Goal: Information Seeking & Learning: Find contact information

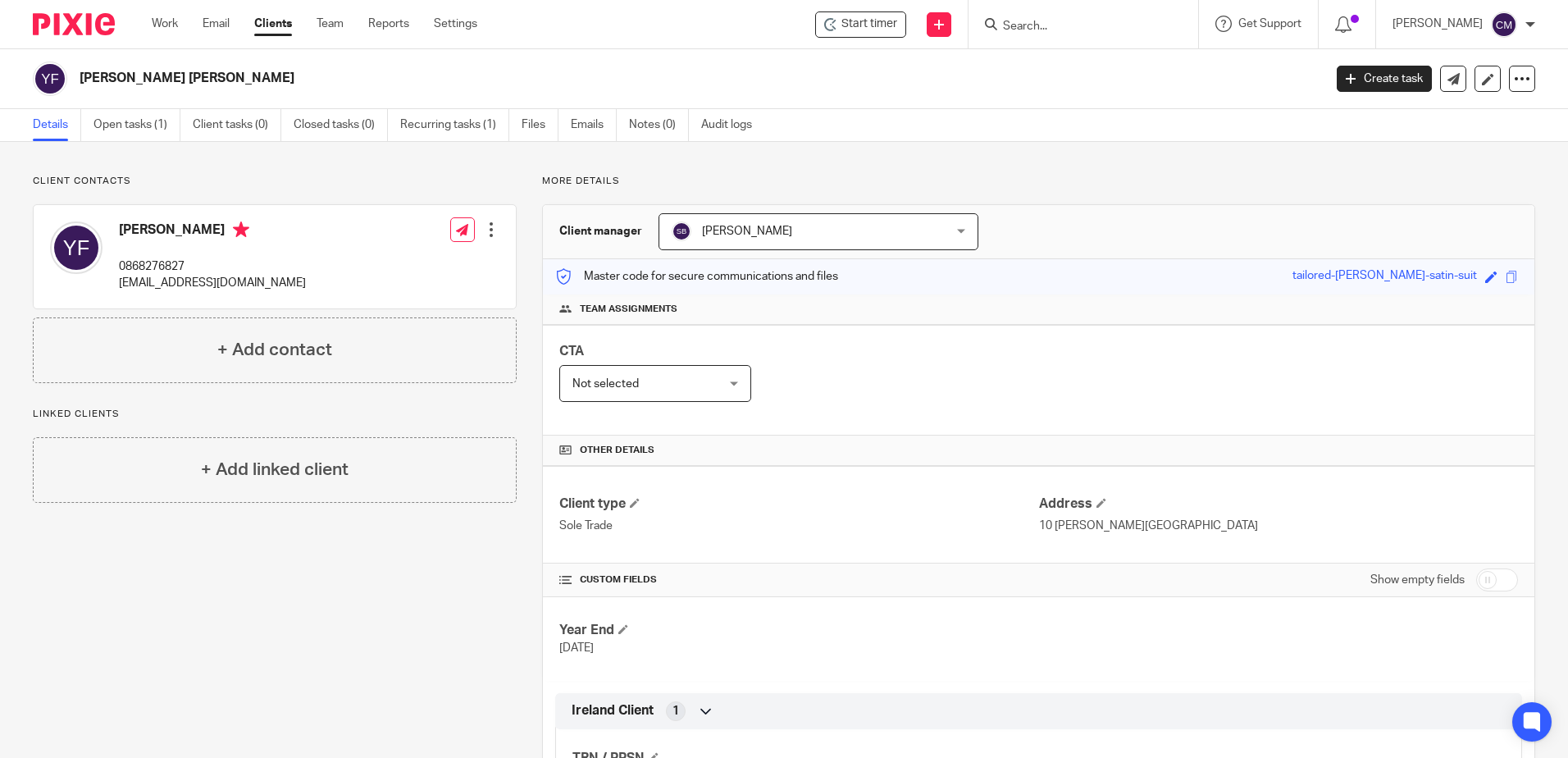
click at [1102, 21] on input "Search" at bounding box center [1076, 27] width 147 height 15
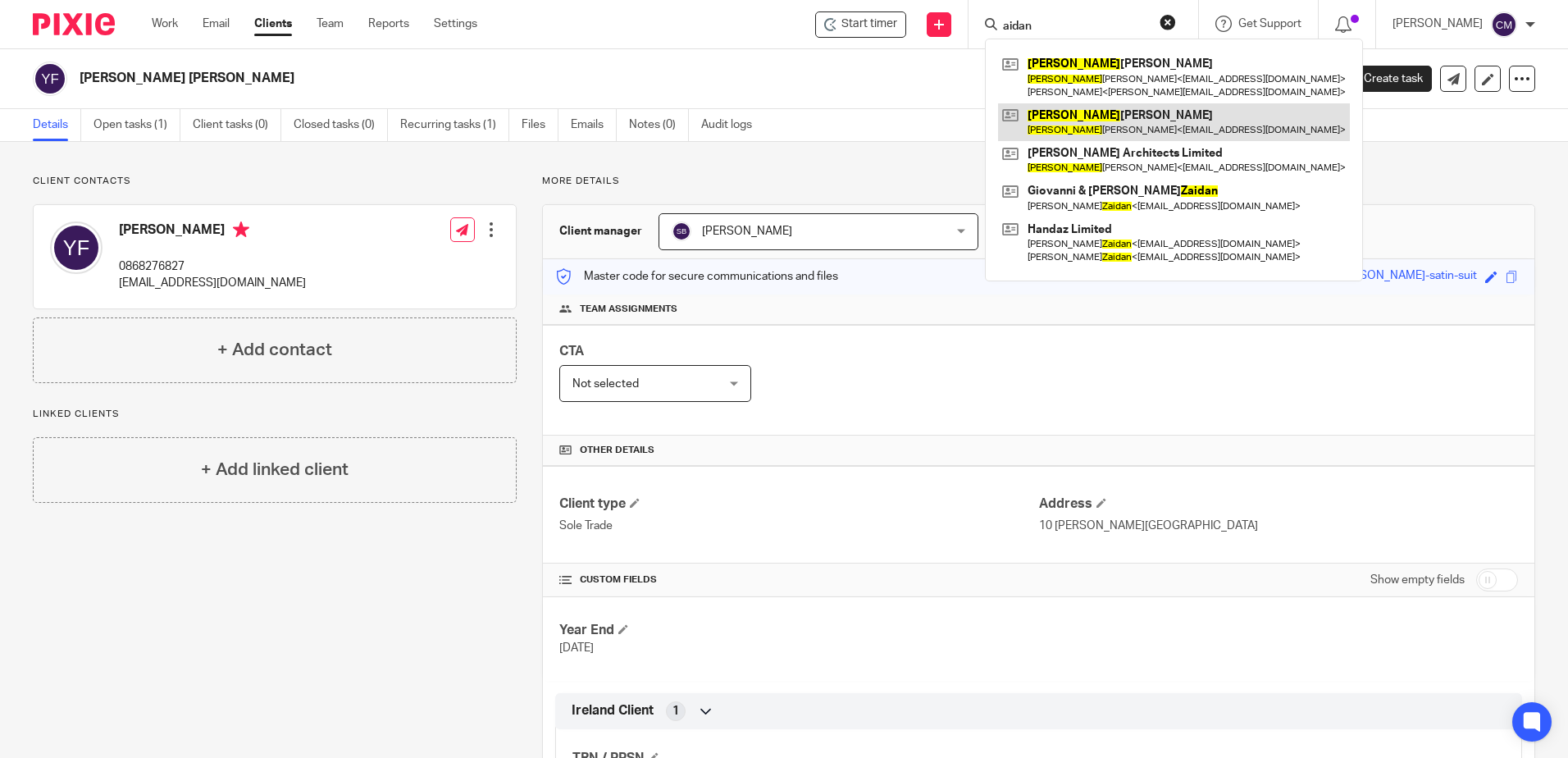
type input "aidan"
click at [1063, 111] on link at bounding box center [1174, 122] width 352 height 38
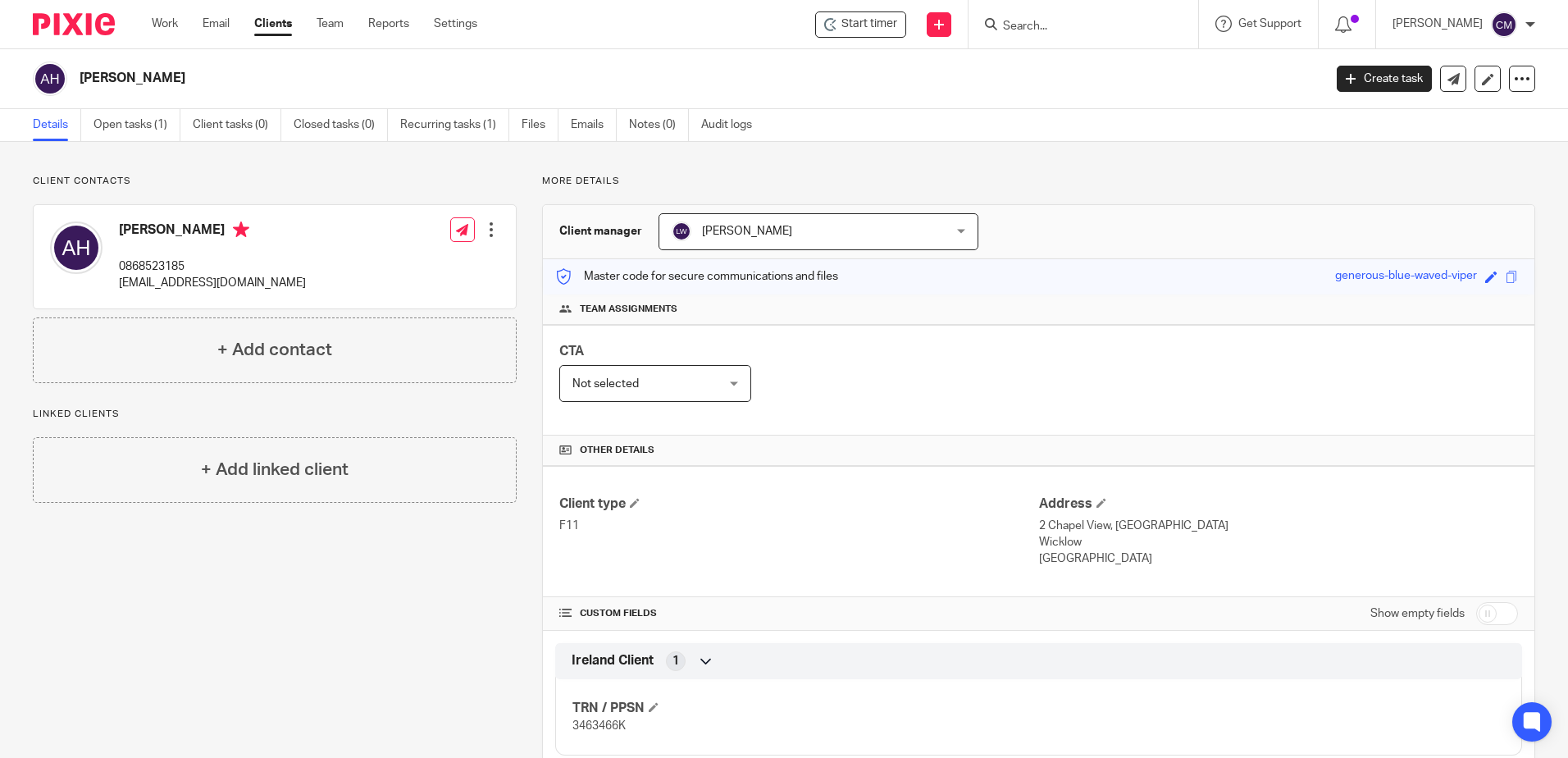
click at [1034, 28] on input "Search" at bounding box center [1076, 27] width 147 height 15
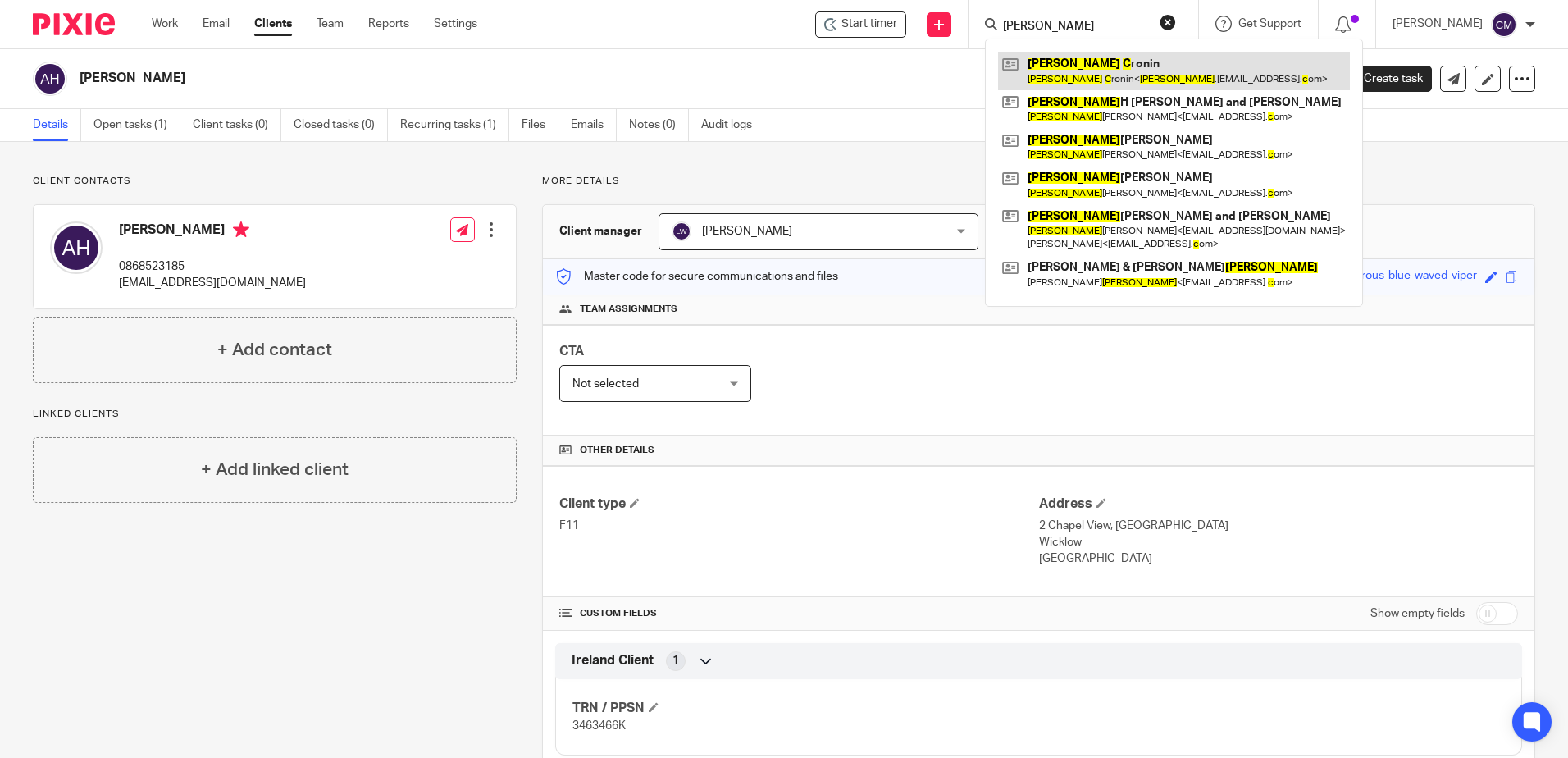
type input "alan c"
click at [1056, 66] on link at bounding box center [1174, 70] width 352 height 38
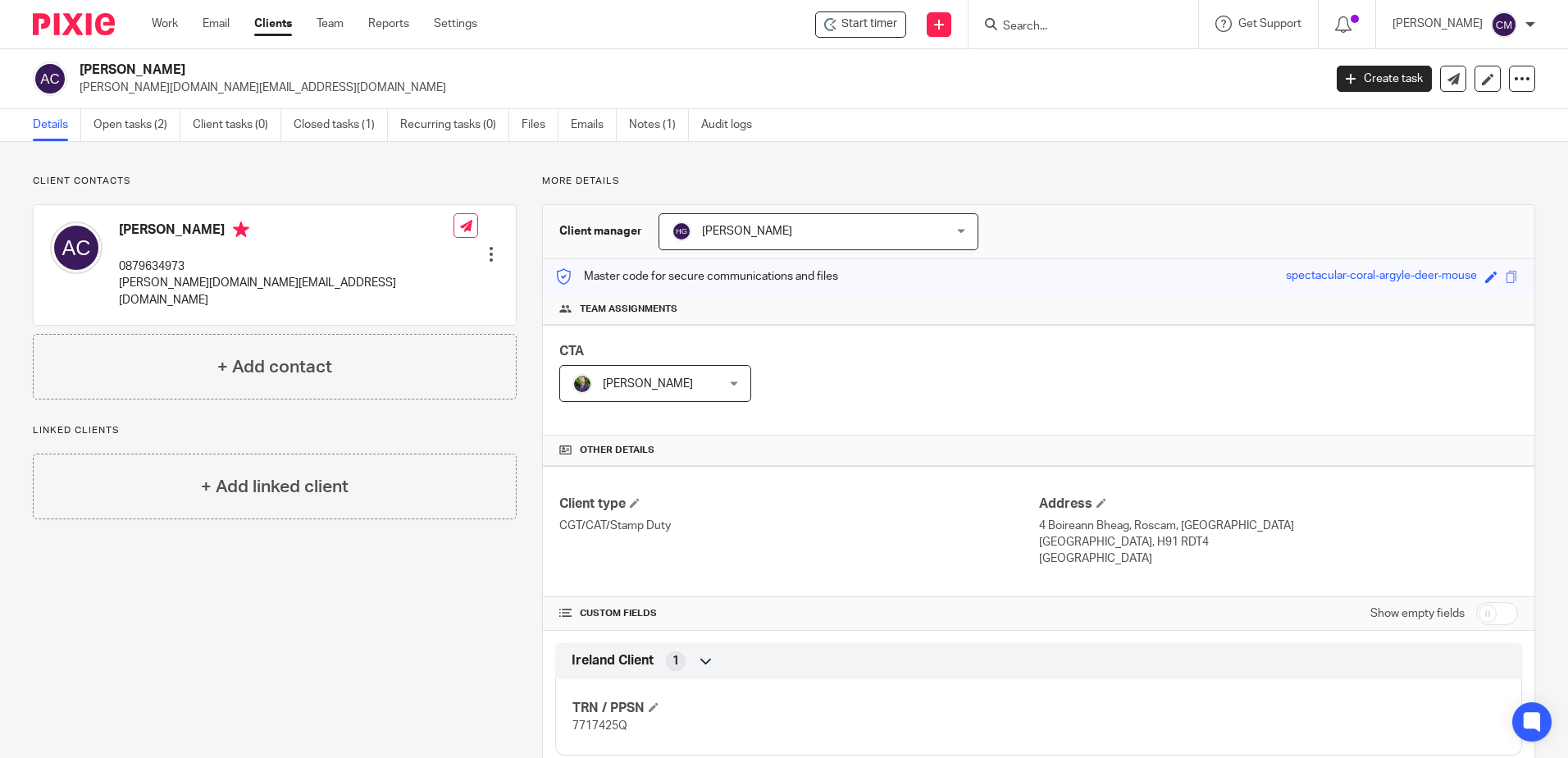
click at [1043, 20] on input "Search" at bounding box center [1076, 27] width 147 height 15
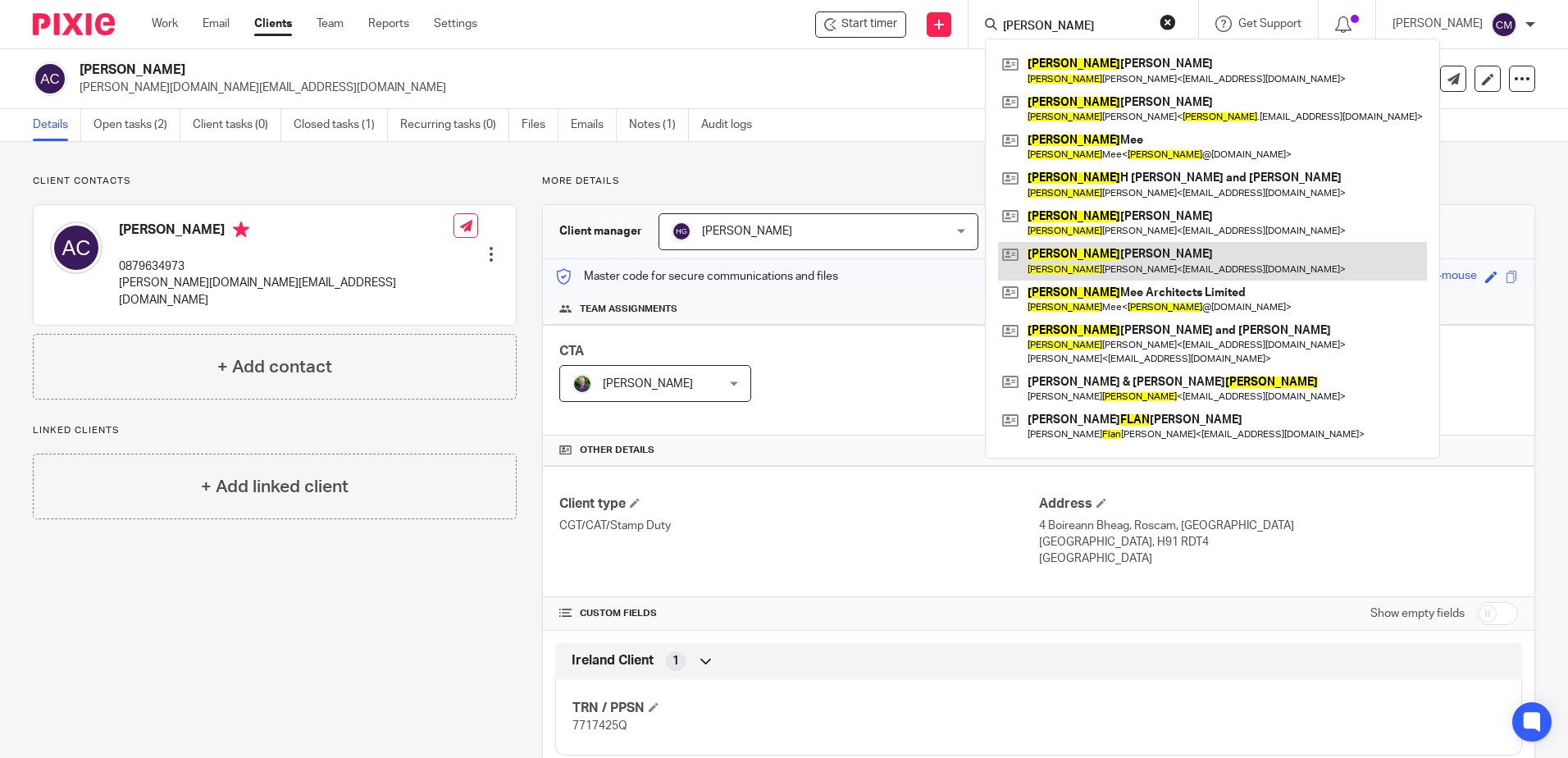
type input "[PERSON_NAME]"
click at [1084, 253] on link at bounding box center [1213, 261] width 429 height 38
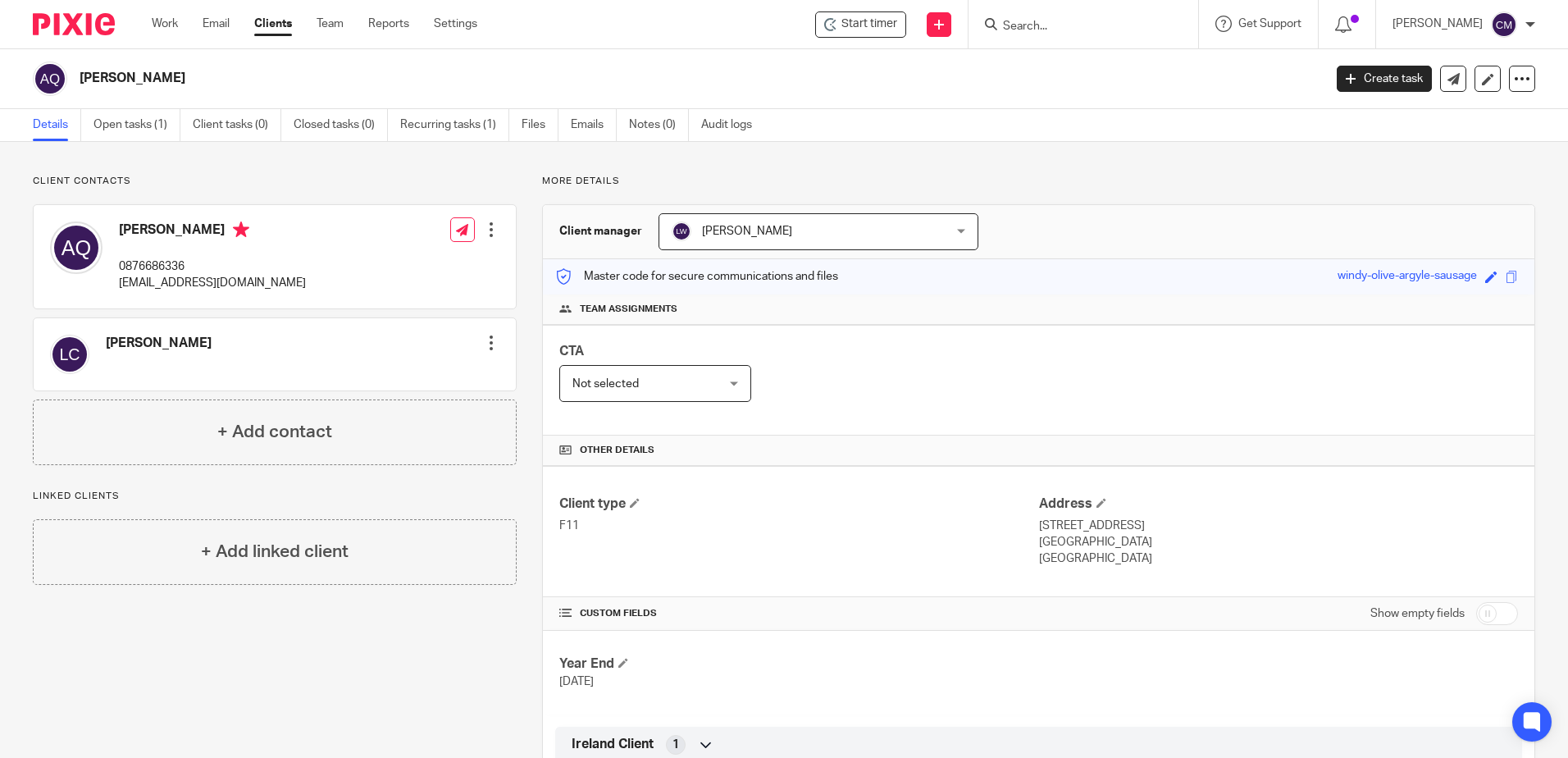
click at [1028, 34] on form at bounding box center [1089, 24] width 175 height 21
click at [1034, 22] on input "Search" at bounding box center [1076, 27] width 147 height 15
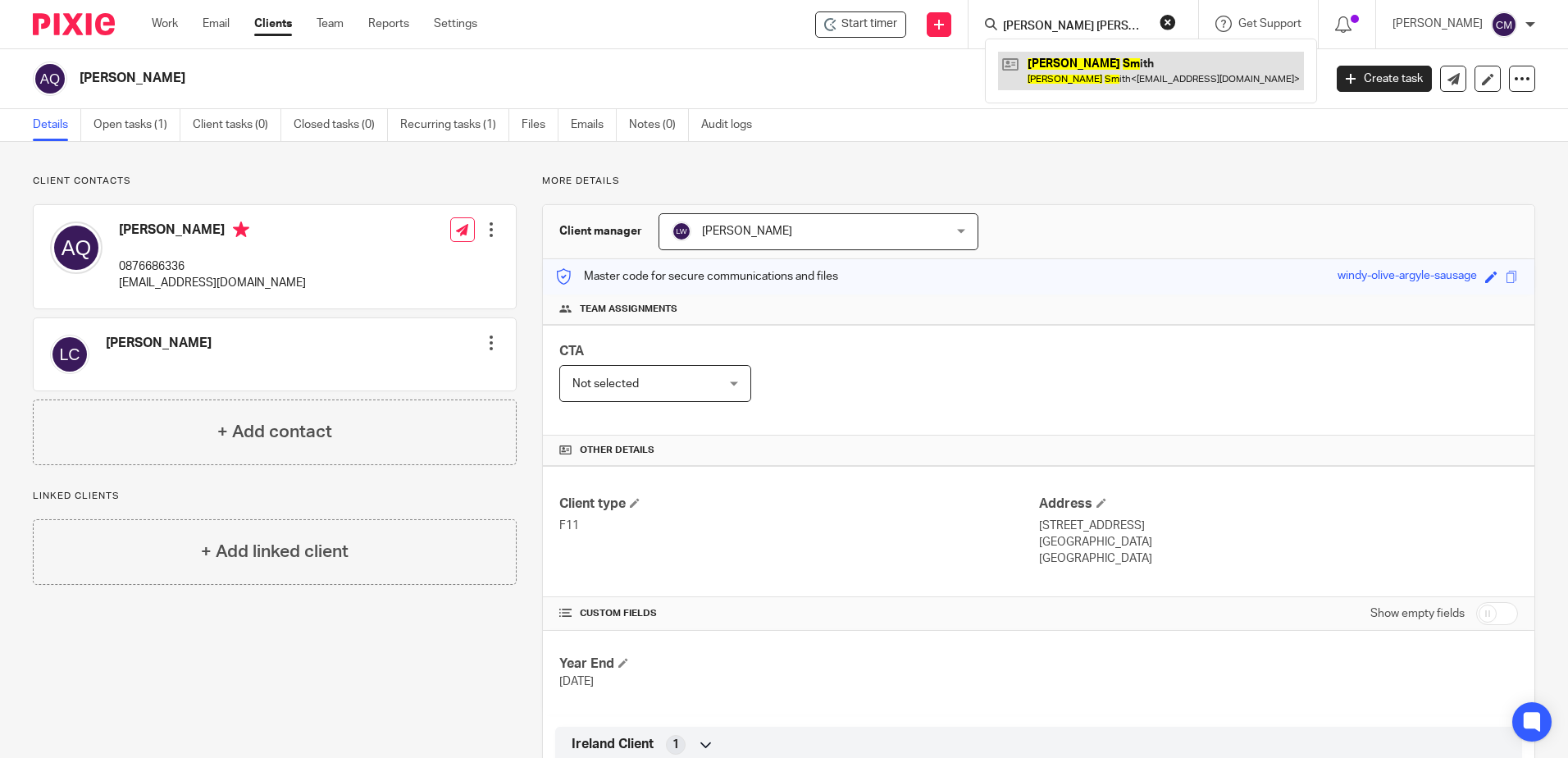
type input "alan sm"
click at [1022, 79] on link at bounding box center [1151, 70] width 306 height 38
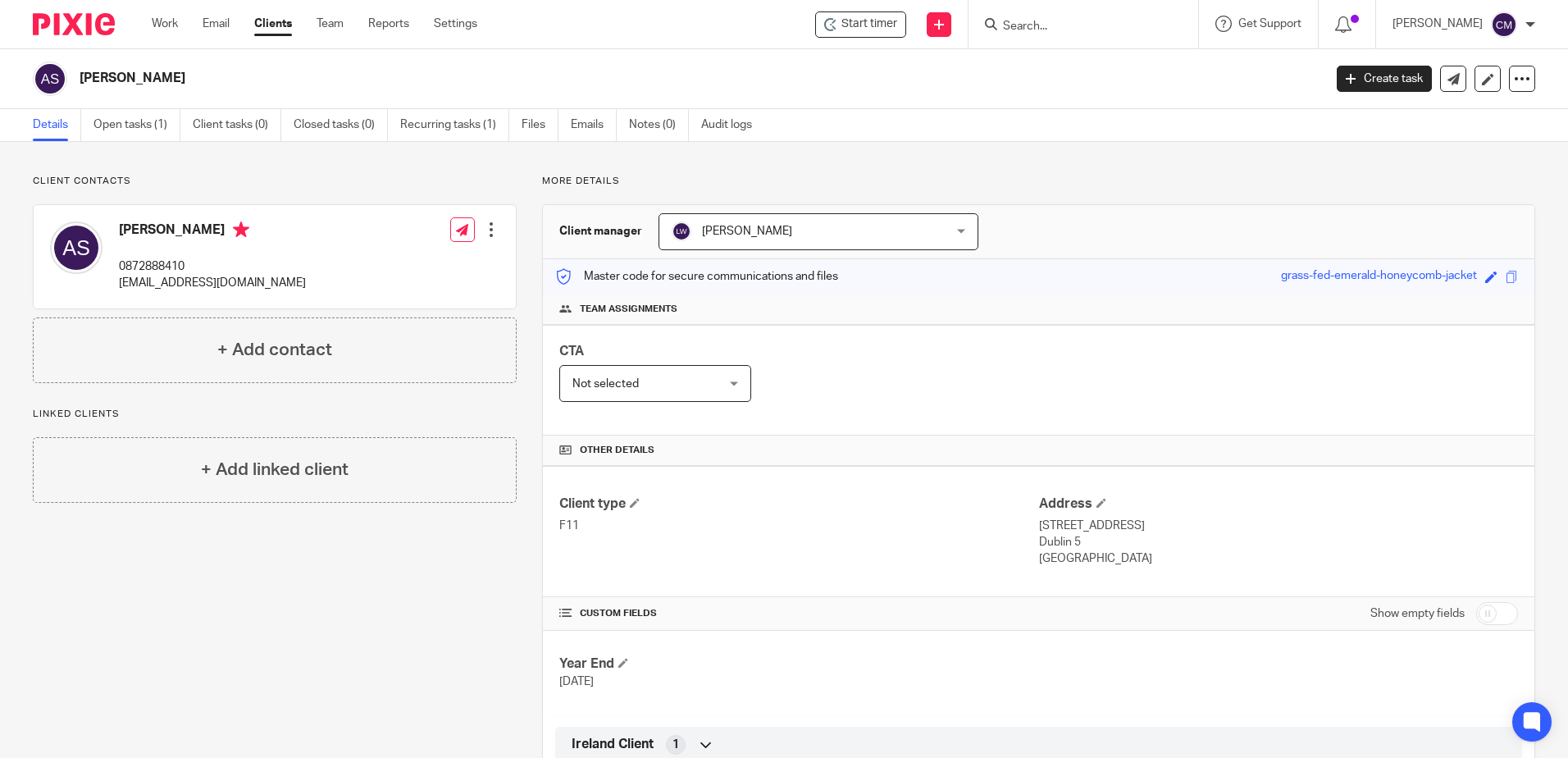
click at [1088, 38] on div at bounding box center [1083, 24] width 230 height 49
click at [1081, 9] on div at bounding box center [1083, 24] width 230 height 49
click at [1082, 21] on input "Search" at bounding box center [1076, 27] width 147 height 15
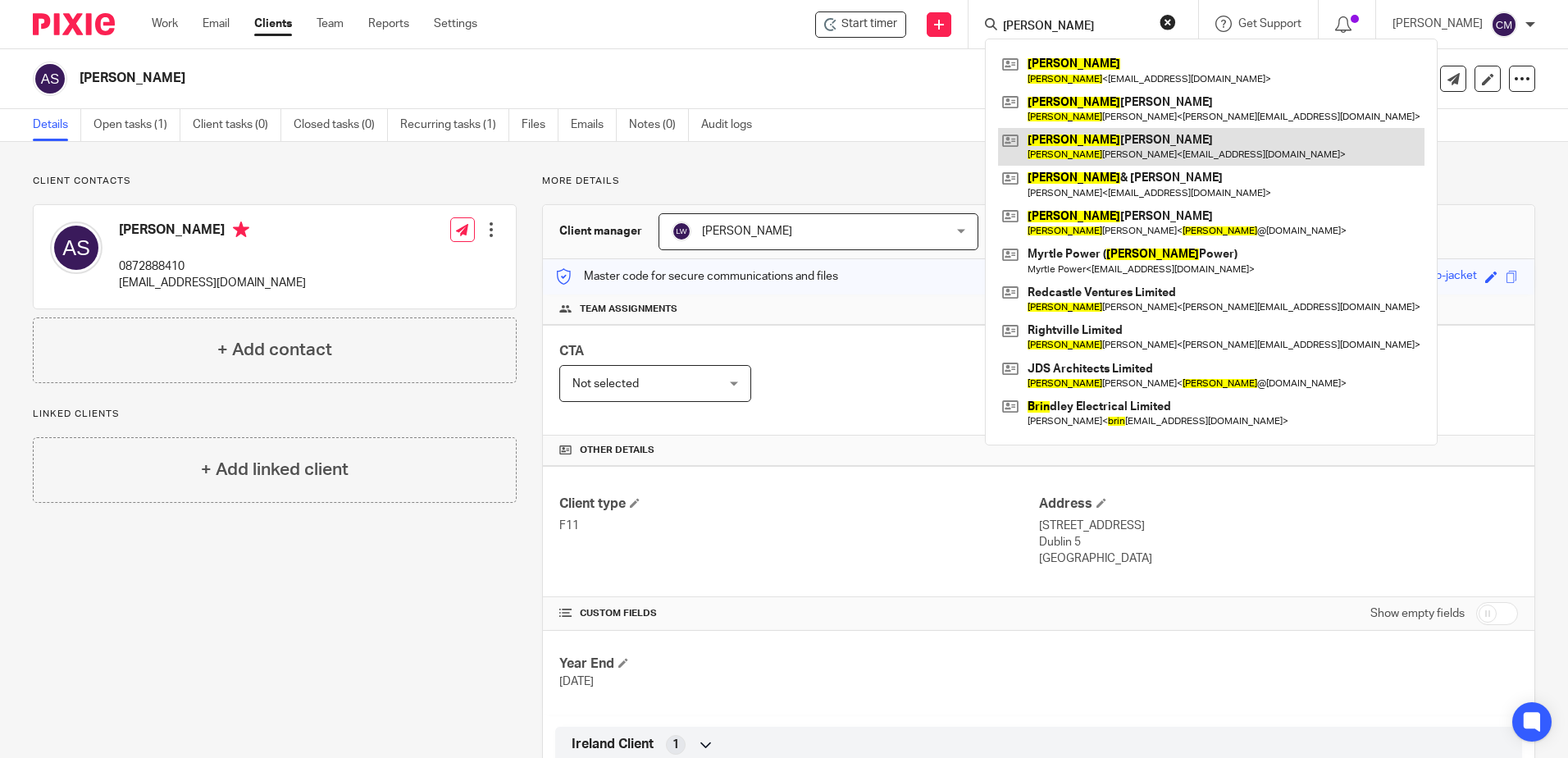
type input "brian"
click at [1151, 157] on link at bounding box center [1212, 146] width 426 height 38
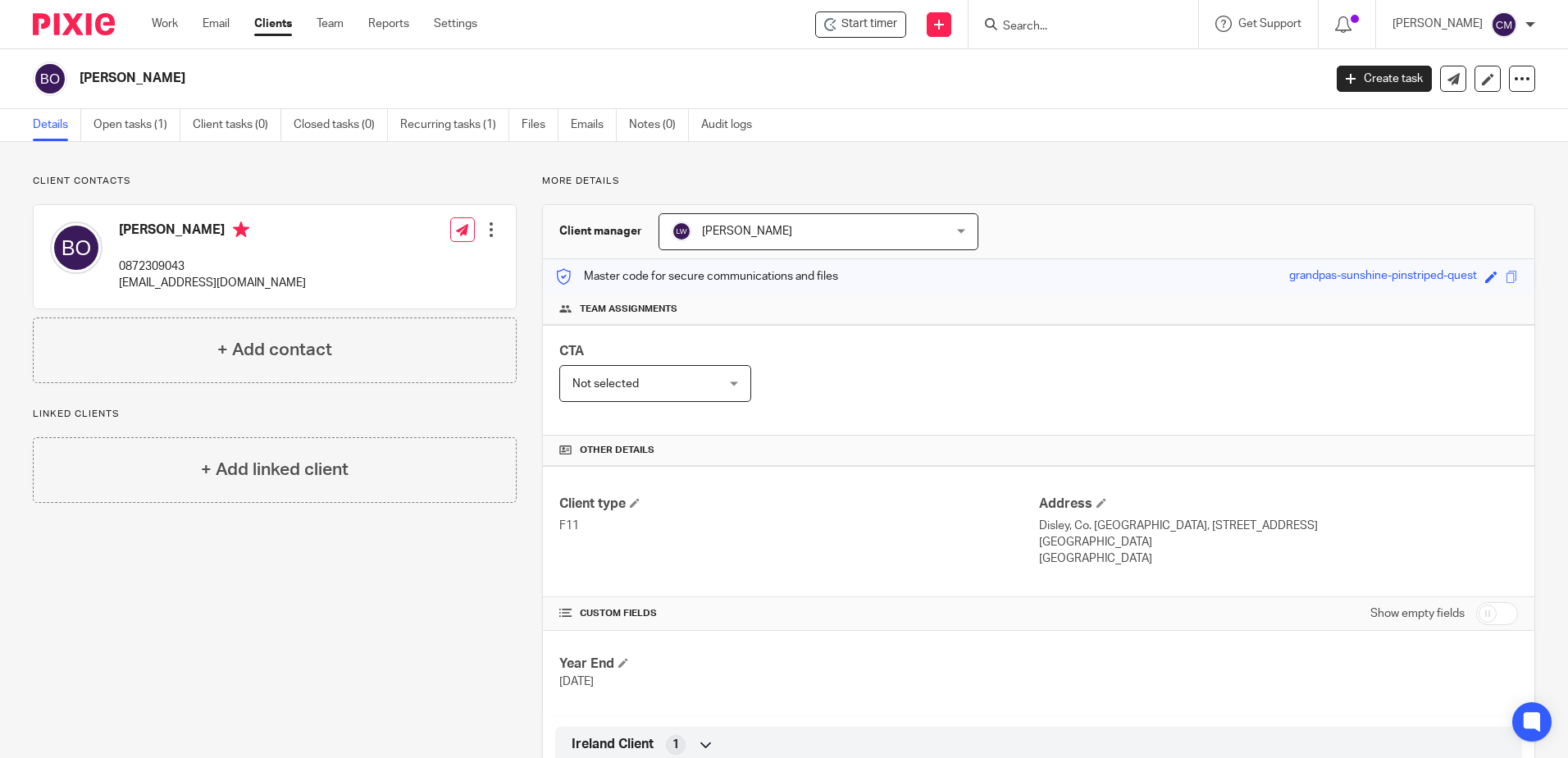
click at [1098, 29] on input "Search" at bounding box center [1076, 27] width 147 height 15
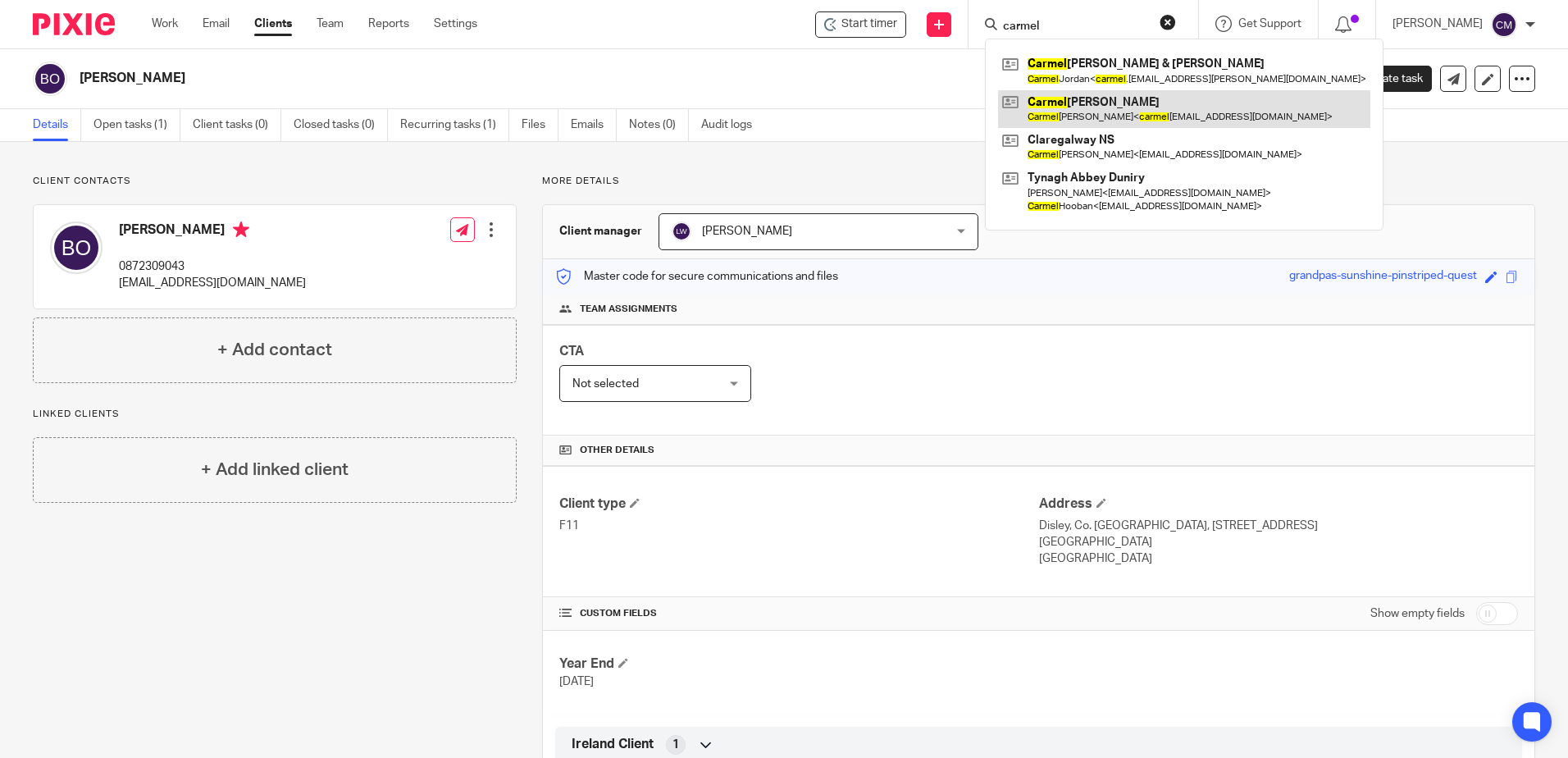
type input "carmel"
click at [1087, 109] on link at bounding box center [1184, 109] width 373 height 38
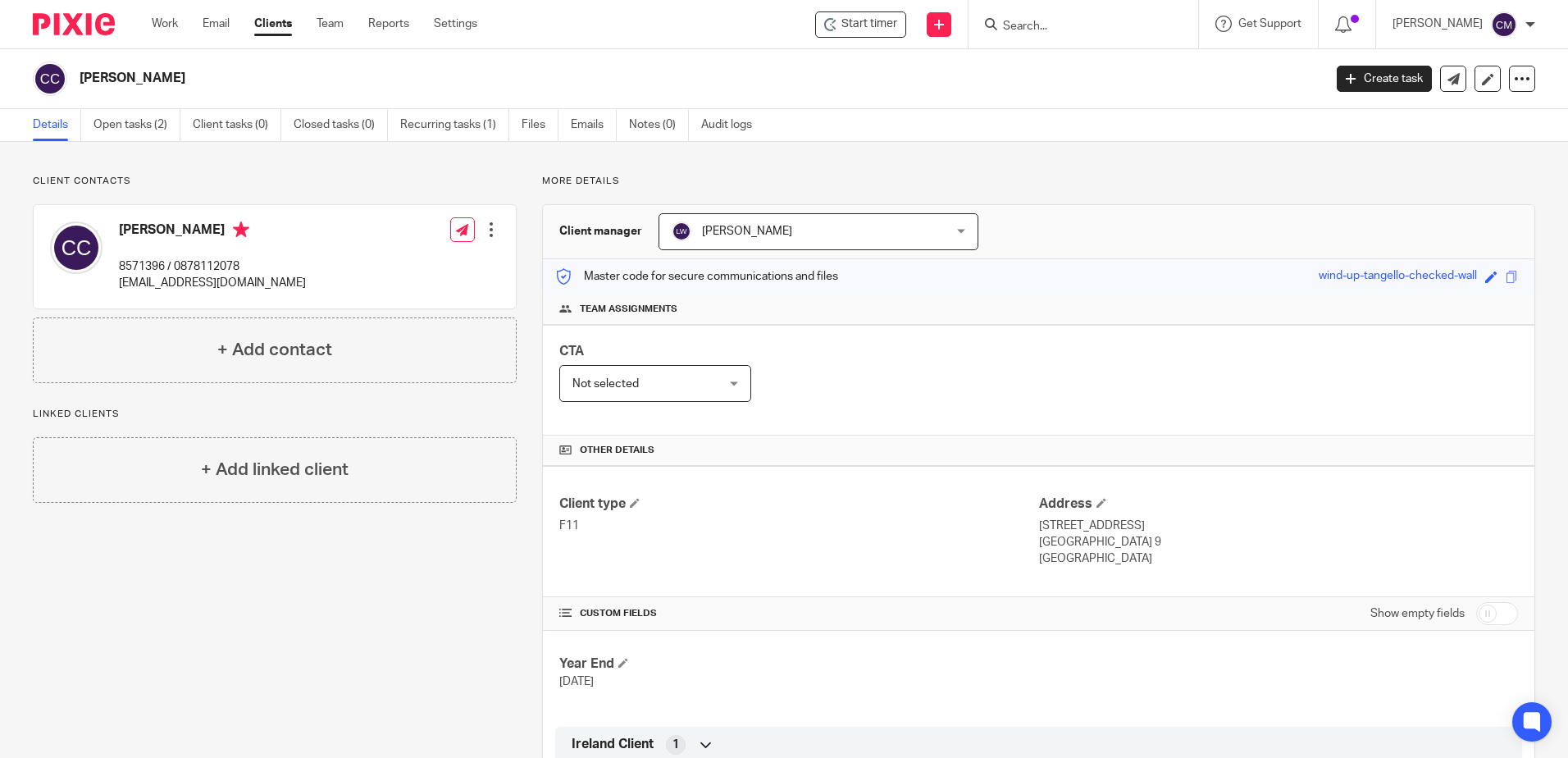
click at [1046, 32] on input "Search" at bounding box center [1076, 27] width 147 height 15
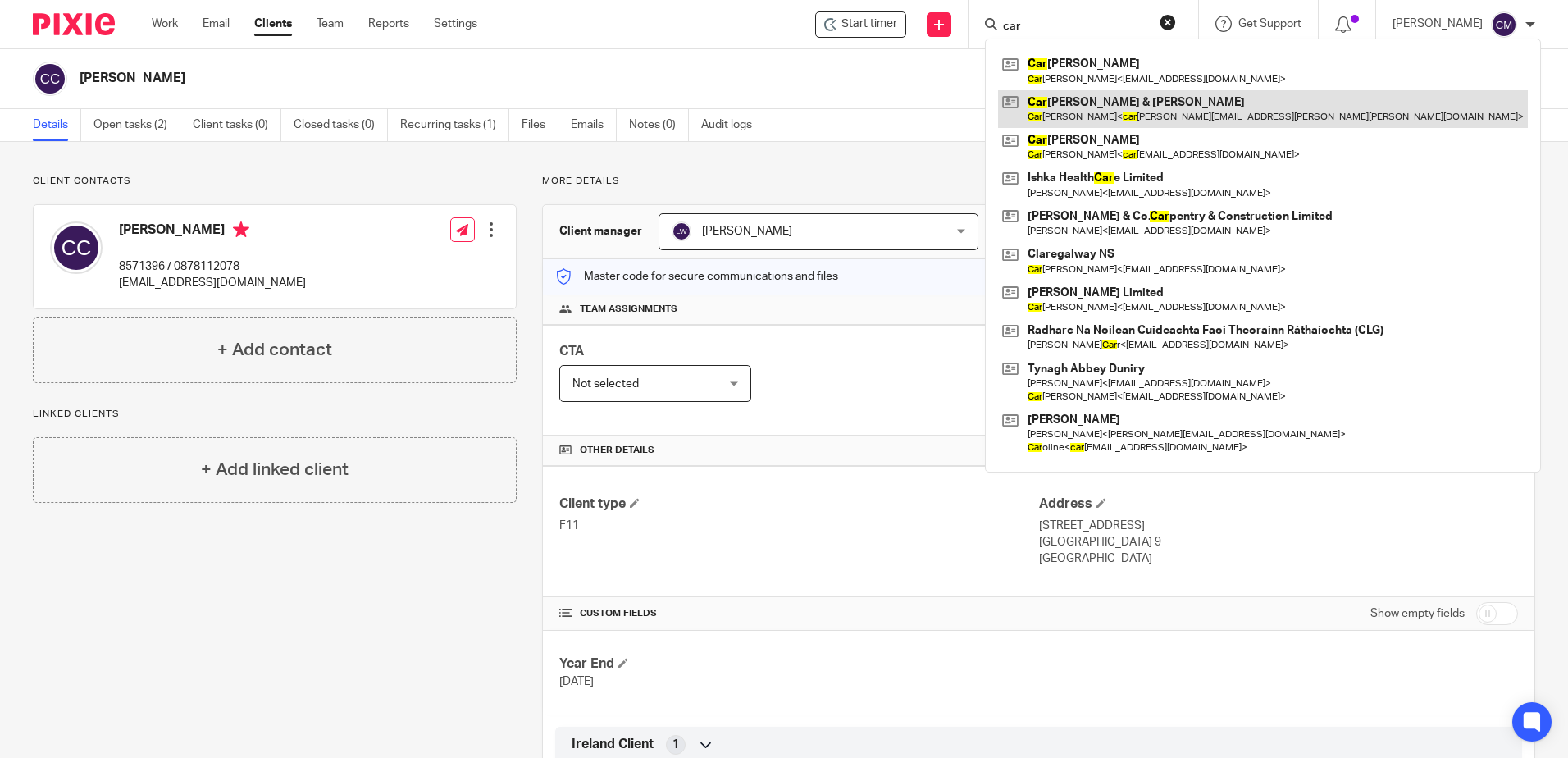
type input "car"
click at [1060, 110] on link at bounding box center [1263, 109] width 530 height 38
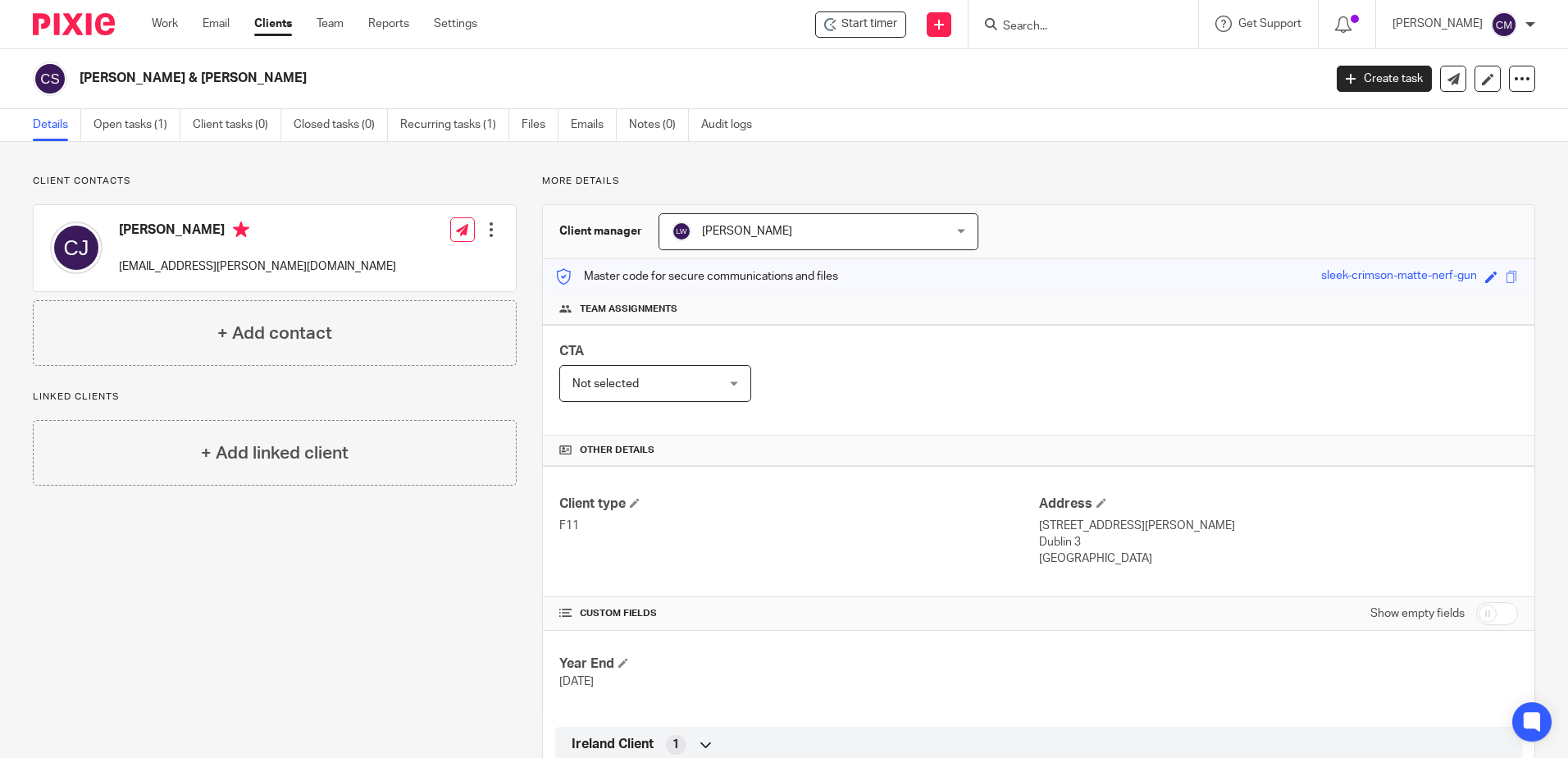
click at [1074, 15] on form at bounding box center [1089, 24] width 175 height 21
click at [1069, 31] on input "Search" at bounding box center [1076, 27] width 147 height 15
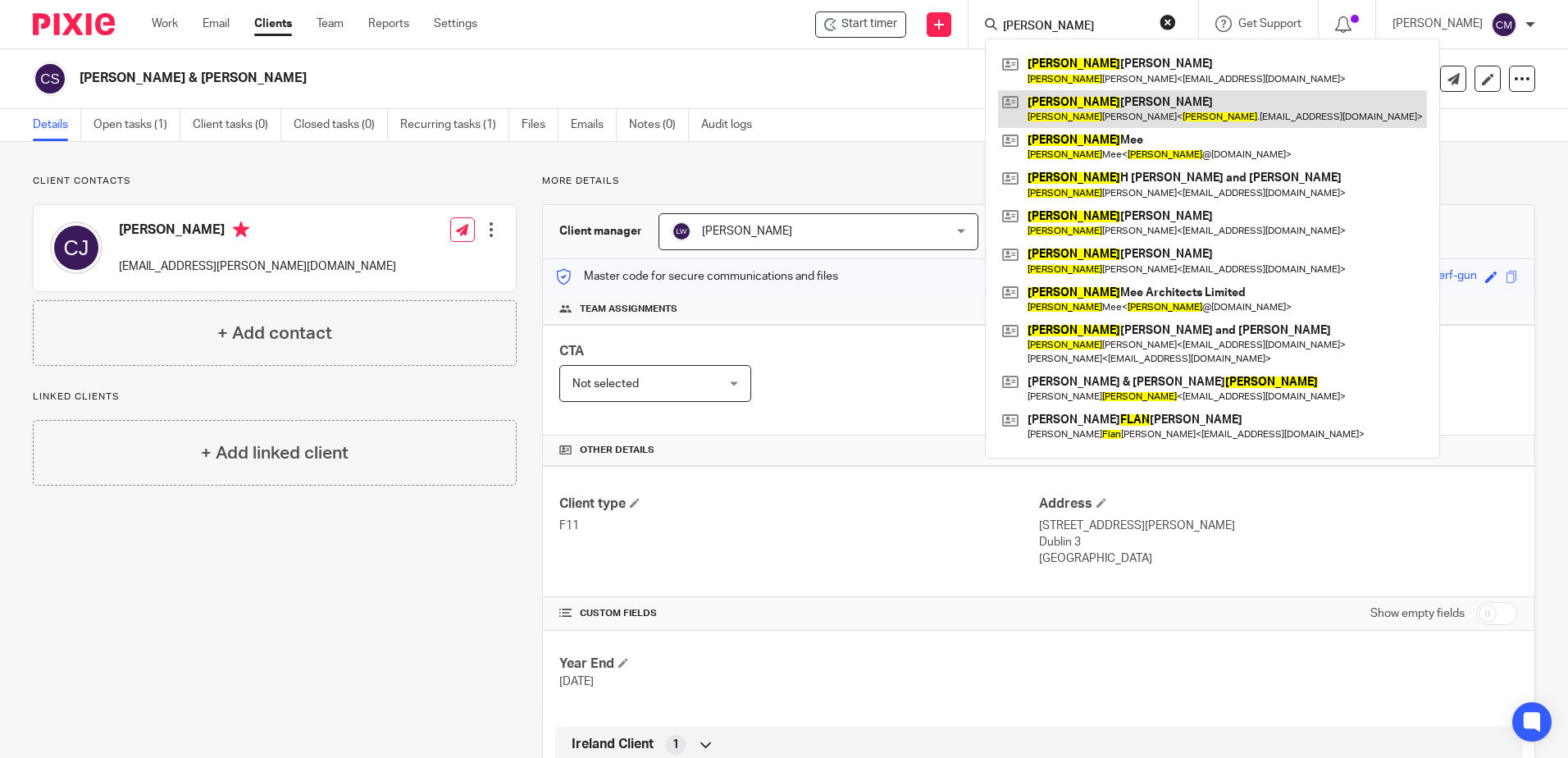
type input "alan"
click at [1078, 117] on link at bounding box center [1213, 109] width 429 height 38
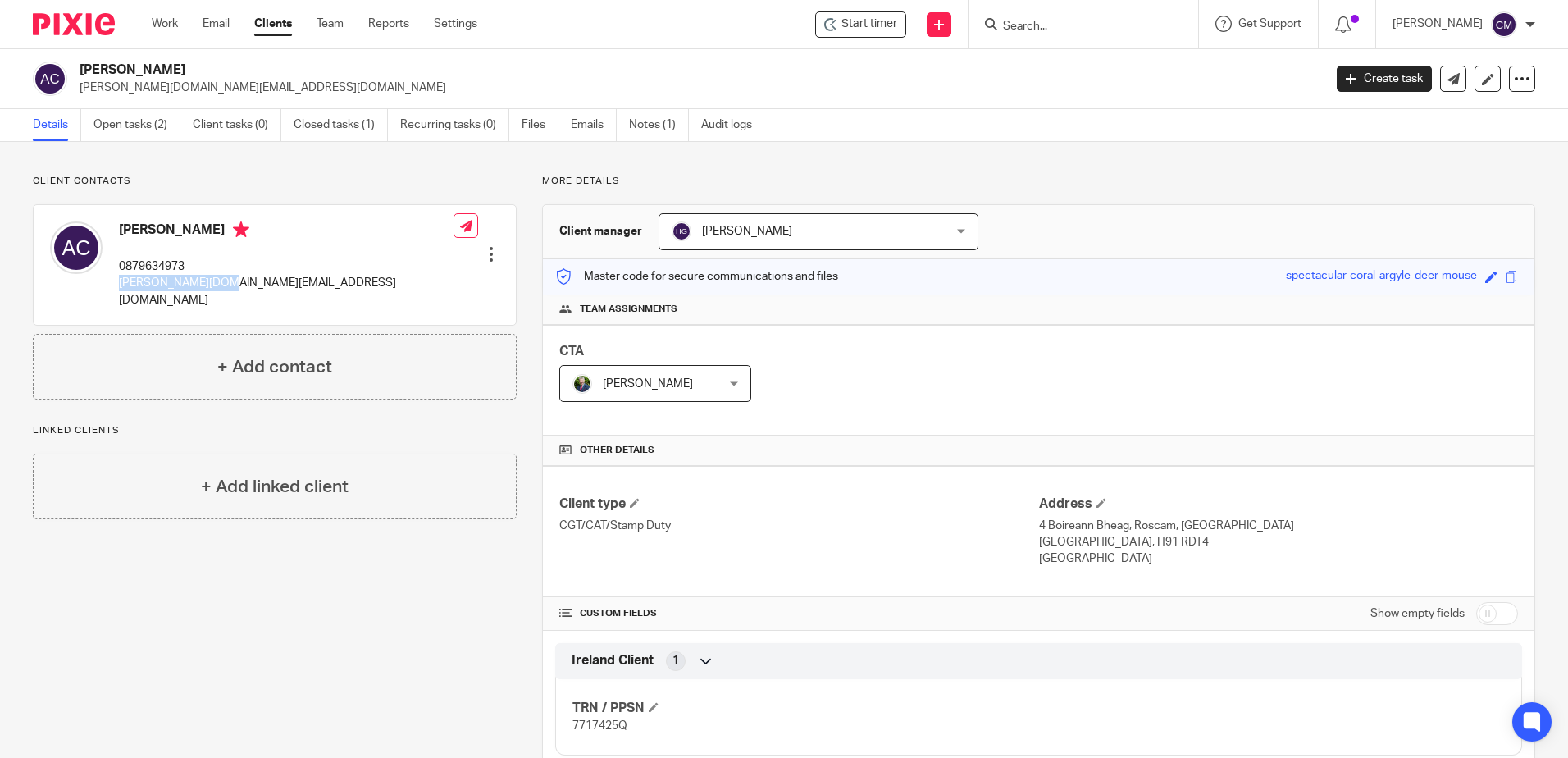
drag, startPoint x: 273, startPoint y: 292, endPoint x: 120, endPoint y: 283, distance: 153.3
click at [120, 283] on div "Alan Cronin 0879634973 alan.me@gmail.com Edit contact Create client from contac…" at bounding box center [274, 265] width 482 height 120
copy p "alan.me@gmail.com"
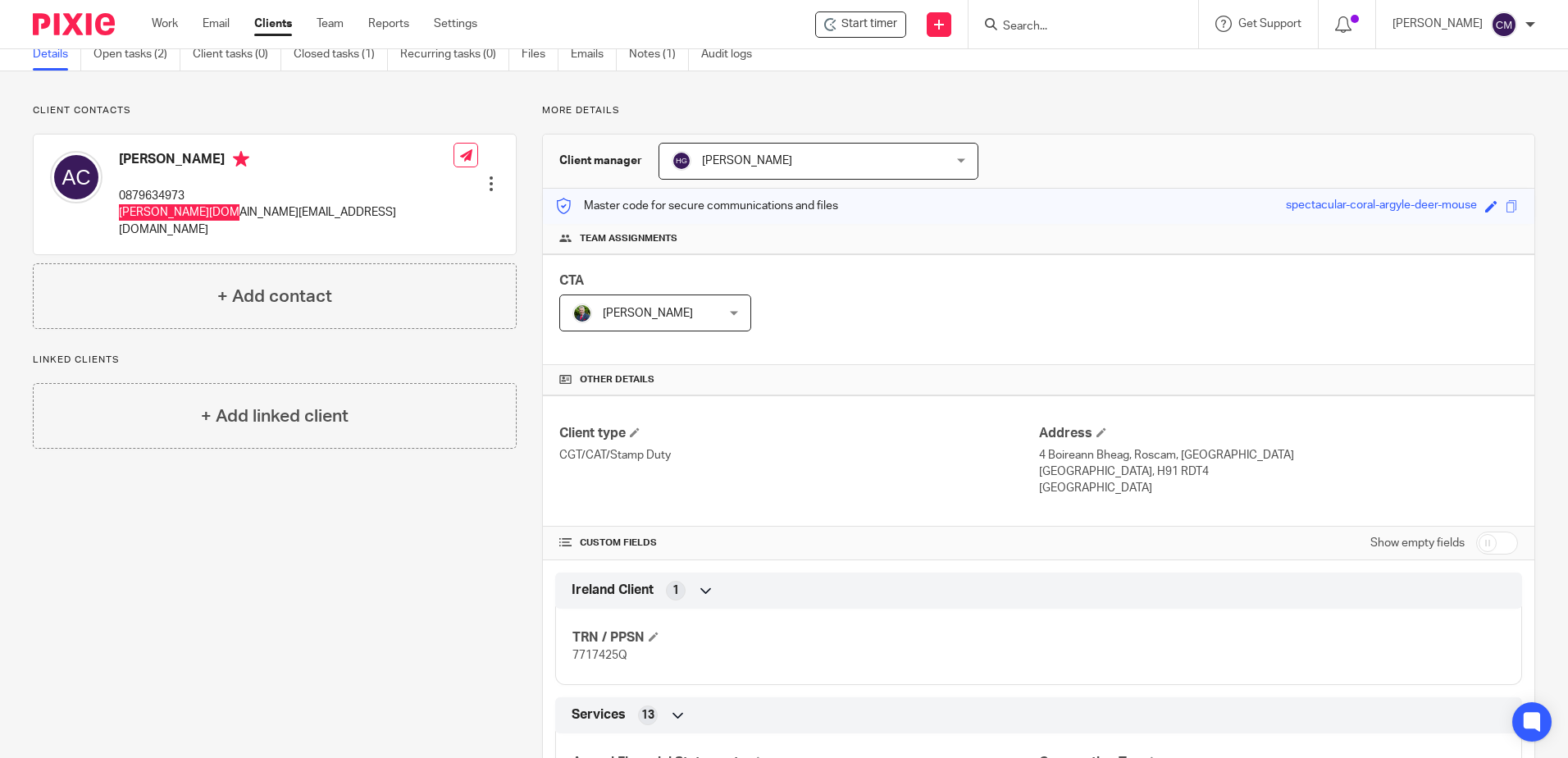
scroll to position [164, 0]
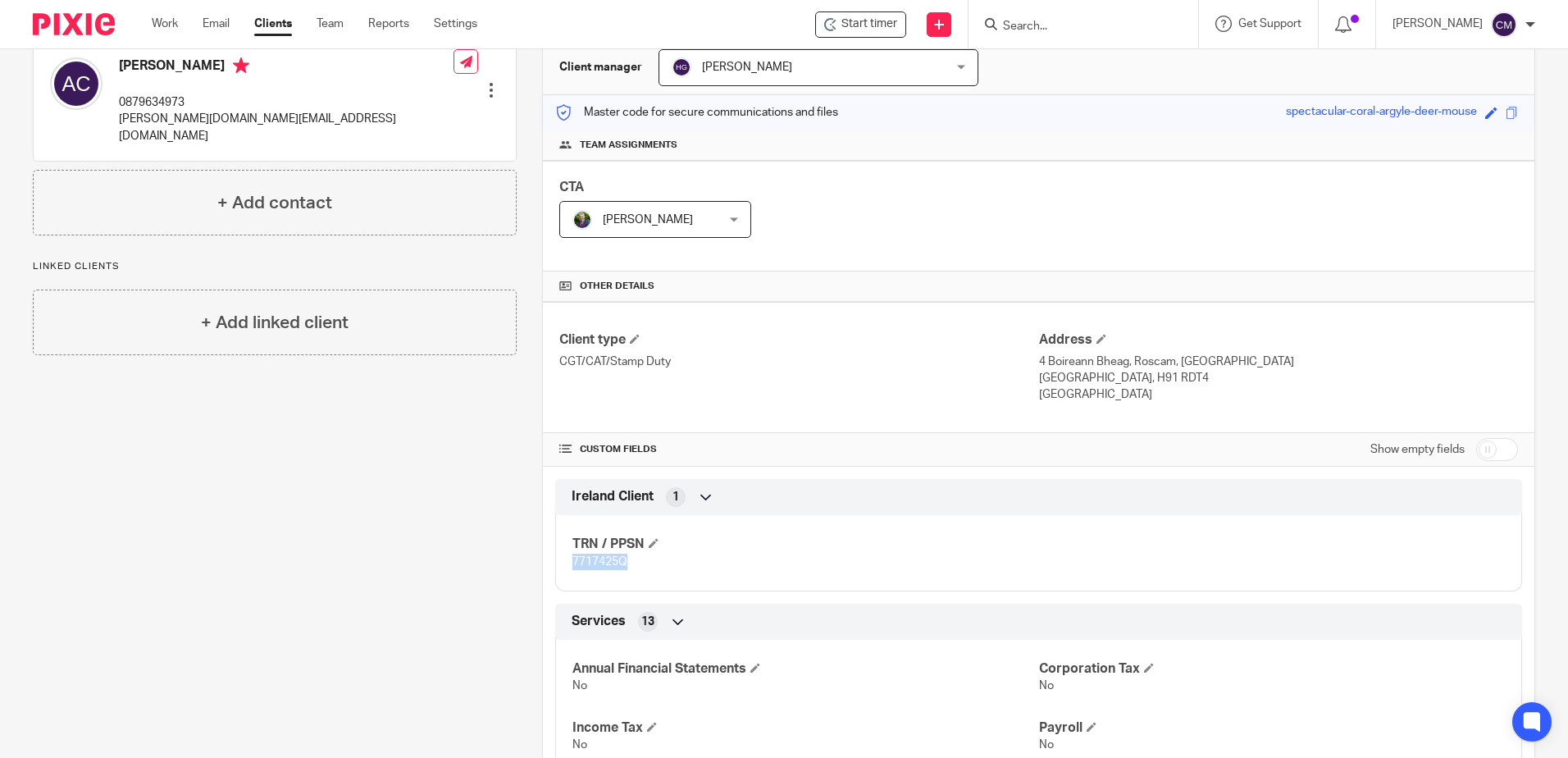
drag, startPoint x: 629, startPoint y: 566, endPoint x: 572, endPoint y: 554, distance: 58.2
click at [573, 554] on p "7717425Q" at bounding box center [806, 562] width 466 height 16
copy span "7717425Q"
click at [1039, 37] on div at bounding box center [1083, 24] width 230 height 49
click at [1036, 33] on input "Search" at bounding box center [1076, 27] width 147 height 15
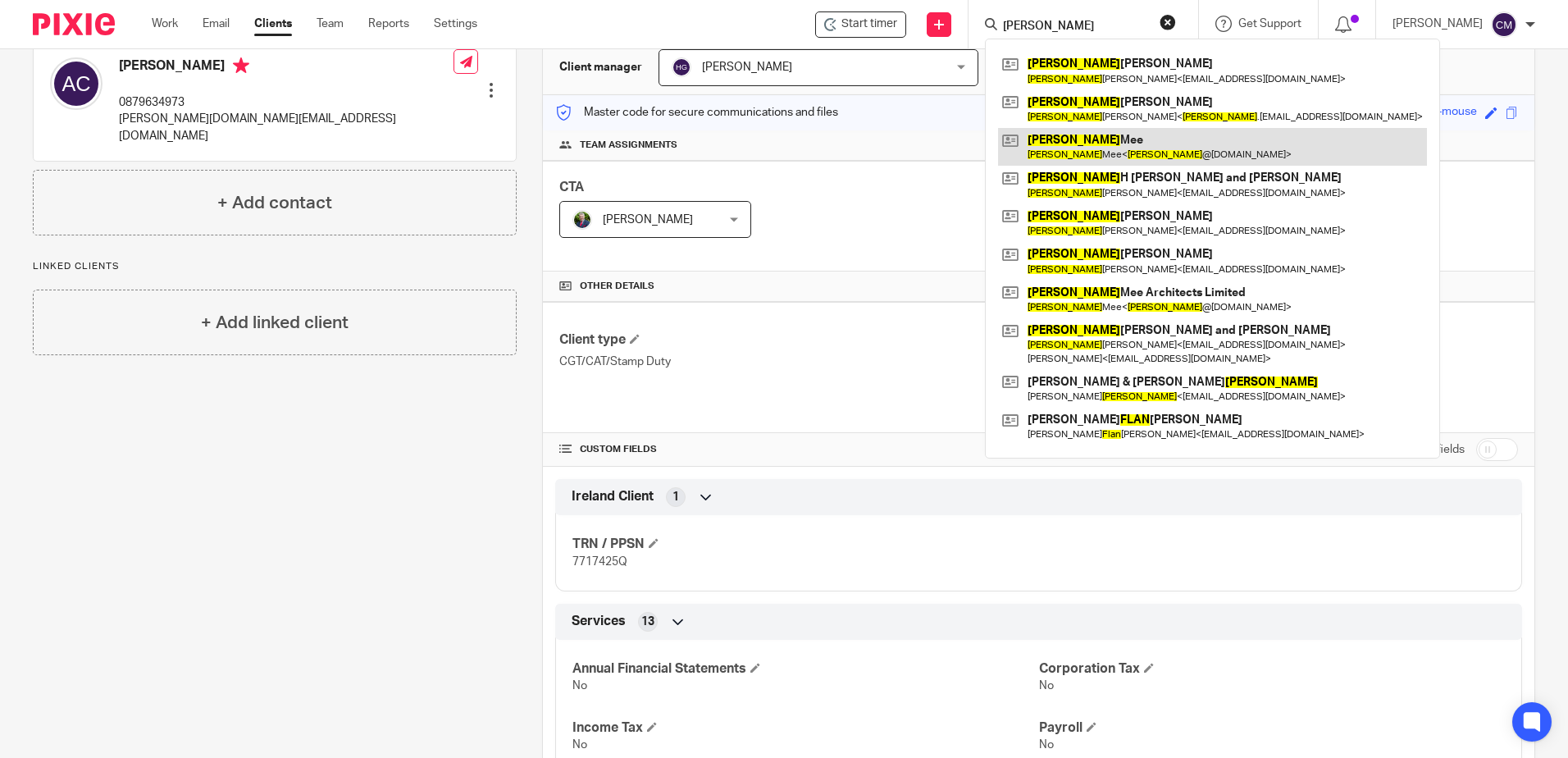
type input "alan"
click at [1086, 155] on link at bounding box center [1213, 146] width 429 height 38
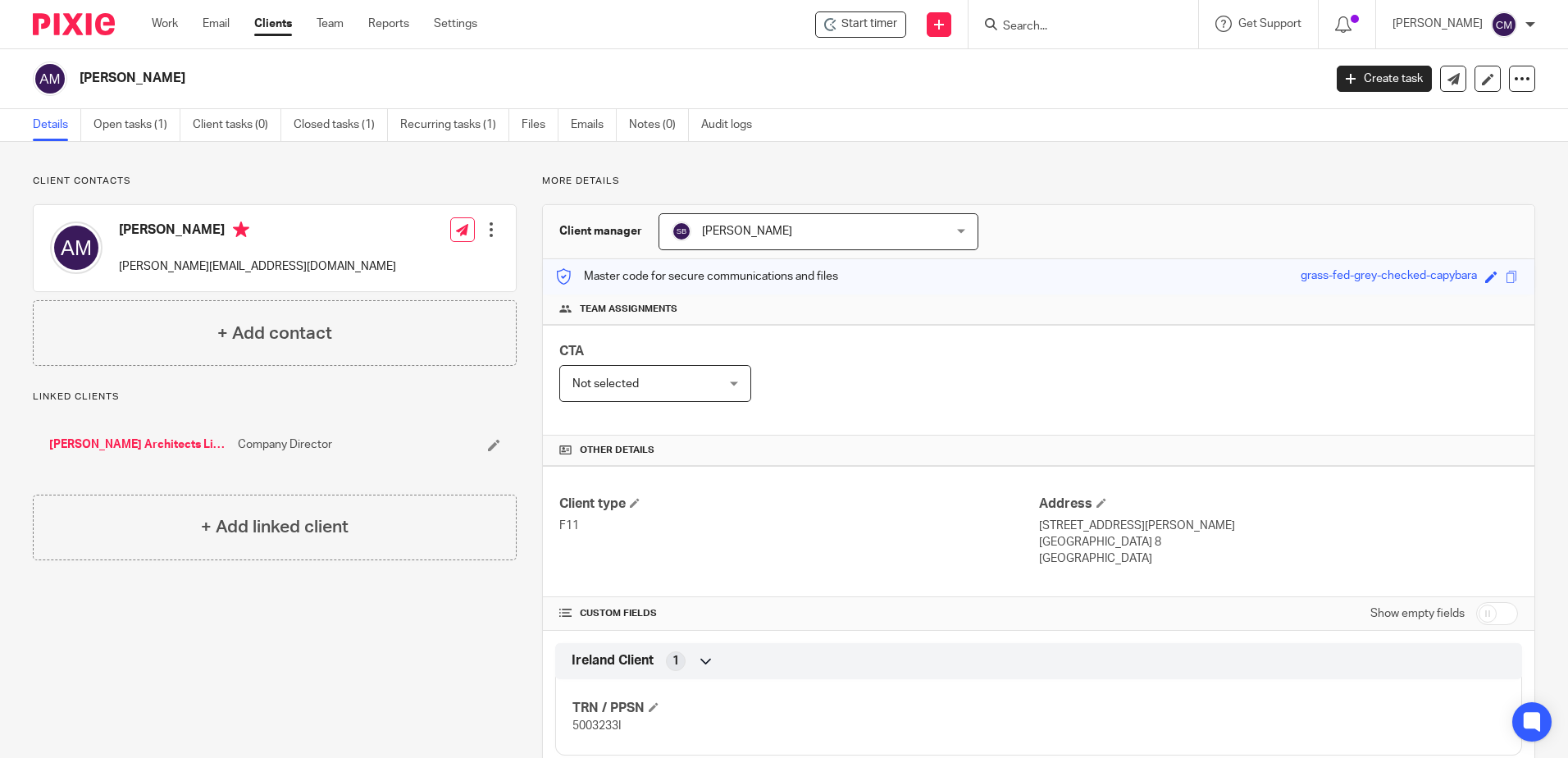
click at [1042, 33] on input "Search" at bounding box center [1076, 27] width 147 height 15
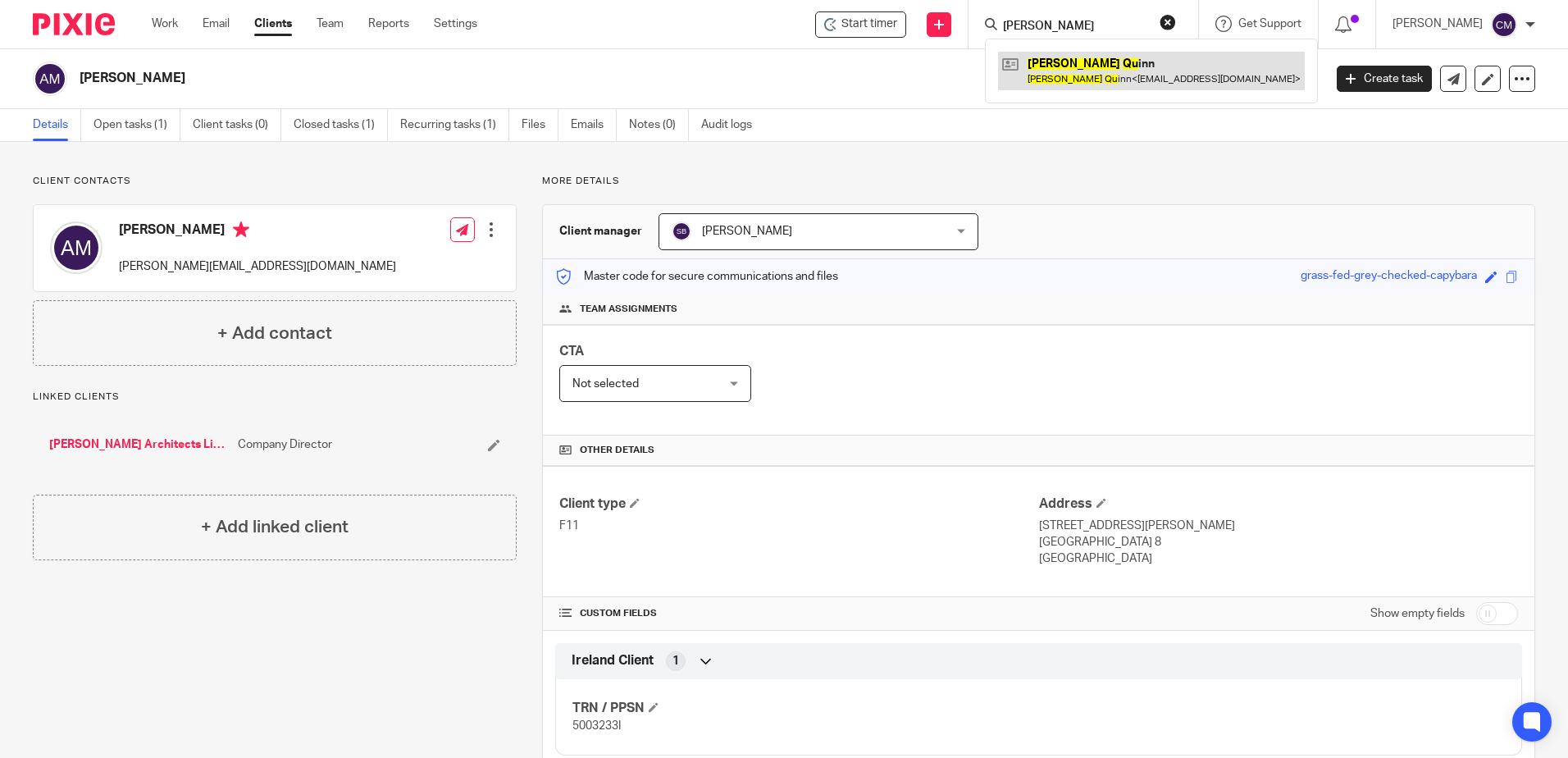
type input "alan qu"
click at [1056, 64] on link at bounding box center [1152, 70] width 307 height 38
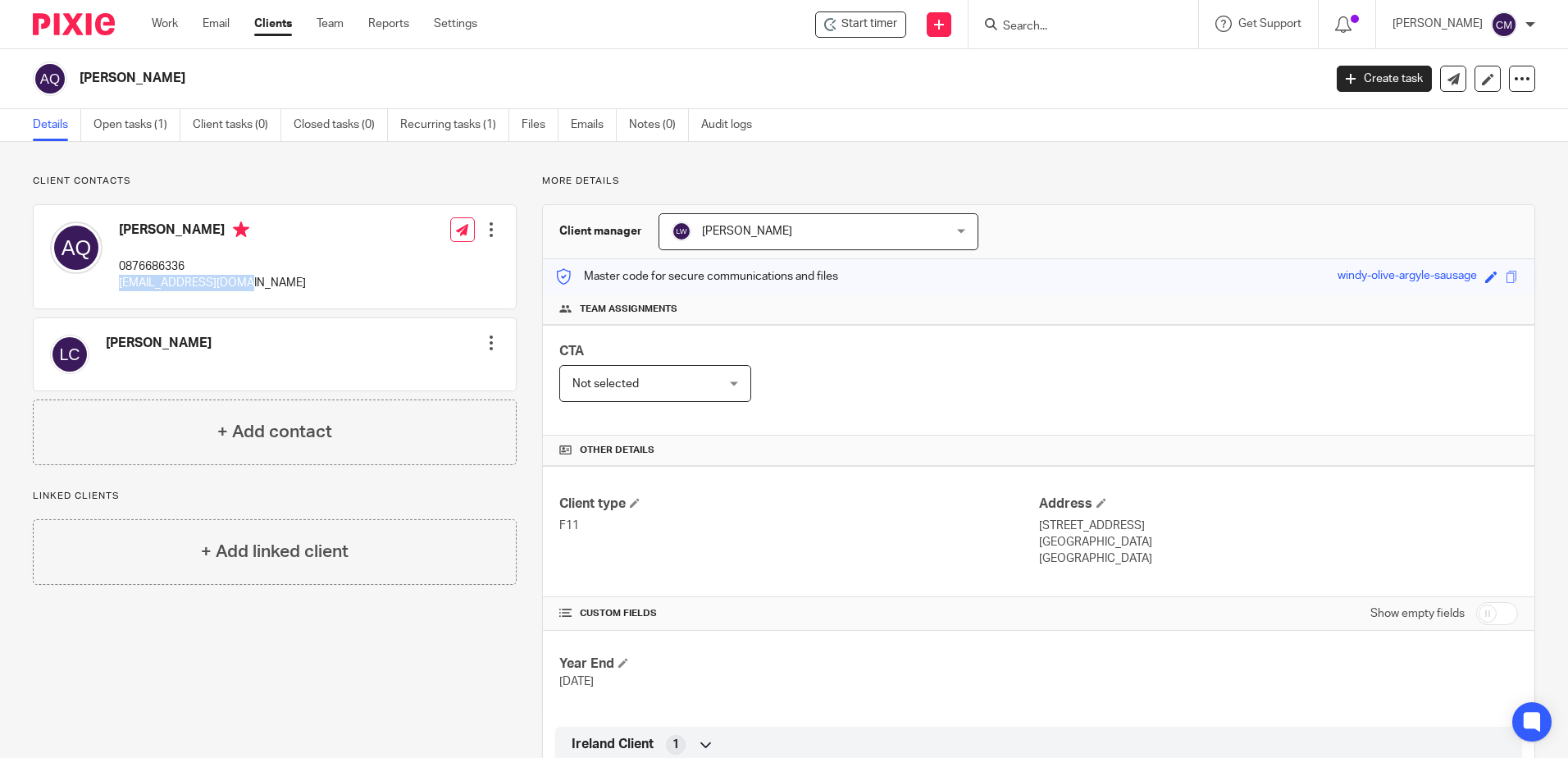
drag, startPoint x: 267, startPoint y: 290, endPoint x: 117, endPoint y: 284, distance: 150.1
click at [117, 284] on div "Alan Quinn 0876686336 alquinn627@gmail.com Edit contact Create client from cont…" at bounding box center [274, 256] width 482 height 104
drag, startPoint x: 117, startPoint y: 284, endPoint x: 130, endPoint y: 278, distance: 14.3
copy p "alquinn627@gmail.com"
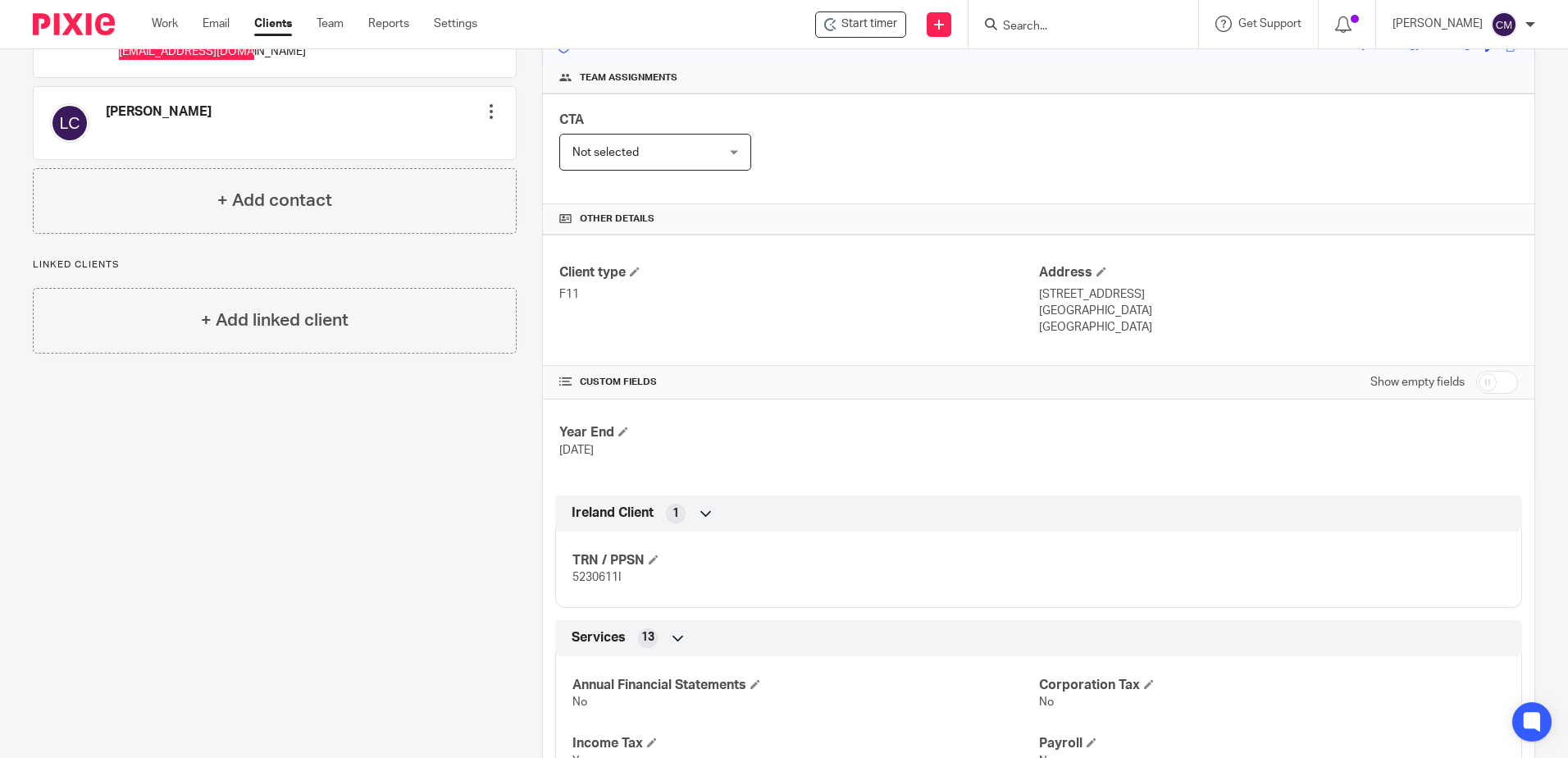
scroll to position [246, 0]
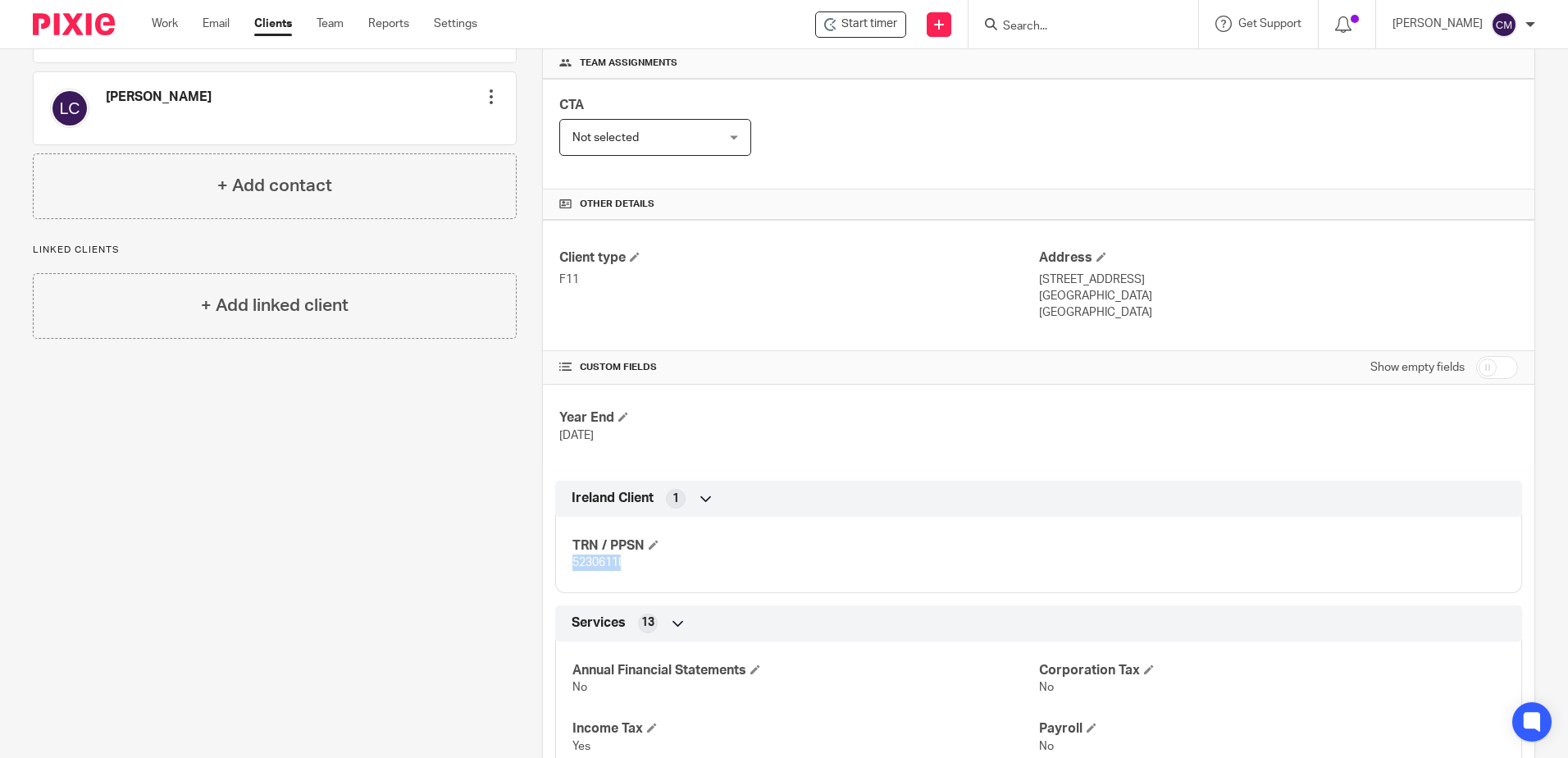
drag, startPoint x: 622, startPoint y: 570, endPoint x: 571, endPoint y: 563, distance: 51.5
click at [573, 563] on p "5230611I" at bounding box center [806, 563] width 466 height 16
copy span "5230611I"
click at [1027, 22] on input "Search" at bounding box center [1076, 27] width 147 height 15
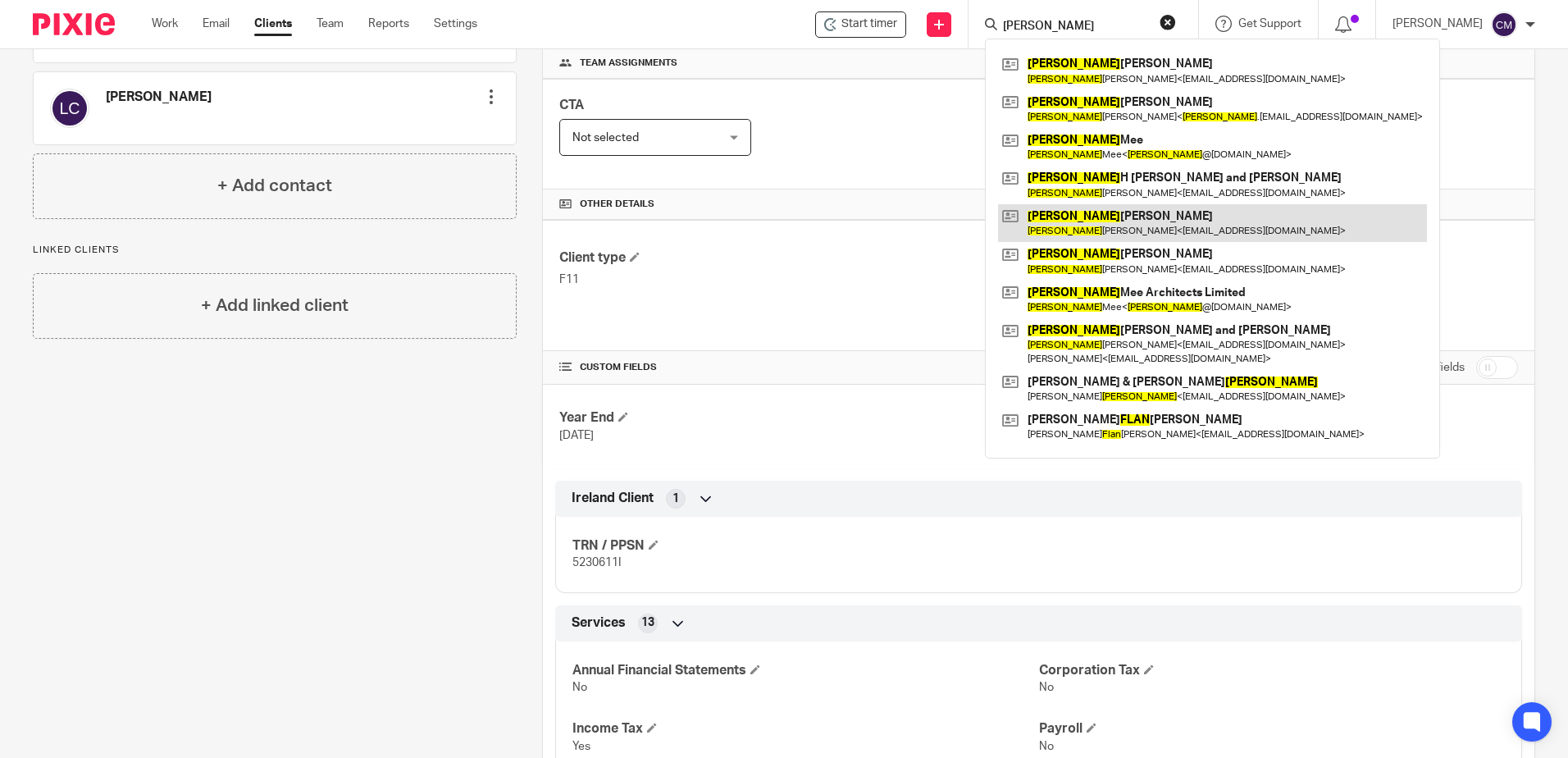
type input "alan"
click at [1101, 232] on link at bounding box center [1213, 224] width 429 height 38
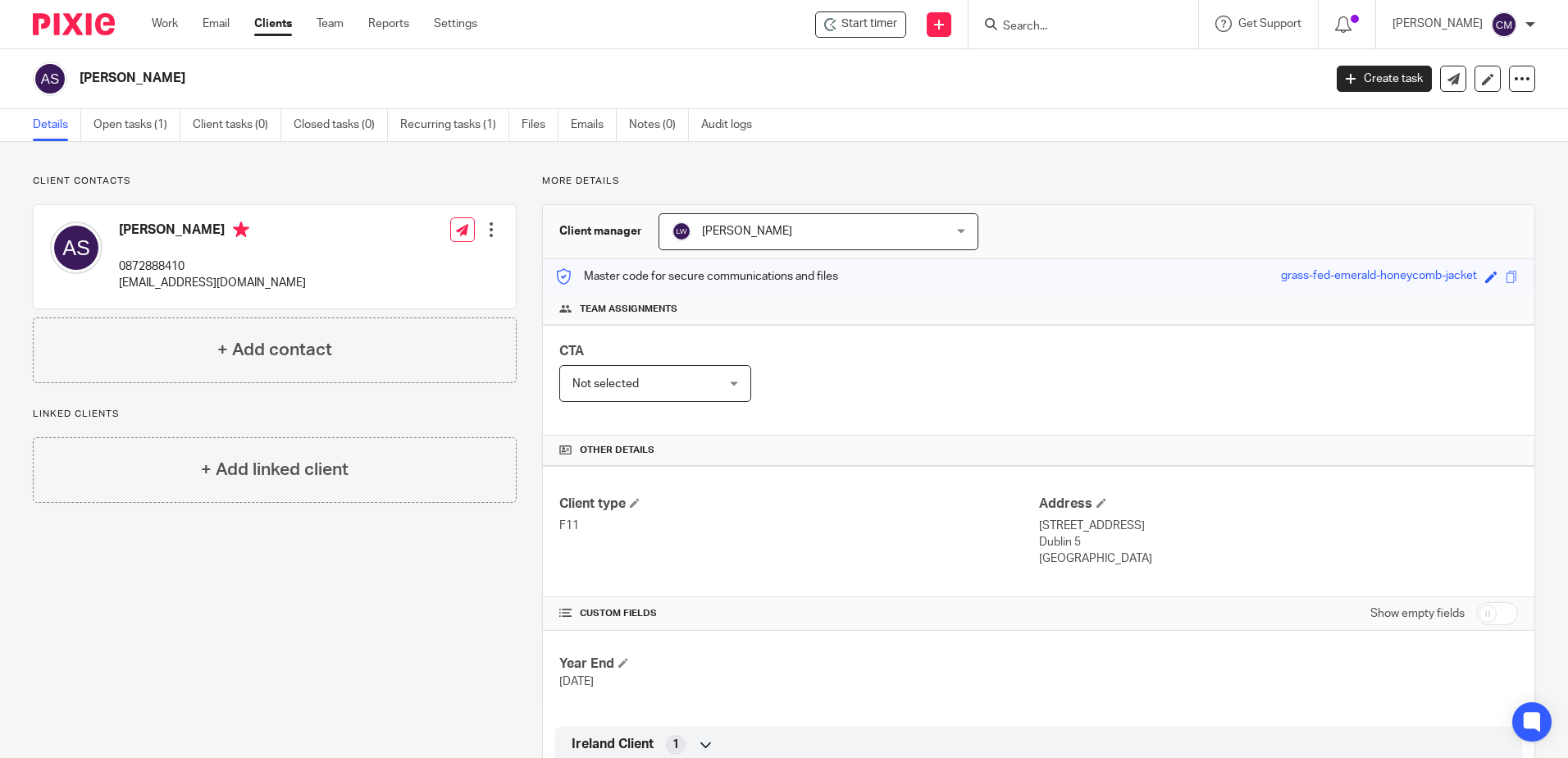
click at [1103, 18] on form at bounding box center [1089, 24] width 175 height 21
click at [1053, 29] on input "Search" at bounding box center [1076, 27] width 147 height 15
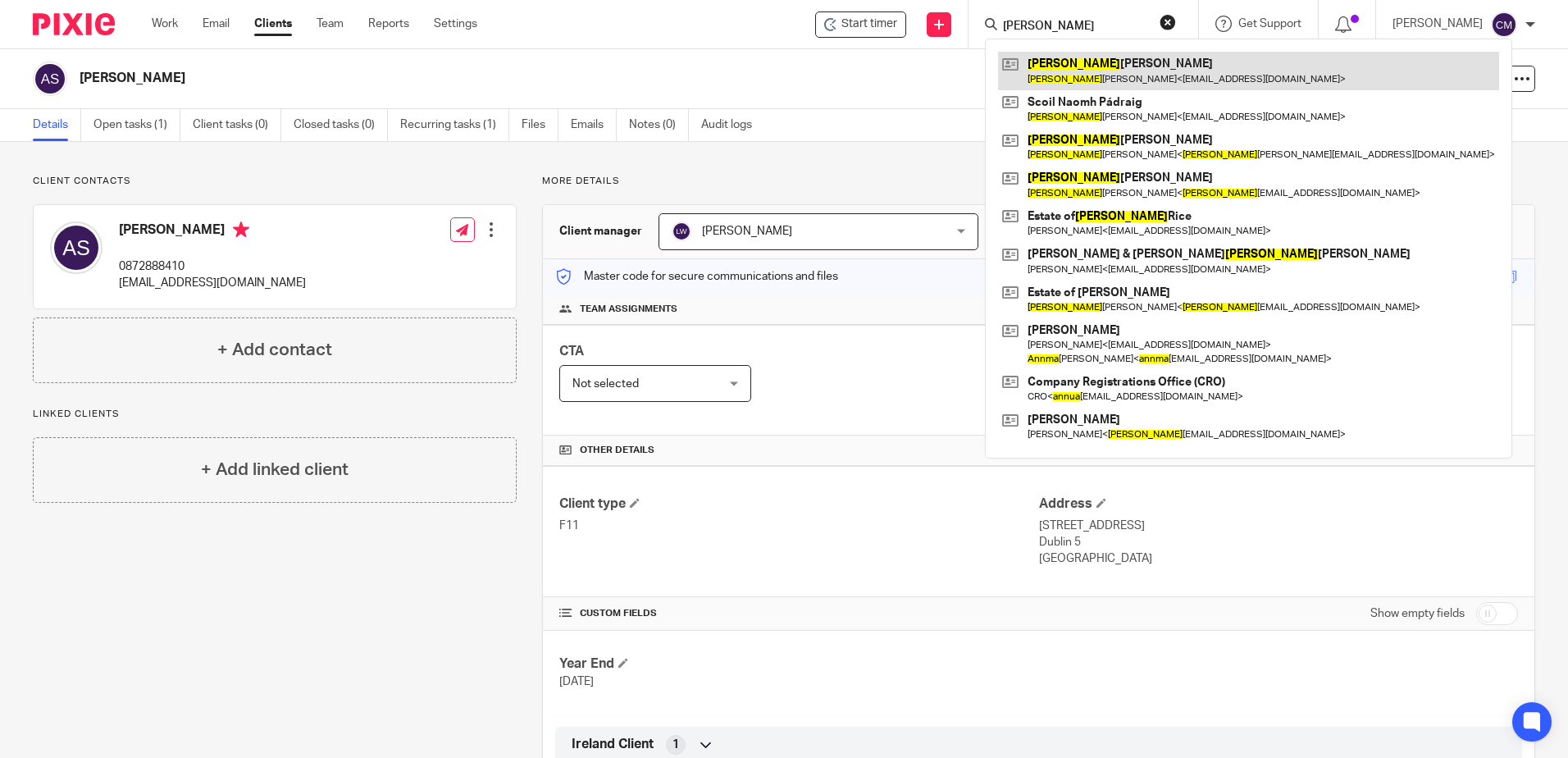
type input "[PERSON_NAME]"
click at [1062, 51] on link at bounding box center [1249, 70] width 501 height 38
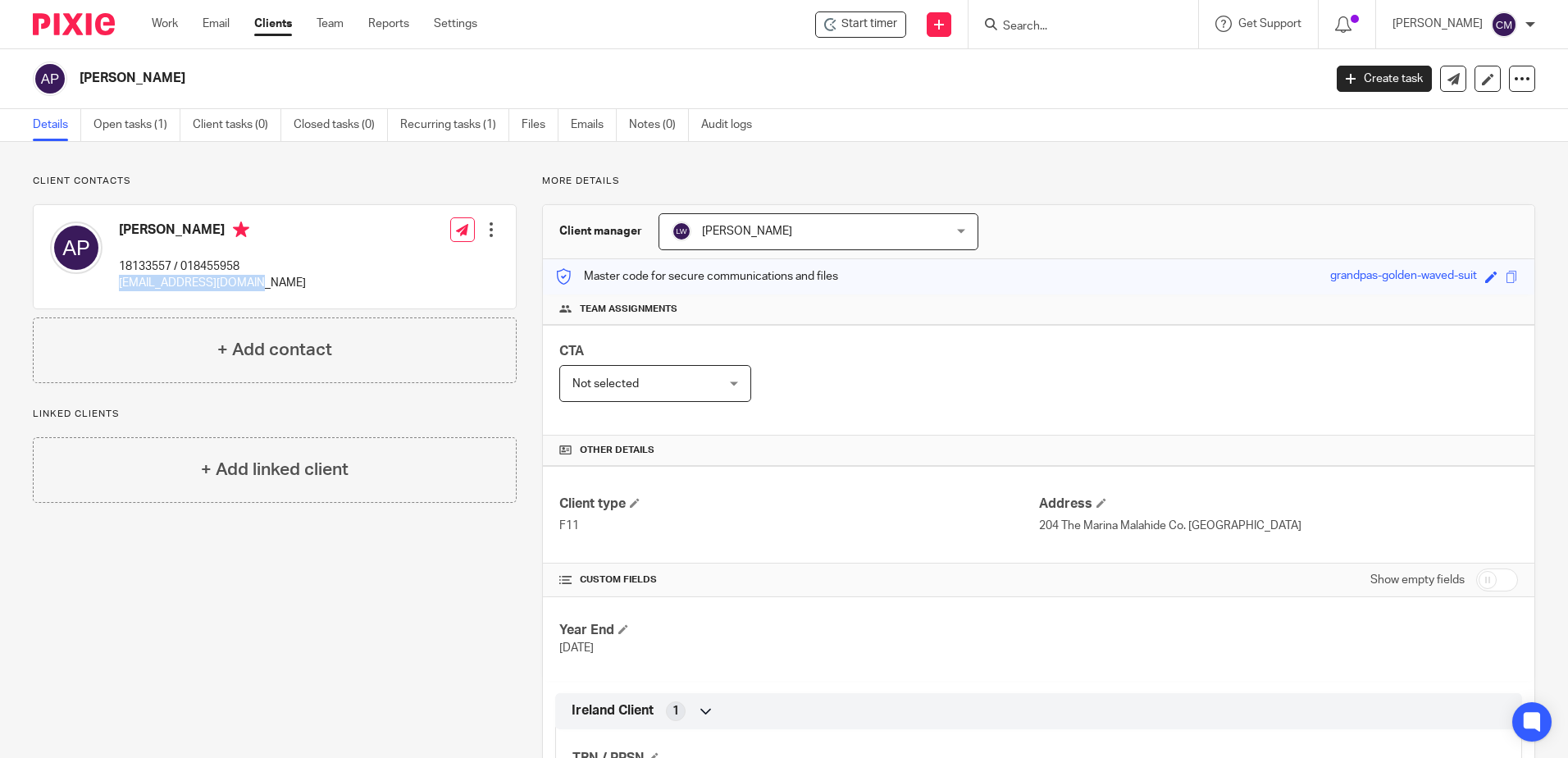
drag, startPoint x: 250, startPoint y: 288, endPoint x: 119, endPoint y: 284, distance: 131.1
click at [119, 284] on p "apasquetti01@gmail.com" at bounding box center [212, 283] width 187 height 16
copy p "apasquetti01@gmail.com"
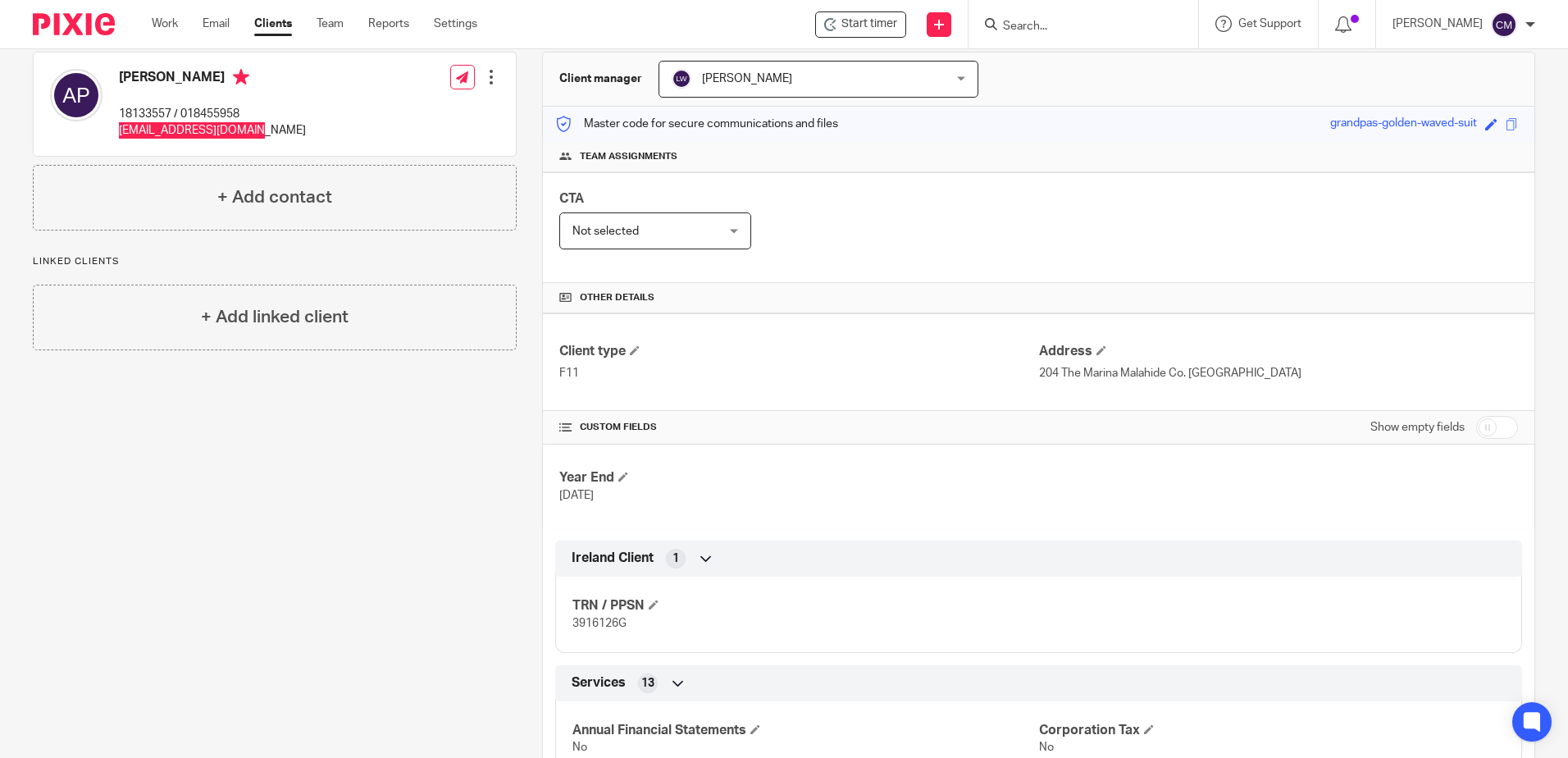
scroll to position [164, 0]
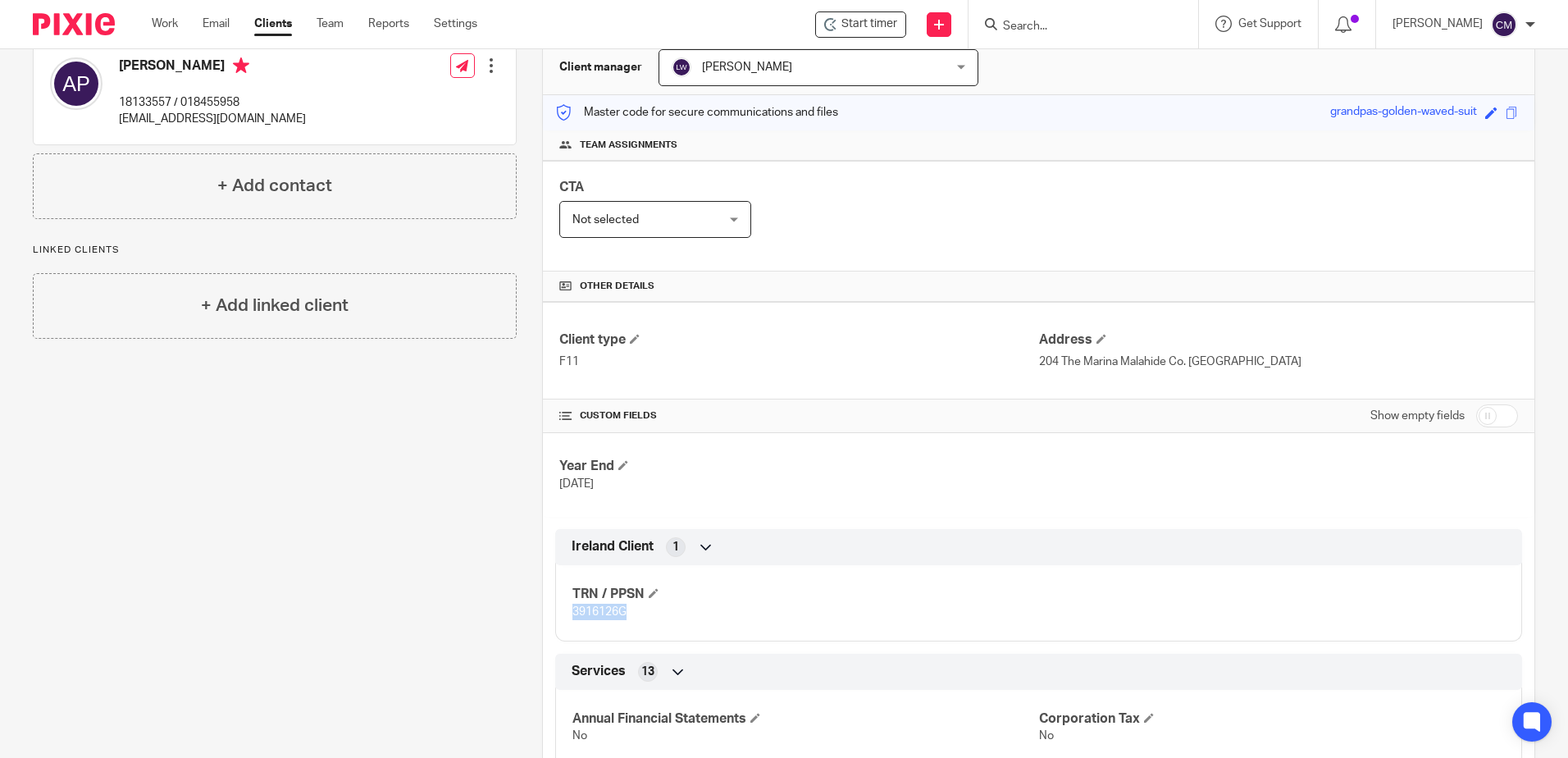
drag, startPoint x: 632, startPoint y: 616, endPoint x: 564, endPoint y: 608, distance: 68.5
click at [564, 608] on div "TRN / PPSN 3916126G" at bounding box center [1038, 597] width 967 height 88
drag, startPoint x: 564, startPoint y: 608, endPoint x: 571, endPoint y: 613, distance: 8.6
copy span "3916126G"
click at [1026, 21] on input "Search" at bounding box center [1076, 27] width 147 height 15
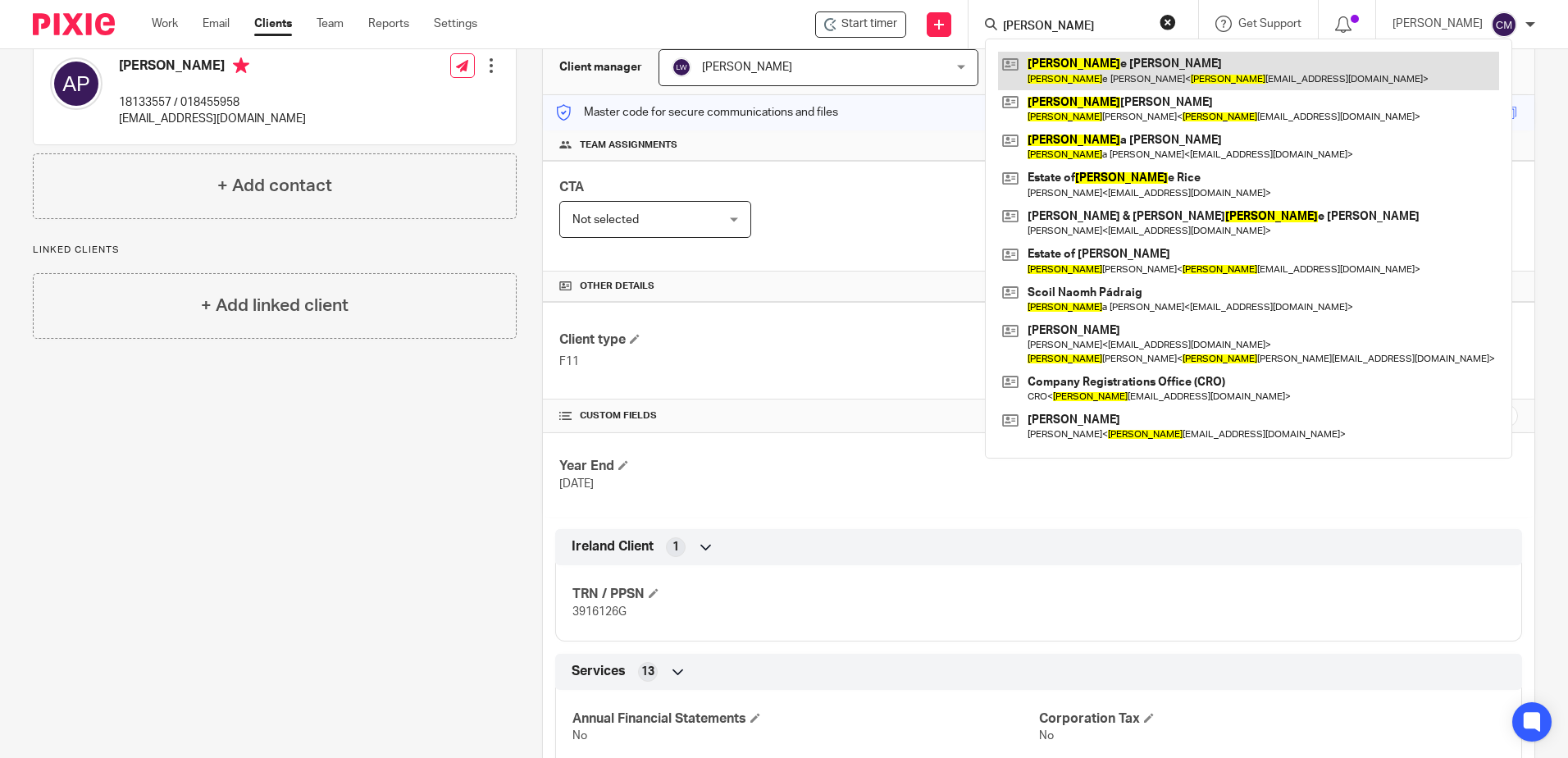
type input "ann"
click at [1056, 69] on link at bounding box center [1249, 70] width 501 height 38
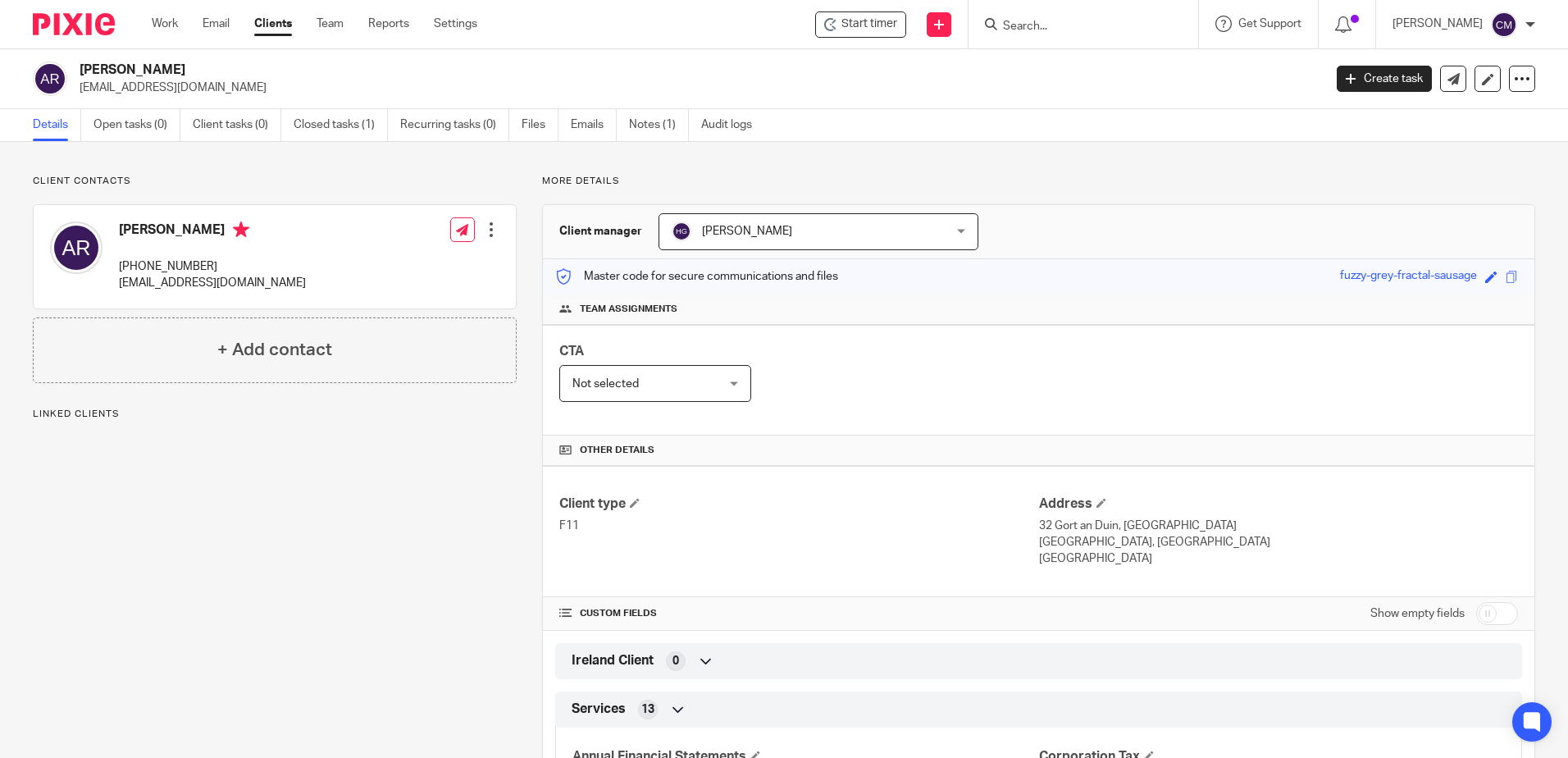
scroll to position [246, 0]
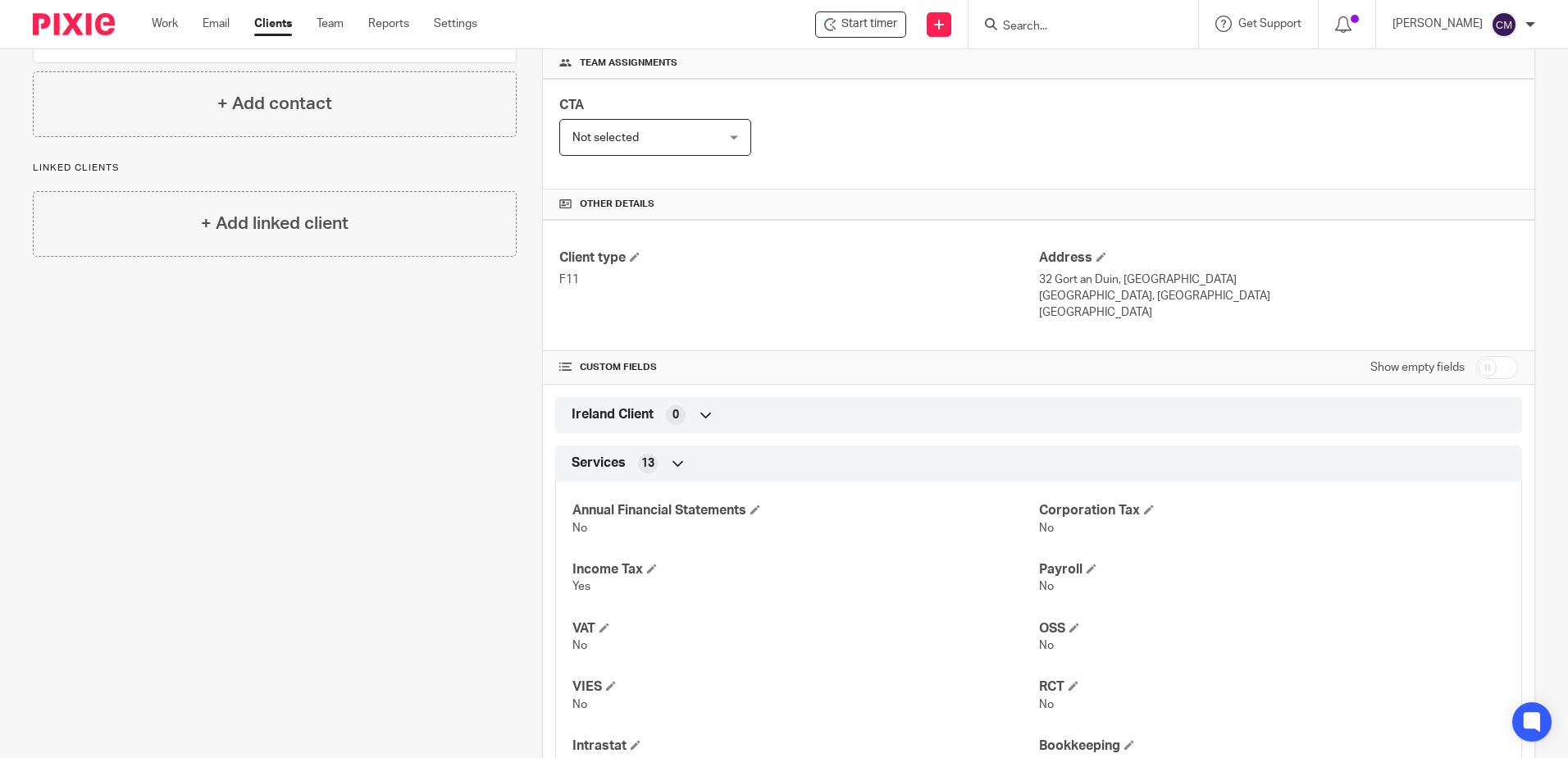
click at [1495, 372] on input "checkbox" at bounding box center [1497, 367] width 42 height 23
checkbox input "true"
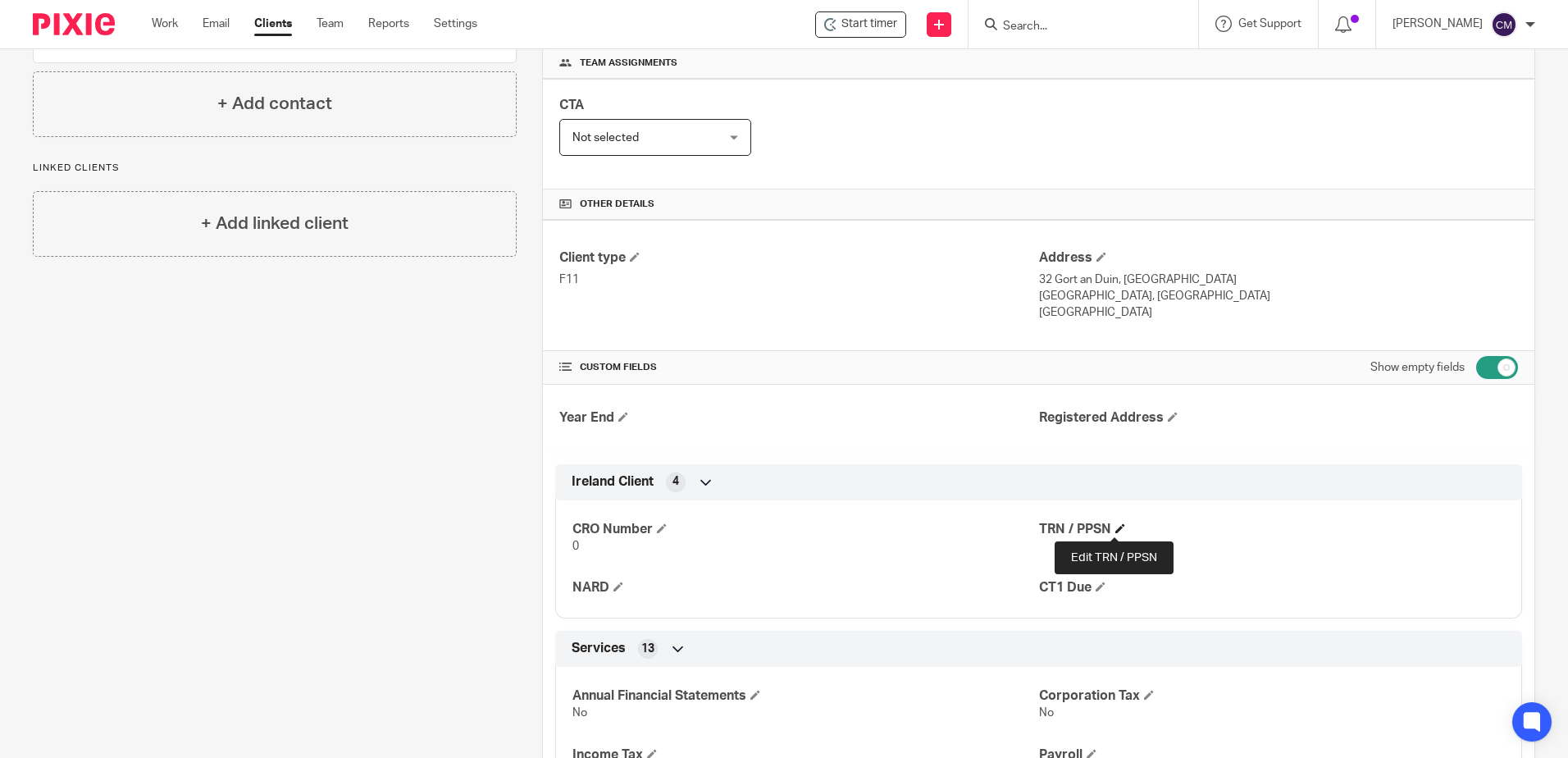
click at [1116, 527] on span at bounding box center [1120, 528] width 9 height 9
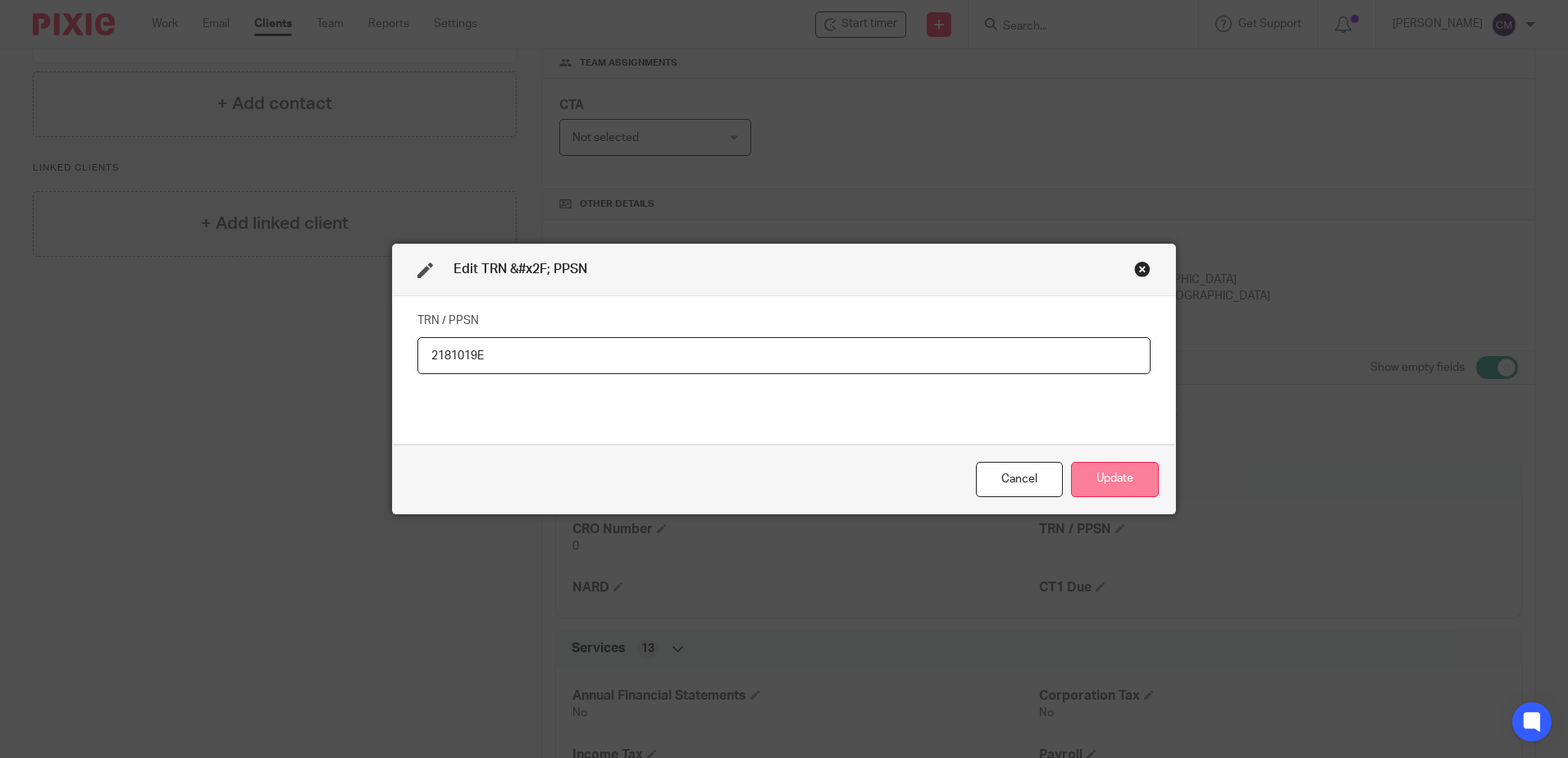
type input "2181019E"
click at [1083, 479] on button "Update" at bounding box center [1115, 479] width 87 height 35
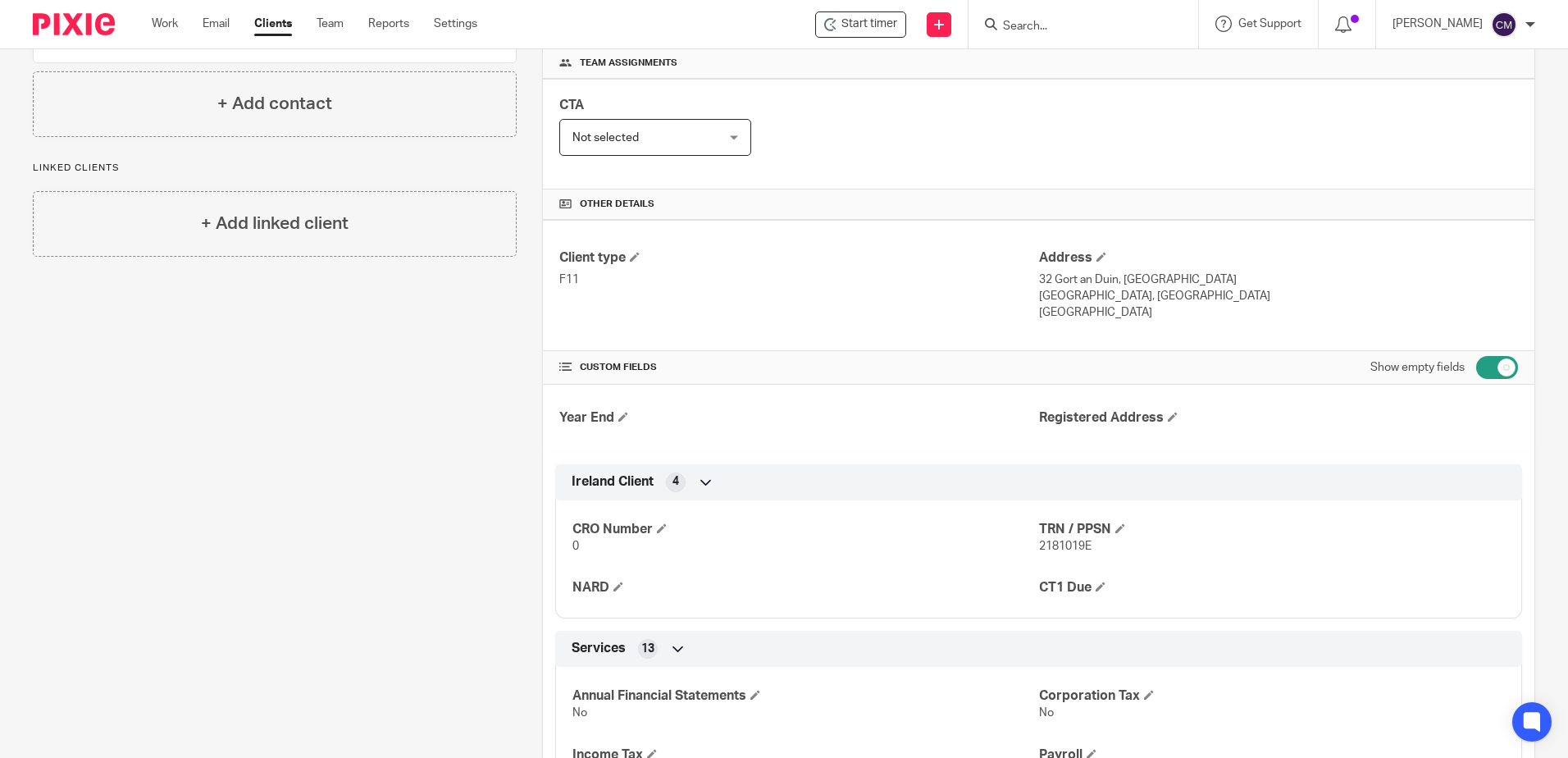
click at [1071, 26] on input "Search" at bounding box center [1076, 27] width 147 height 15
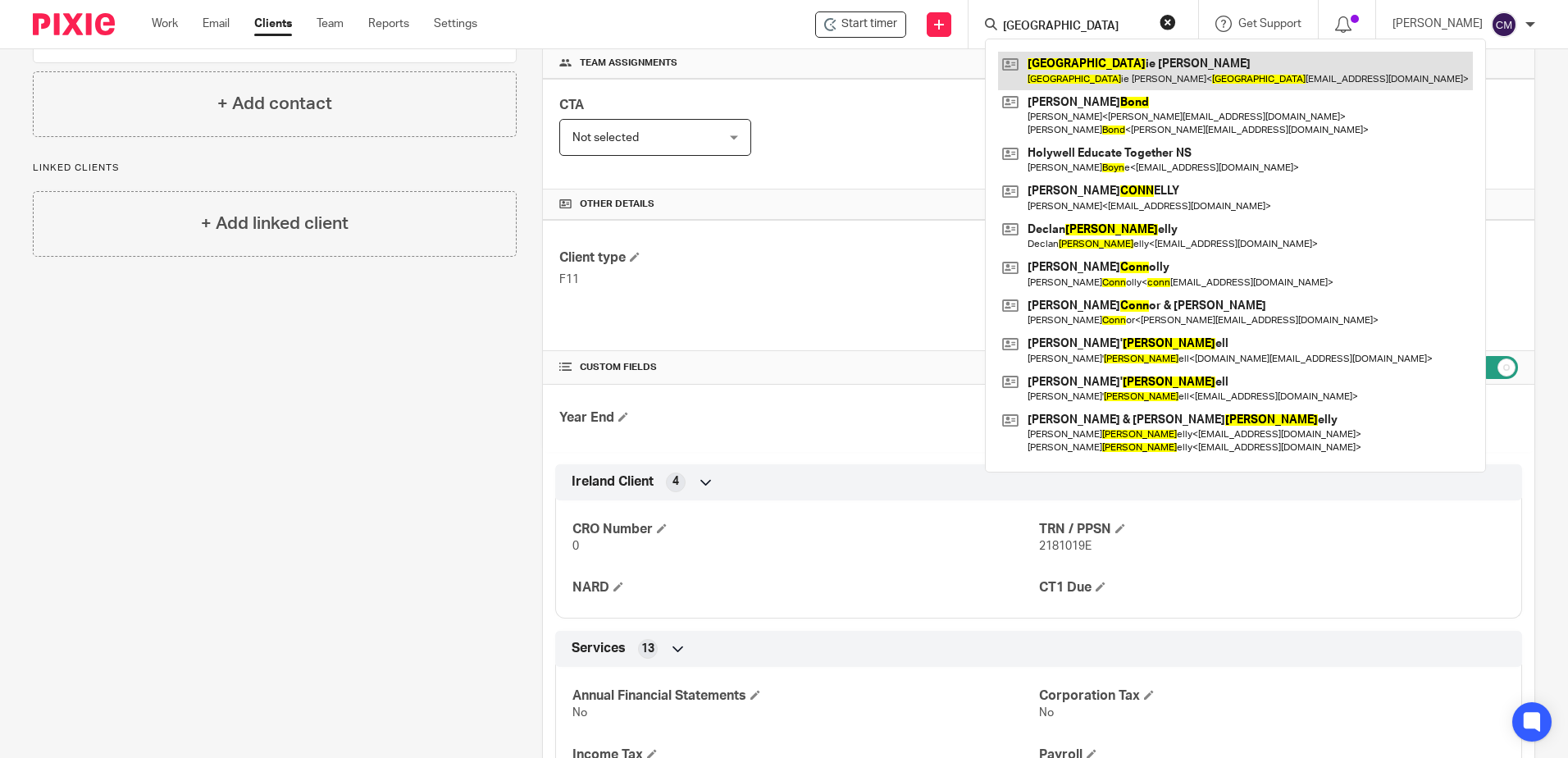
type input "[GEOGRAPHIC_DATA]"
click at [1066, 79] on link at bounding box center [1236, 70] width 475 height 38
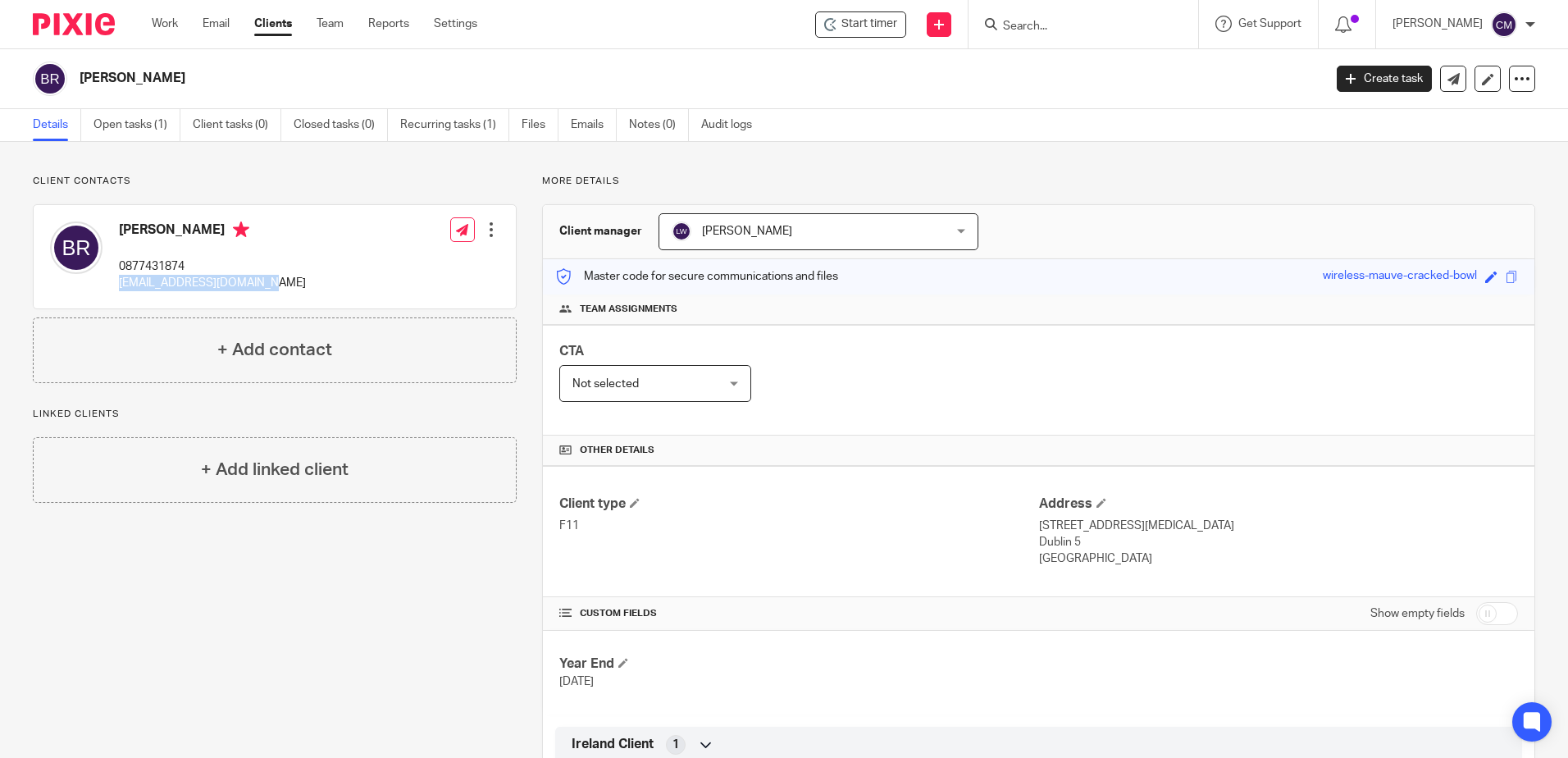
drag, startPoint x: 283, startPoint y: 291, endPoint x: 121, endPoint y: 282, distance: 162.2
click at [121, 282] on div "Bonnie Ryan 0877431874 bonnieryan92@hotmail.com Edit contact Create client from…" at bounding box center [274, 256] width 482 height 104
copy p "bonnieryan92@hotmail.com"
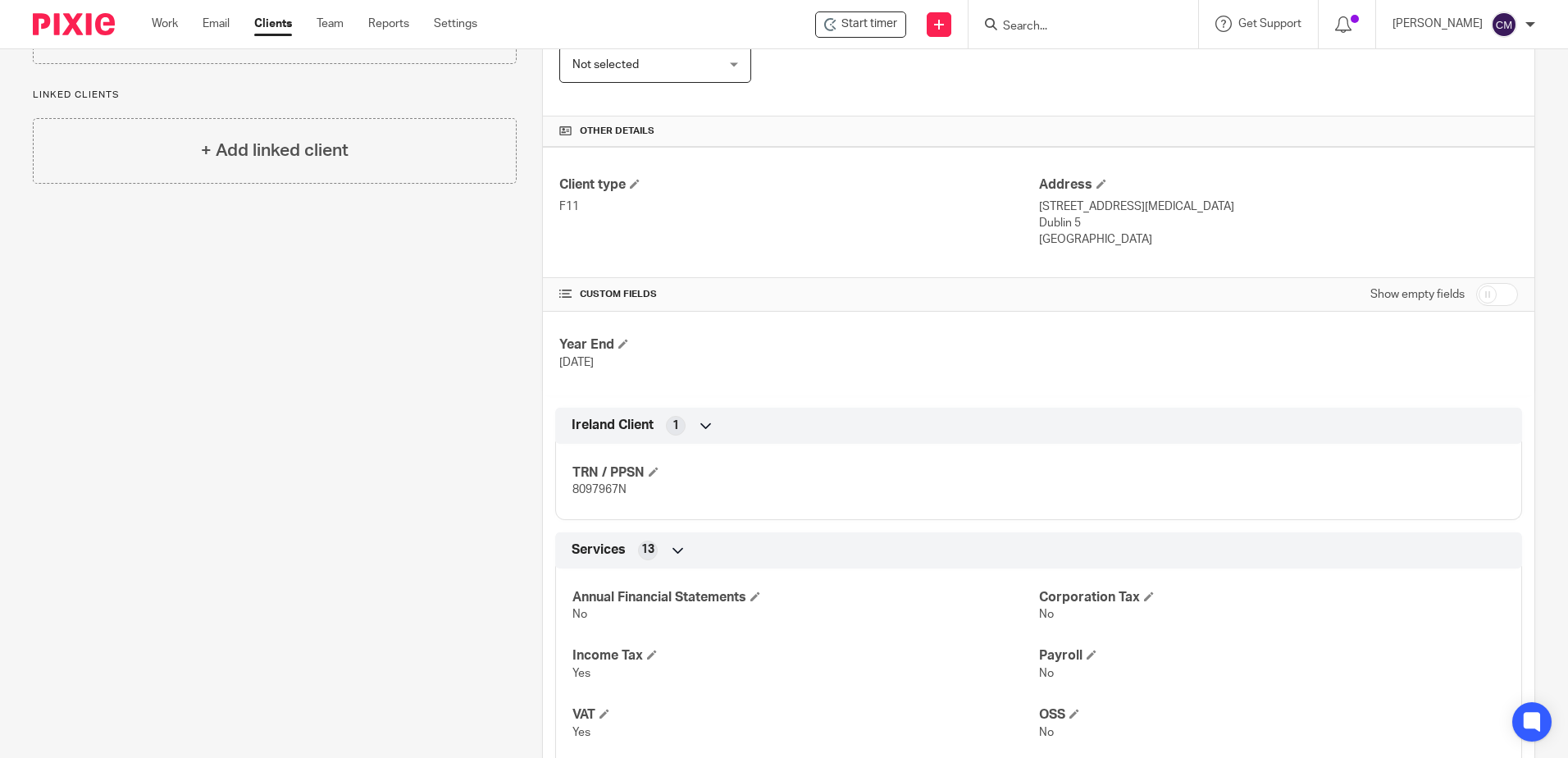
scroll to position [328, 0]
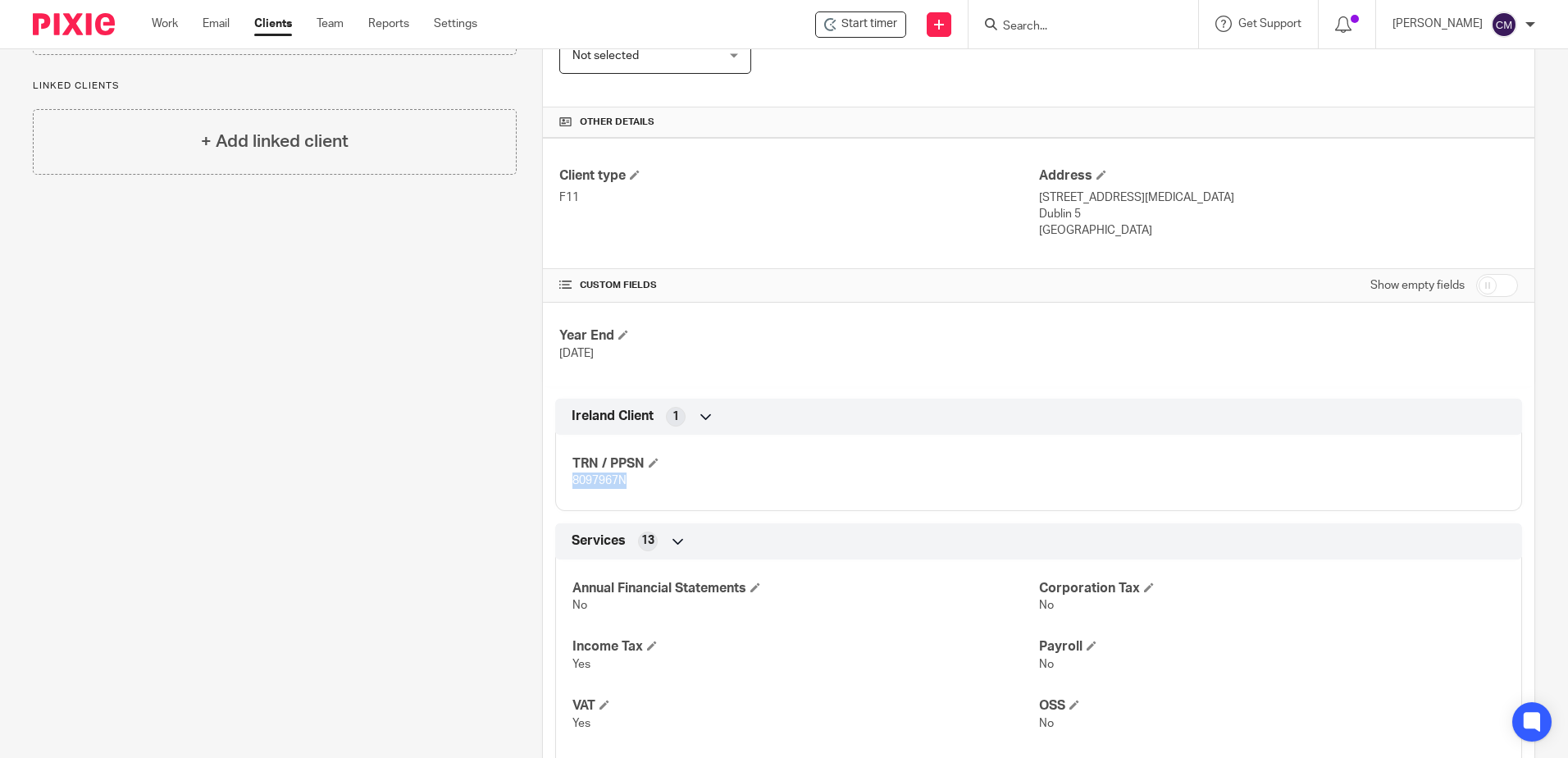
drag, startPoint x: 629, startPoint y: 480, endPoint x: 557, endPoint y: 492, distance: 73.0
click at [557, 492] on div "TRN / PPSN 8097967N" at bounding box center [1038, 466] width 967 height 88
drag, startPoint x: 557, startPoint y: 493, endPoint x: 571, endPoint y: 484, distance: 16.6
copy span "8097967N"
click at [1066, 22] on input "Search" at bounding box center [1076, 27] width 147 height 15
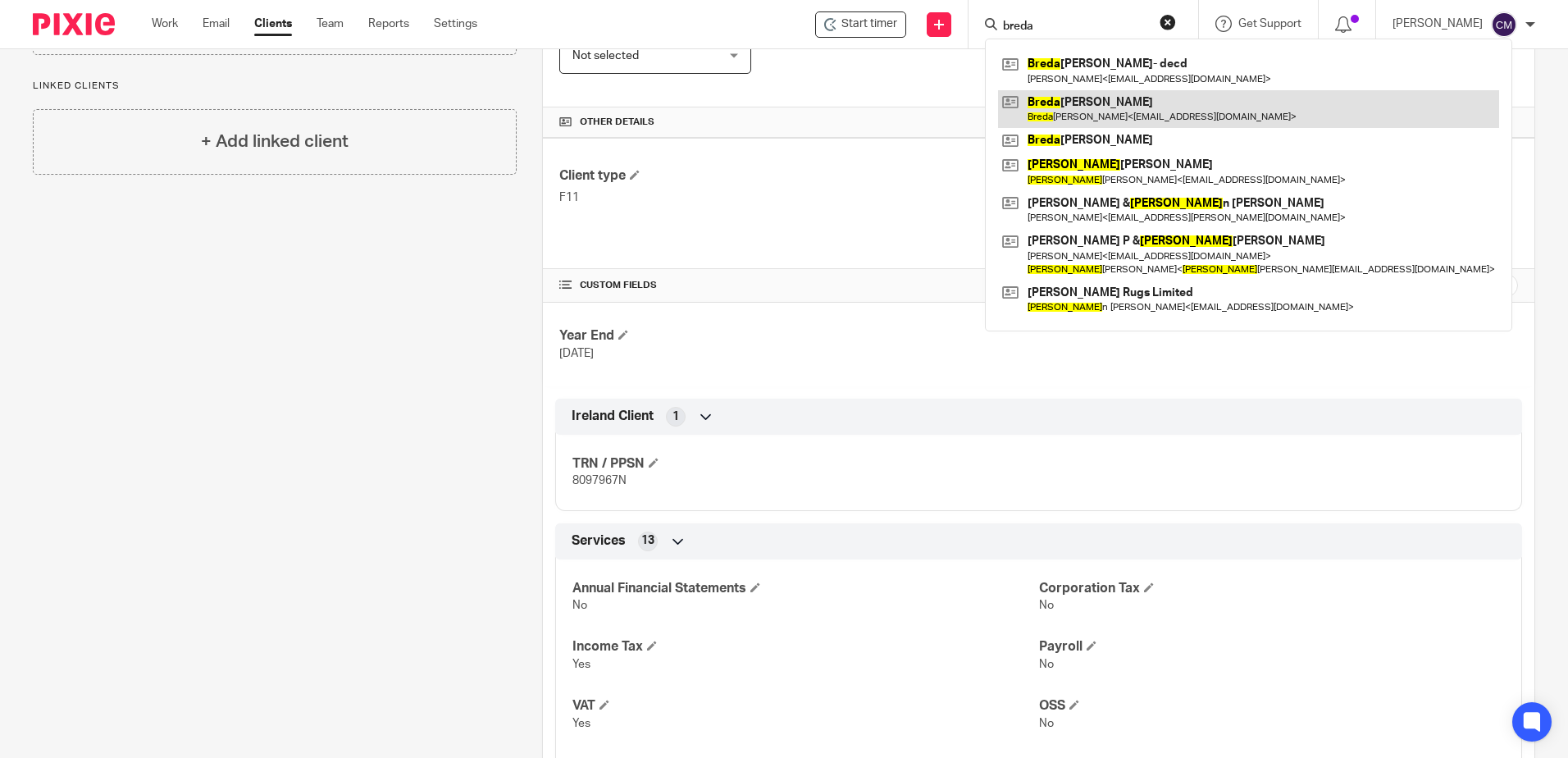
type input "breda"
click at [1118, 118] on link at bounding box center [1249, 109] width 501 height 38
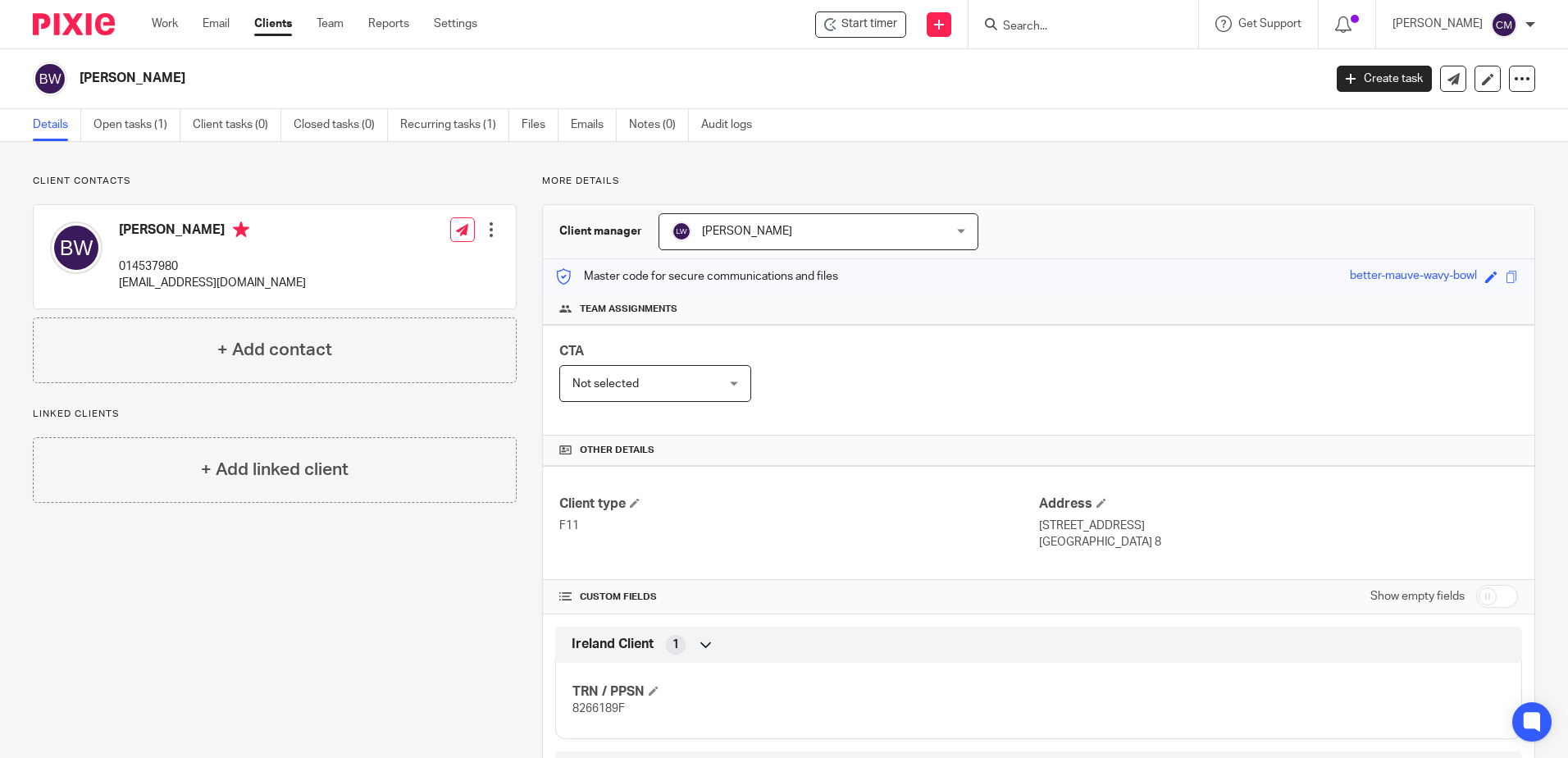
click at [1108, 37] on div at bounding box center [1083, 24] width 230 height 49
click at [1100, 27] on input "Search" at bounding box center [1076, 27] width 147 height 15
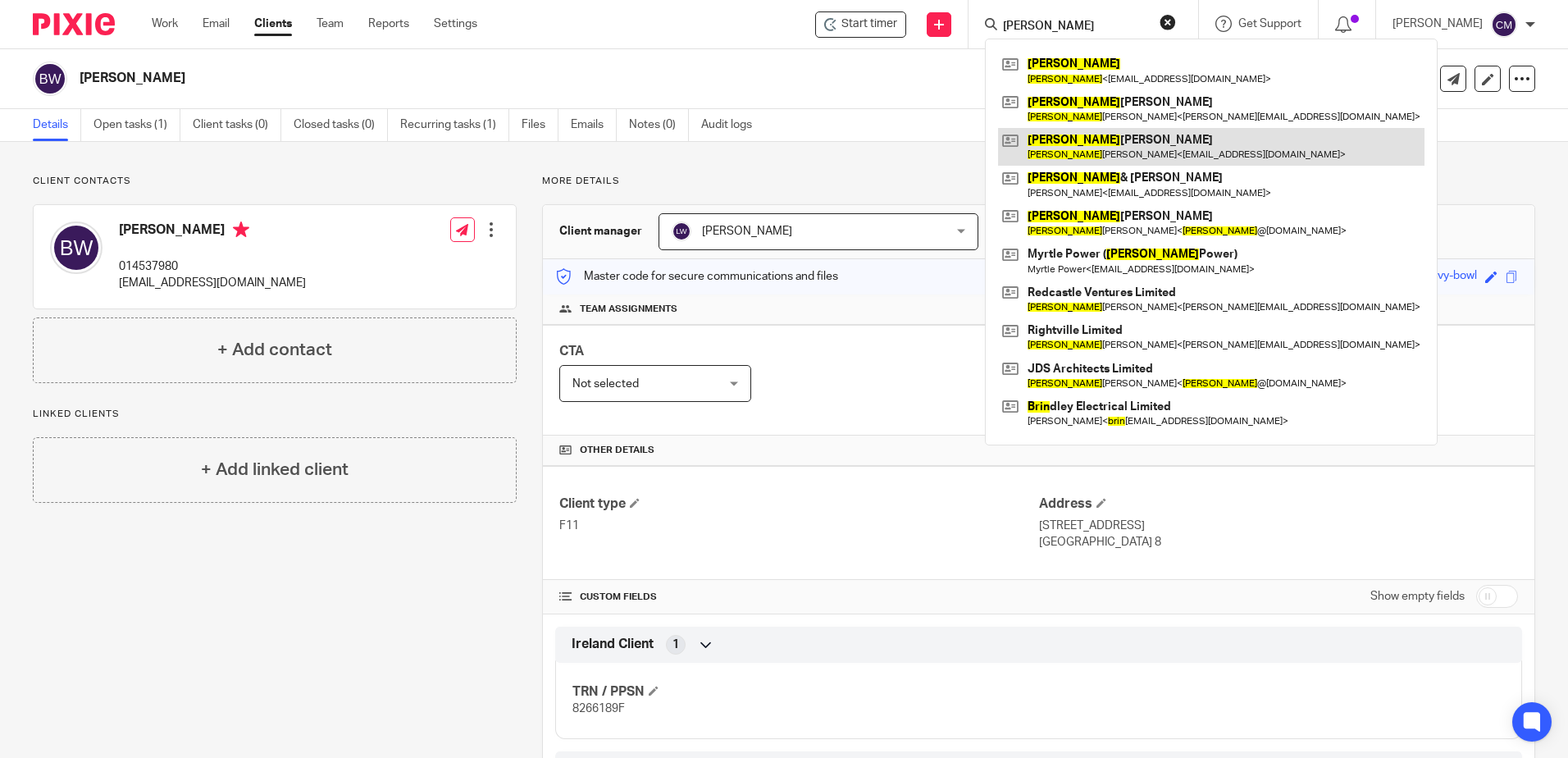
type input "[PERSON_NAME]"
click at [1058, 152] on link at bounding box center [1212, 146] width 426 height 38
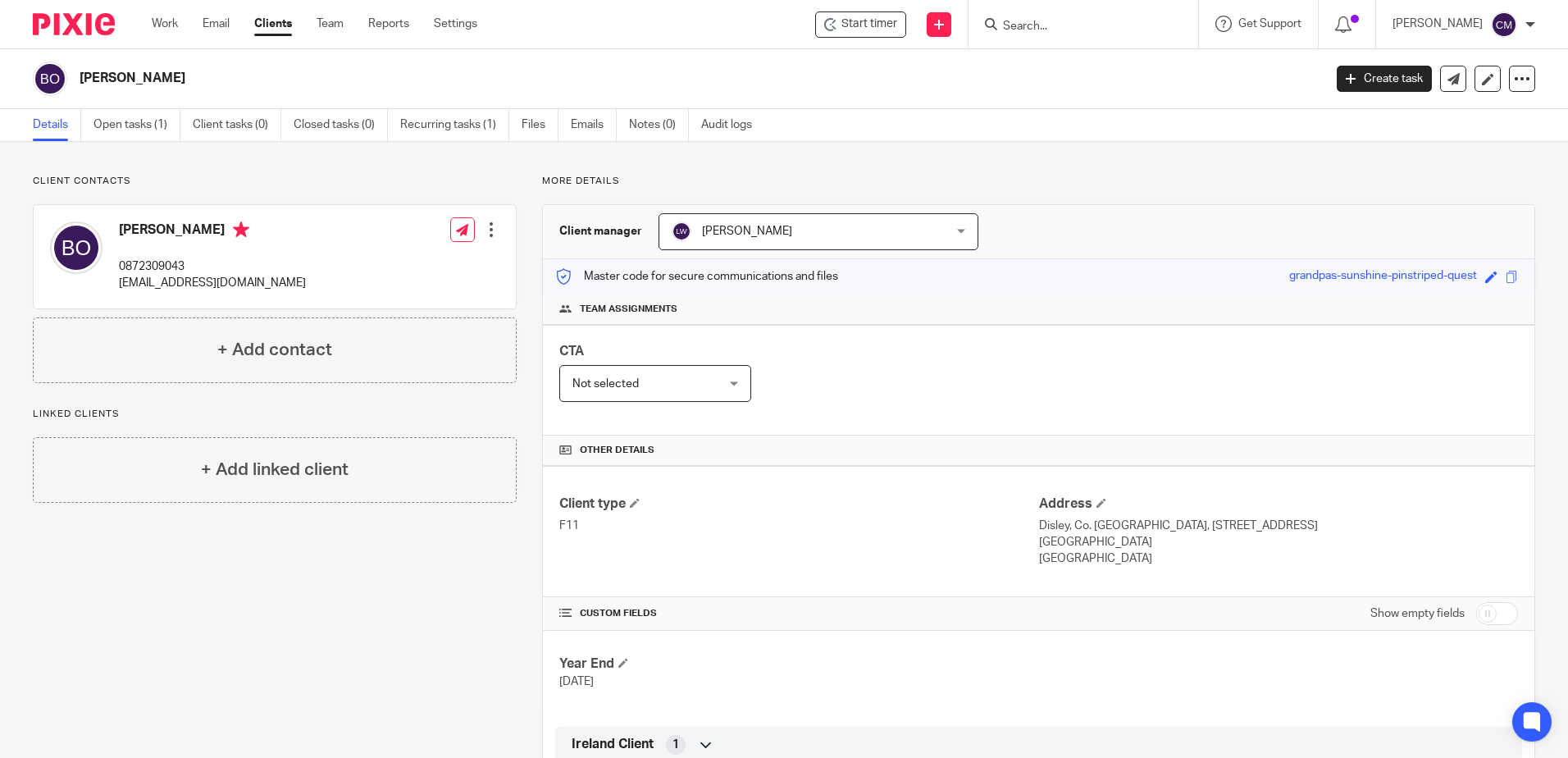
click at [1034, 15] on form at bounding box center [1089, 24] width 175 height 21
click at [1035, 15] on form at bounding box center [1089, 24] width 175 height 21
drag, startPoint x: 1035, startPoint y: 15, endPoint x: 1040, endPoint y: 25, distance: 11.2
click at [1040, 25] on input "Search" at bounding box center [1076, 27] width 147 height 15
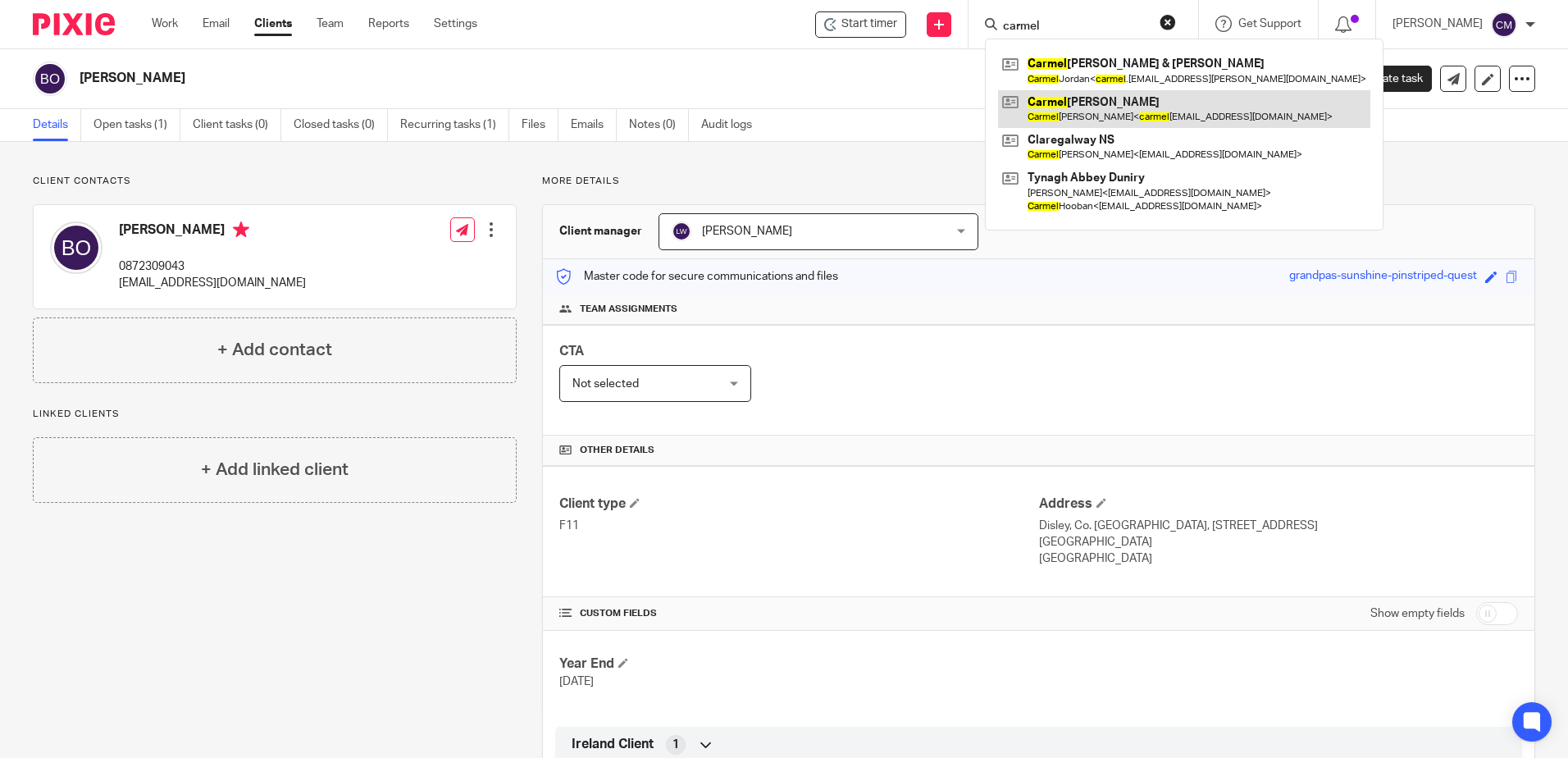
type input "carmel"
click at [1067, 116] on link at bounding box center [1184, 109] width 373 height 38
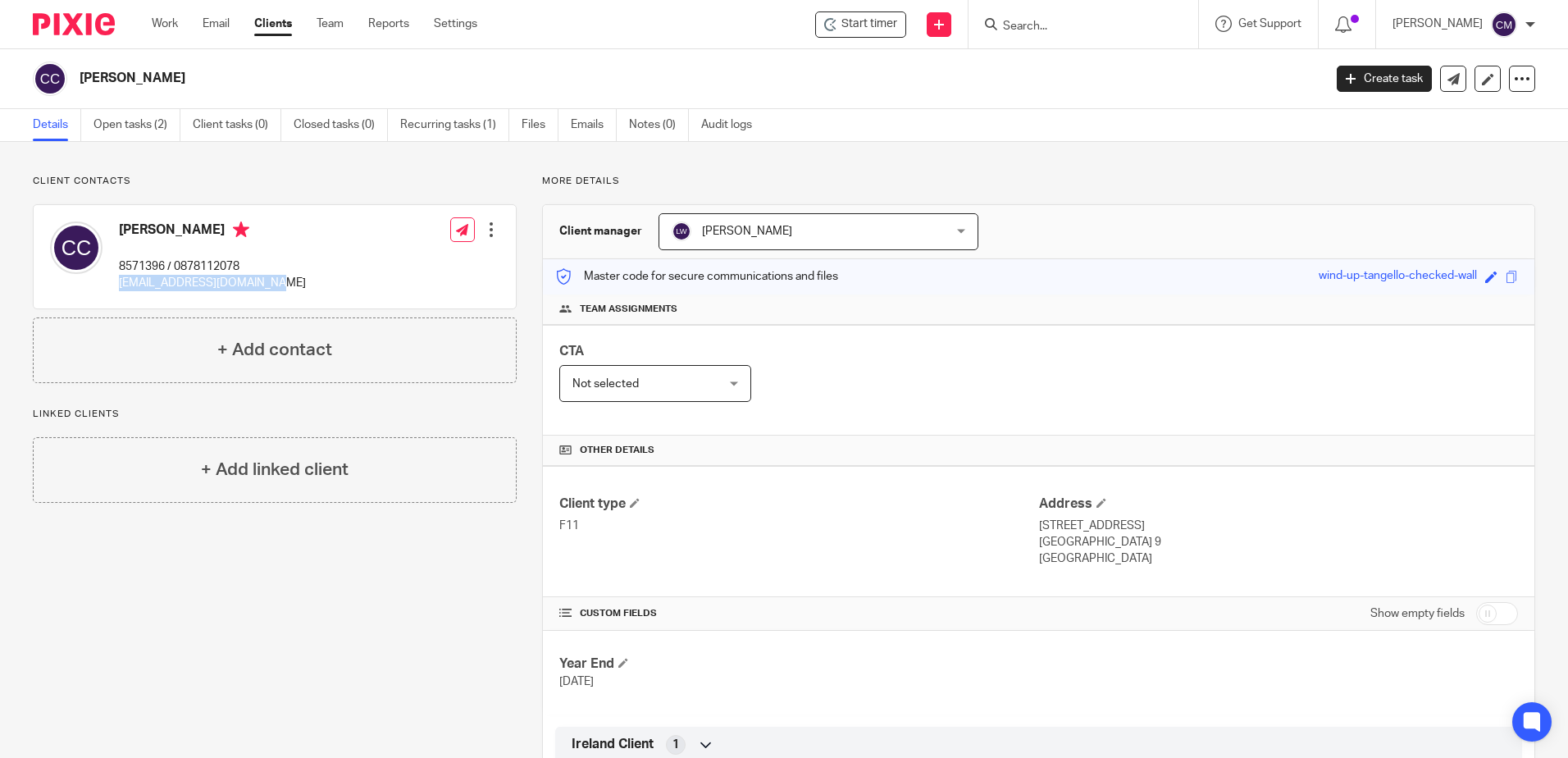
drag, startPoint x: 318, startPoint y: 287, endPoint x: 120, endPoint y: 286, distance: 198.0
click at [120, 286] on div "[PERSON_NAME] 8571396 / 0878112078 [EMAIL_ADDRESS][DOMAIN_NAME] Edit contact Cr…" at bounding box center [274, 256] width 482 height 104
copy p "[EMAIL_ADDRESS][DOMAIN_NAME]"
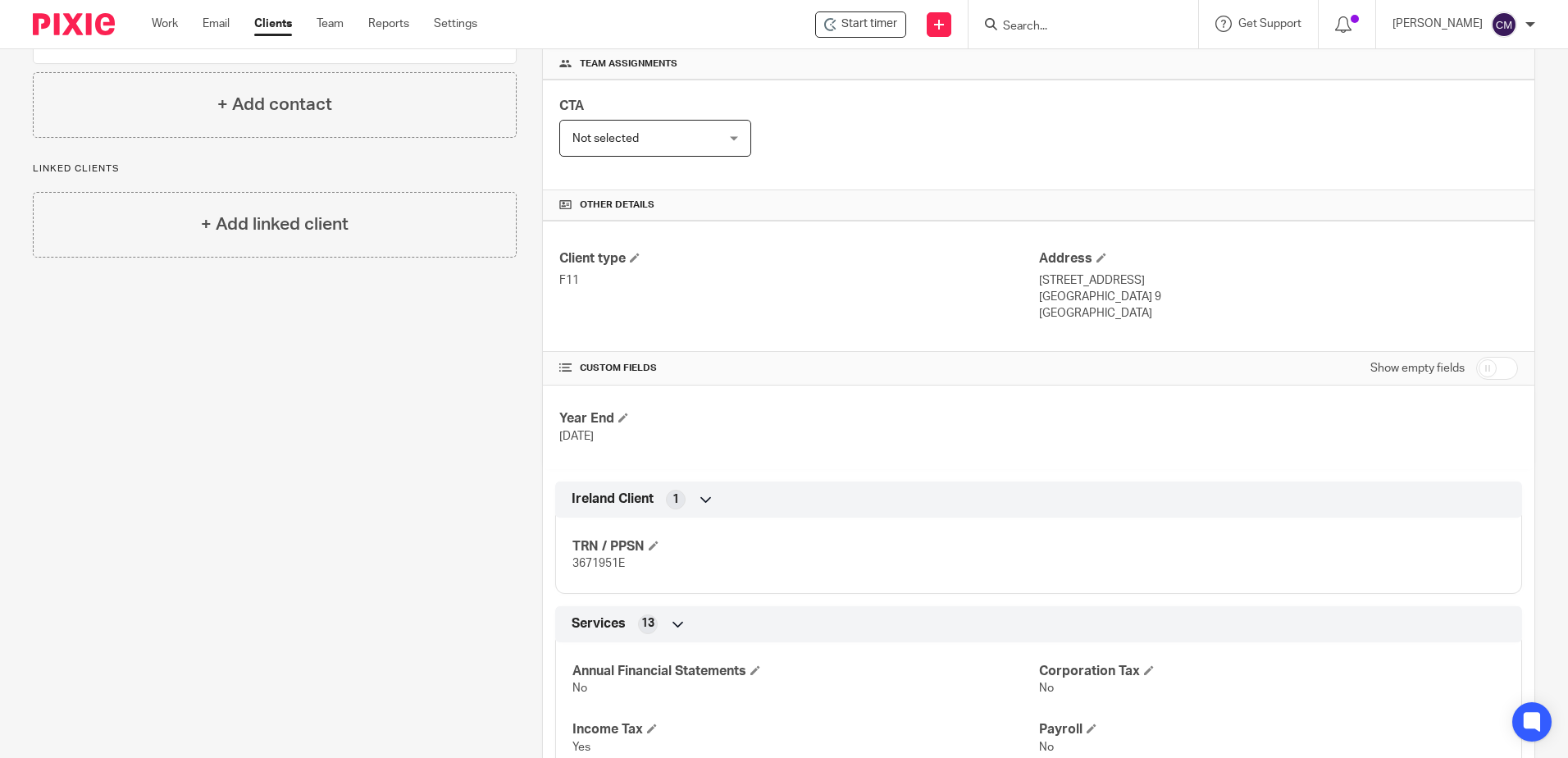
scroll to position [246, 0]
drag, startPoint x: 638, startPoint y: 571, endPoint x: 571, endPoint y: 572, distance: 67.0
click at [571, 572] on div "TRN / PPSN 3671951E" at bounding box center [1038, 548] width 967 height 88
drag, startPoint x: 571, startPoint y: 572, endPoint x: 575, endPoint y: 564, distance: 8.9
copy span "3671951E"
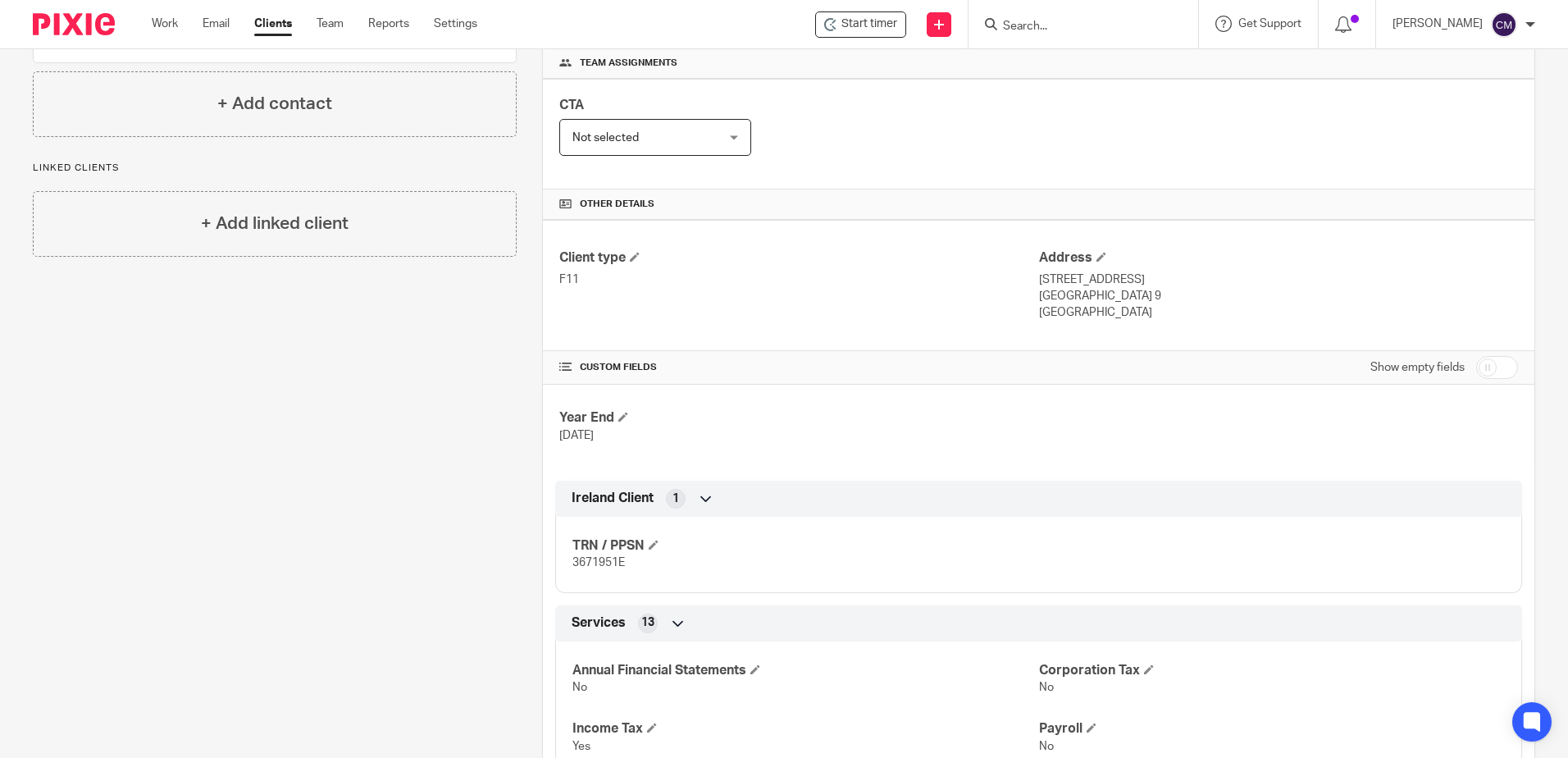
click at [1093, 29] on input "Search" at bounding box center [1076, 27] width 147 height 15
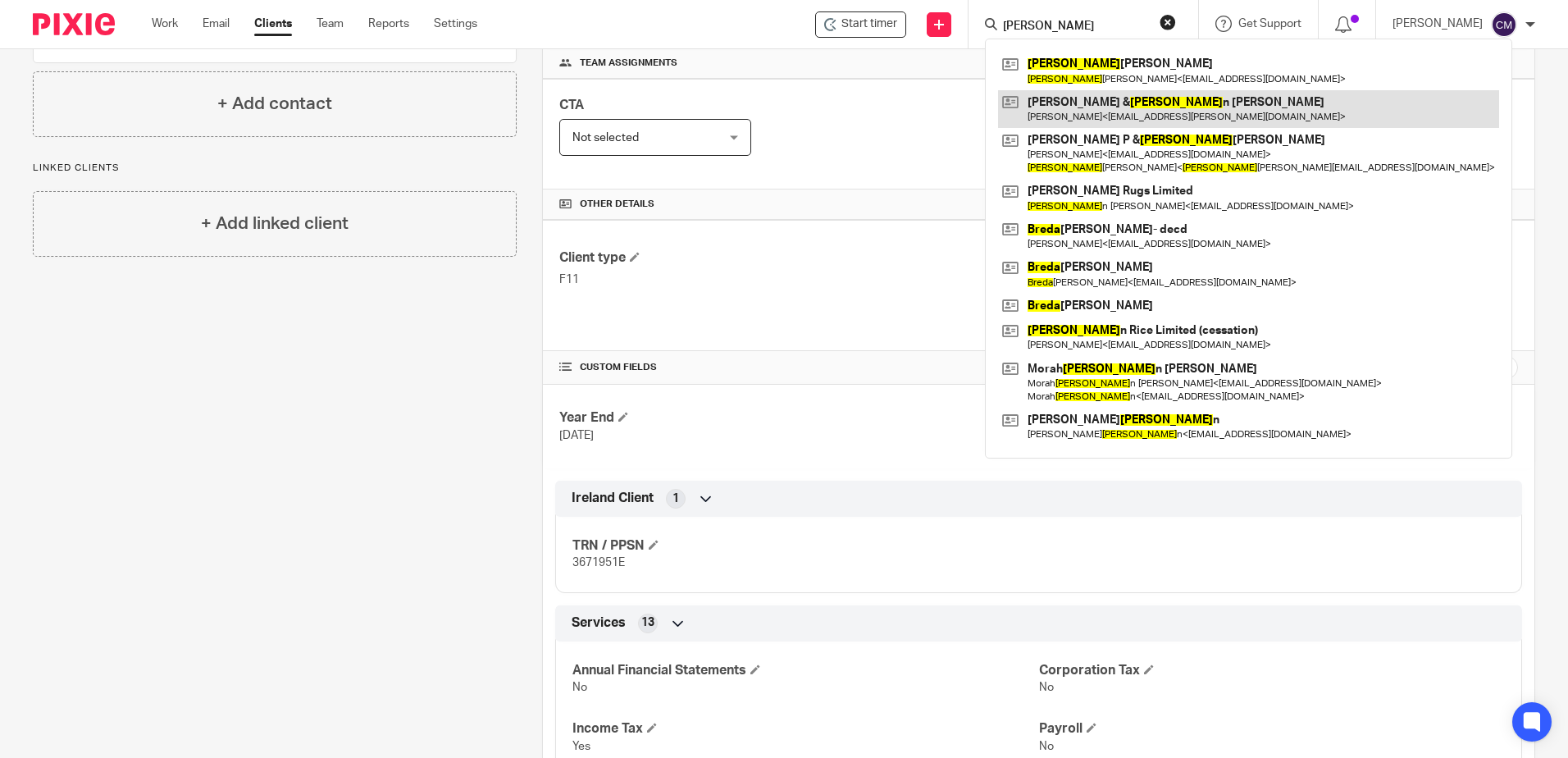
type input "[PERSON_NAME]"
click at [1139, 102] on link at bounding box center [1249, 109] width 501 height 38
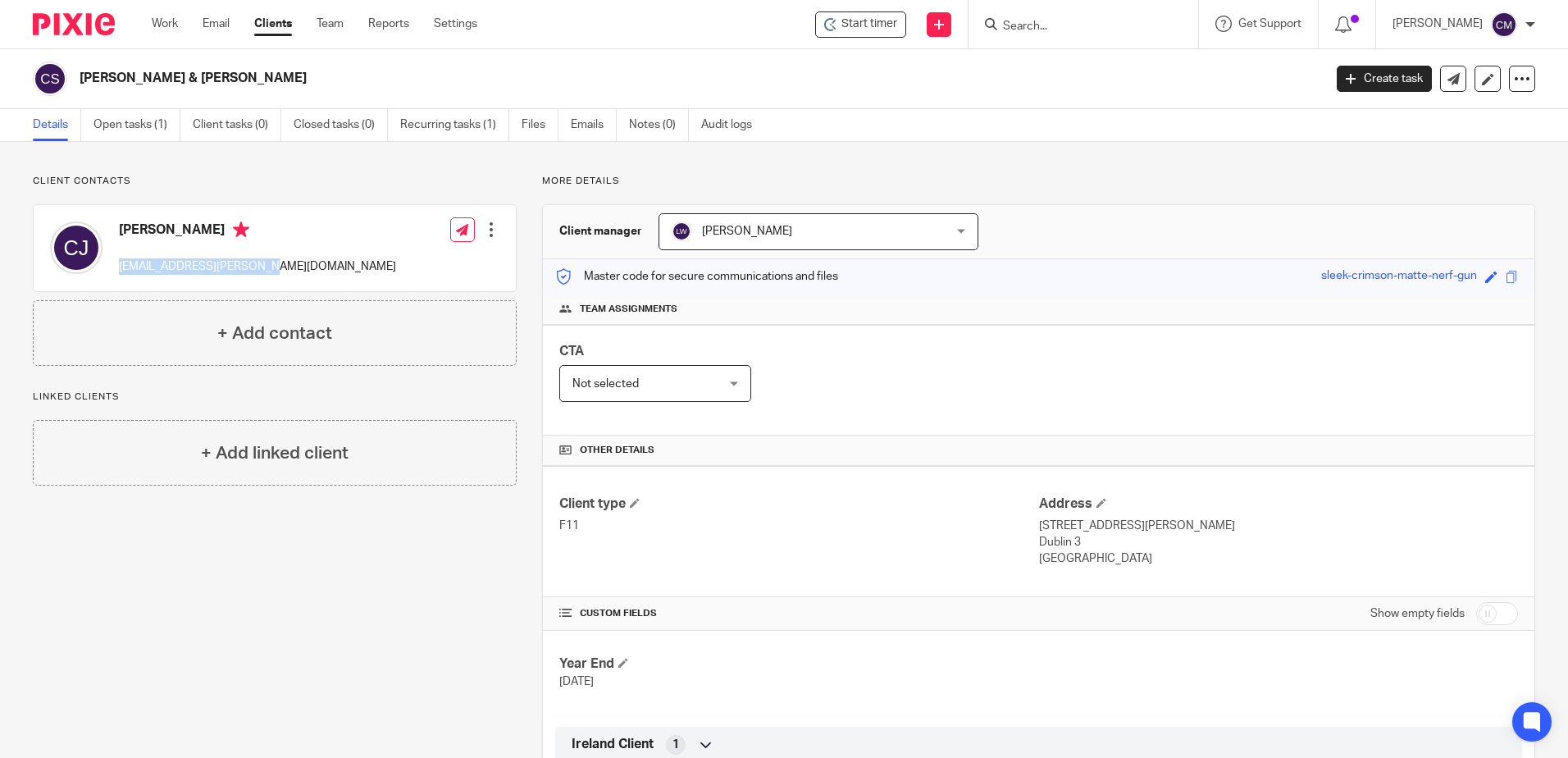
drag, startPoint x: 307, startPoint y: 275, endPoint x: 121, endPoint y: 264, distance: 186.3
click at [121, 264] on div "Carmel Jordan carmel.jordan@mercer.com Edit contact Create client from contact …" at bounding box center [274, 248] width 482 height 87
copy p "carmel.jordan@mercer.com"
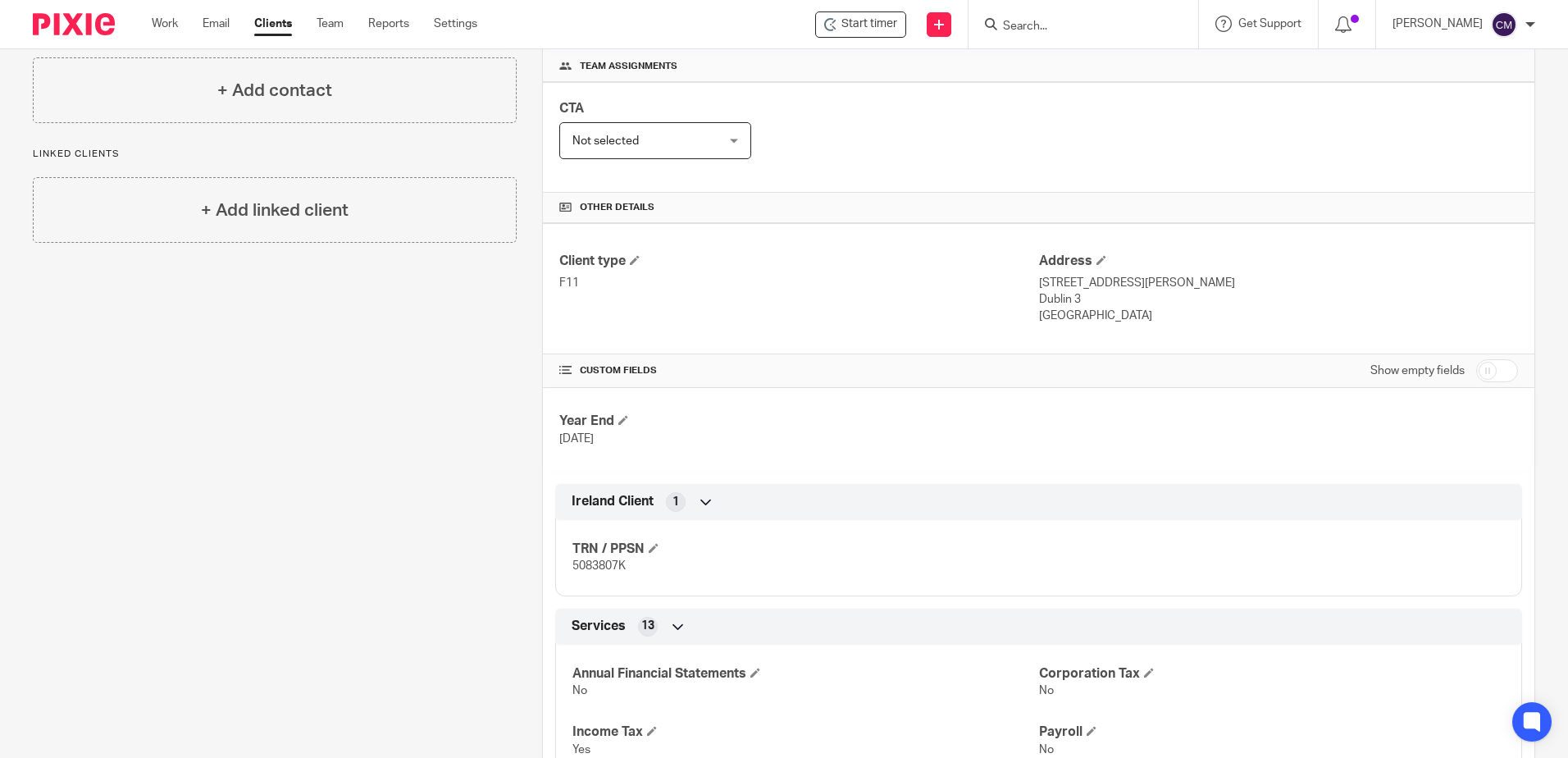
scroll to position [246, 0]
drag, startPoint x: 636, startPoint y: 571, endPoint x: 572, endPoint y: 558, distance: 65.3
click at [573, 558] on p "5083807K" at bounding box center [806, 563] width 466 height 16
copy span "5083807K"
click at [1037, 26] on input "Search" at bounding box center [1076, 27] width 147 height 15
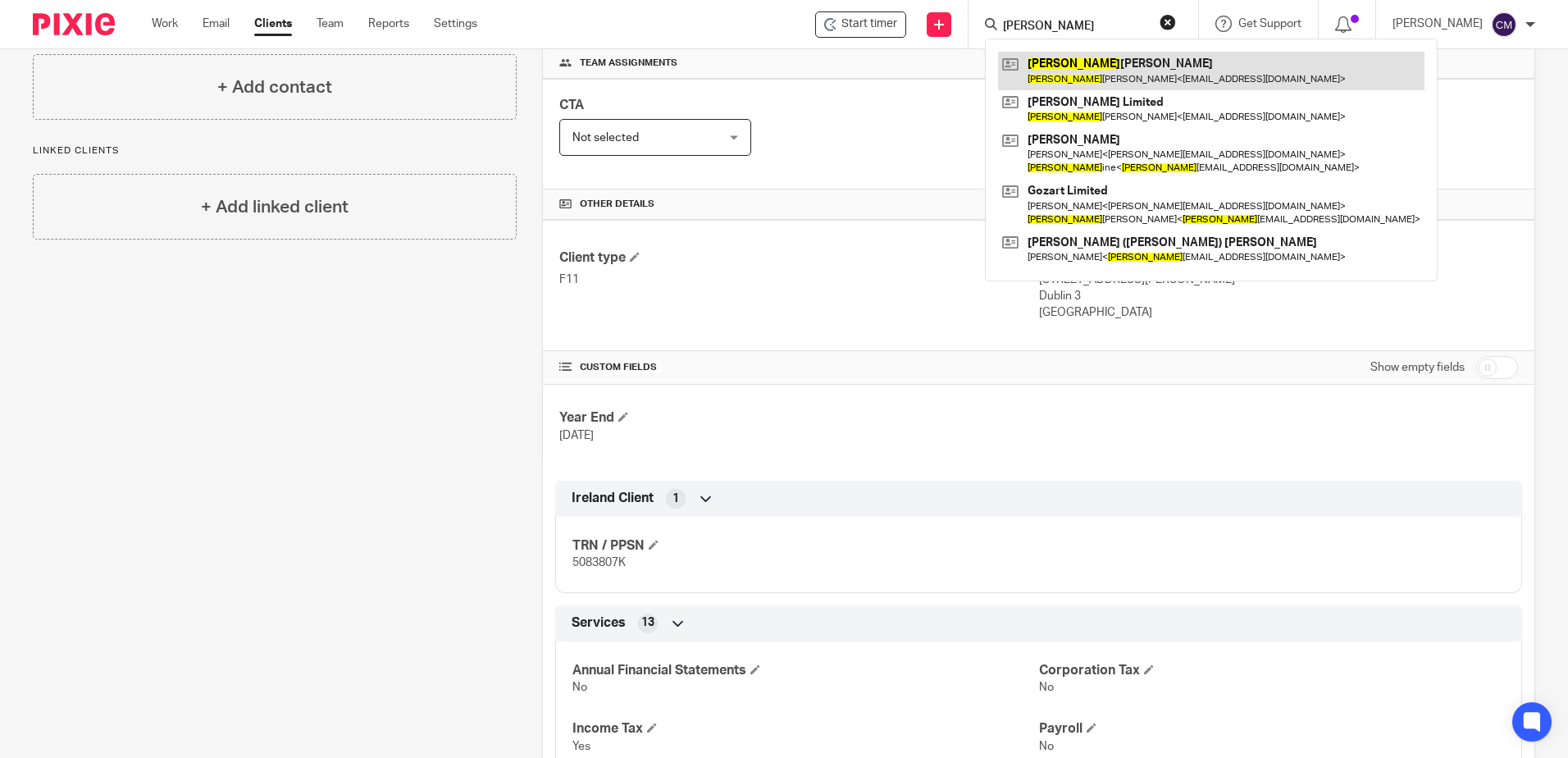
type input "carol"
click at [1068, 53] on link at bounding box center [1212, 70] width 426 height 38
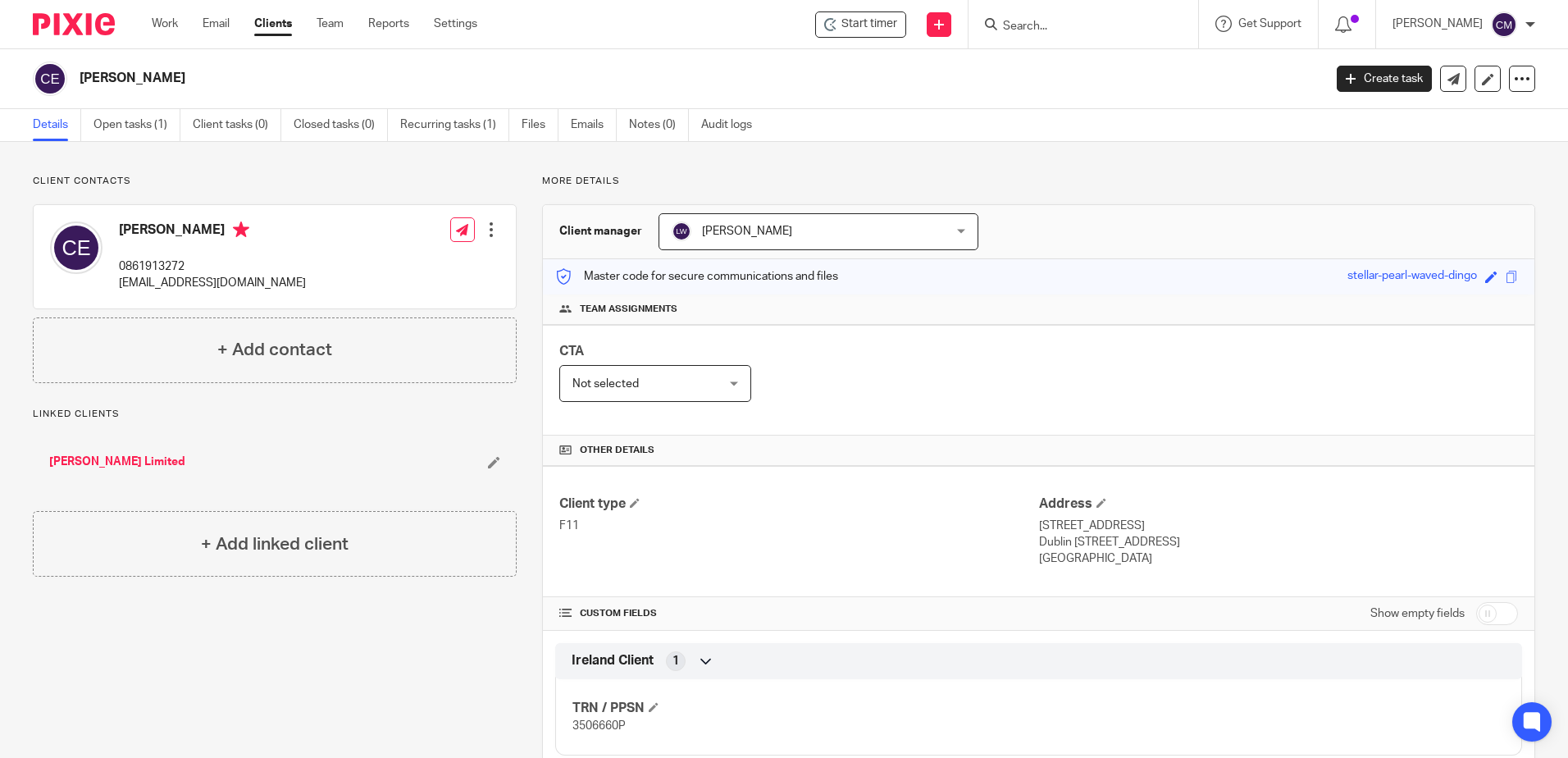
click at [1022, 27] on input "Search" at bounding box center [1076, 27] width 147 height 15
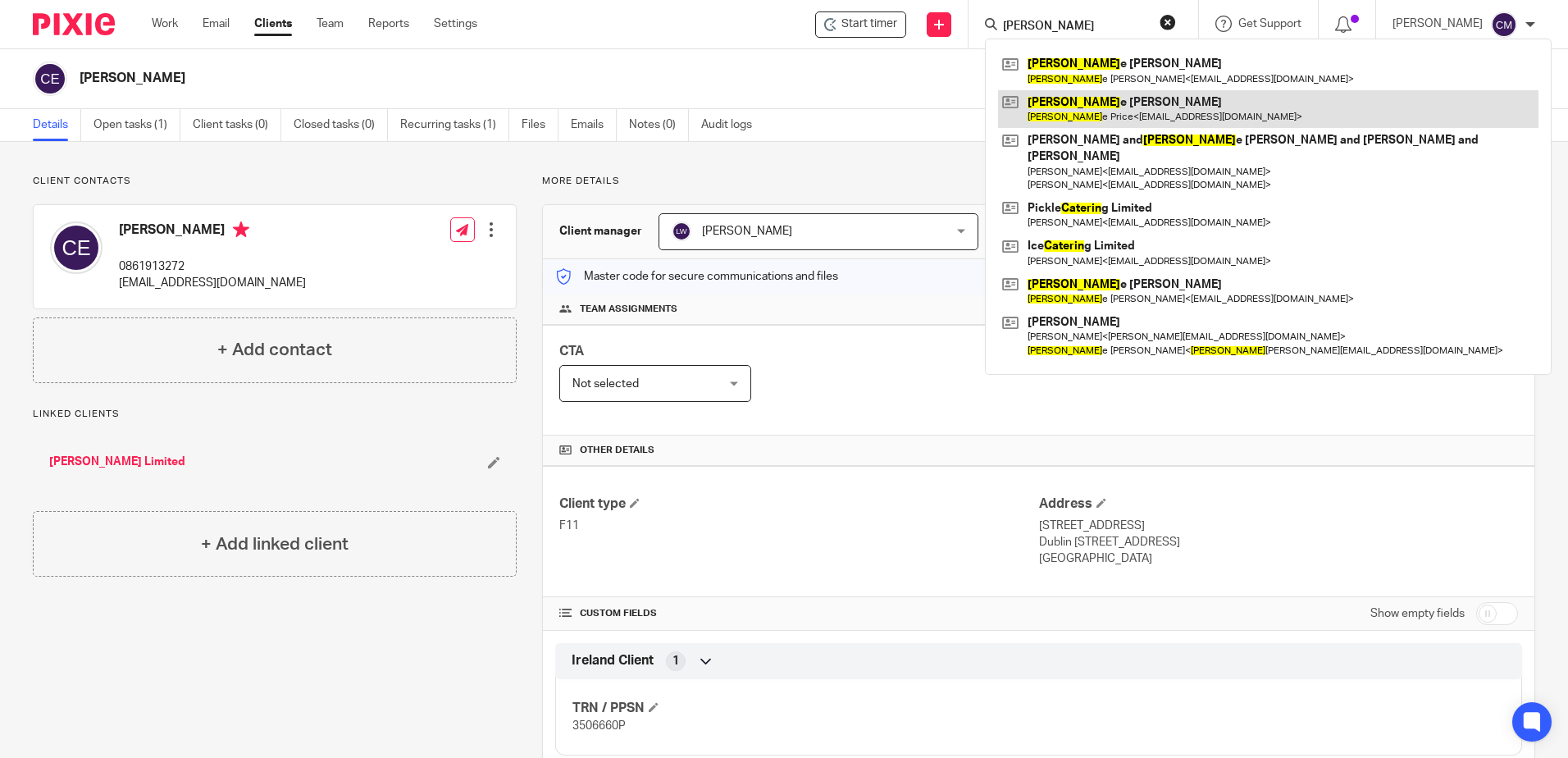
type input "[PERSON_NAME]"
click at [1130, 101] on link at bounding box center [1268, 109] width 540 height 38
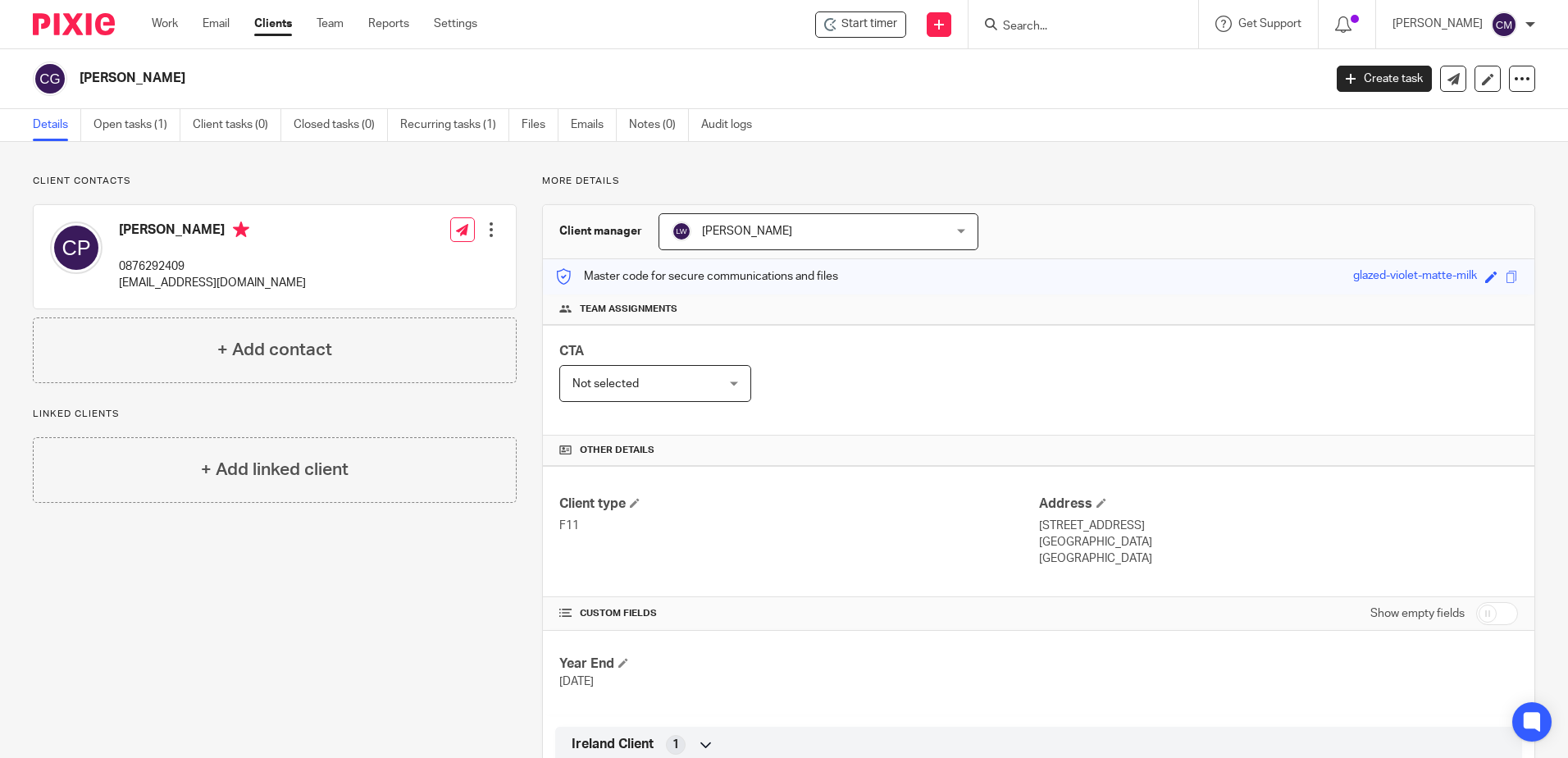
click at [1093, 35] on div at bounding box center [1083, 24] width 230 height 49
click at [1090, 29] on input "Search" at bounding box center [1076, 27] width 147 height 15
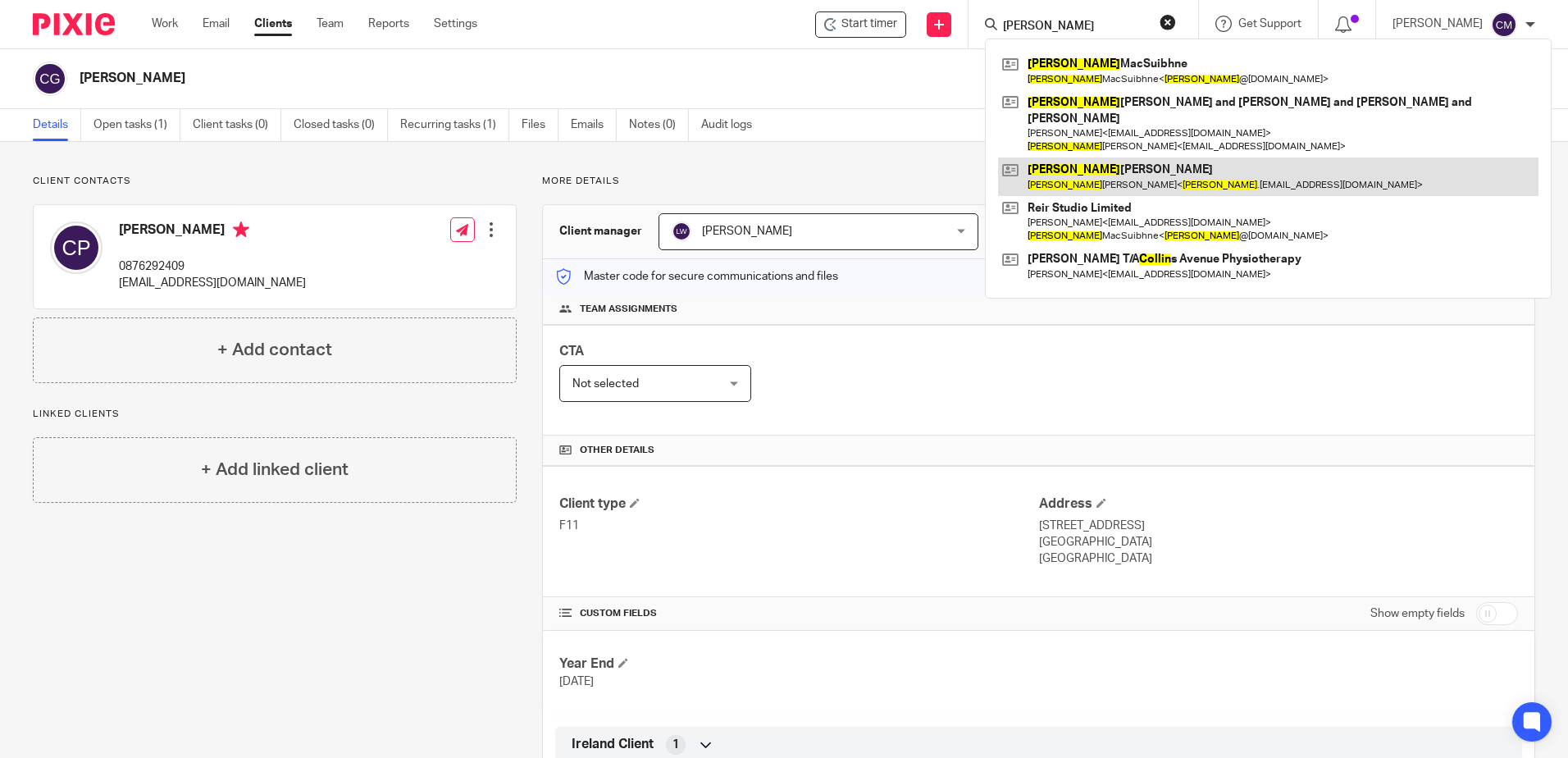
type input "[PERSON_NAME]"
click at [1110, 160] on link at bounding box center [1268, 176] width 540 height 38
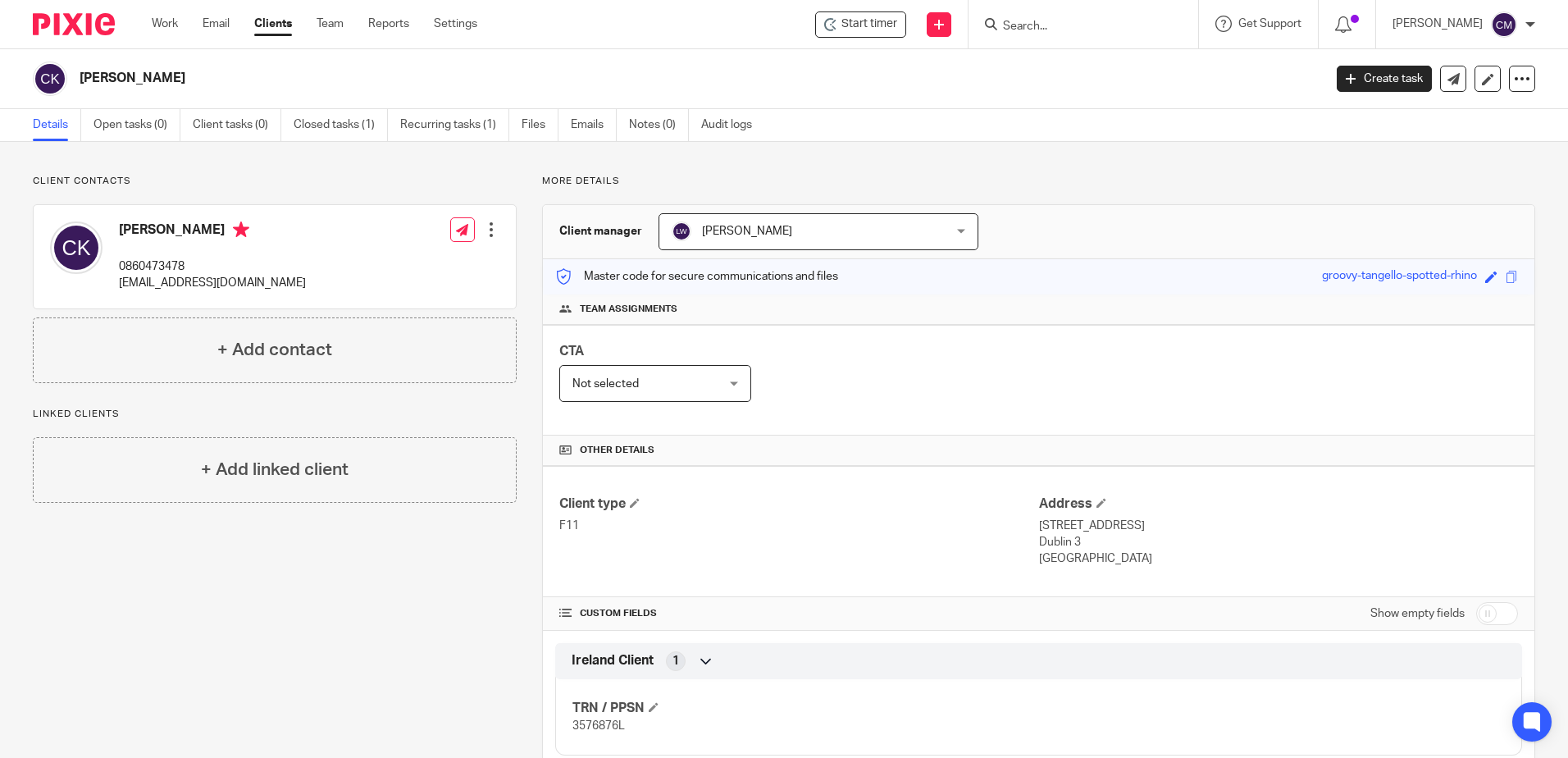
click at [1095, 33] on input "Search" at bounding box center [1076, 27] width 147 height 15
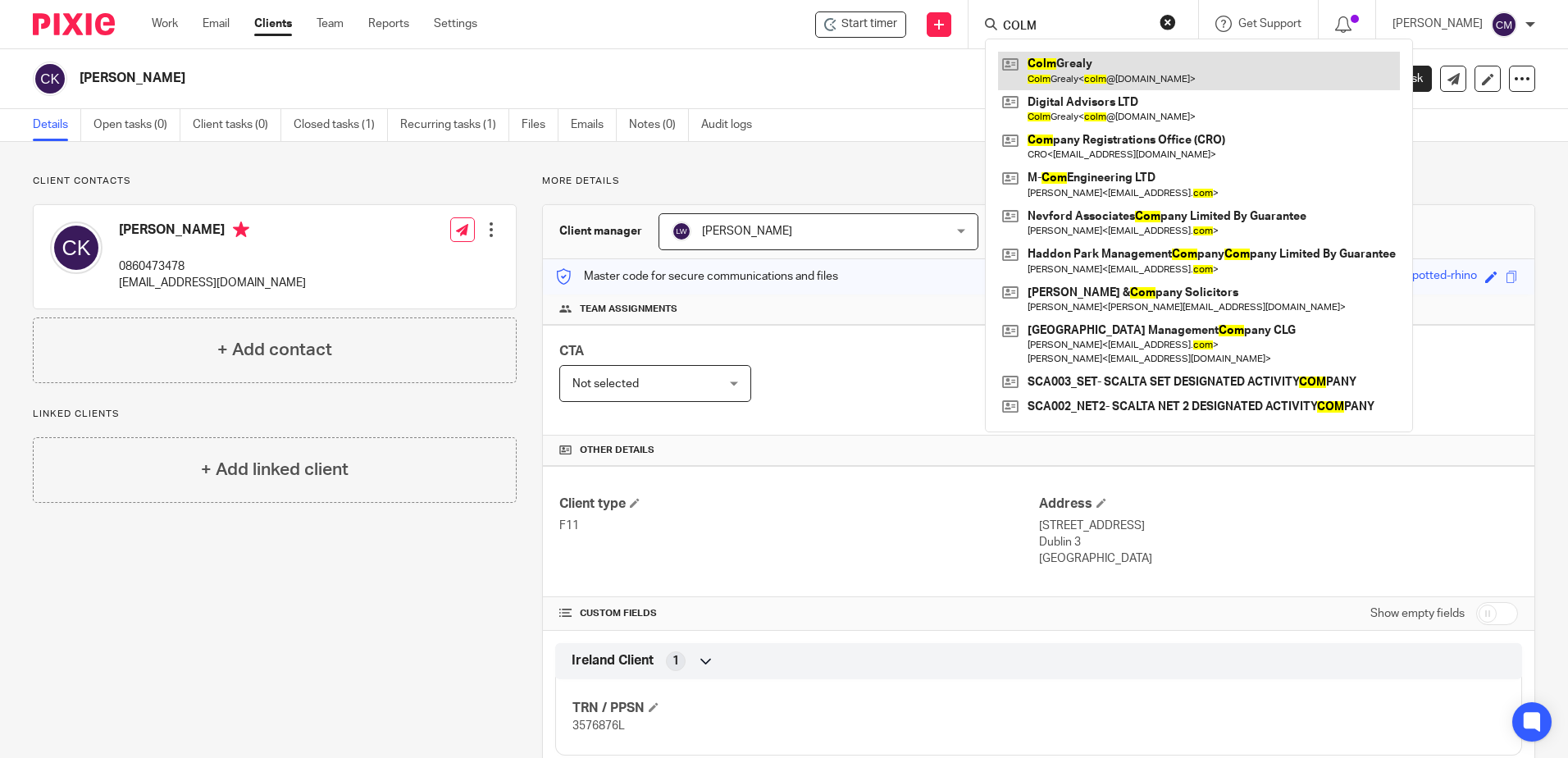
type input "COLM"
click at [1080, 87] on link at bounding box center [1199, 70] width 402 height 38
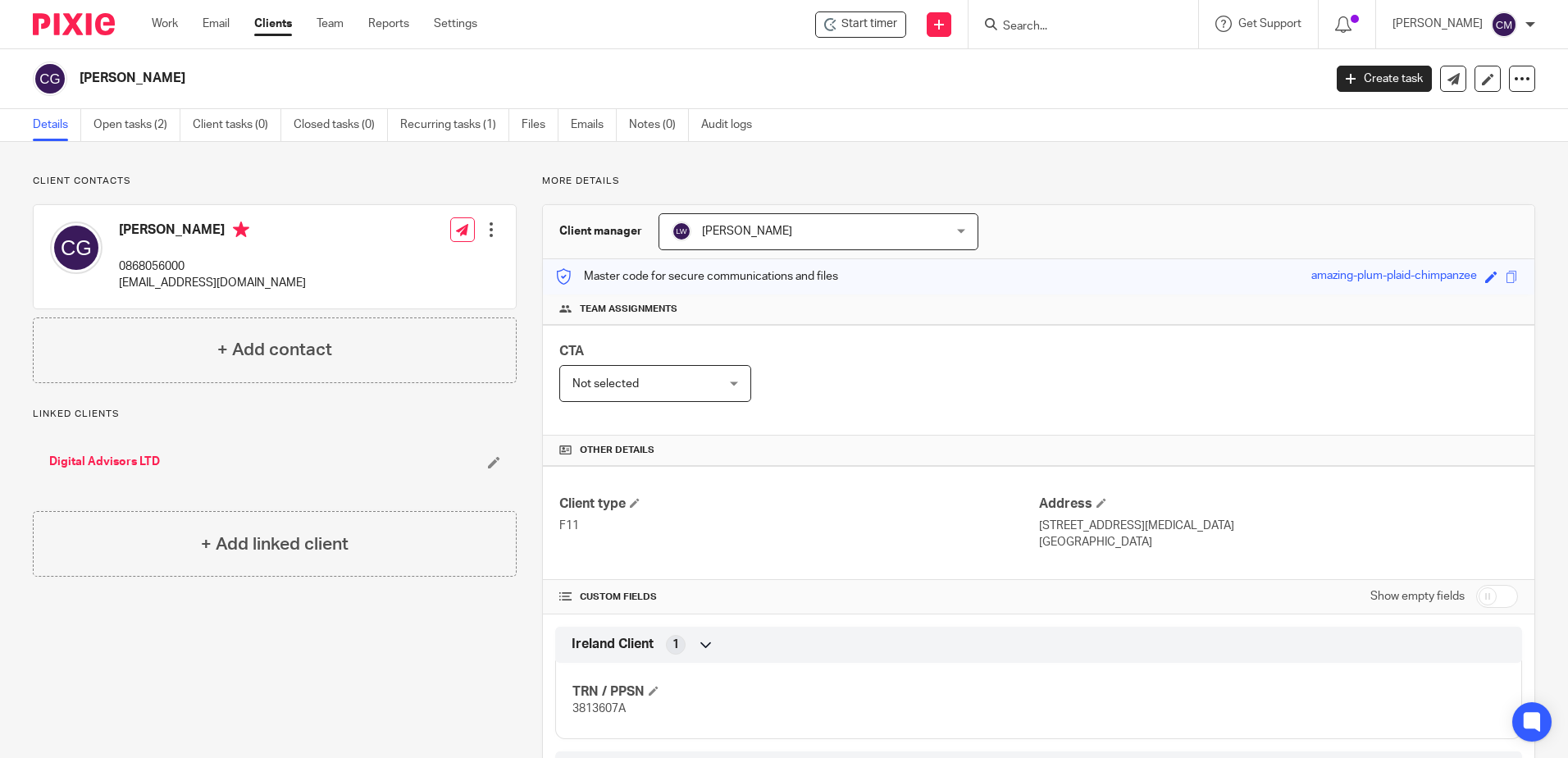
click at [1034, 20] on input "Search" at bounding box center [1076, 27] width 147 height 15
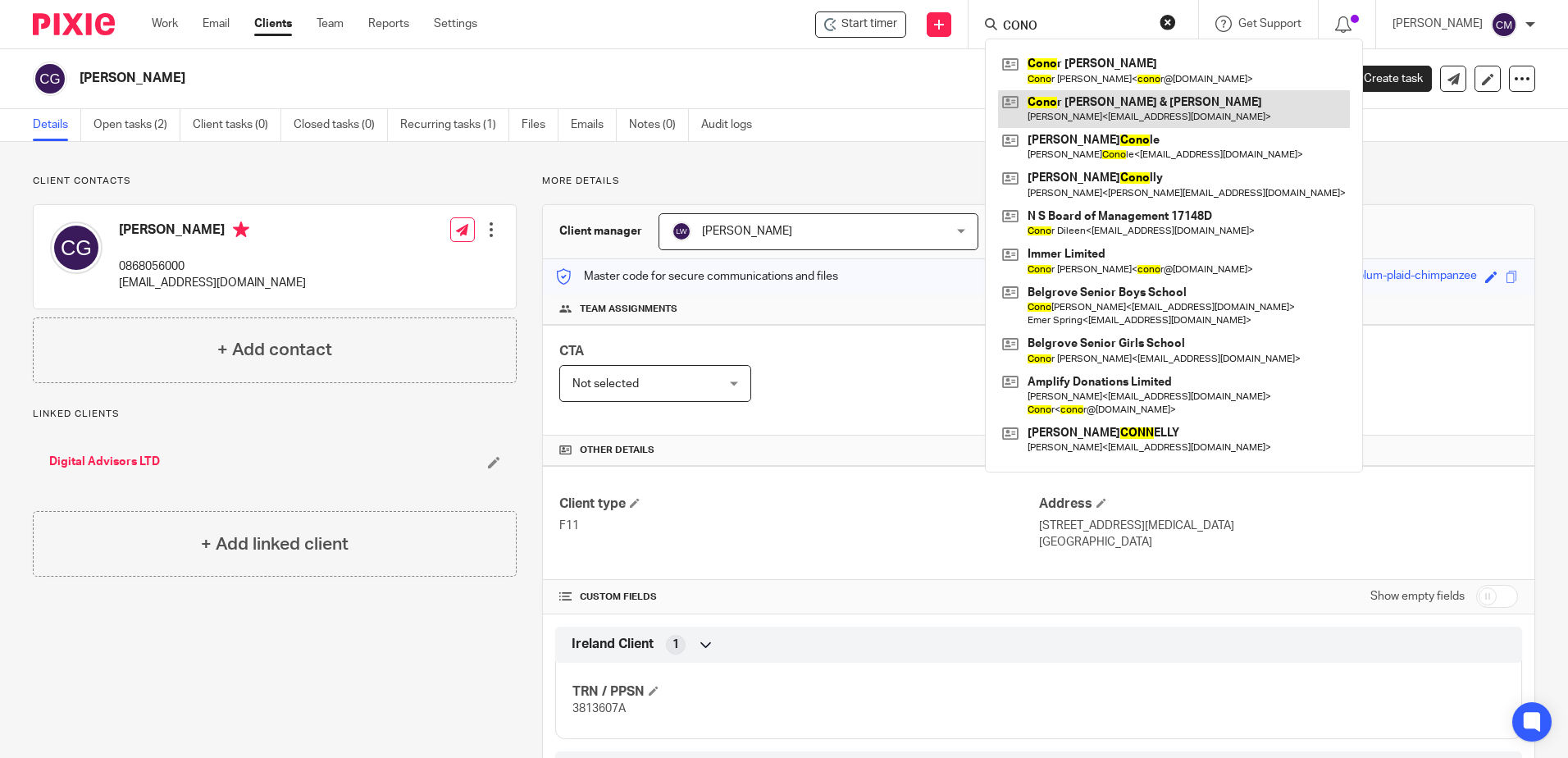
type input "CONO"
click at [1035, 122] on link at bounding box center [1174, 109] width 352 height 38
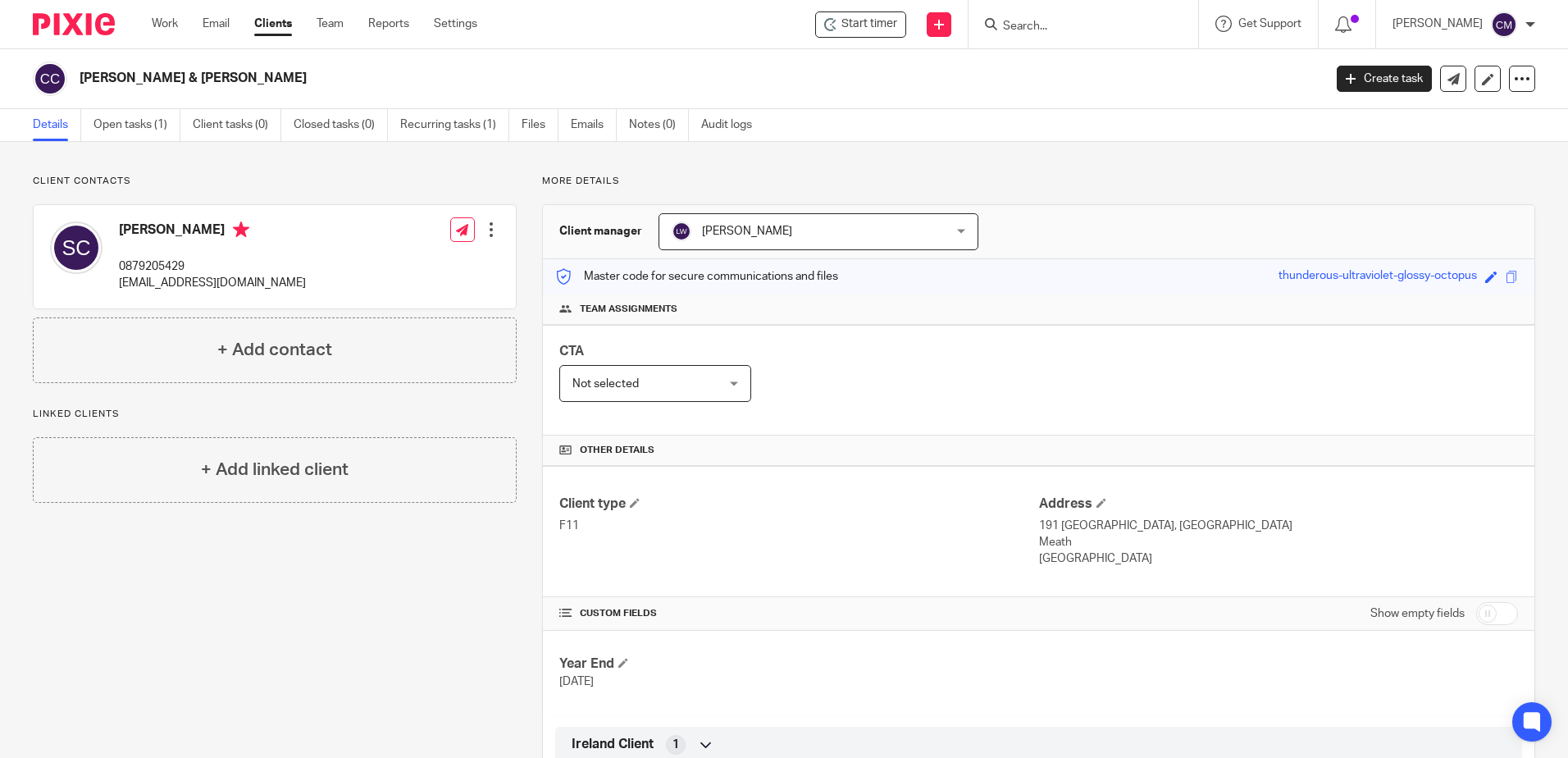
click at [1040, 32] on input "Search" at bounding box center [1076, 27] width 147 height 15
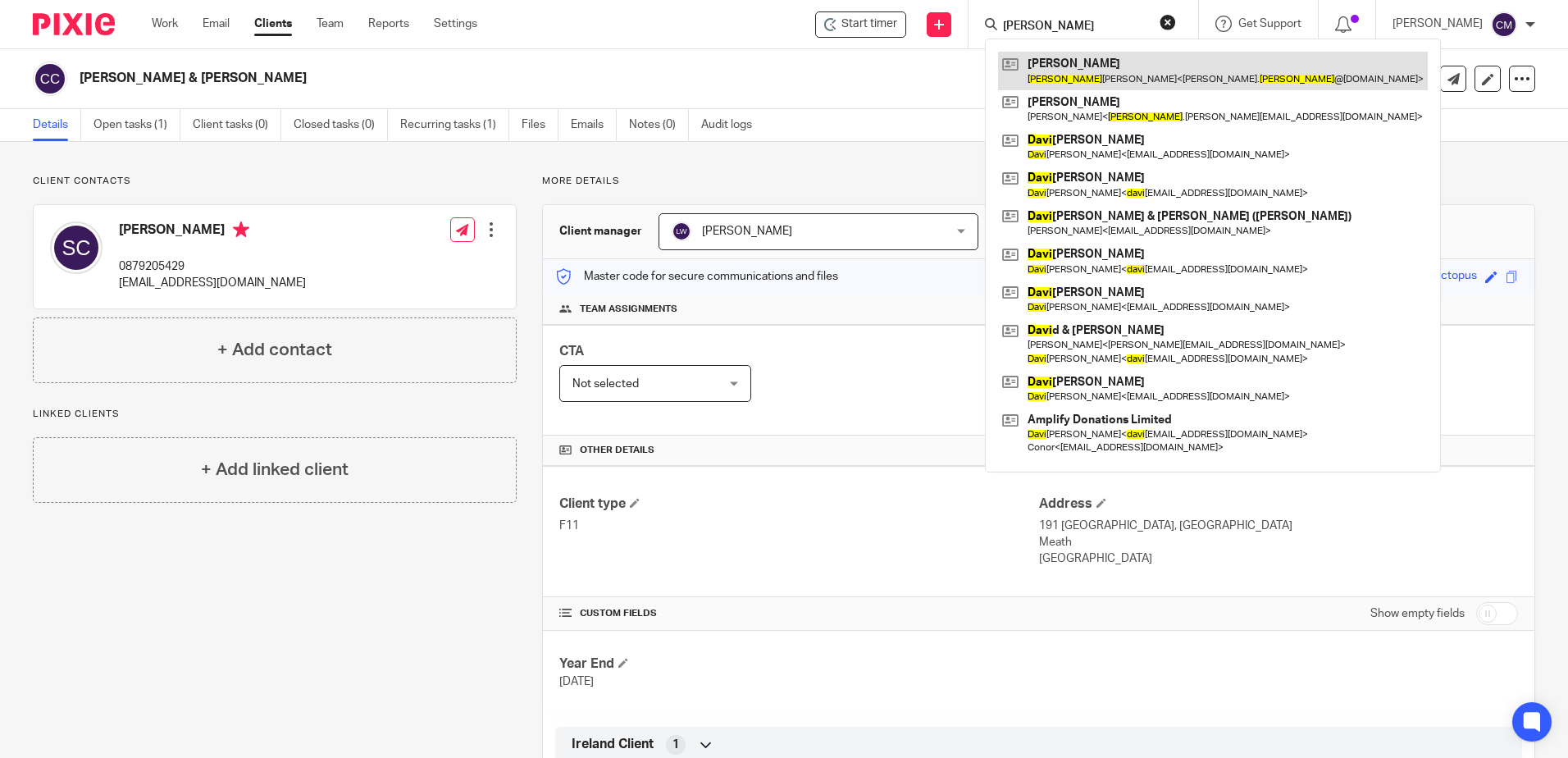
type input "[PERSON_NAME]"
click at [1058, 65] on link at bounding box center [1213, 70] width 430 height 38
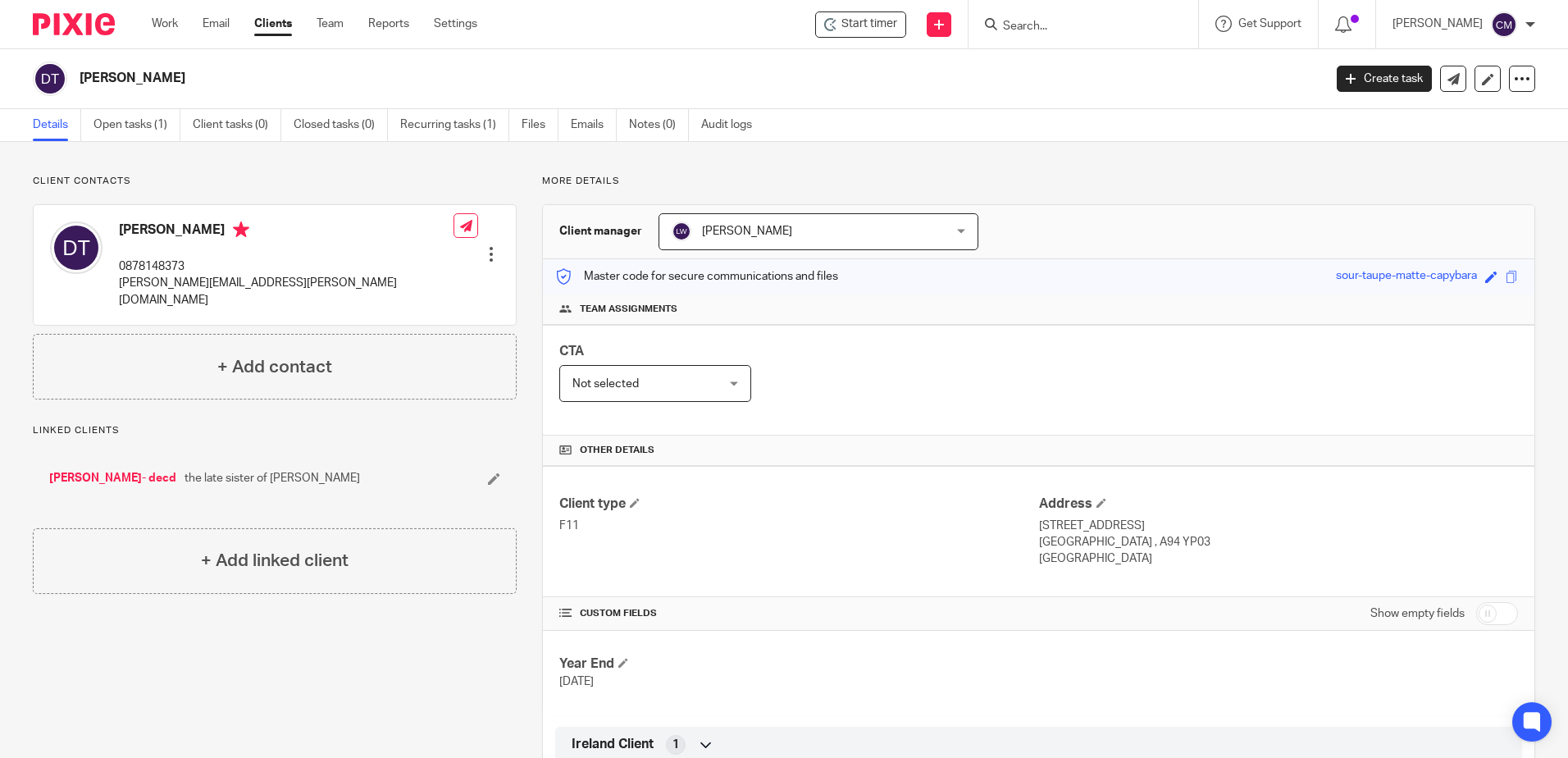
click at [1136, 25] on input "Search" at bounding box center [1076, 27] width 147 height 15
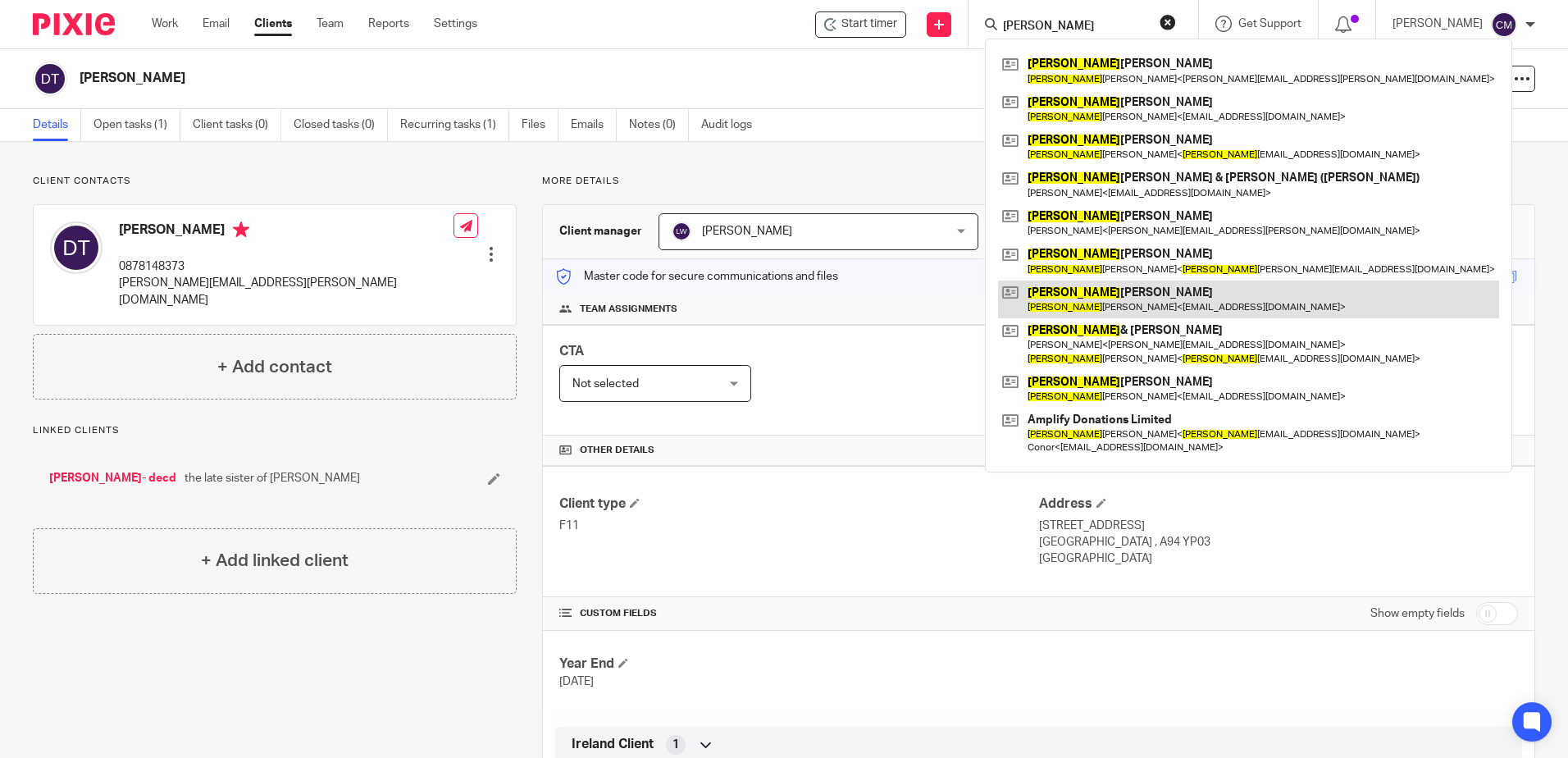
type input "[PERSON_NAME]"
click at [1074, 284] on link at bounding box center [1249, 300] width 501 height 38
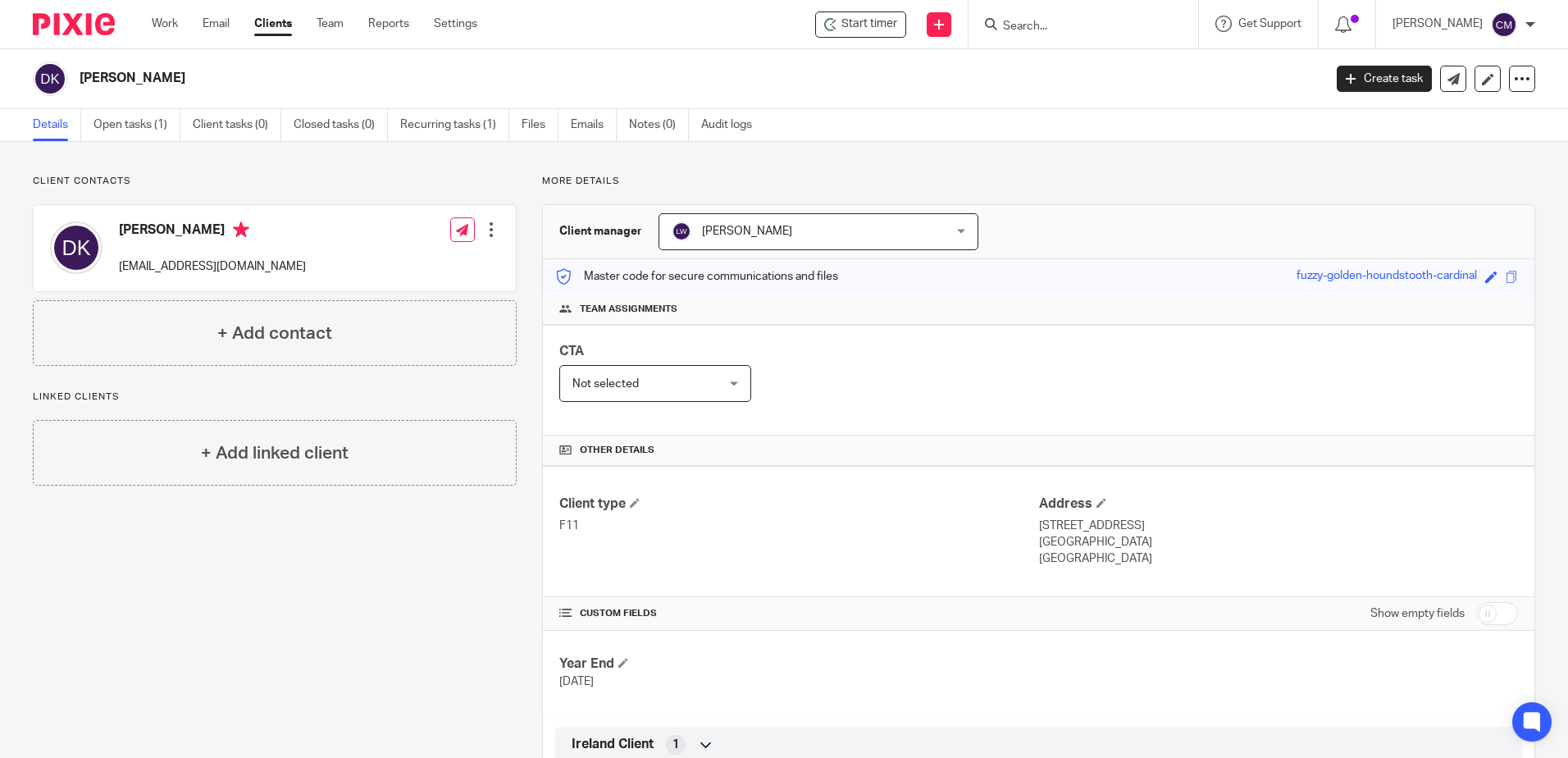
click at [1045, 33] on input "Search" at bounding box center [1076, 27] width 147 height 15
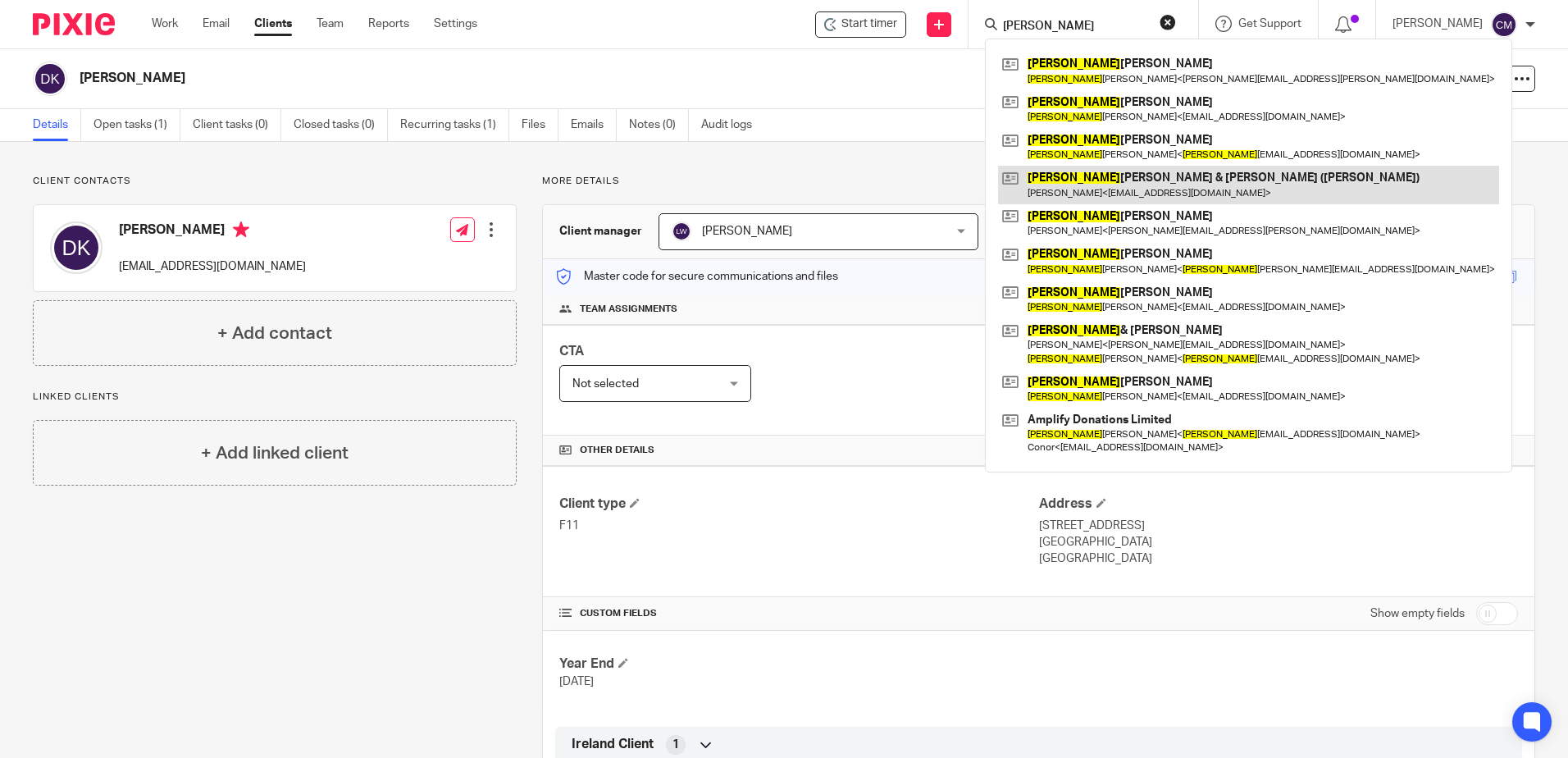
type input "[PERSON_NAME]"
click at [1044, 180] on link at bounding box center [1249, 184] width 501 height 38
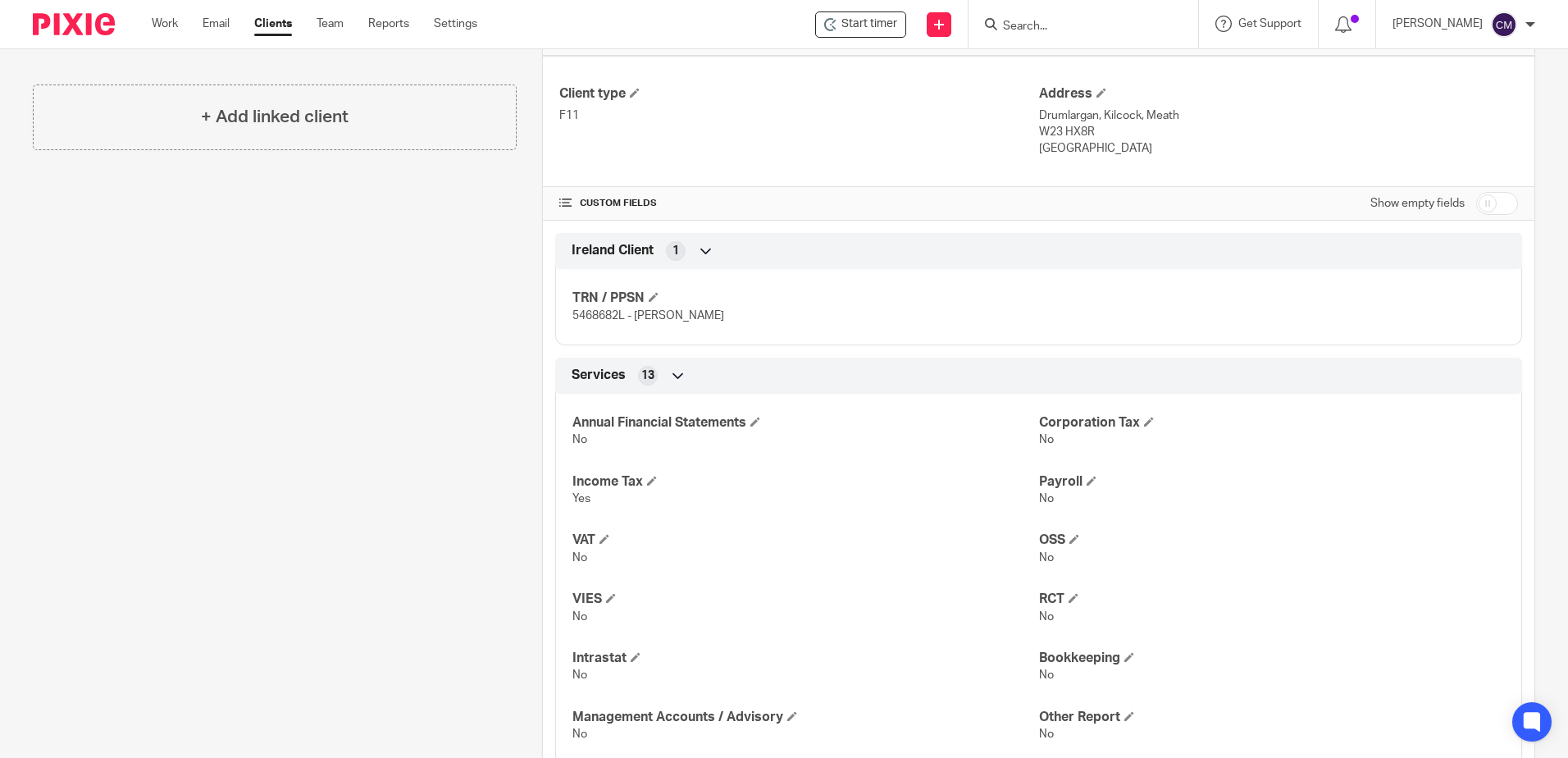
scroll to position [82, 0]
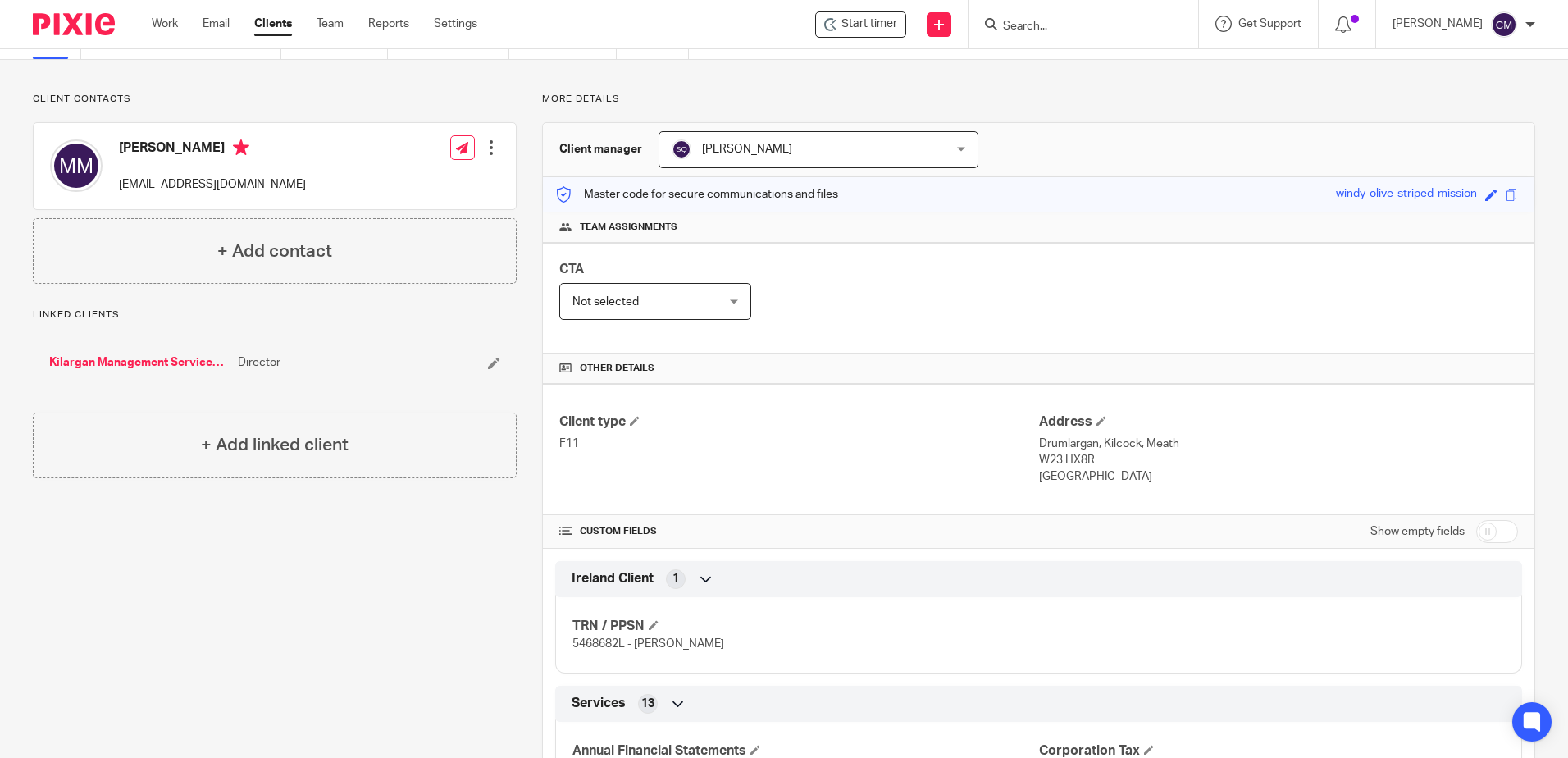
click at [145, 361] on link "Kilargan Management Services Limited" at bounding box center [139, 362] width 181 height 16
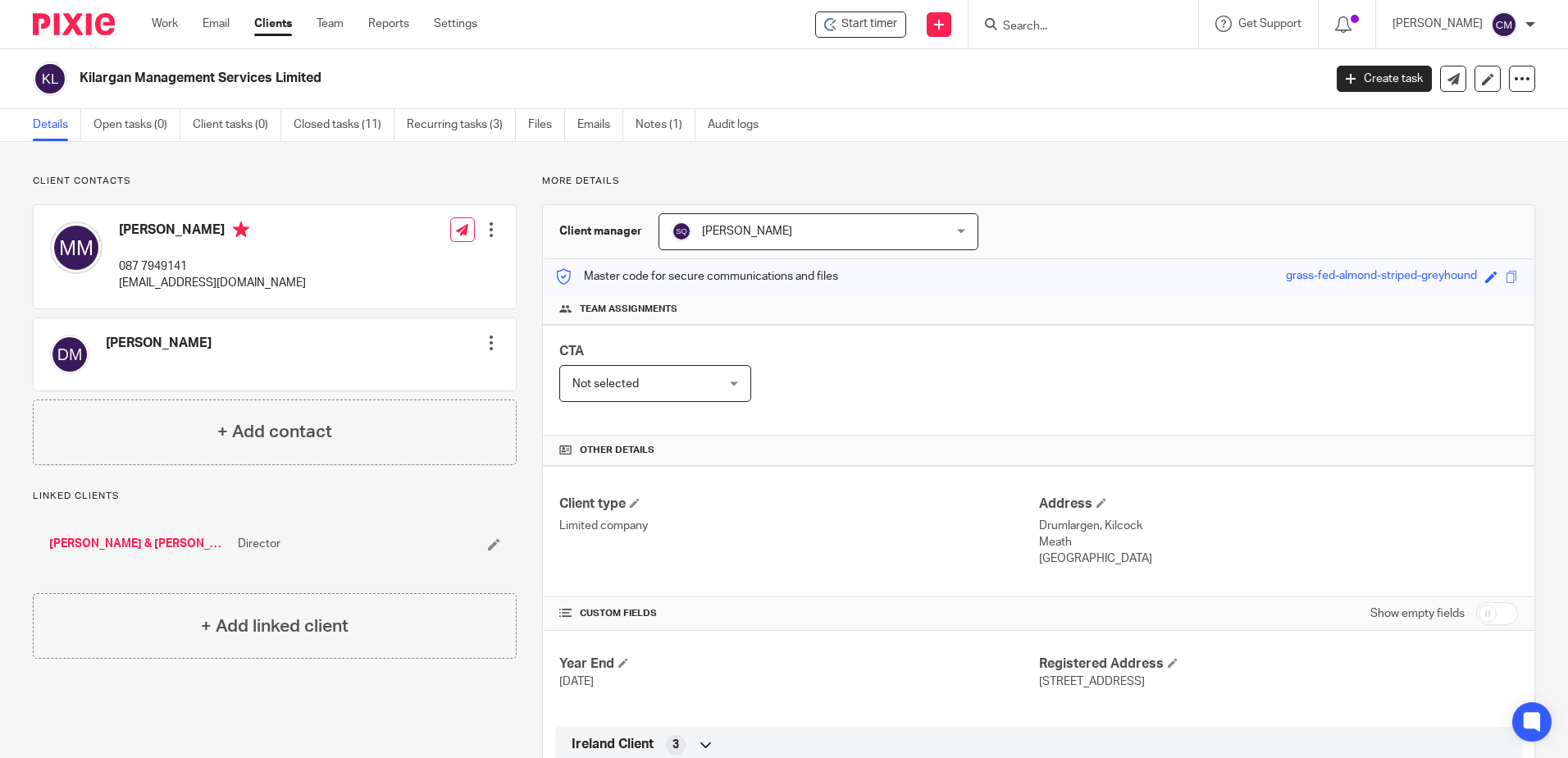
click at [1022, 34] on form at bounding box center [1089, 24] width 175 height 21
click at [1035, 22] on input "Search" at bounding box center [1076, 27] width 147 height 15
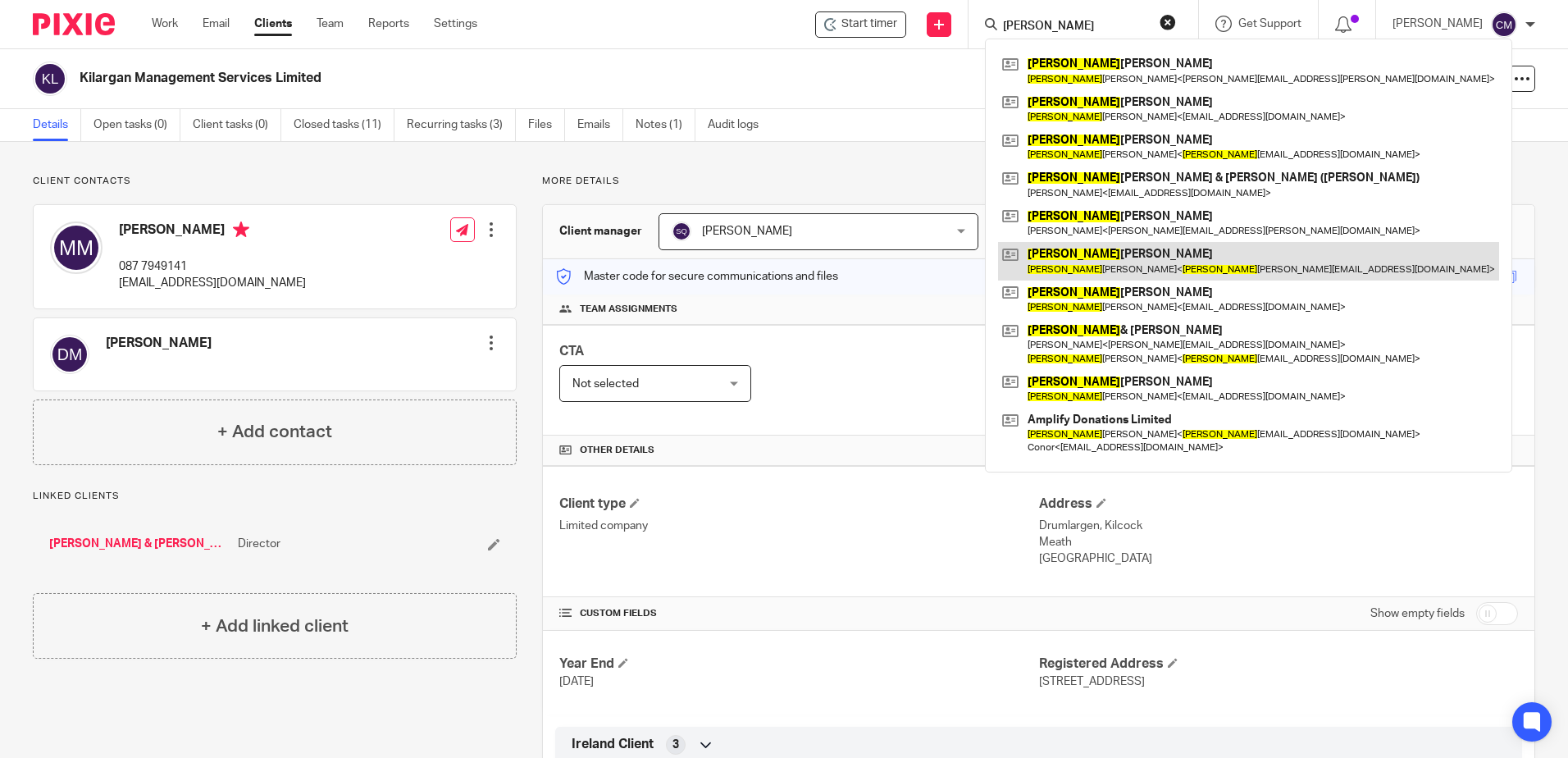
type input "[PERSON_NAME]"
click at [1078, 267] on link at bounding box center [1249, 261] width 501 height 38
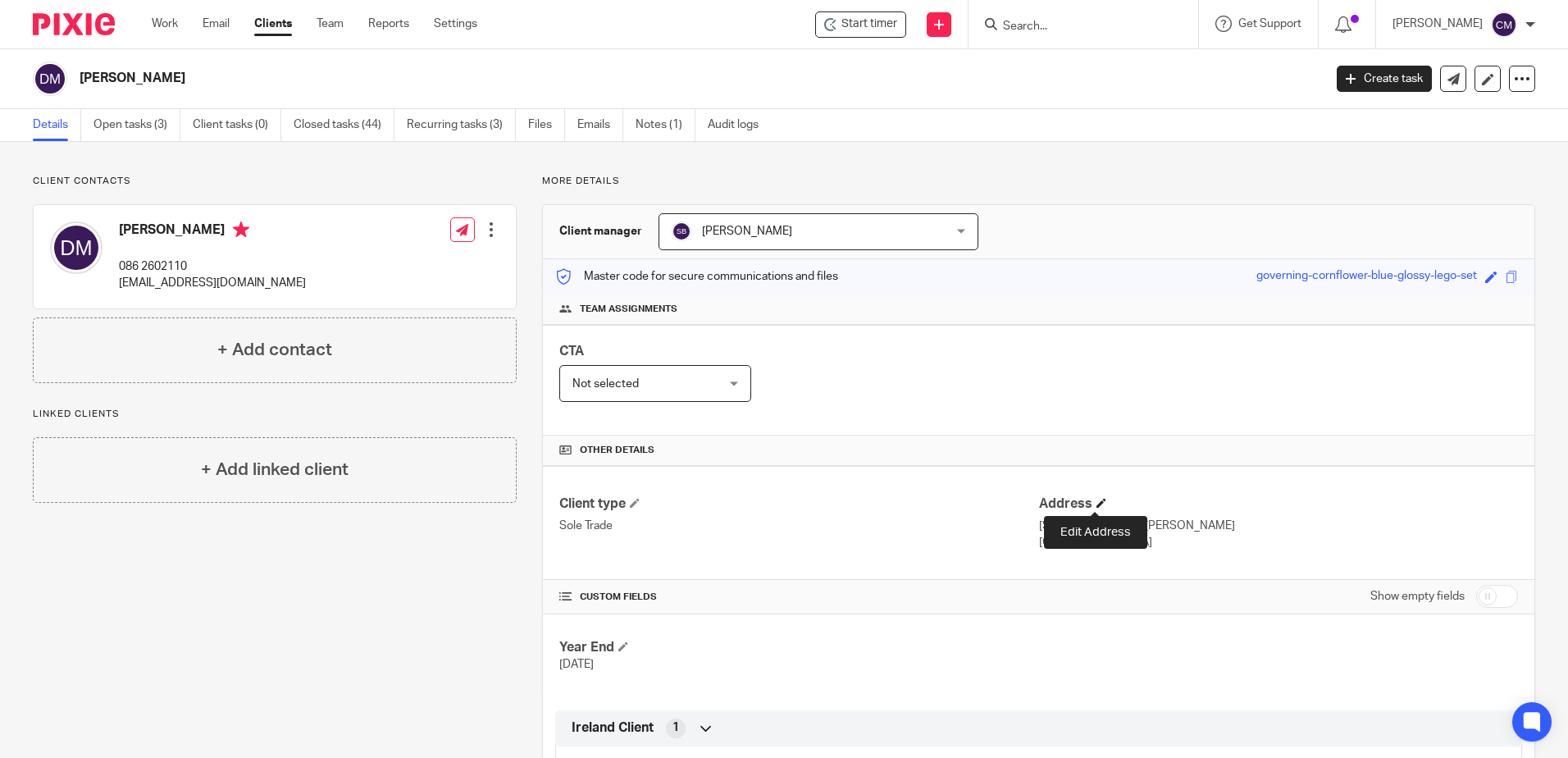
click at [1098, 504] on span at bounding box center [1101, 502] width 9 height 9
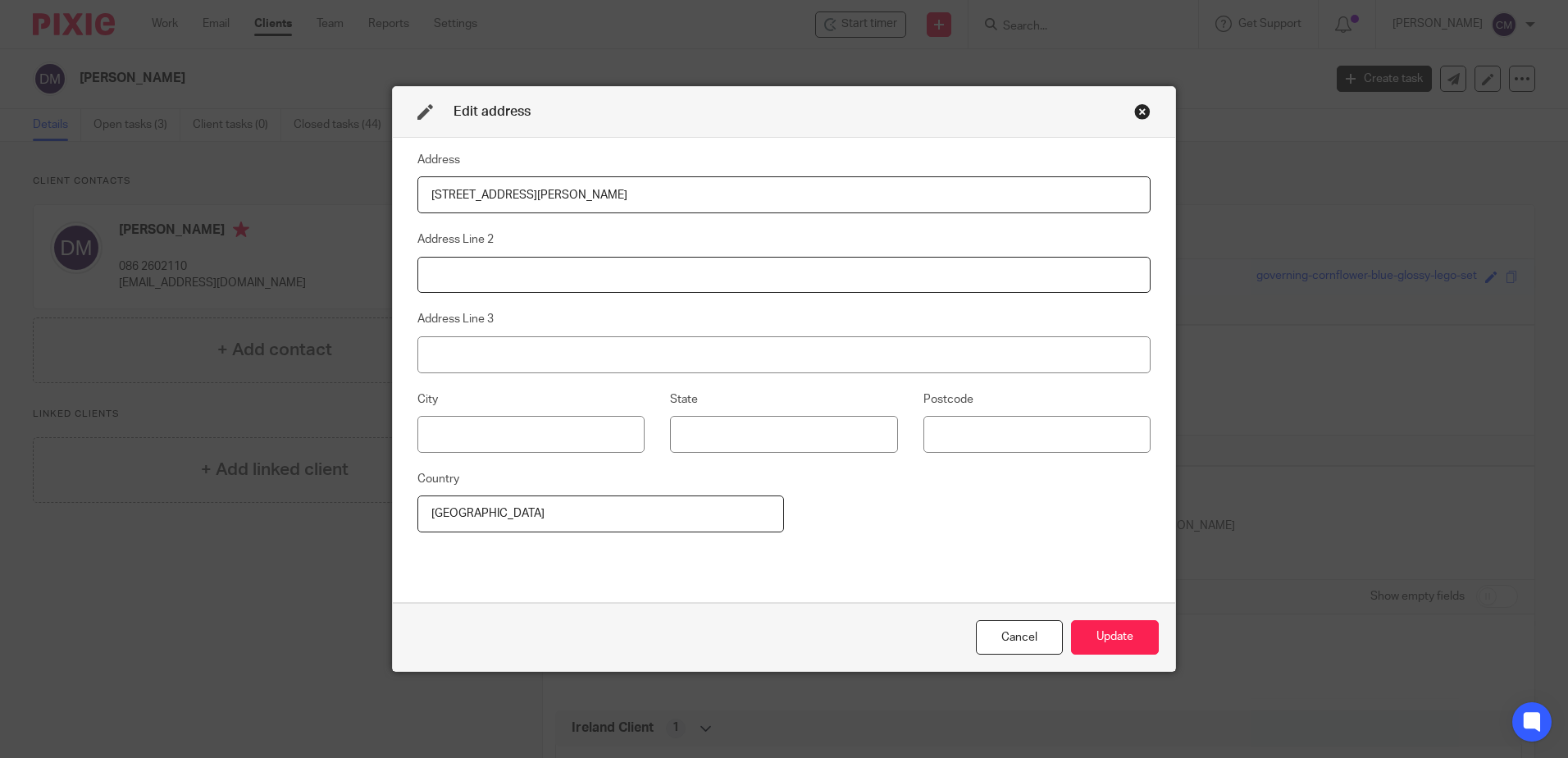
click at [555, 271] on input at bounding box center [784, 275] width 733 height 37
click at [424, 439] on input at bounding box center [531, 434] width 227 height 37
type input "Dublin 9"
click at [1121, 627] on button "Update" at bounding box center [1115, 637] width 87 height 35
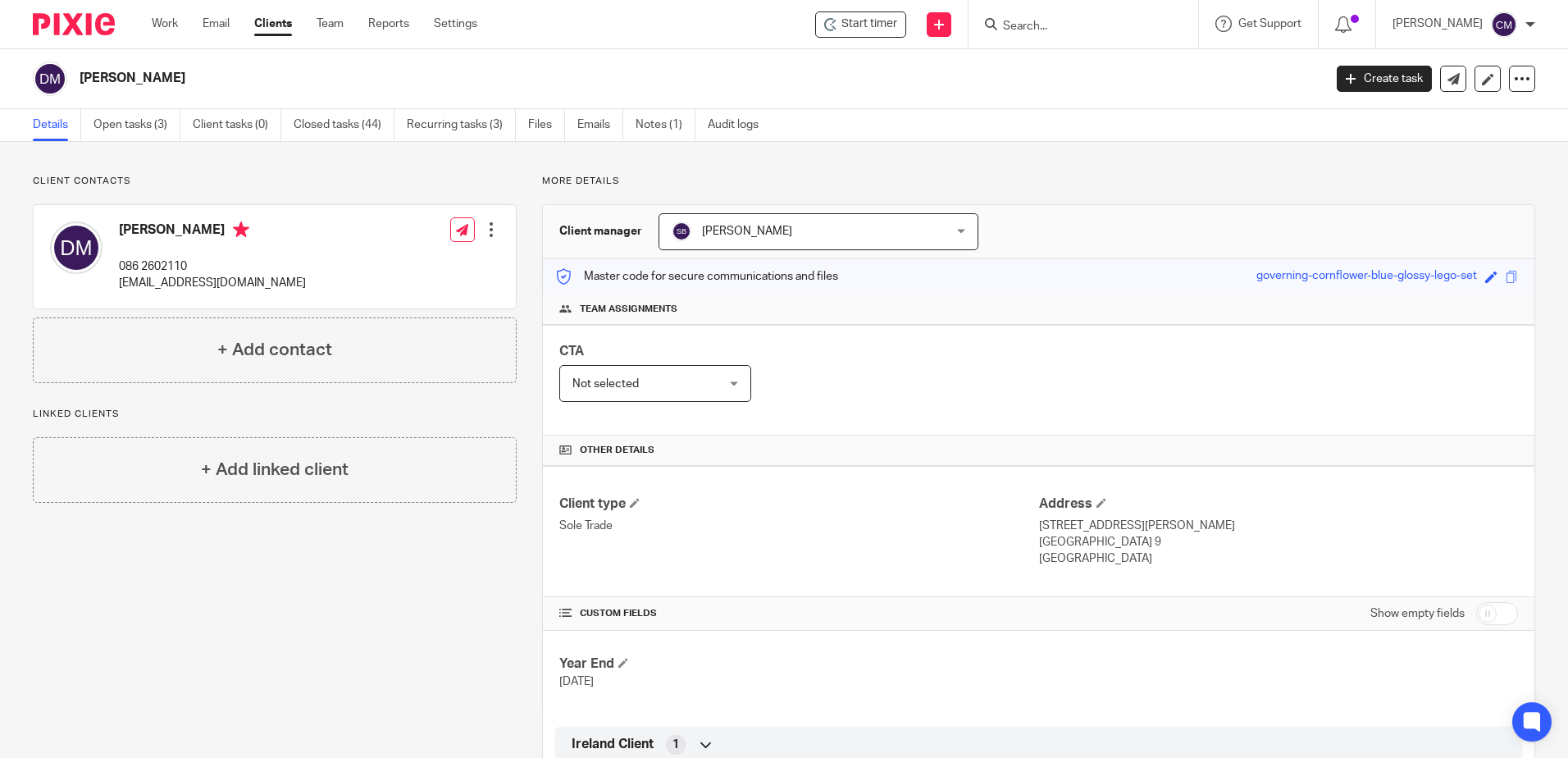
click at [1049, 29] on input "Search" at bounding box center [1076, 27] width 147 height 15
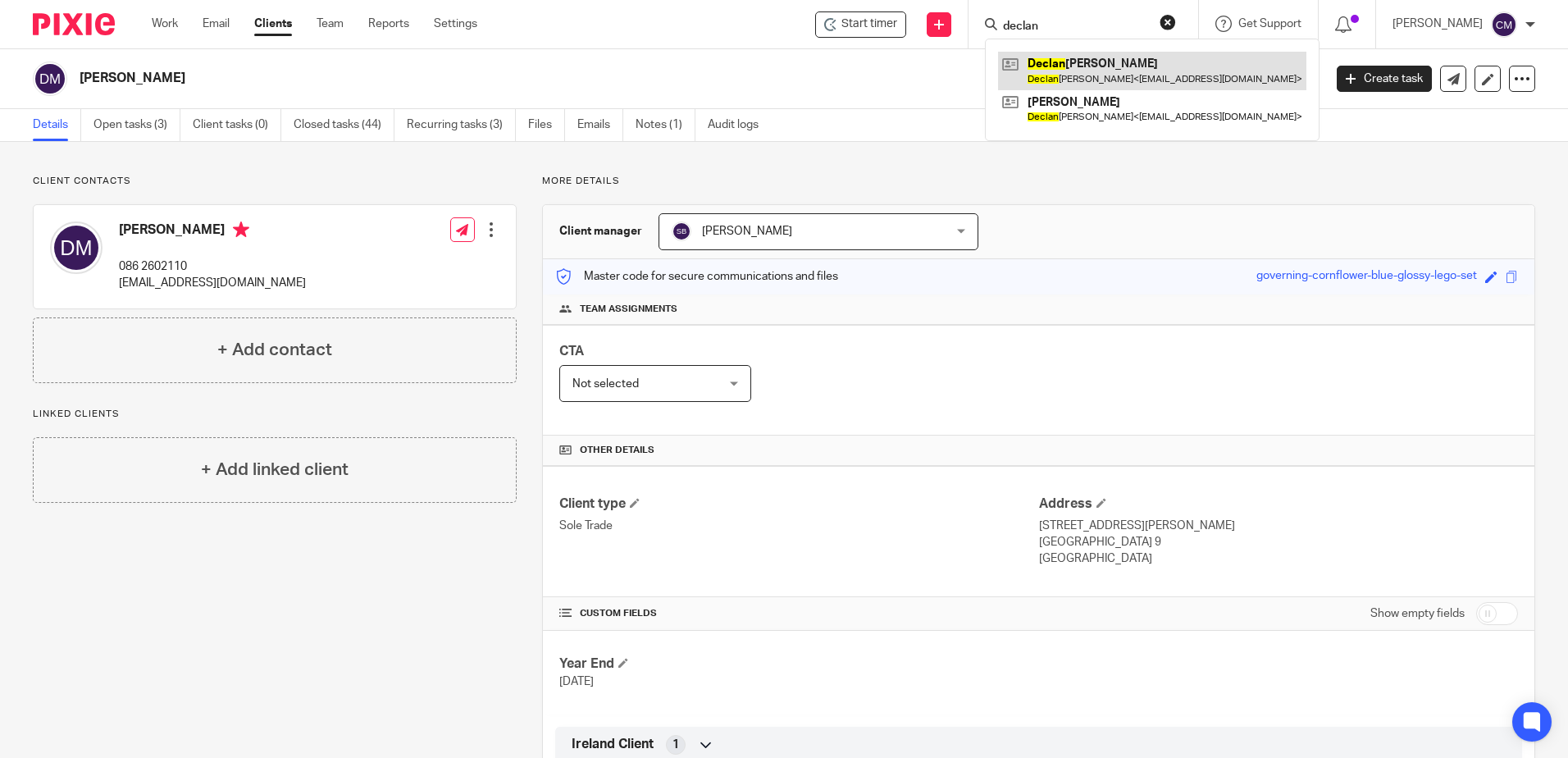
type input "declan"
click at [1112, 68] on link at bounding box center [1153, 70] width 308 height 38
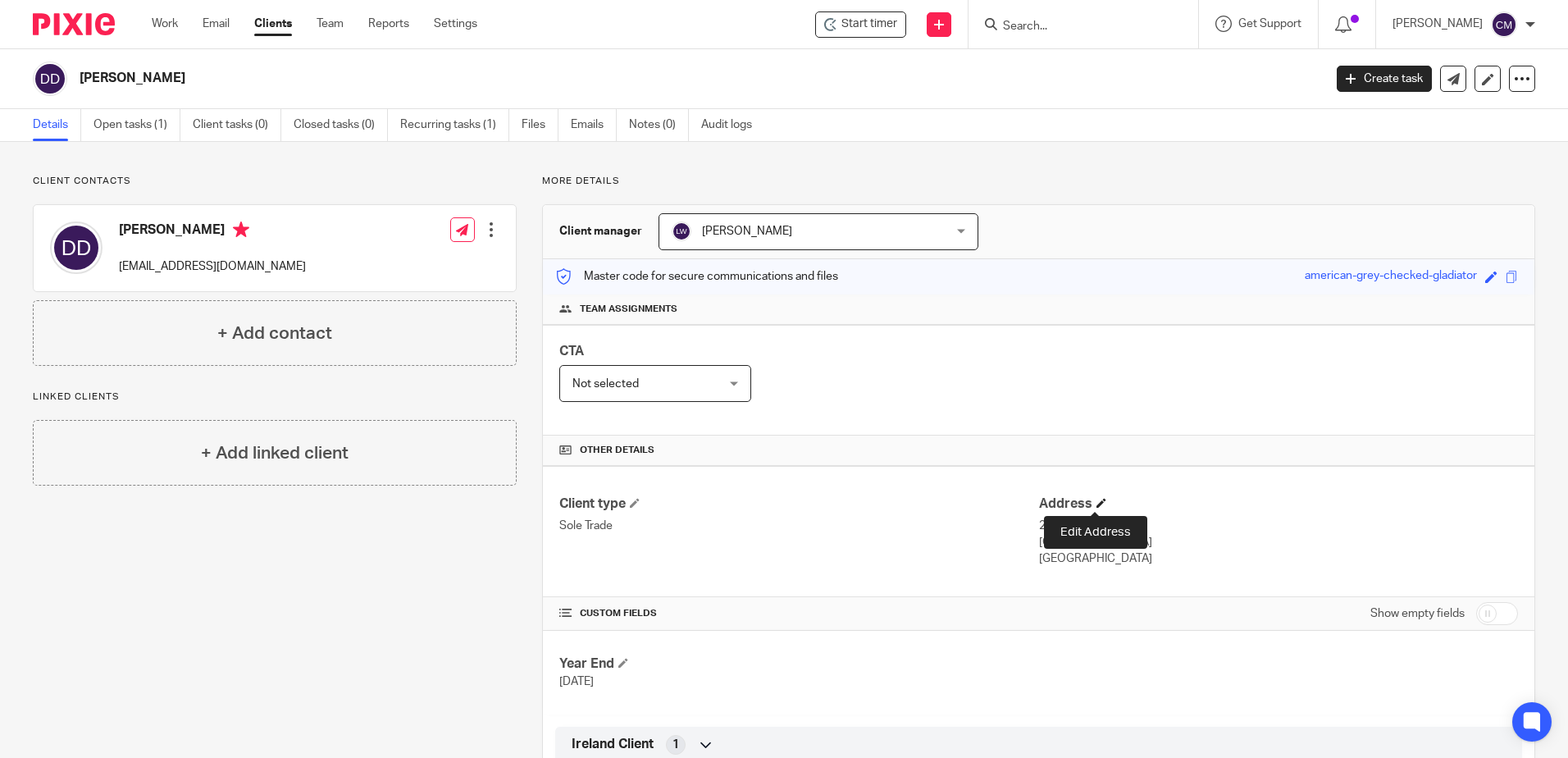
click at [1097, 498] on span at bounding box center [1101, 502] width 9 height 9
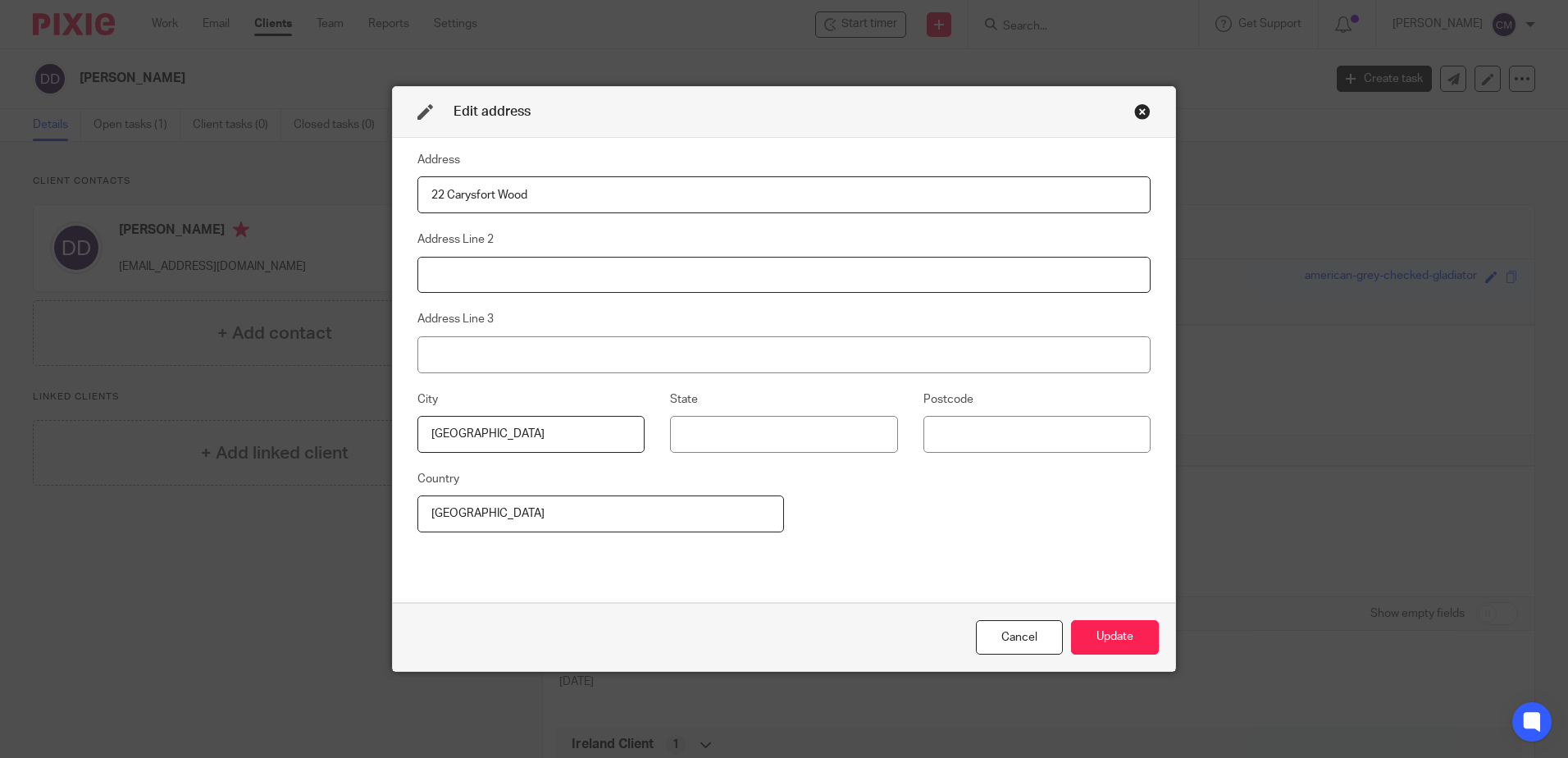
click at [579, 264] on input at bounding box center [784, 275] width 733 height 37
type input "Blackrock"
click at [1145, 636] on button "Update" at bounding box center [1115, 637] width 87 height 35
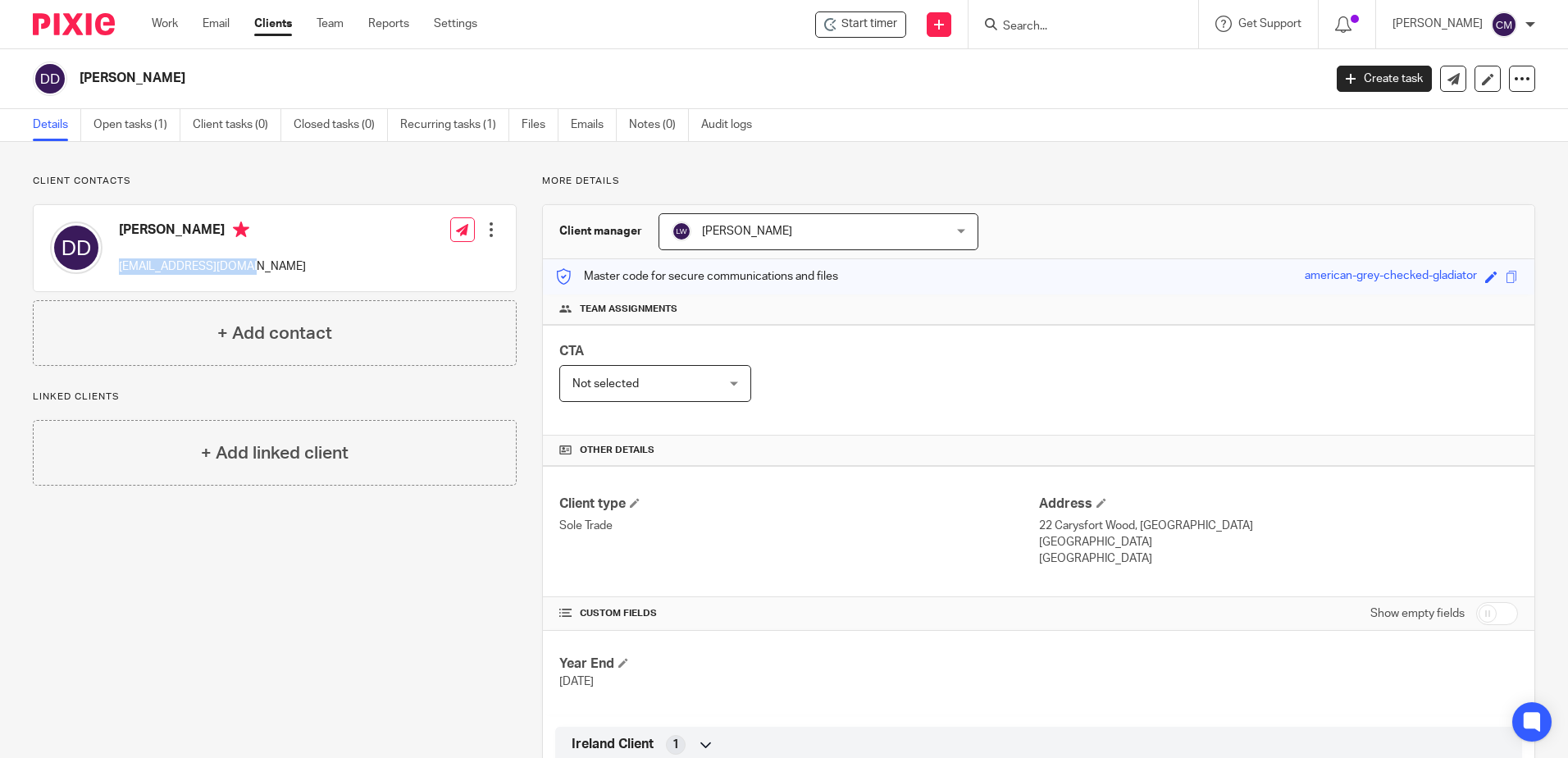
drag, startPoint x: 312, startPoint y: 260, endPoint x: 122, endPoint y: 266, distance: 190.1
click at [122, 266] on div "Declan Donnelly dmfdonnelly@gmail.com Edit contact Create client from contact E…" at bounding box center [274, 248] width 482 height 87
copy p "dmfdonnelly@gmail.com"
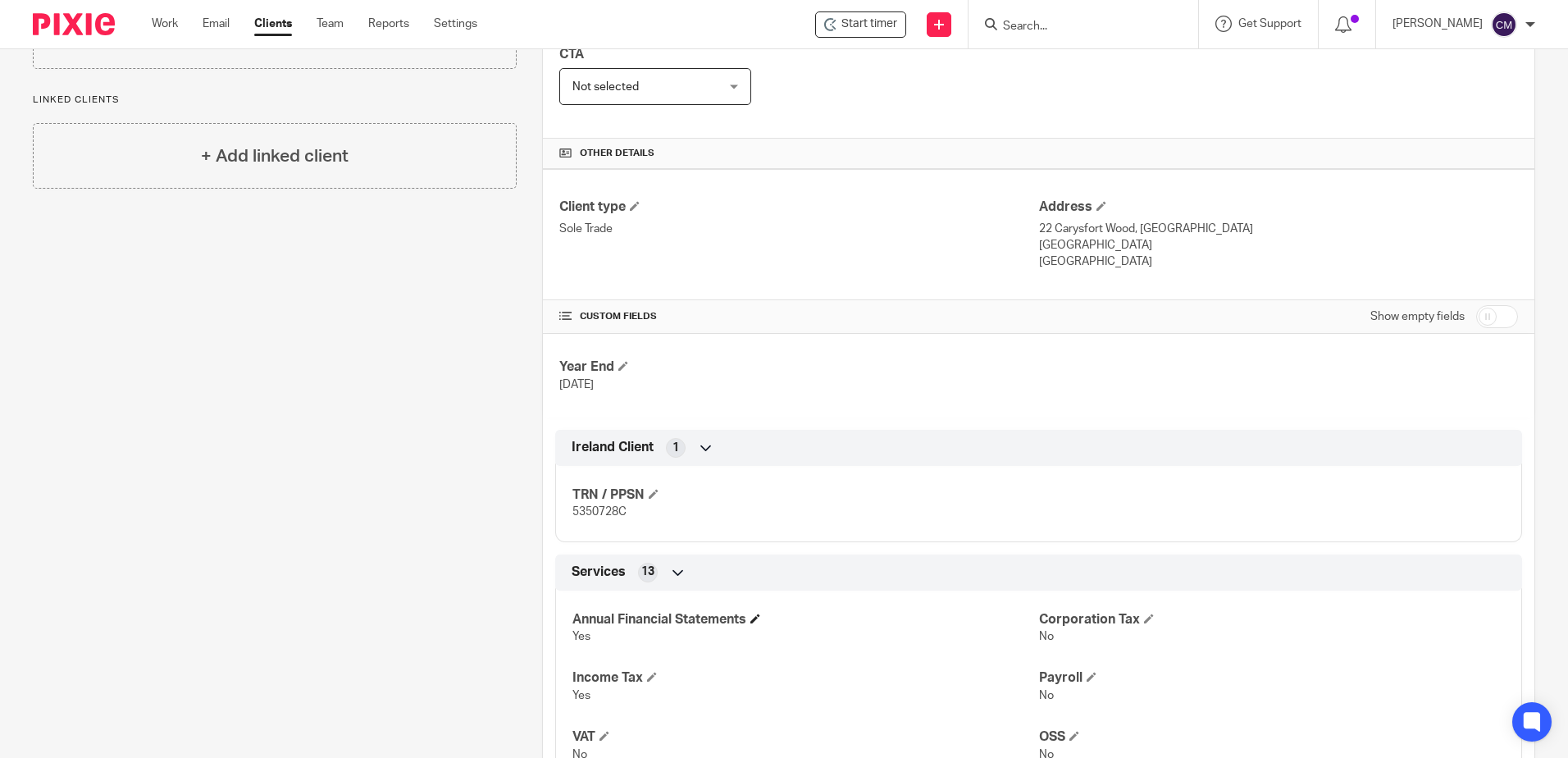
scroll to position [328, 0]
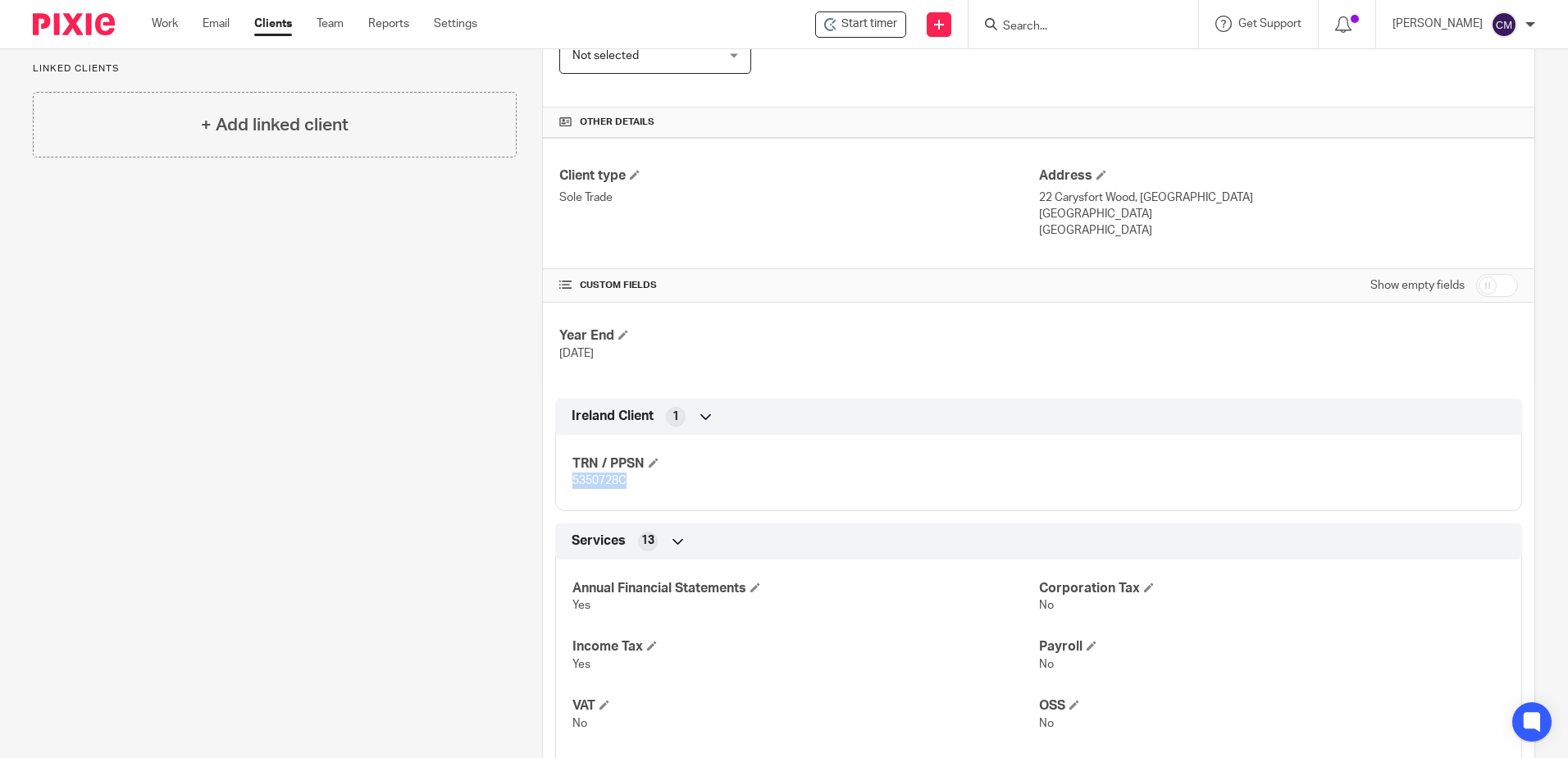
drag, startPoint x: 641, startPoint y: 480, endPoint x: 541, endPoint y: 494, distance: 101.0
click at [543, 494] on div "Ireland Client 1 TRN / PPSN 5350728C" at bounding box center [1039, 455] width 992 height 112
drag, startPoint x: 541, startPoint y: 494, endPoint x: 590, endPoint y: 485, distance: 49.8
copy span "5350728C"
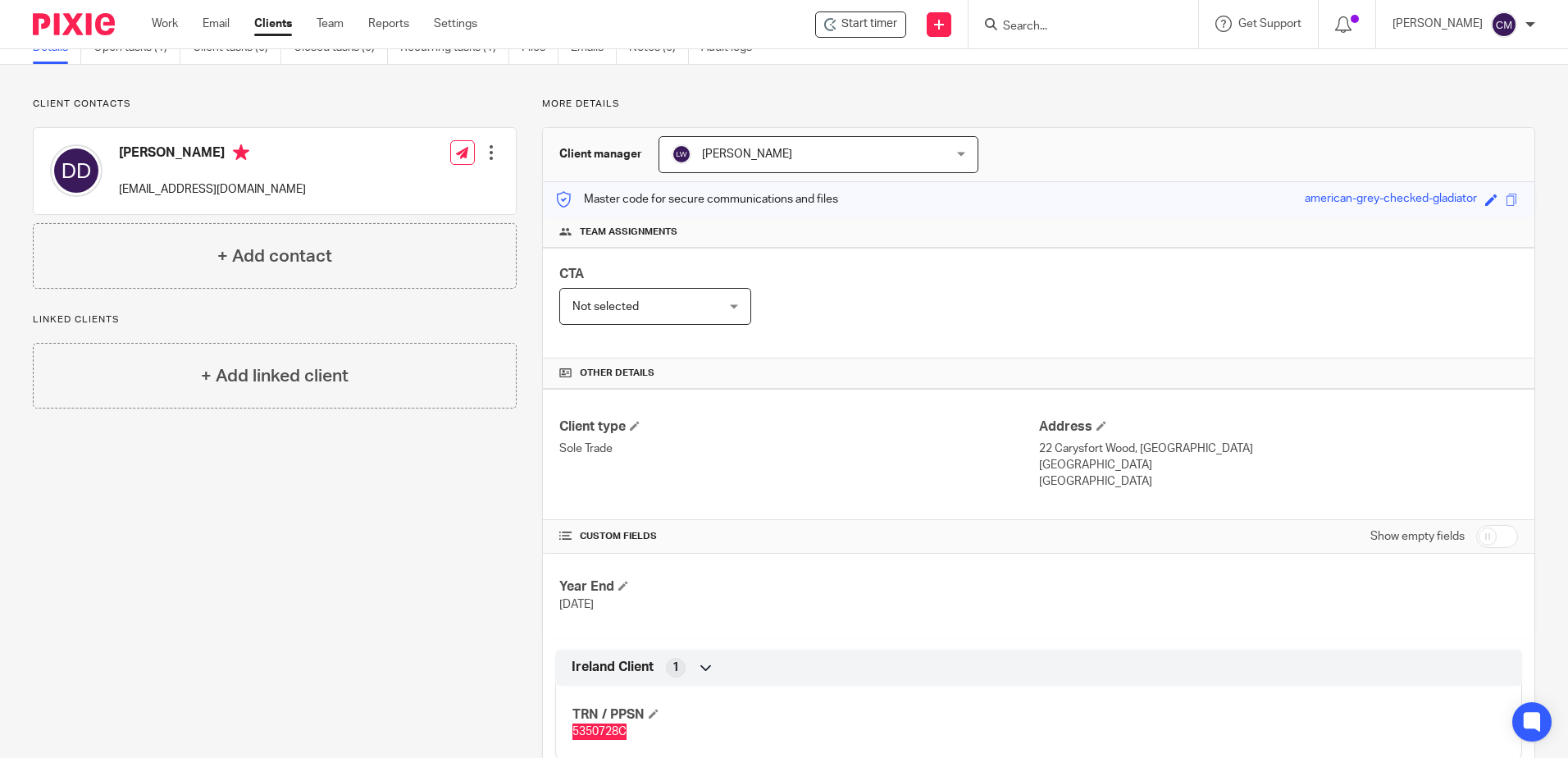
scroll to position [0, 0]
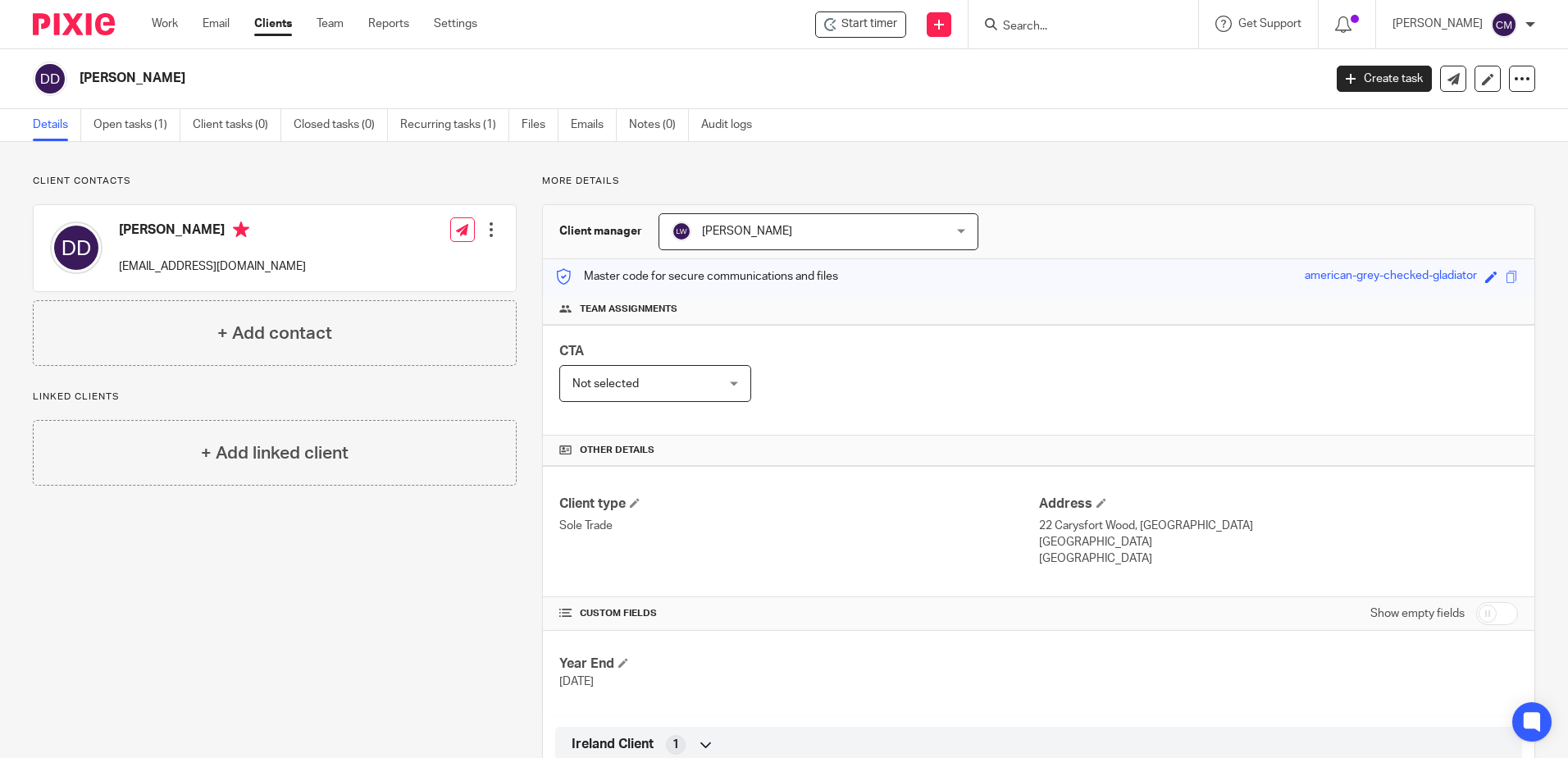
click at [1072, 27] on input "Search" at bounding box center [1076, 27] width 147 height 15
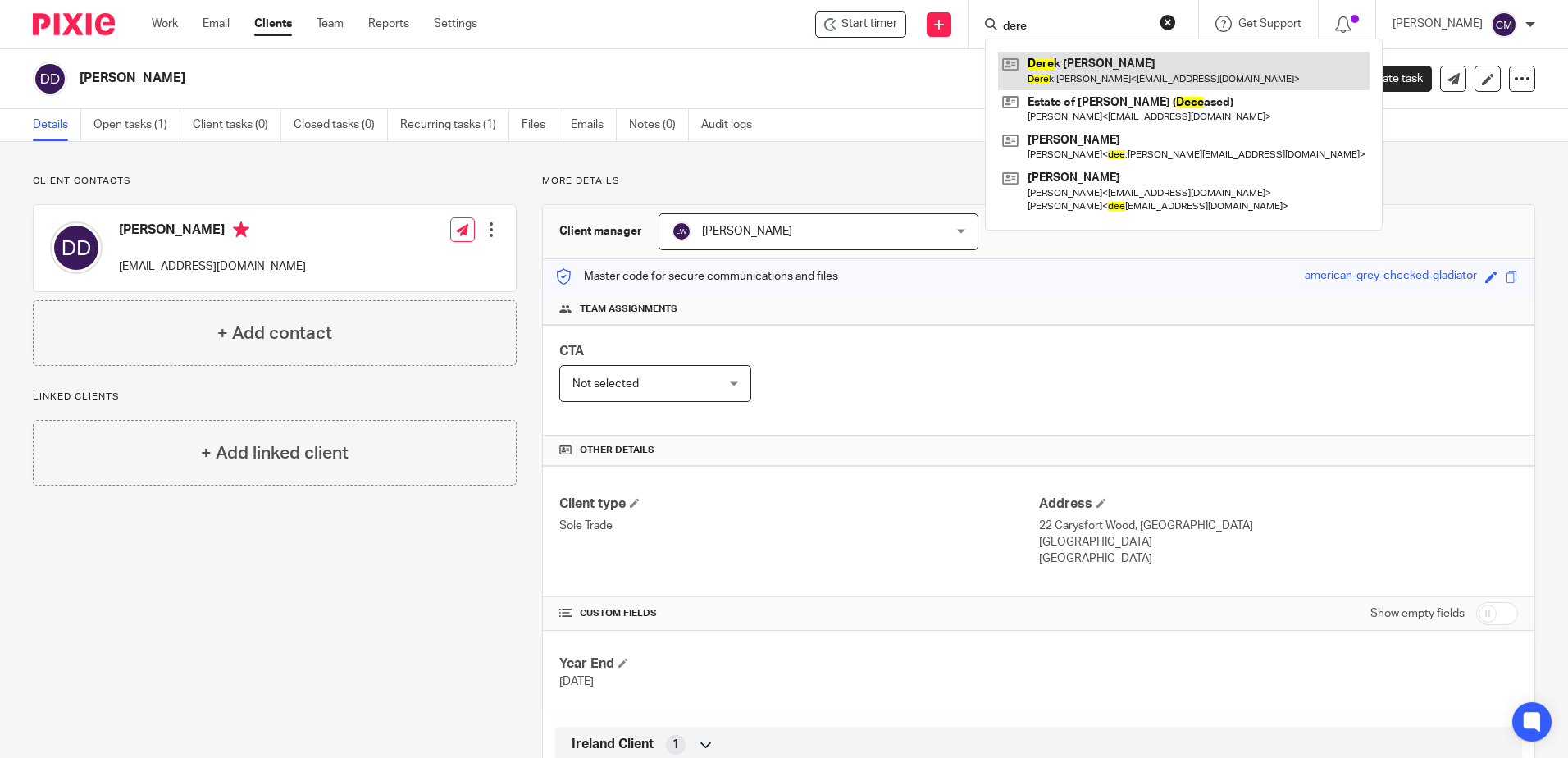
type input "dere"
click at [1067, 81] on link at bounding box center [1184, 70] width 372 height 38
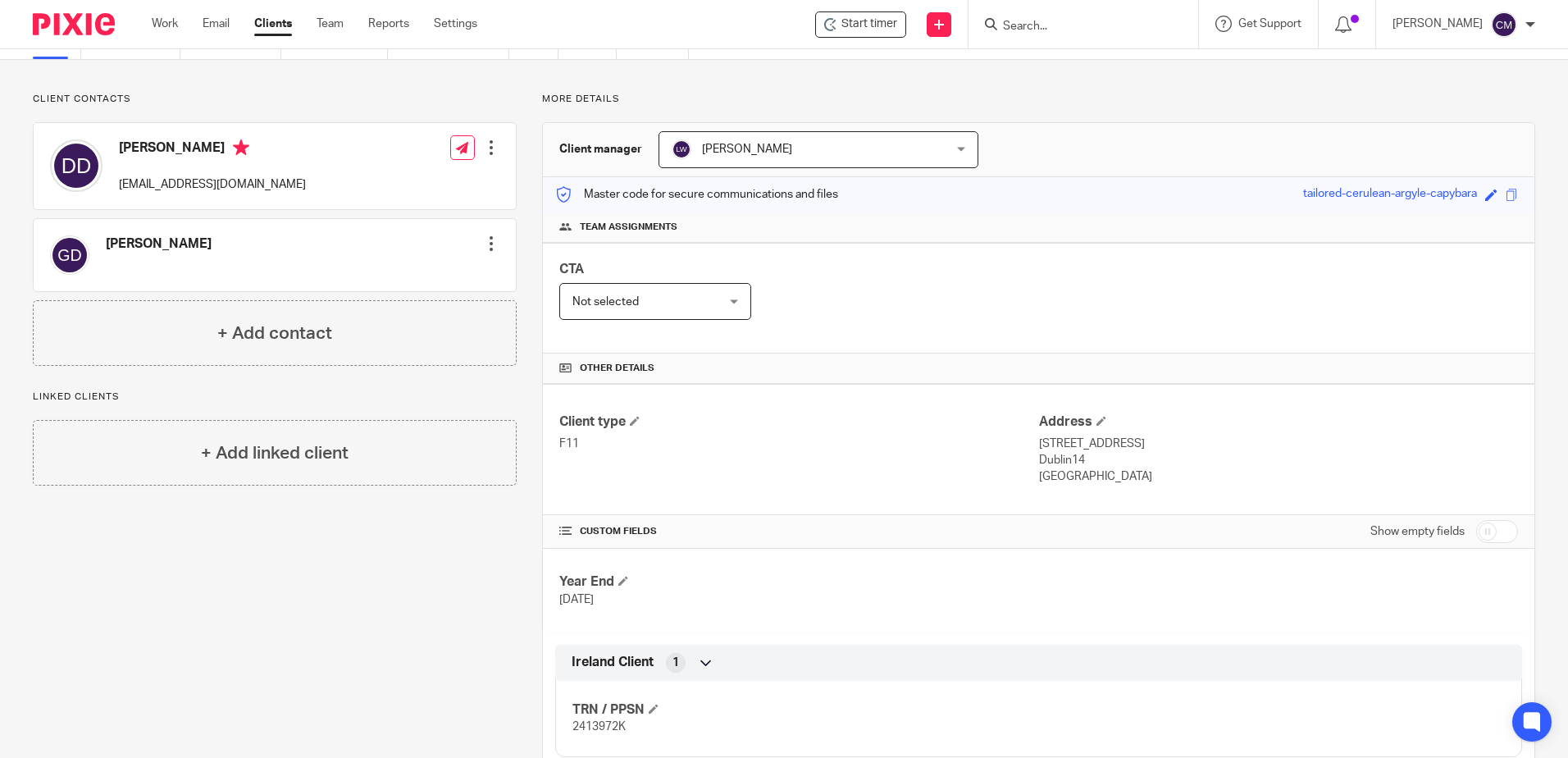
scroll to position [164, 0]
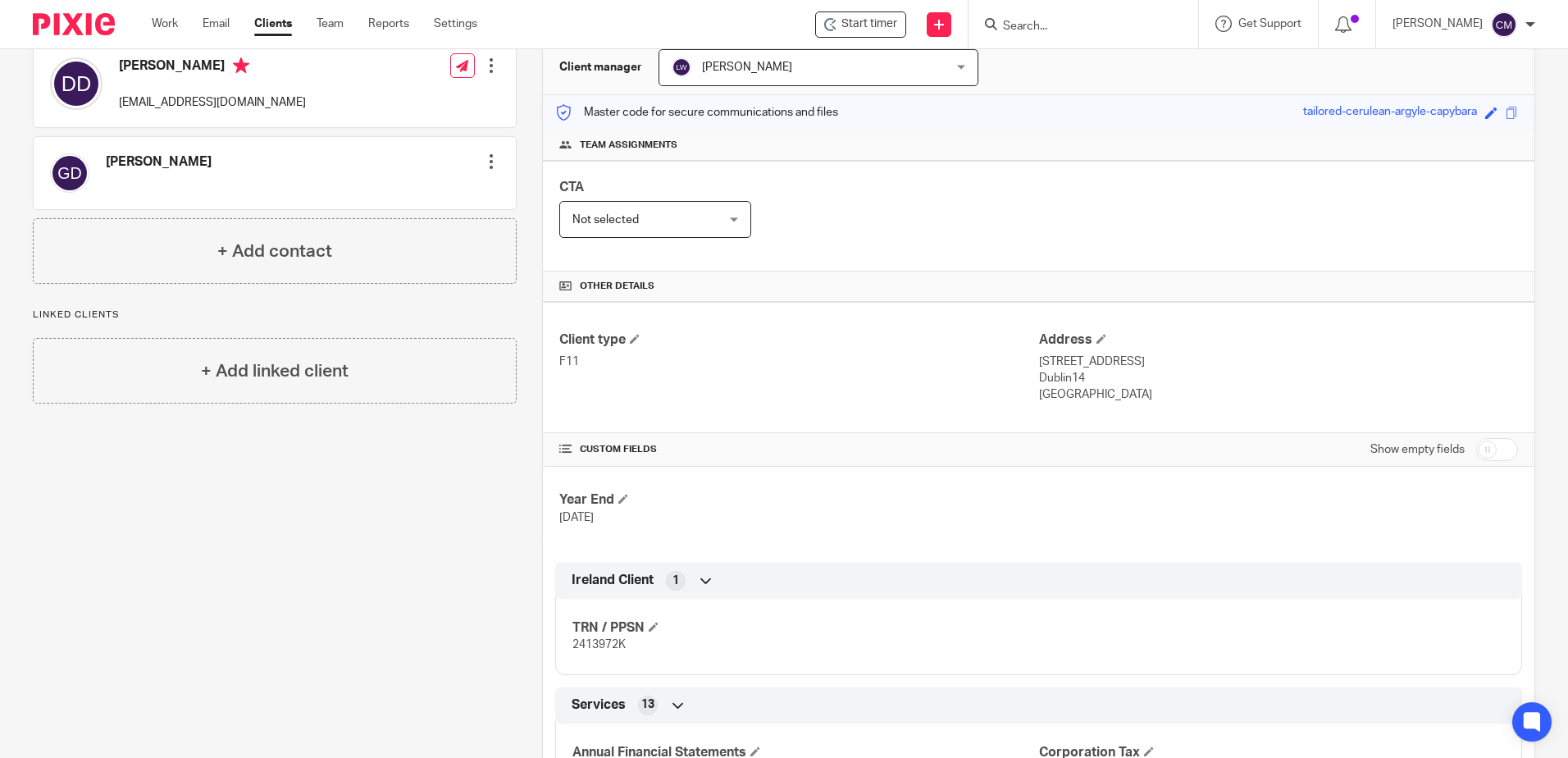
click at [1029, 23] on input "Search" at bounding box center [1076, 27] width 147 height 15
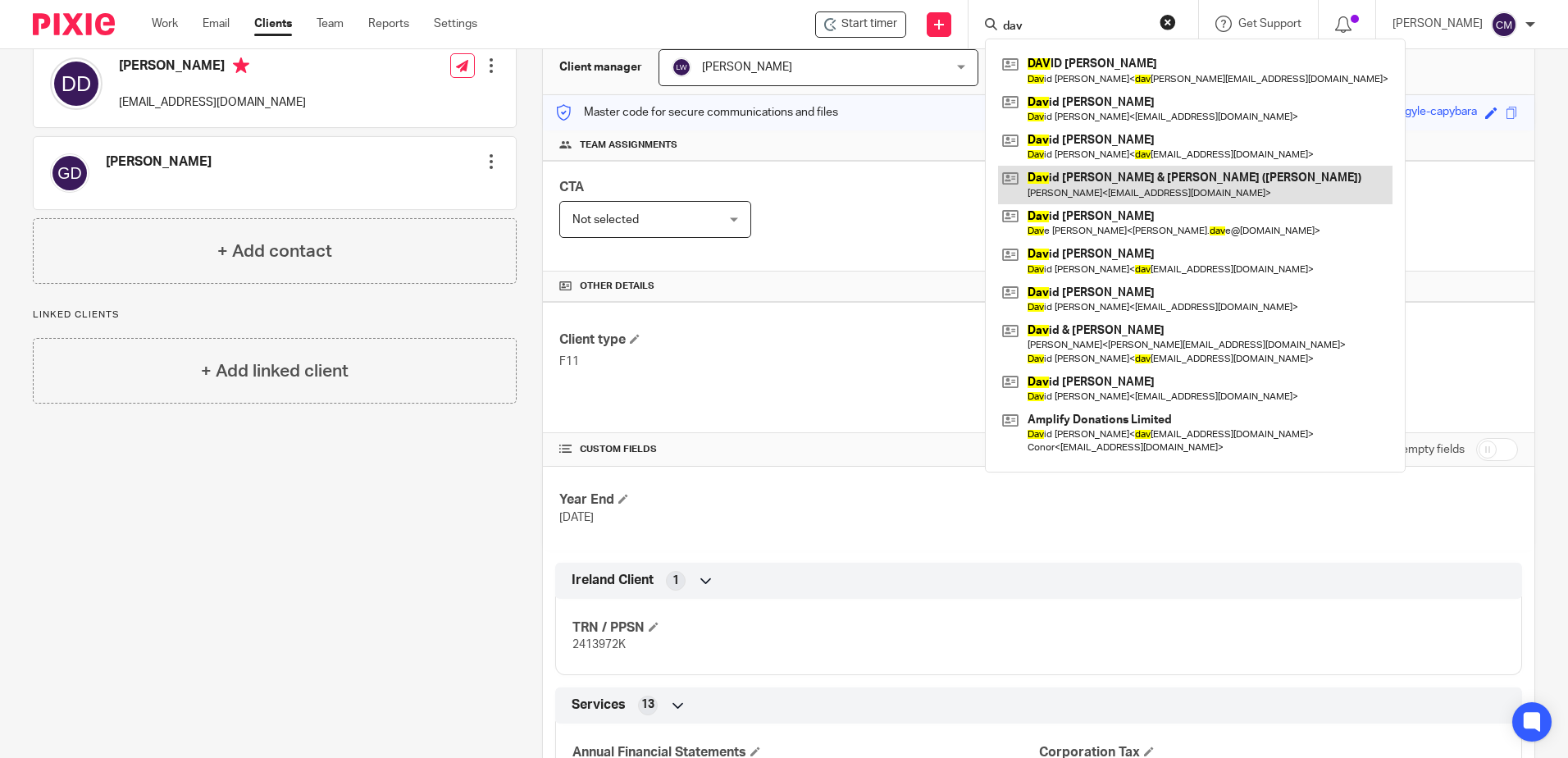
type input "dav"
click at [1040, 186] on link at bounding box center [1195, 184] width 395 height 38
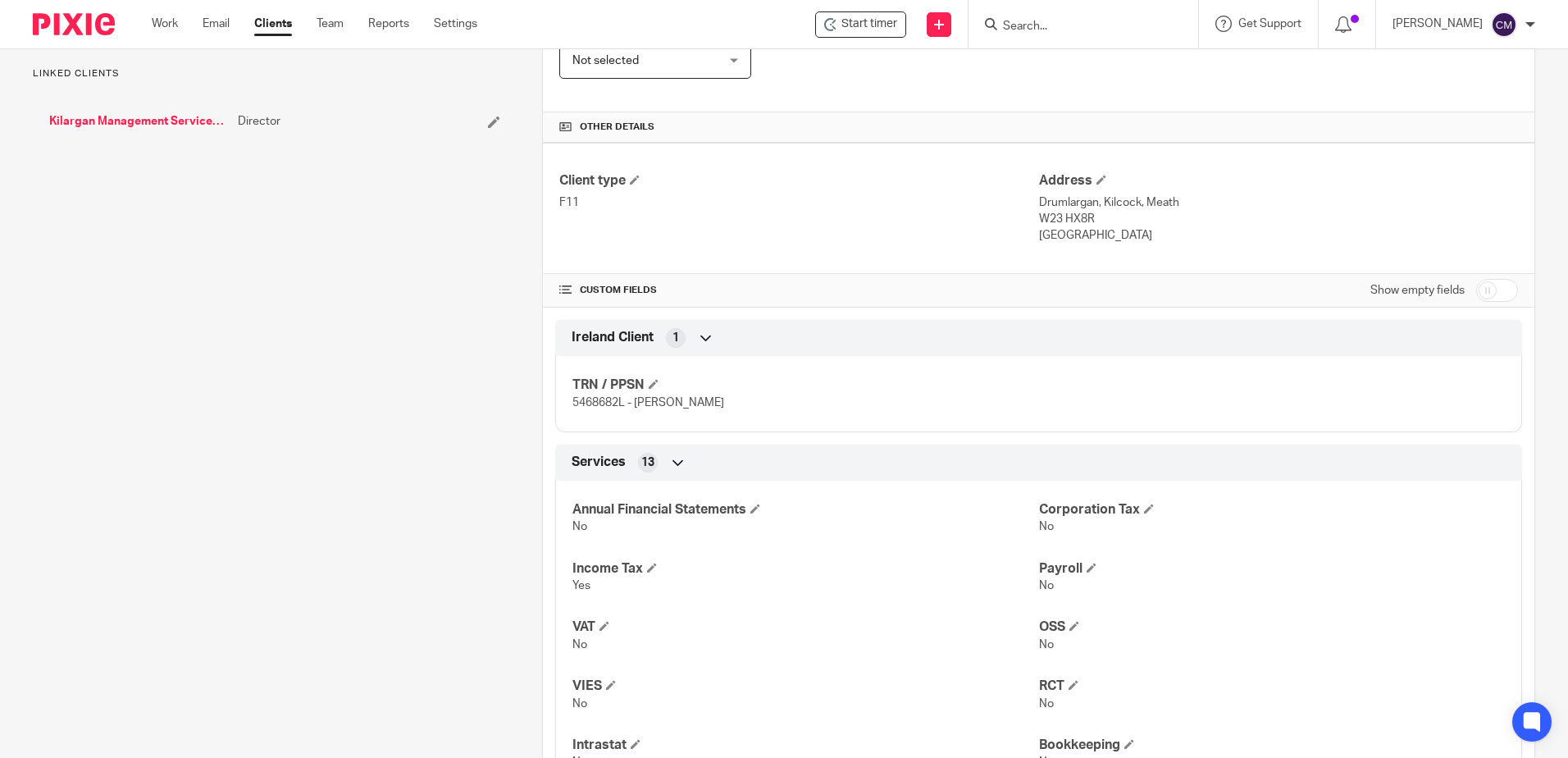
scroll to position [328, 0]
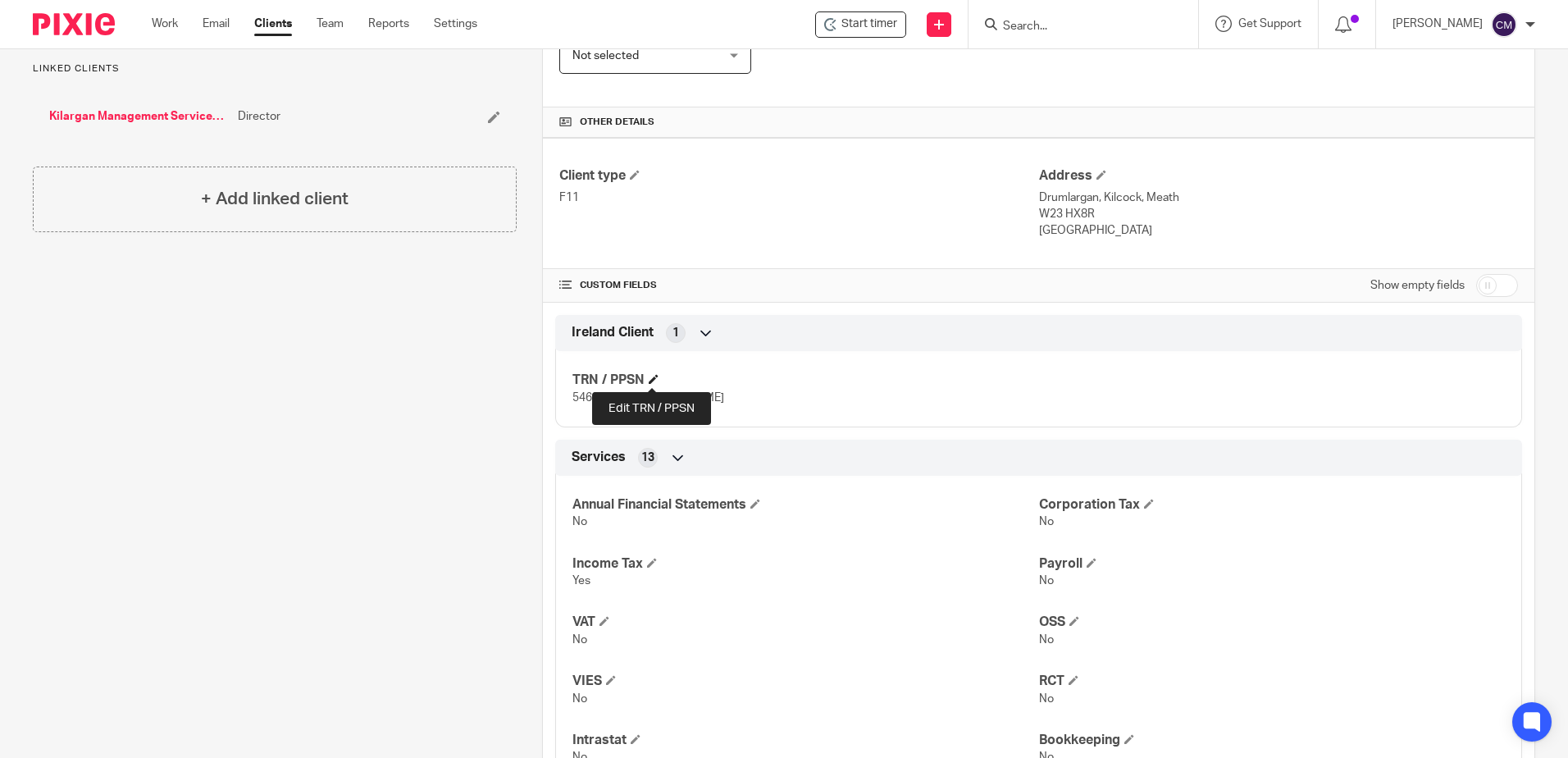
click at [653, 378] on span at bounding box center [653, 379] width 9 height 9
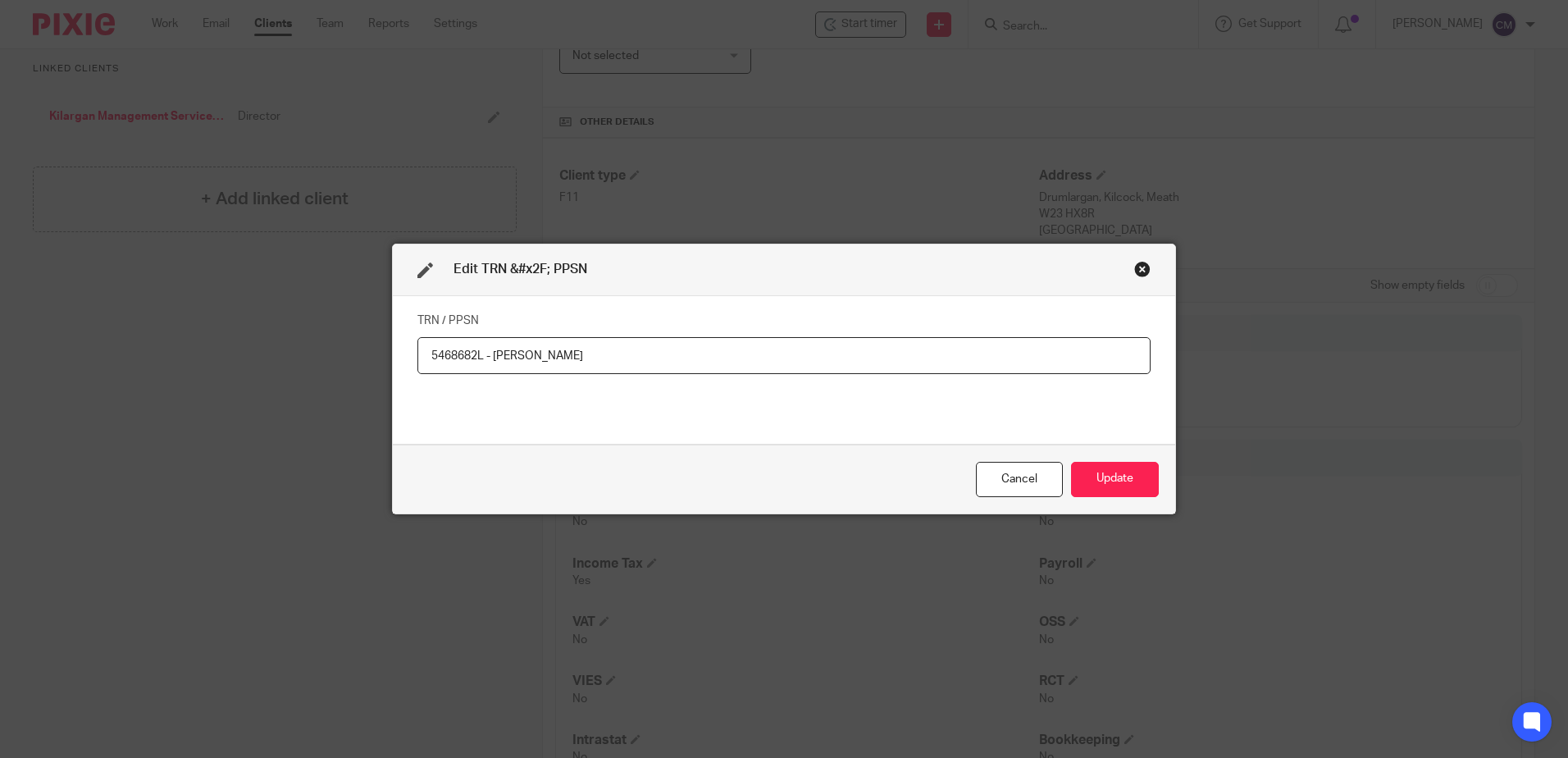
click at [623, 349] on input "5468682L - [PERSON_NAME]" at bounding box center [784, 355] width 733 height 37
type input "5468682L - [PERSON_NAME] 7347319H - [PERSON_NAME]"
click at [1117, 455] on div "Cancel Update" at bounding box center [784, 479] width 783 height 69
click at [1110, 477] on button "Update" at bounding box center [1115, 479] width 87 height 35
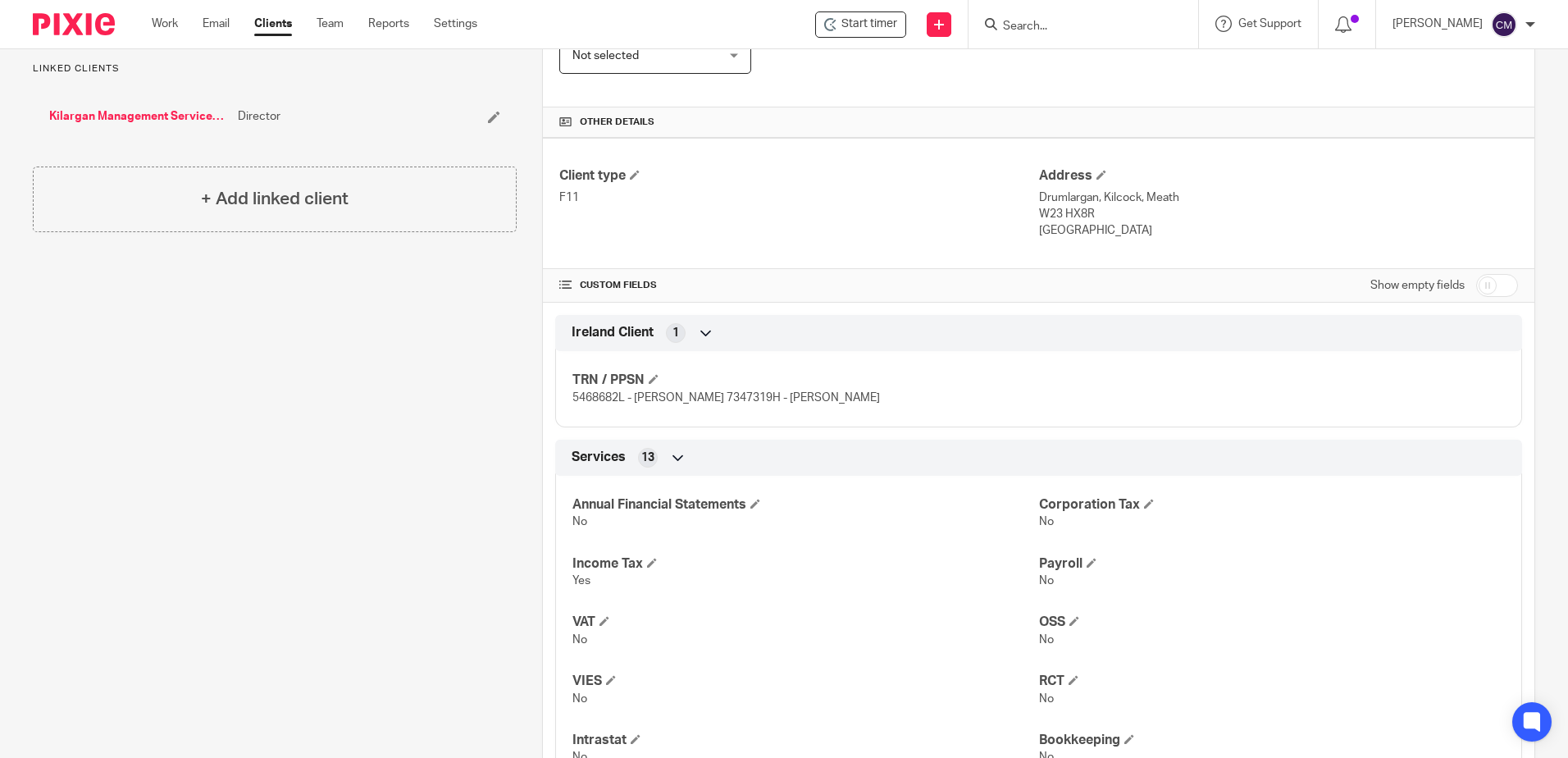
click at [1078, 16] on form at bounding box center [1089, 24] width 175 height 21
click at [1078, 21] on input "Search" at bounding box center [1076, 27] width 147 height 15
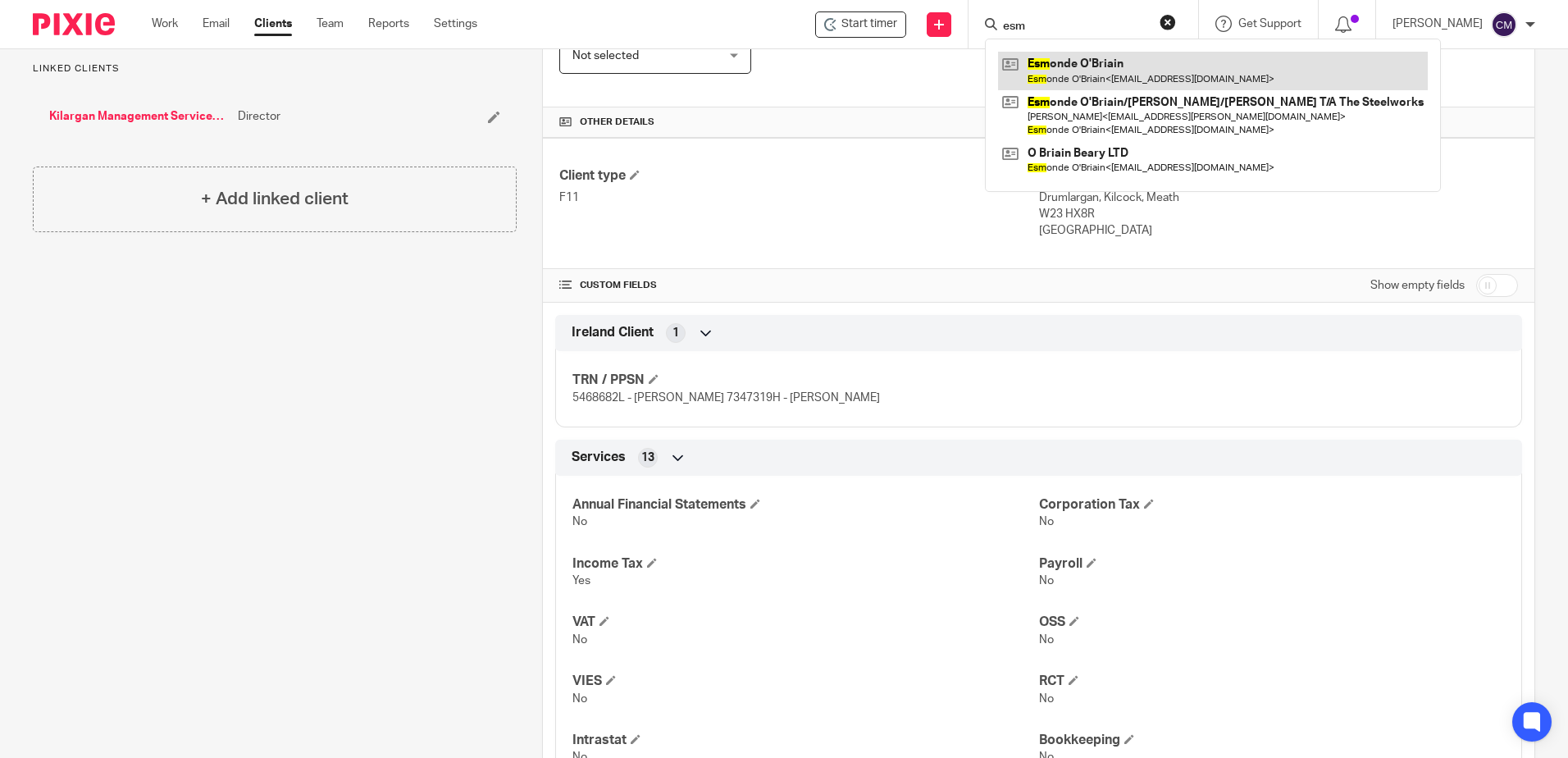
type input "esm"
click at [1104, 58] on link at bounding box center [1213, 70] width 430 height 38
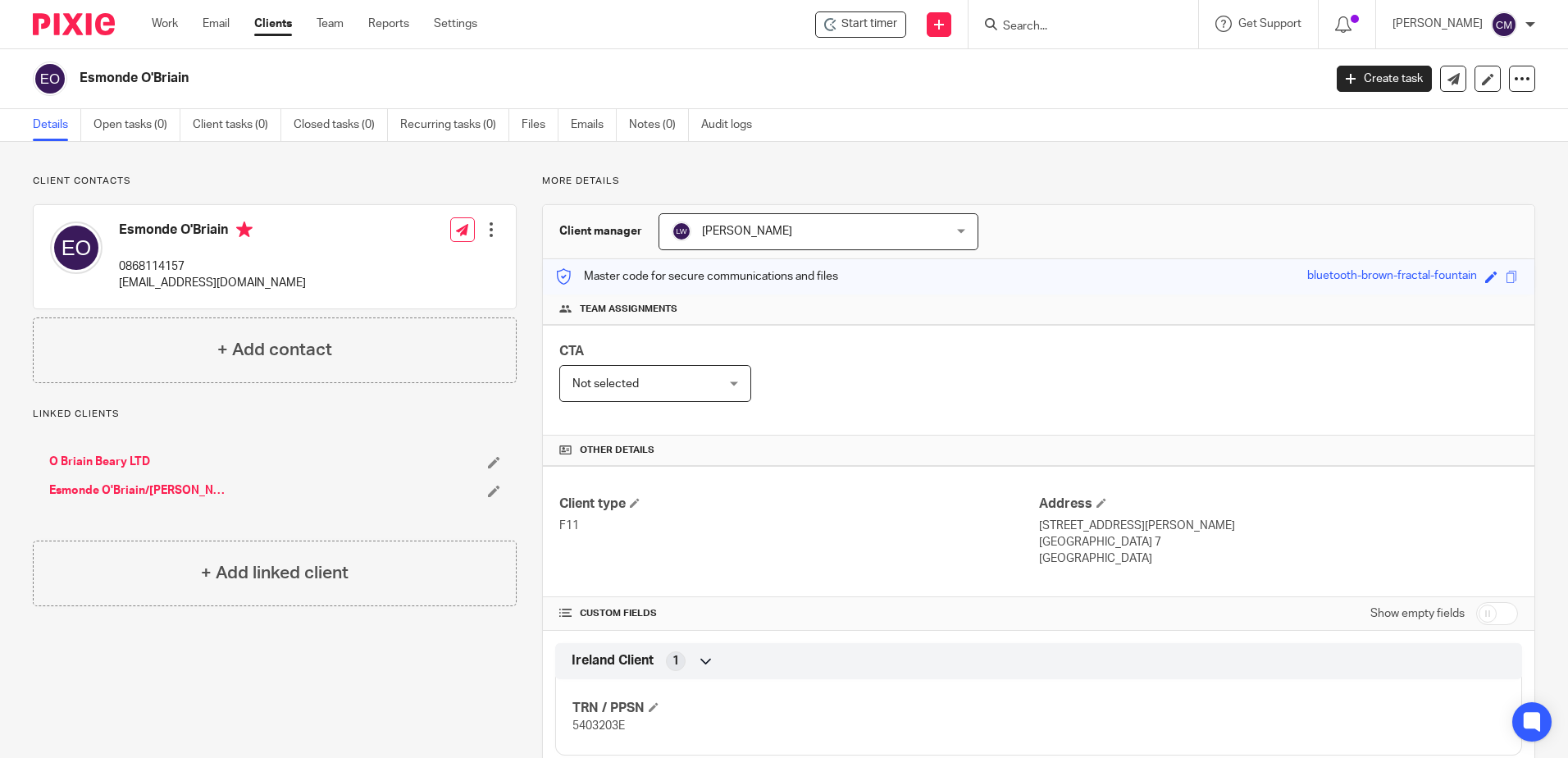
click at [1077, 28] on input "Search" at bounding box center [1076, 27] width 147 height 15
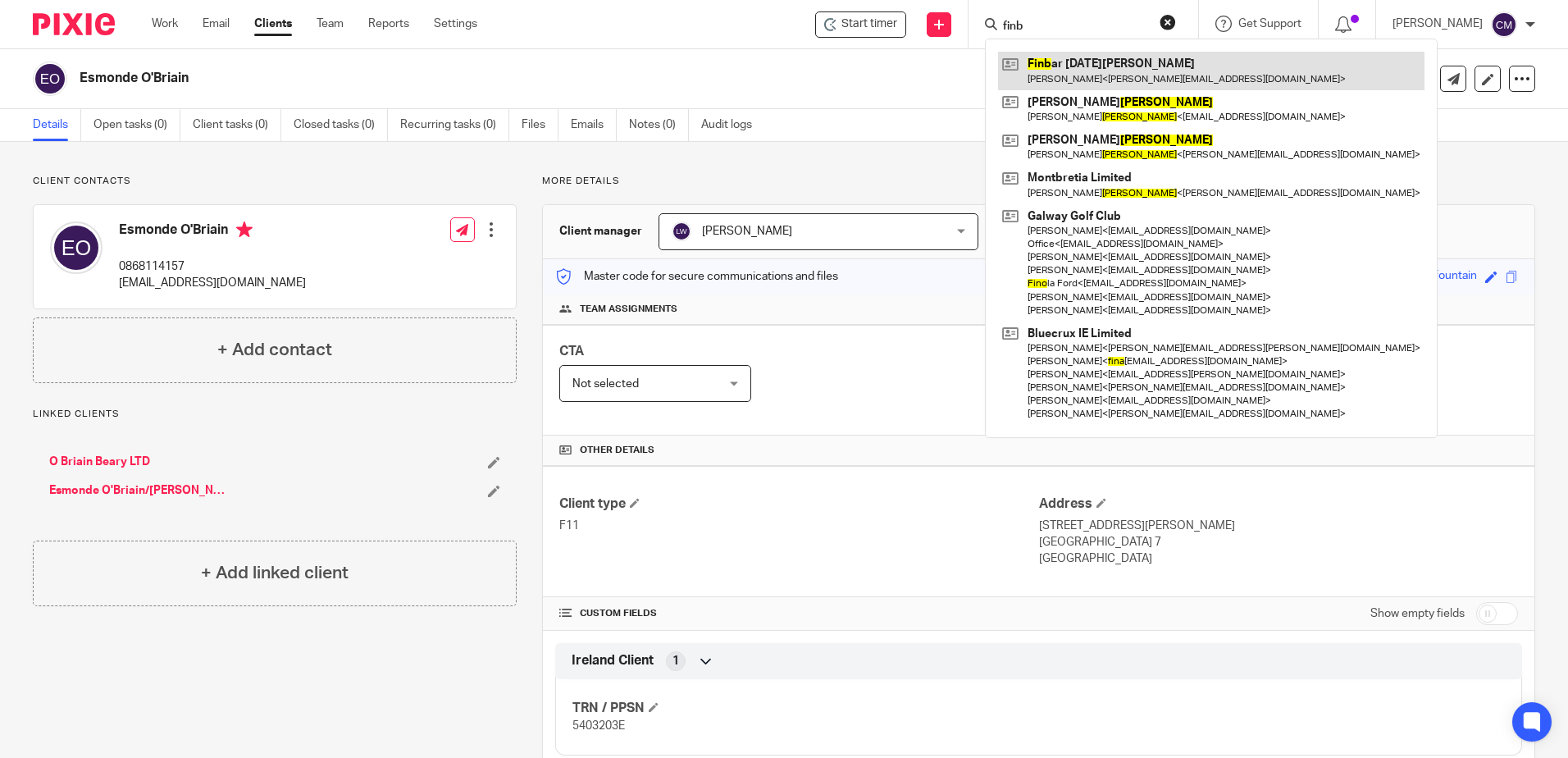
type input "finb"
click at [1099, 65] on link at bounding box center [1212, 70] width 426 height 38
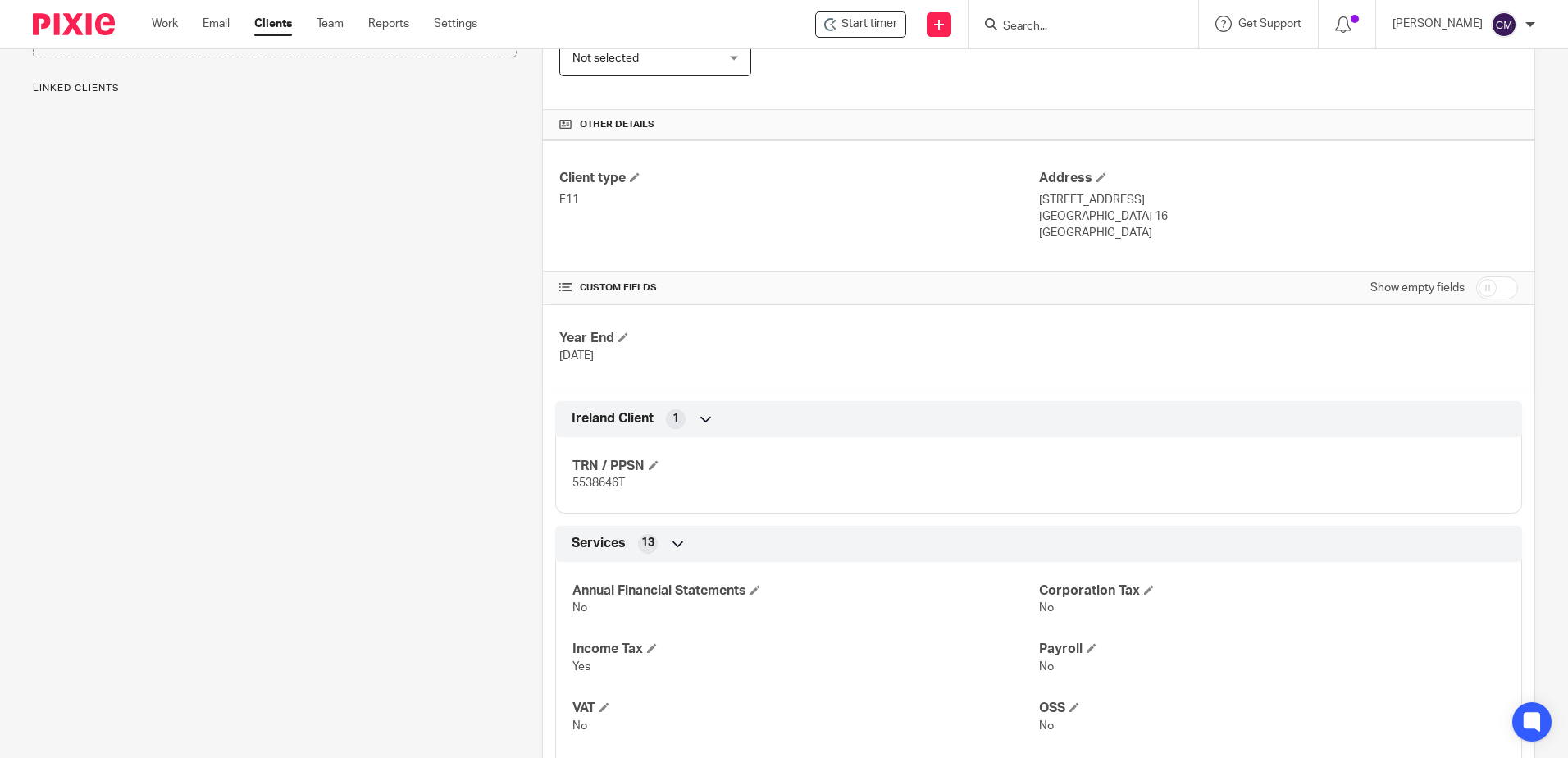
scroll to position [328, 0]
drag, startPoint x: 622, startPoint y: 489, endPoint x: 557, endPoint y: 483, distance: 65.3
click at [557, 483] on div "TRN / PPSN 5538646T" at bounding box center [1038, 466] width 967 height 88
drag, startPoint x: 557, startPoint y: 483, endPoint x: 586, endPoint y: 477, distance: 29.6
copy span "5538646T"
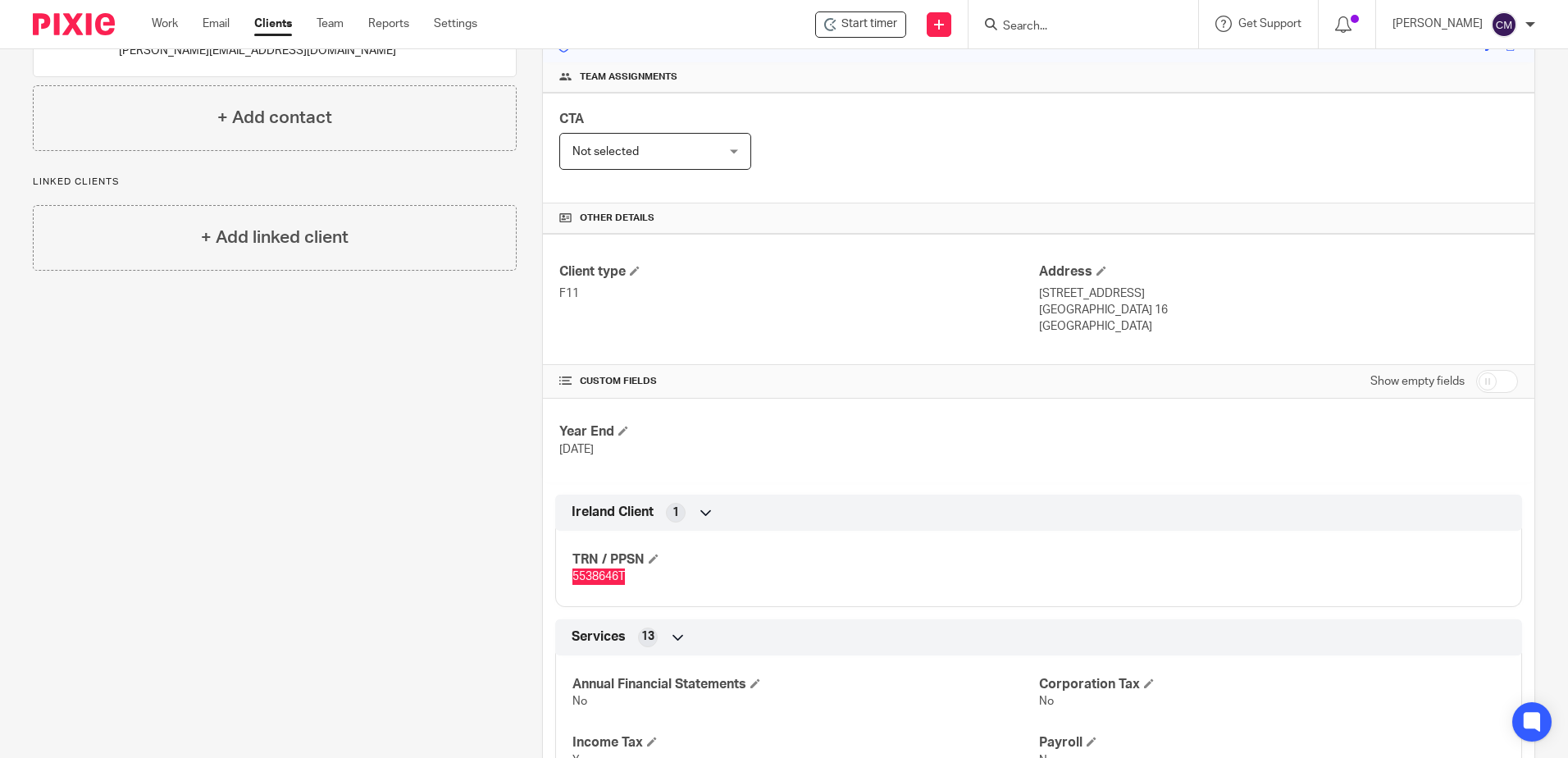
scroll to position [82, 0]
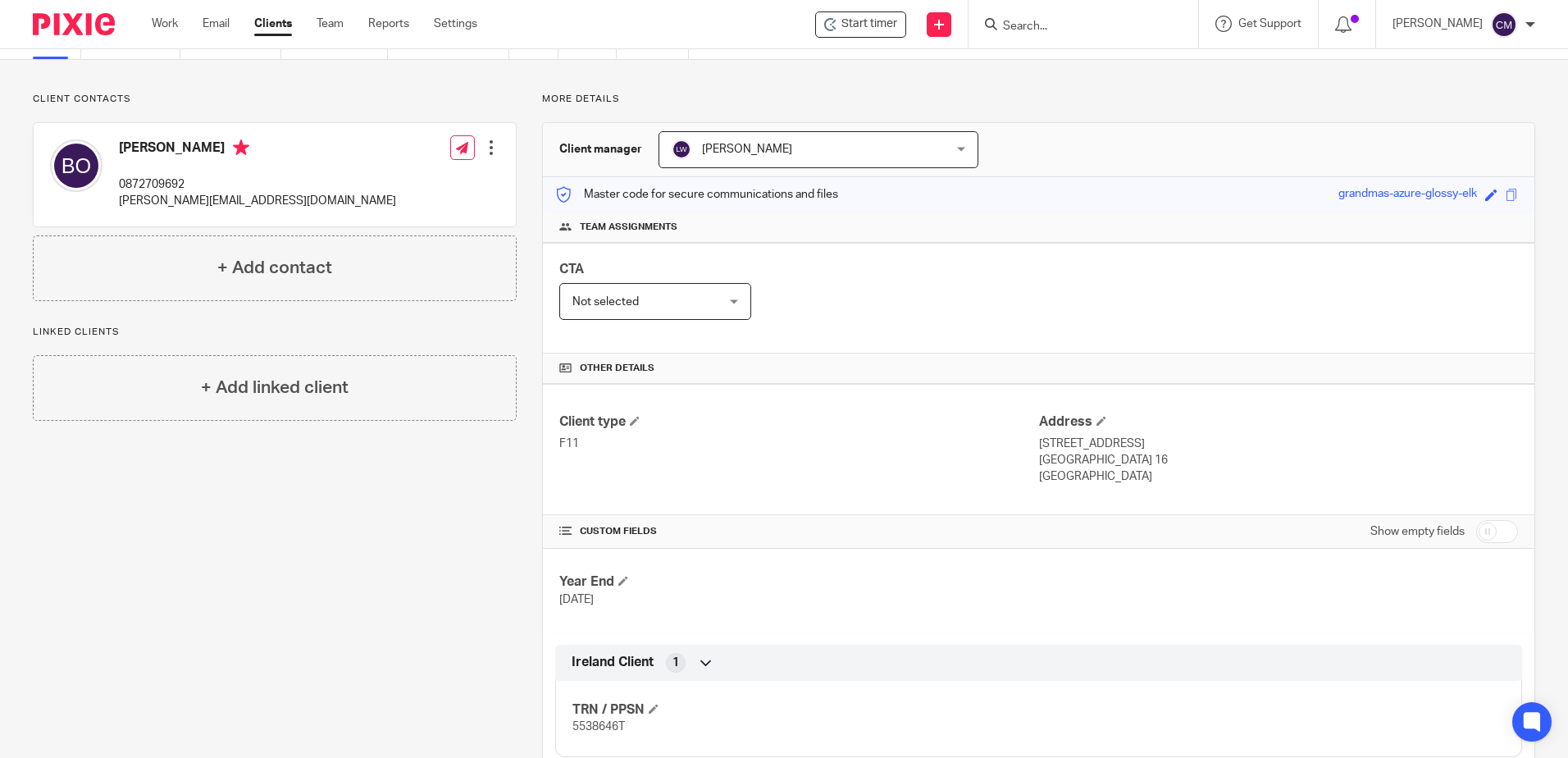
click at [1040, 23] on input "Search" at bounding box center [1076, 27] width 147 height 15
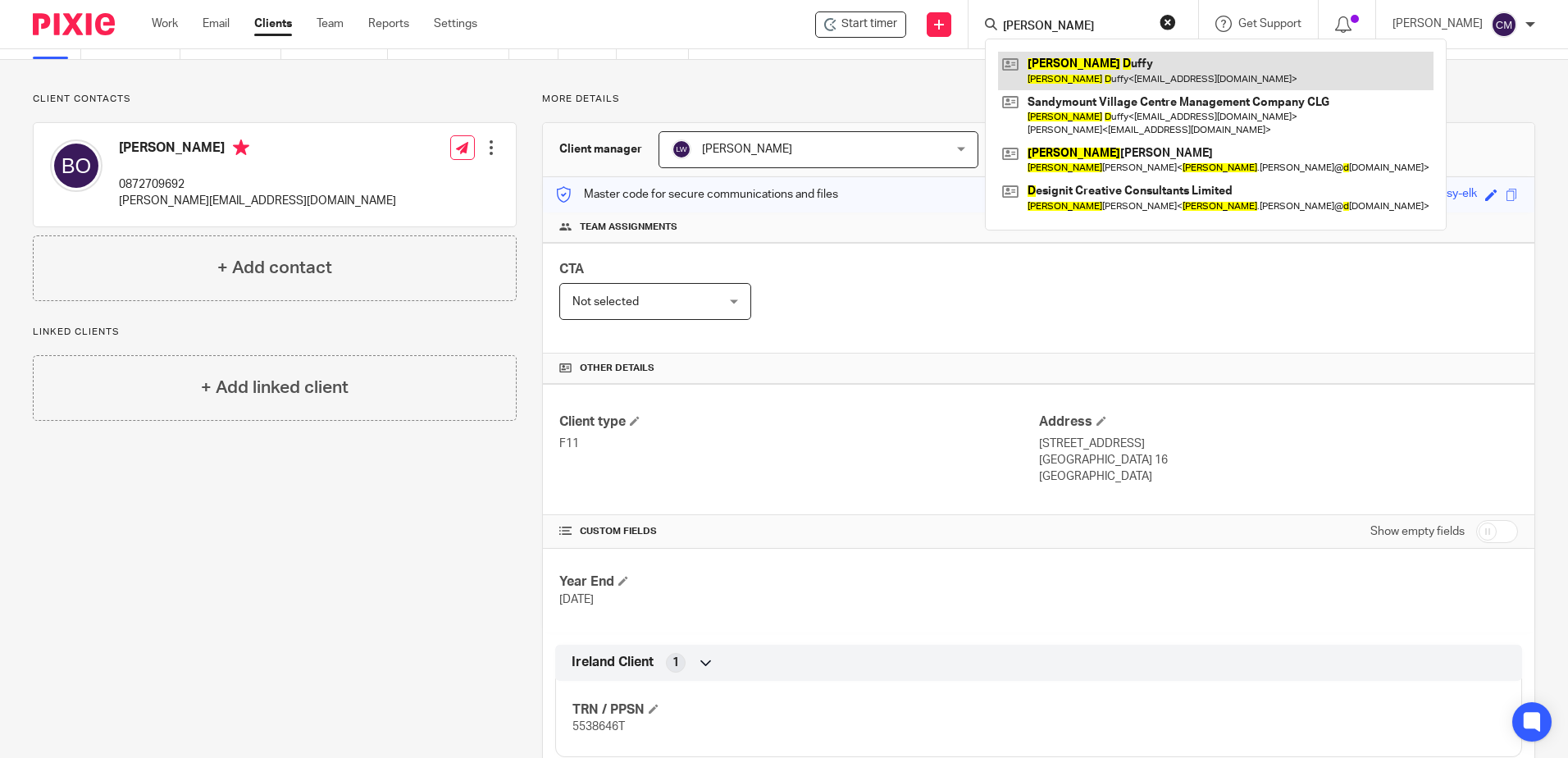
type input "frank d"
click at [1057, 69] on link at bounding box center [1216, 70] width 436 height 38
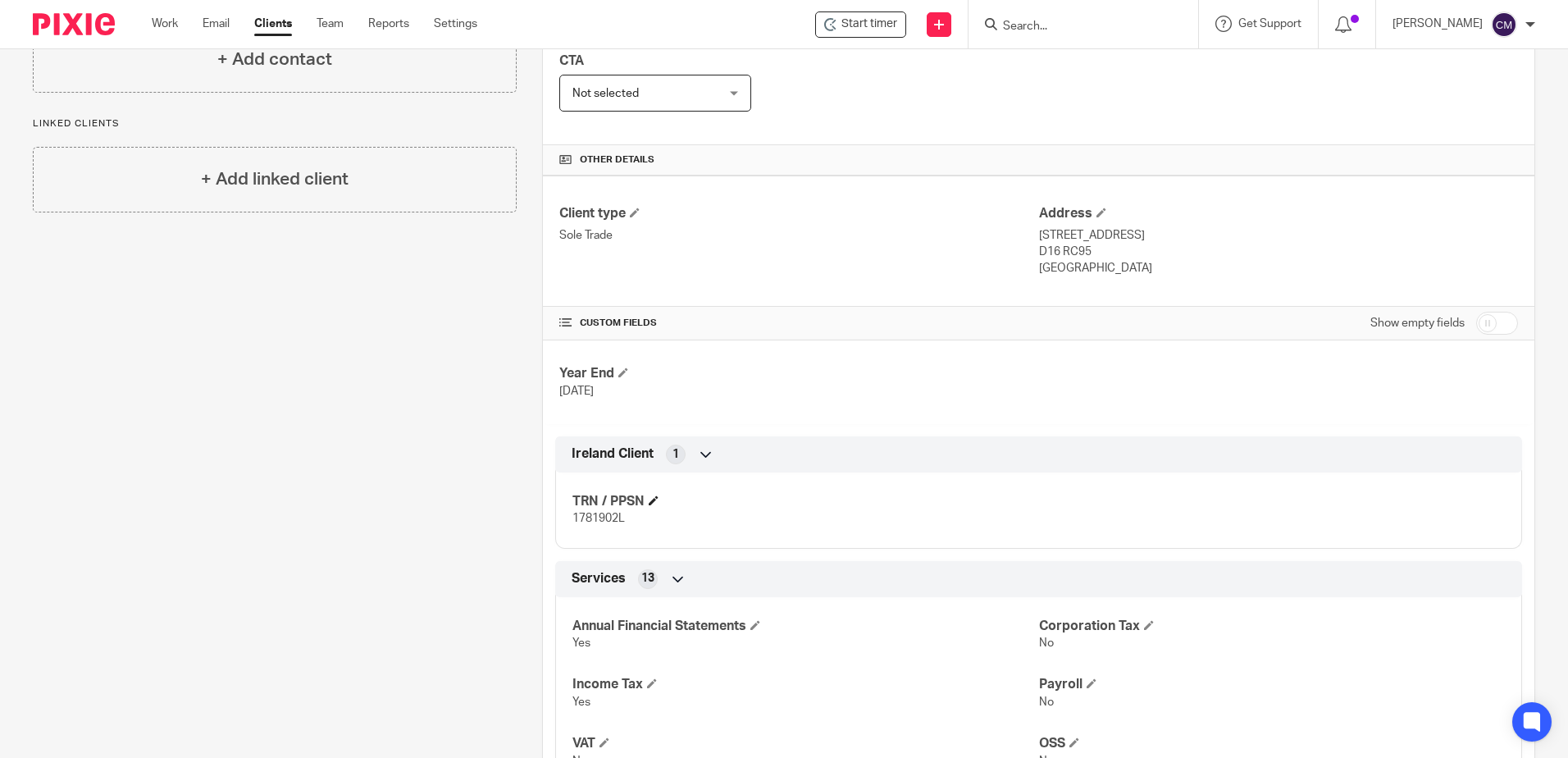
scroll to position [328, 0]
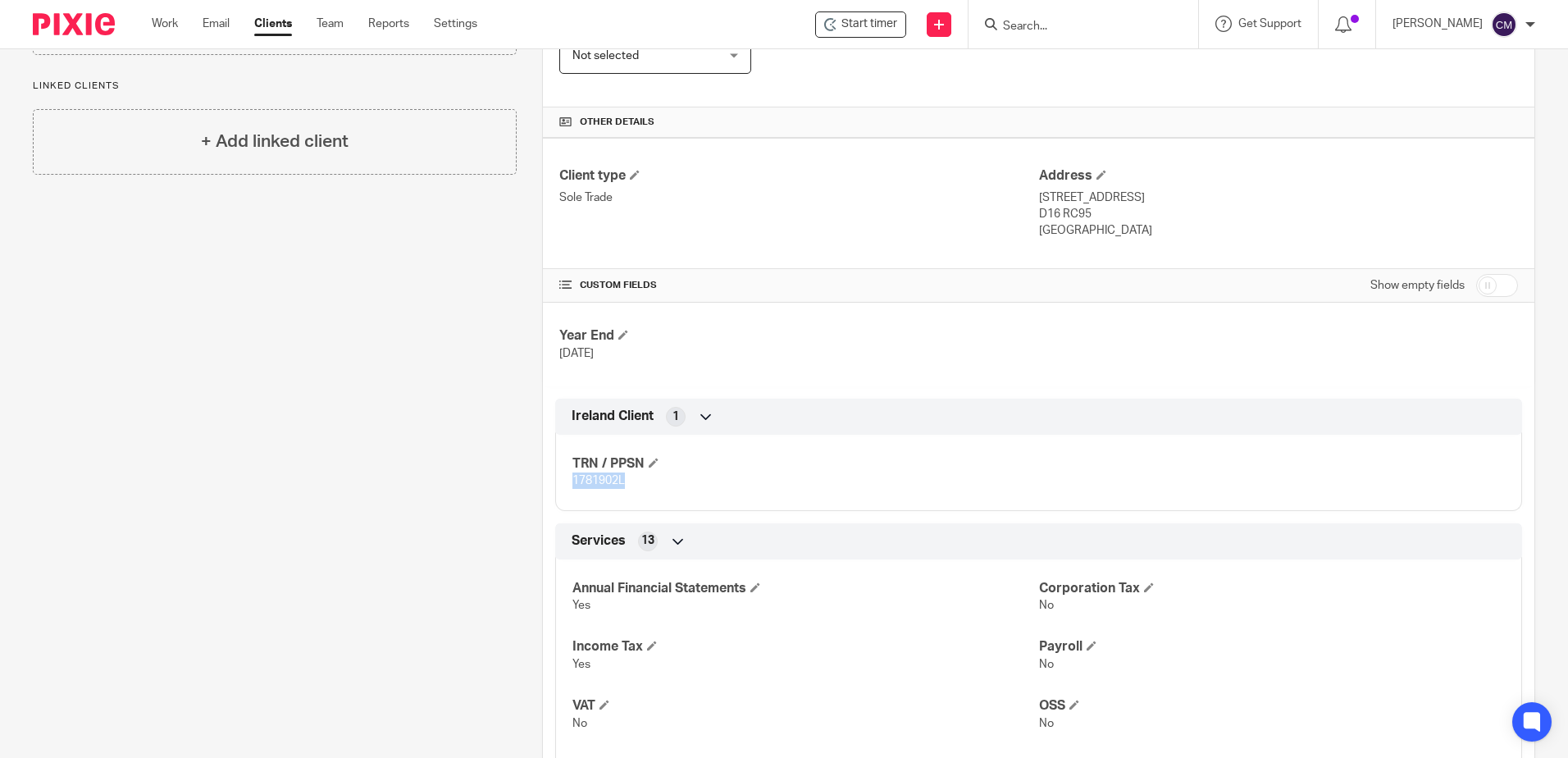
drag, startPoint x: 629, startPoint y: 492, endPoint x: 568, endPoint y: 485, distance: 61.4
click at [568, 485] on div "TRN / PPSN 1781902L" at bounding box center [1038, 466] width 967 height 88
copy span "1781902L"
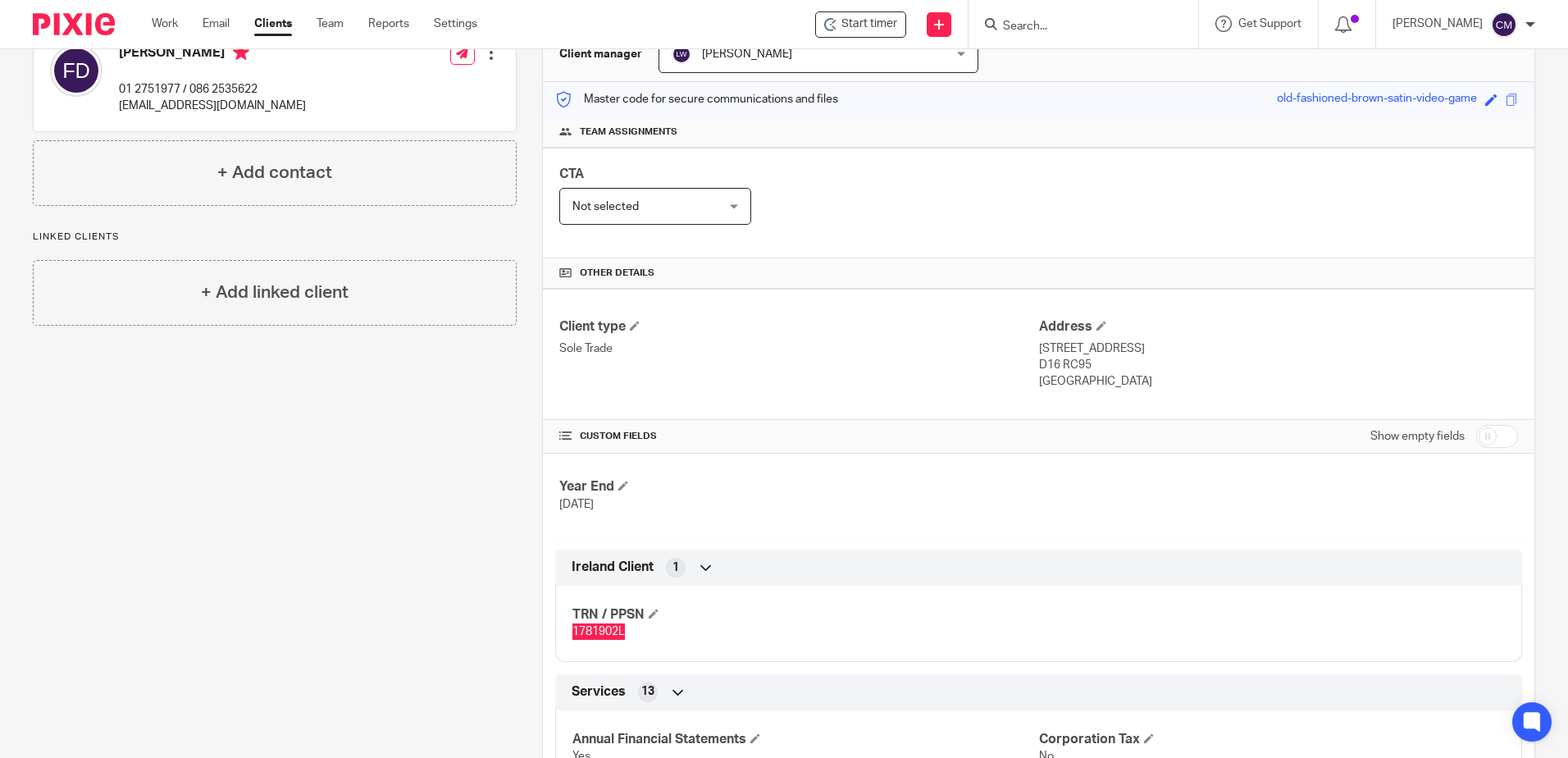
scroll to position [0, 0]
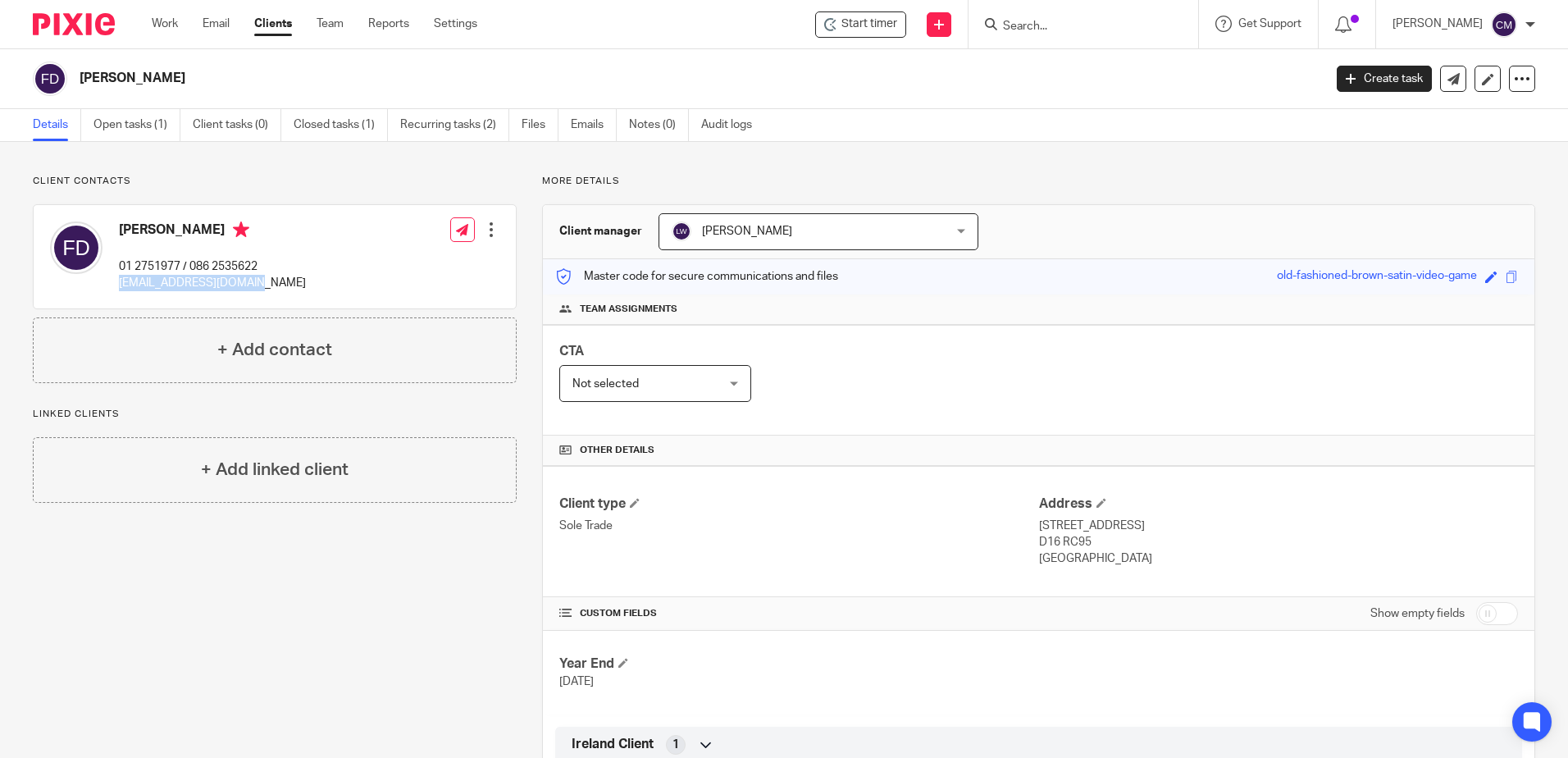
drag, startPoint x: 255, startPoint y: 284, endPoint x: 116, endPoint y: 284, distance: 139.0
click at [116, 284] on div "Frank Duffy 01 2751977 / 086 2535622 frankjpduffy@gmail.com" at bounding box center [177, 257] width 256 height 87
copy p "frankjpduffy@gmail.com"
click at [1119, 20] on input "Search" at bounding box center [1076, 27] width 147 height 15
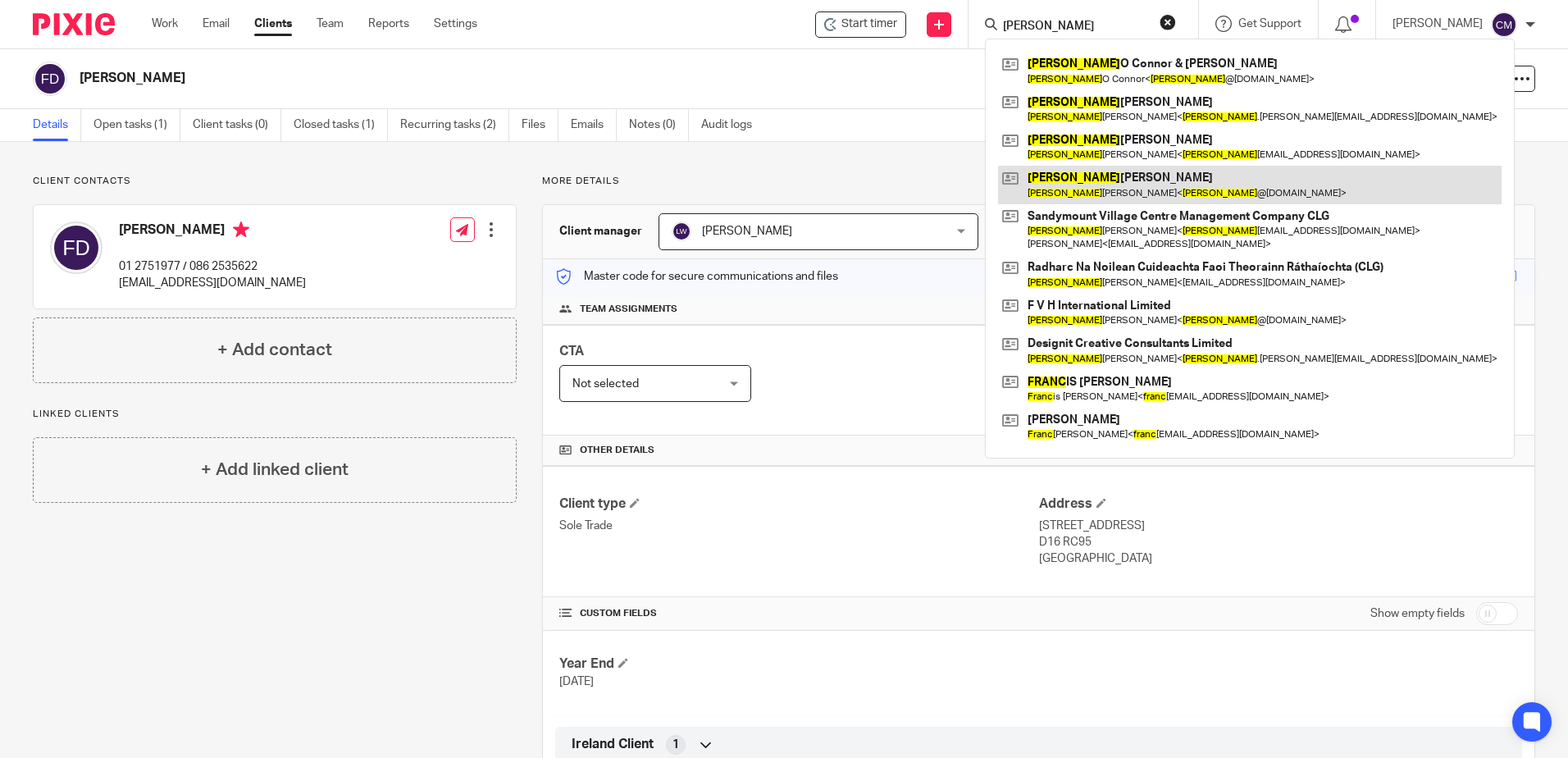
type input "frank"
click at [1077, 182] on link at bounding box center [1250, 184] width 504 height 38
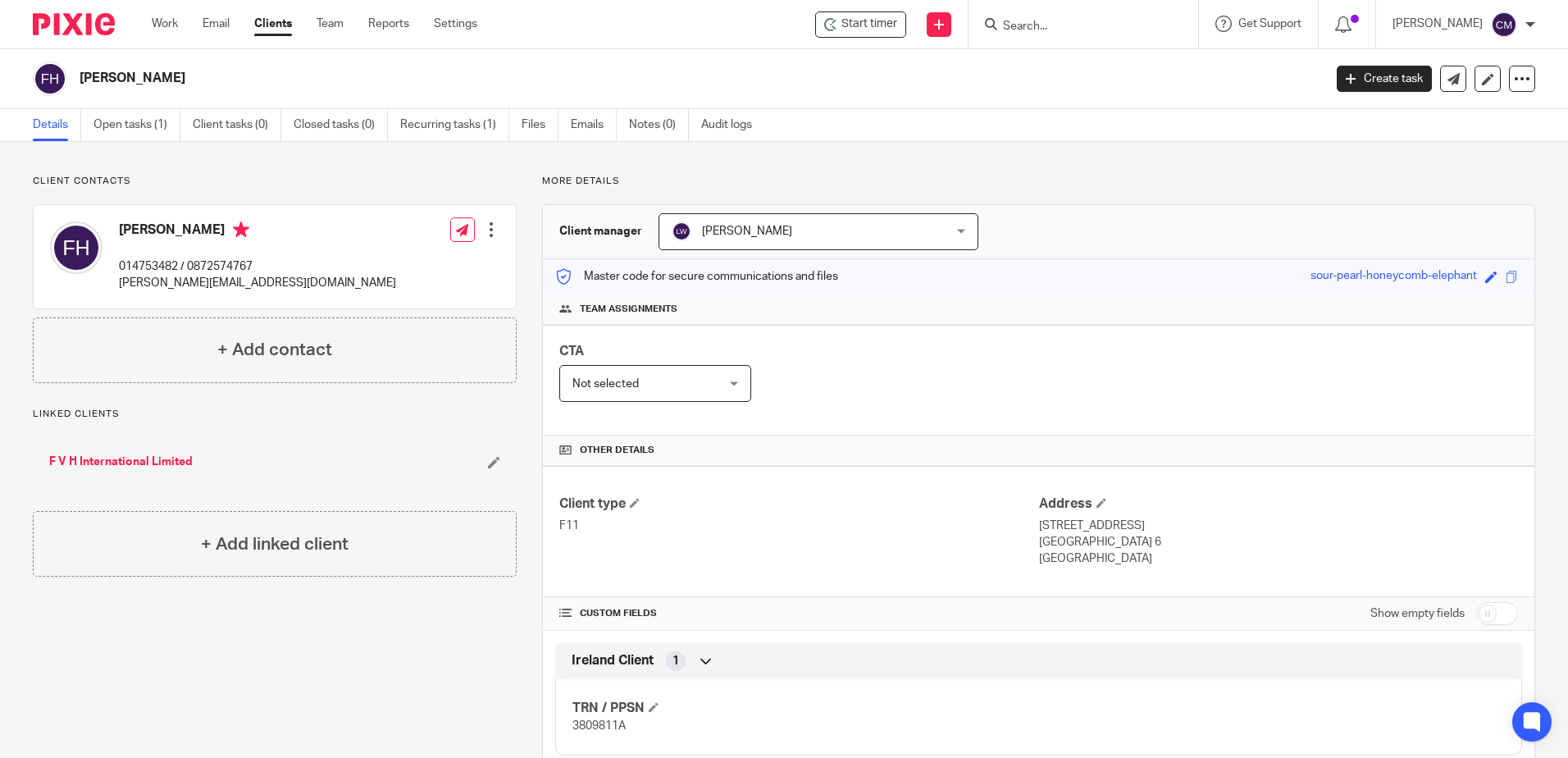
click at [1011, 39] on div at bounding box center [1083, 24] width 230 height 49
click at [1026, 30] on input "Search" at bounding box center [1076, 27] width 147 height 15
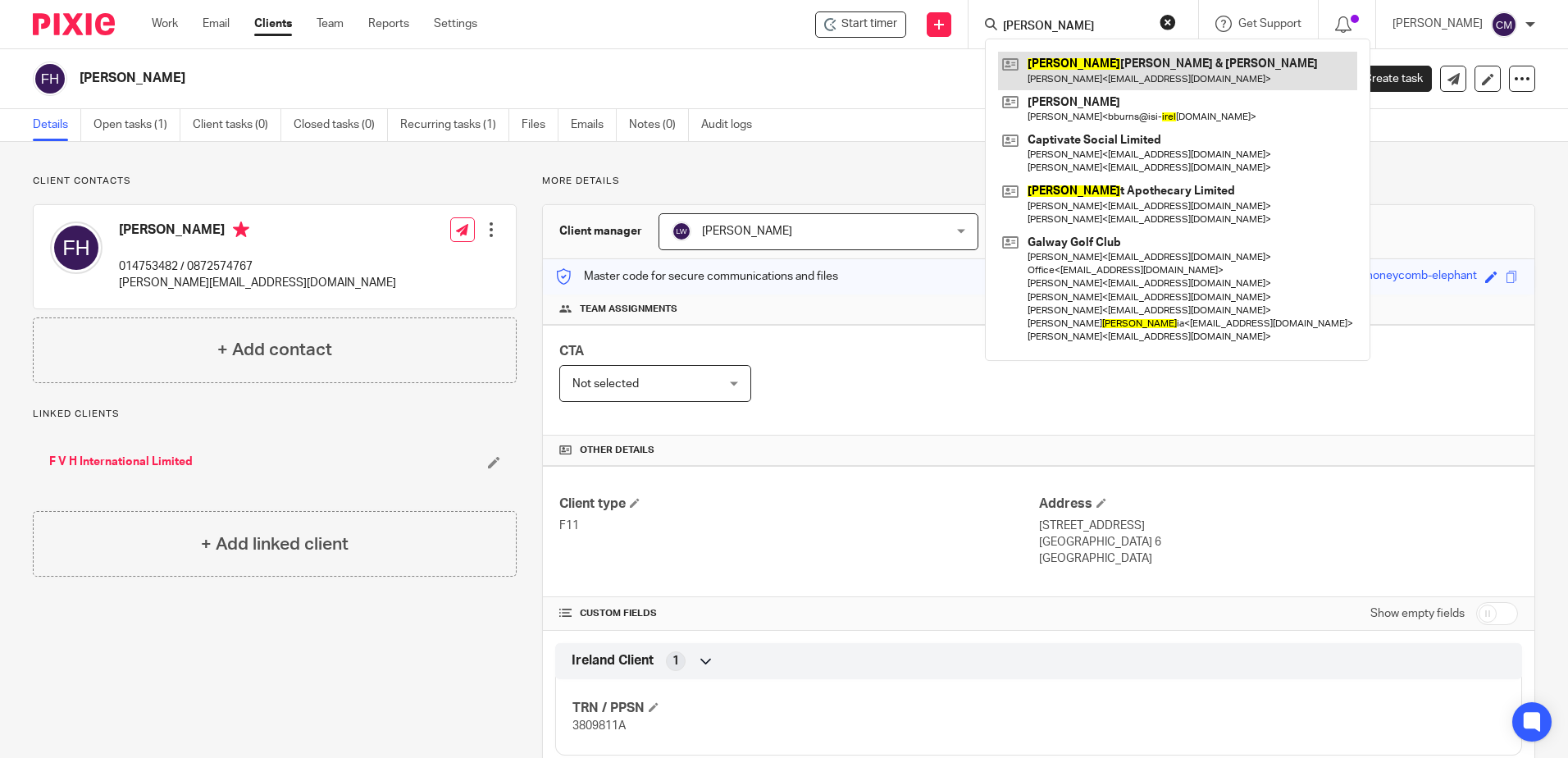
type input "imel"
click at [1082, 66] on link at bounding box center [1178, 70] width 360 height 38
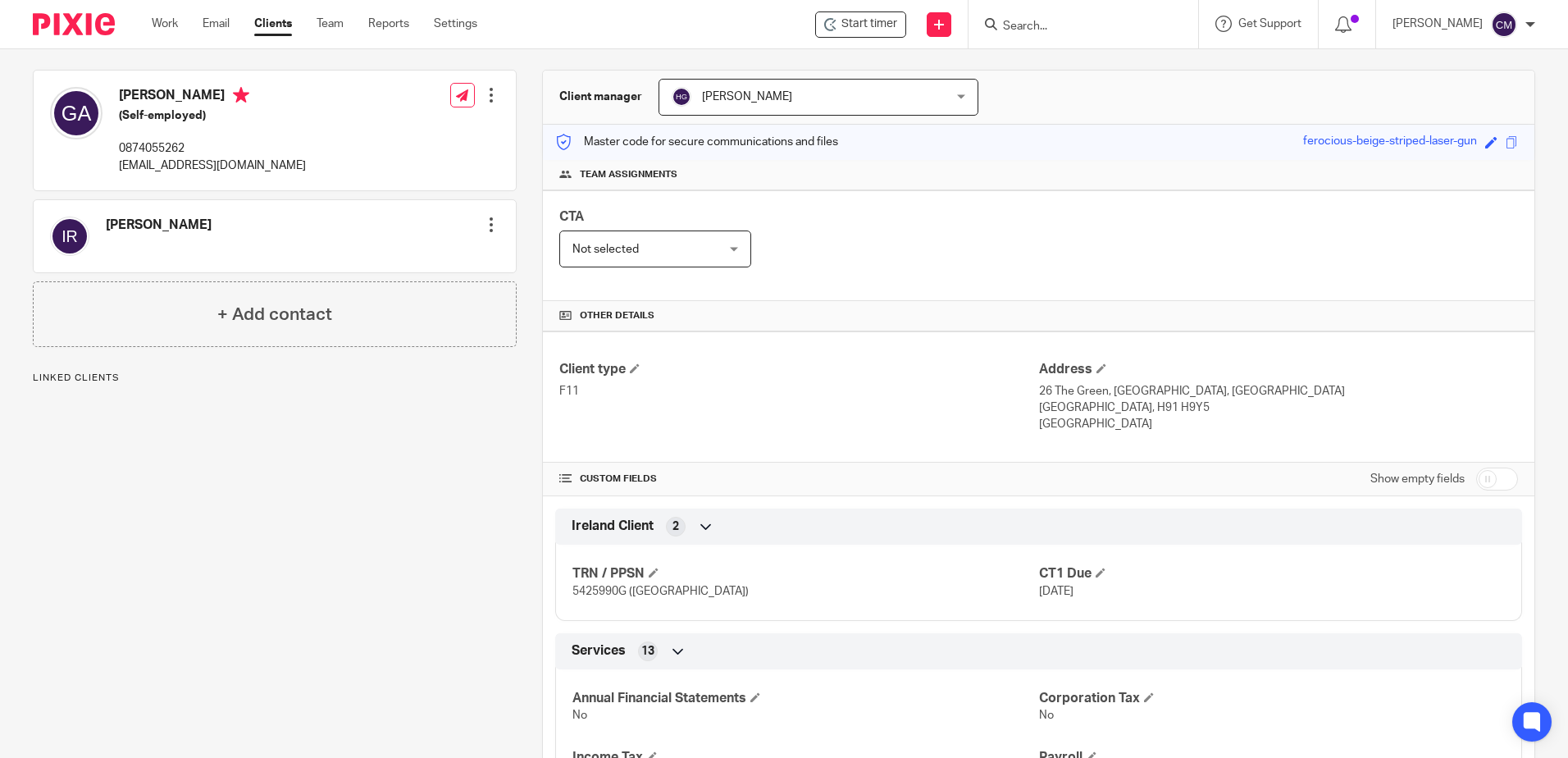
scroll to position [164, 0]
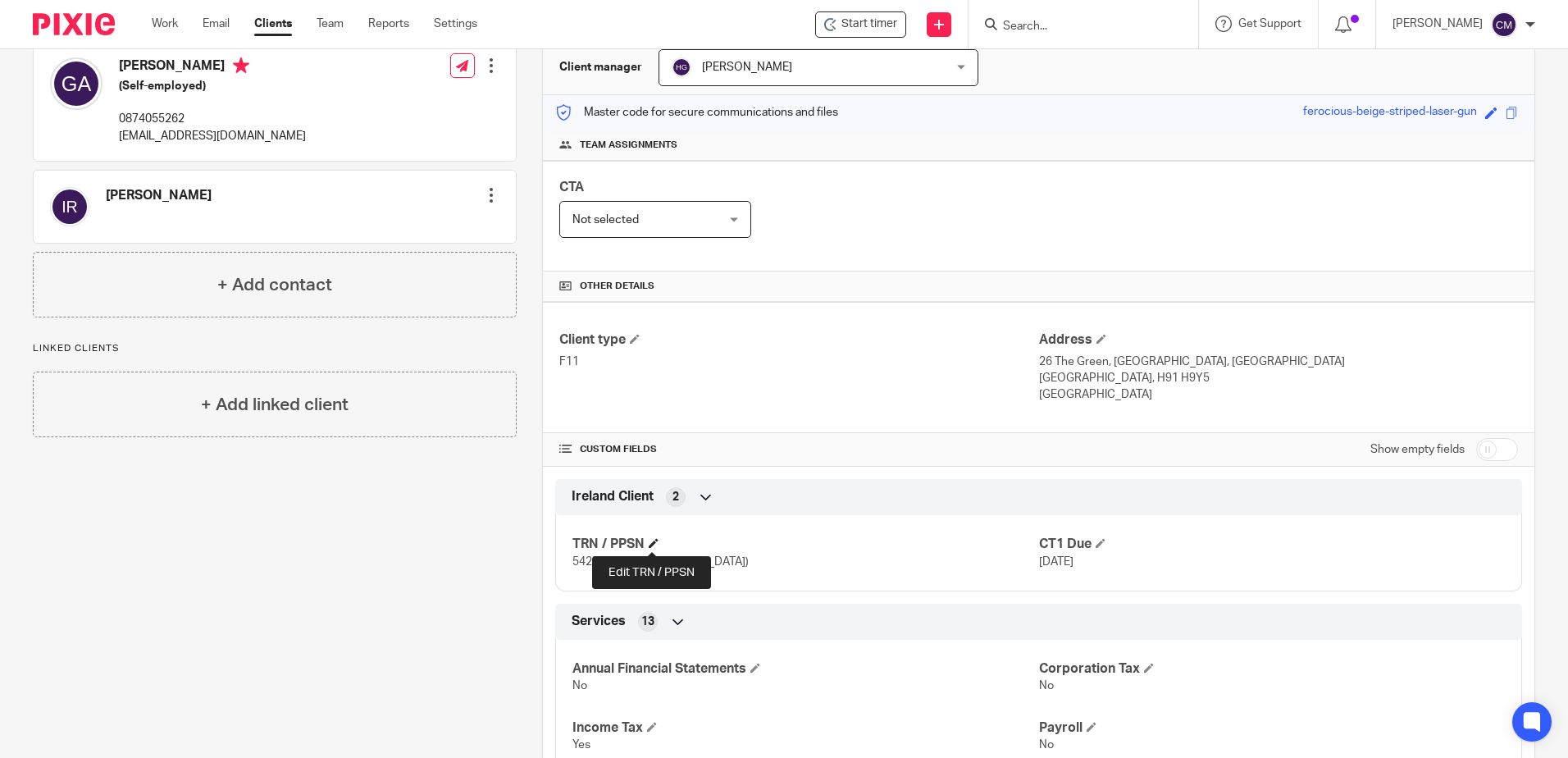
click at [649, 543] on span at bounding box center [653, 542] width 9 height 9
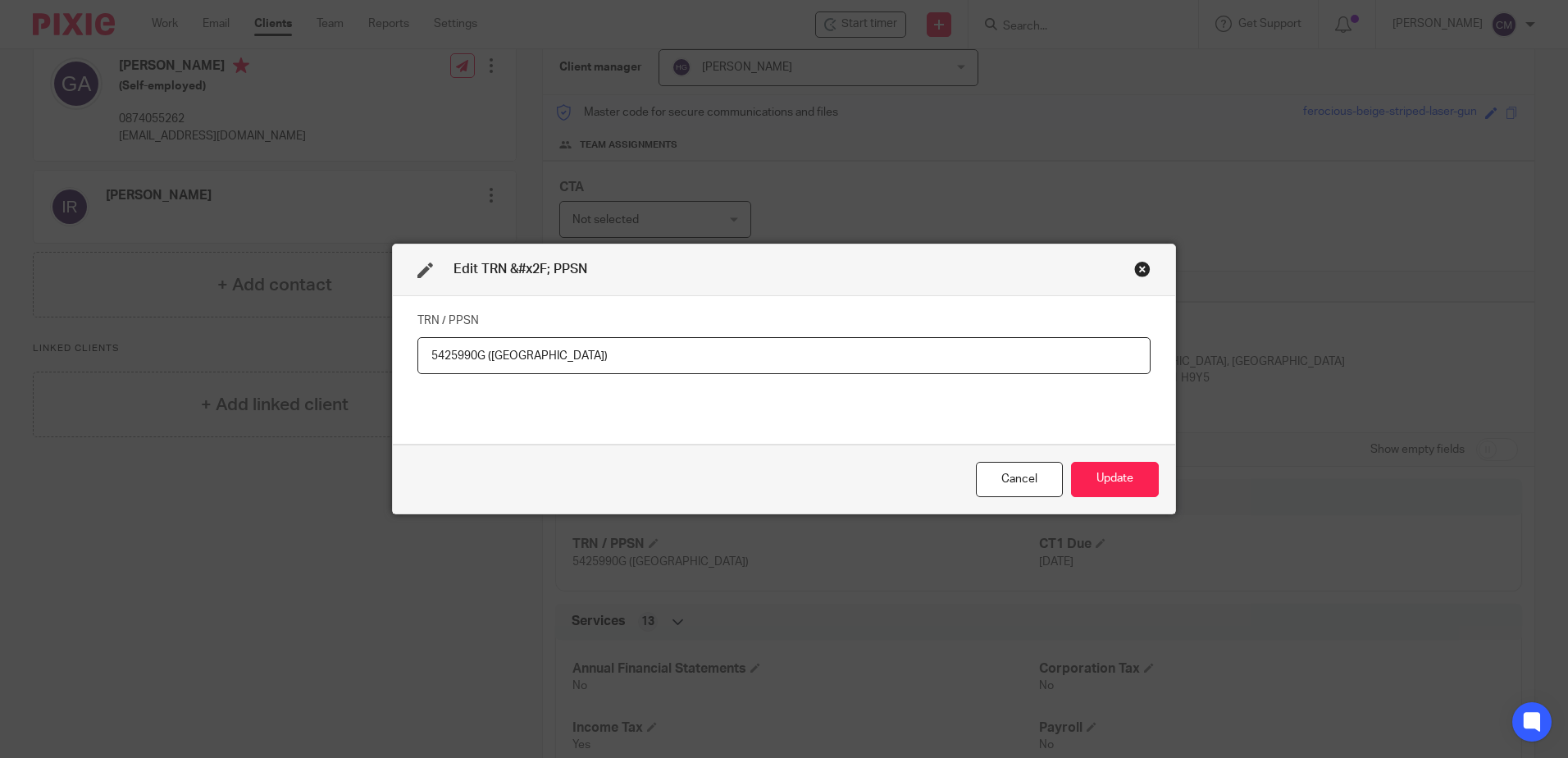
click at [592, 354] on input "5425990G (Imeldas)" at bounding box center [784, 355] width 733 height 37
type input "5425990G (Imeldas) 9333393SA (Geoff)"
click at [1074, 483] on button "Update" at bounding box center [1115, 479] width 87 height 35
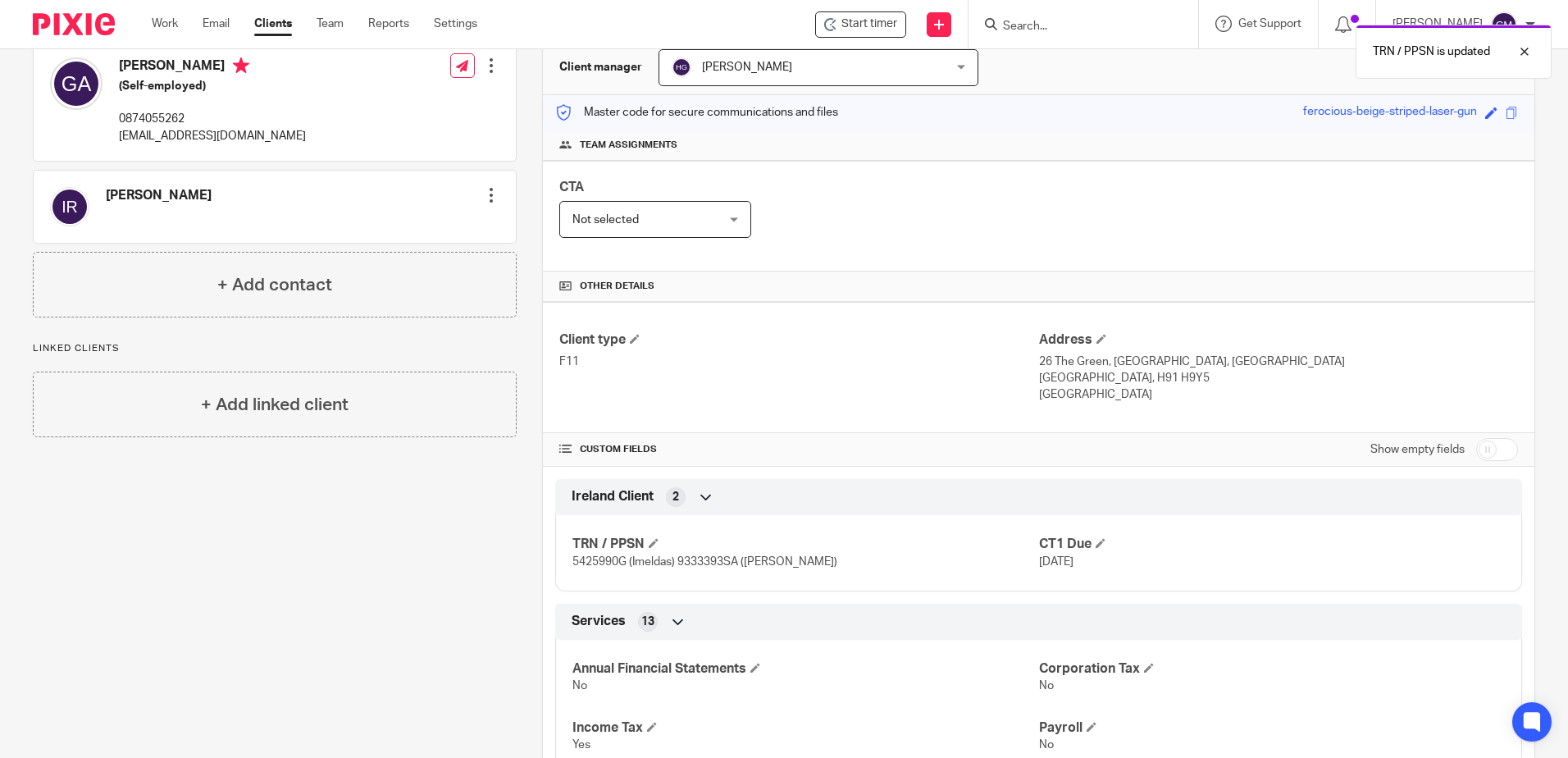
click at [1084, 477] on div "Client type F11 Address 26 The Green, Oranhill, Oranmore Galway, H91 H9Y5 Irela…" at bounding box center [1039, 733] width 992 height 864
click at [1079, 15] on form at bounding box center [1089, 24] width 175 height 21
click at [1071, 23] on input "Search" at bounding box center [1076, 27] width 147 height 15
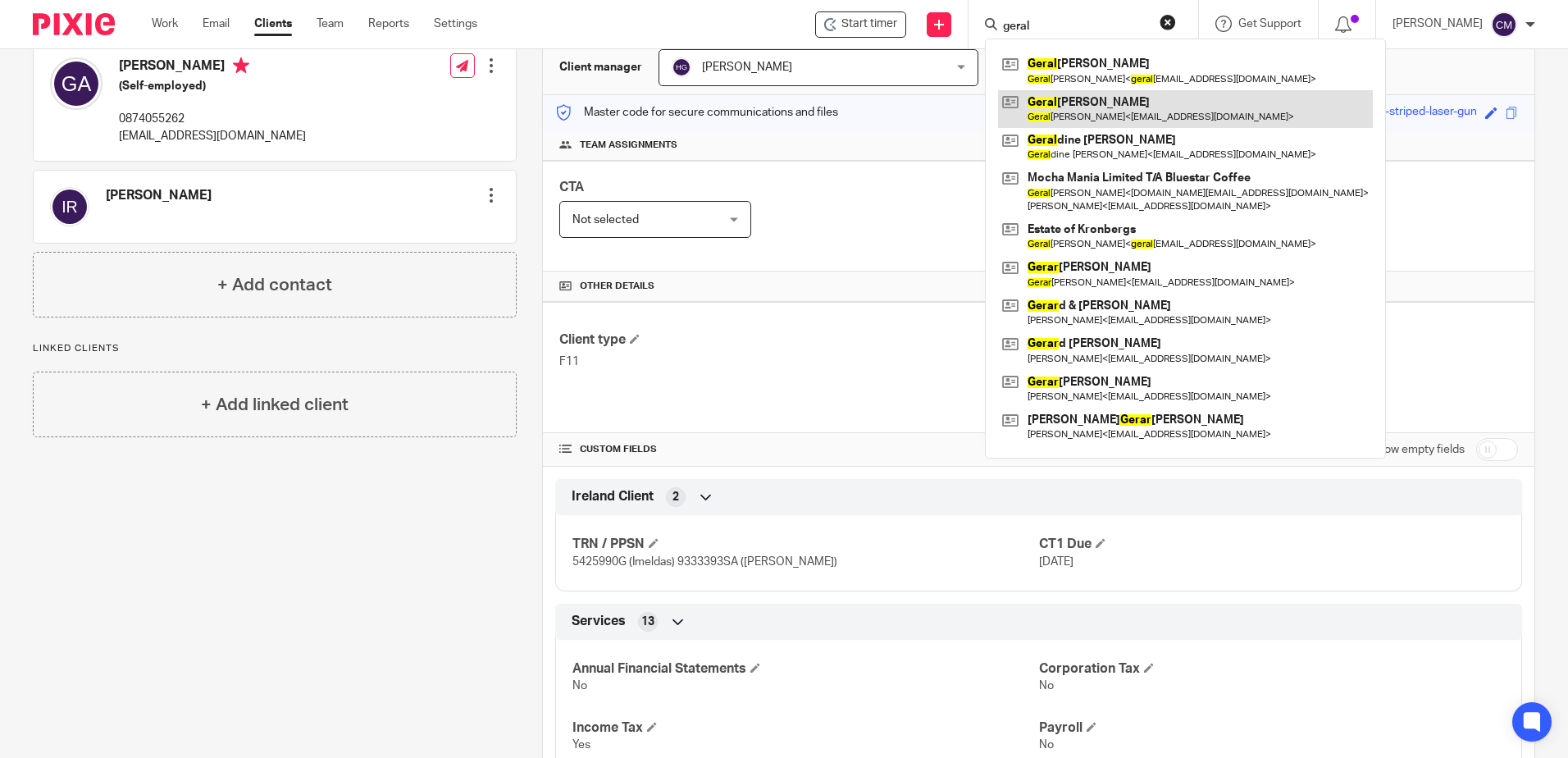
type input "geral"
click at [1064, 113] on link at bounding box center [1186, 109] width 375 height 38
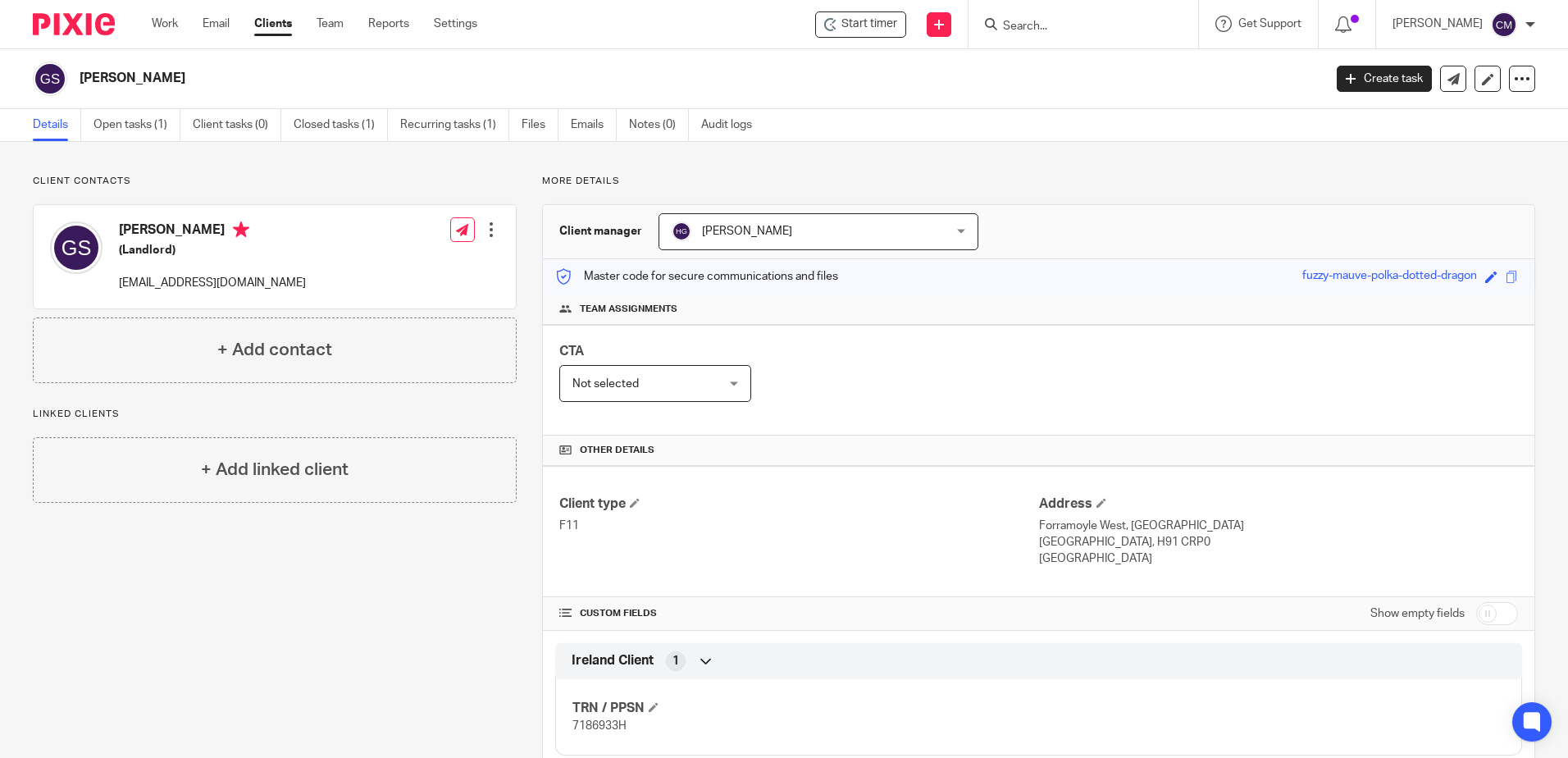
click at [1053, 21] on input "Search" at bounding box center [1076, 27] width 147 height 15
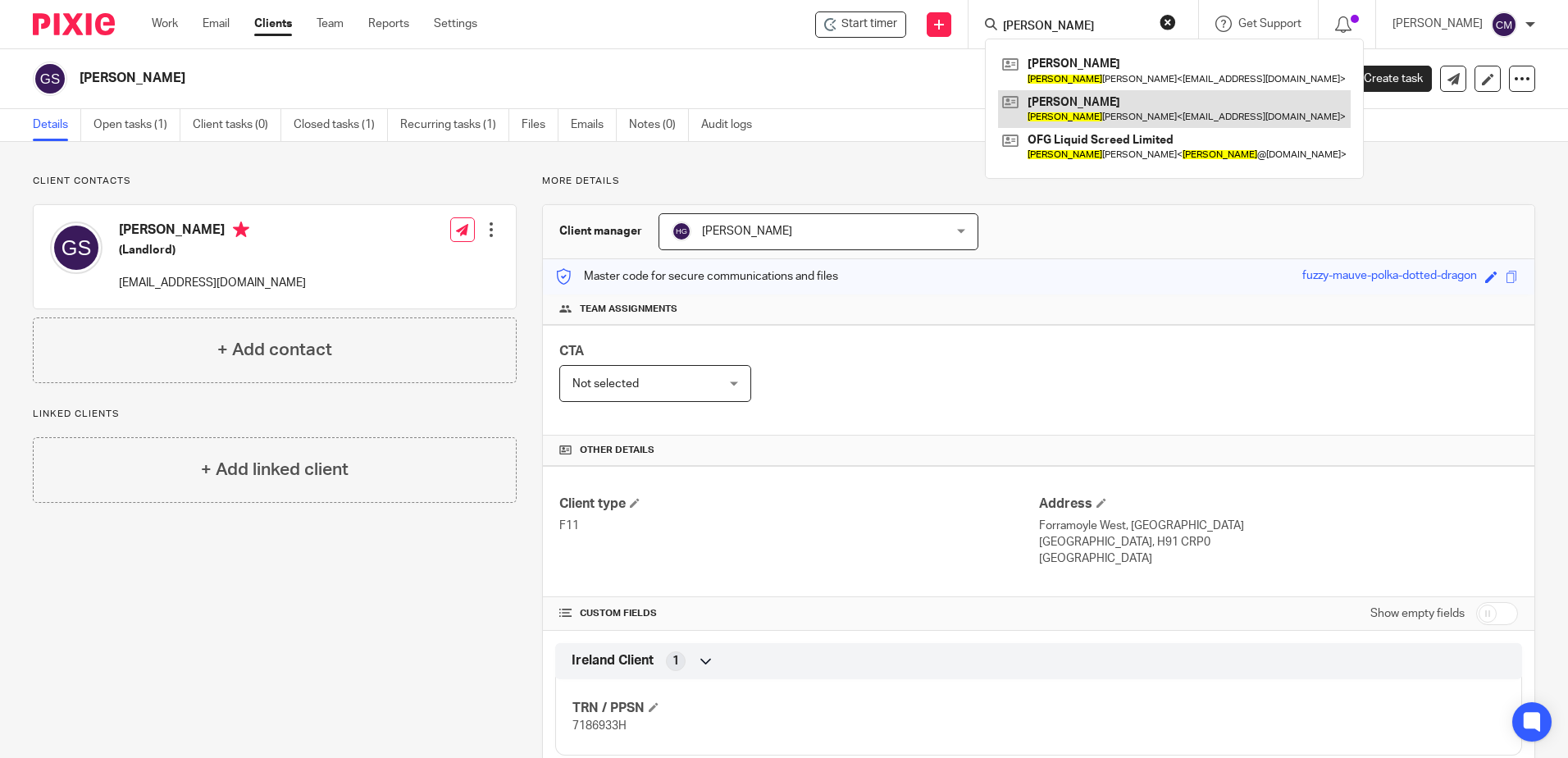
type input "[PERSON_NAME]"
click at [1092, 107] on link at bounding box center [1175, 109] width 353 height 38
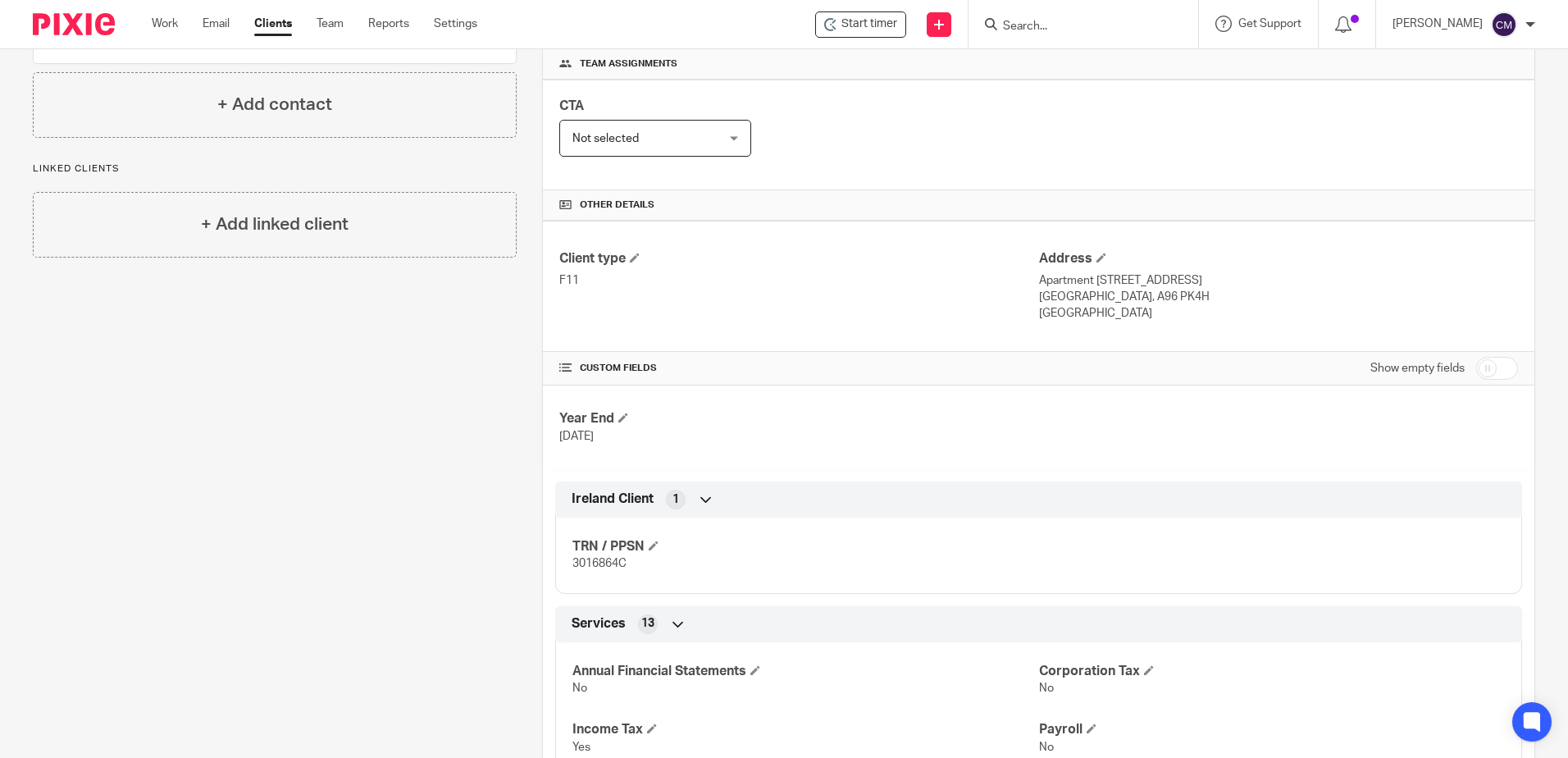
scroll to position [246, 0]
click at [655, 544] on span at bounding box center [653, 544] width 9 height 9
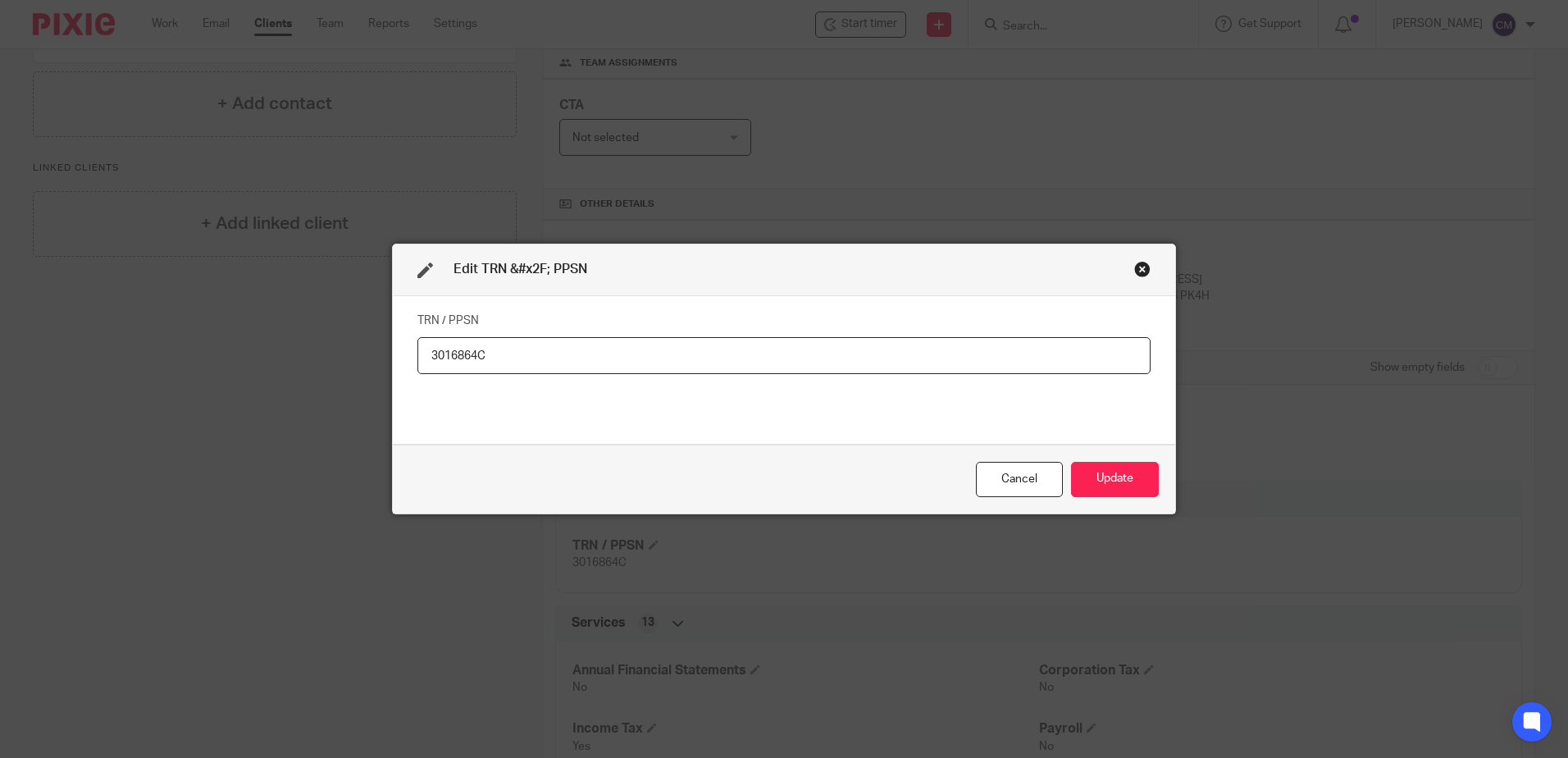
click at [516, 353] on input "3016864C" at bounding box center [784, 355] width 733 height 37
type input "3016864C (Gerard) 3116400N (Deirdre)"
click at [1083, 485] on button "Update" at bounding box center [1115, 479] width 87 height 35
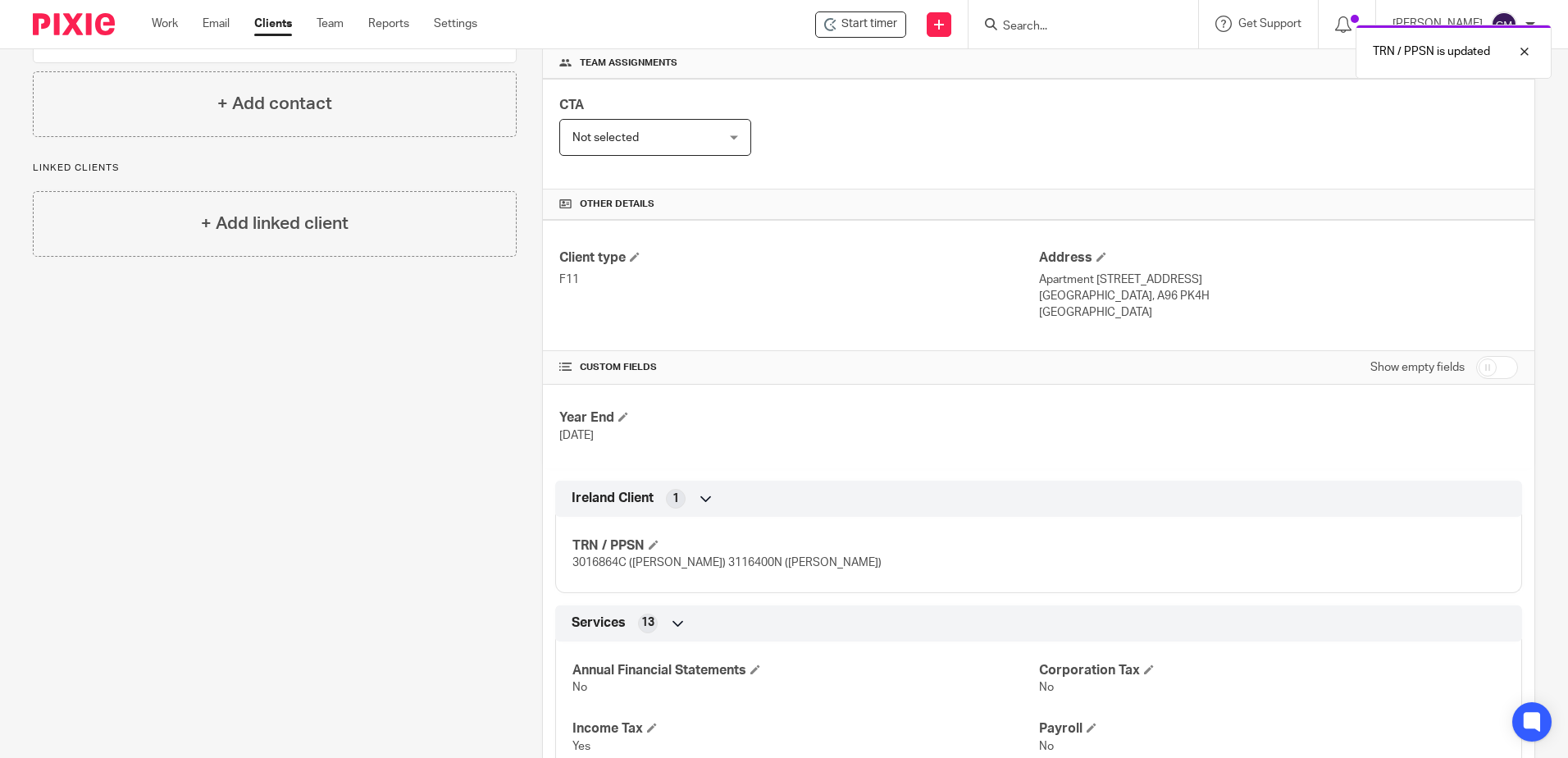
scroll to position [0, 0]
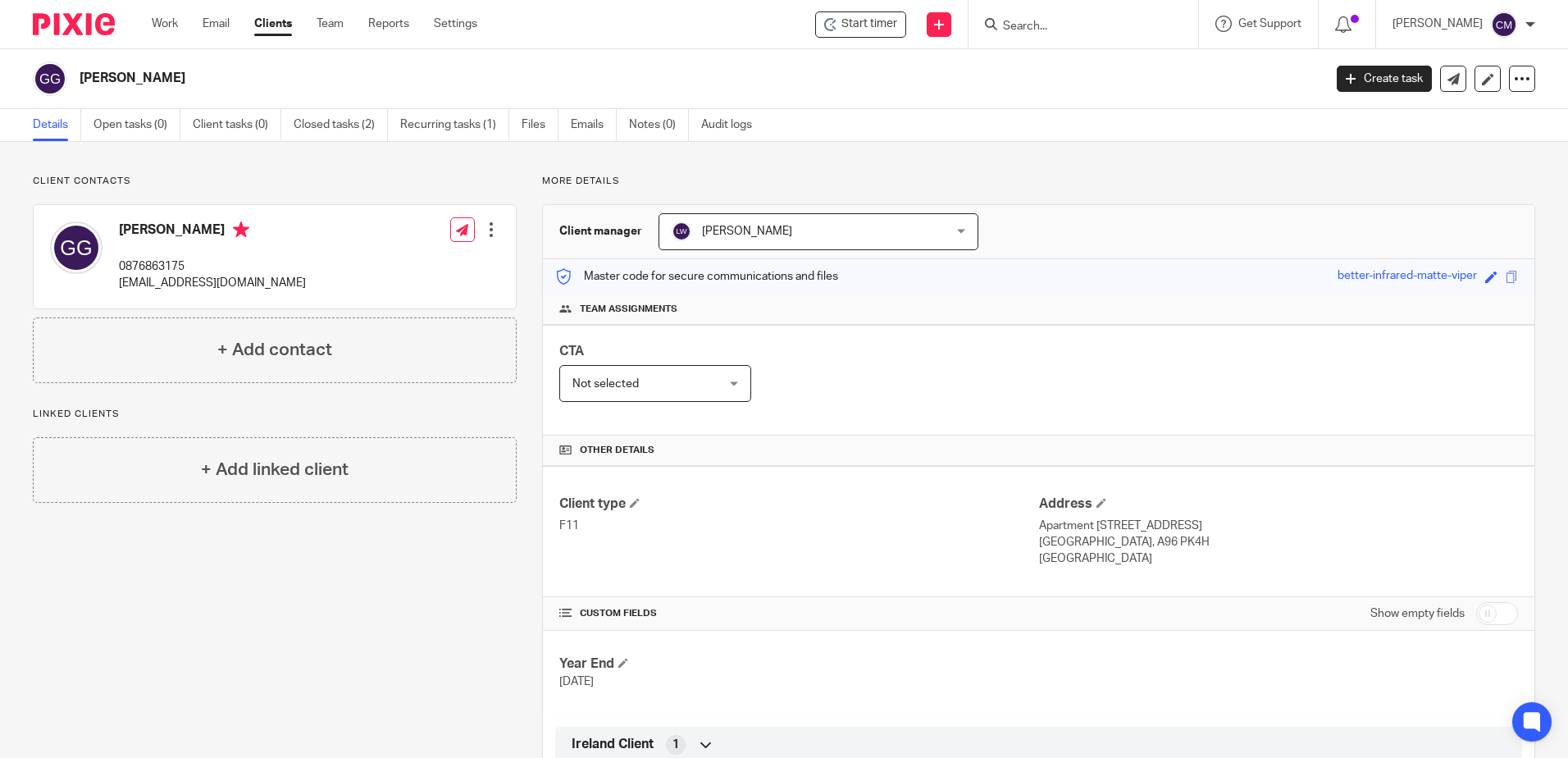
click at [1048, 26] on input "Search" at bounding box center [1076, 27] width 147 height 15
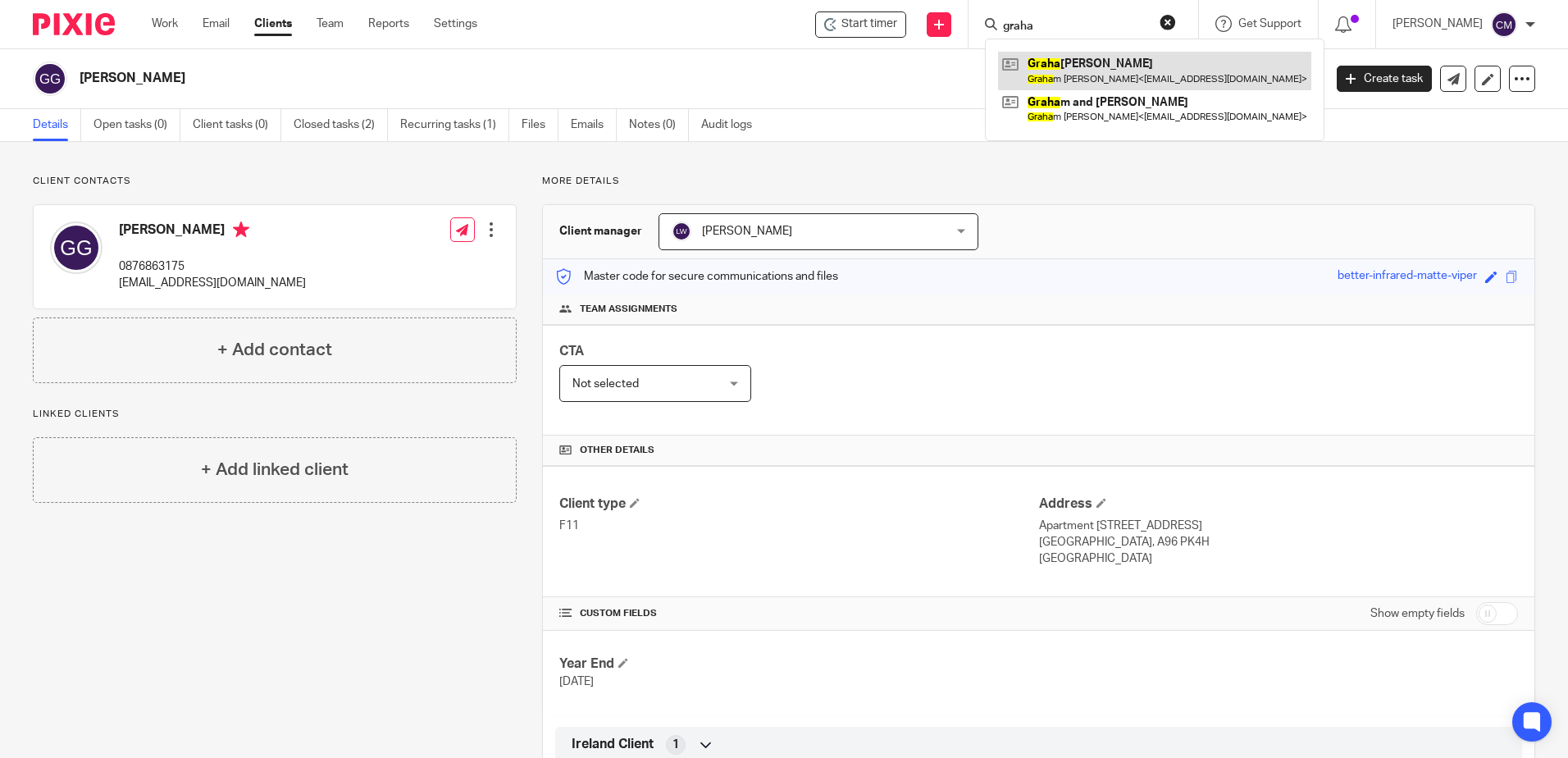
type input "graha"
click at [1084, 65] on link at bounding box center [1155, 70] width 313 height 38
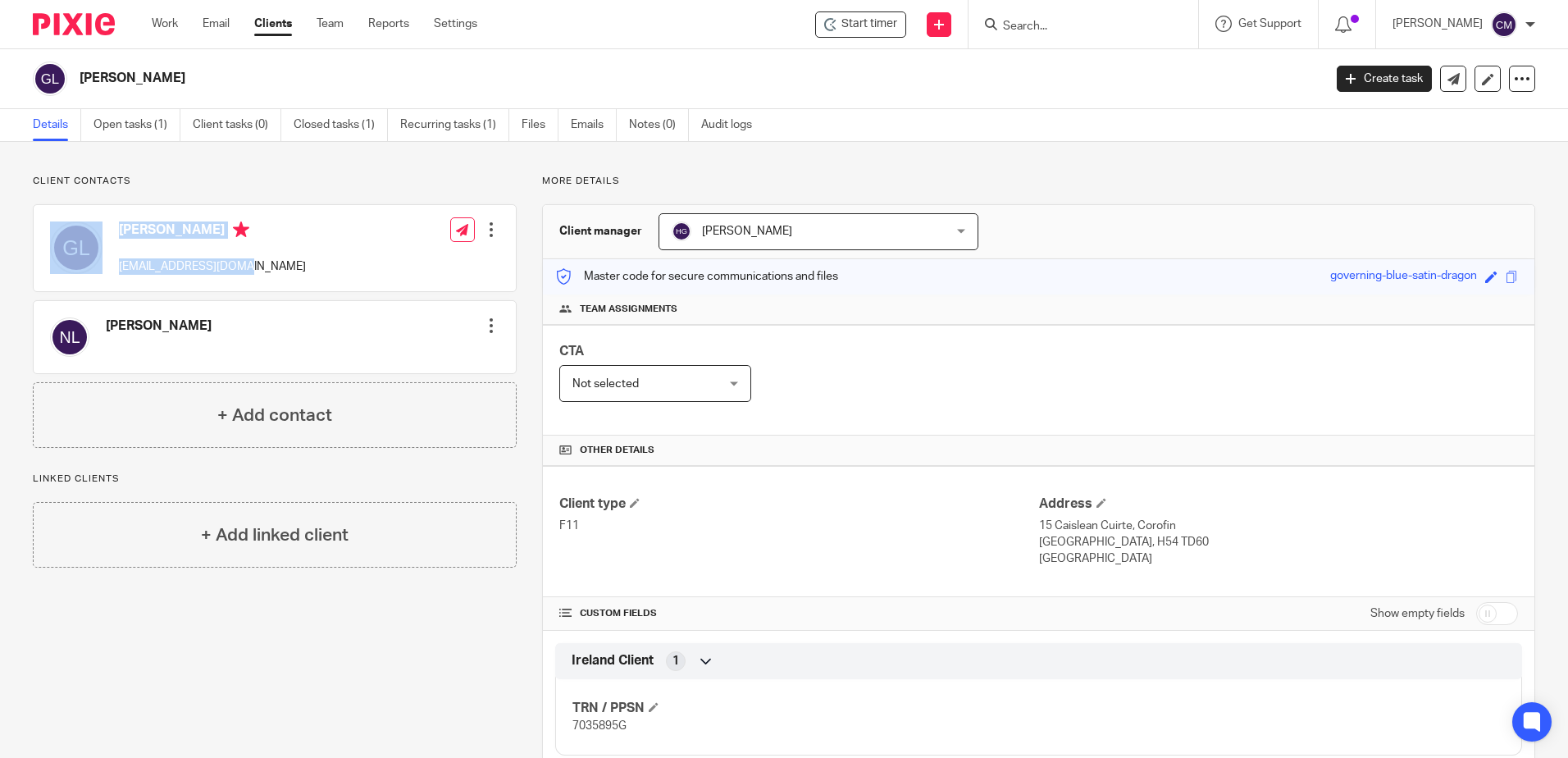
drag, startPoint x: 238, startPoint y: 262, endPoint x: 103, endPoint y: 262, distance: 135.0
click at [102, 261] on div "Graham Loftus loftygraham@yahoo.ie Edit contact Create client from contact Expo…" at bounding box center [274, 248] width 482 height 87
drag, startPoint x: 103, startPoint y: 262, endPoint x: 148, endPoint y: 268, distance: 45.4
click at [148, 268] on p "loftygraham@yahoo.ie" at bounding box center [212, 266] width 187 height 16
drag, startPoint x: 243, startPoint y: 266, endPoint x: 110, endPoint y: 264, distance: 133.0
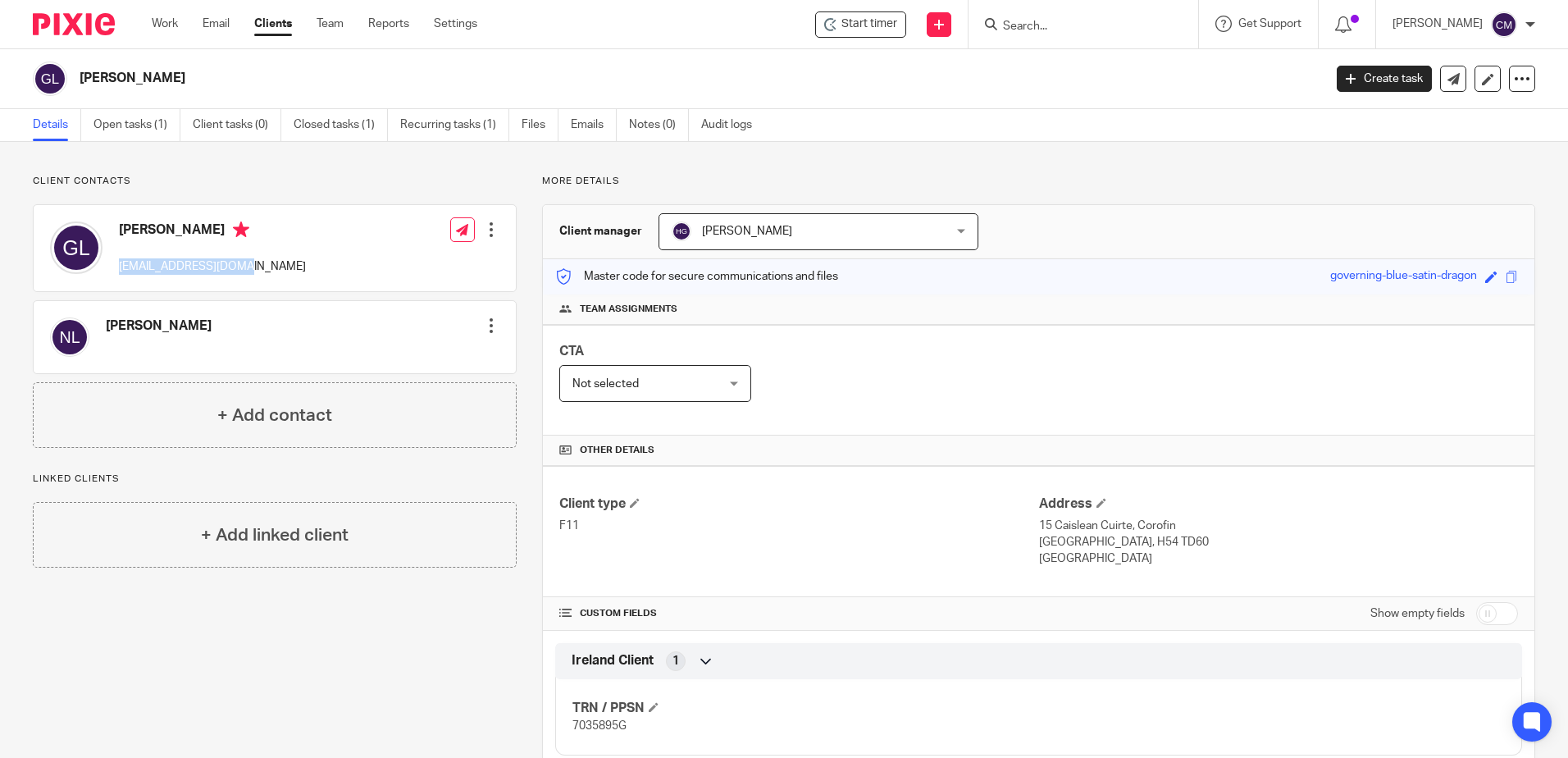
click at [110, 264] on div "Graham Loftus loftygraham@yahoo.ie Edit contact Create client from contact Expo…" at bounding box center [274, 248] width 482 height 87
drag, startPoint x: 110, startPoint y: 264, endPoint x: 130, endPoint y: 272, distance: 21.5
copy p "loftygraham@yahoo.ie"
click at [1064, 37] on div at bounding box center [1083, 24] width 230 height 49
click at [1073, 14] on form at bounding box center [1089, 24] width 175 height 21
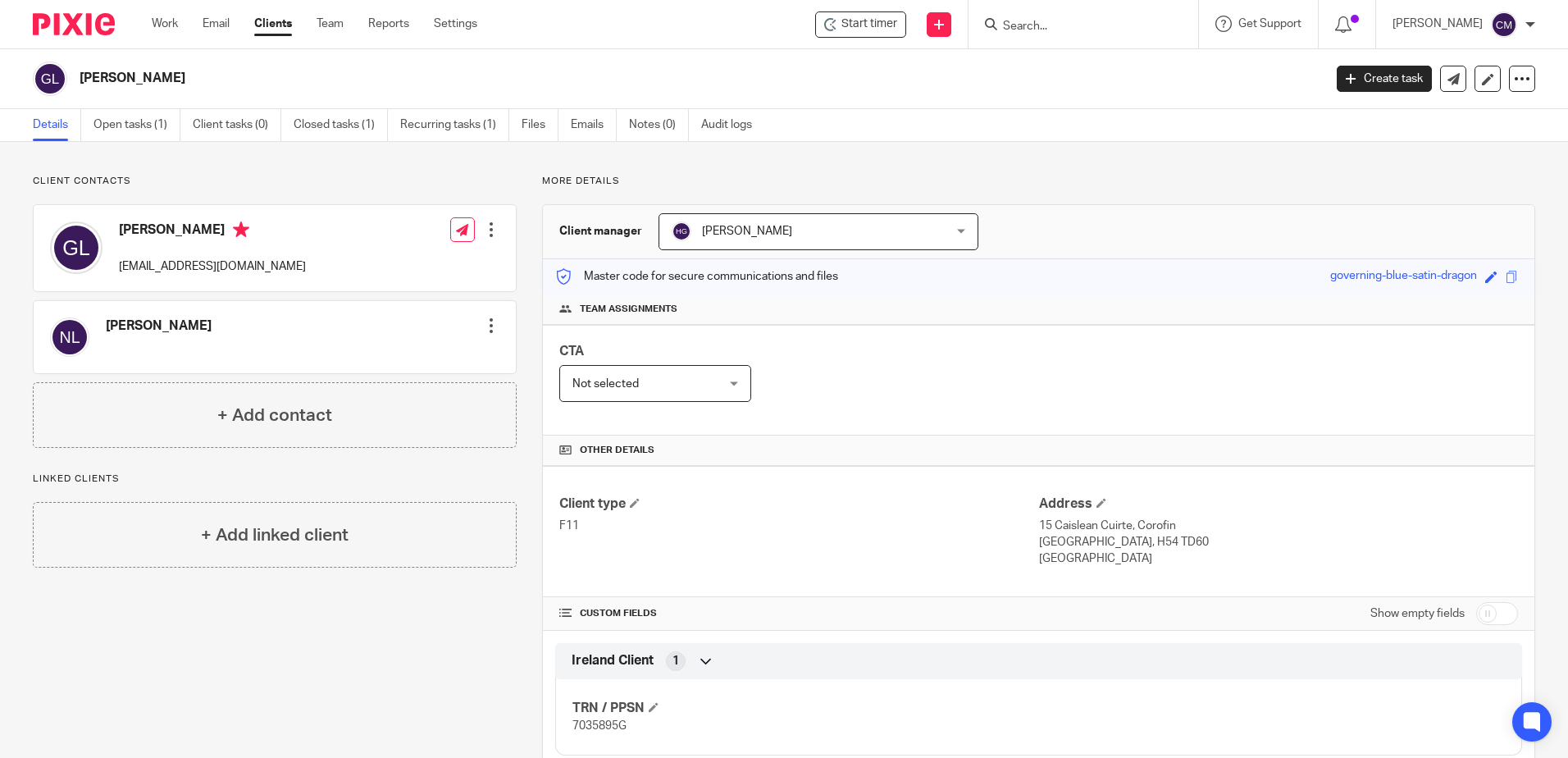
click at [1077, 26] on input "Search" at bounding box center [1076, 27] width 147 height 15
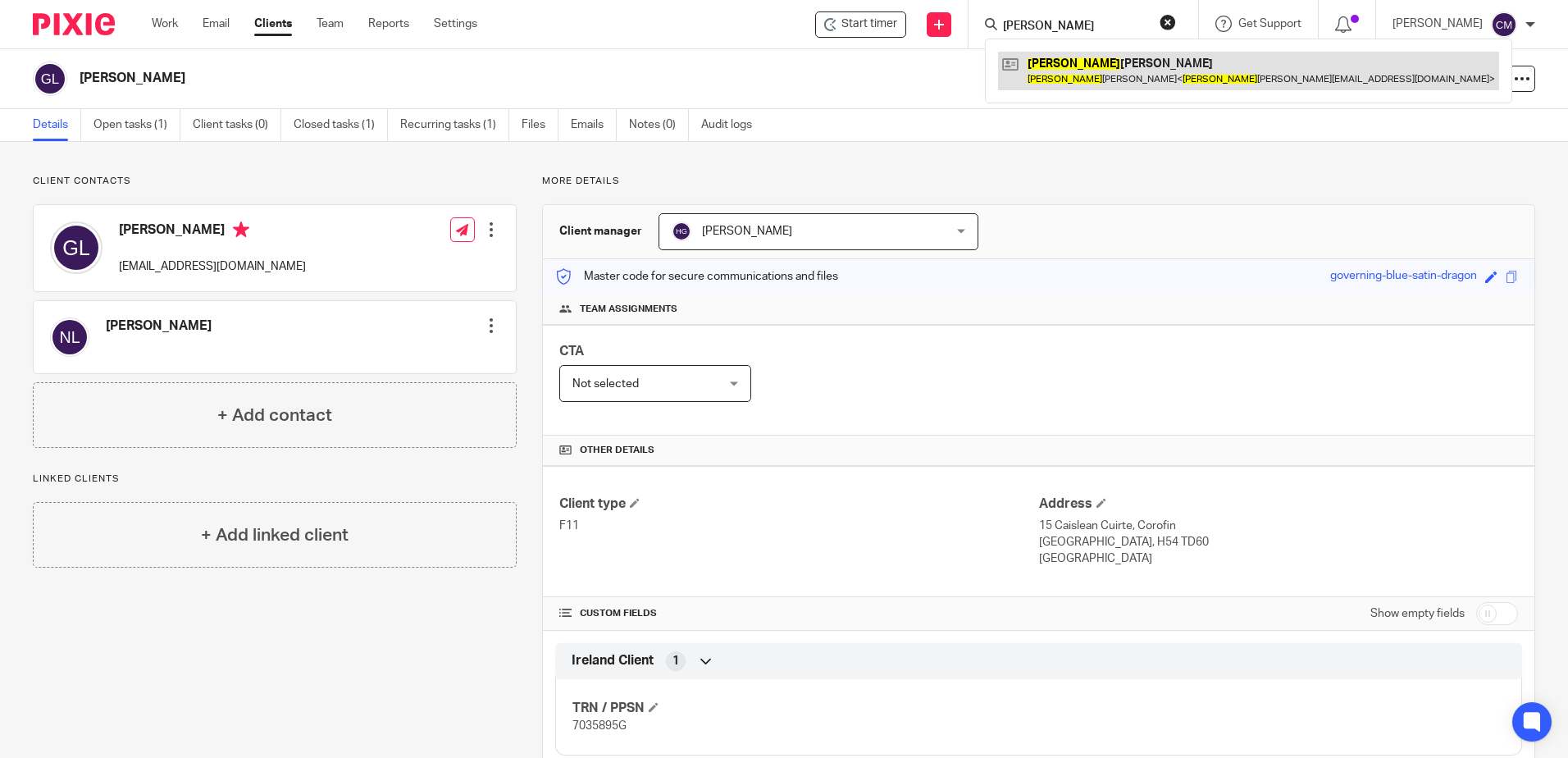
type input "INGRID"
click at [1088, 69] on link at bounding box center [1249, 70] width 501 height 38
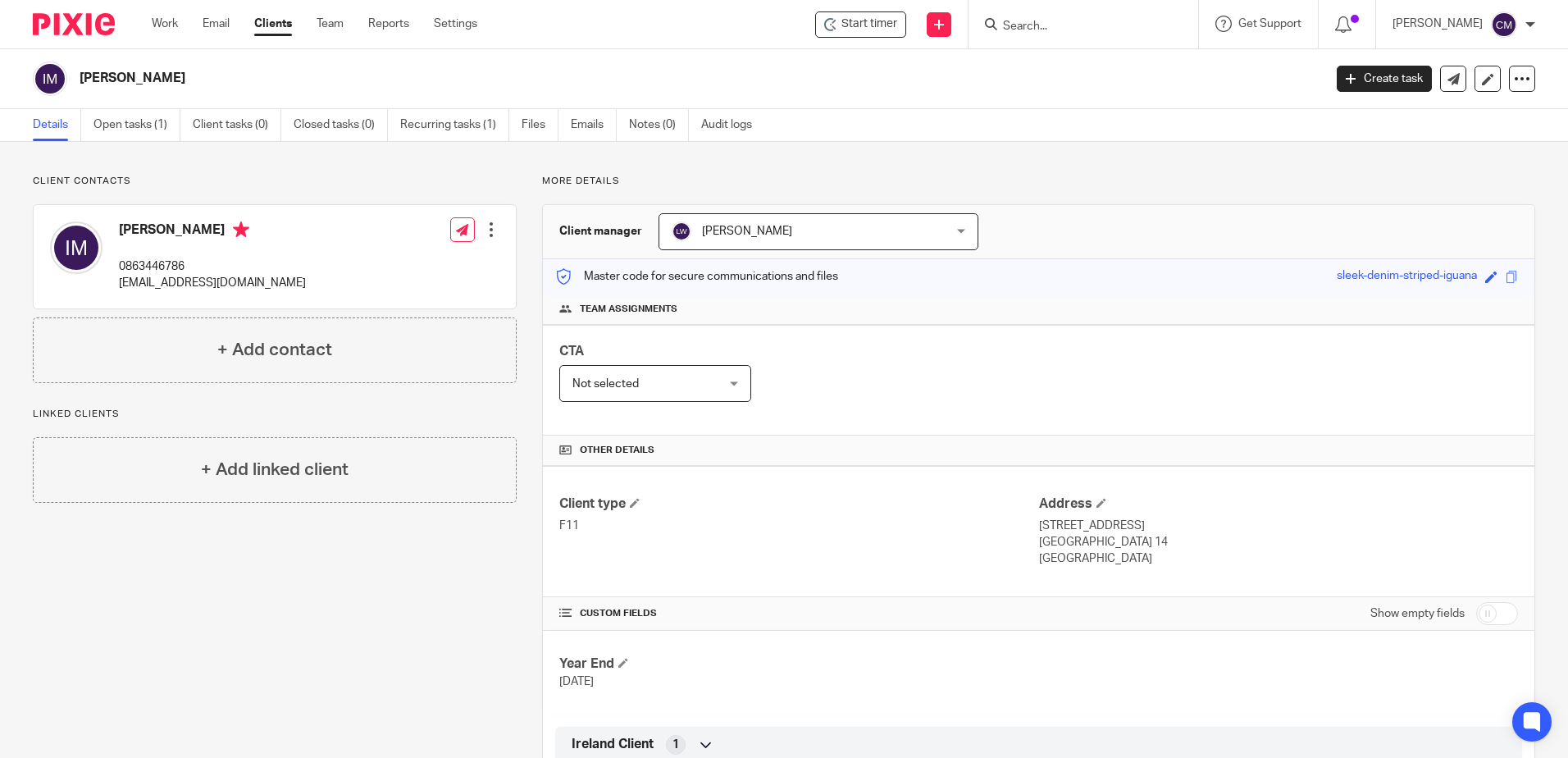
click at [1108, 31] on div at bounding box center [1083, 24] width 230 height 49
click at [1100, 27] on input "Search" at bounding box center [1076, 27] width 147 height 15
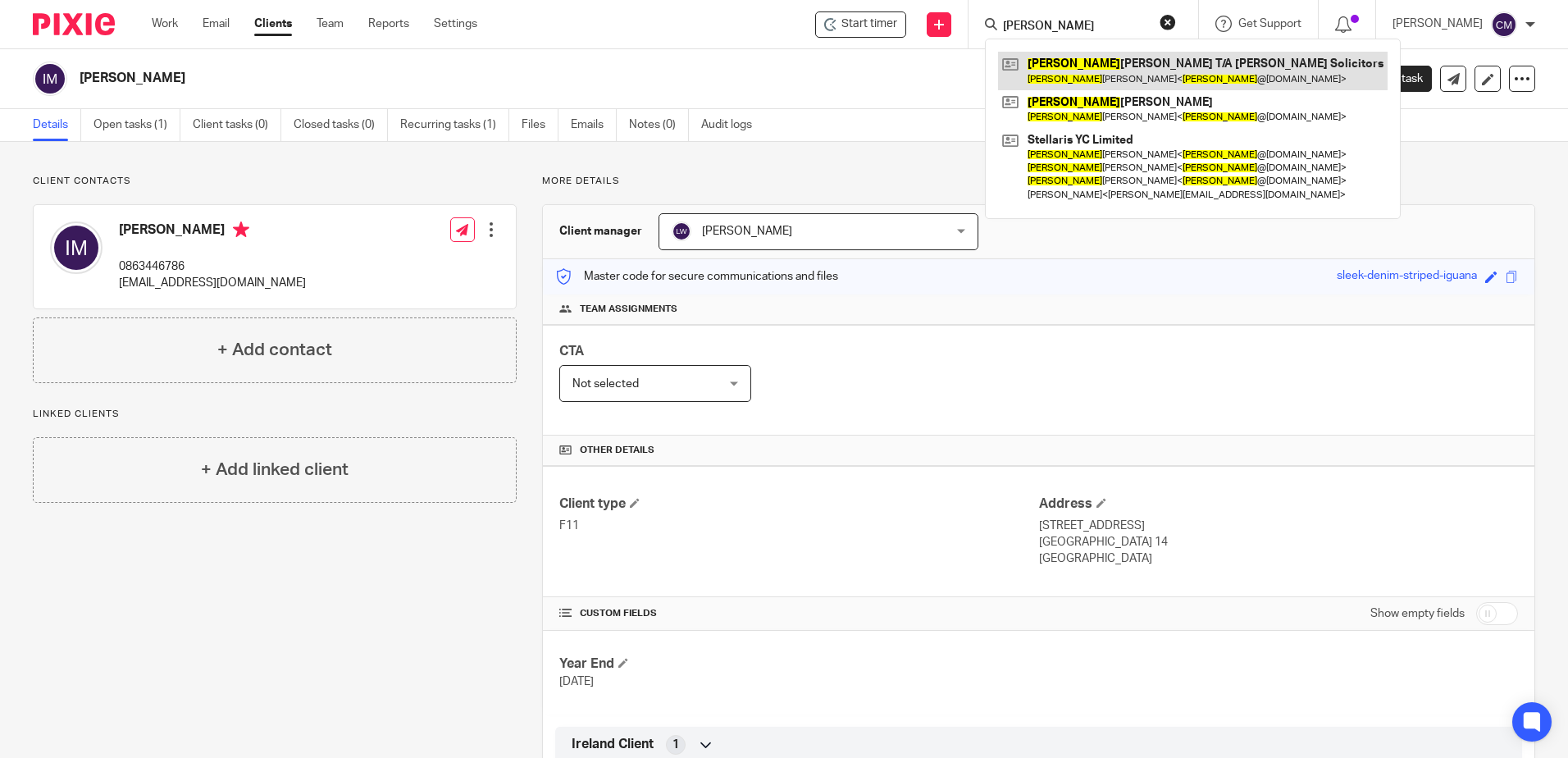
type input "[PERSON_NAME]"
click at [1088, 75] on link at bounding box center [1193, 70] width 390 height 38
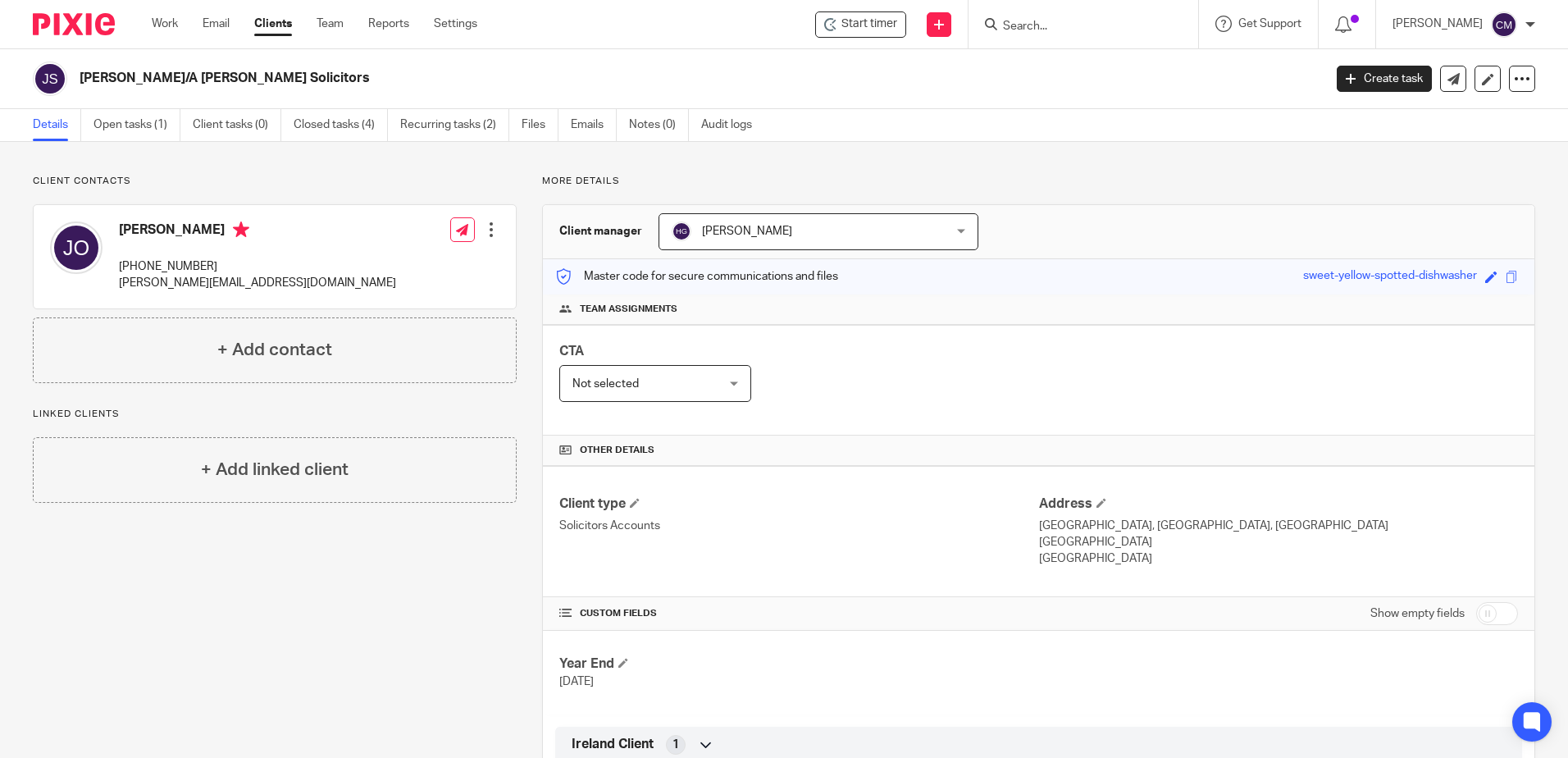
click at [1058, 33] on input "Search" at bounding box center [1076, 27] width 147 height 15
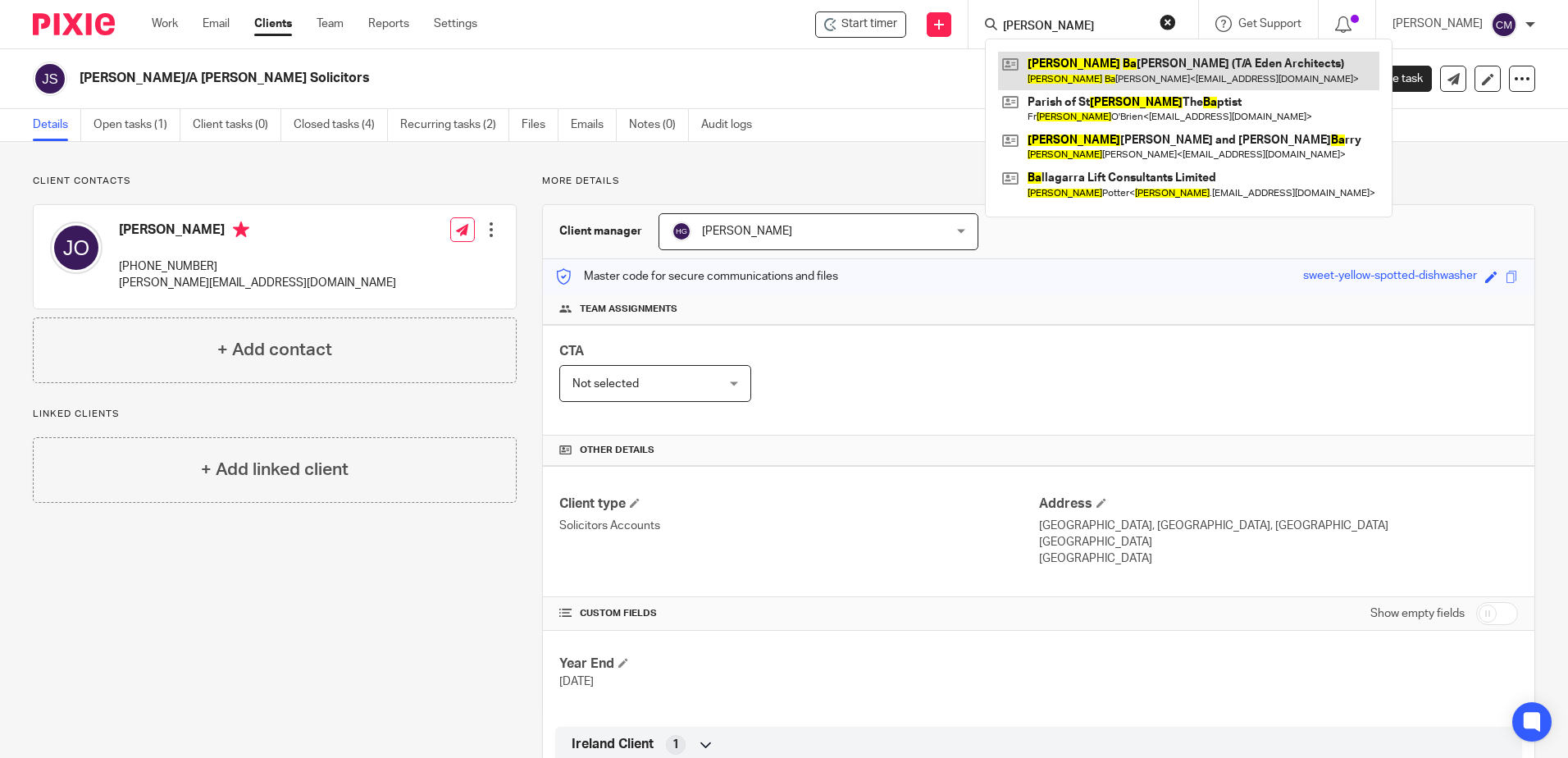
type input "[PERSON_NAME]"
click at [1084, 77] on link at bounding box center [1189, 70] width 381 height 38
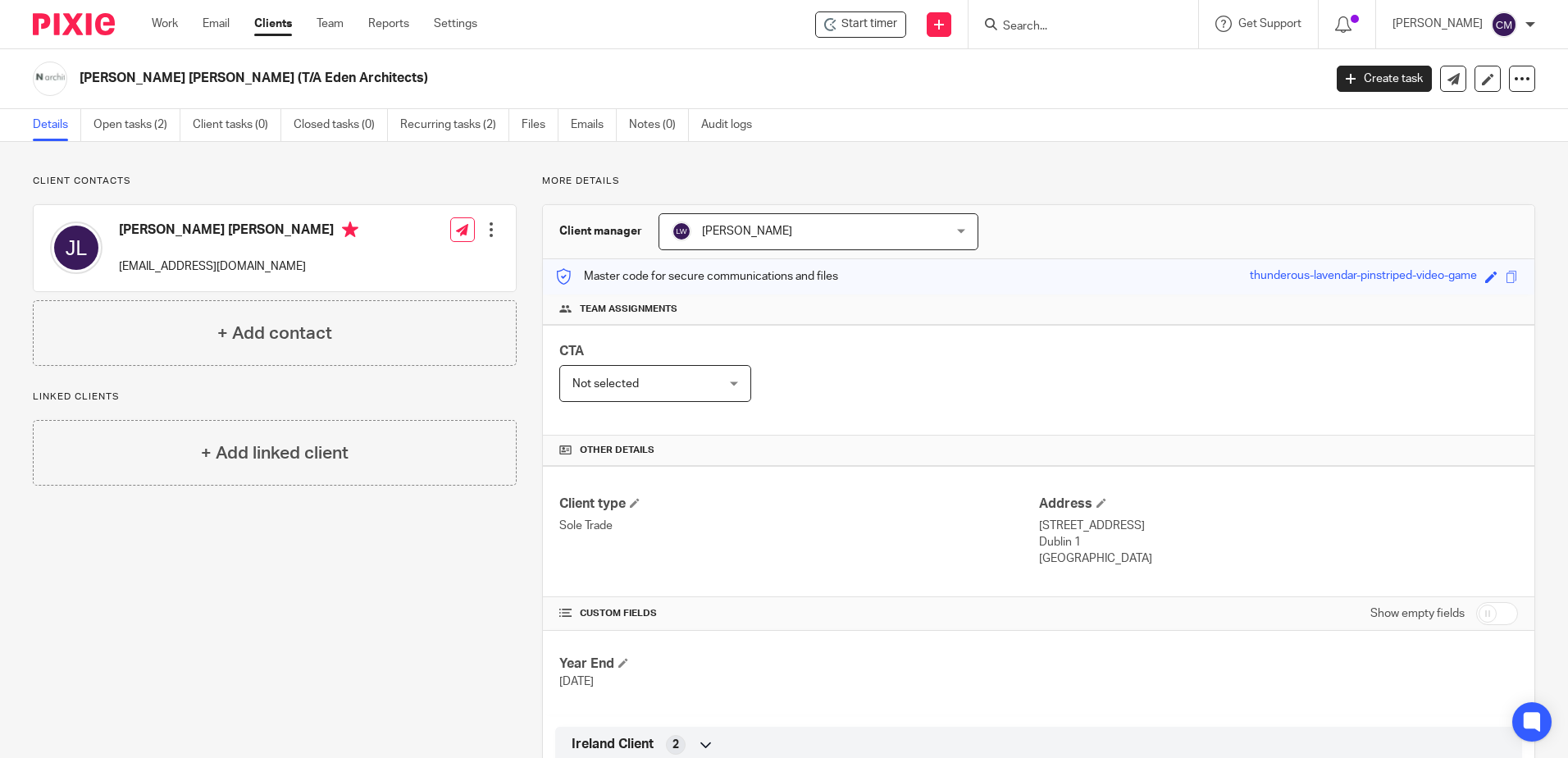
click at [1072, 17] on form at bounding box center [1089, 24] width 175 height 21
click at [1070, 38] on div at bounding box center [1083, 24] width 230 height 49
click at [1065, 33] on form at bounding box center [1089, 24] width 175 height 21
click at [1065, 33] on input "Search" at bounding box center [1076, 27] width 147 height 15
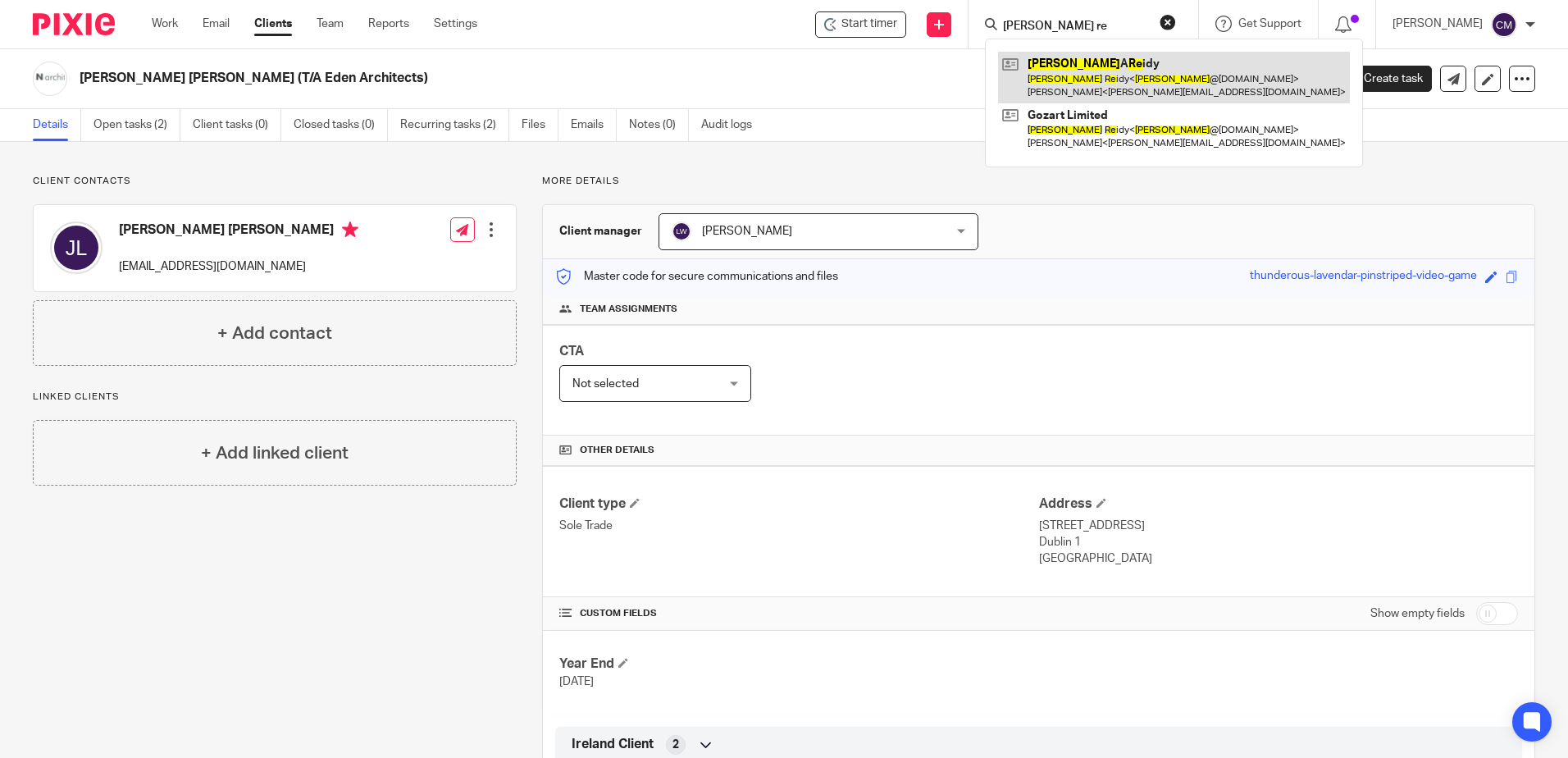
type input "johm re"
click at [1082, 65] on link at bounding box center [1174, 76] width 352 height 51
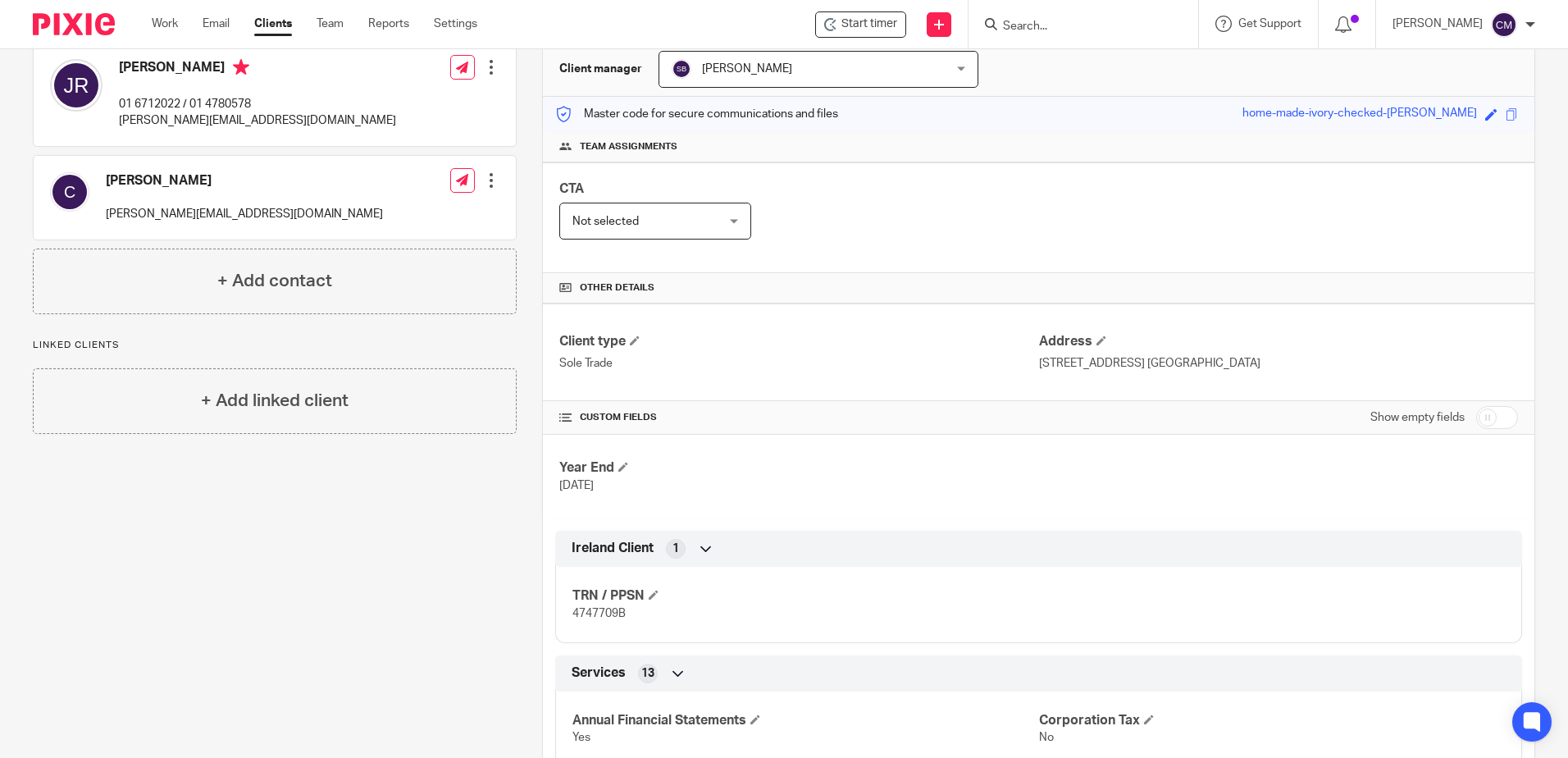
scroll to position [164, 0]
drag, startPoint x: 649, startPoint y: 606, endPoint x: 557, endPoint y: 611, distance: 92.1
click at [557, 611] on div "TRN / PPSN 4747709B" at bounding box center [1038, 597] width 967 height 88
drag, startPoint x: 557, startPoint y: 611, endPoint x: 605, endPoint y: 608, distance: 48.1
copy span "4747709B"
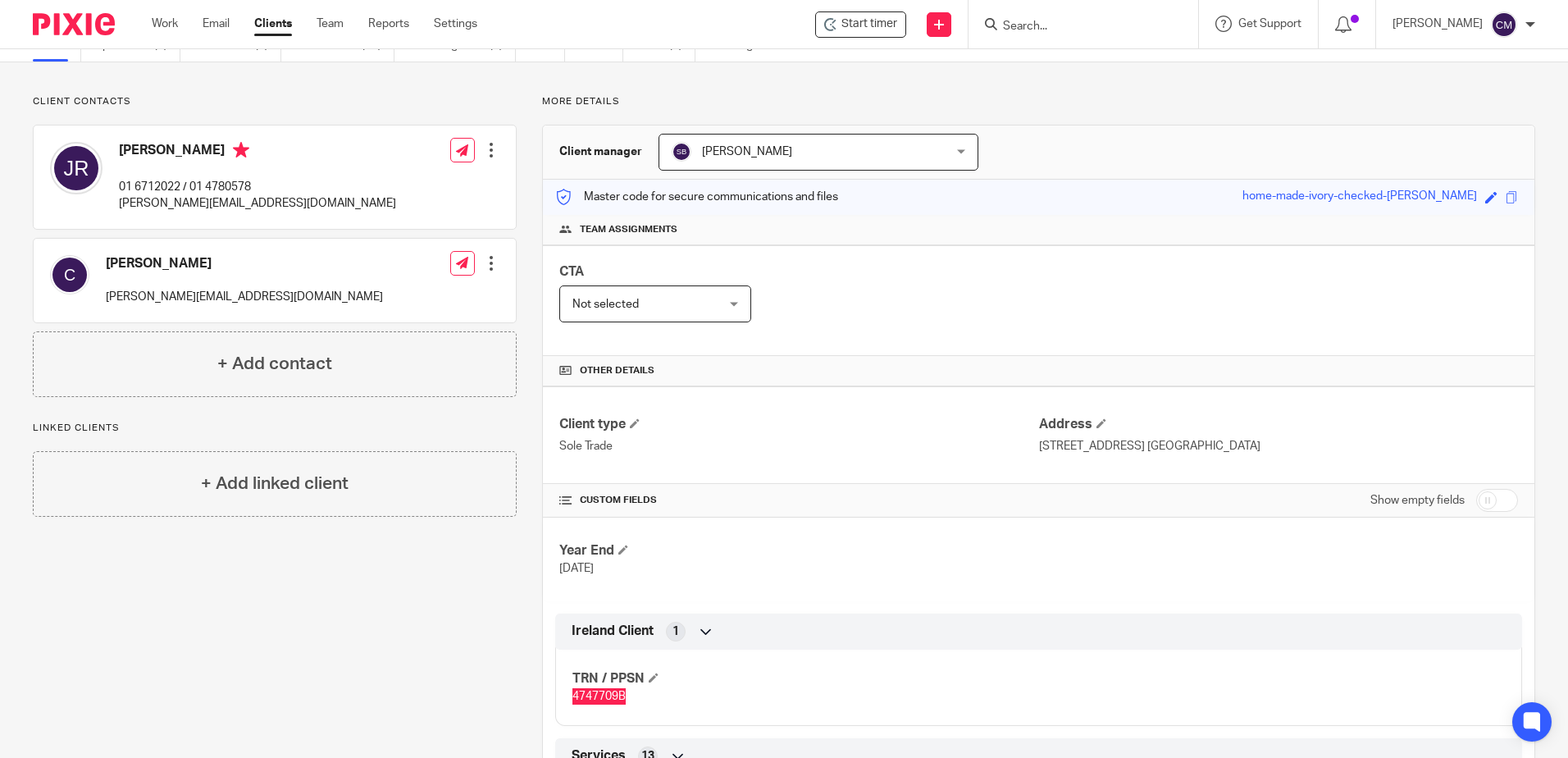
scroll to position [0, 0]
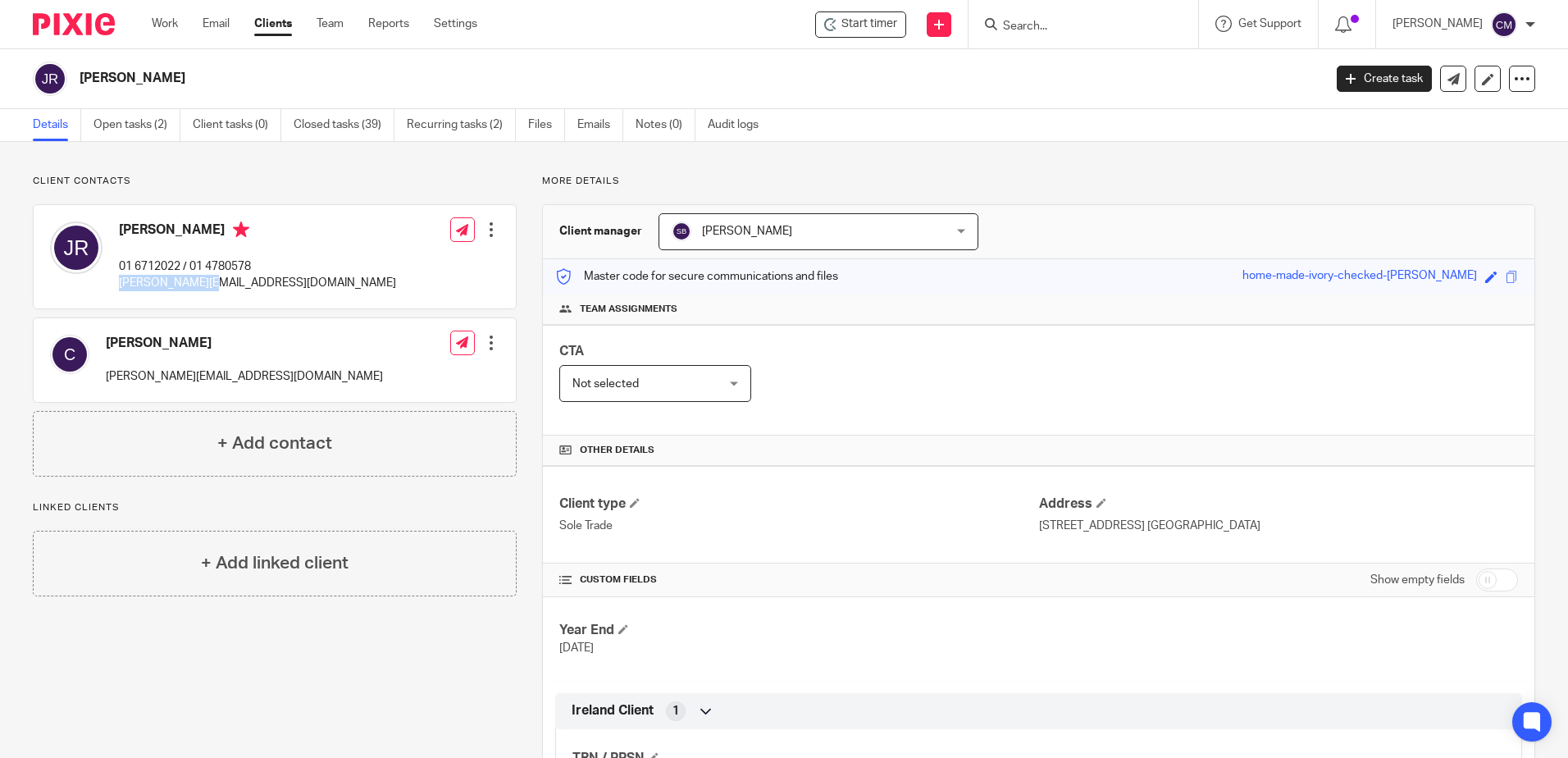
drag, startPoint x: 199, startPoint y: 278, endPoint x: 117, endPoint y: 282, distance: 82.1
click at [117, 282] on div "John Reidy 01 6712022 / 01 4780578 john@jrlegal.ie" at bounding box center [223, 257] width 346 height 87
copy p "john@jrlegal.ie"
click at [1051, 27] on input "Search" at bounding box center [1076, 27] width 147 height 15
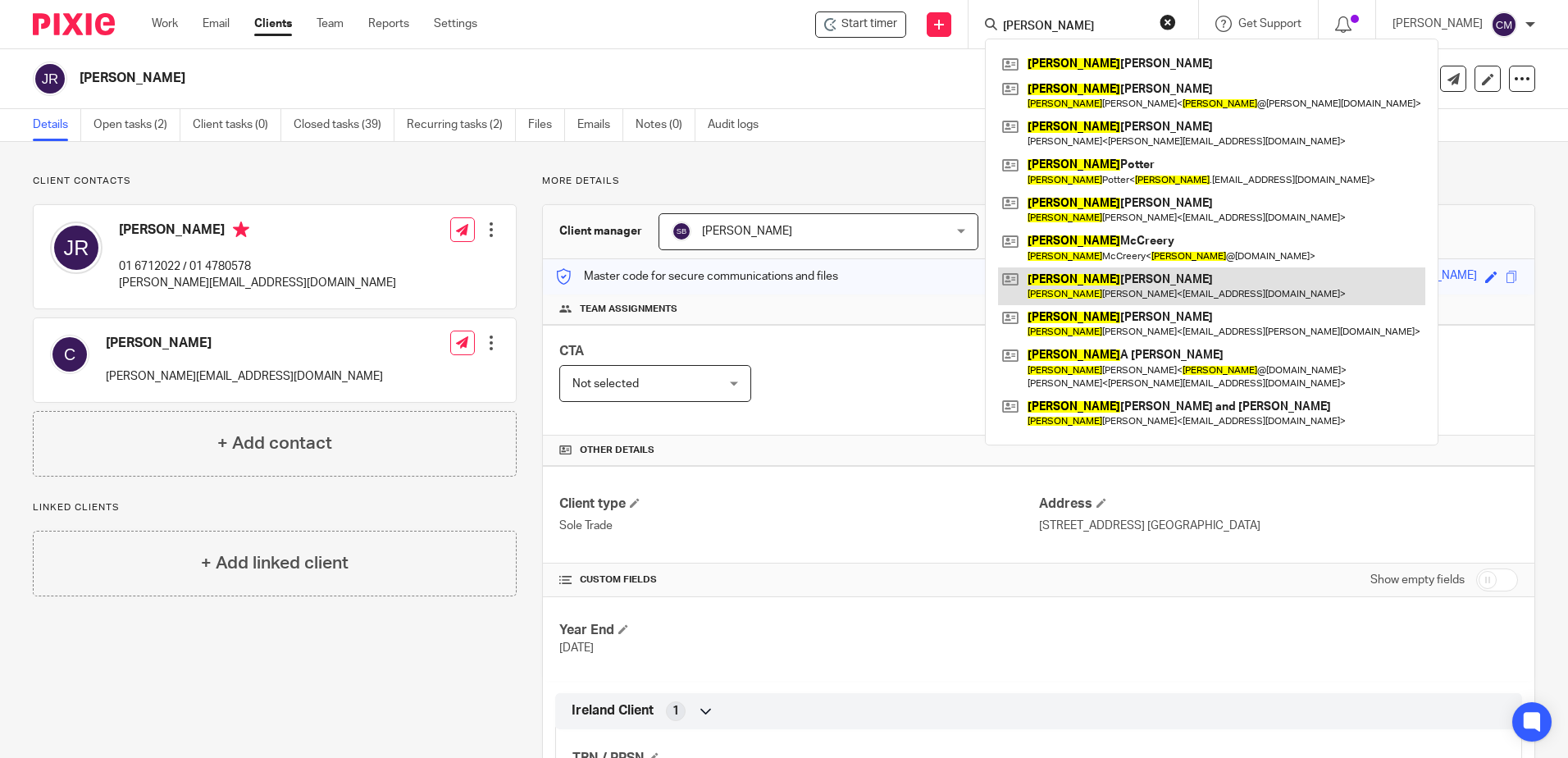
type input "john"
click at [1087, 304] on link at bounding box center [1212, 286] width 427 height 38
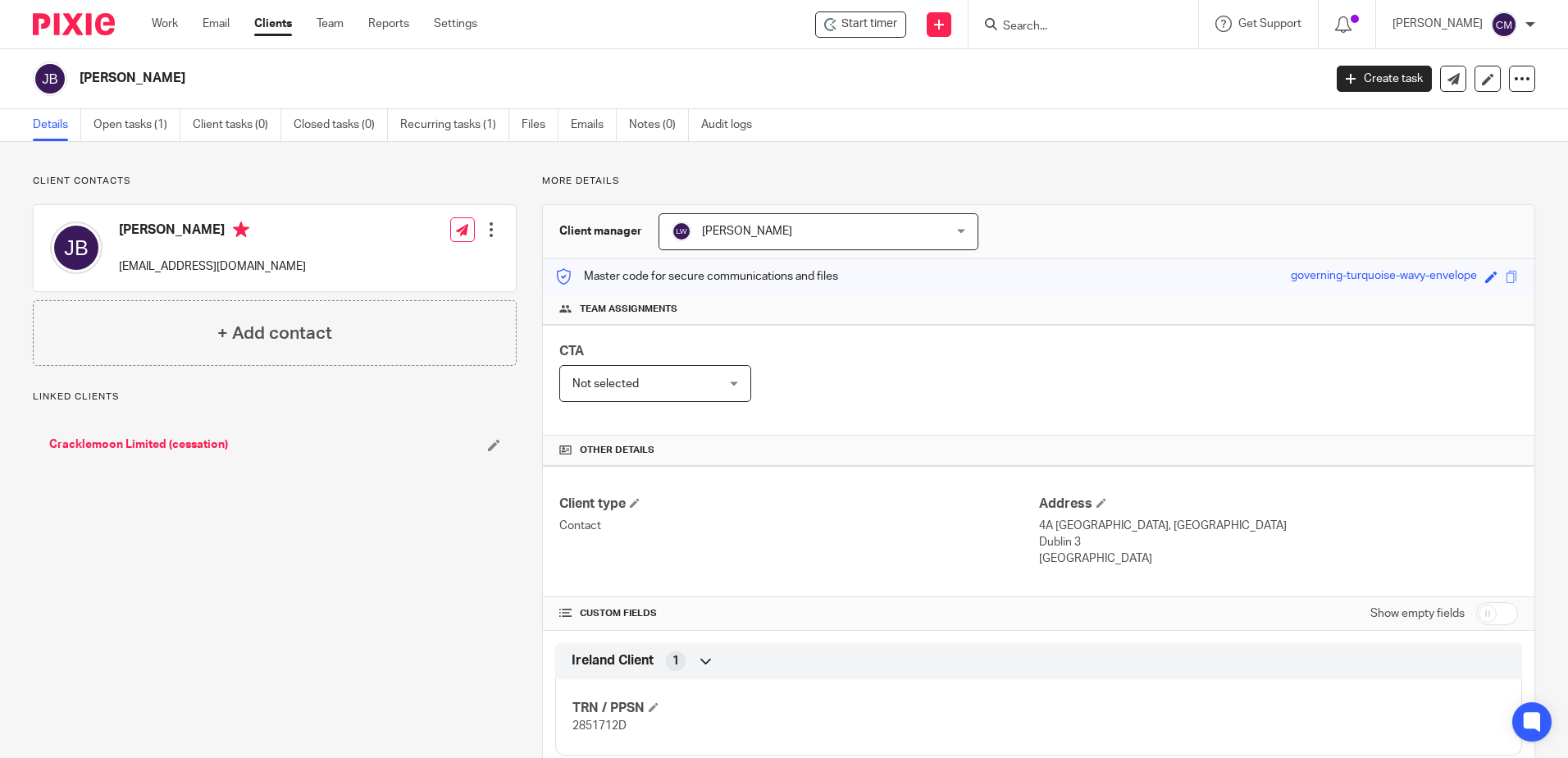
click at [1086, 30] on input "Search" at bounding box center [1076, 27] width 147 height 15
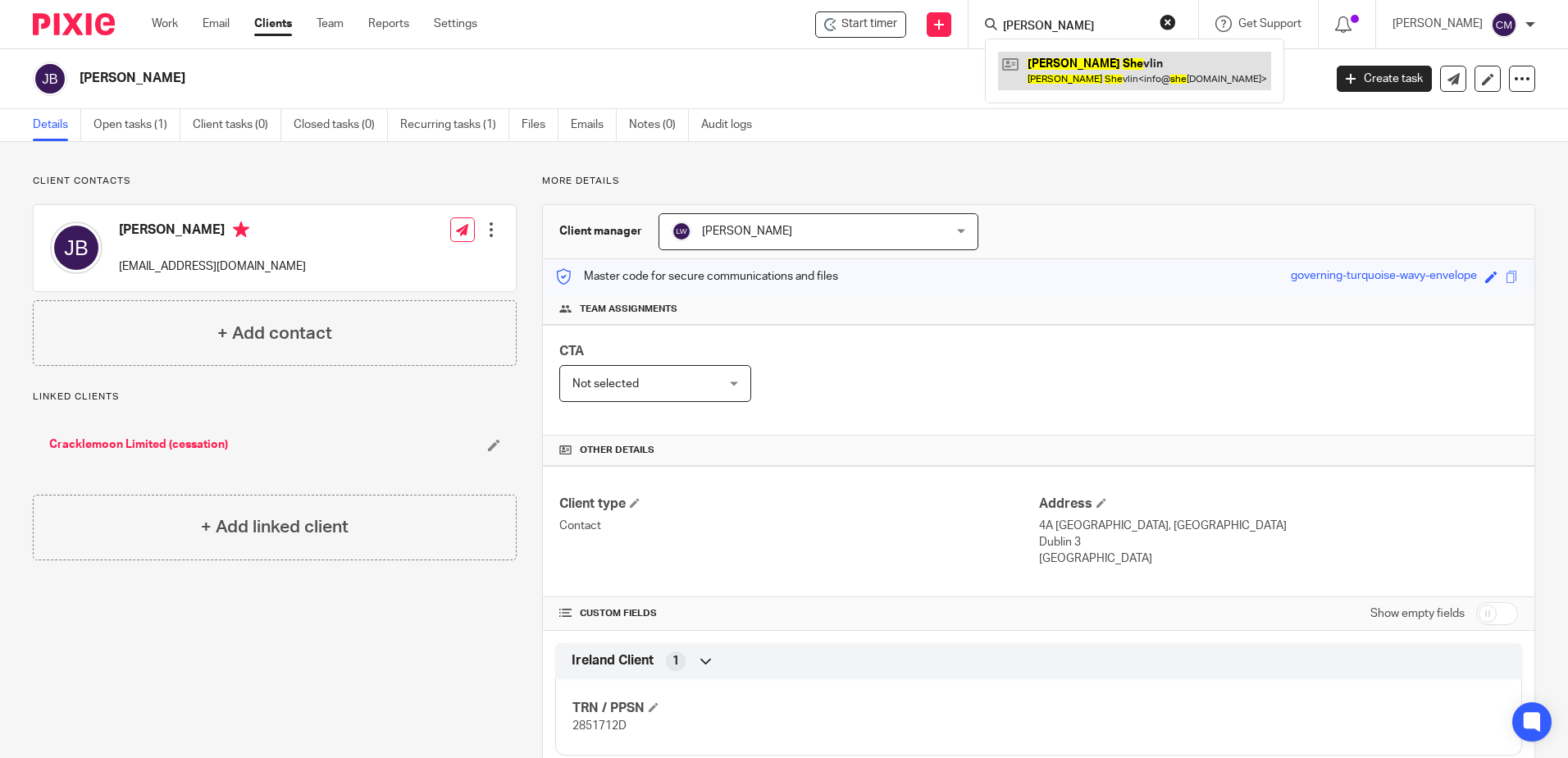
type input "[PERSON_NAME]"
click at [1088, 79] on link at bounding box center [1135, 70] width 273 height 38
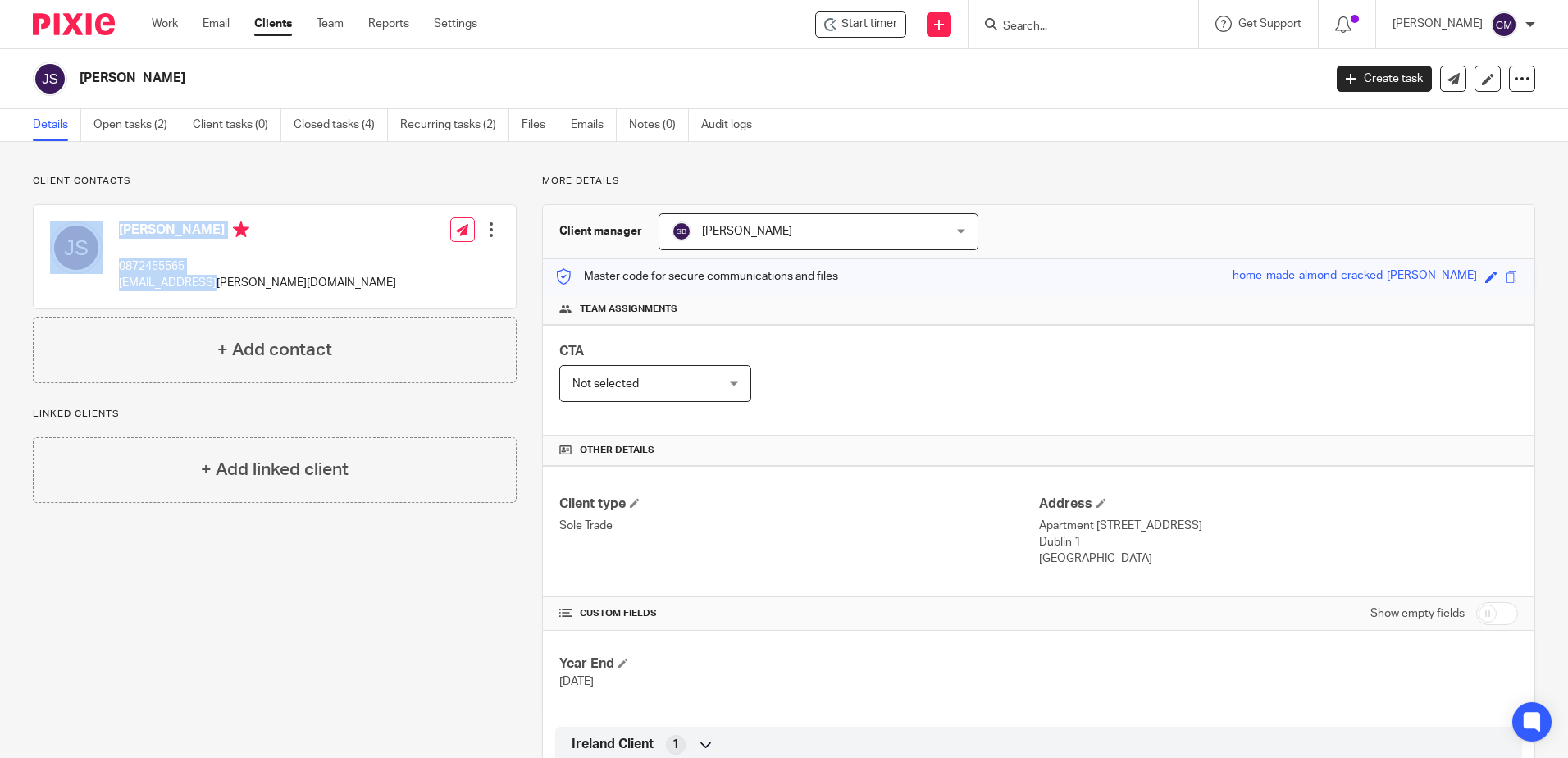
drag, startPoint x: 222, startPoint y: 289, endPoint x: 109, endPoint y: 281, distance: 113.3
click at [109, 281] on div "[PERSON_NAME] 0872455565 [EMAIL_ADDRESS][PERSON_NAME][DOMAIN_NAME]" at bounding box center [223, 257] width 346 height 87
drag, startPoint x: 233, startPoint y: 280, endPoint x: 116, endPoint y: 284, distance: 117.1
click at [116, 284] on div "[PERSON_NAME] 0872455565 [EMAIL_ADDRESS][PERSON_NAME][DOMAIN_NAME] Edit contact…" at bounding box center [274, 256] width 482 height 104
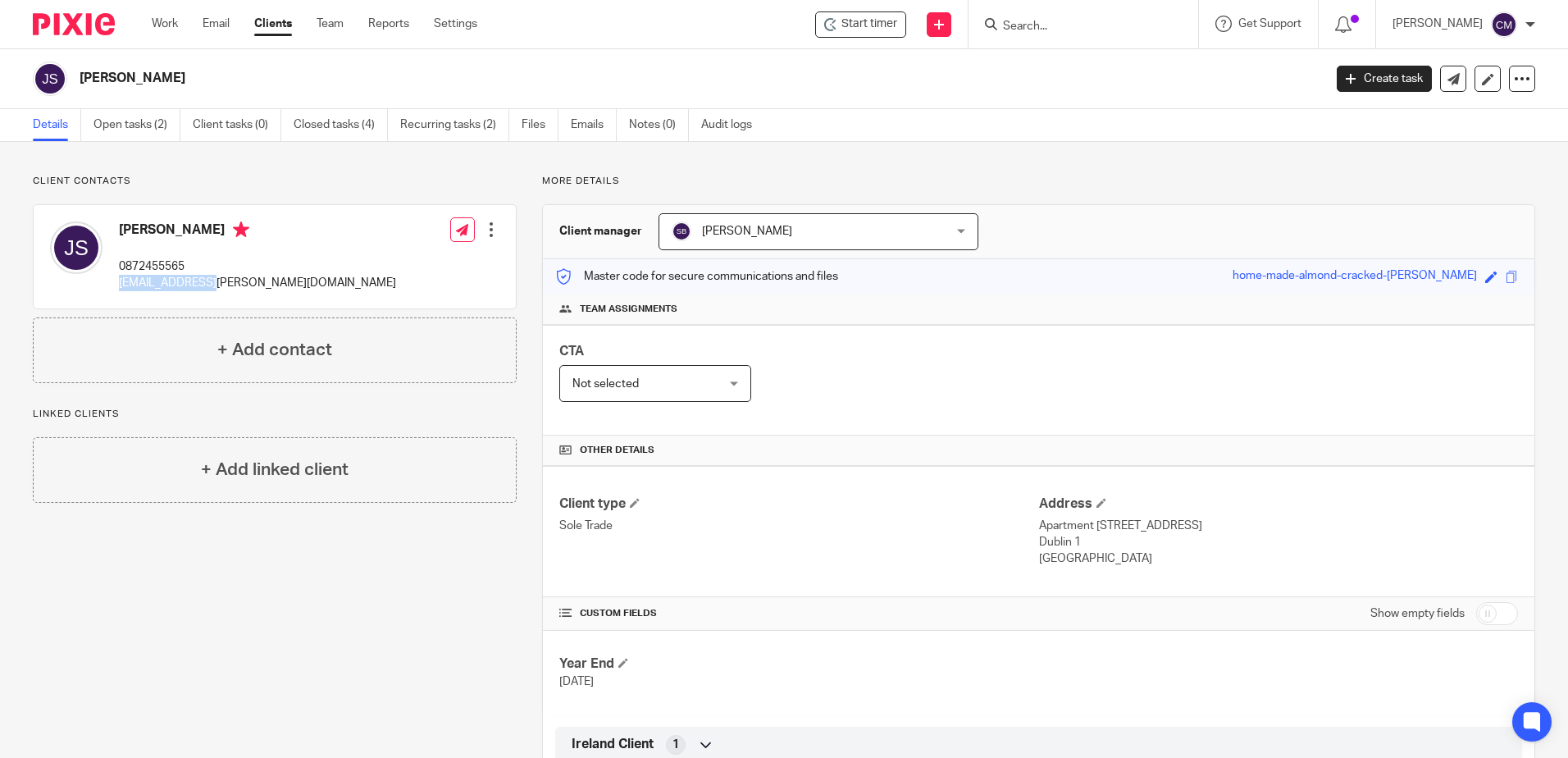
copy p "[EMAIL_ADDRESS][PERSON_NAME][DOMAIN_NAME]"
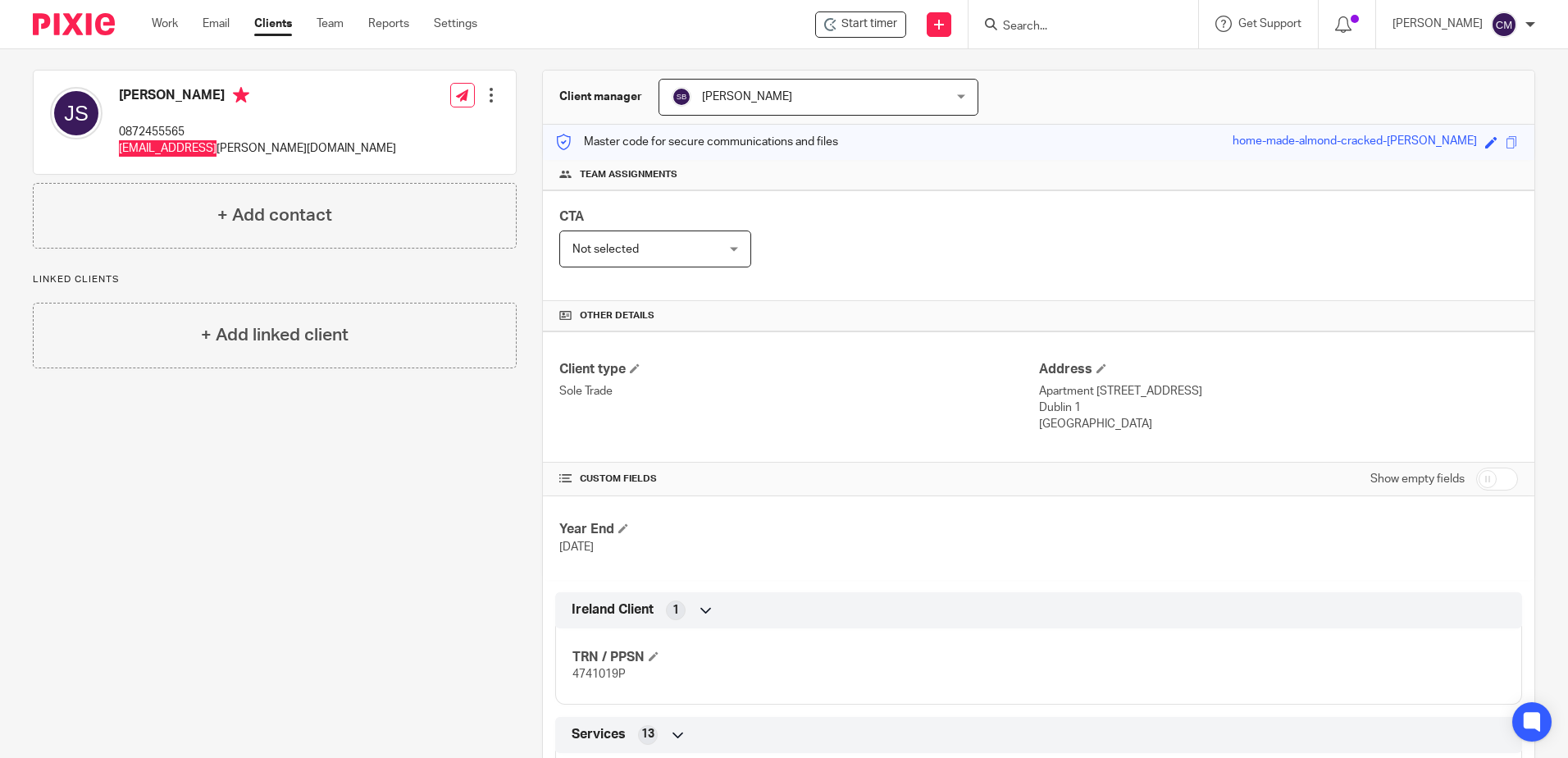
scroll to position [246, 0]
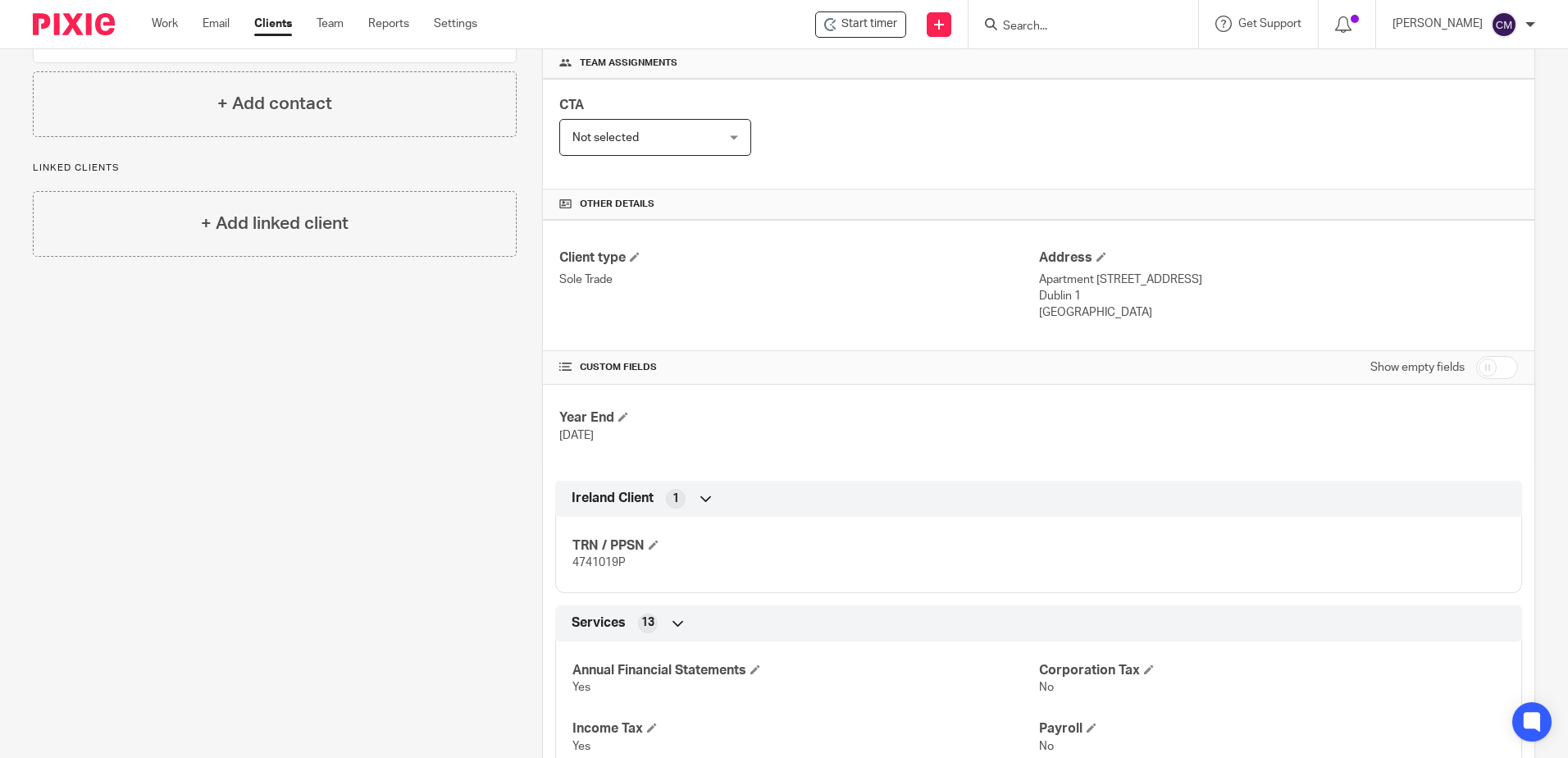
drag, startPoint x: 641, startPoint y: 552, endPoint x: 552, endPoint y: 561, distance: 89.5
click at [555, 561] on div "TRN / PPSN 4741019P" at bounding box center [1038, 548] width 967 height 88
drag, startPoint x: 636, startPoint y: 563, endPoint x: 563, endPoint y: 561, distance: 73.0
click at [563, 561] on div "TRN / PPSN 4741019P" at bounding box center [1038, 548] width 967 height 88
copy span "4741019P"
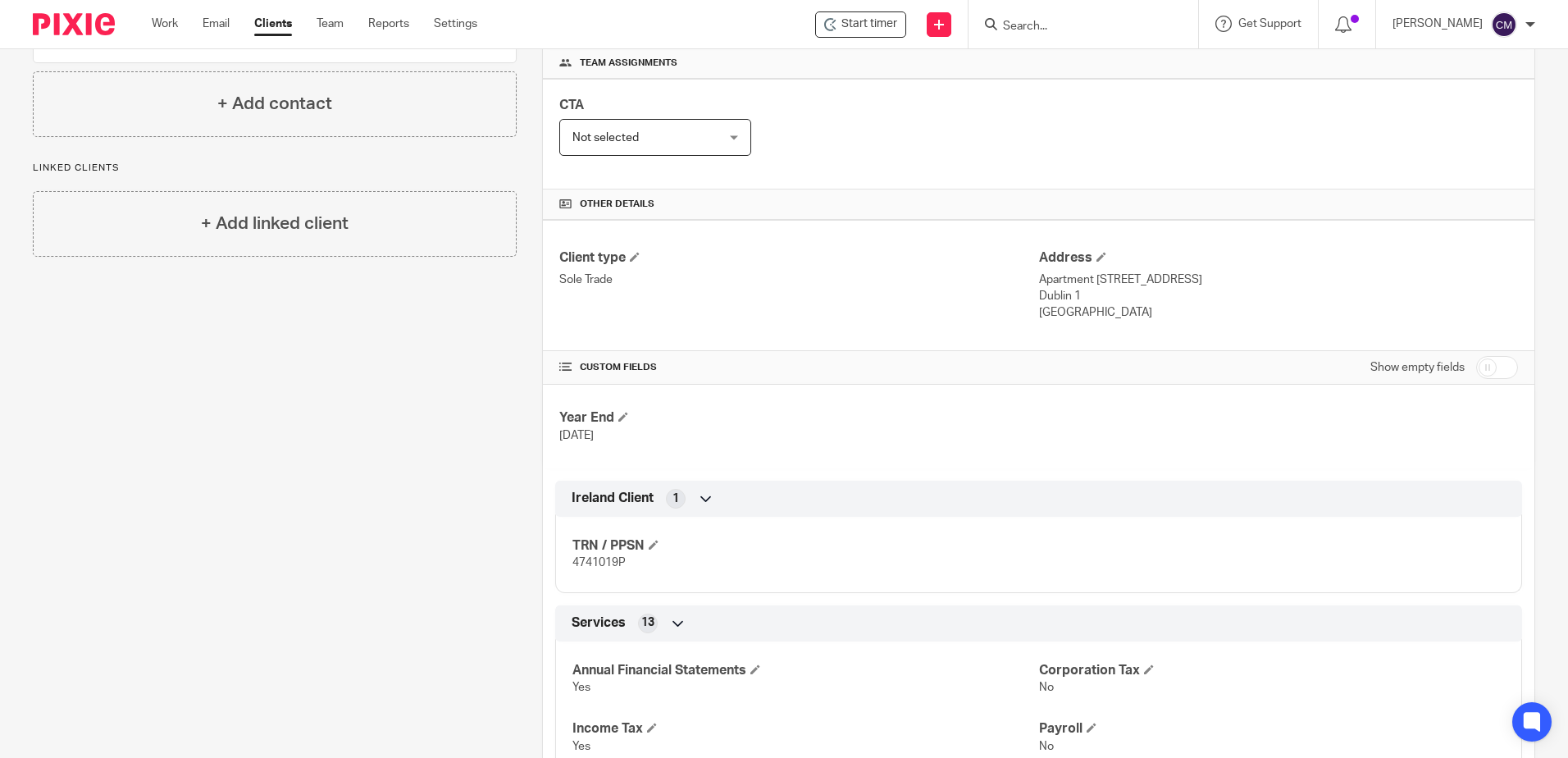
click at [1076, 17] on form at bounding box center [1089, 24] width 175 height 21
click at [1076, 20] on input "Search" at bounding box center [1076, 27] width 147 height 15
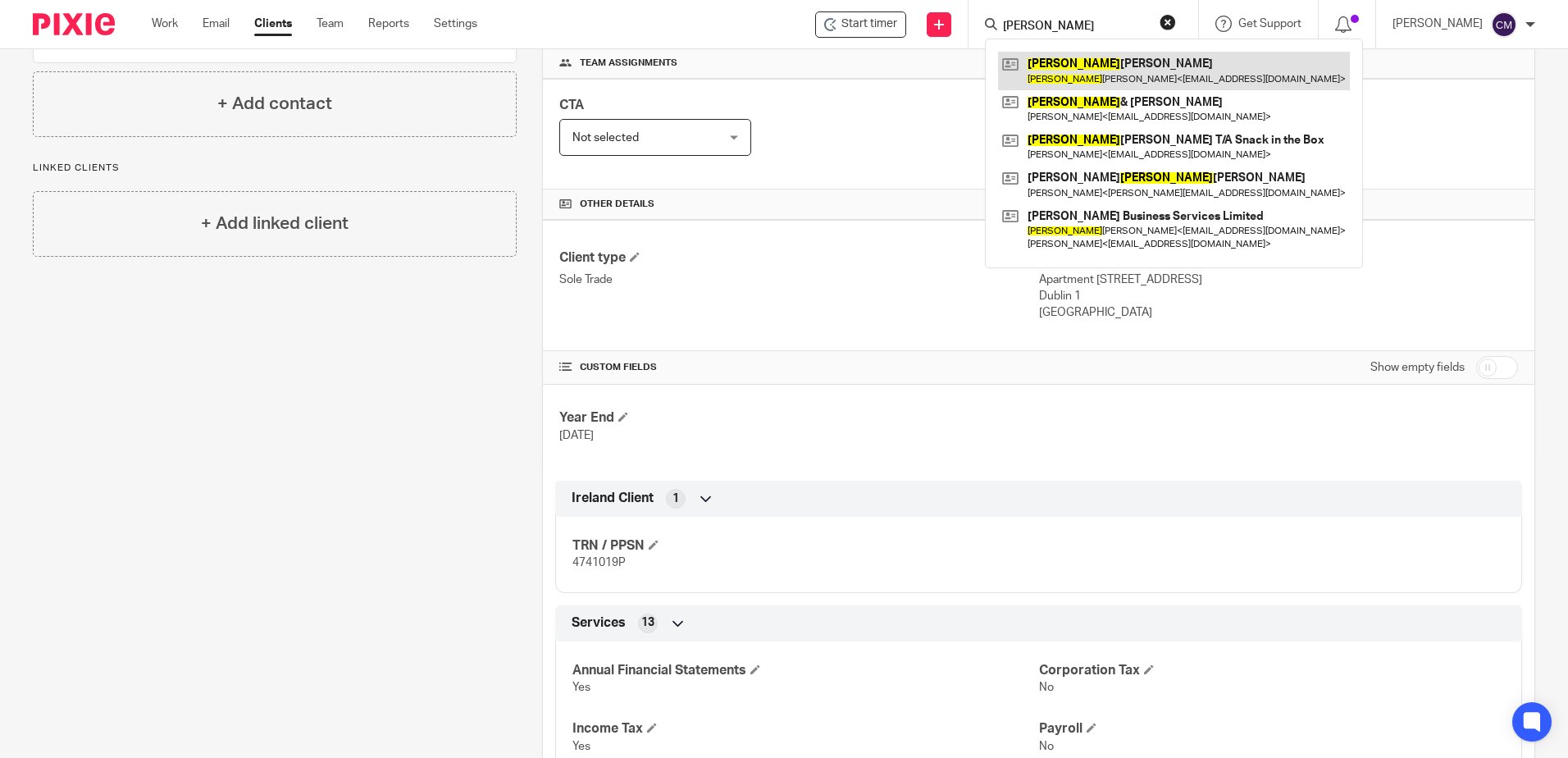
type input "joseph"
click at [1096, 77] on link at bounding box center [1174, 70] width 352 height 38
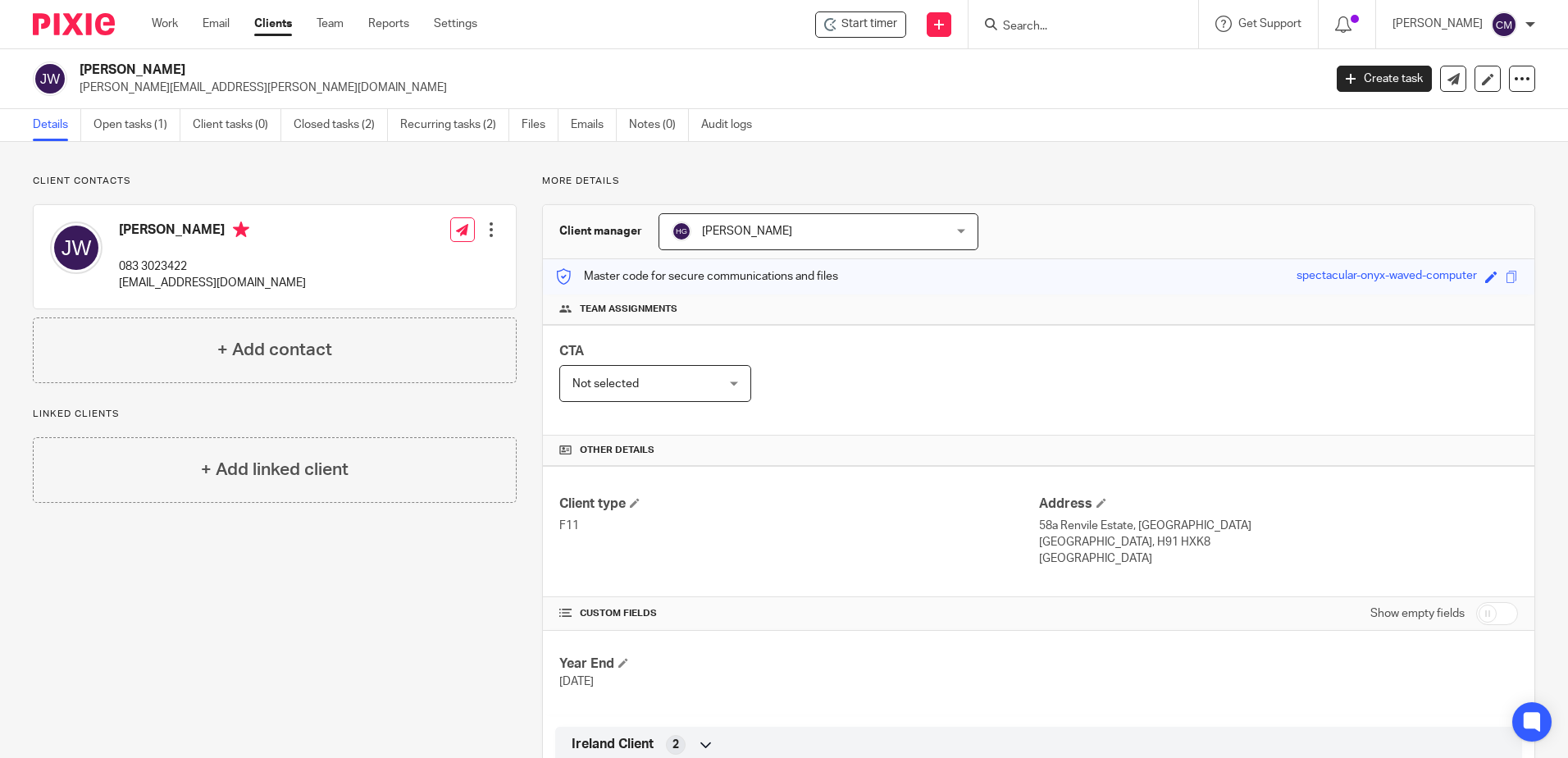
click at [1042, 24] on input "Search" at bounding box center [1076, 27] width 147 height 15
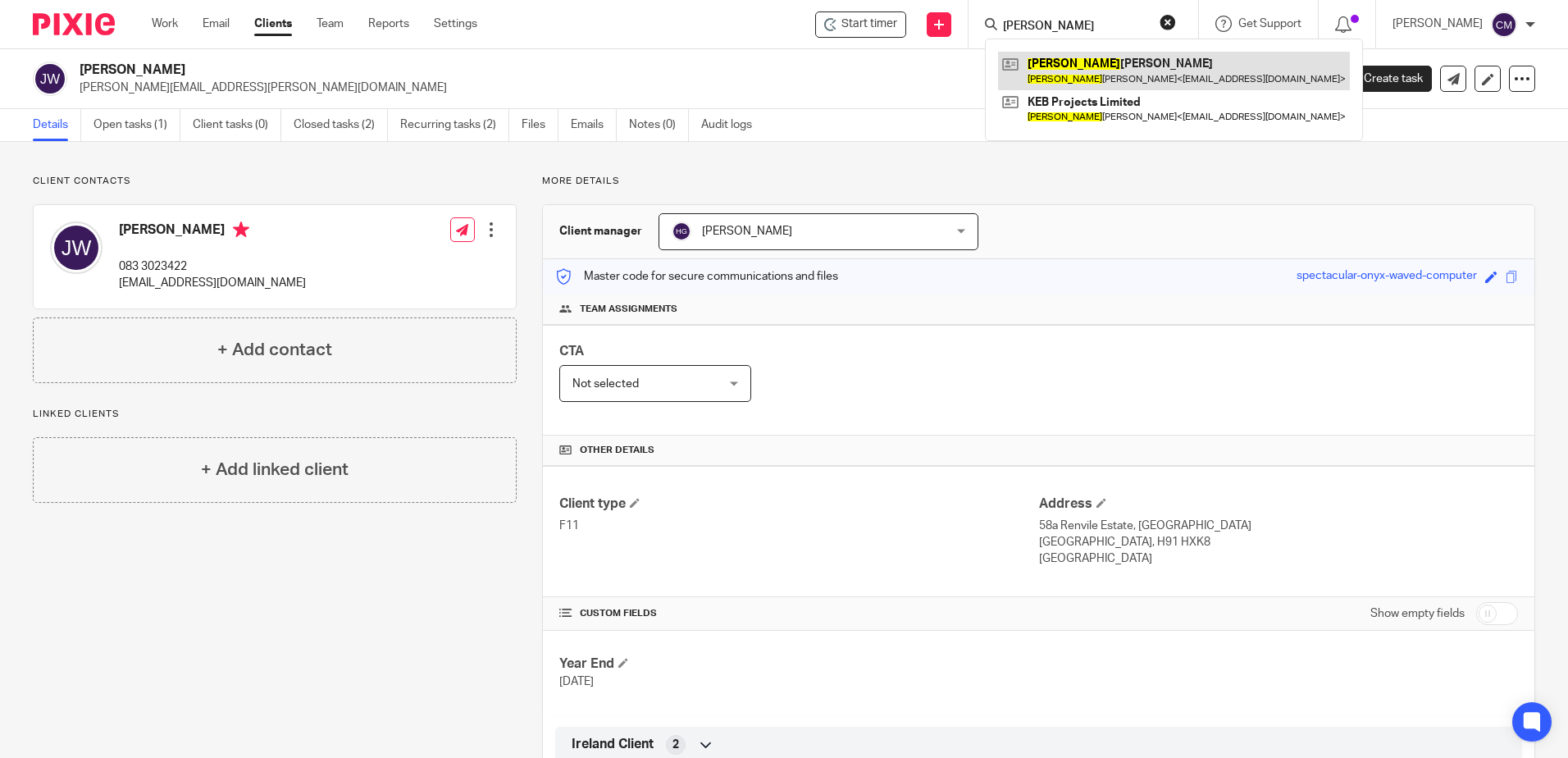
type input "[PERSON_NAME]"
click at [1100, 57] on link at bounding box center [1174, 70] width 352 height 38
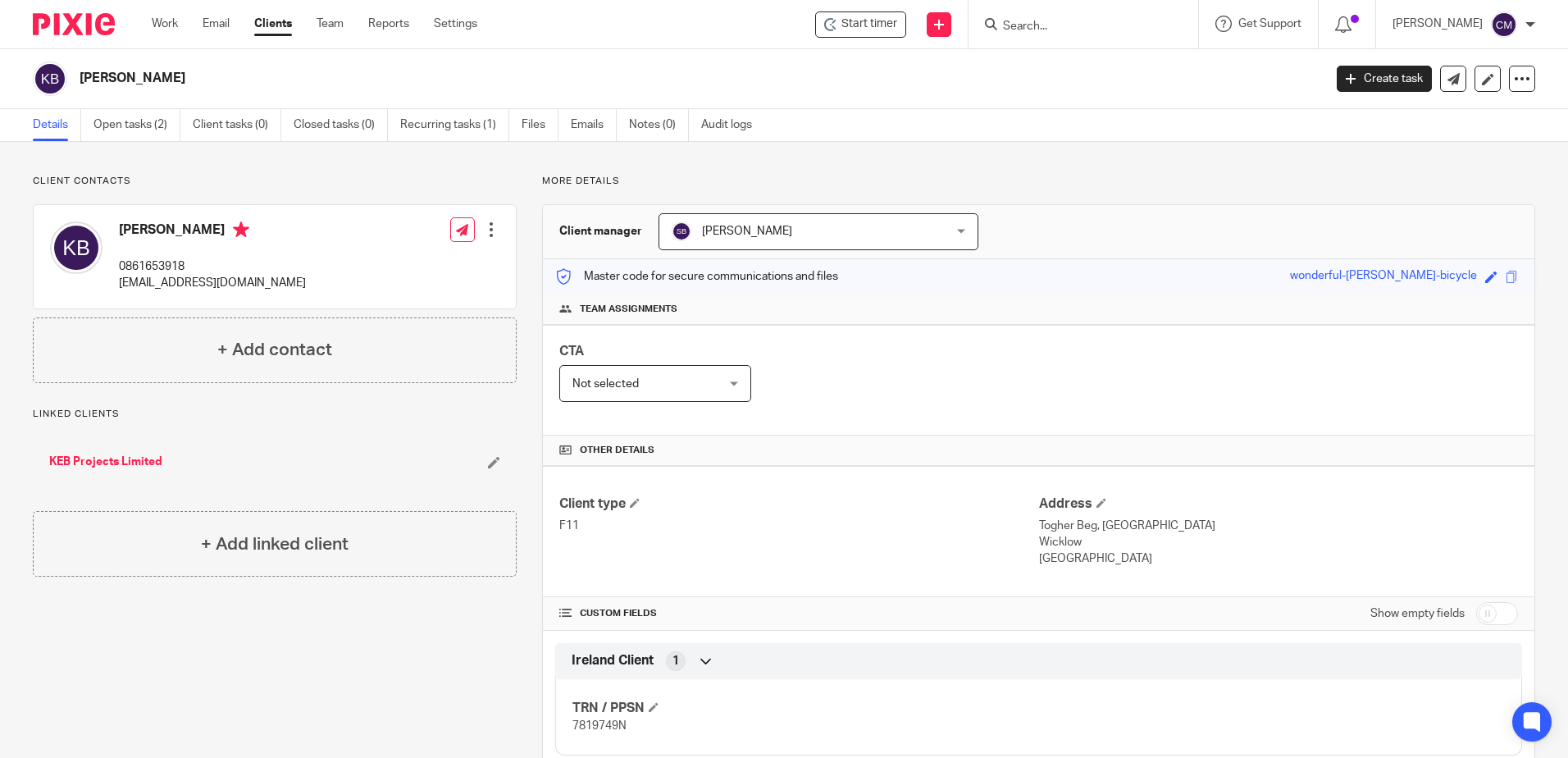
click at [1061, 32] on input "Search" at bounding box center [1076, 27] width 147 height 15
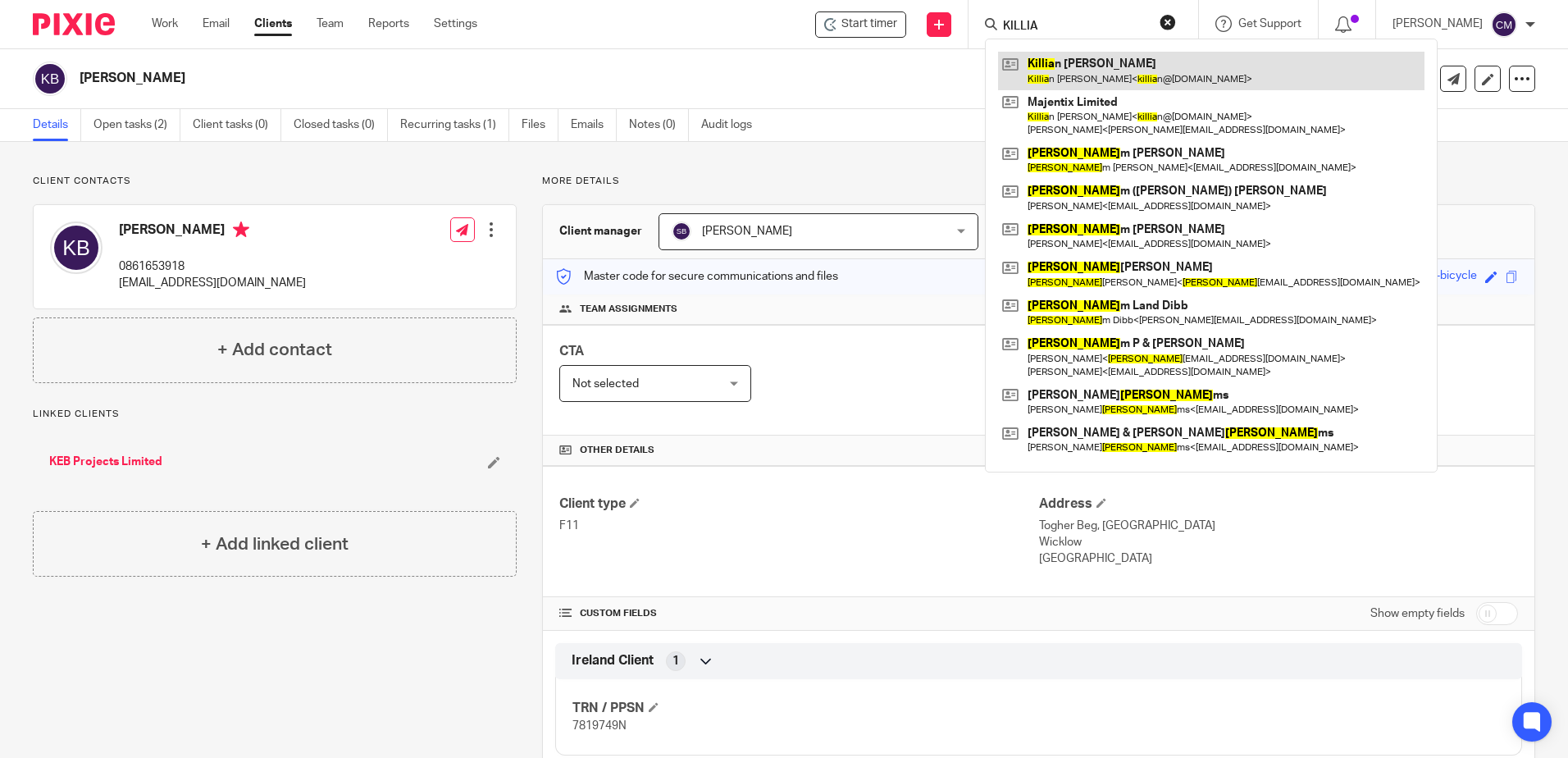
type input "KILLIA"
click at [1050, 65] on link at bounding box center [1212, 70] width 426 height 38
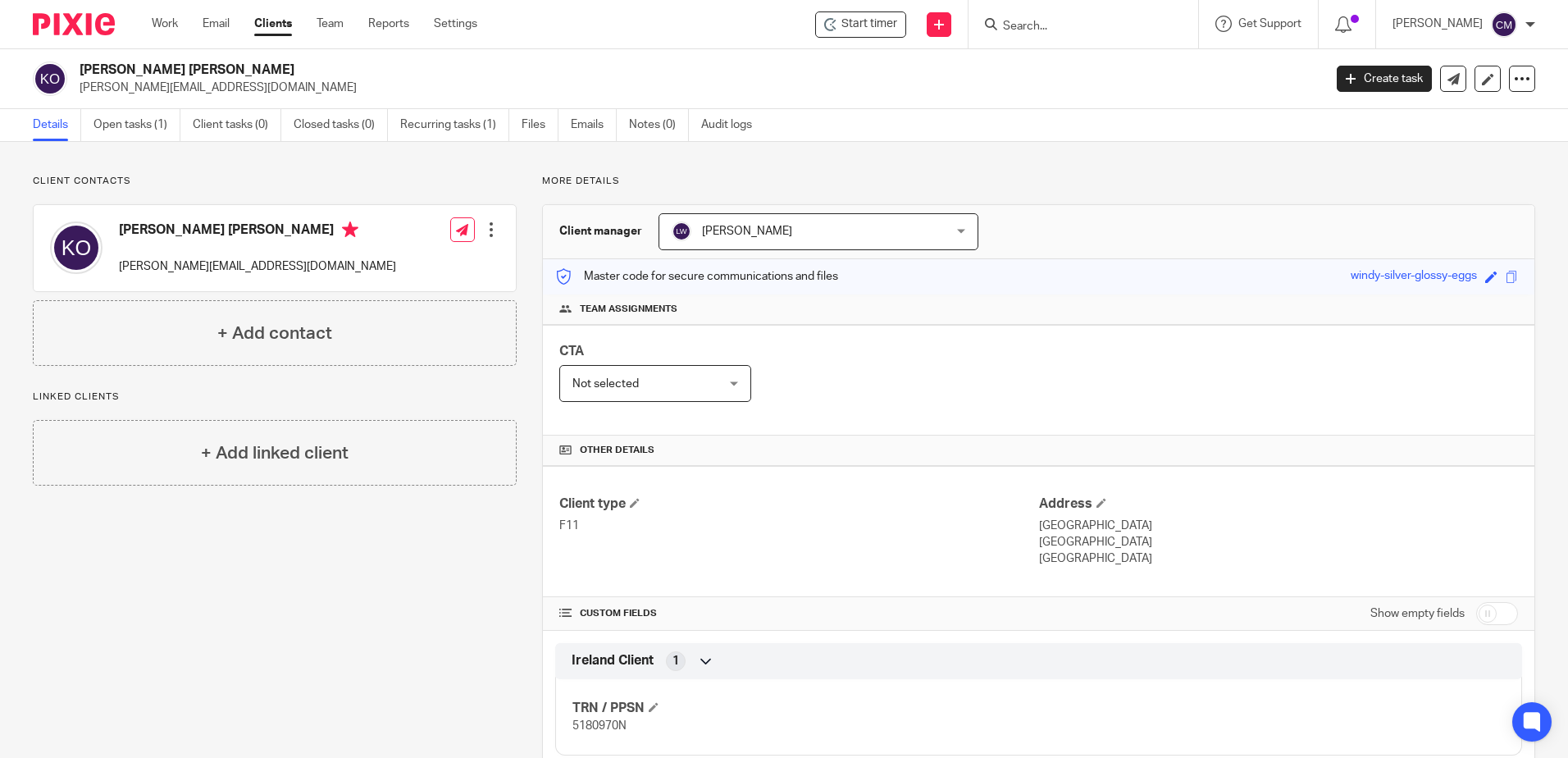
click at [1047, 21] on input "Search" at bounding box center [1076, 27] width 147 height 15
click at [1046, 26] on input "Search" at bounding box center [1076, 27] width 147 height 15
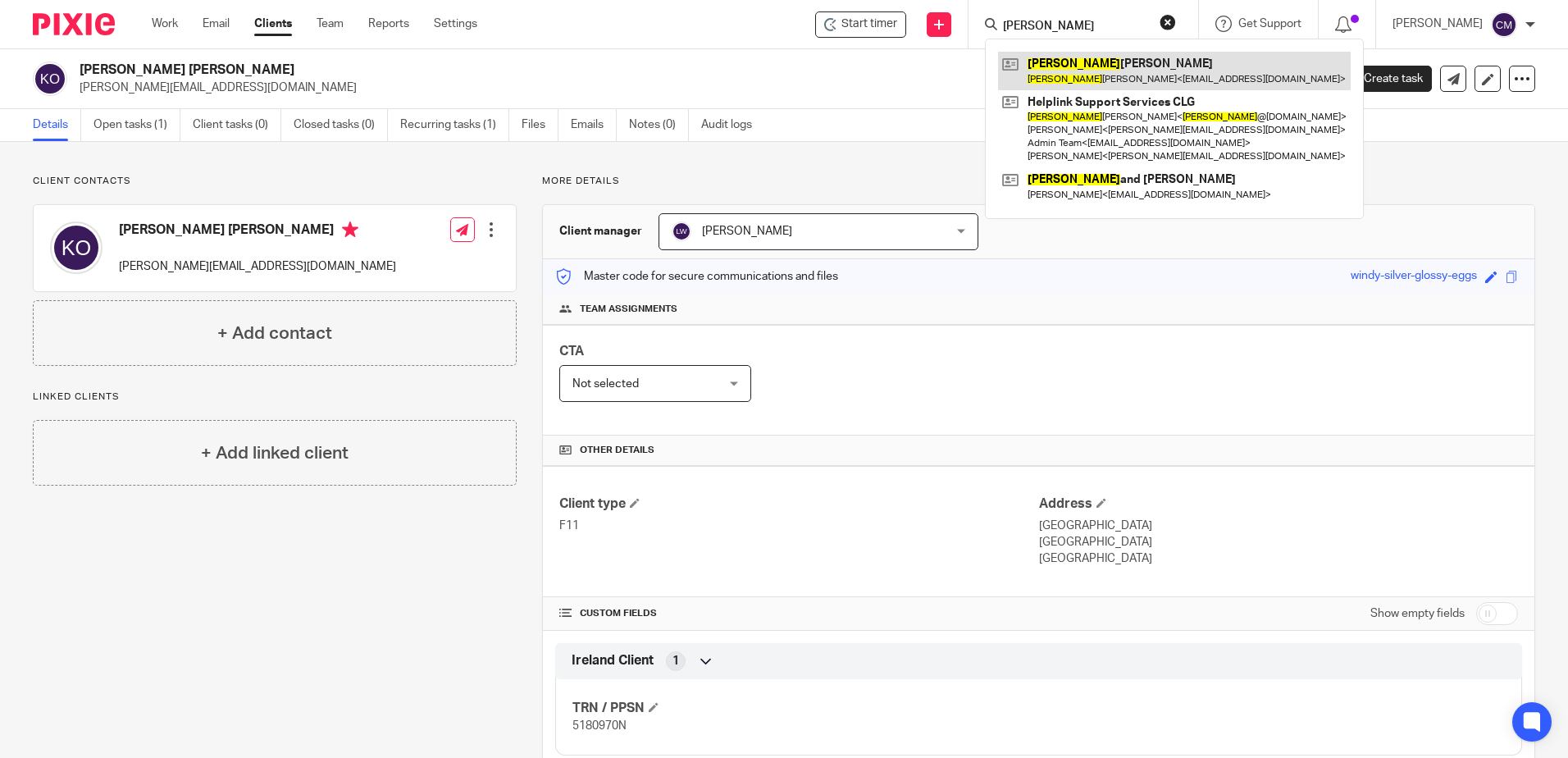
type input "[PERSON_NAME]"
click at [1073, 83] on link at bounding box center [1175, 70] width 353 height 38
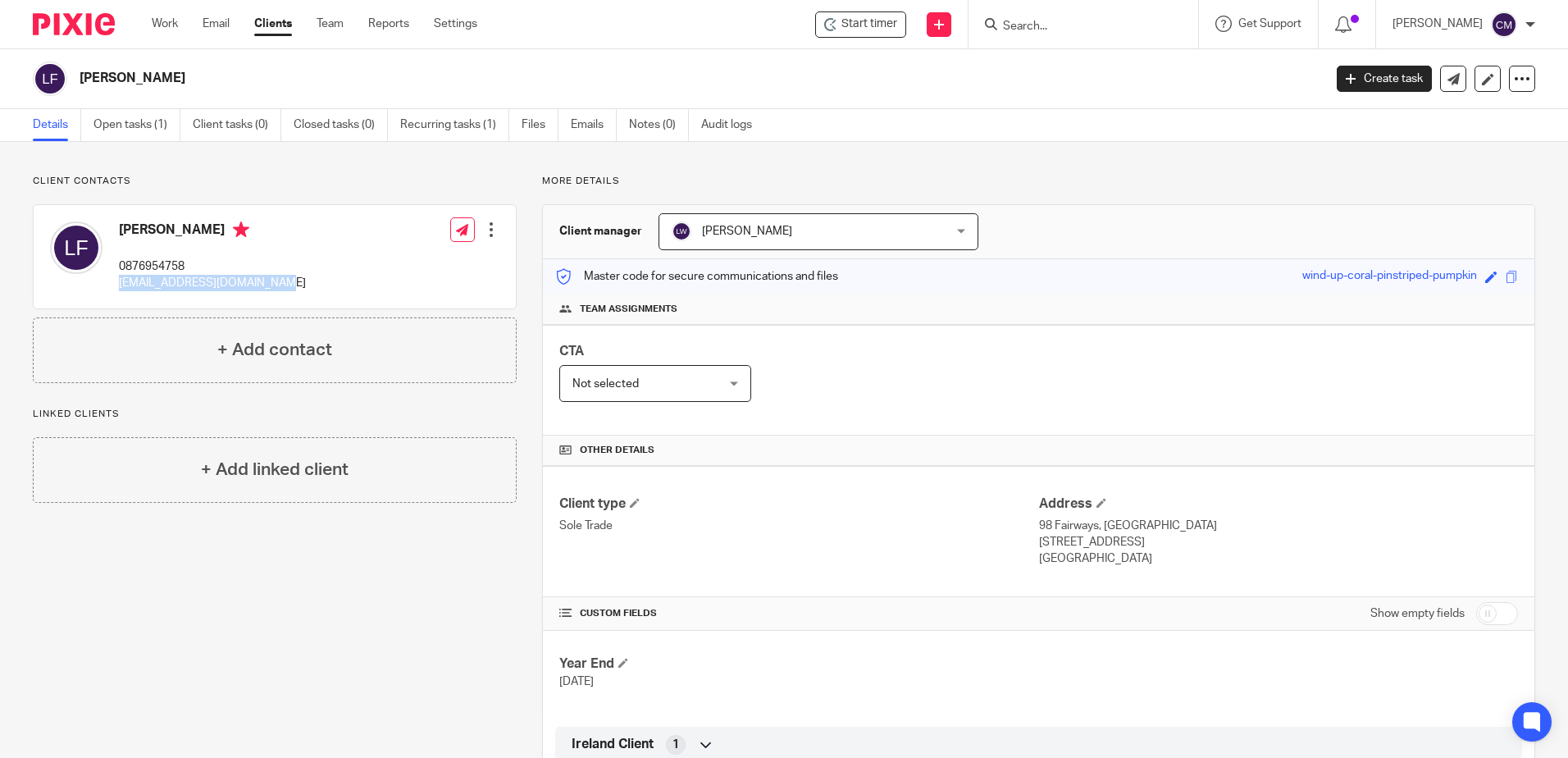
drag, startPoint x: 276, startPoint y: 278, endPoint x: 121, endPoint y: 276, distance: 155.0
click at [121, 276] on div "[PERSON_NAME] 0876954758 [EMAIL_ADDRESS][DOMAIN_NAME] Edit contact Create clien…" at bounding box center [274, 256] width 482 height 104
copy p "[EMAIL_ADDRESS][DOMAIN_NAME]"
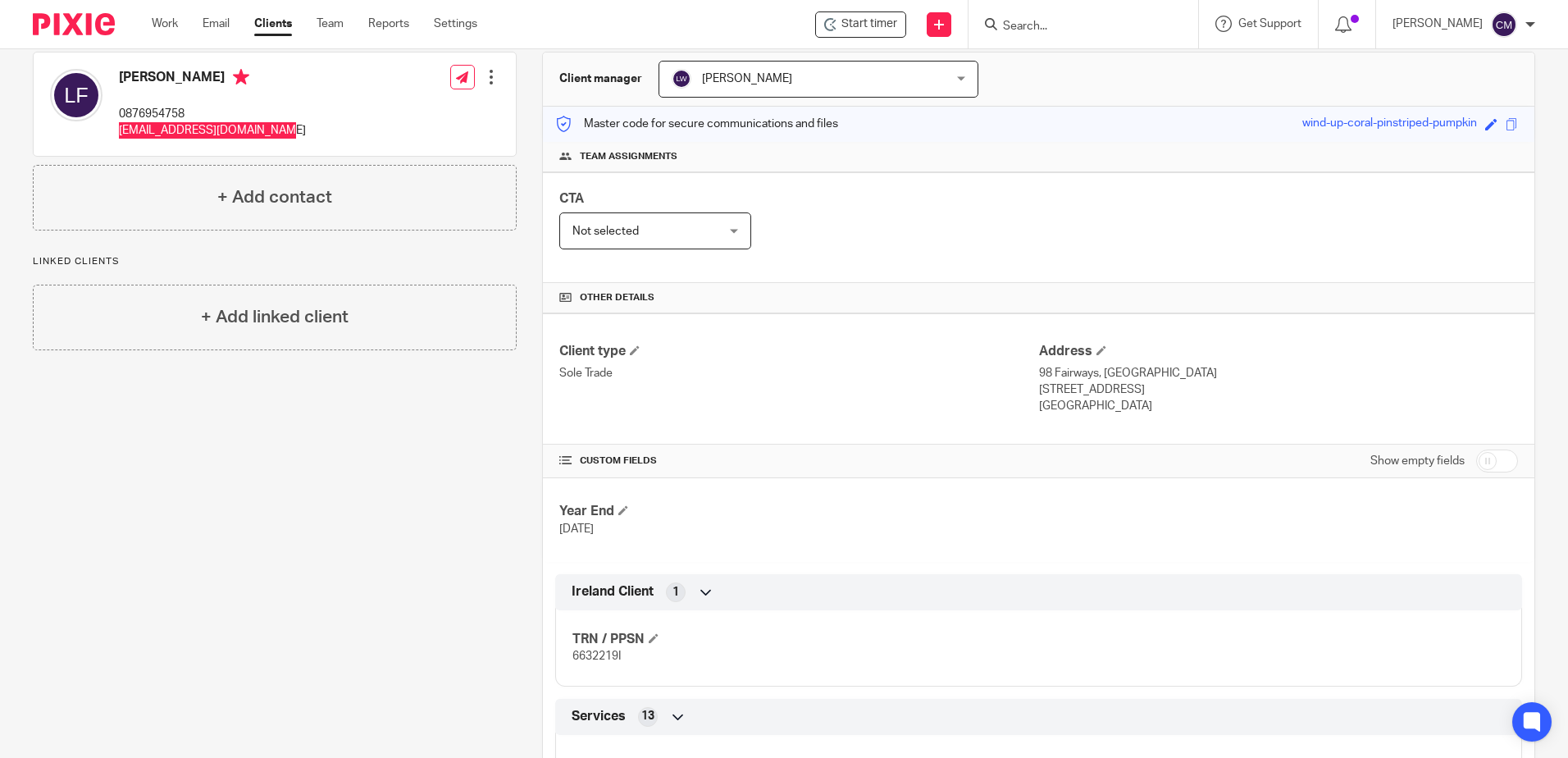
scroll to position [164, 0]
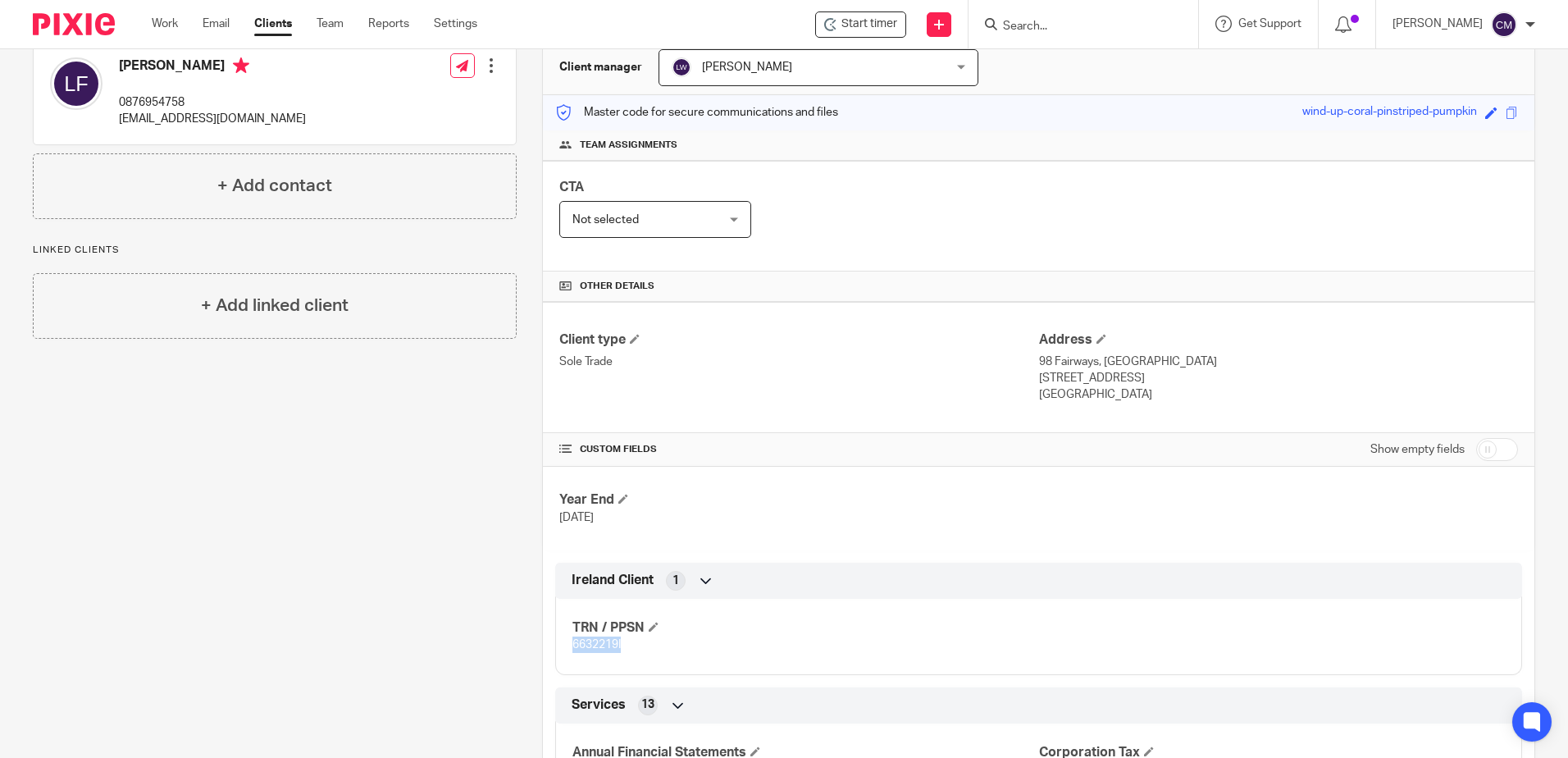
drag, startPoint x: 633, startPoint y: 648, endPoint x: 546, endPoint y: 648, distance: 87.0
click at [546, 648] on div "Ireland Client 1 TRN / PPSN 6632219I" at bounding box center [1039, 618] width 992 height 112
drag, startPoint x: 546, startPoint y: 648, endPoint x: 581, endPoint y: 645, distance: 35.1
copy span "6632219I"
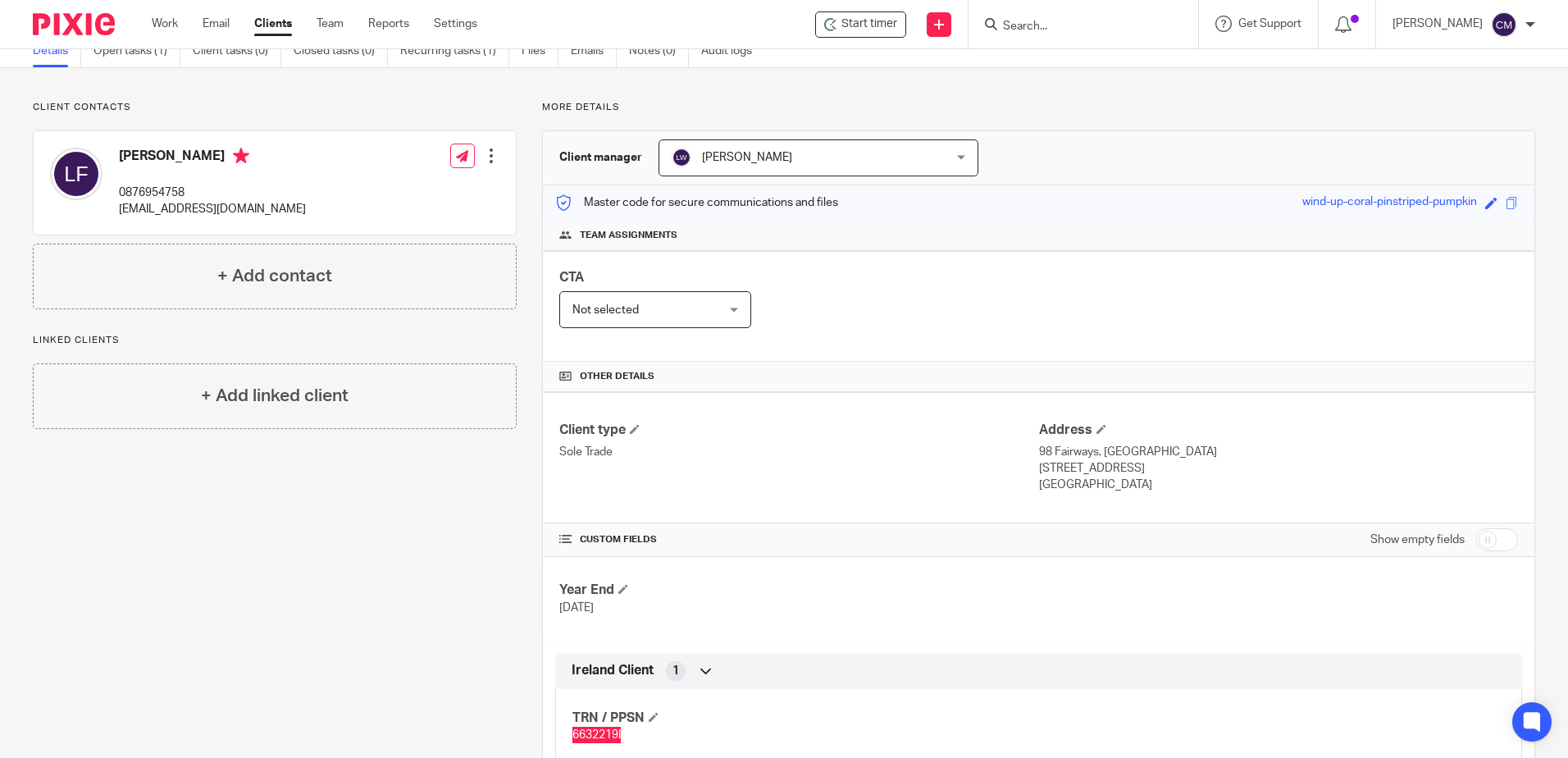
scroll to position [0, 0]
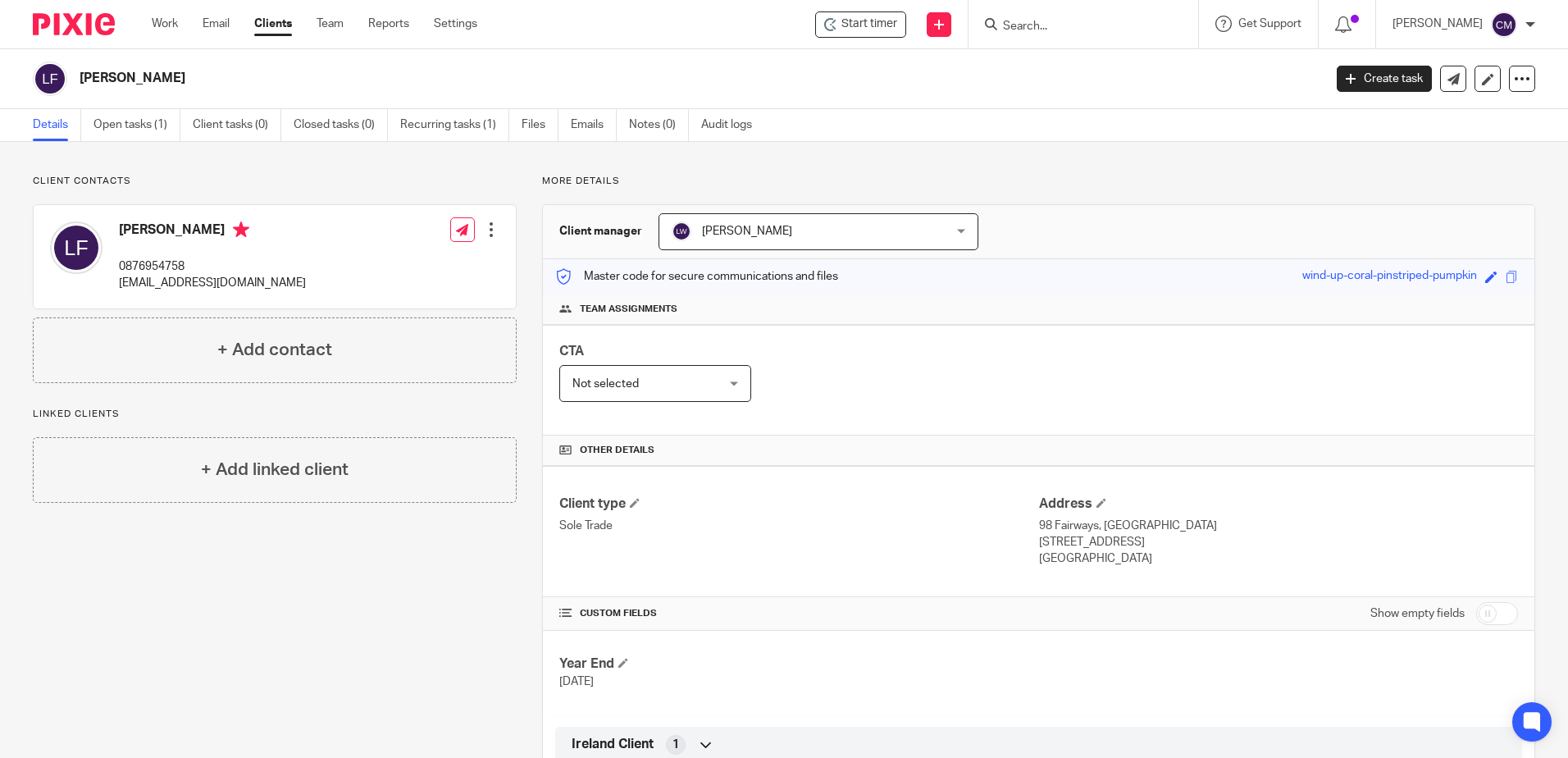
click at [1046, 34] on form at bounding box center [1089, 24] width 175 height 21
click at [1046, 24] on input "Search" at bounding box center [1076, 27] width 147 height 15
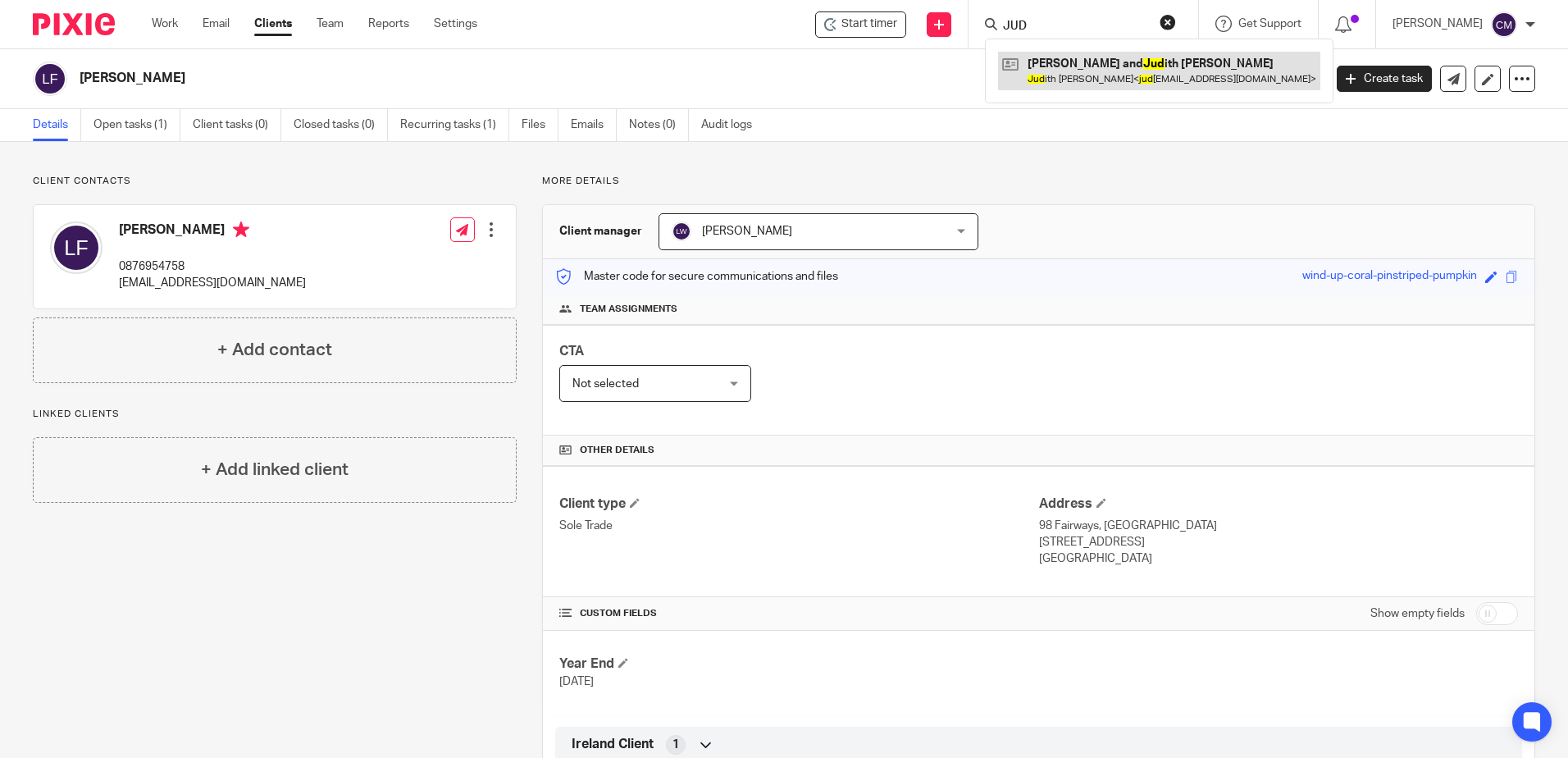
type input "JUD"
click at [1054, 88] on link at bounding box center [1160, 70] width 322 height 38
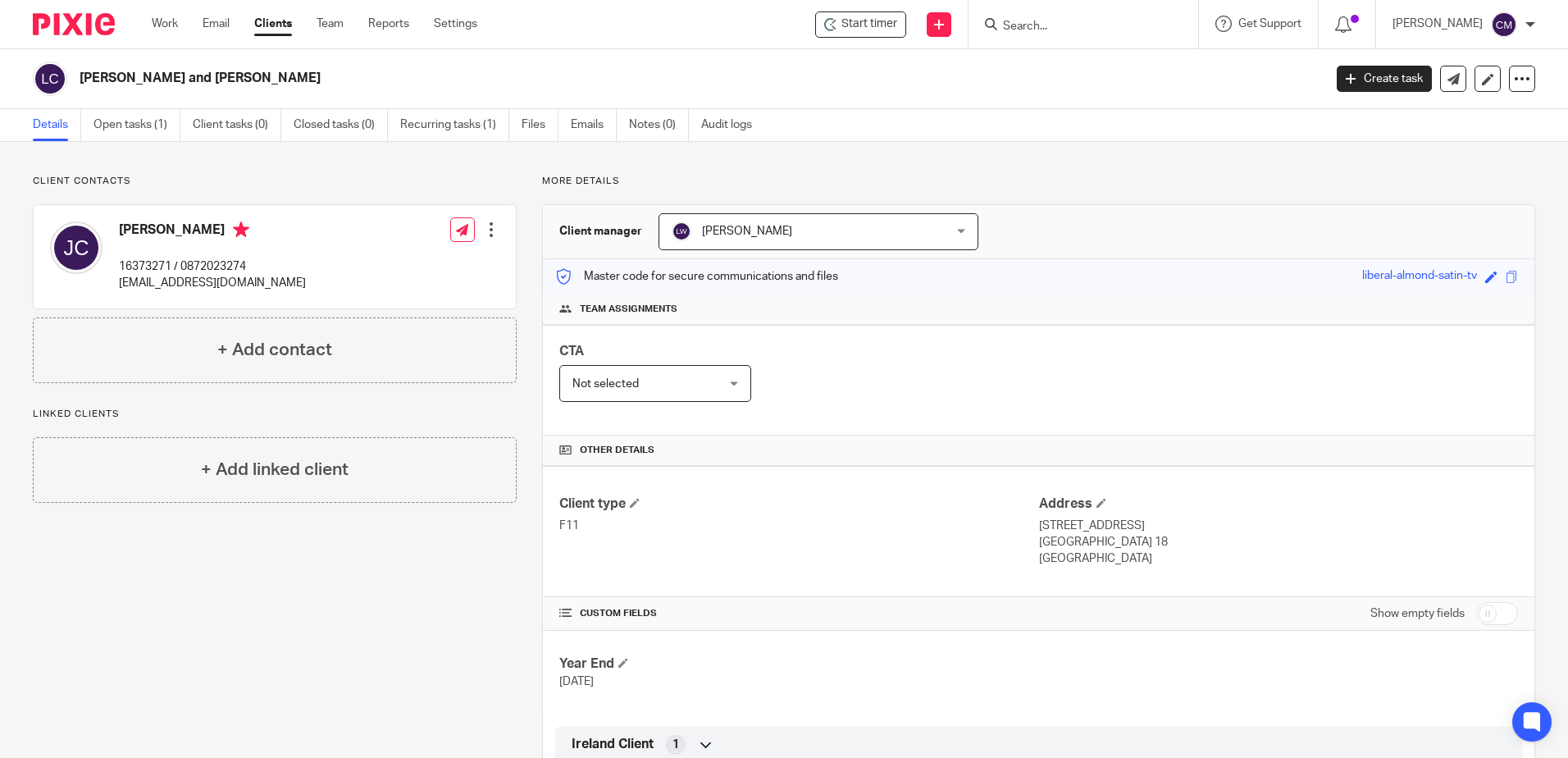
click at [1029, 29] on input "Search" at bounding box center [1076, 27] width 147 height 15
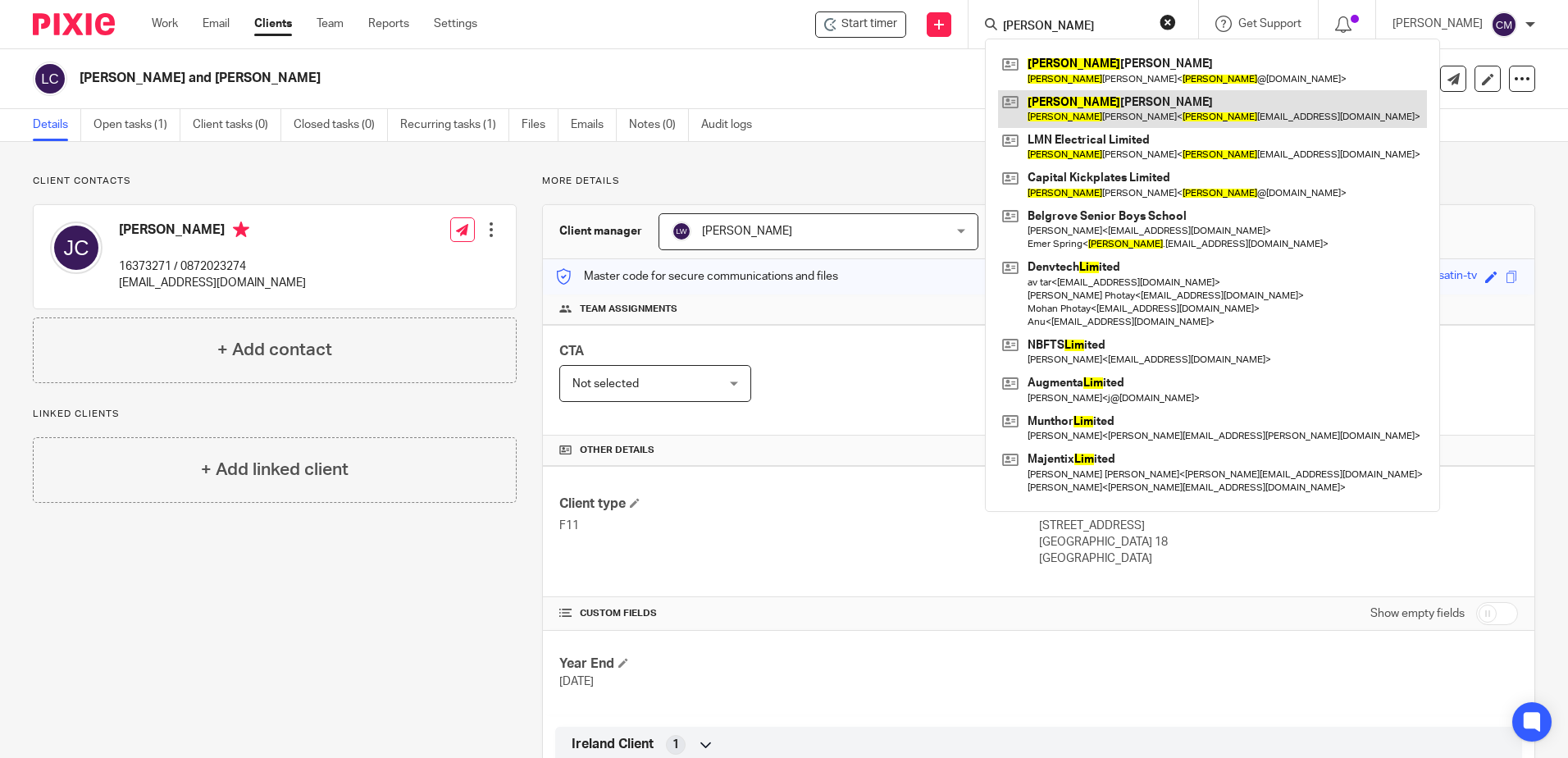
type input "[PERSON_NAME]"
click at [1088, 103] on link at bounding box center [1213, 109] width 429 height 38
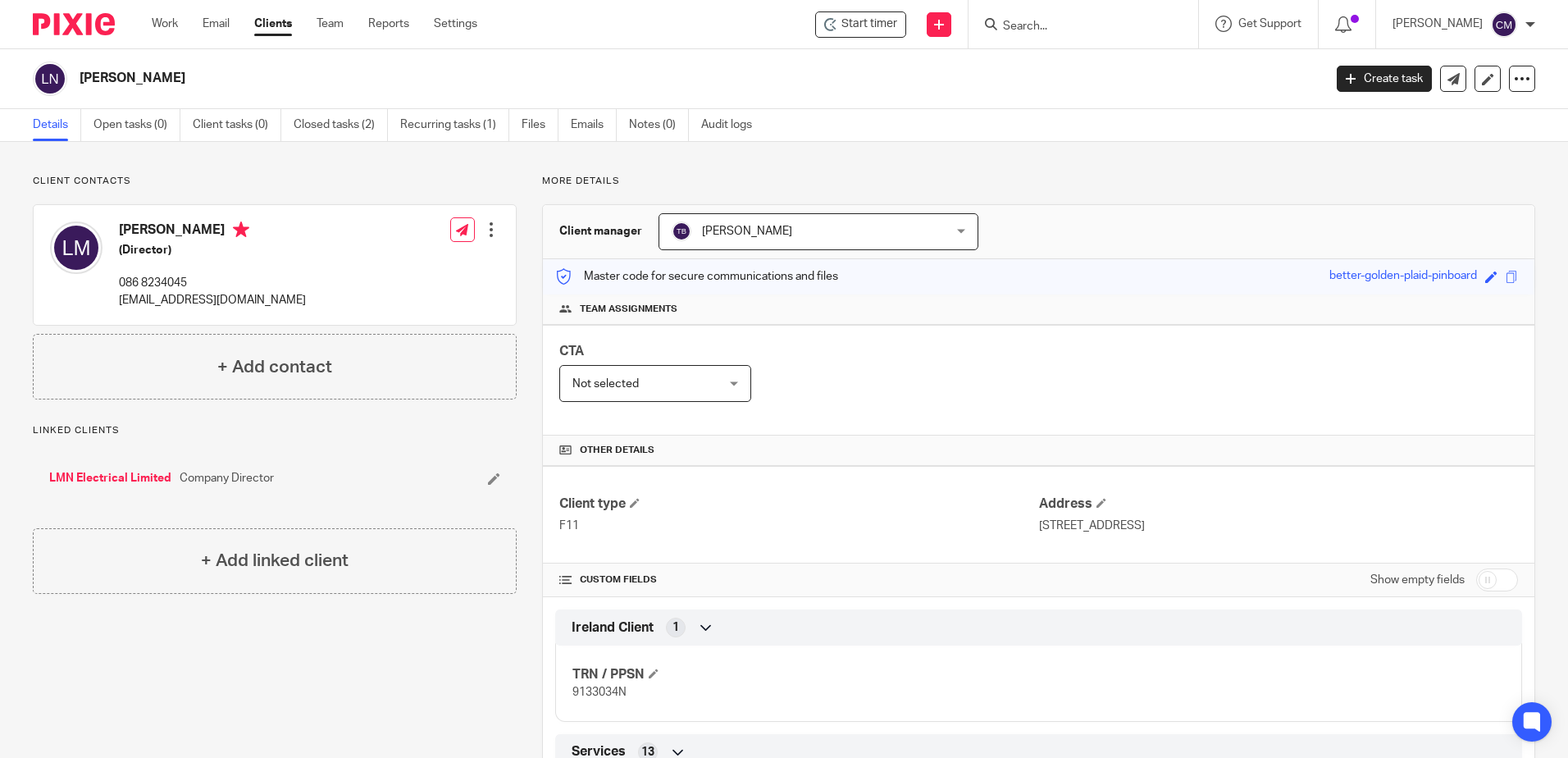
drag, startPoint x: 333, startPoint y: 297, endPoint x: 110, endPoint y: 306, distance: 223.2
click at [110, 306] on div "Liam McNeill (Director) 086 8234045 liammcneillelectrical@gmail.com Edit contac…" at bounding box center [274, 265] width 482 height 120
drag, startPoint x: 110, startPoint y: 306, endPoint x: 126, endPoint y: 310, distance: 16.5
click at [126, 310] on div "Liam McNeill (Director) 086 8234045 liammcneillelectrical@gmail.com" at bounding box center [177, 265] width 256 height 104
drag, startPoint x: 116, startPoint y: 302, endPoint x: 284, endPoint y: 306, distance: 168.0
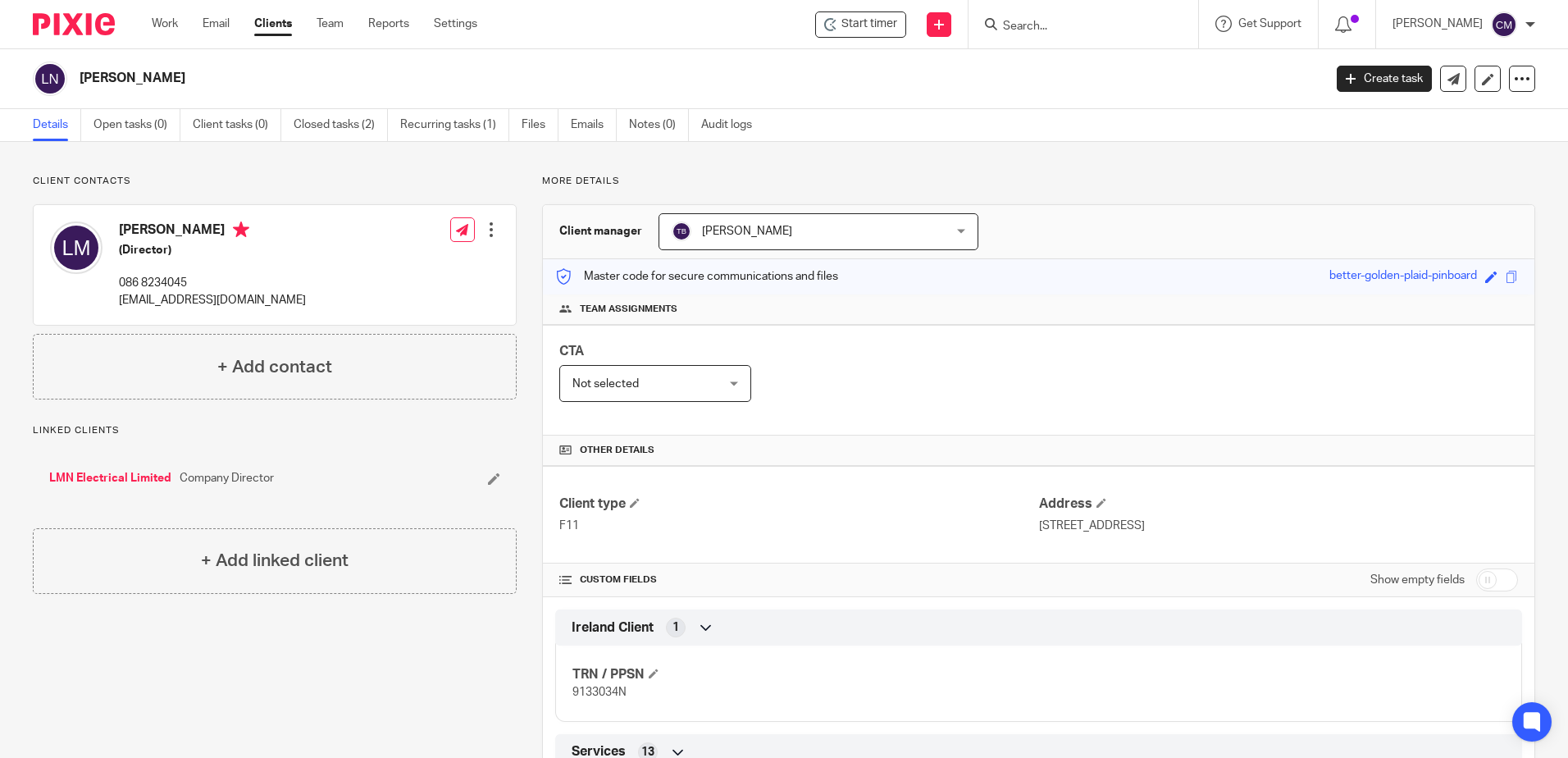
click at [284, 306] on div "Liam McNeill (Director) 086 8234045 liammcneillelectrical@gmail.com" at bounding box center [177, 265] width 256 height 104
copy p "liammcneillelectrical@gmail.com"
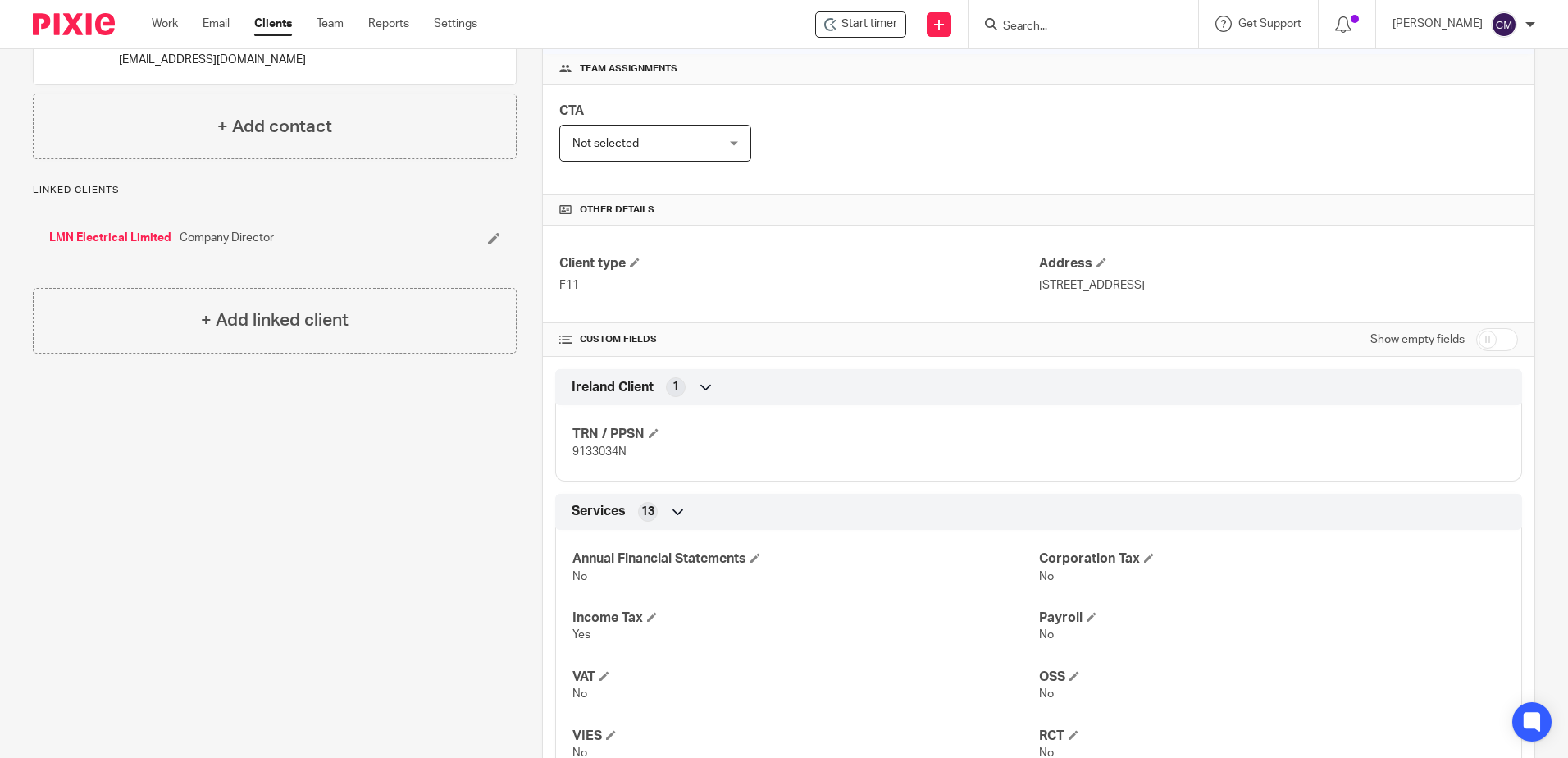
scroll to position [246, 0]
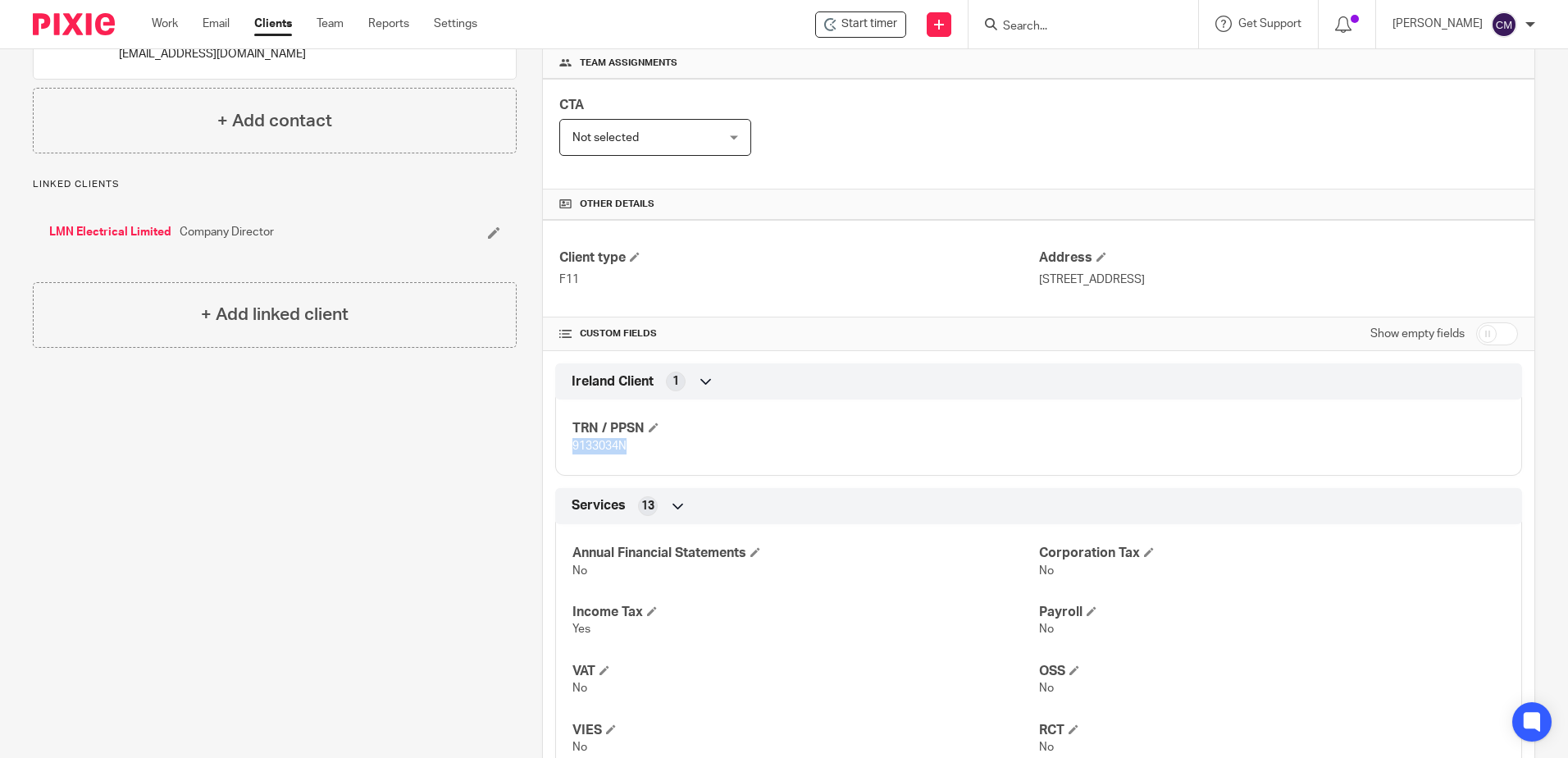
drag, startPoint x: 638, startPoint y: 453, endPoint x: 563, endPoint y: 455, distance: 75.0
click at [563, 455] on div "TRN / PPSN 9133034N" at bounding box center [1038, 431] width 967 height 88
drag, startPoint x: 563, startPoint y: 455, endPoint x: 574, endPoint y: 451, distance: 11.7
copy span "9133034N"
click at [1096, 44] on div at bounding box center [1083, 24] width 230 height 49
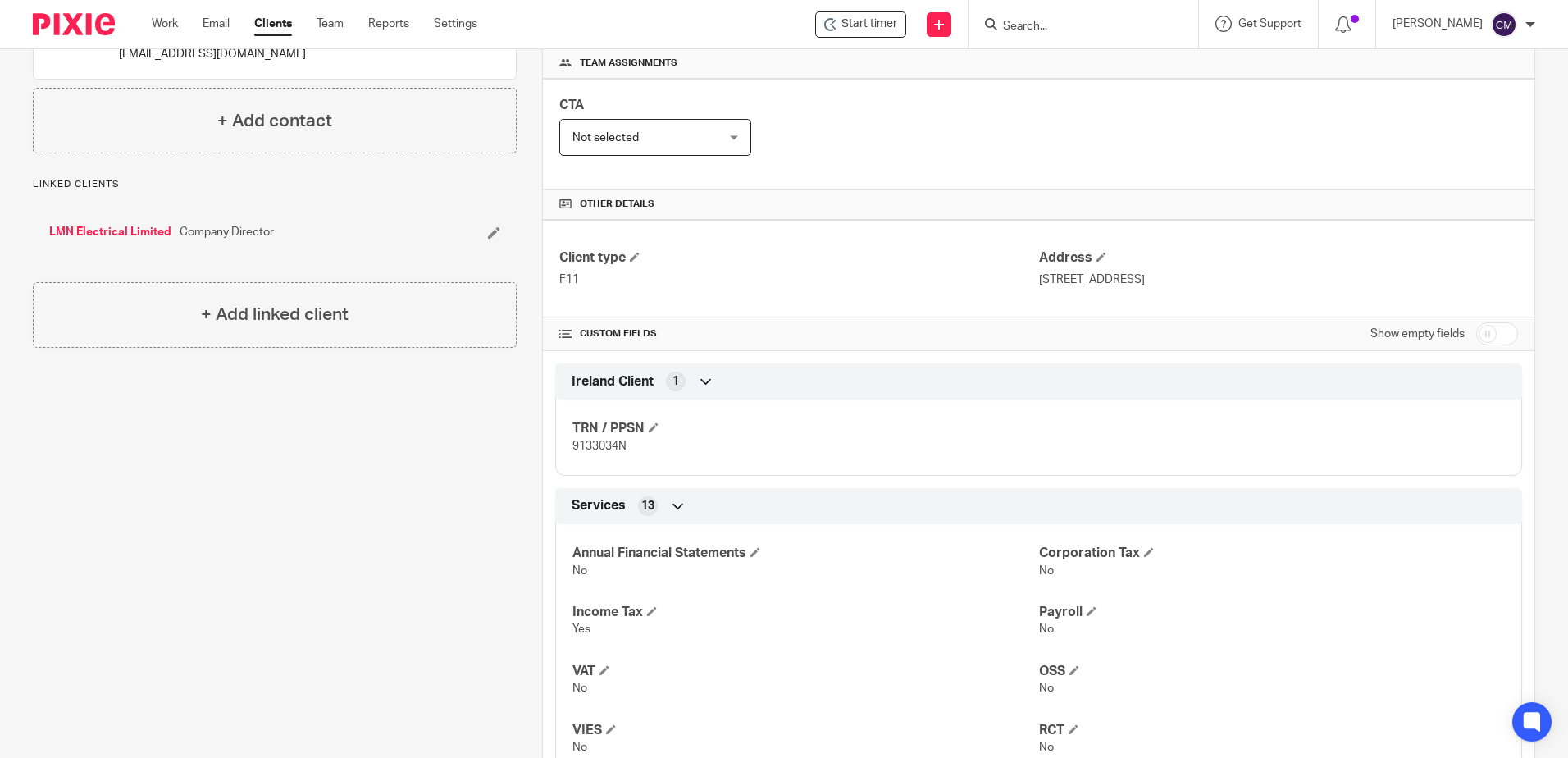
click at [1084, 30] on input "Search" at bounding box center [1076, 27] width 147 height 15
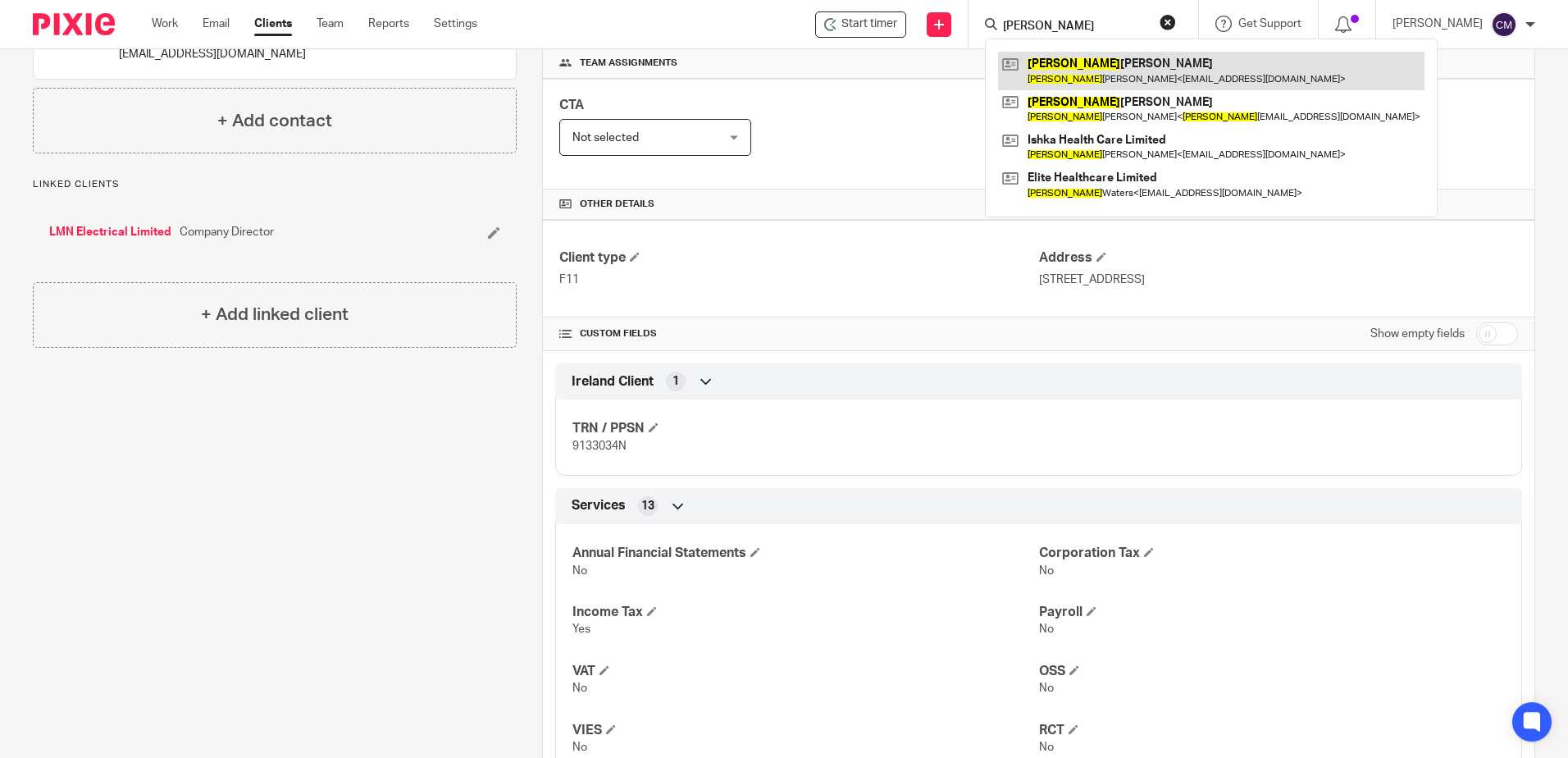
type input "linda"
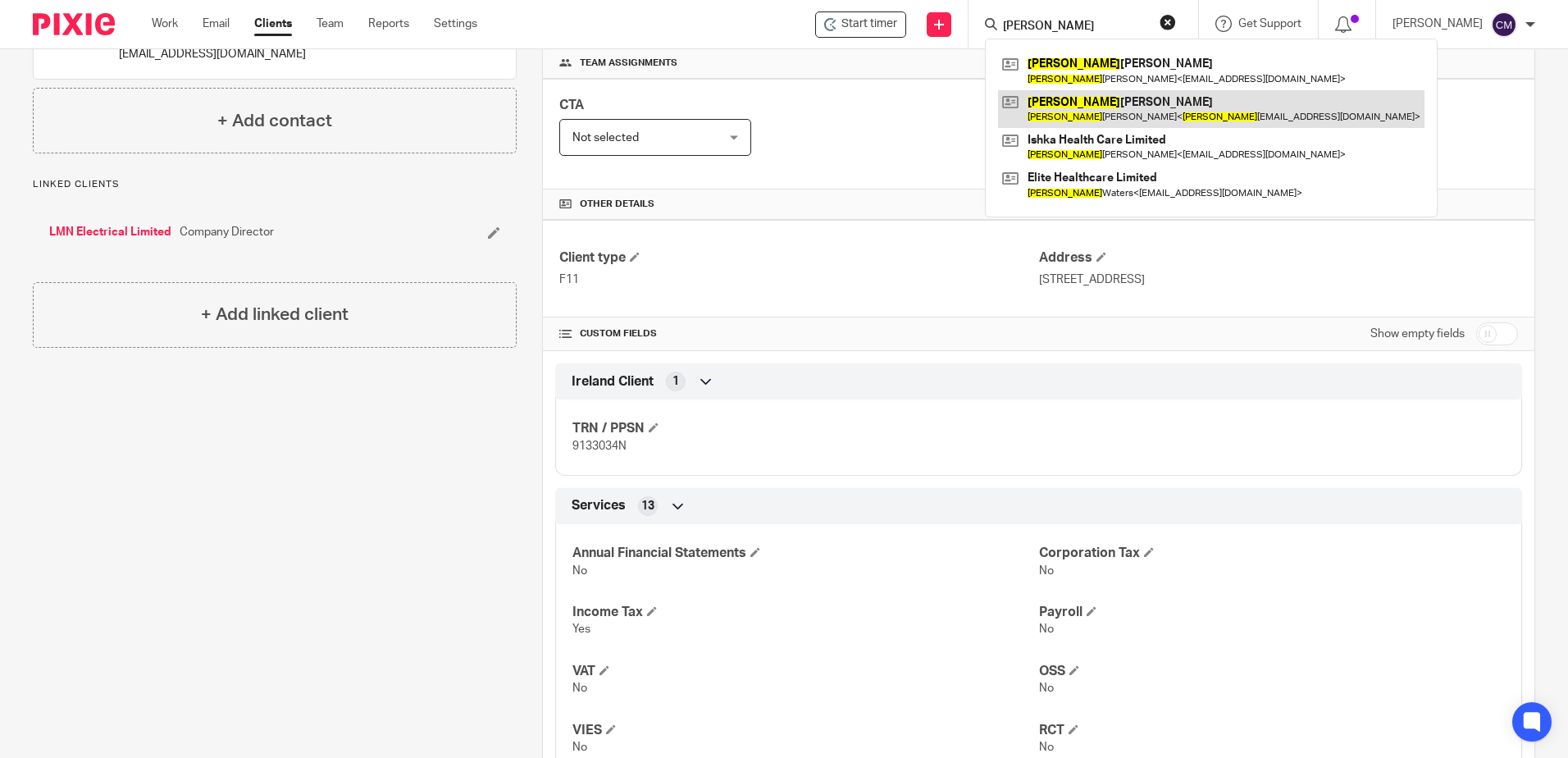
click at [1064, 114] on link at bounding box center [1212, 109] width 426 height 38
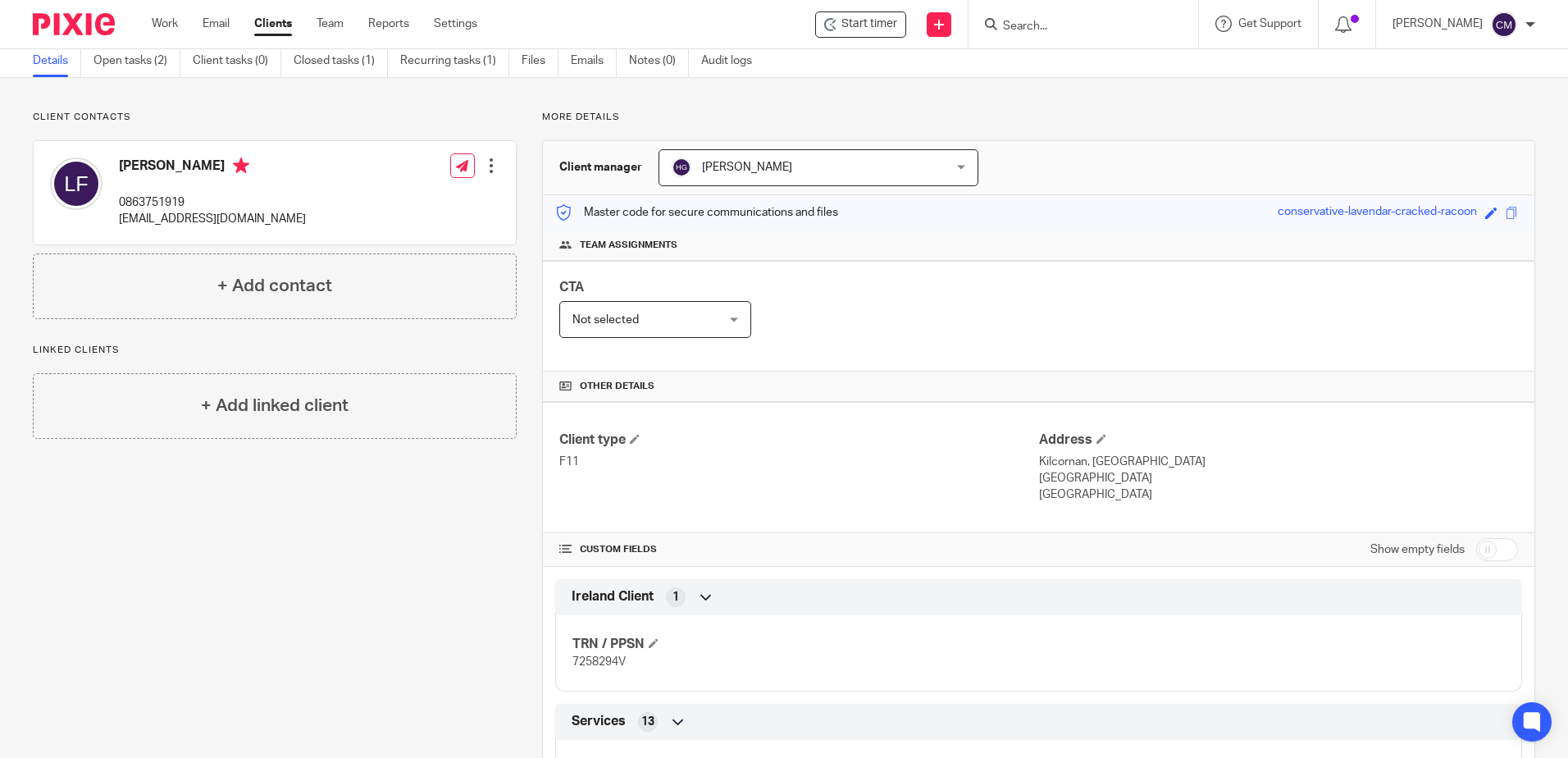
scroll to position [164, 0]
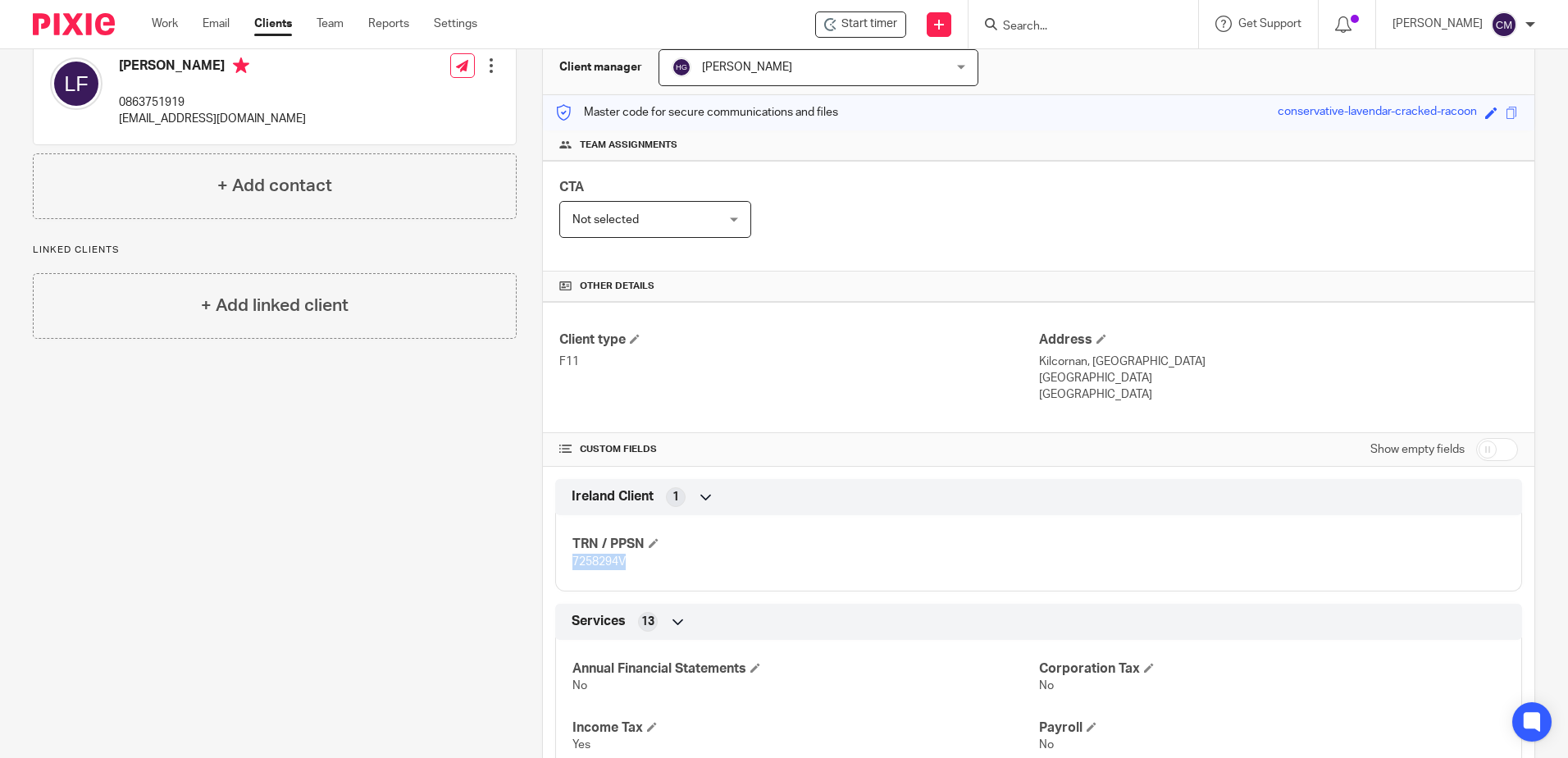
drag, startPoint x: 630, startPoint y: 570, endPoint x: 565, endPoint y: 565, distance: 65.2
click at [565, 565] on div "TRN / PPSN 7258294V" at bounding box center [1038, 546] width 967 height 88
drag, startPoint x: 565, startPoint y: 565, endPoint x: 575, endPoint y: 564, distance: 10.0
copy span "7258294V"
click at [1053, 32] on input "Search" at bounding box center [1076, 27] width 147 height 15
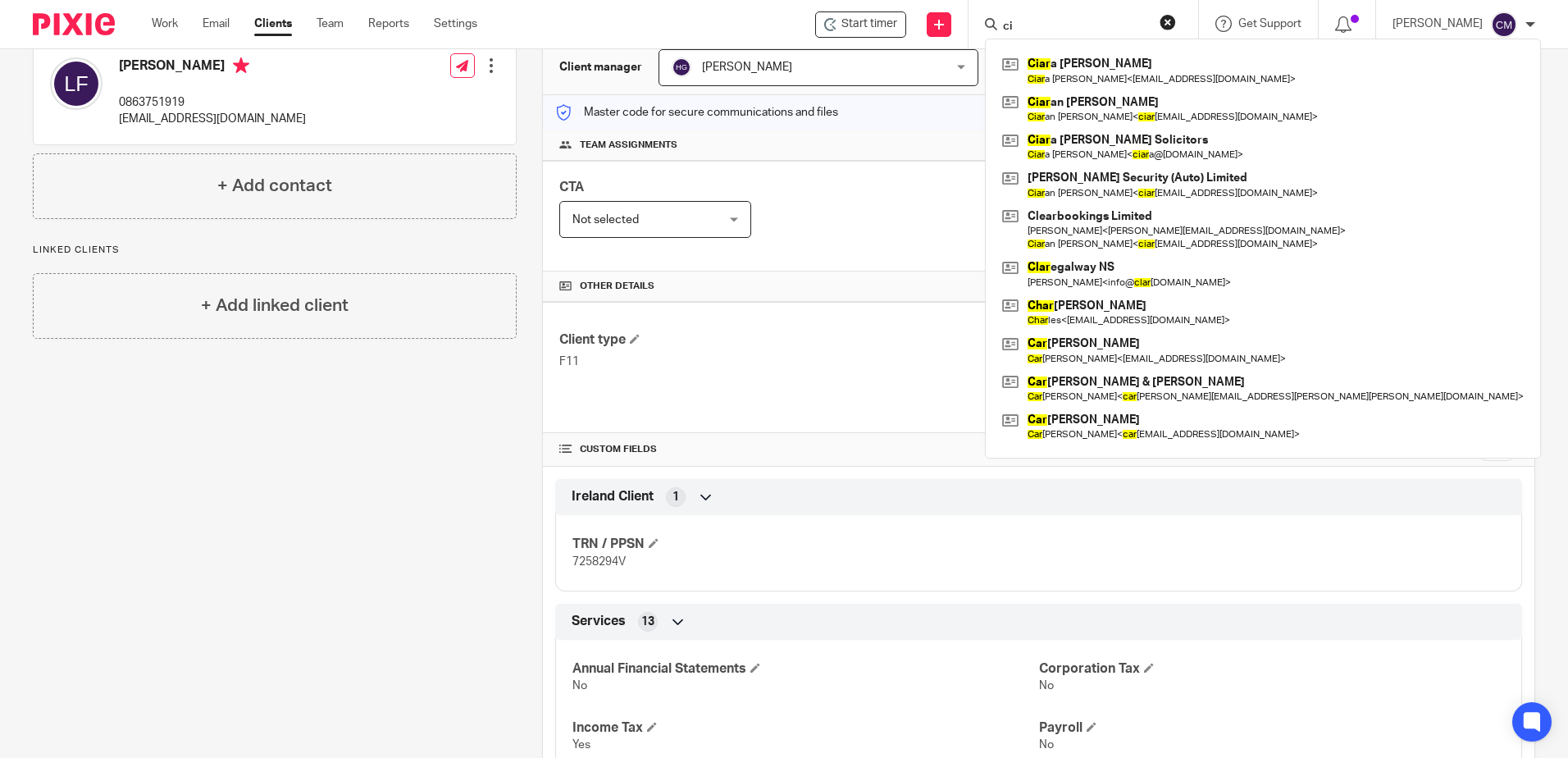
type input "c"
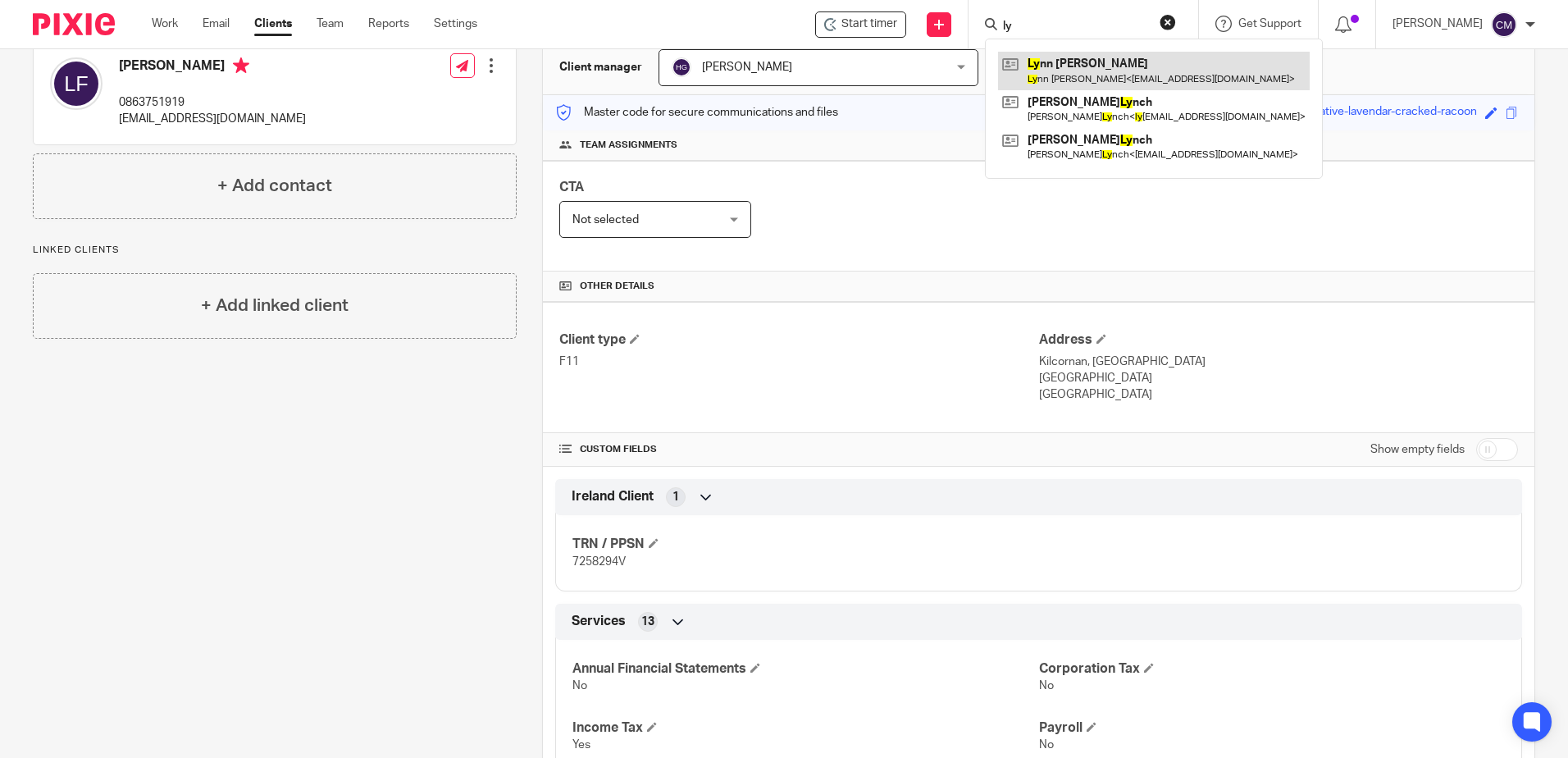
type input "ly"
click at [1061, 76] on link at bounding box center [1154, 70] width 312 height 38
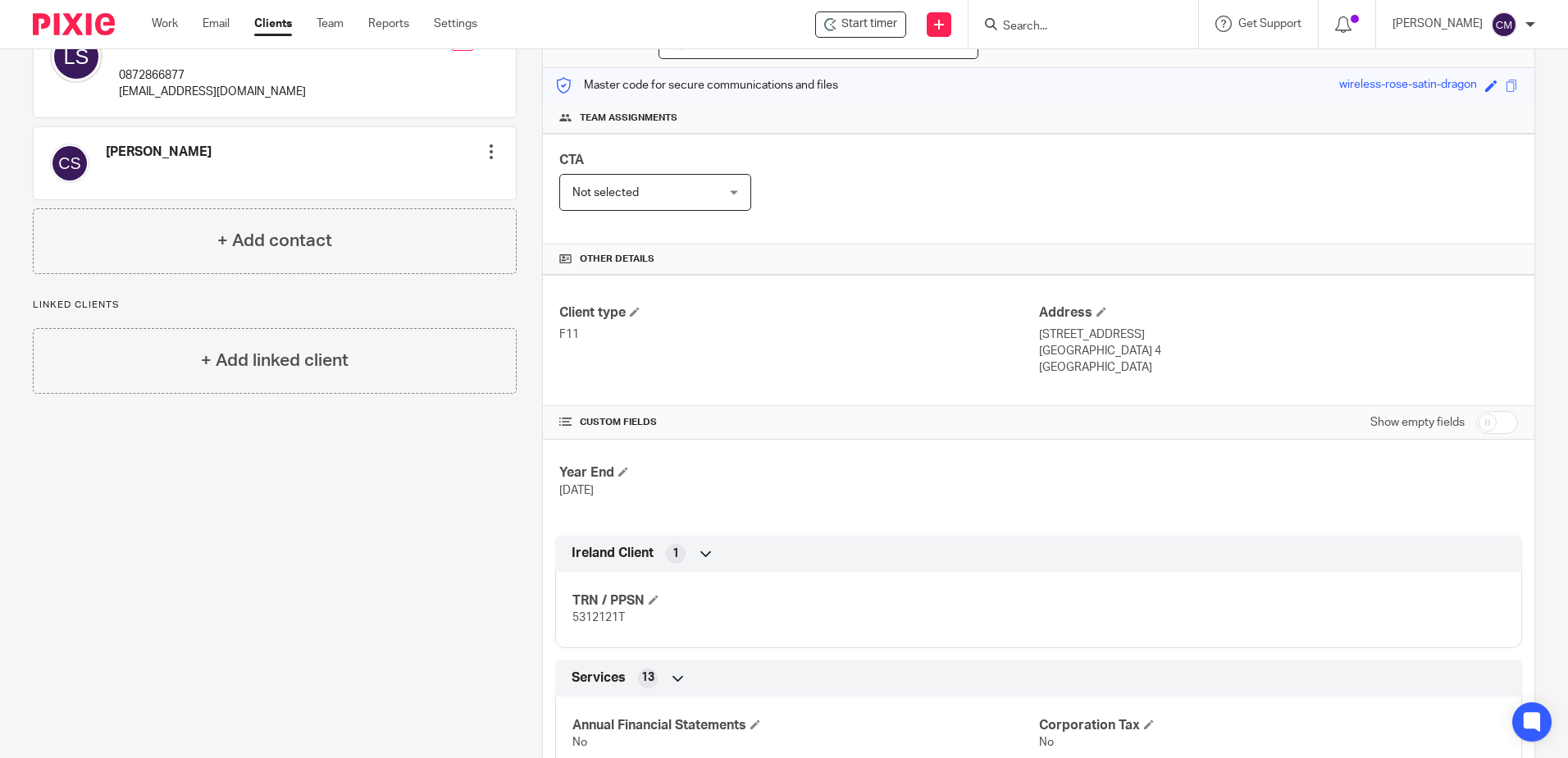
scroll to position [246, 0]
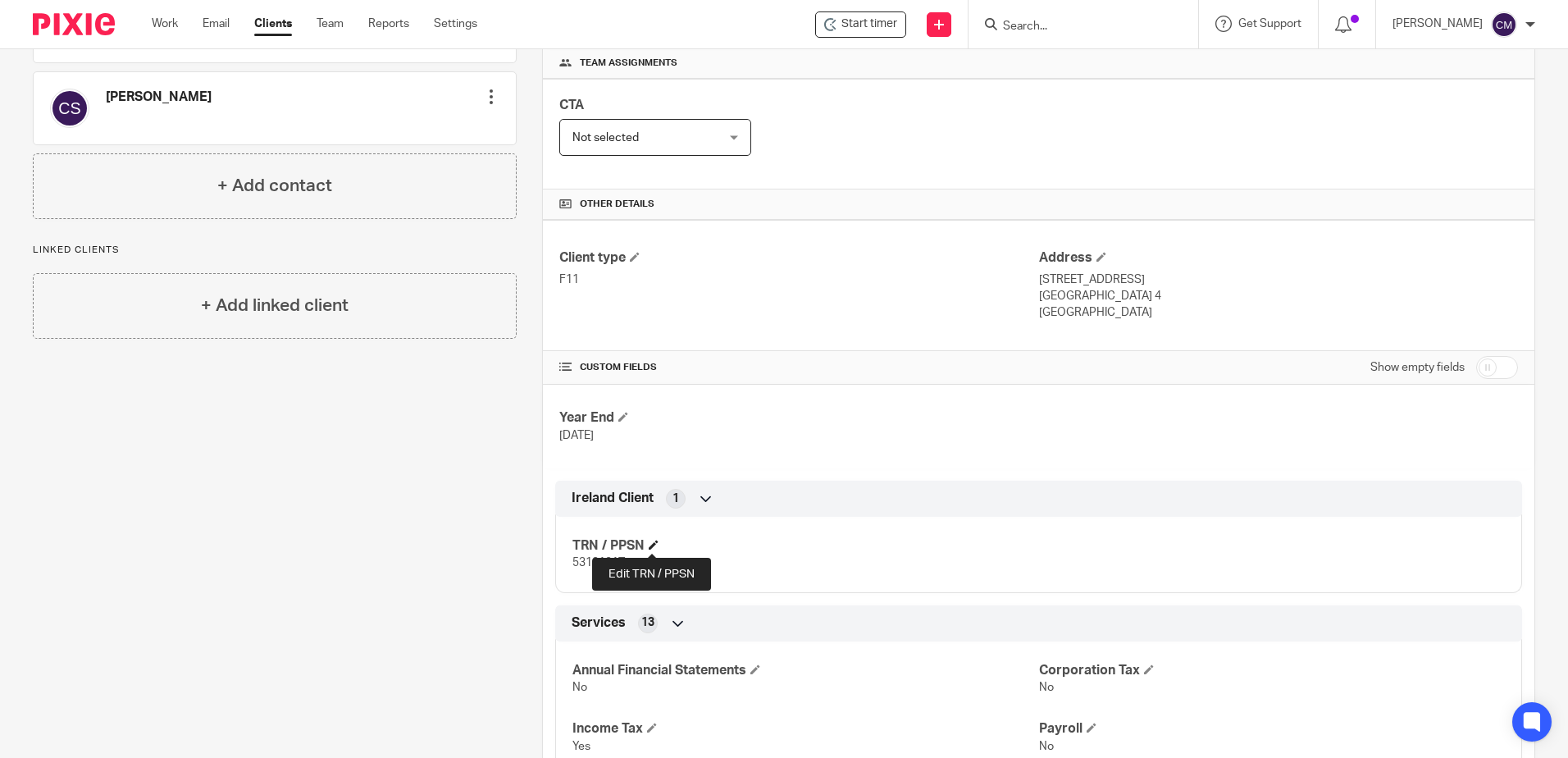
click at [649, 545] on span at bounding box center [653, 544] width 9 height 9
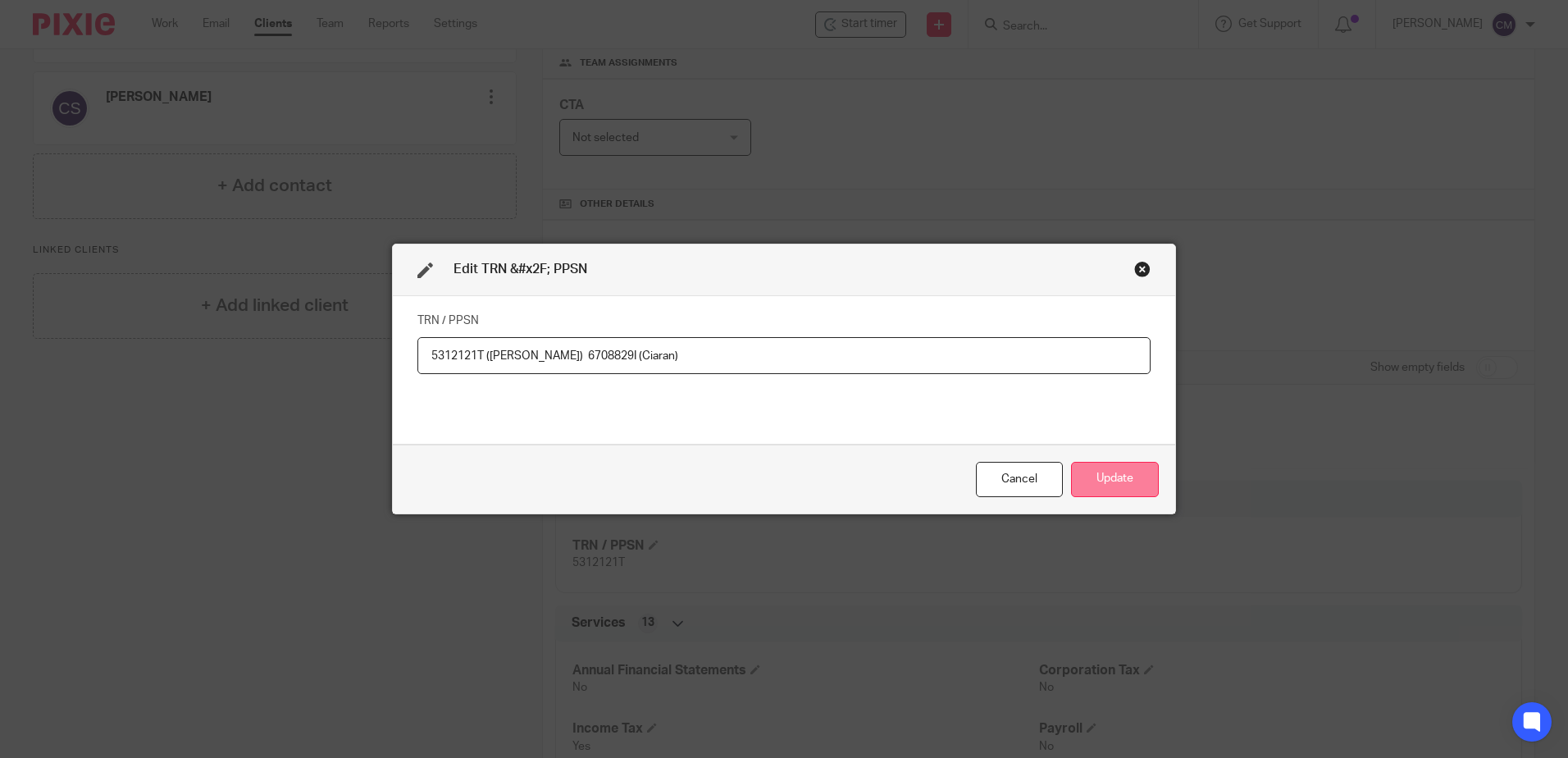
type input "5312121T (Lynn) 6708829I (Ciaran)"
click at [1094, 464] on button "Update" at bounding box center [1115, 479] width 87 height 35
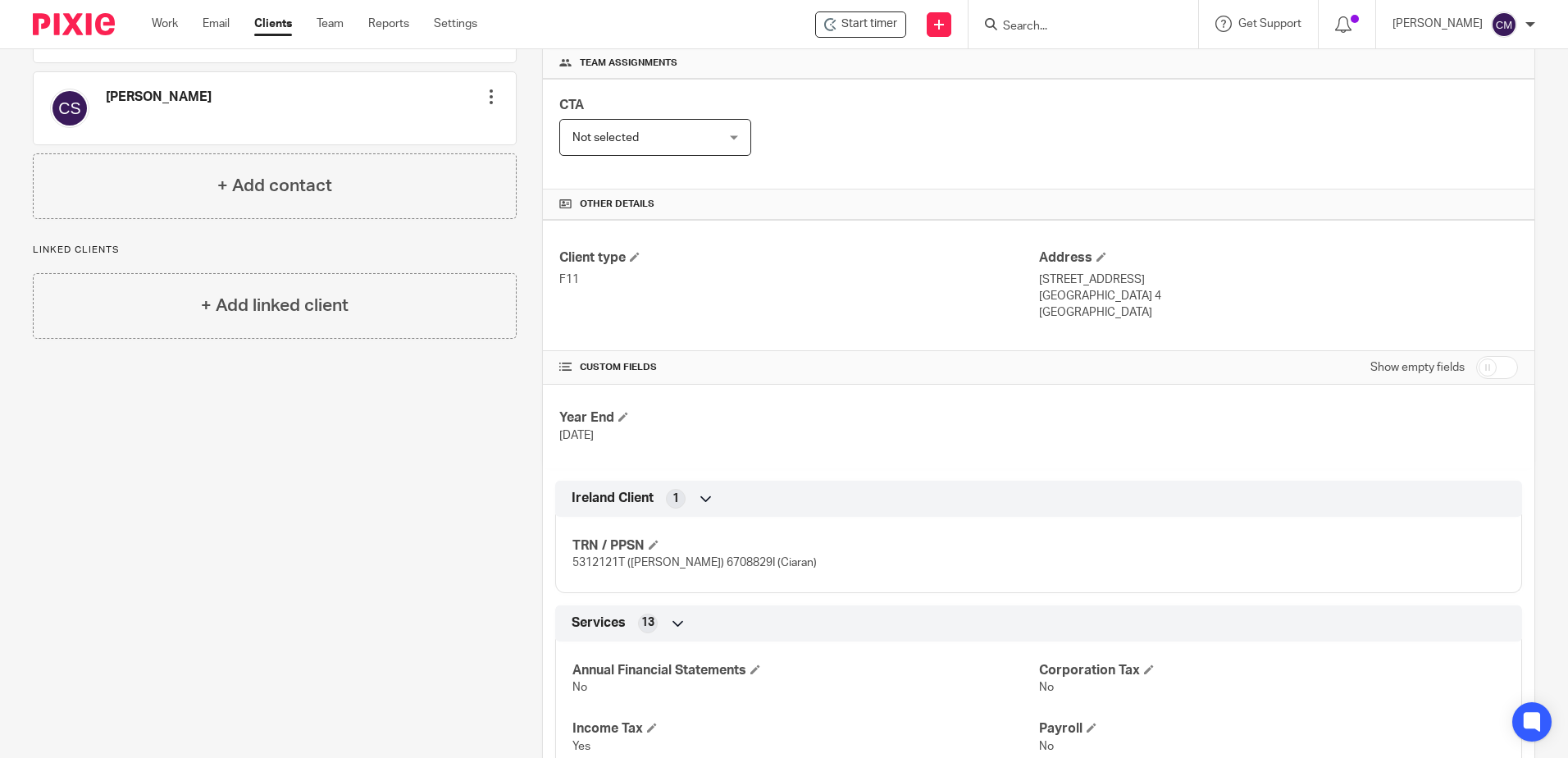
click at [1081, 39] on div at bounding box center [1083, 24] width 230 height 49
click at [1076, 30] on input "Search" at bounding box center [1076, 27] width 147 height 15
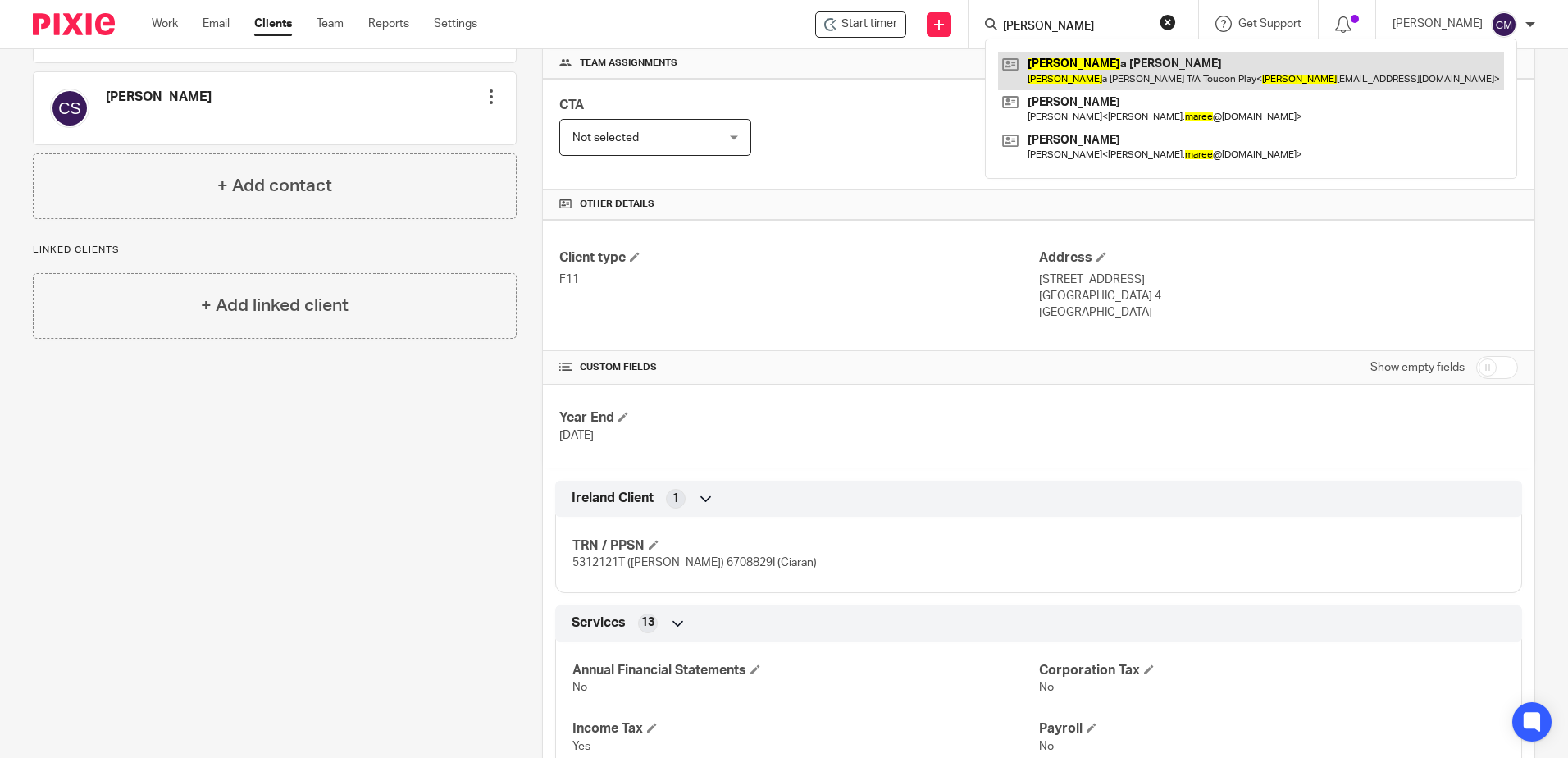
type input "mares"
click at [1094, 75] on link at bounding box center [1251, 70] width 506 height 38
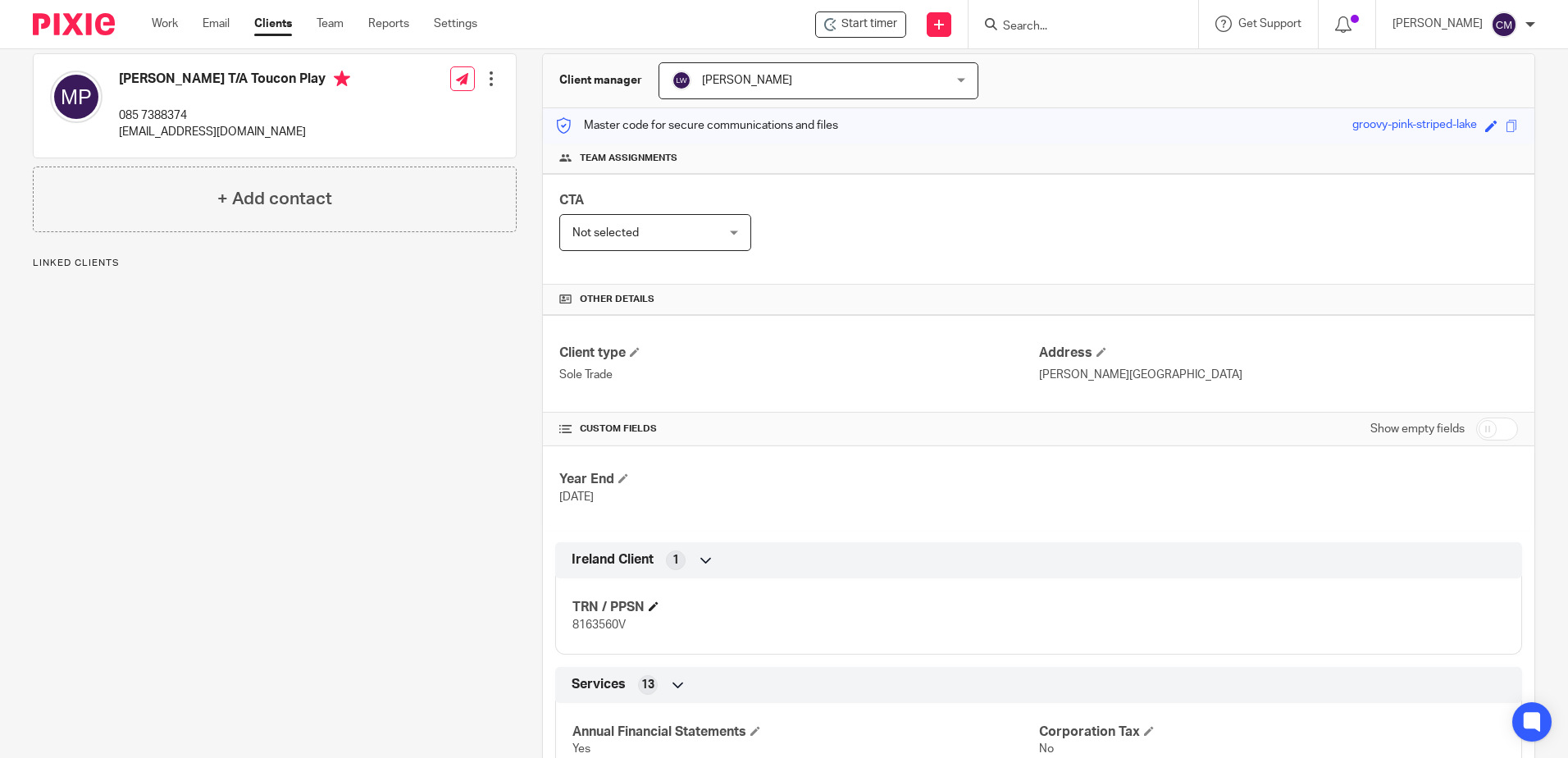
scroll to position [164, 0]
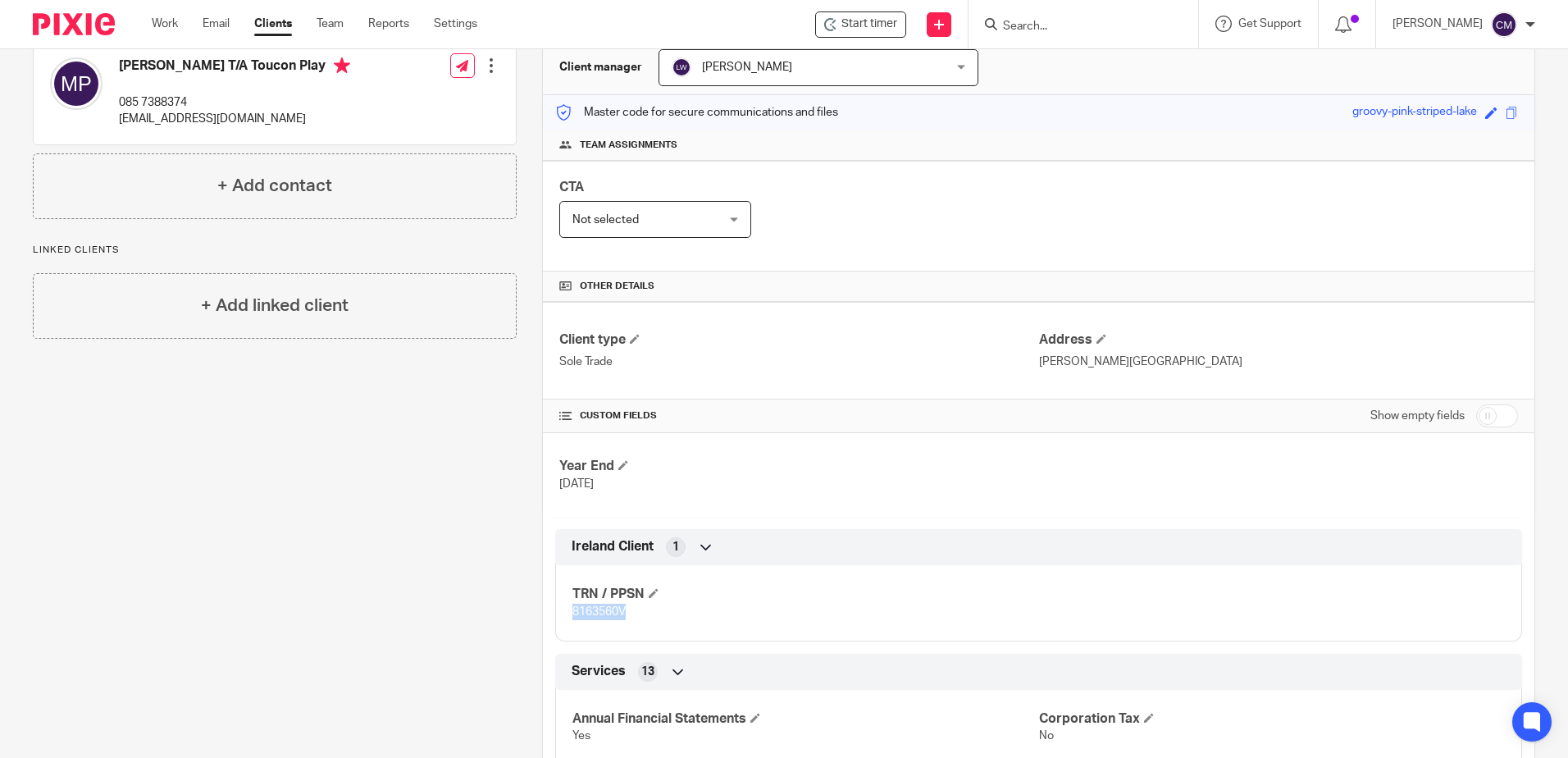
drag, startPoint x: 627, startPoint y: 615, endPoint x: 570, endPoint y: 618, distance: 57.1
click at [573, 618] on p "8163560V" at bounding box center [806, 612] width 466 height 16
copy span "8163560V"
click at [1097, 341] on span at bounding box center [1101, 338] width 9 height 9
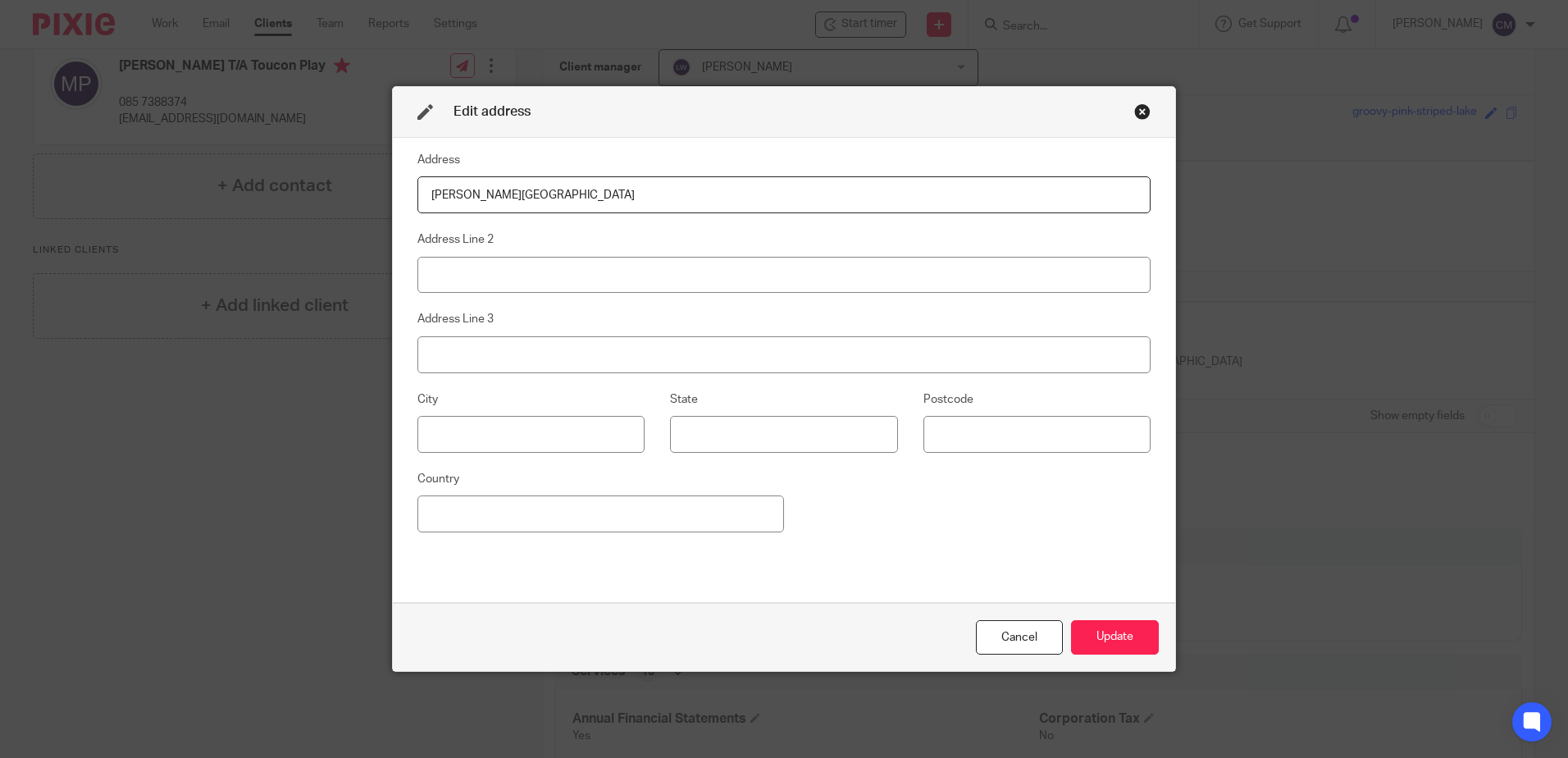
drag, startPoint x: 623, startPoint y: 203, endPoint x: 365, endPoint y: 205, distance: 258.0
click at [362, 205] on div "Edit address Address [PERSON_NAME][GEOGRAPHIC_DATA] Address Line 2 Address Line…" at bounding box center [784, 379] width 1568 height 758
type input "[STREET_ADDRESS]"
click at [1072, 634] on button "Update" at bounding box center [1115, 637] width 87 height 35
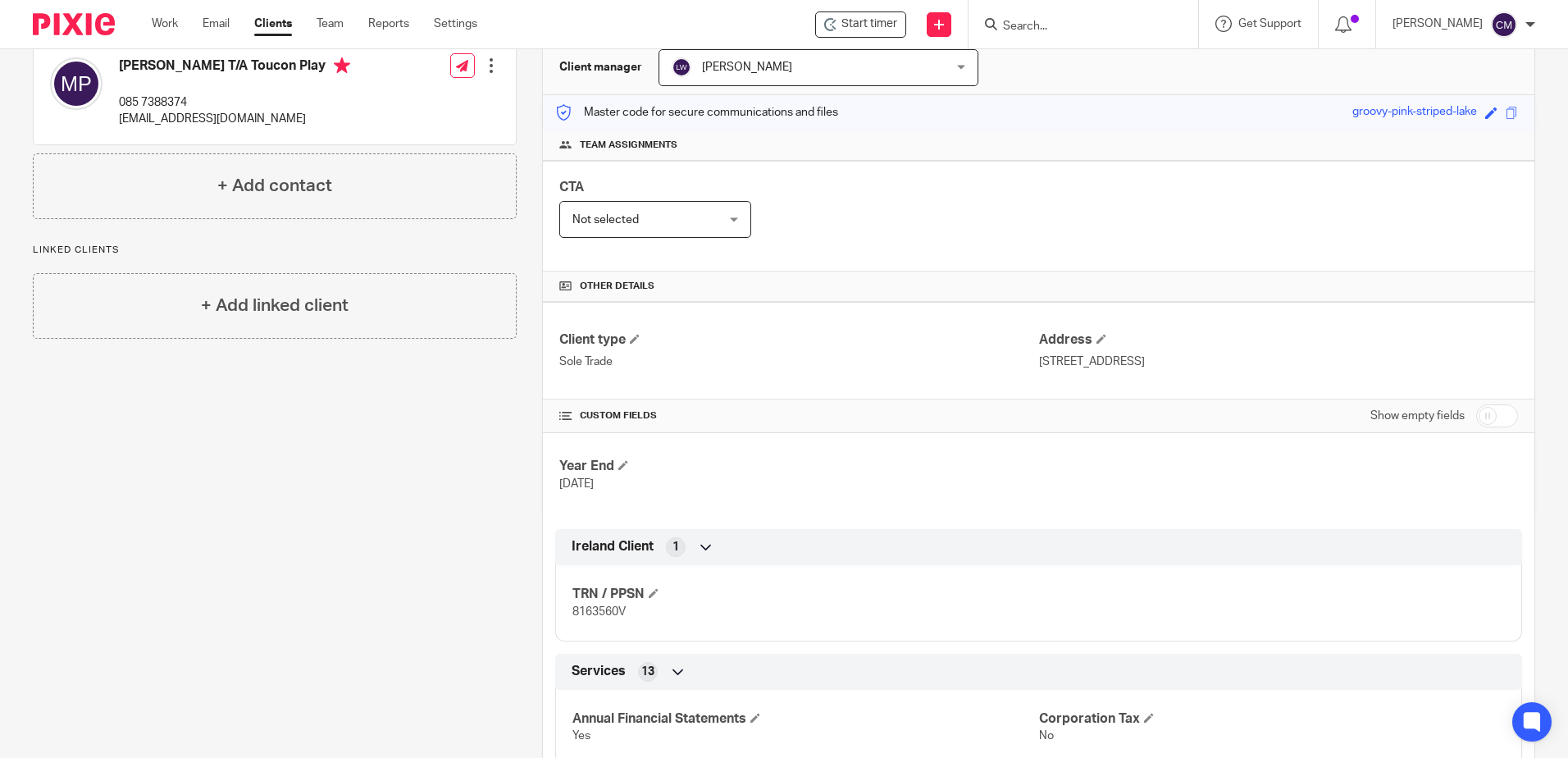
click at [1020, 38] on div at bounding box center [1083, 24] width 230 height 49
click at [1019, 31] on input "Search" at bounding box center [1076, 27] width 147 height 15
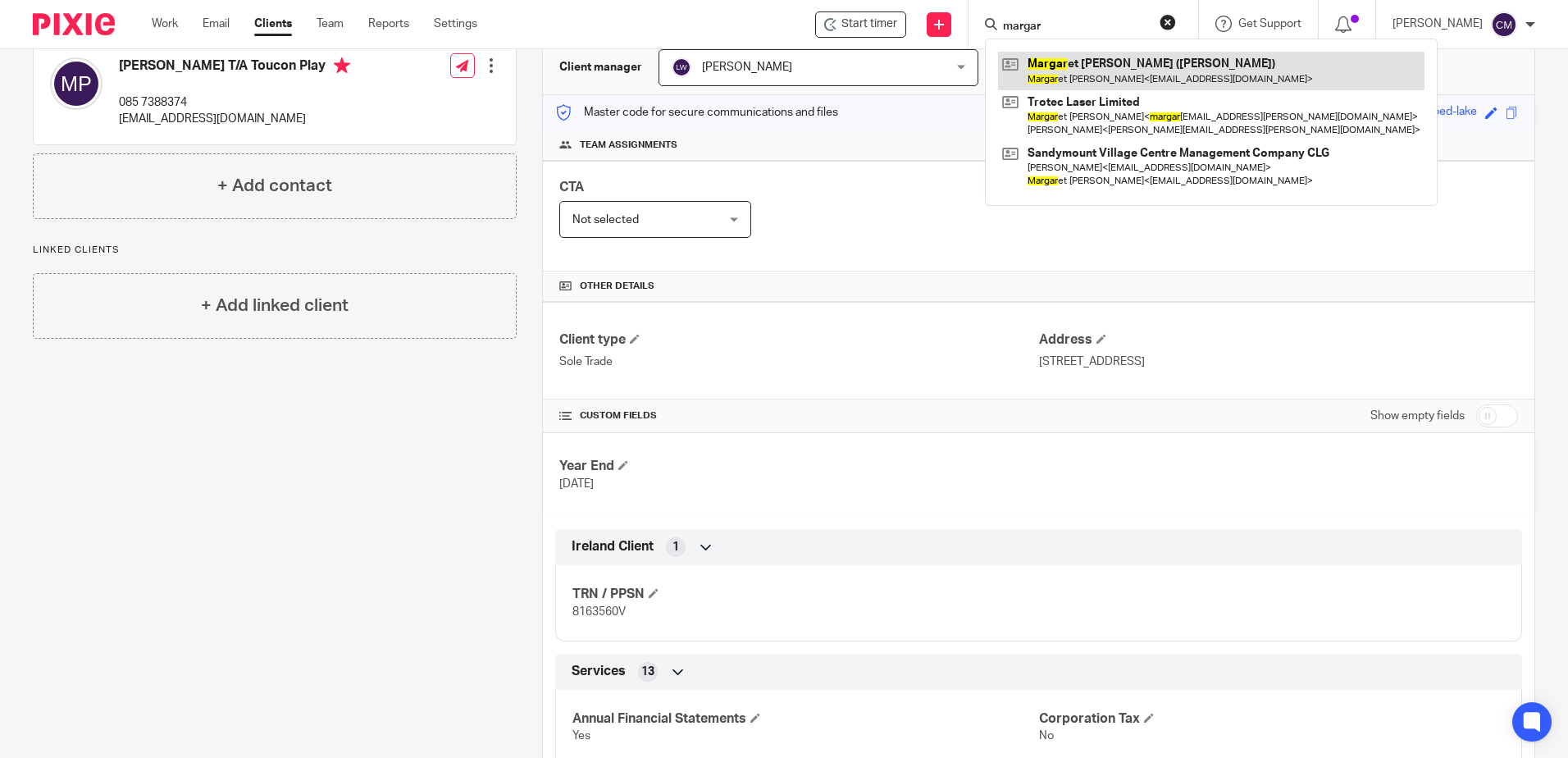
type input "margar"
click at [1085, 88] on link at bounding box center [1212, 70] width 426 height 38
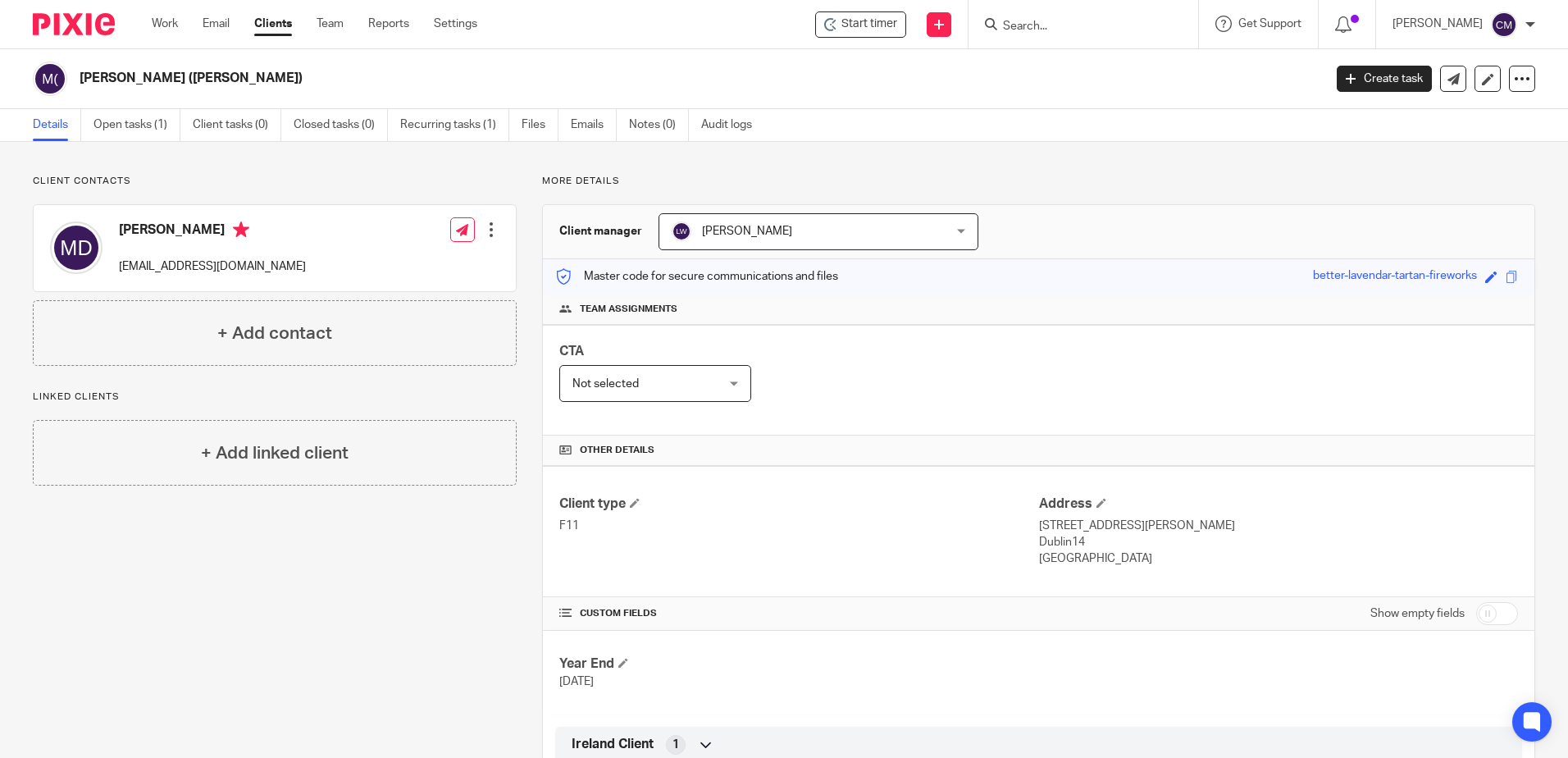
click at [1049, 23] on input "Search" at bounding box center [1076, 27] width 147 height 15
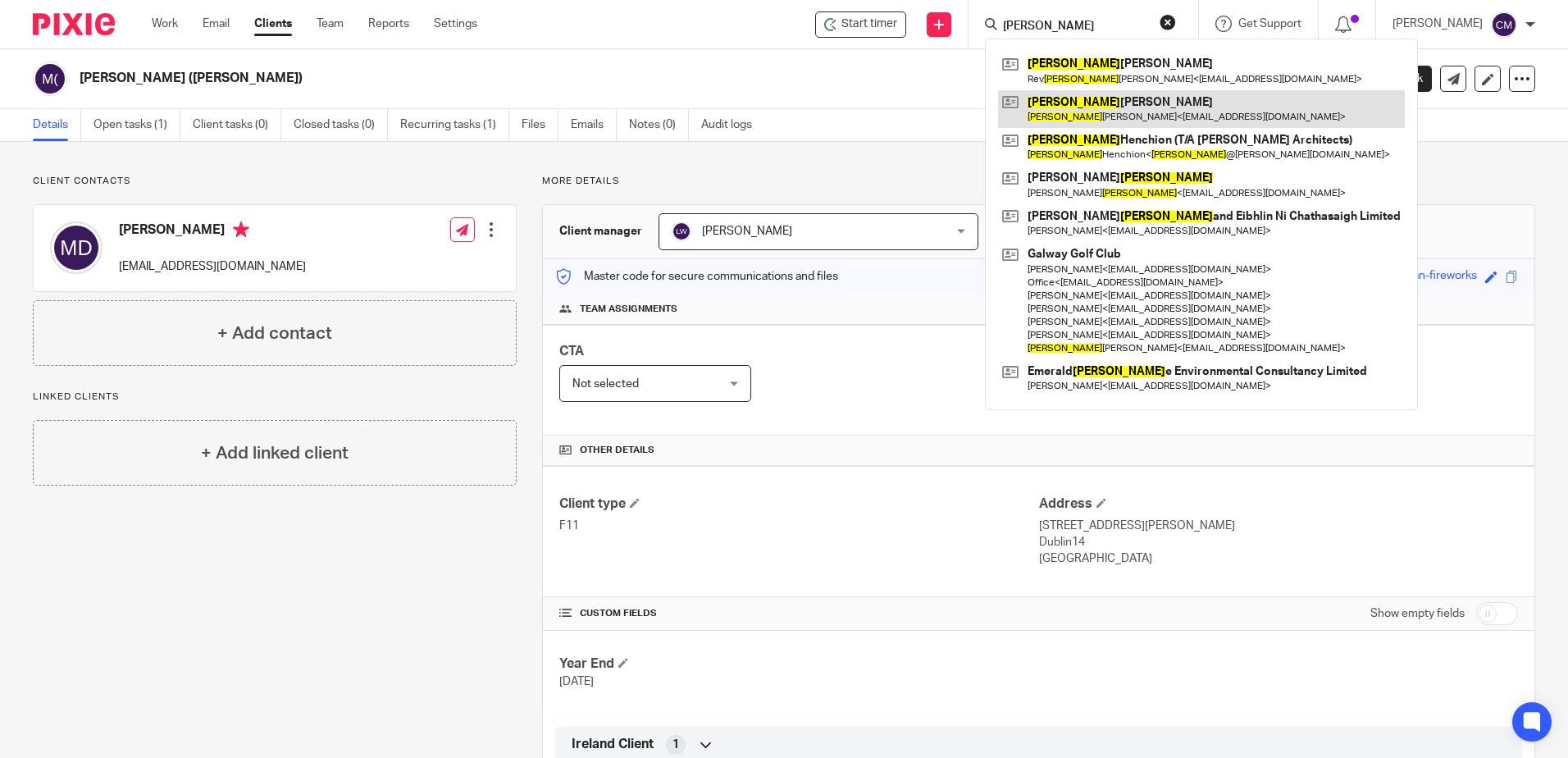
type input "martin"
click at [1064, 107] on link at bounding box center [1201, 109] width 407 height 38
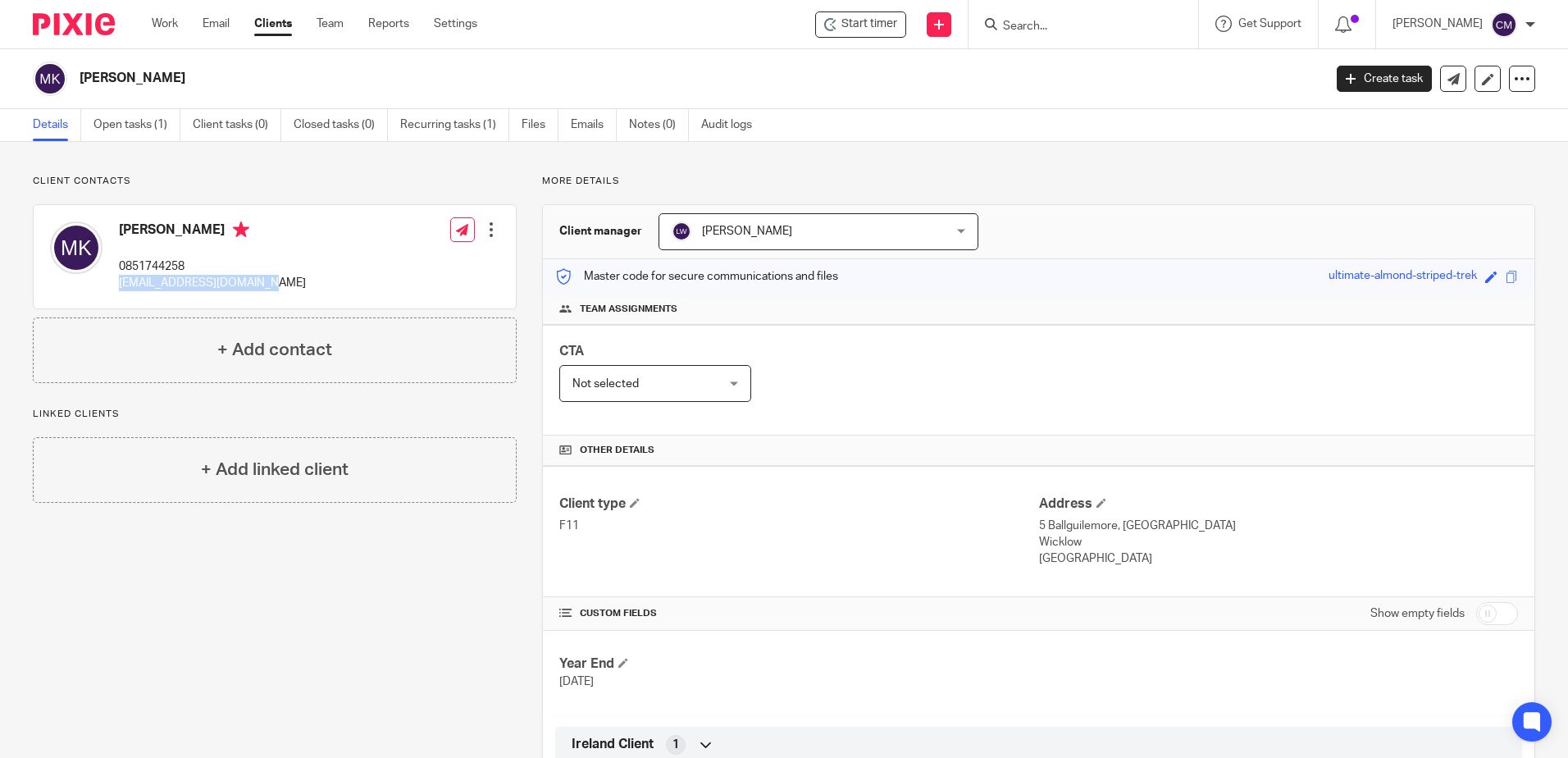
drag, startPoint x: 211, startPoint y: 279, endPoint x: 122, endPoint y: 283, distance: 89.1
click at [122, 283] on div "Martin Keating 0851744258 mgerardkeating@gmail.com Edit contact Create client f…" at bounding box center [274, 256] width 482 height 104
copy p "[EMAIL_ADDRESS][DOMAIN_NAME]"
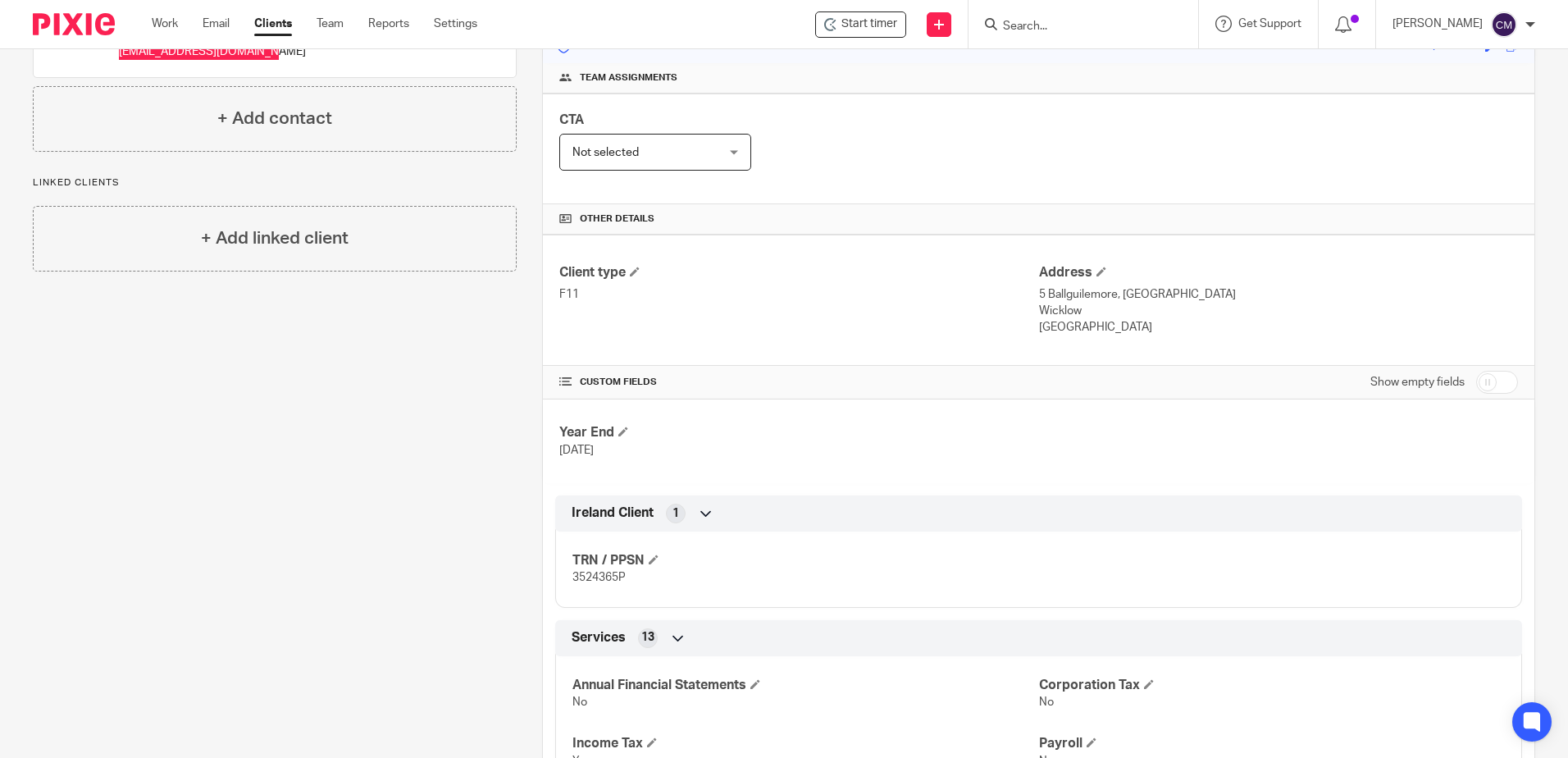
scroll to position [246, 0]
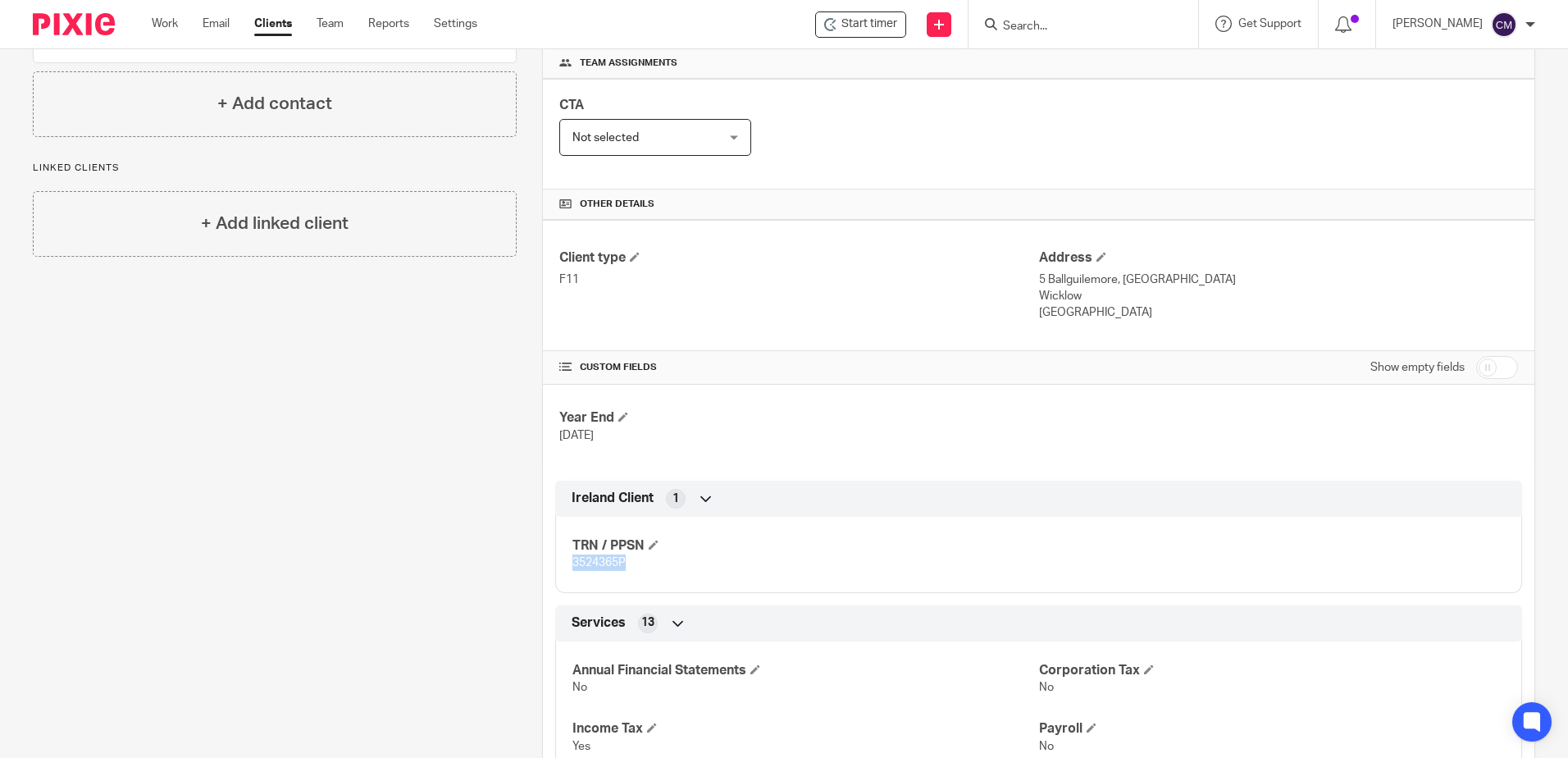
drag, startPoint x: 630, startPoint y: 569, endPoint x: 571, endPoint y: 566, distance: 59.1
click at [573, 566] on p "3524365P" at bounding box center [806, 563] width 466 height 16
copy span "3524365P"
click at [1034, 23] on input "Search" at bounding box center [1076, 27] width 147 height 15
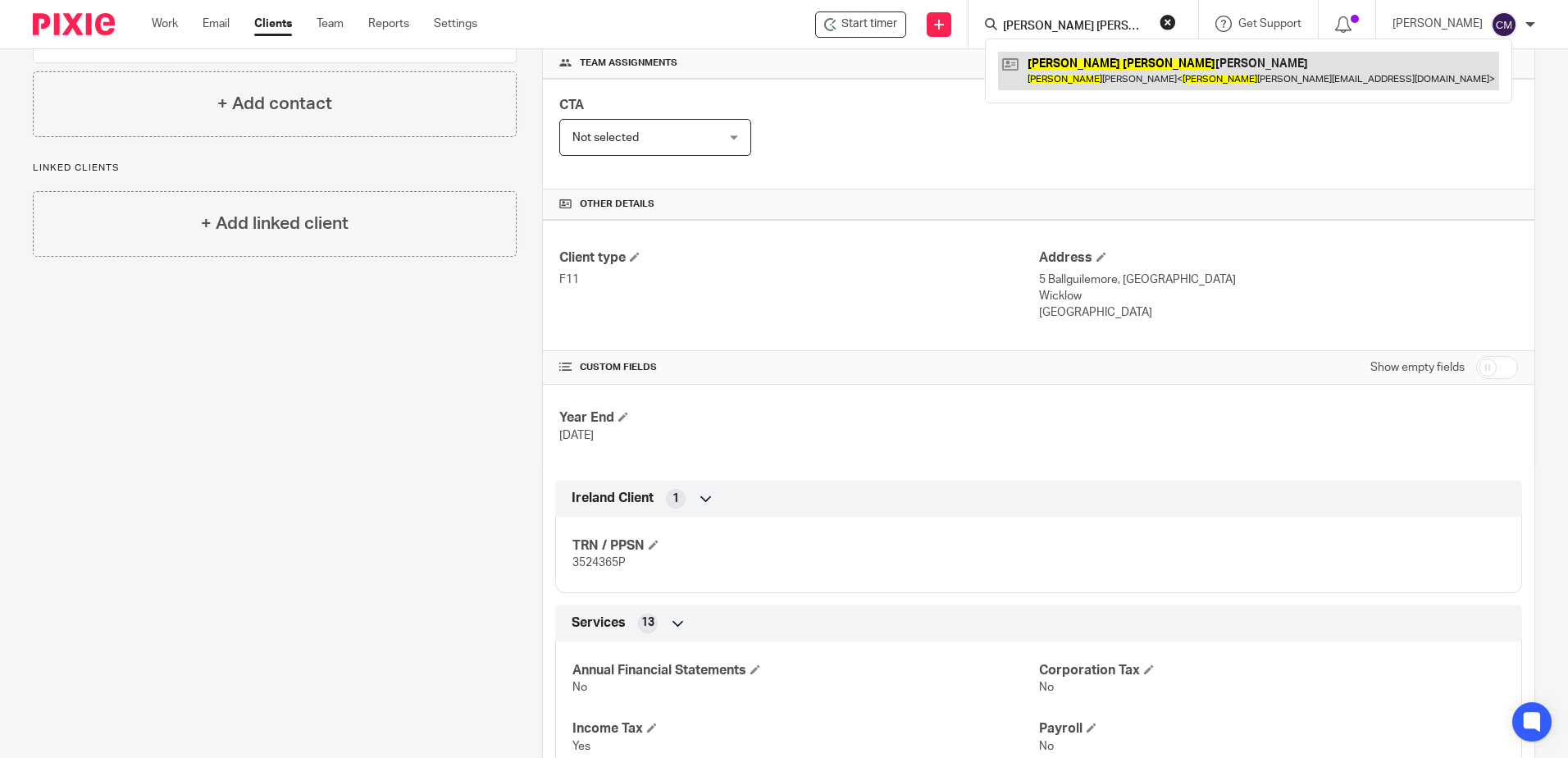
type input "mary beth"
click at [1067, 69] on link at bounding box center [1249, 70] width 501 height 38
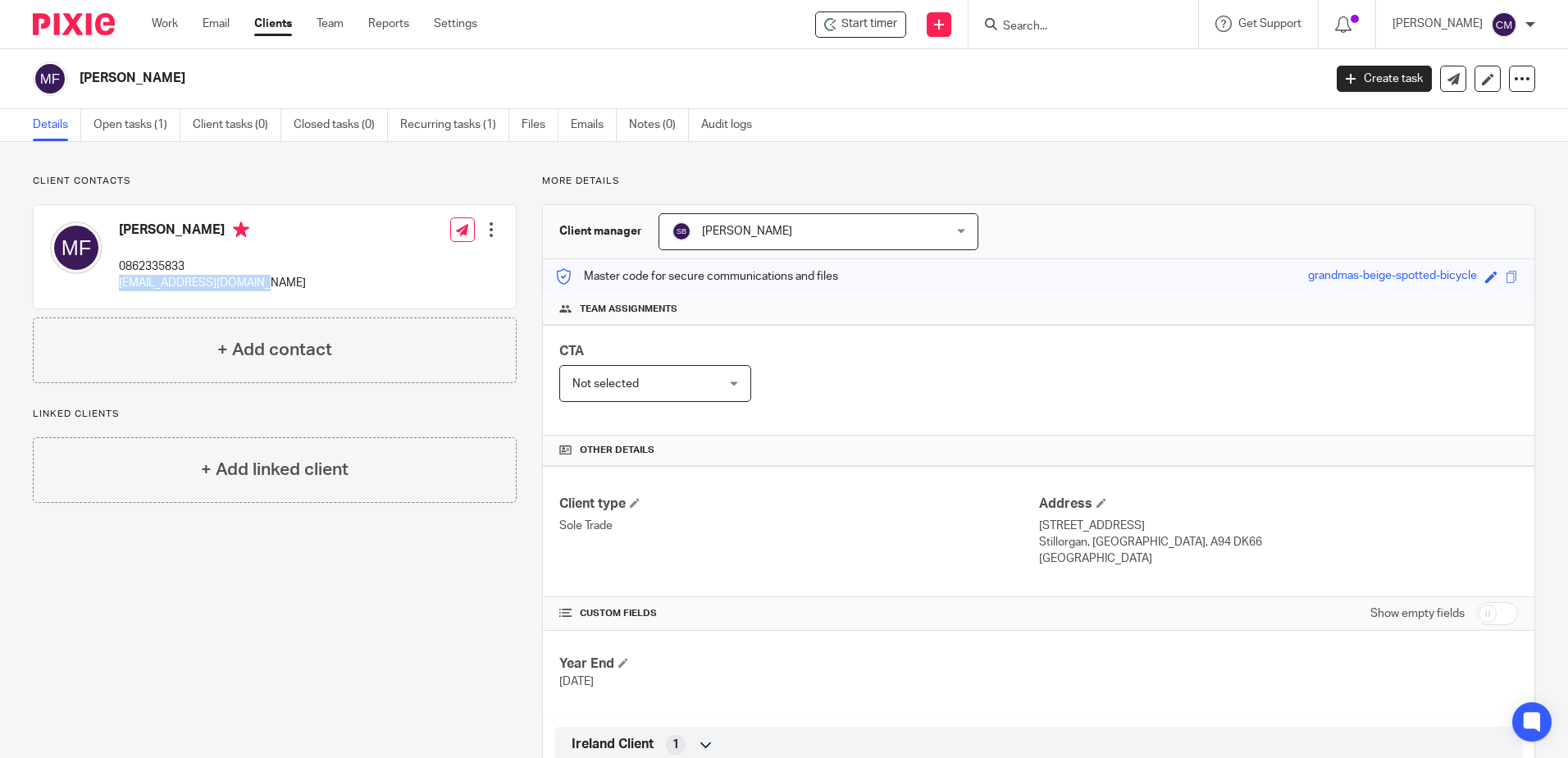
drag, startPoint x: 263, startPoint y: 284, endPoint x: 120, endPoint y: 282, distance: 143.0
click at [120, 282] on div "[PERSON_NAME] 0862335833 [EMAIL_ADDRESS][DOMAIN_NAME] Edit contact Create clien…" at bounding box center [274, 256] width 482 height 104
drag, startPoint x: 120, startPoint y: 282, endPoint x: 128, endPoint y: 284, distance: 8.2
copy p "[EMAIL_ADDRESS][DOMAIN_NAME]"
click at [1097, 501] on span at bounding box center [1101, 502] width 9 height 9
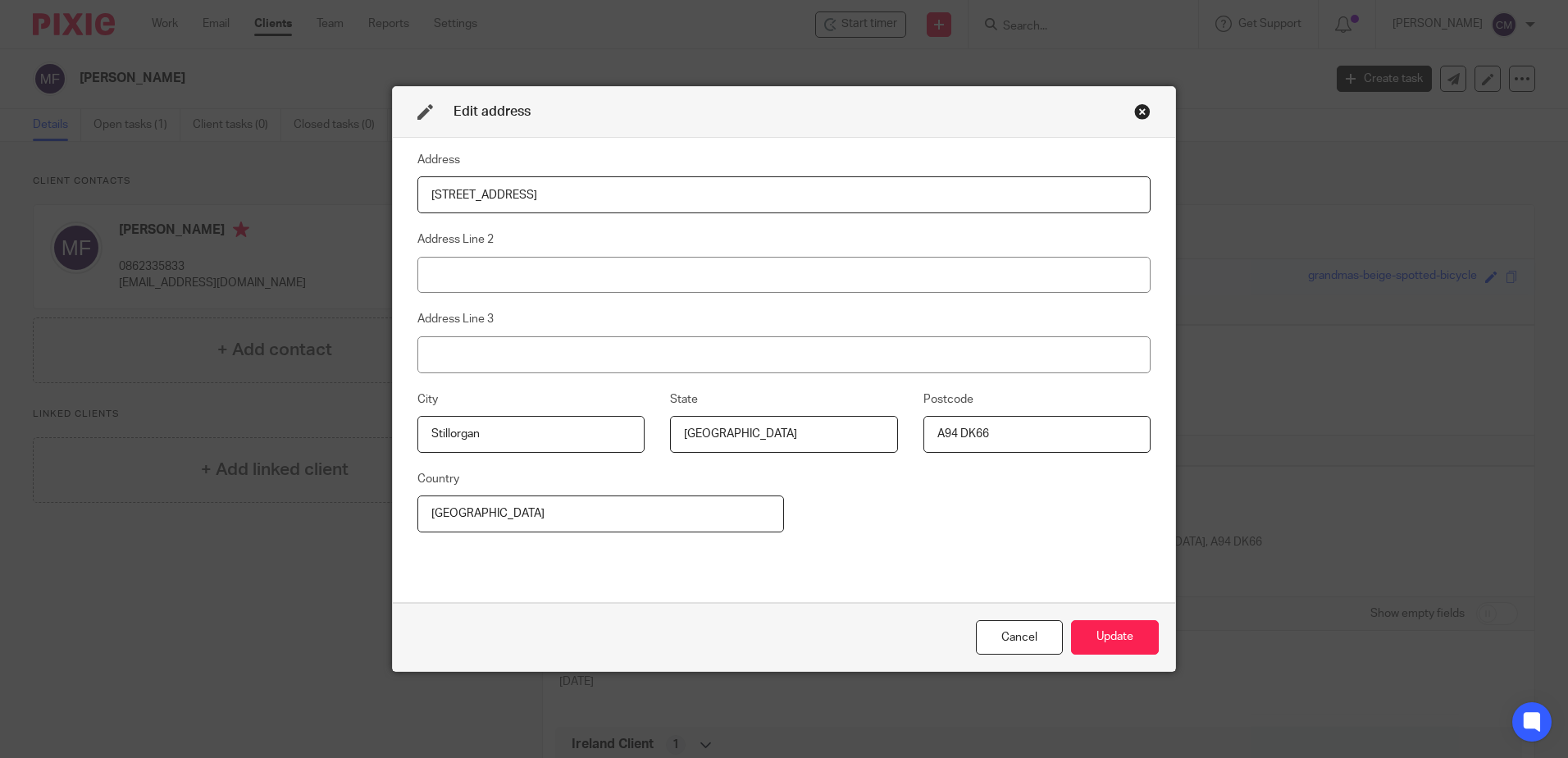
drag, startPoint x: 564, startPoint y: 188, endPoint x: 438, endPoint y: 180, distance: 126.3
click at [438, 180] on input "[STREET_ADDRESS]" at bounding box center [784, 194] width 733 height 37
type input "4"
type input "[STREET_ADDRESS] [GEOGRAPHIC_DATA]"
drag, startPoint x: 493, startPoint y: 438, endPoint x: 392, endPoint y: 438, distance: 101.0
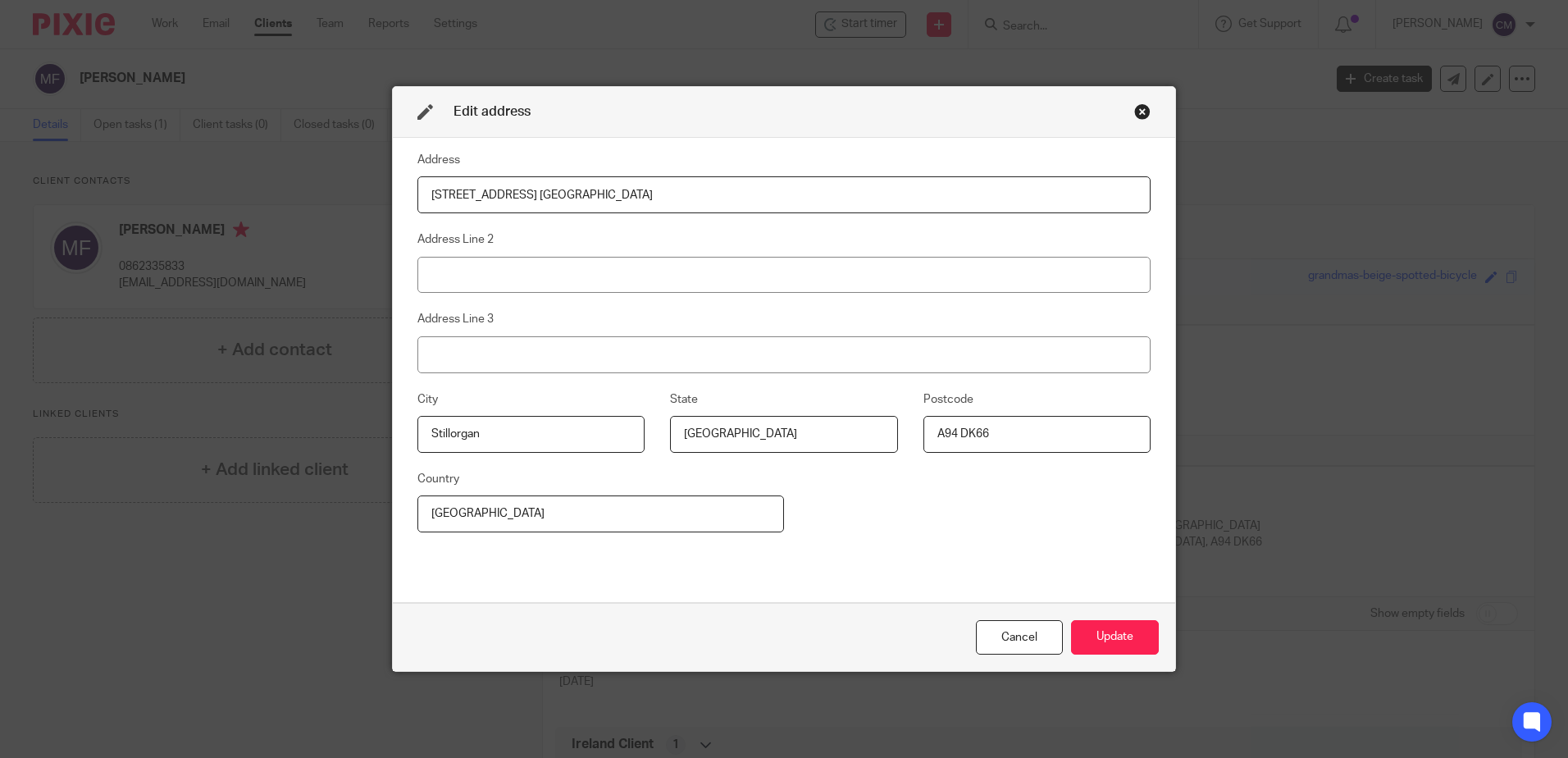
click at [392, 438] on fieldset "City Stillorgan" at bounding box center [518, 421] width 253 height 63
drag, startPoint x: 1078, startPoint y: 436, endPoint x: 892, endPoint y: 466, distance: 188.4
click at [828, 435] on div "City State [GEOGRAPHIC_DATA] Postcode A94 DK66" at bounding box center [772, 429] width 759 height 80
click at [1106, 641] on button "Update" at bounding box center [1115, 637] width 87 height 35
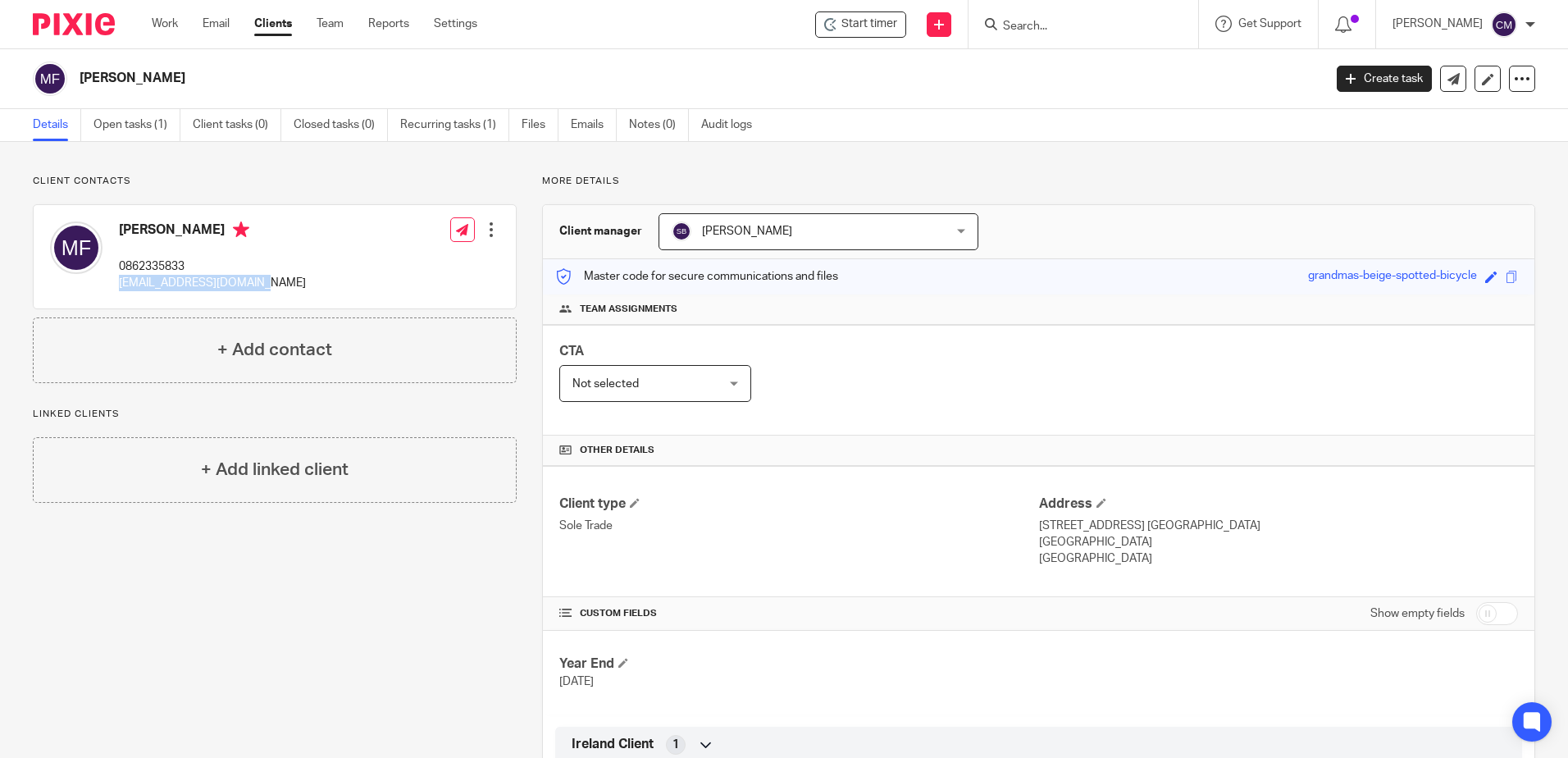
drag, startPoint x: 326, startPoint y: 279, endPoint x: 122, endPoint y: 280, distance: 204.0
click at [122, 280] on div "[PERSON_NAME] 0862335833 [EMAIL_ADDRESS][DOMAIN_NAME] Edit contact Create clien…" at bounding box center [274, 256] width 482 height 104
copy p "[EMAIL_ADDRESS][DOMAIN_NAME]"
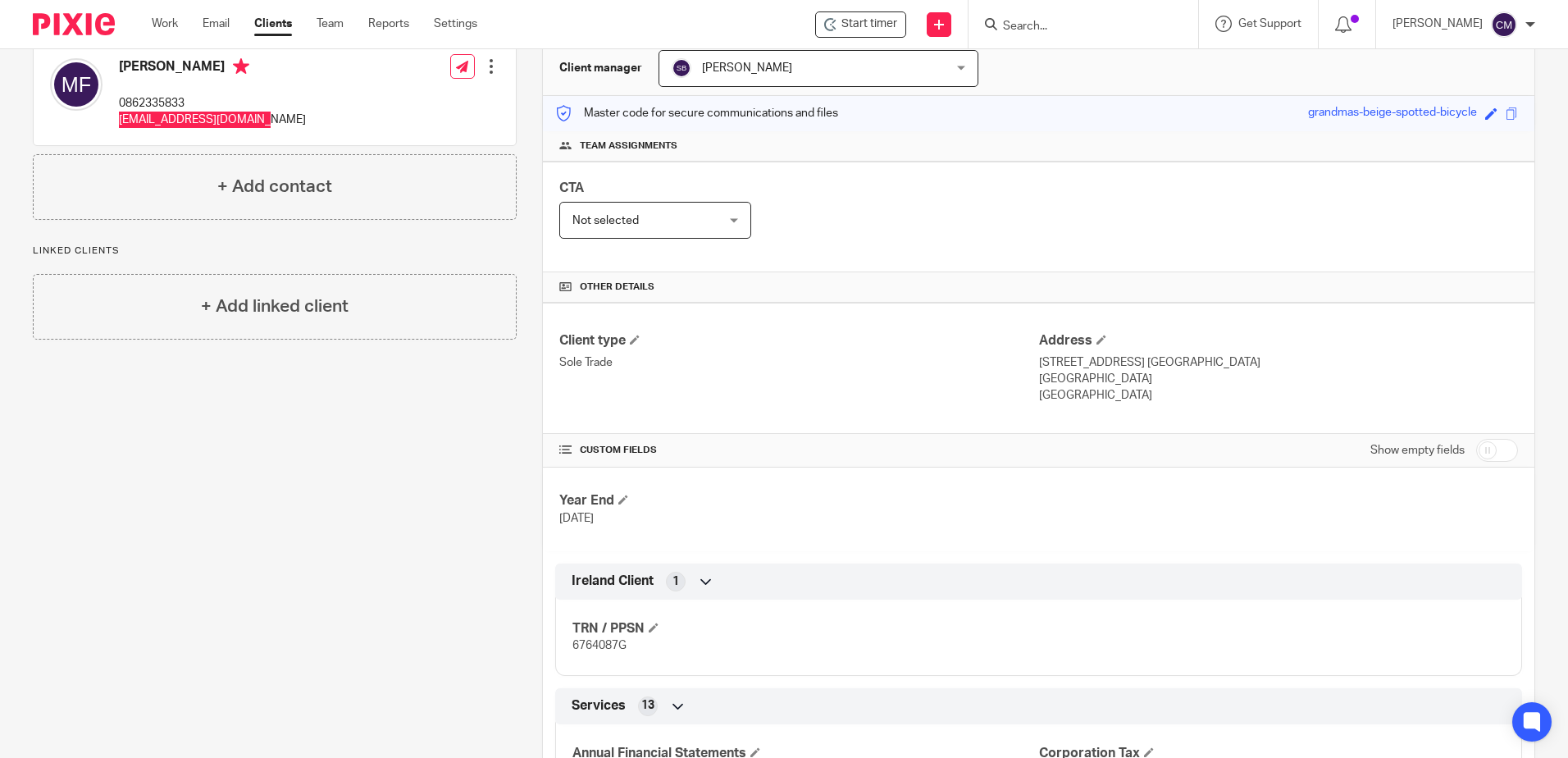
scroll to position [164, 0]
drag, startPoint x: 585, startPoint y: 660, endPoint x: 555, endPoint y: 660, distance: 30.0
click at [555, 660] on div "TRN / PPSN 6764087G" at bounding box center [1038, 630] width 967 height 88
drag, startPoint x: 555, startPoint y: 660, endPoint x: 579, endPoint y: 650, distance: 26.0
copy span "6764087G"
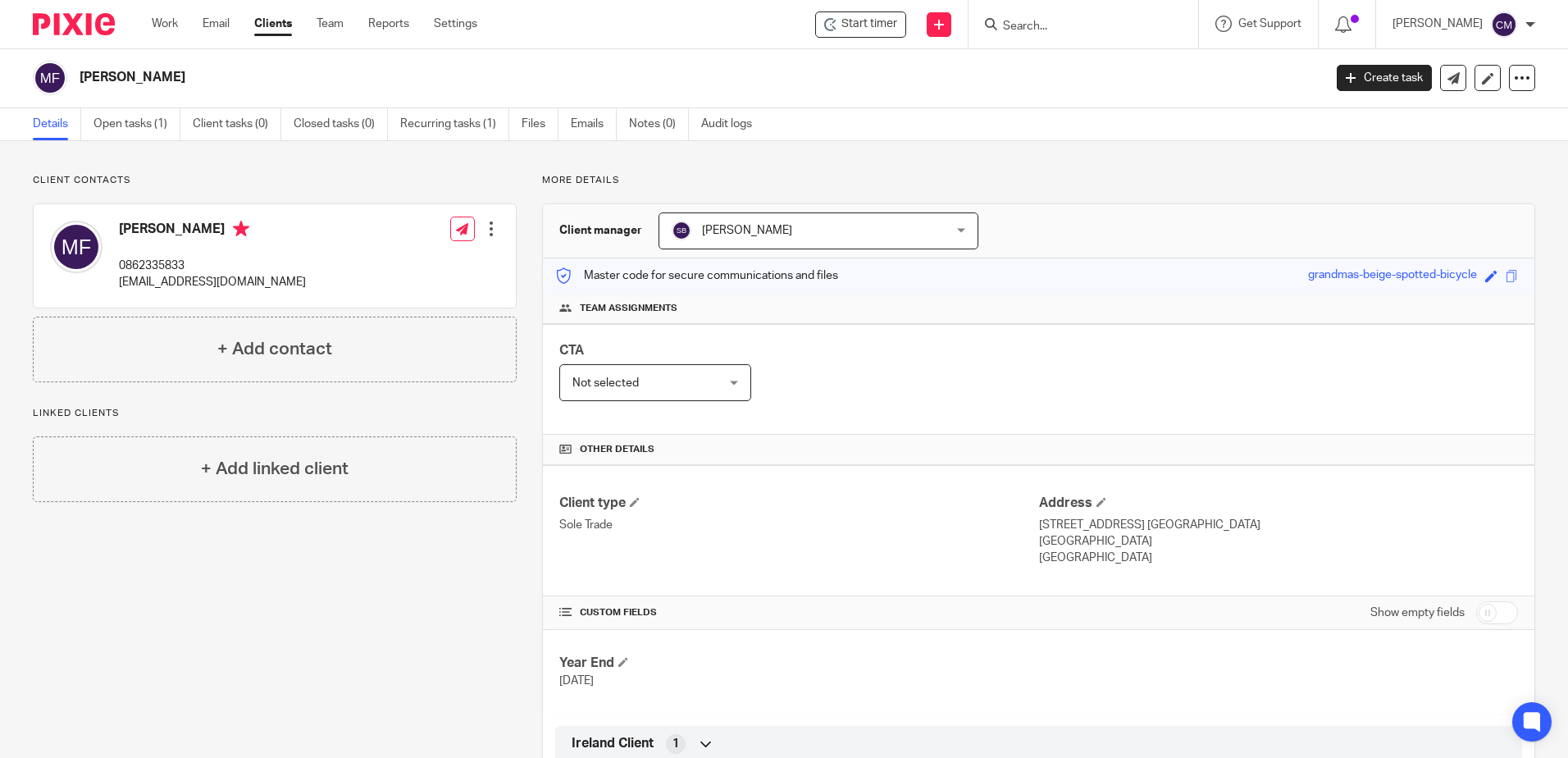
scroll to position [0, 0]
click at [1011, 32] on input "Search" at bounding box center [1076, 27] width 147 height 15
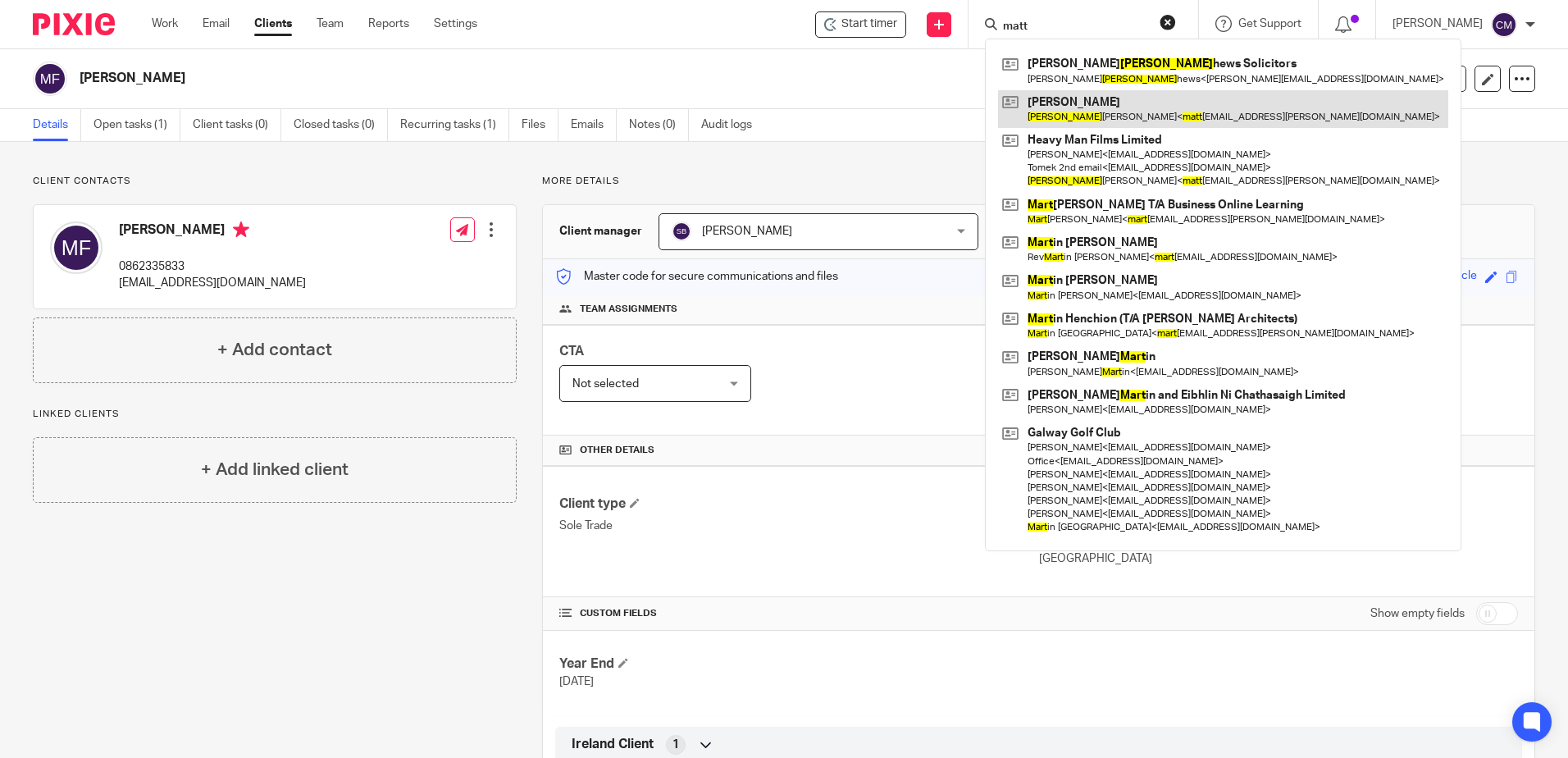
type input "matt"
click at [1067, 110] on link at bounding box center [1224, 109] width 450 height 38
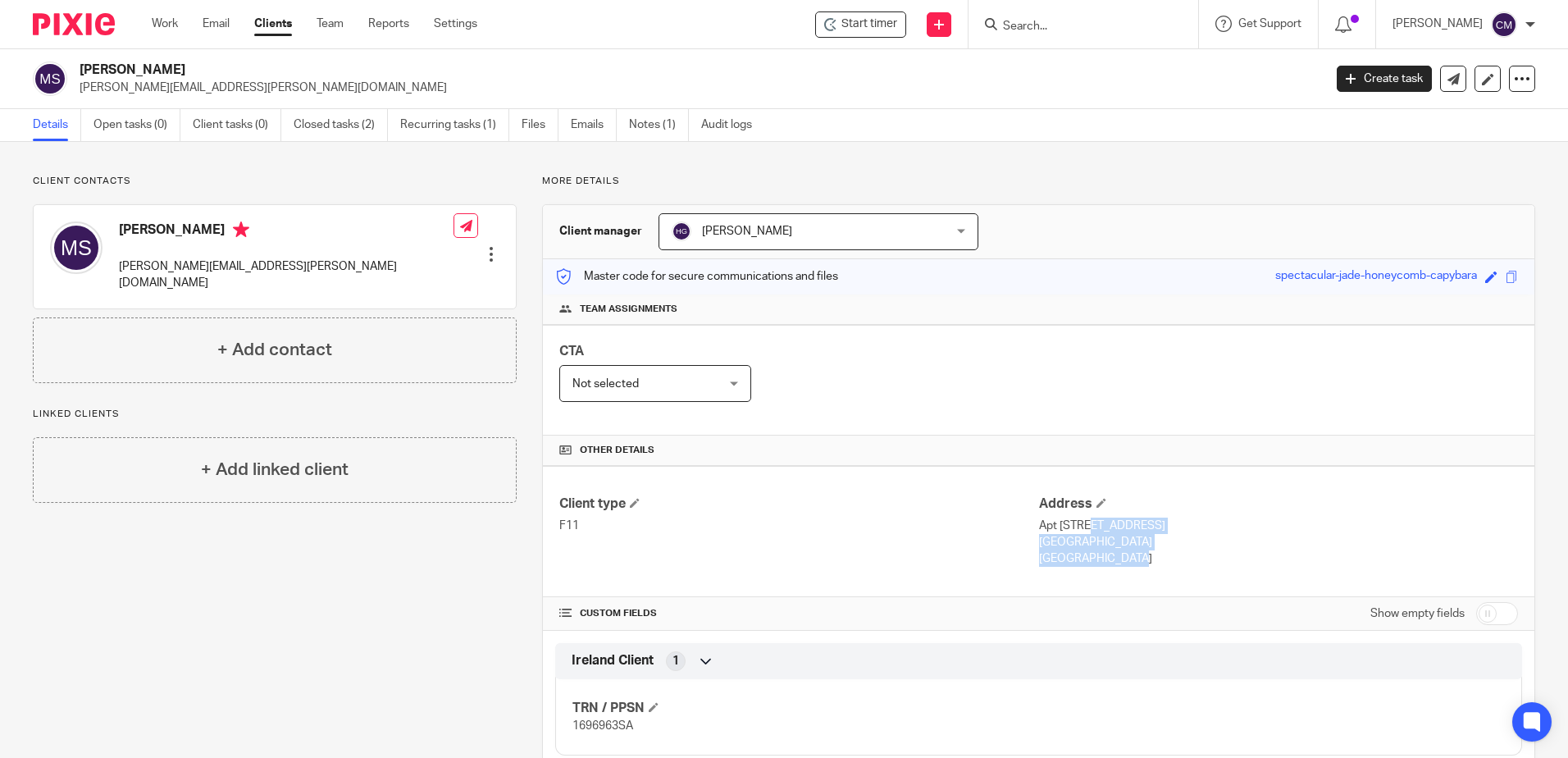
drag, startPoint x: 1063, startPoint y: 558, endPoint x: 1032, endPoint y: 530, distance: 41.8
click at [1040, 530] on div "Address Apt 6, Dun Breathhnach, Old Ballybane Road Galway Ireland" at bounding box center [1279, 532] width 479 height 72
copy div "Apt 6, Dun Breathhnach, Old Ballybane Road Galway Ireland"
click at [1028, 25] on input "Search" at bounding box center [1076, 27] width 147 height 15
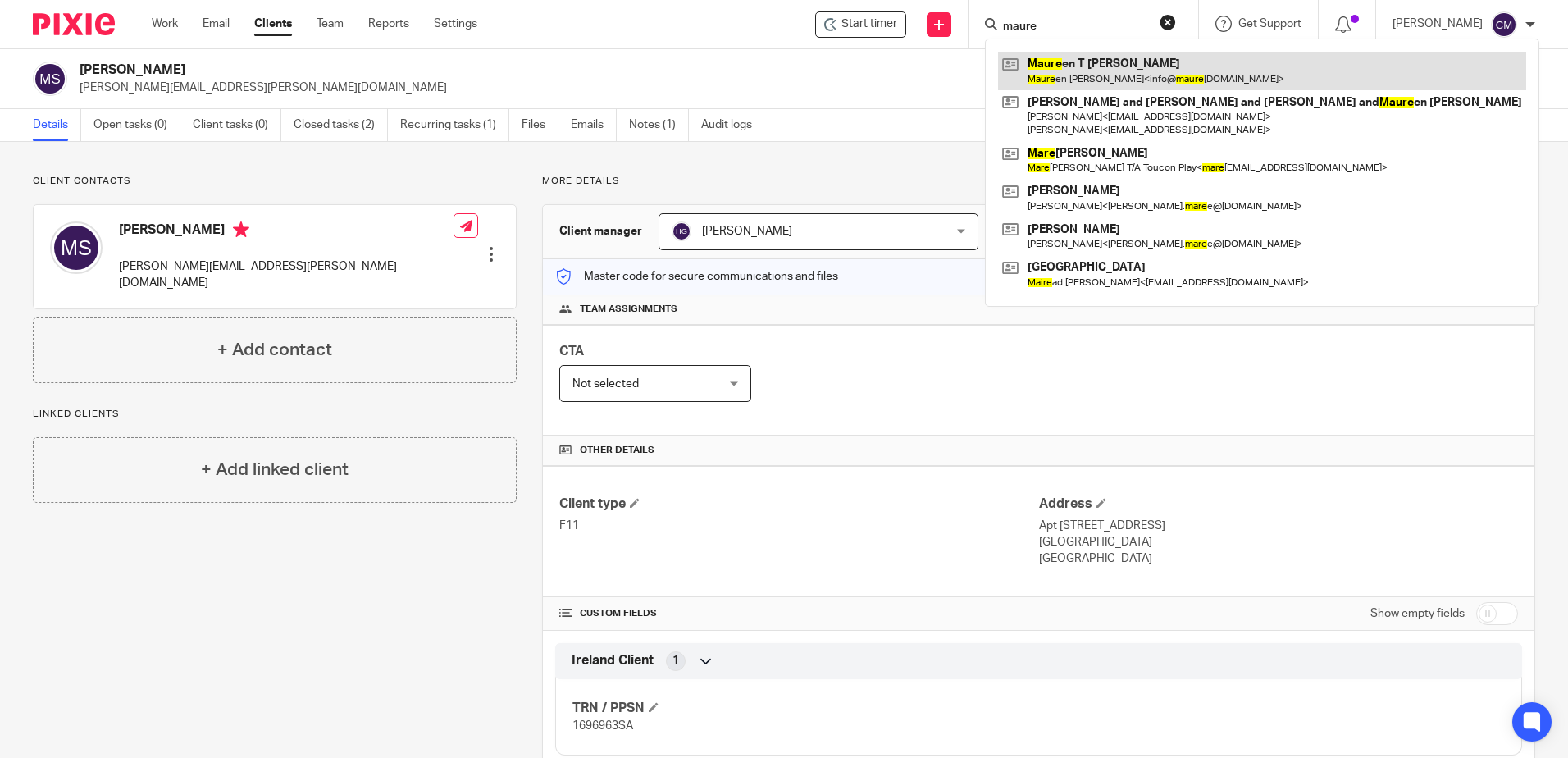
type input "maure"
click at [1085, 59] on link at bounding box center [1262, 70] width 528 height 38
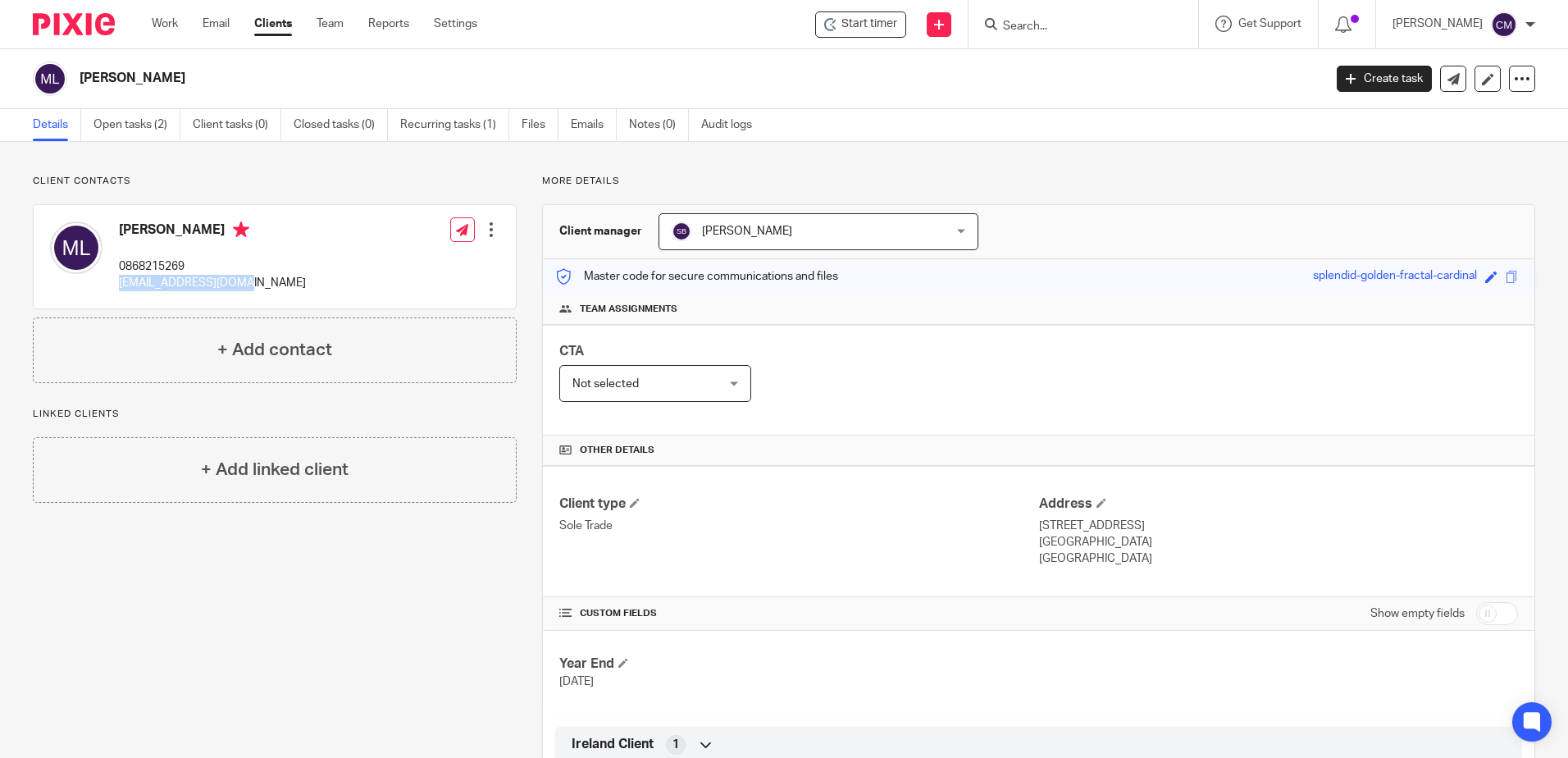
drag, startPoint x: 311, startPoint y: 281, endPoint x: 113, endPoint y: 300, distance: 198.9
click at [113, 300] on div "[PERSON_NAME] 0868215269 [EMAIL_ADDRESS][DOMAIN_NAME] Edit contact Create clien…" at bounding box center [274, 256] width 482 height 104
drag, startPoint x: 113, startPoint y: 300, endPoint x: 158, endPoint y: 289, distance: 46.3
copy p "[EMAIL_ADDRESS][DOMAIN_NAME]"
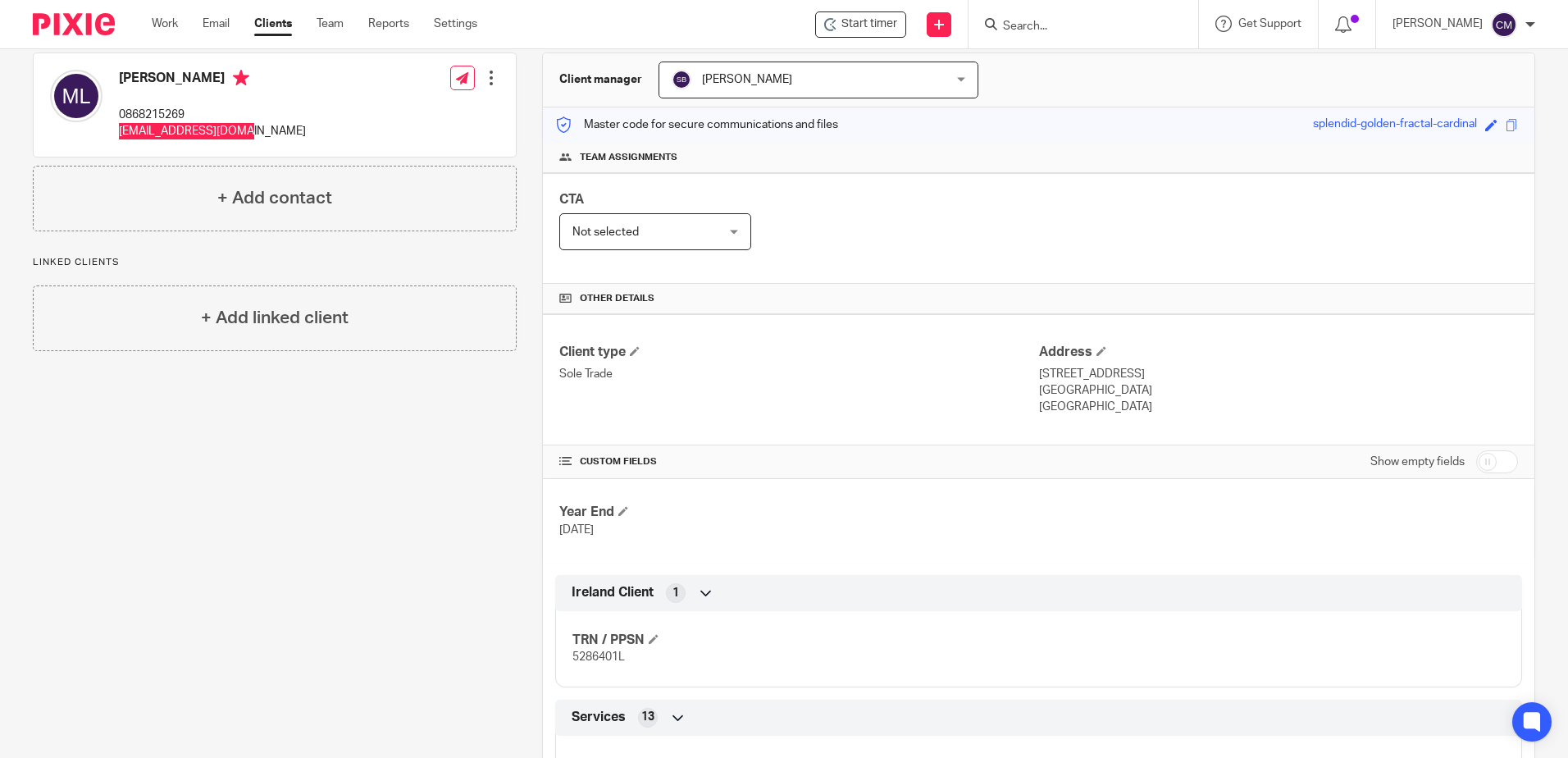
scroll to position [410, 0]
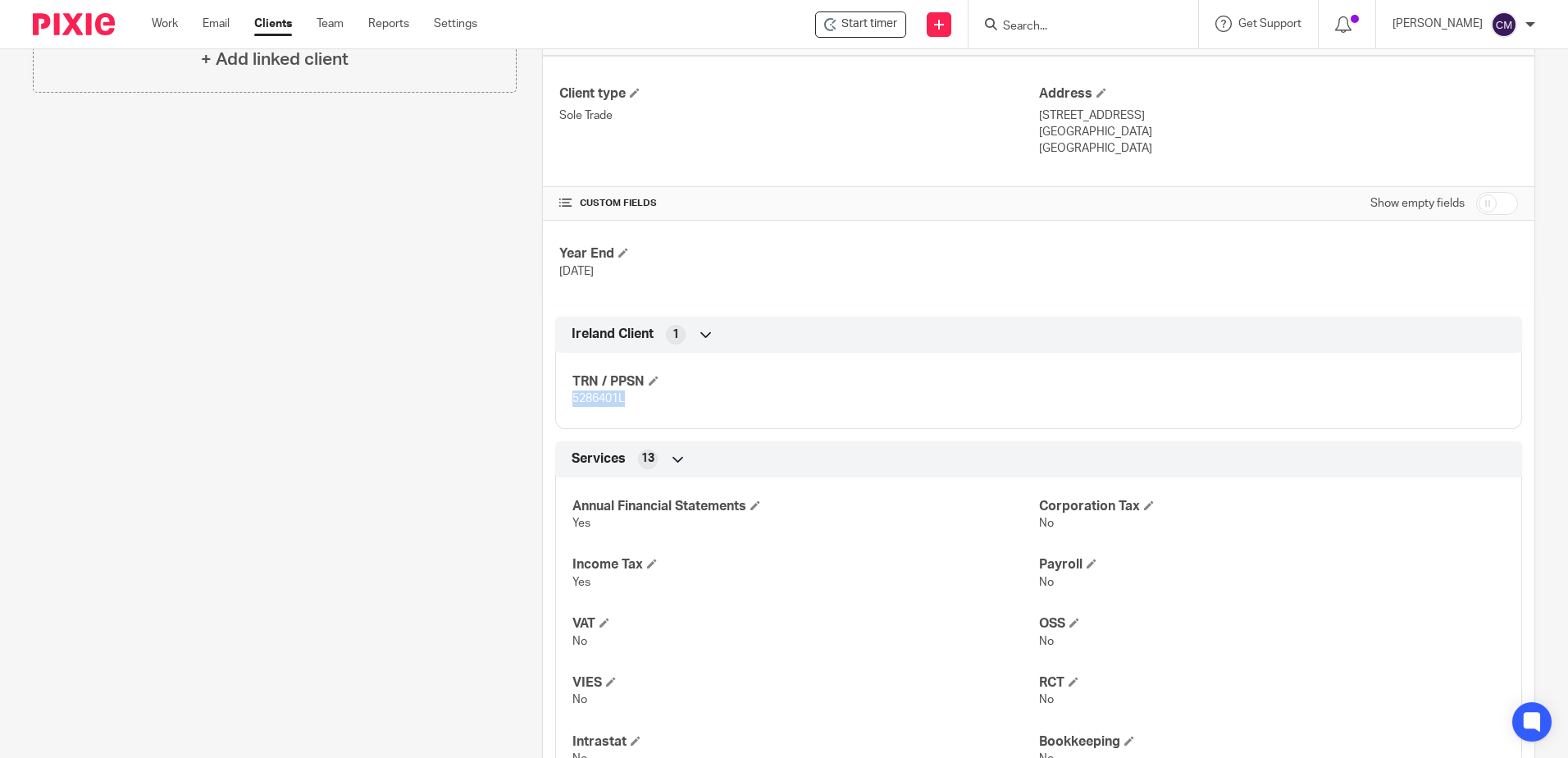
drag, startPoint x: 645, startPoint y: 400, endPoint x: 567, endPoint y: 404, distance: 78.1
click at [567, 404] on div "TRN / PPSN 5286401L" at bounding box center [1038, 385] width 967 height 88
copy span "5286401L"
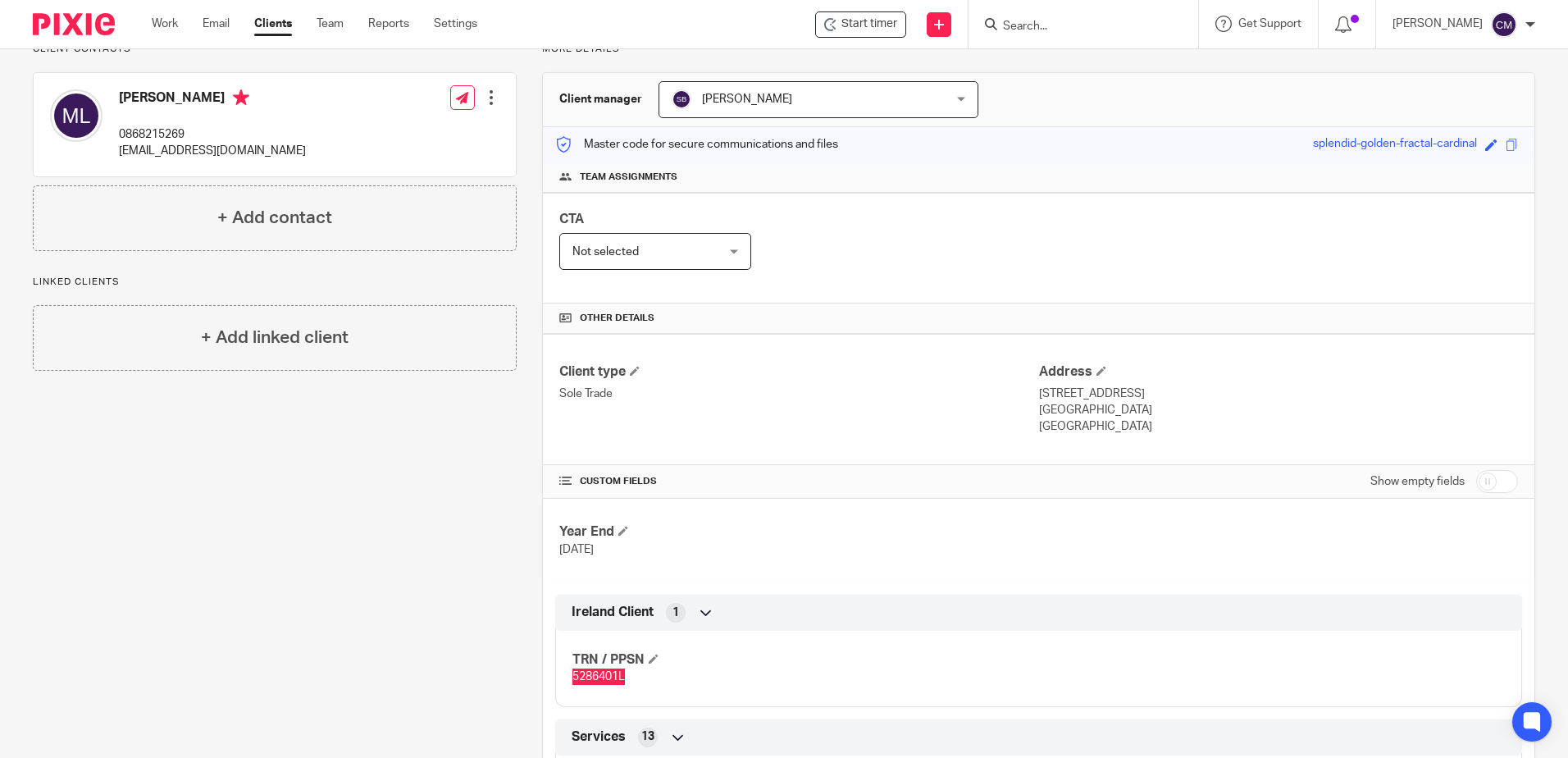
scroll to position [0, 0]
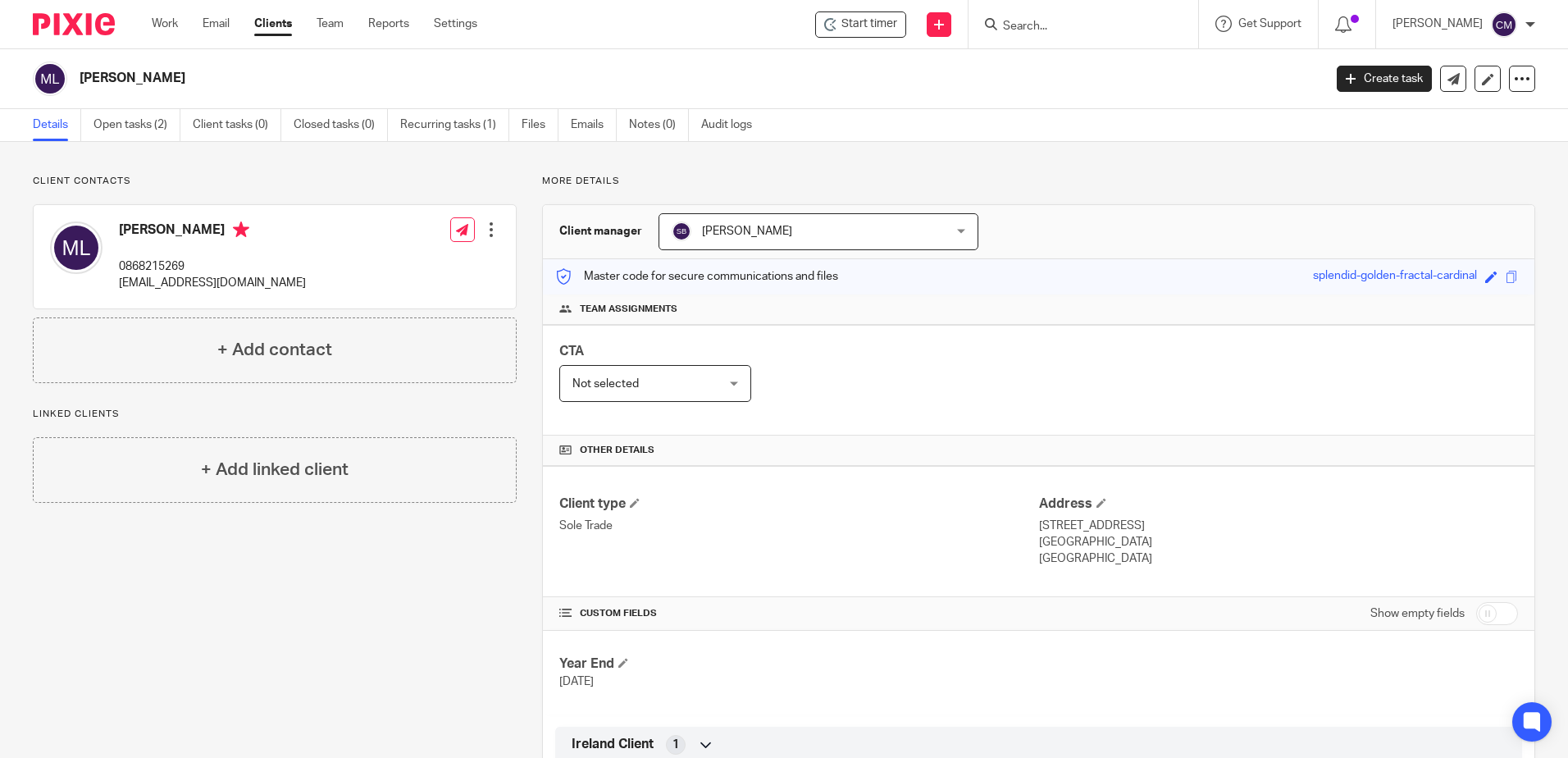
click at [1102, 18] on form at bounding box center [1089, 24] width 175 height 21
click at [1116, 35] on div at bounding box center [1083, 24] width 230 height 49
click at [1100, 26] on input "Search" at bounding box center [1076, 27] width 147 height 15
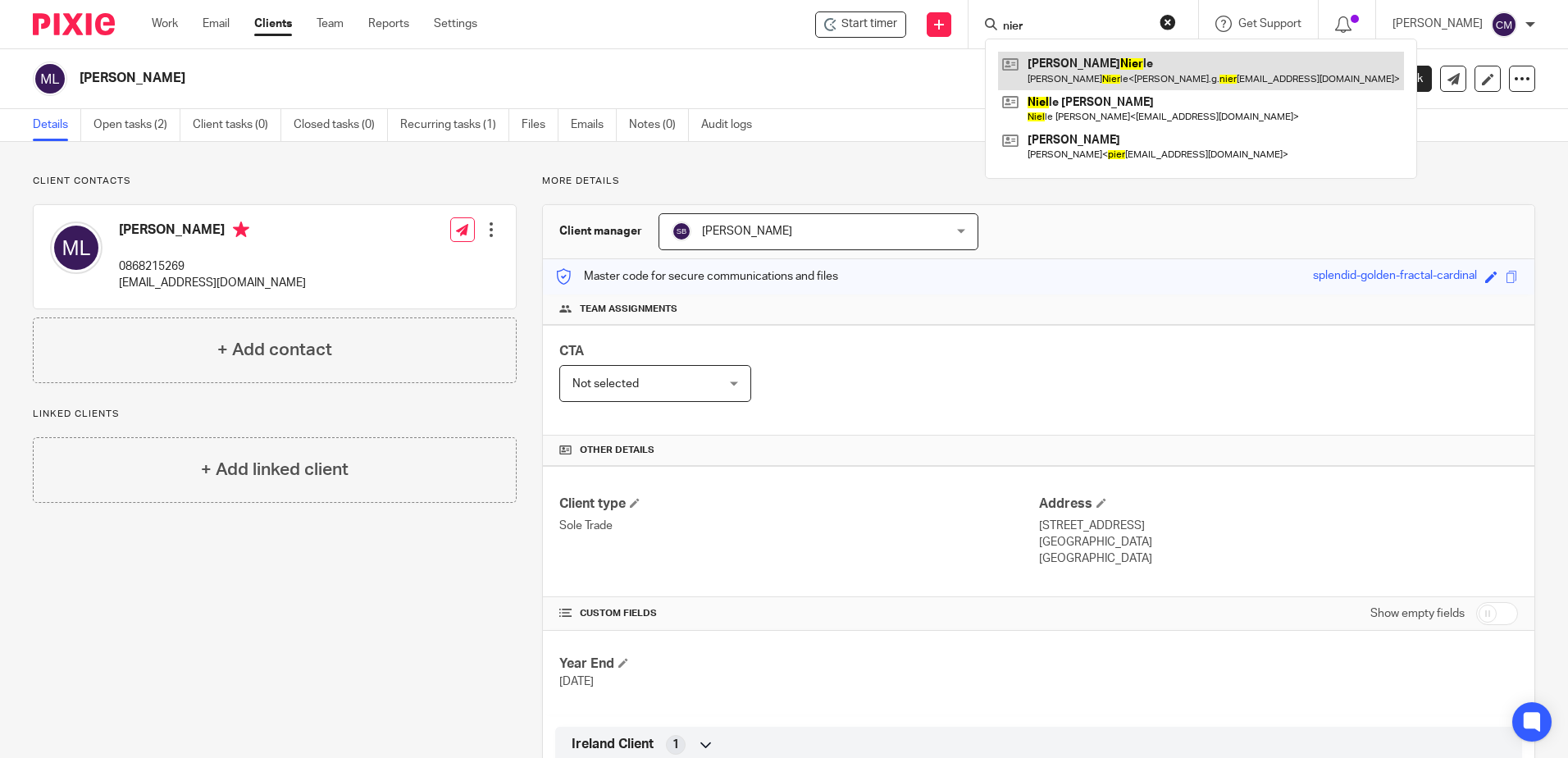
type input "nier"
click at [1072, 73] on link at bounding box center [1201, 70] width 406 height 38
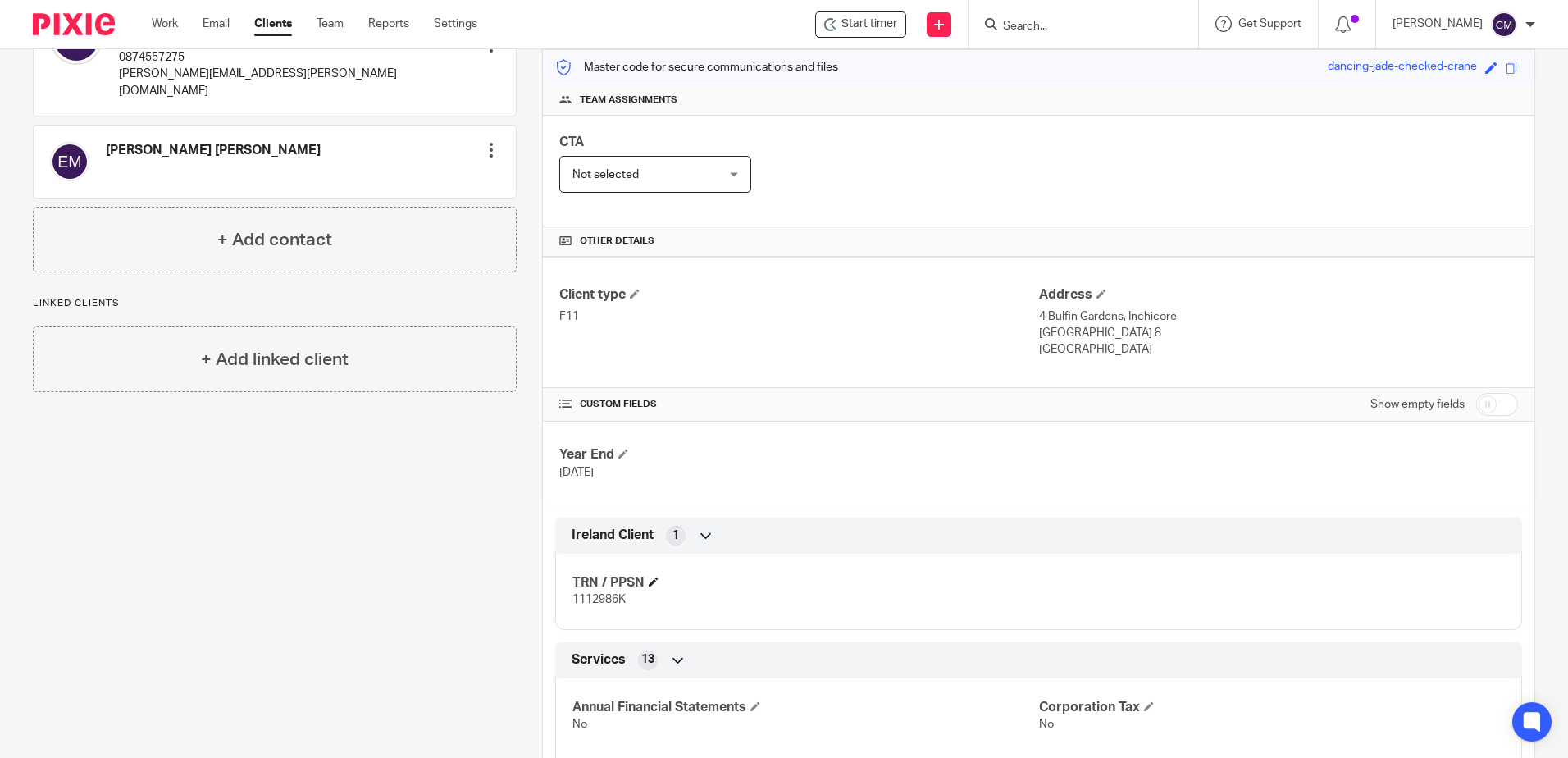
scroll to position [246, 0]
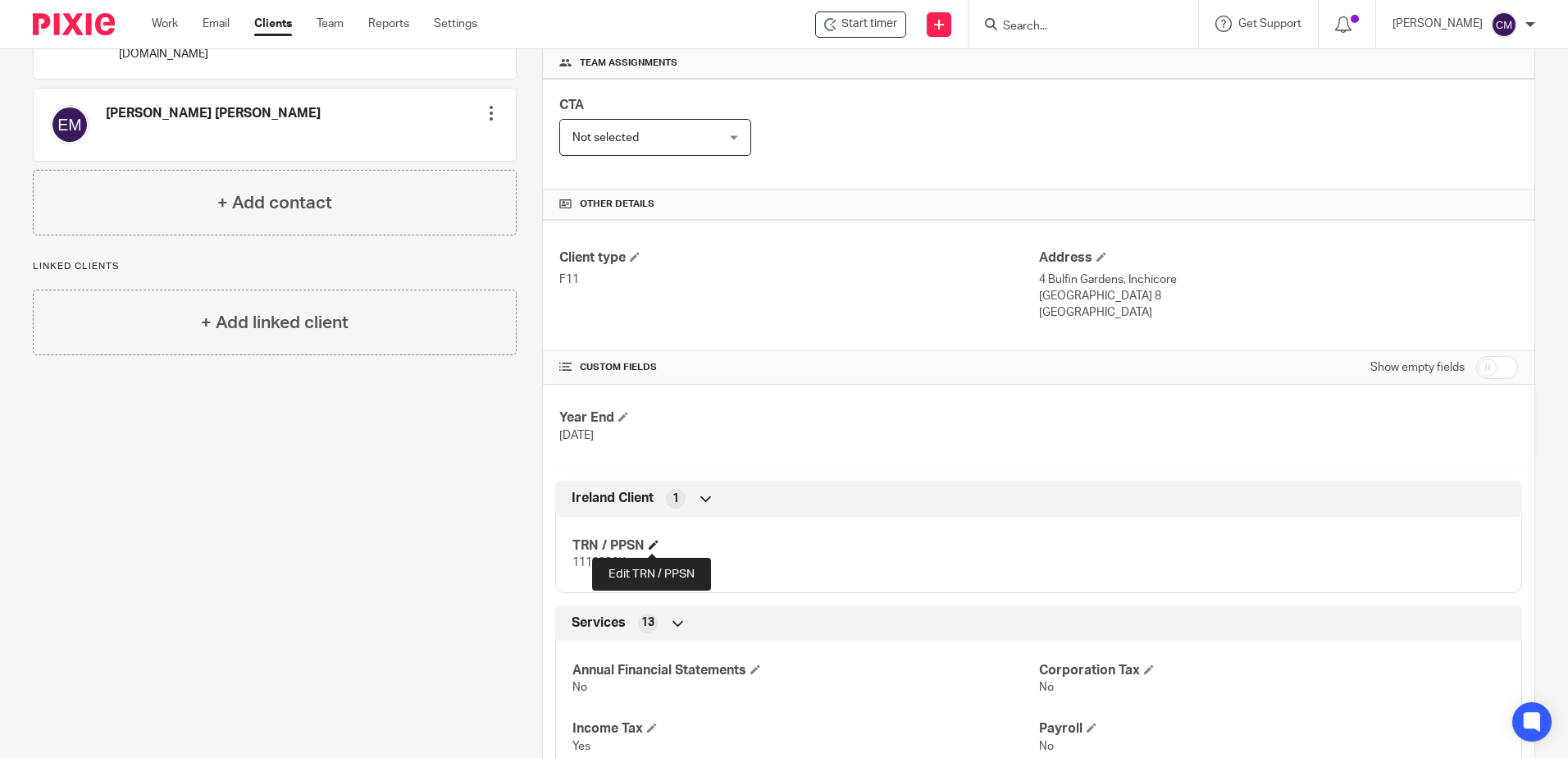
click at [653, 542] on span at bounding box center [653, 544] width 9 height 9
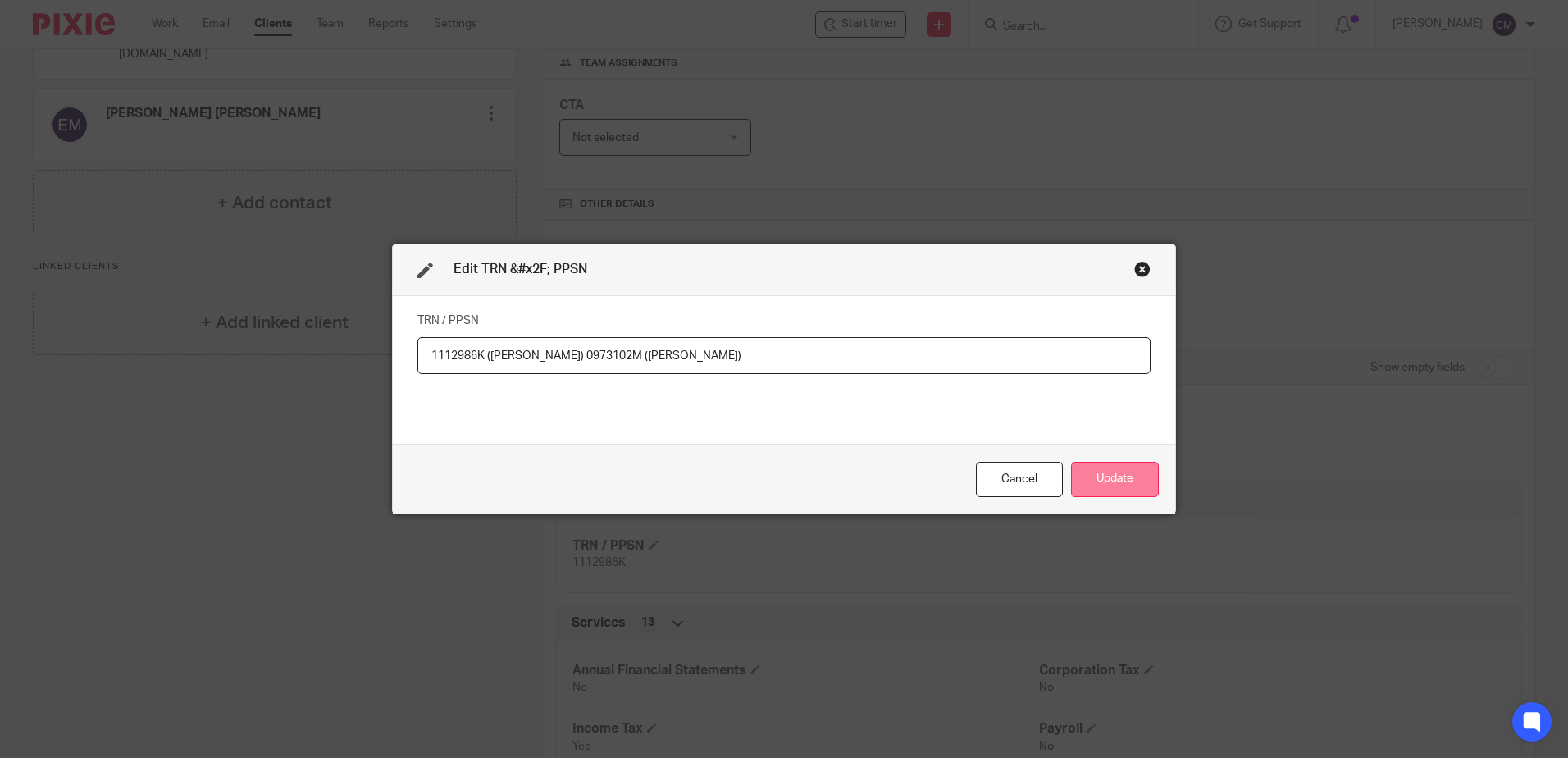
type input "1112986K (Michael) 0973102M (Eunis)"
click at [1124, 479] on button "Update" at bounding box center [1115, 479] width 87 height 35
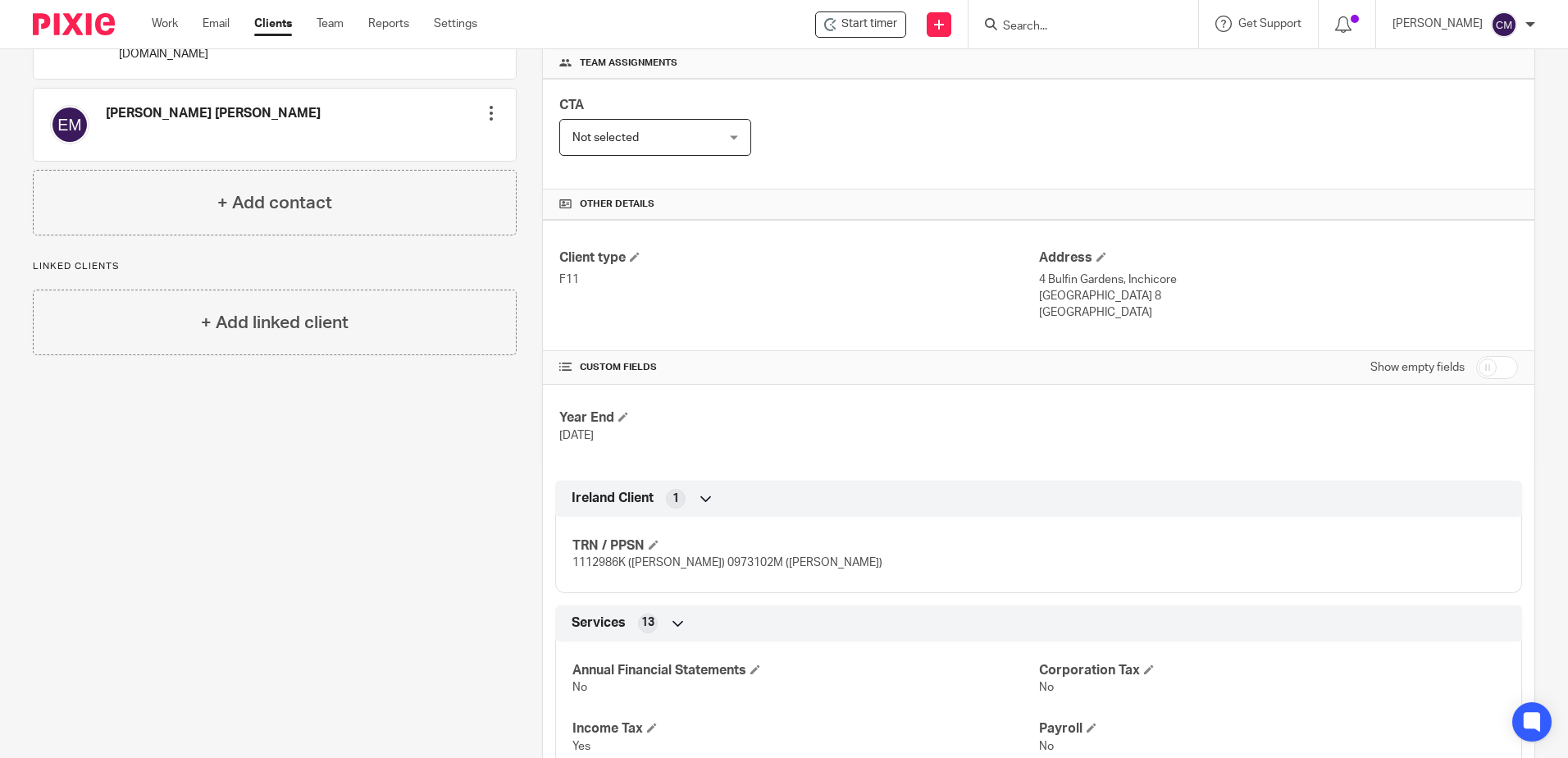
click at [1087, 32] on input "Search" at bounding box center [1076, 27] width 147 height 15
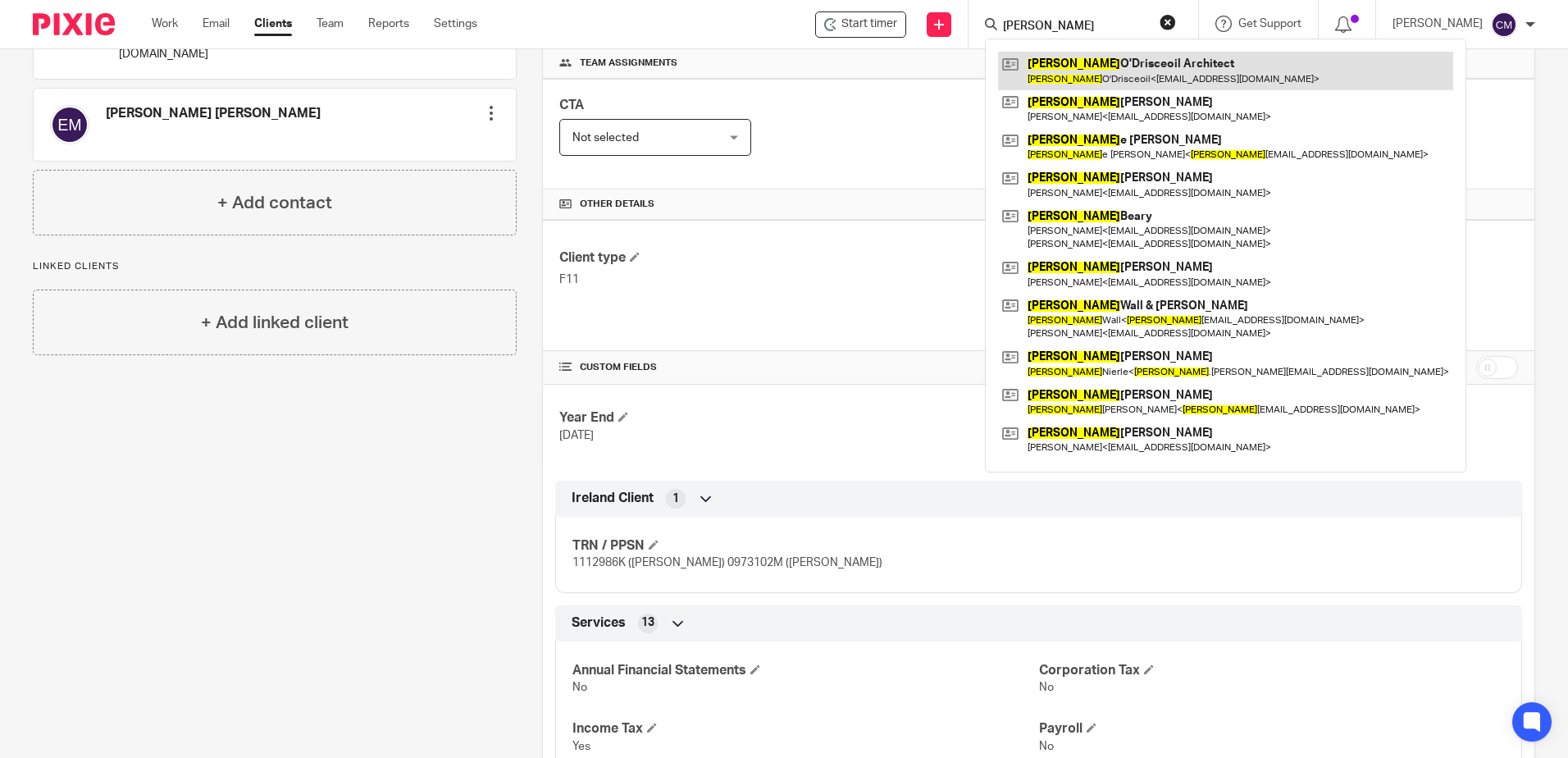
type input "micheal"
click at [1034, 73] on link at bounding box center [1226, 70] width 456 height 38
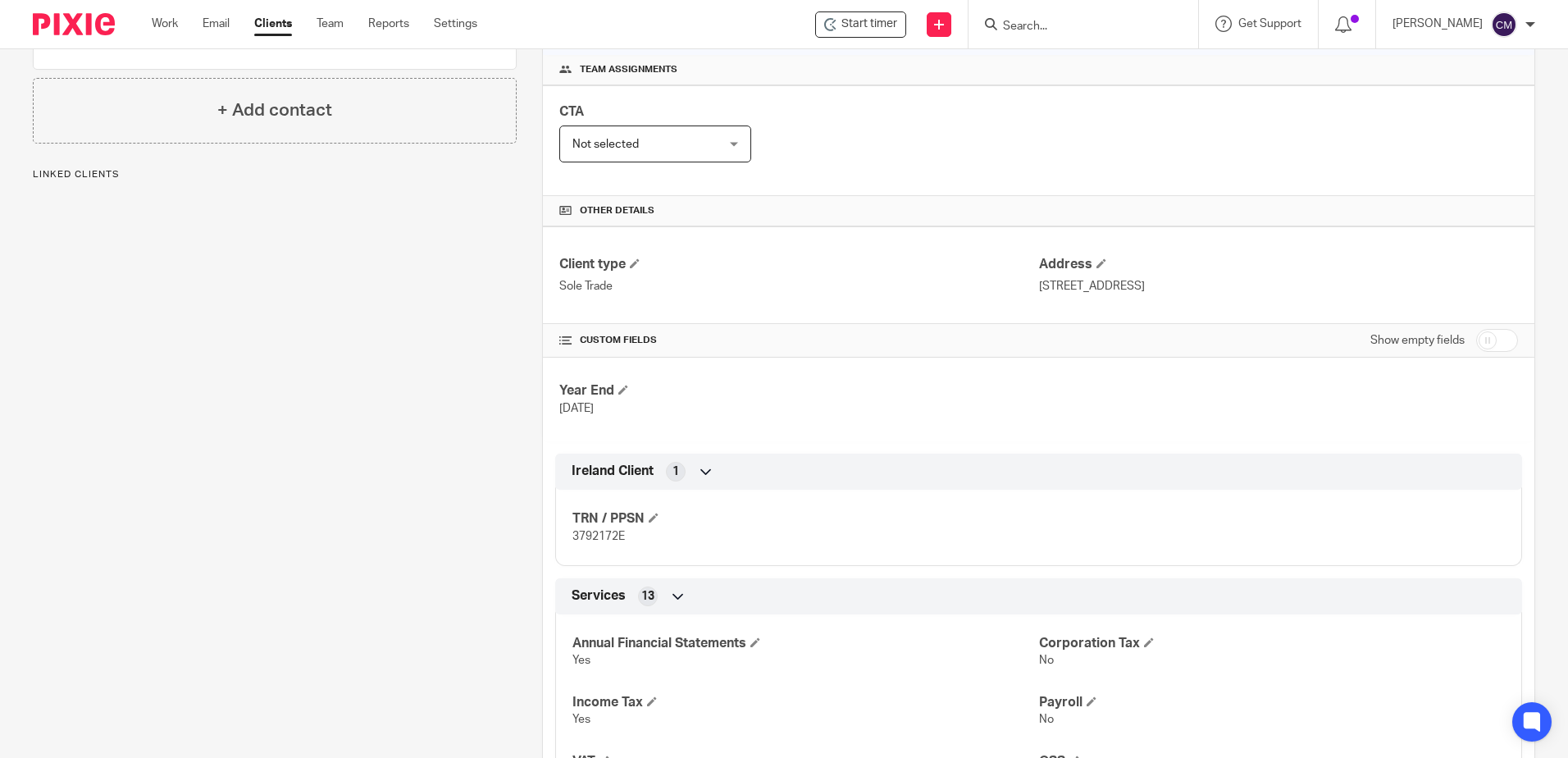
scroll to position [246, 0]
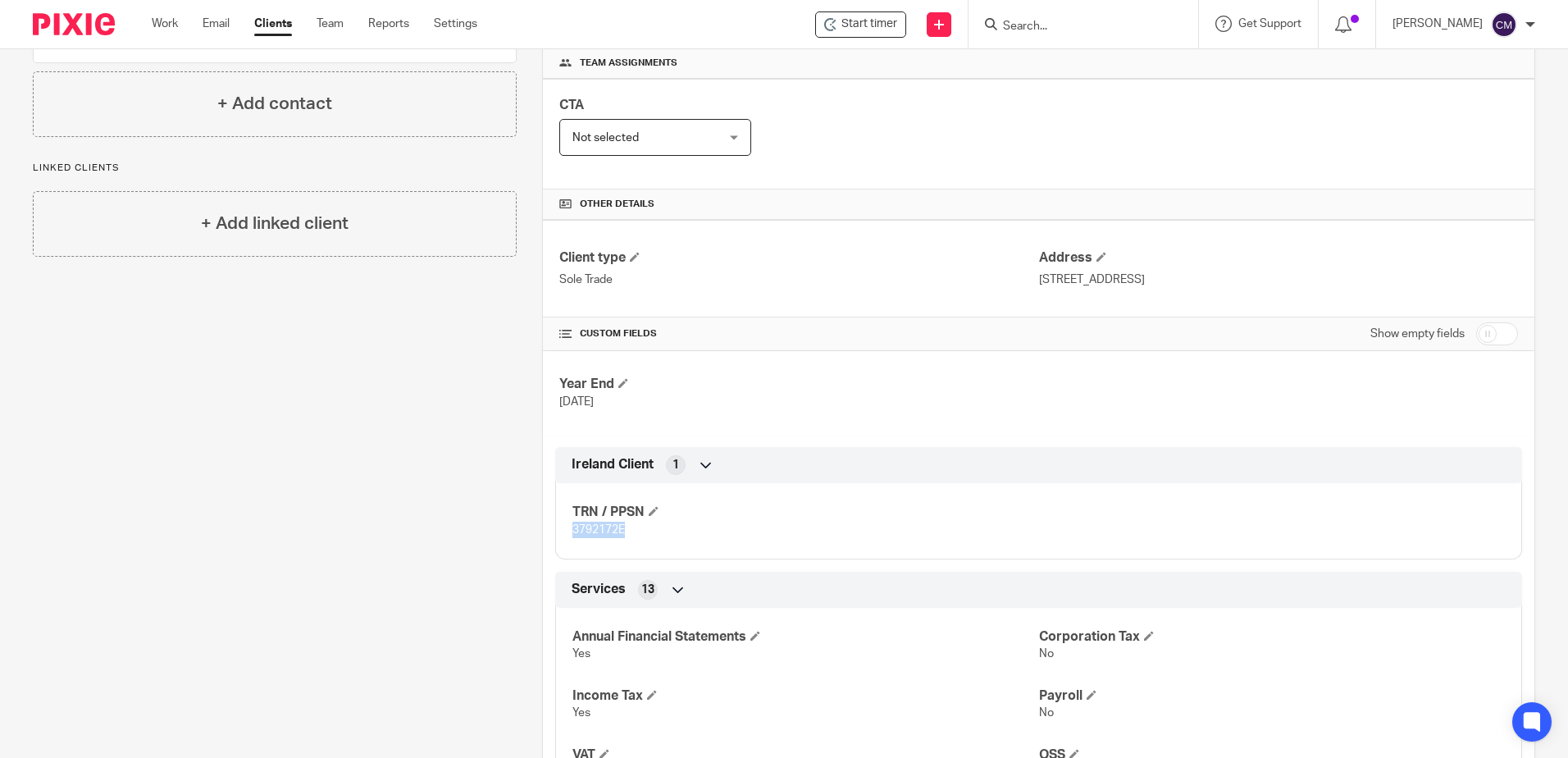
drag, startPoint x: 639, startPoint y: 535, endPoint x: 569, endPoint y: 522, distance: 71.2
click at [573, 522] on p "3792172E" at bounding box center [806, 529] width 466 height 16
copy span "3792172E"
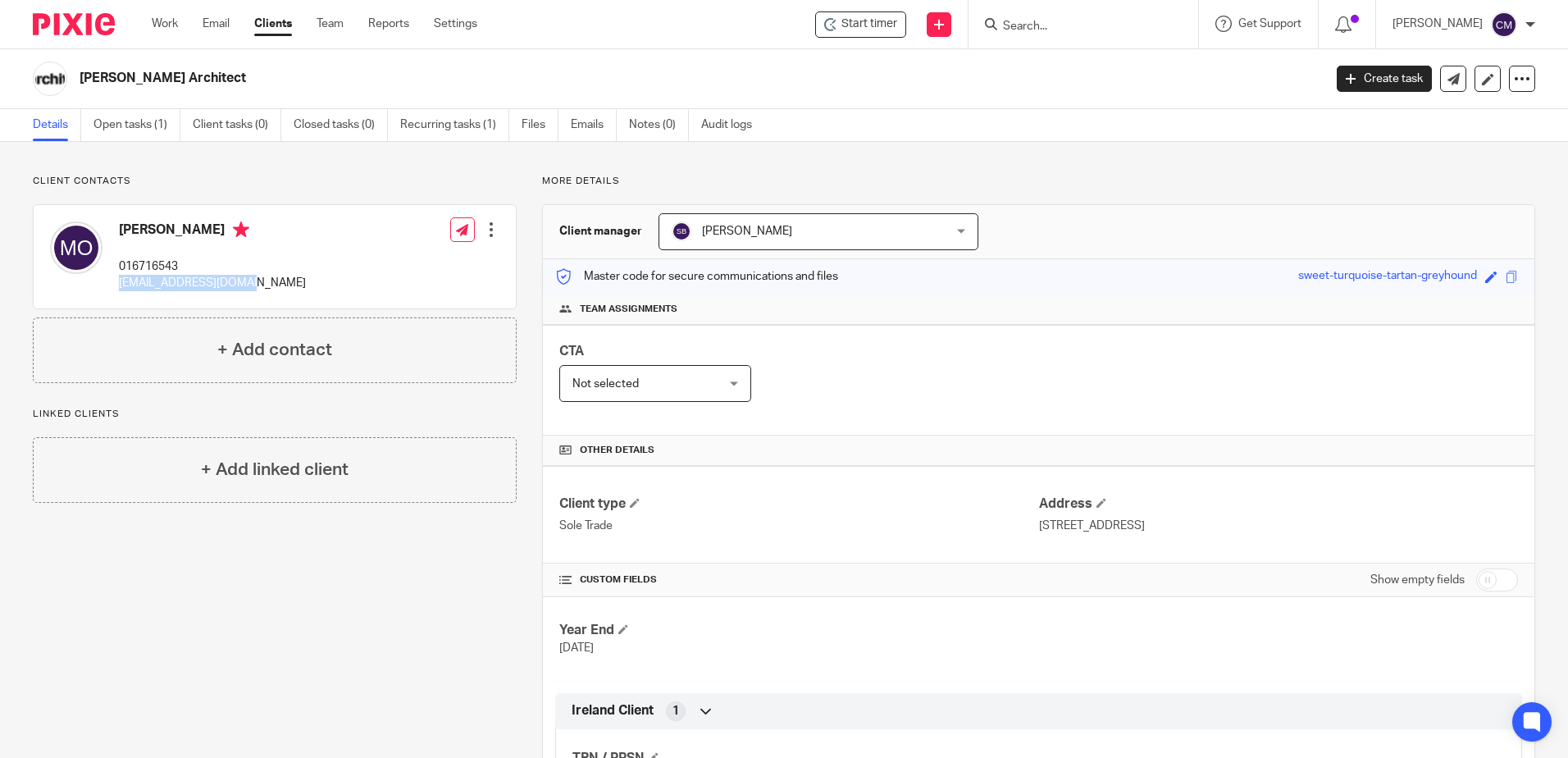
drag, startPoint x: 260, startPoint y: 295, endPoint x: 119, endPoint y: 283, distance: 141.5
click at [119, 283] on div "[PERSON_NAME] 016716543 [EMAIL_ADDRESS][DOMAIN_NAME]" at bounding box center [177, 257] width 256 height 87
copy p "[EMAIL_ADDRESS][DOMAIN_NAME]"
click at [1080, 34] on form at bounding box center [1089, 24] width 175 height 21
click at [1086, 33] on input "Search" at bounding box center [1076, 27] width 147 height 15
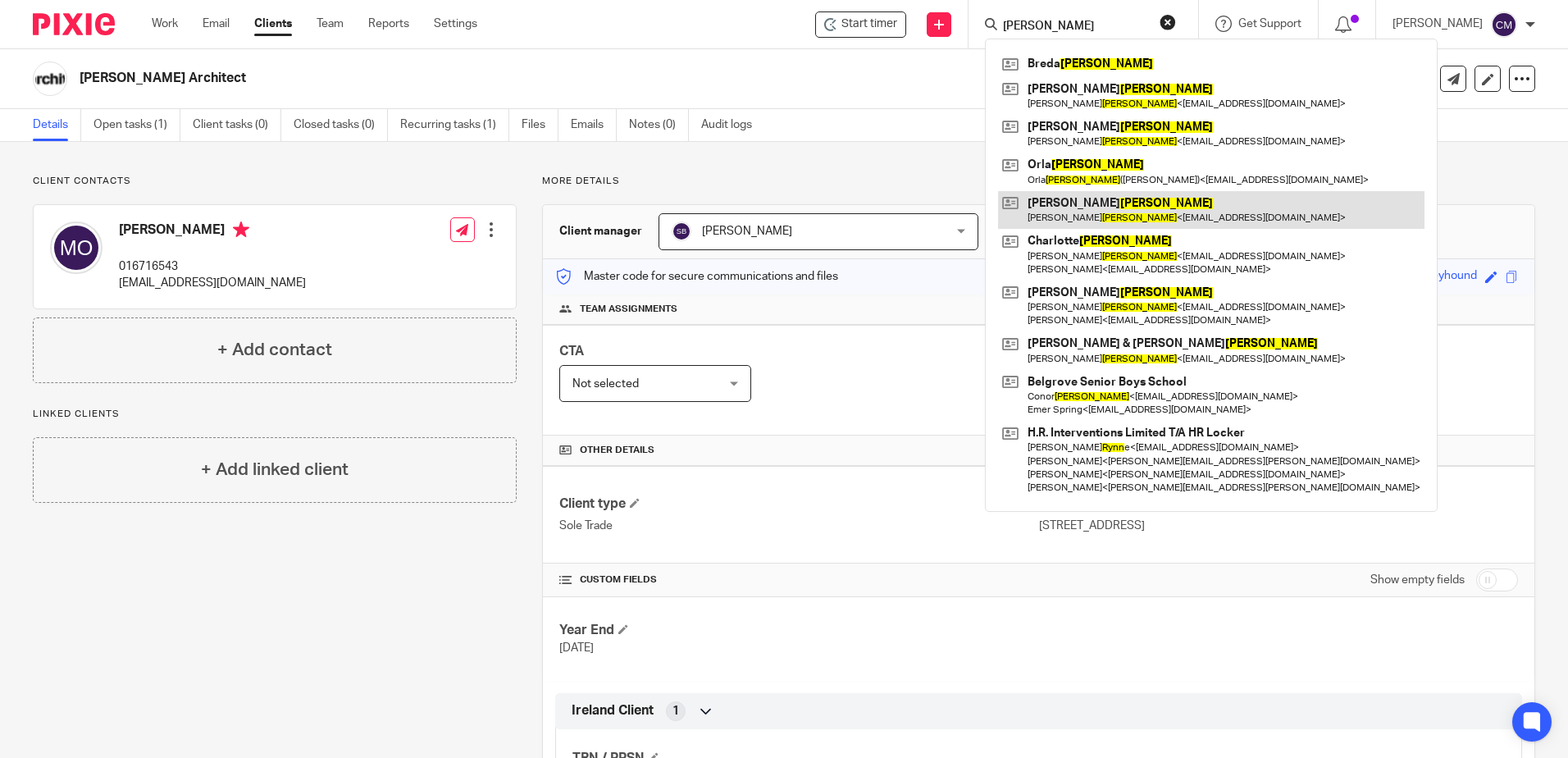
type input "[PERSON_NAME]"
click at [1114, 223] on link at bounding box center [1212, 210] width 426 height 38
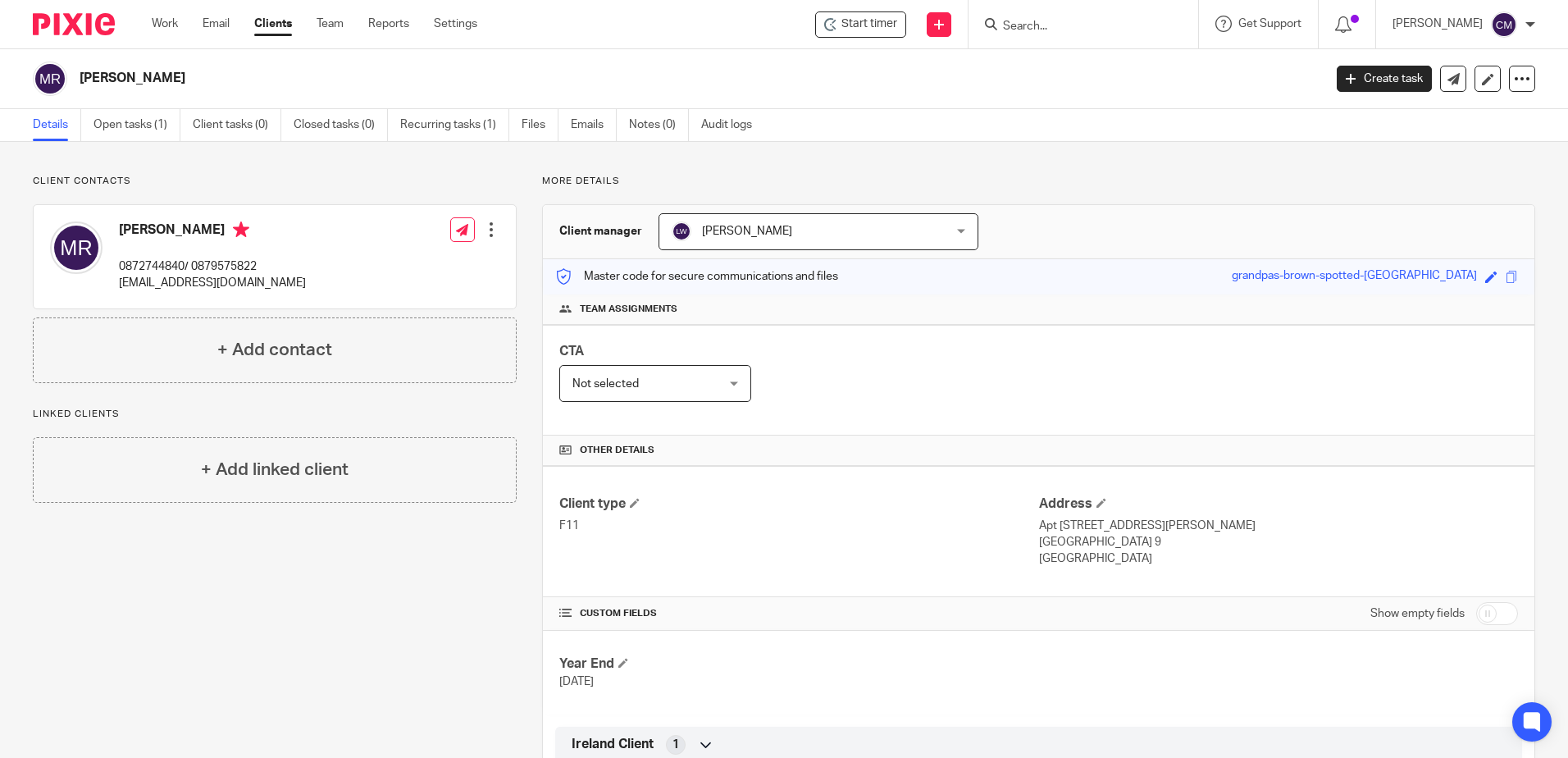
drag, startPoint x: 79, startPoint y: 599, endPoint x: 158, endPoint y: 534, distance: 102.3
click at [1032, 34] on form at bounding box center [1089, 24] width 175 height 21
click at [1035, 29] on input "Search" at bounding box center [1076, 27] width 147 height 15
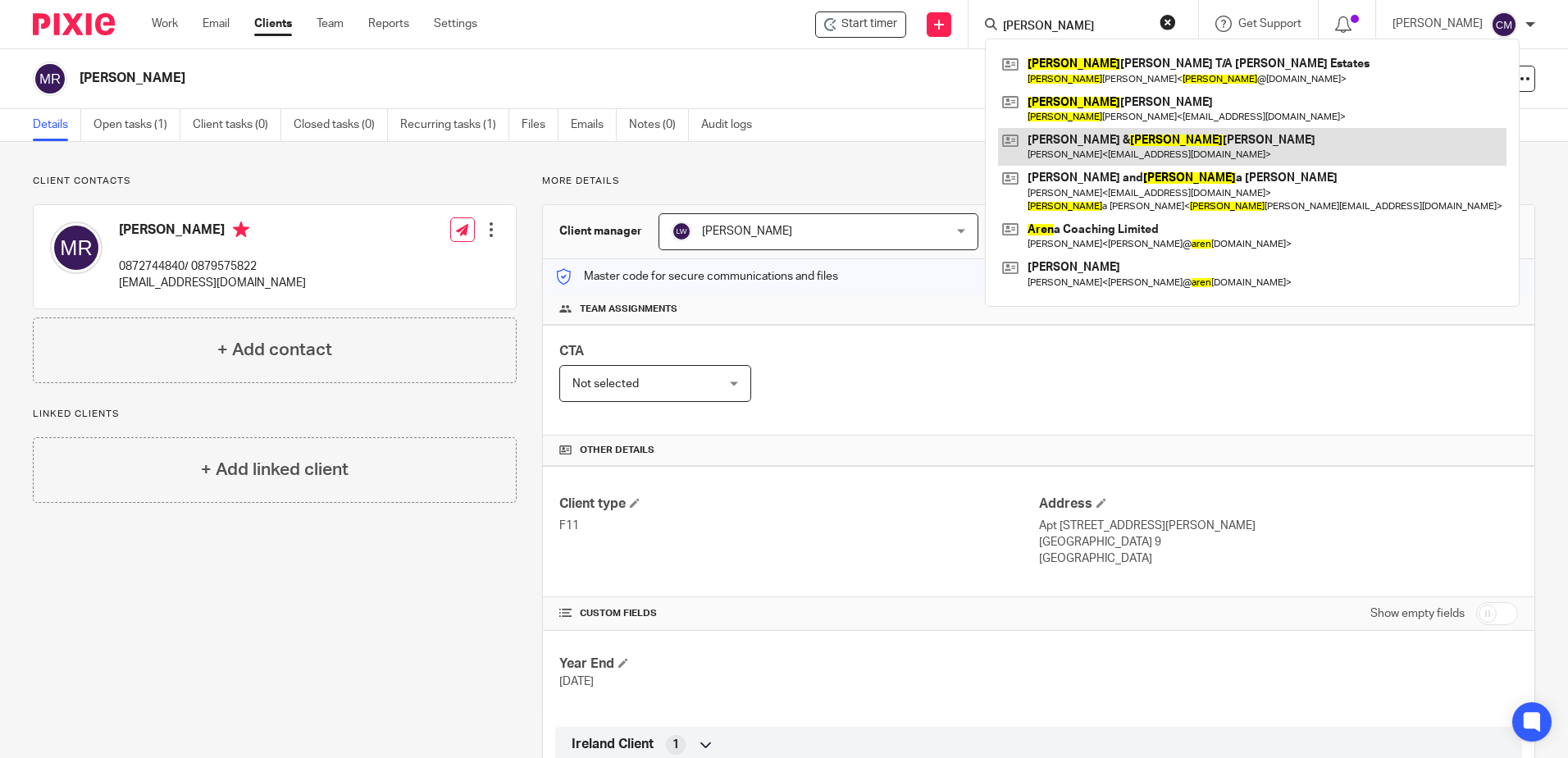
type input "[PERSON_NAME]"
click at [1075, 137] on link at bounding box center [1253, 146] width 509 height 38
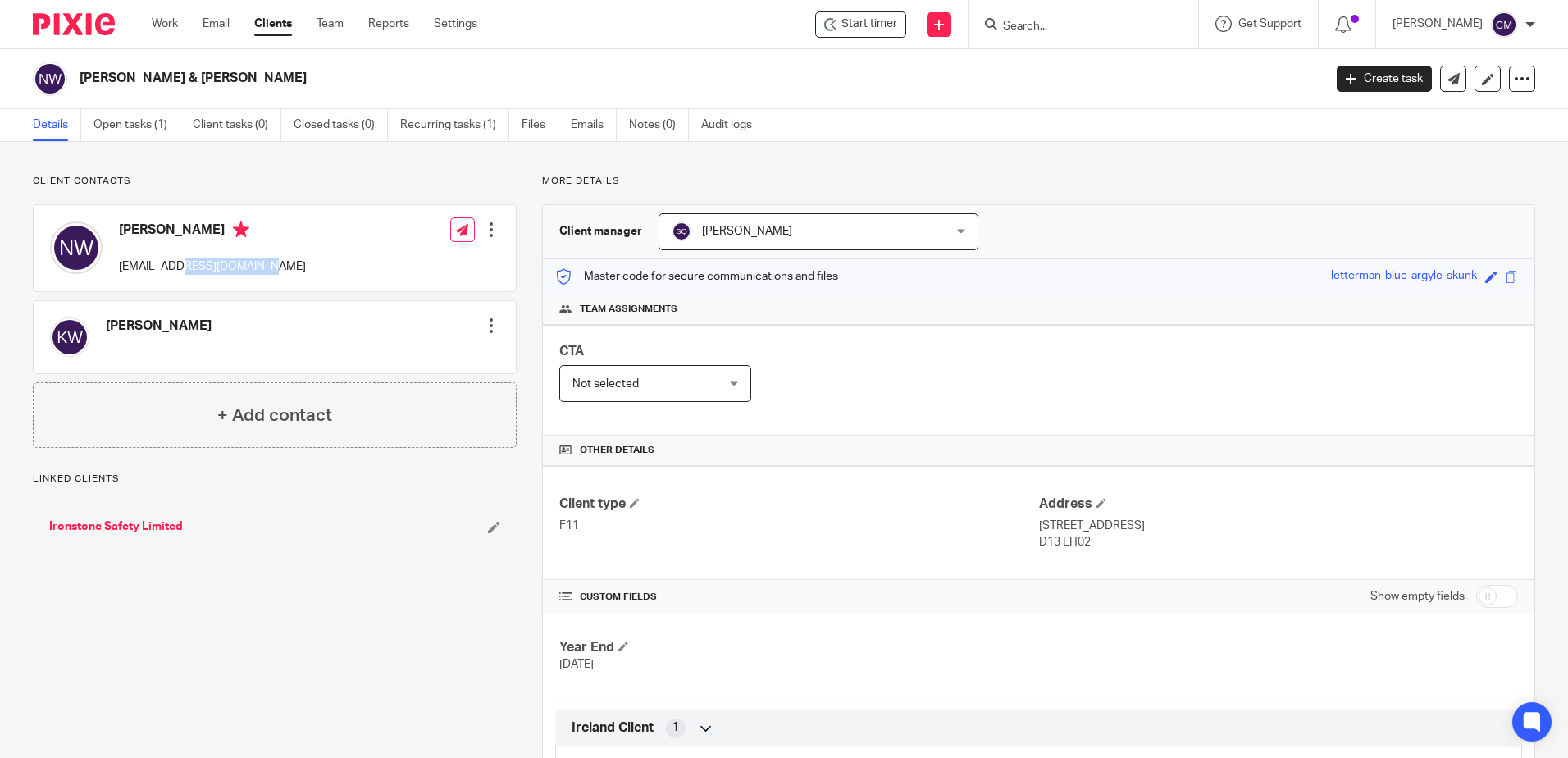
drag, startPoint x: 227, startPoint y: 267, endPoint x: 169, endPoint y: 274, distance: 58.4
click at [169, 274] on div "Nathan Williams njwilliams72@hotmail.com Edit contact Create client from contac…" at bounding box center [274, 248] width 482 height 87
click at [348, 582] on div "+ Add linked client" at bounding box center [274, 609] width 484 height 66
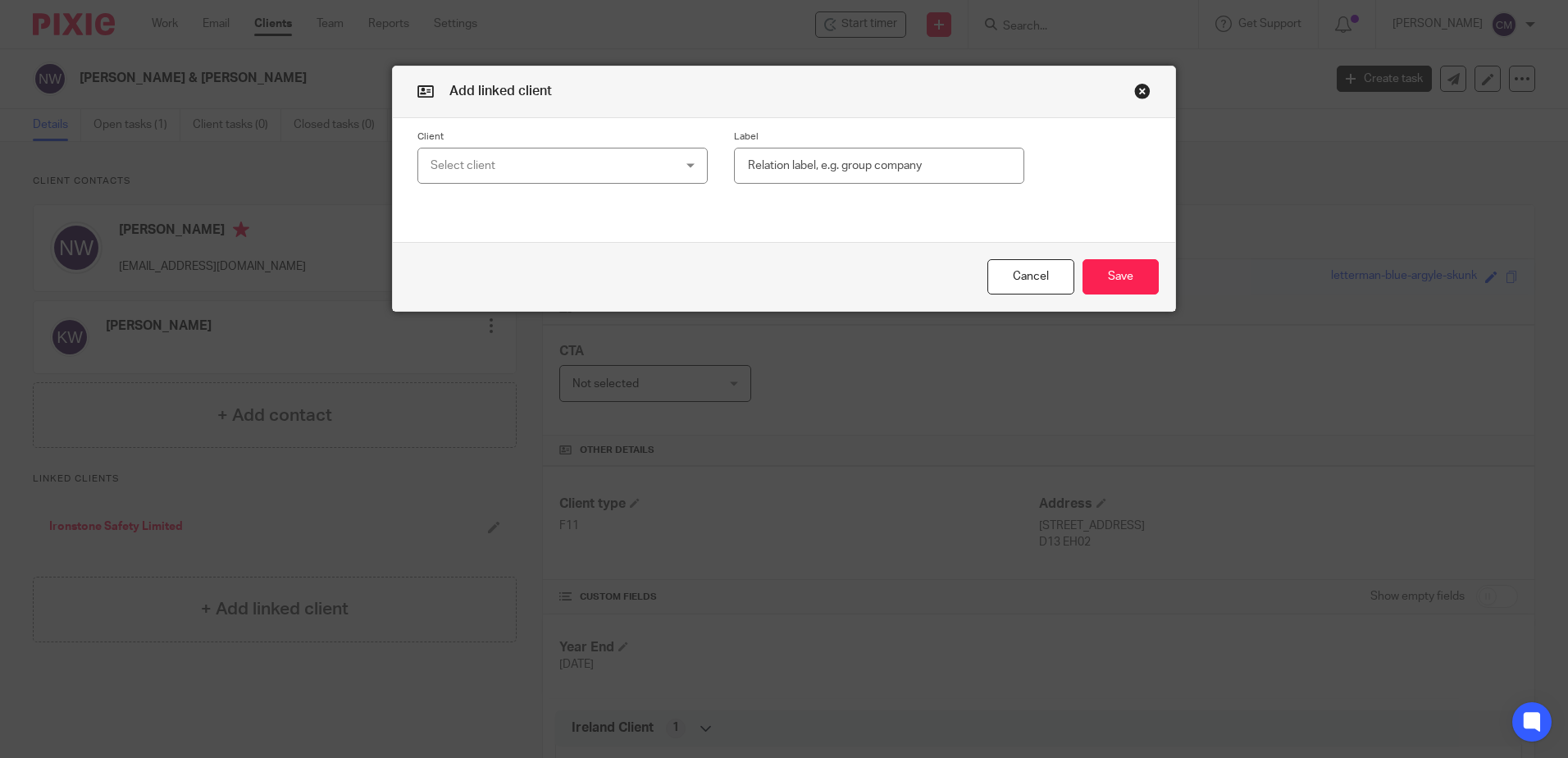
click at [1137, 87] on button "button" at bounding box center [1142, 91] width 16 height 16
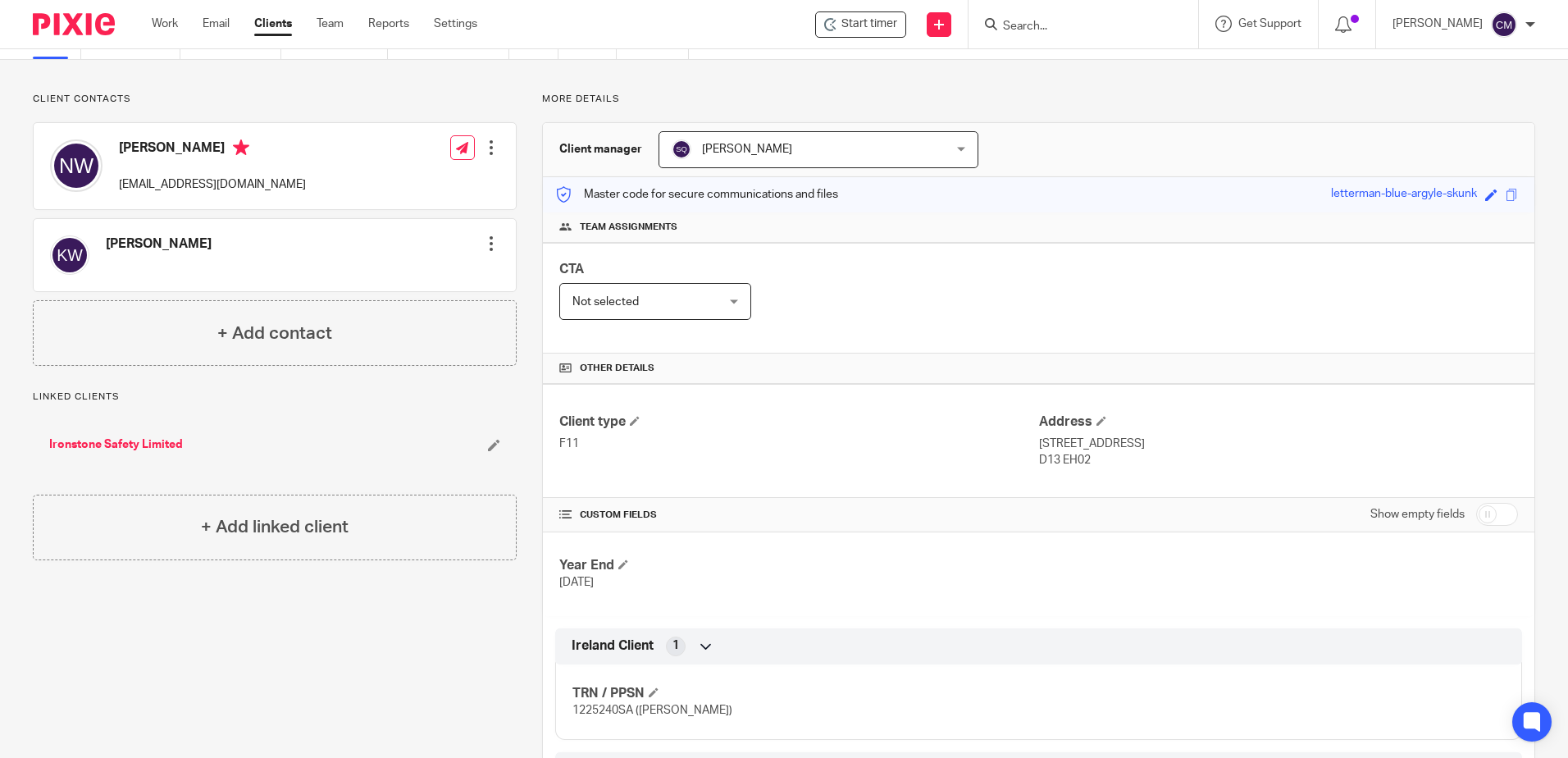
scroll to position [246, 0]
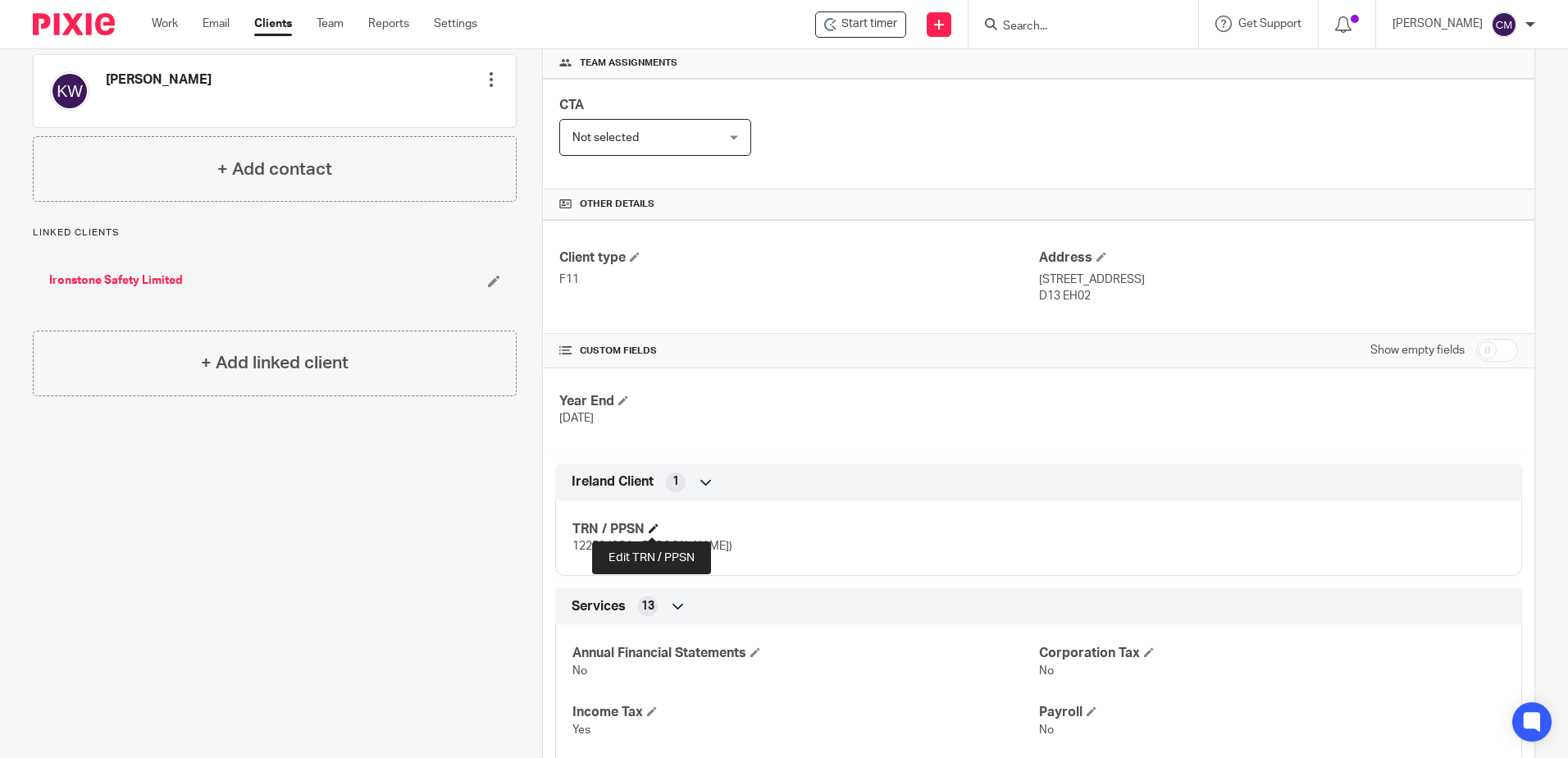
click at [653, 527] on span at bounding box center [653, 528] width 9 height 9
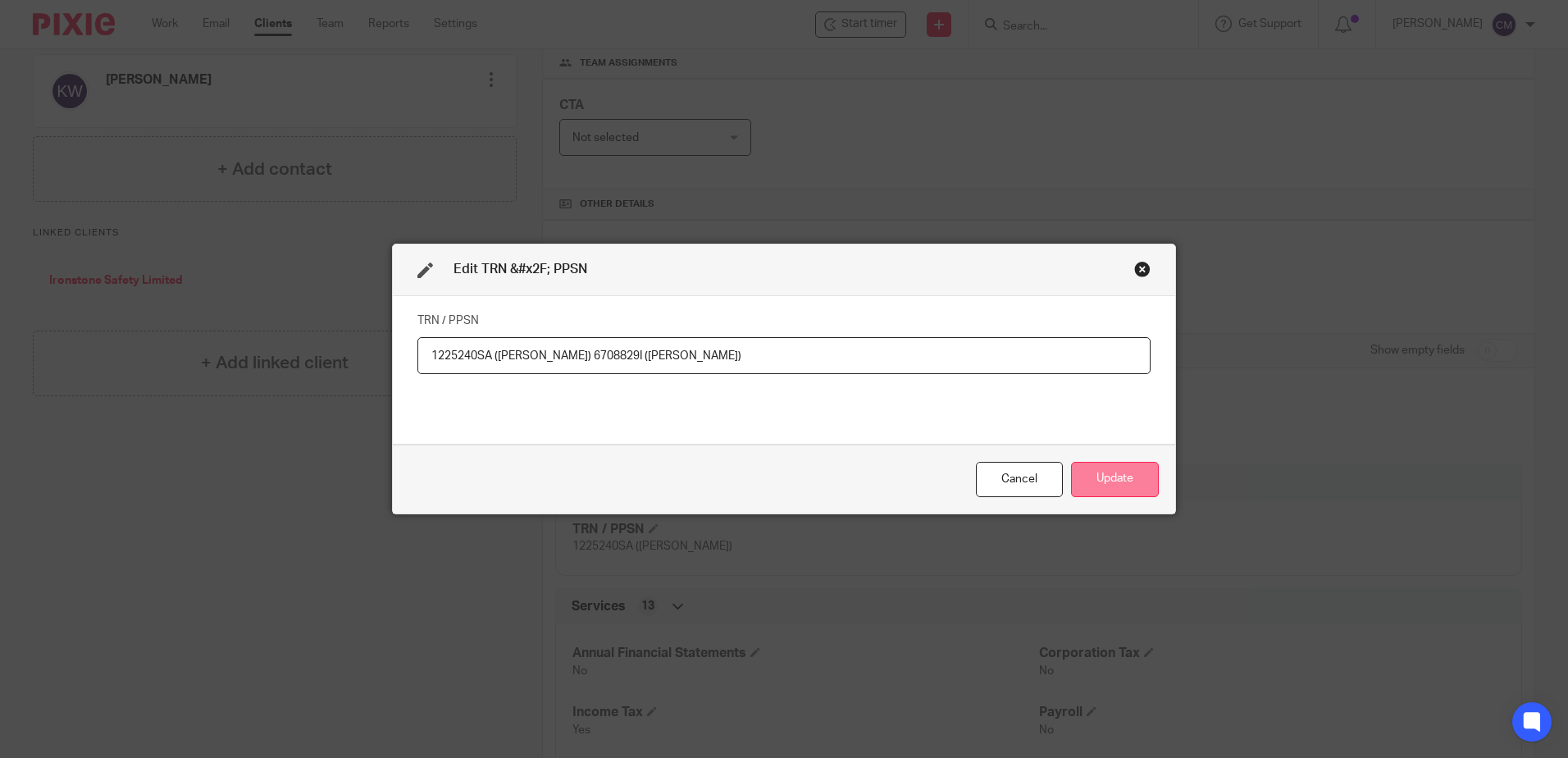
type input "1225240SA (Nathan Williams) 6708829I (Karen)"
click at [1081, 481] on button "Update" at bounding box center [1115, 479] width 87 height 35
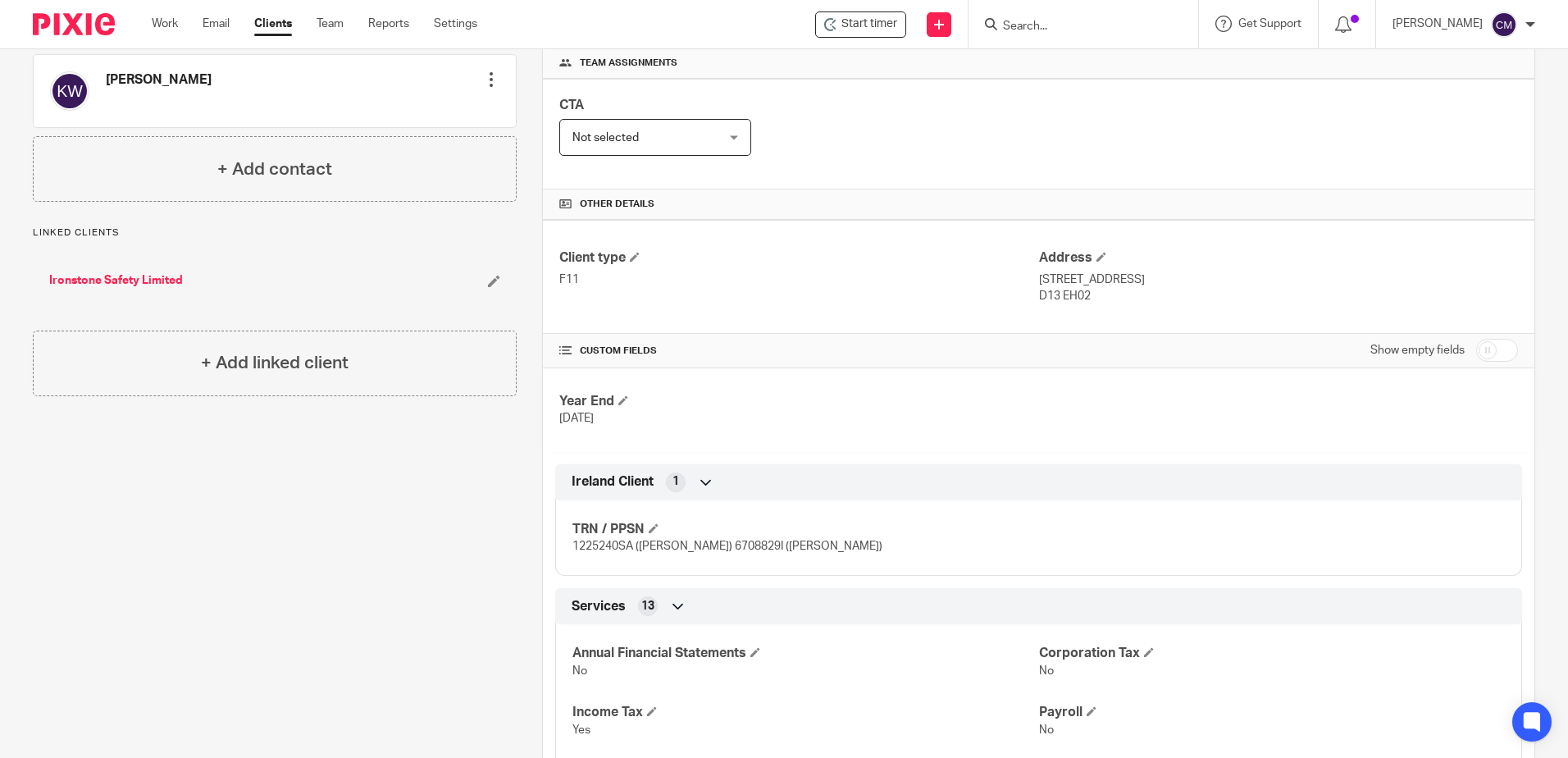
click at [1008, 29] on input "Search" at bounding box center [1076, 27] width 147 height 15
type input "nichola"
click at [1023, 83] on link at bounding box center [1137, 70] width 277 height 38
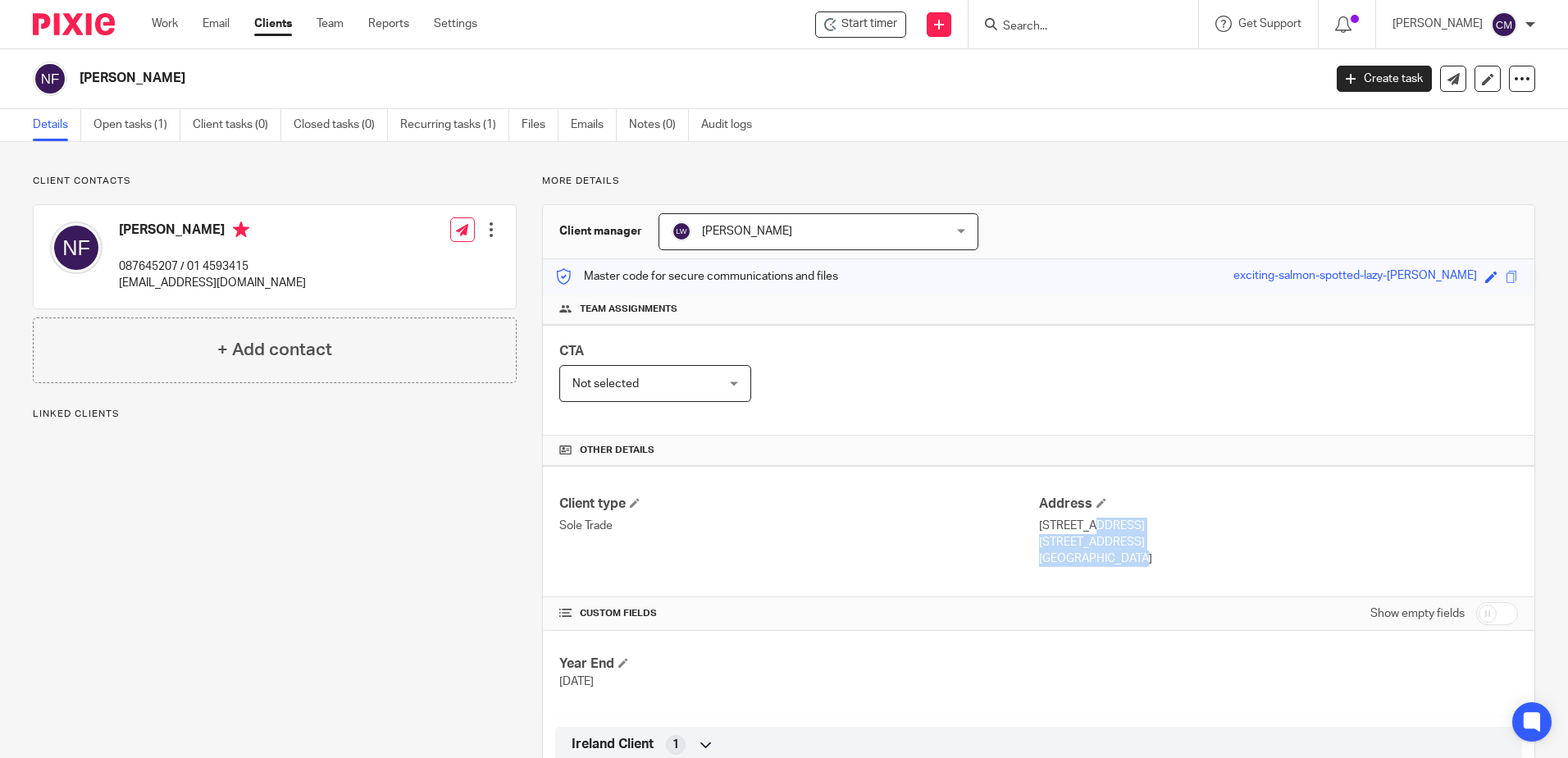
drag, startPoint x: 1070, startPoint y: 558, endPoint x: 1032, endPoint y: 531, distance: 46.6
click at [1040, 531] on div "Address [STREET_ADDRESS] [STREET_ADDRESS] [GEOGRAPHIC_DATA]" at bounding box center [1279, 532] width 479 height 72
drag, startPoint x: 1032, startPoint y: 531, endPoint x: 1039, endPoint y: 538, distance: 9.9
copy div "[STREET_ADDRESS]"
drag, startPoint x: 284, startPoint y: 286, endPoint x: 114, endPoint y: 295, distance: 170.2
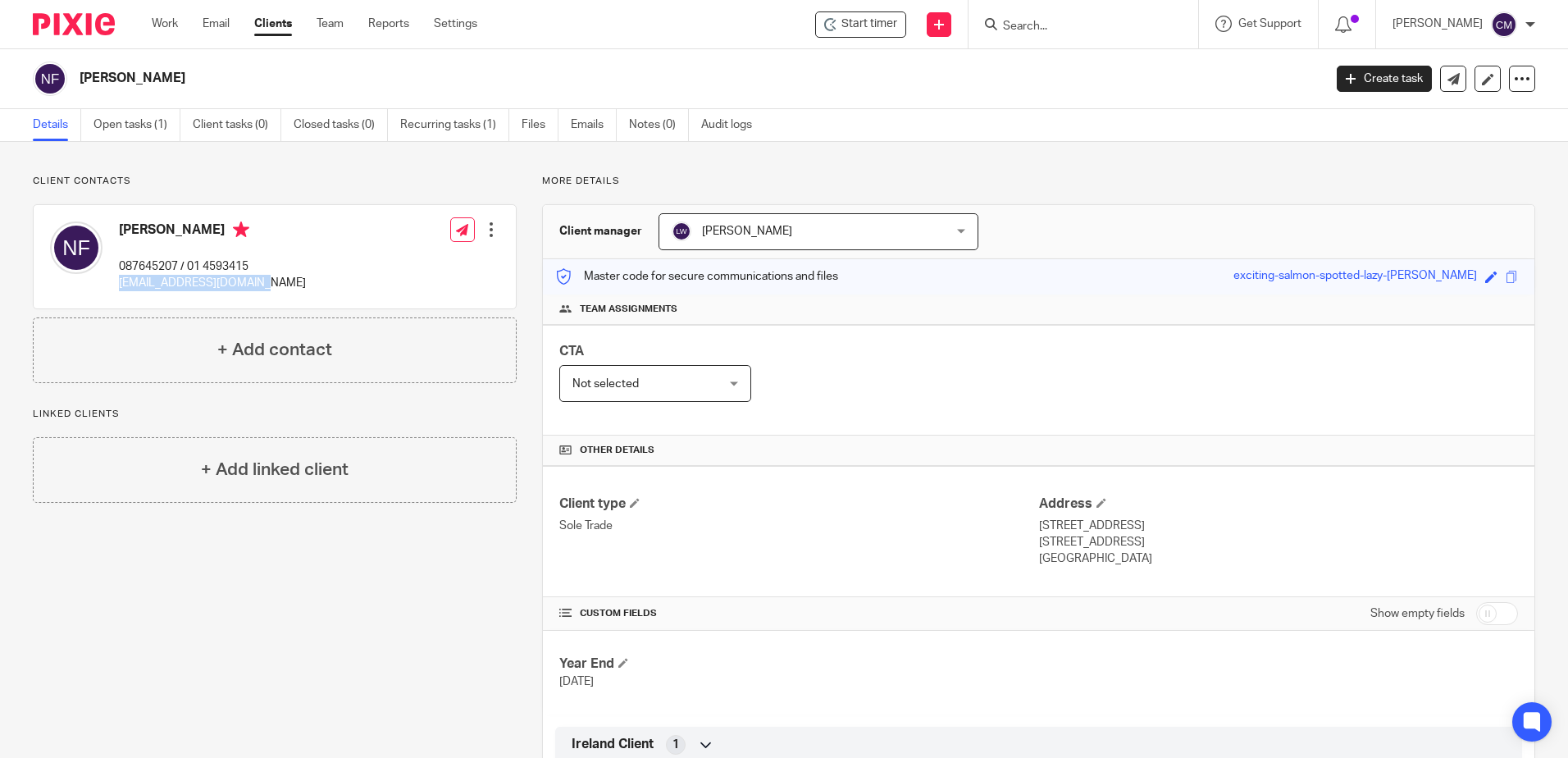
click at [114, 295] on div "[PERSON_NAME] 087645207 / 01 4593415 [EMAIL_ADDRESS][DOMAIN_NAME] Edit contact …" at bounding box center [274, 256] width 482 height 104
drag, startPoint x: 114, startPoint y: 295, endPoint x: 124, endPoint y: 288, distance: 12.2
copy p "[EMAIL_ADDRESS][DOMAIN_NAME]"
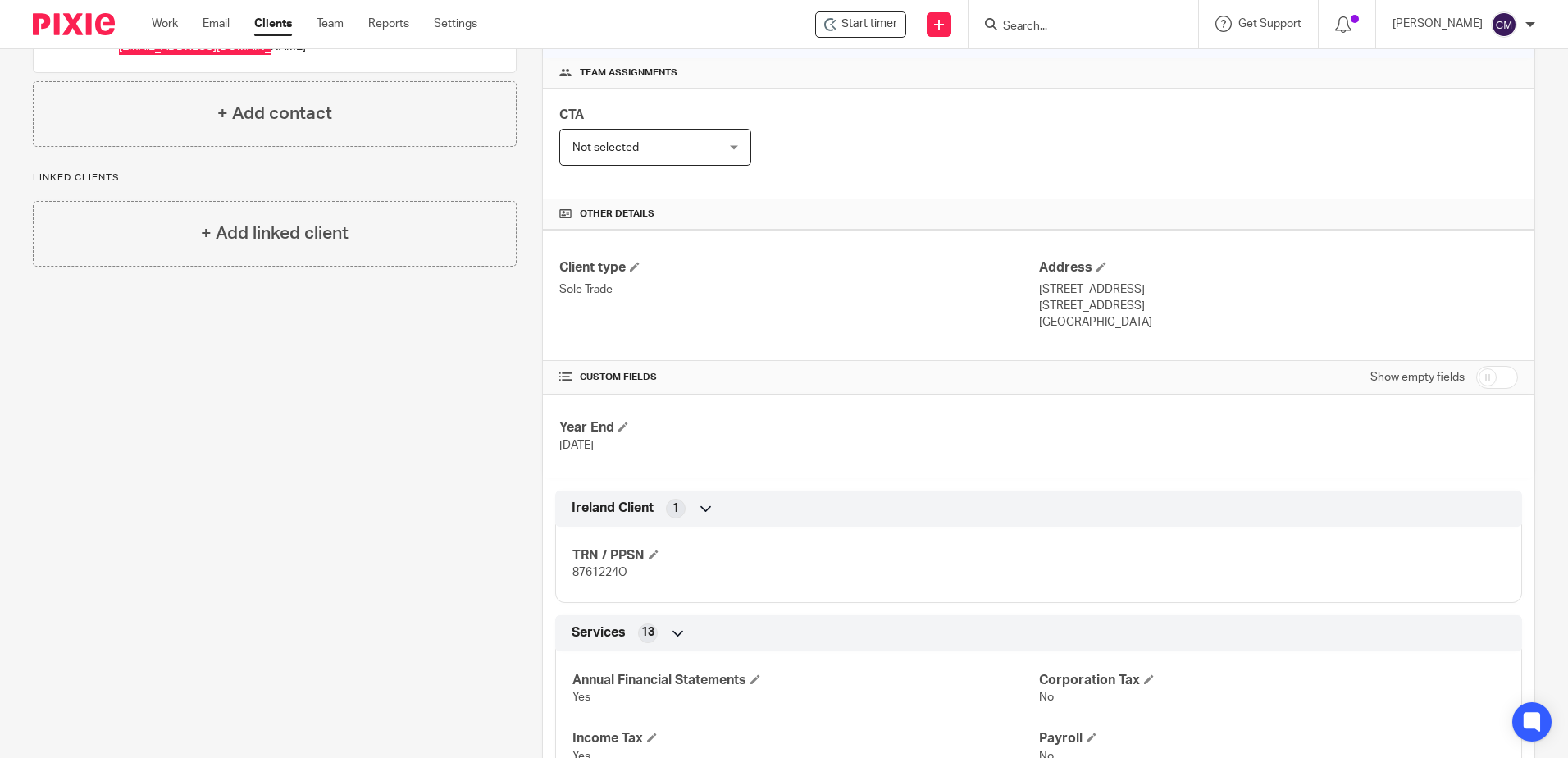
scroll to position [246, 0]
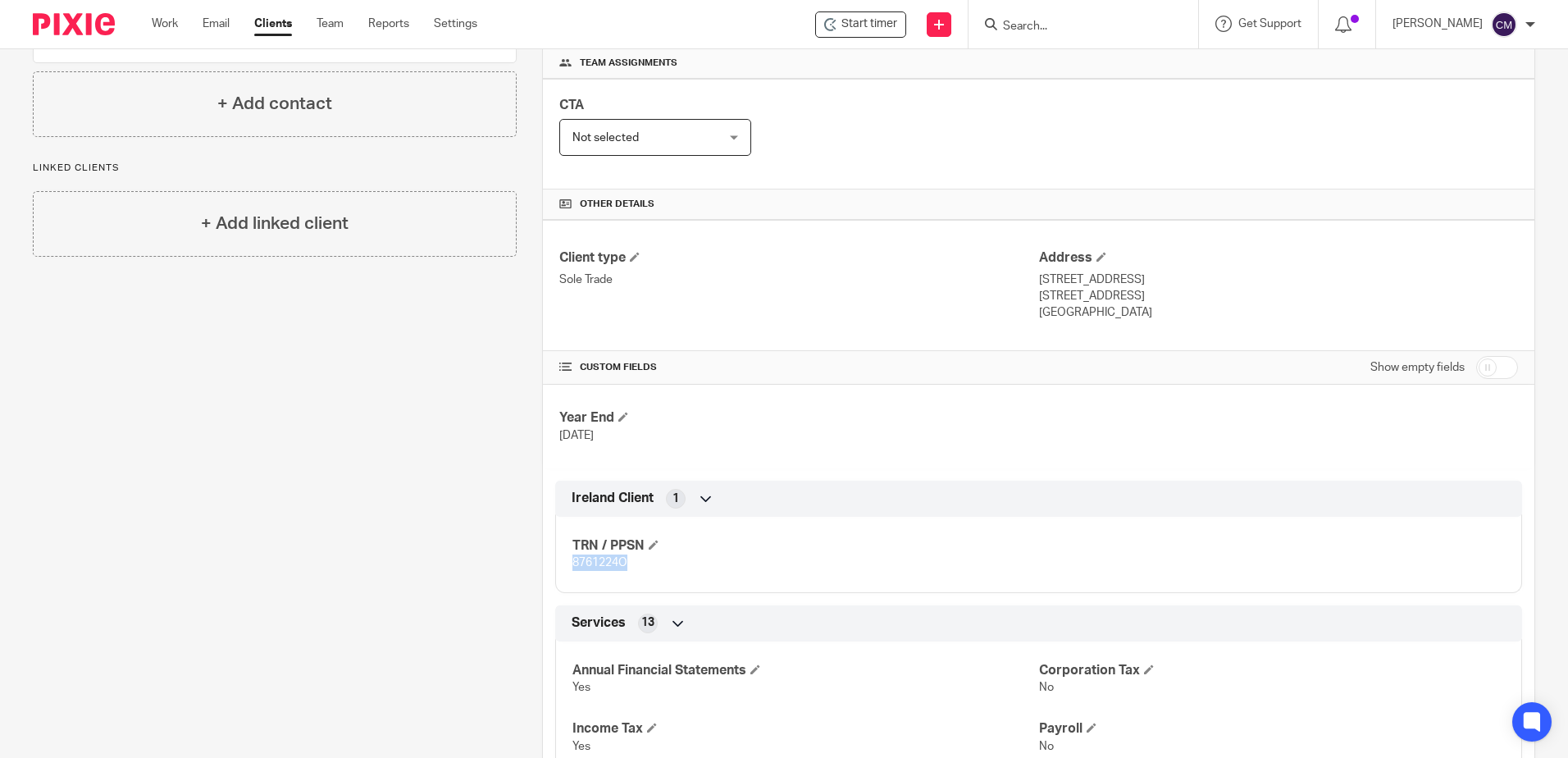
drag, startPoint x: 633, startPoint y: 568, endPoint x: 556, endPoint y: 558, distance: 77.6
click at [556, 558] on div "TRN / PPSN 8761224O" at bounding box center [1038, 548] width 967 height 88
drag, startPoint x: 556, startPoint y: 558, endPoint x: 571, endPoint y: 568, distance: 18.0
copy span "8761224O"
click at [1042, 20] on input "Search" at bounding box center [1076, 27] width 147 height 15
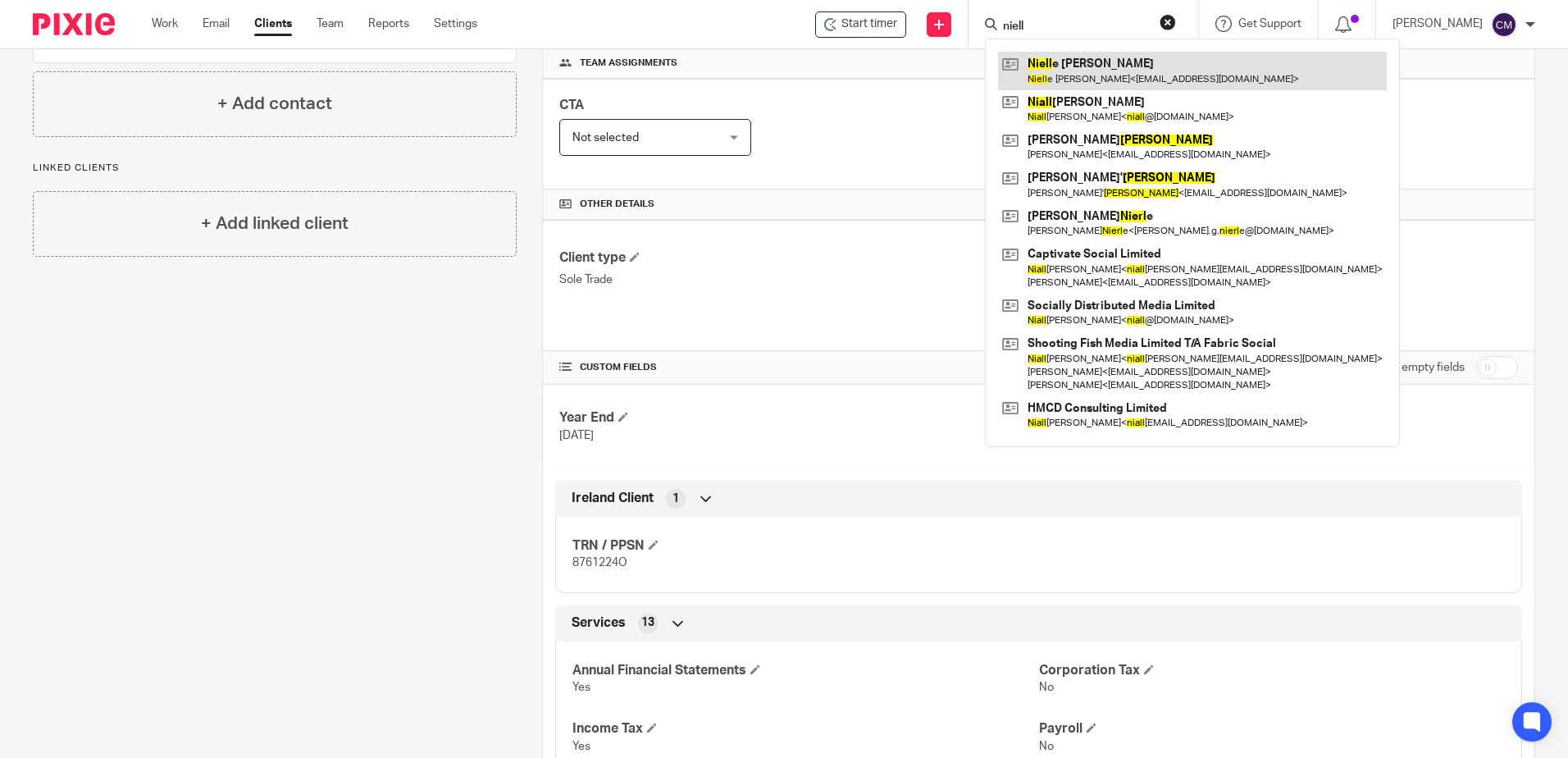
type input "niell"
click at [1046, 71] on link at bounding box center [1193, 70] width 389 height 38
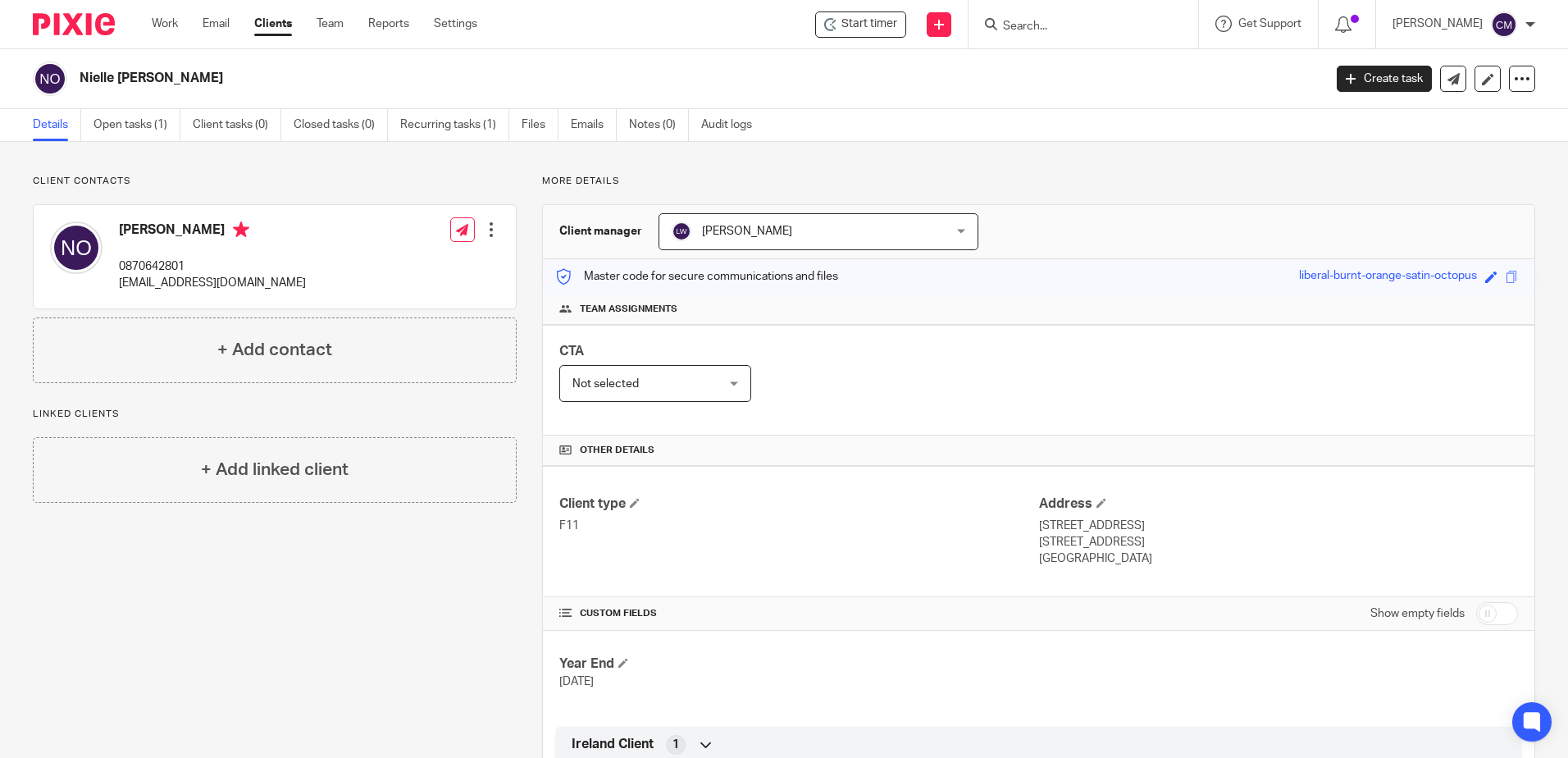
click at [1103, 33] on input "Search" at bounding box center [1076, 27] width 147 height 15
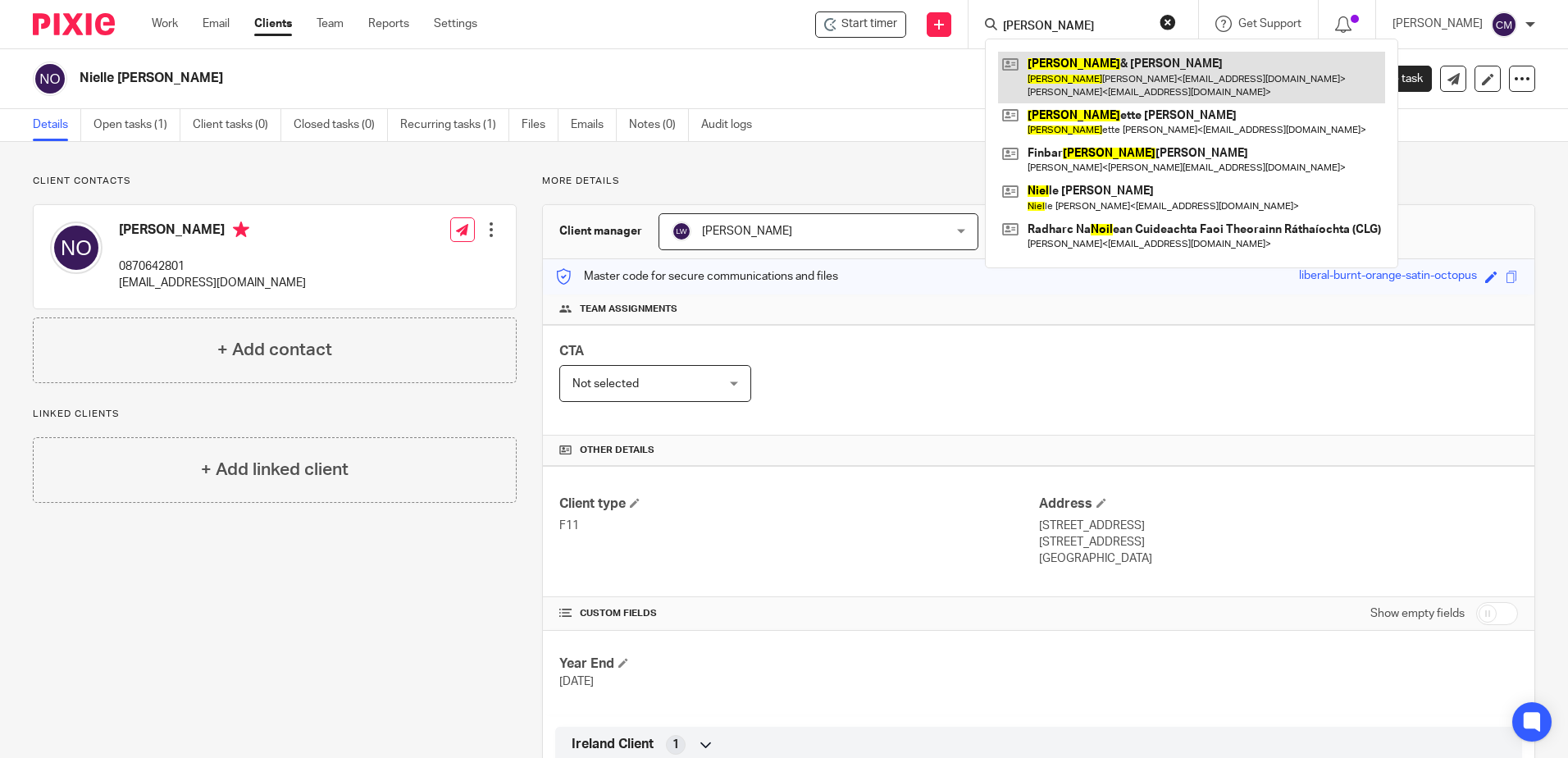
type input "noel"
click at [1100, 76] on link at bounding box center [1192, 76] width 387 height 51
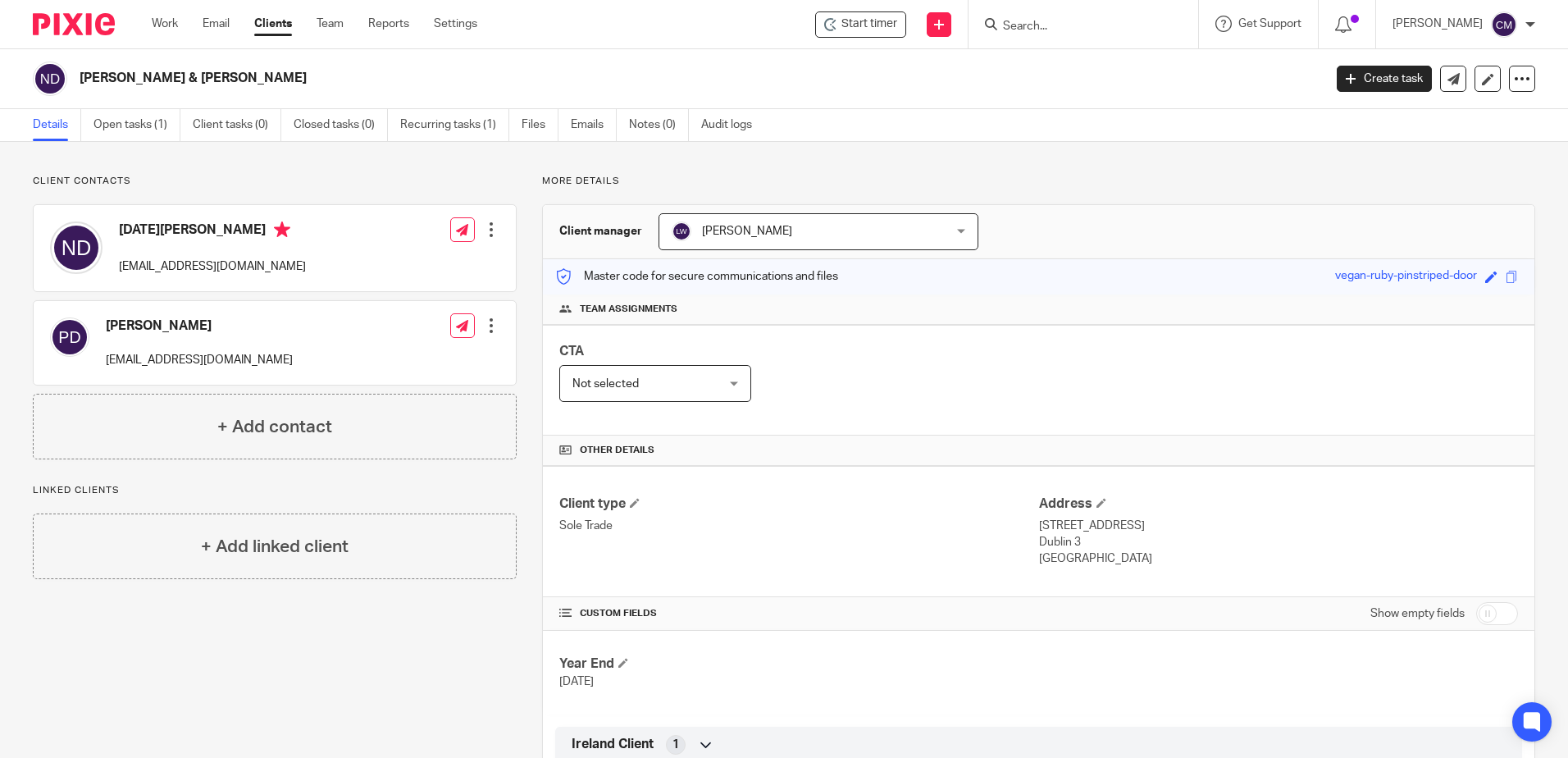
drag, startPoint x: 1052, startPoint y: 556, endPoint x: 1028, endPoint y: 521, distance: 42.4
click at [1028, 521] on div "Client type Sole Trade Address [STREET_ADDRESS] [GEOGRAPHIC_DATA] 3 [GEOGRAPHIC…" at bounding box center [1039, 531] width 992 height 131
drag, startPoint x: 1028, startPoint y: 521, endPoint x: 1034, endPoint y: 538, distance: 18.0
click at [1040, 538] on p "Dublin 3" at bounding box center [1279, 542] width 479 height 16
drag, startPoint x: 1081, startPoint y: 558, endPoint x: 1033, endPoint y: 527, distance: 57.1
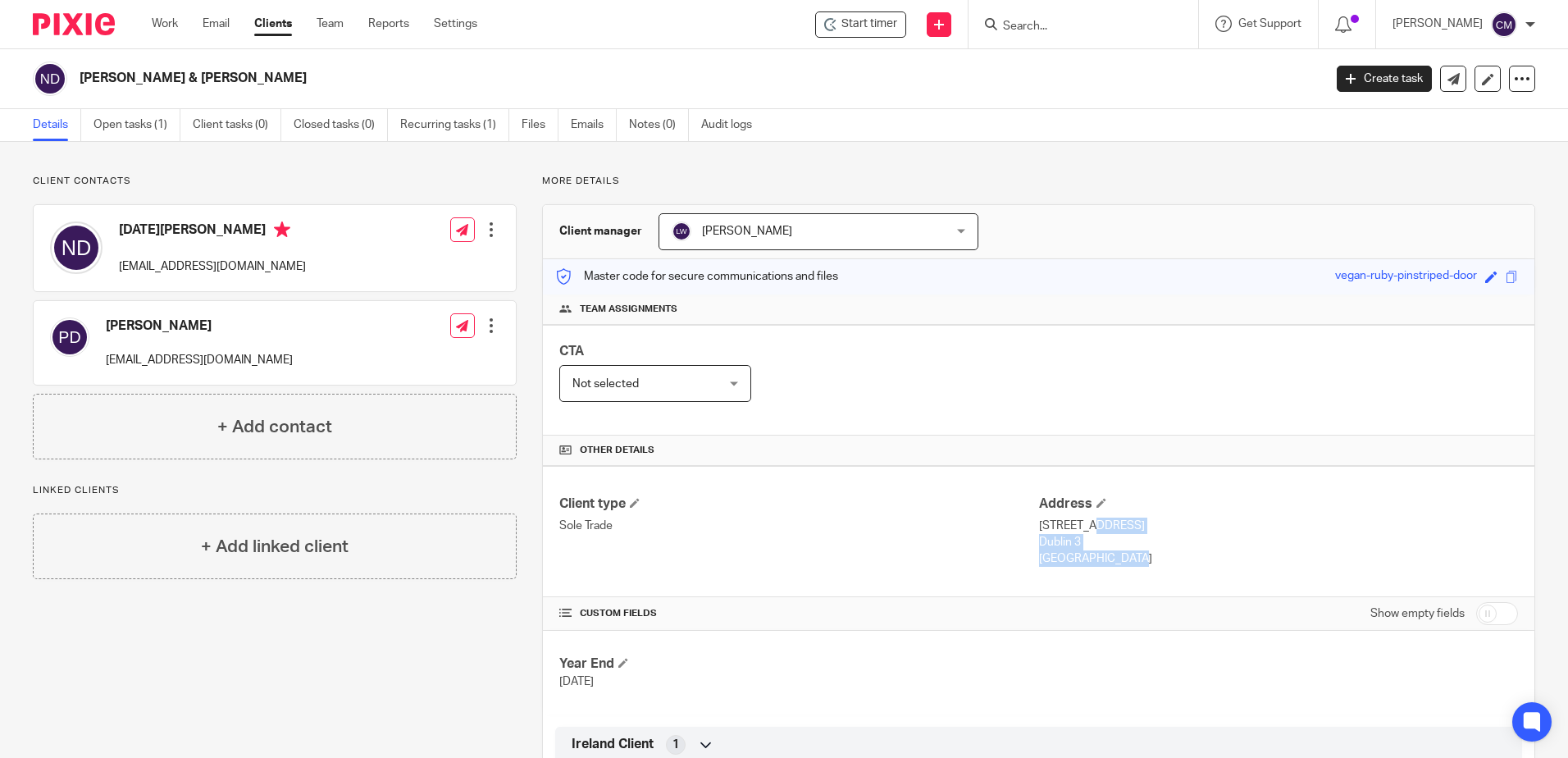
click at [1040, 527] on div "Address 10 Haddon Road, Clontarf Dublin 3 Ireland" at bounding box center [1279, 532] width 479 height 72
copy div "10 Haddon Road, Clontarf Dublin 3 Ireland"
drag, startPoint x: 277, startPoint y: 364, endPoint x: 107, endPoint y: 359, distance: 170.1
click at [107, 359] on div "Patricia Donnelly patriciambdonnelly@gmail.com Edit contact Create client from …" at bounding box center [274, 343] width 482 height 84
drag, startPoint x: 107, startPoint y: 359, endPoint x: 116, endPoint y: 361, distance: 9.2
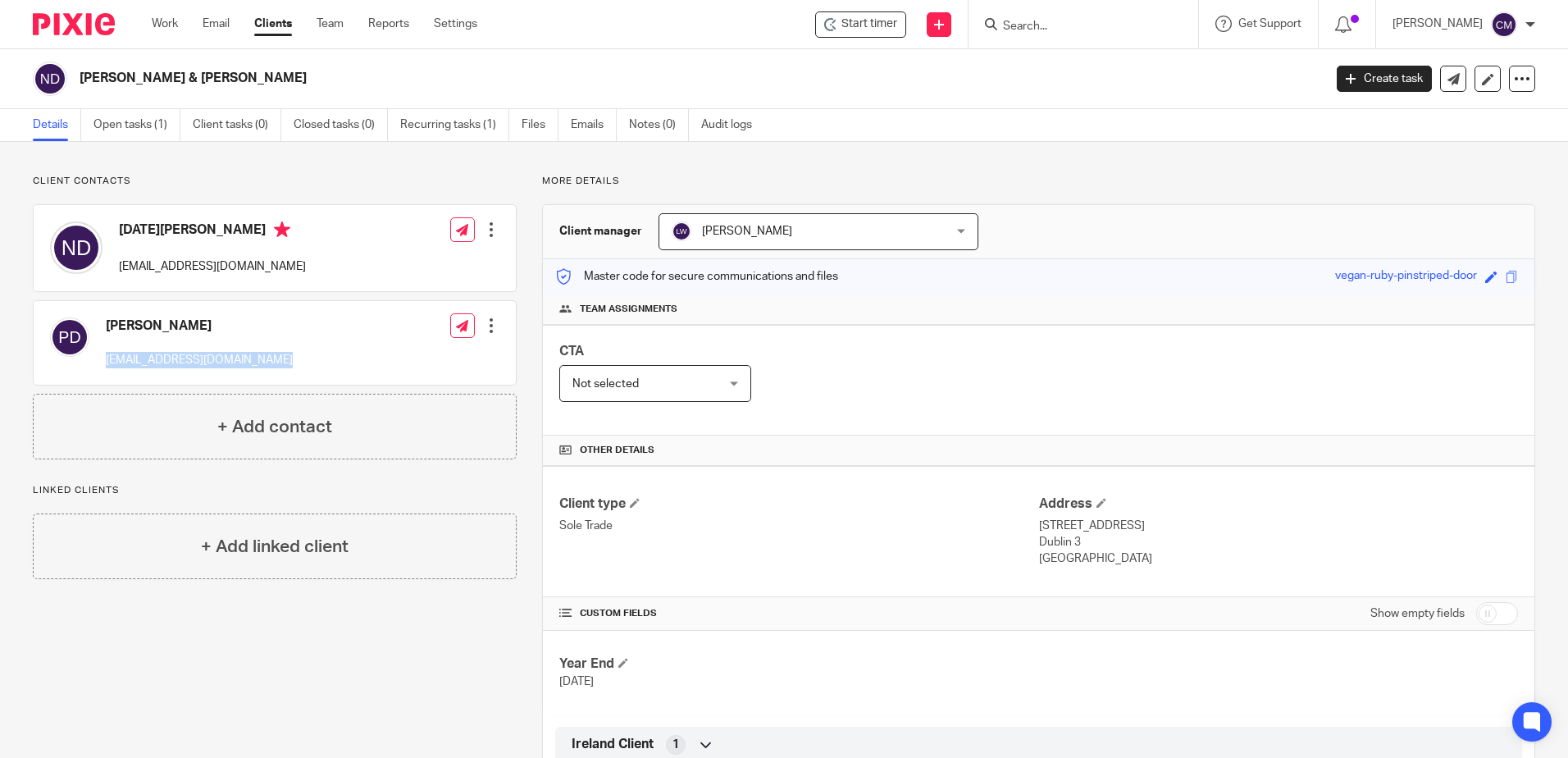
copy p "patriciambdonnelly@gmail.com"
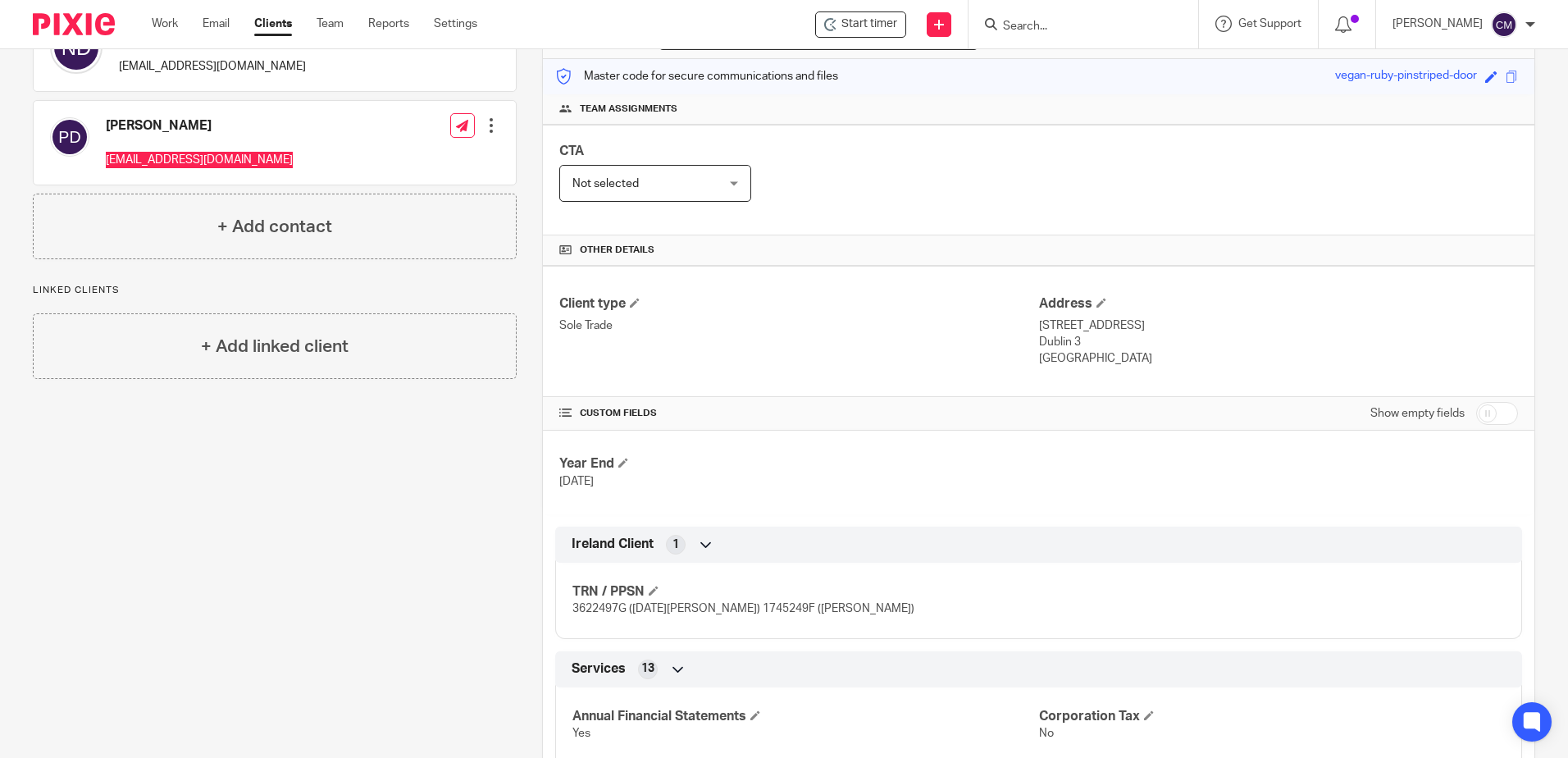
scroll to position [246, 0]
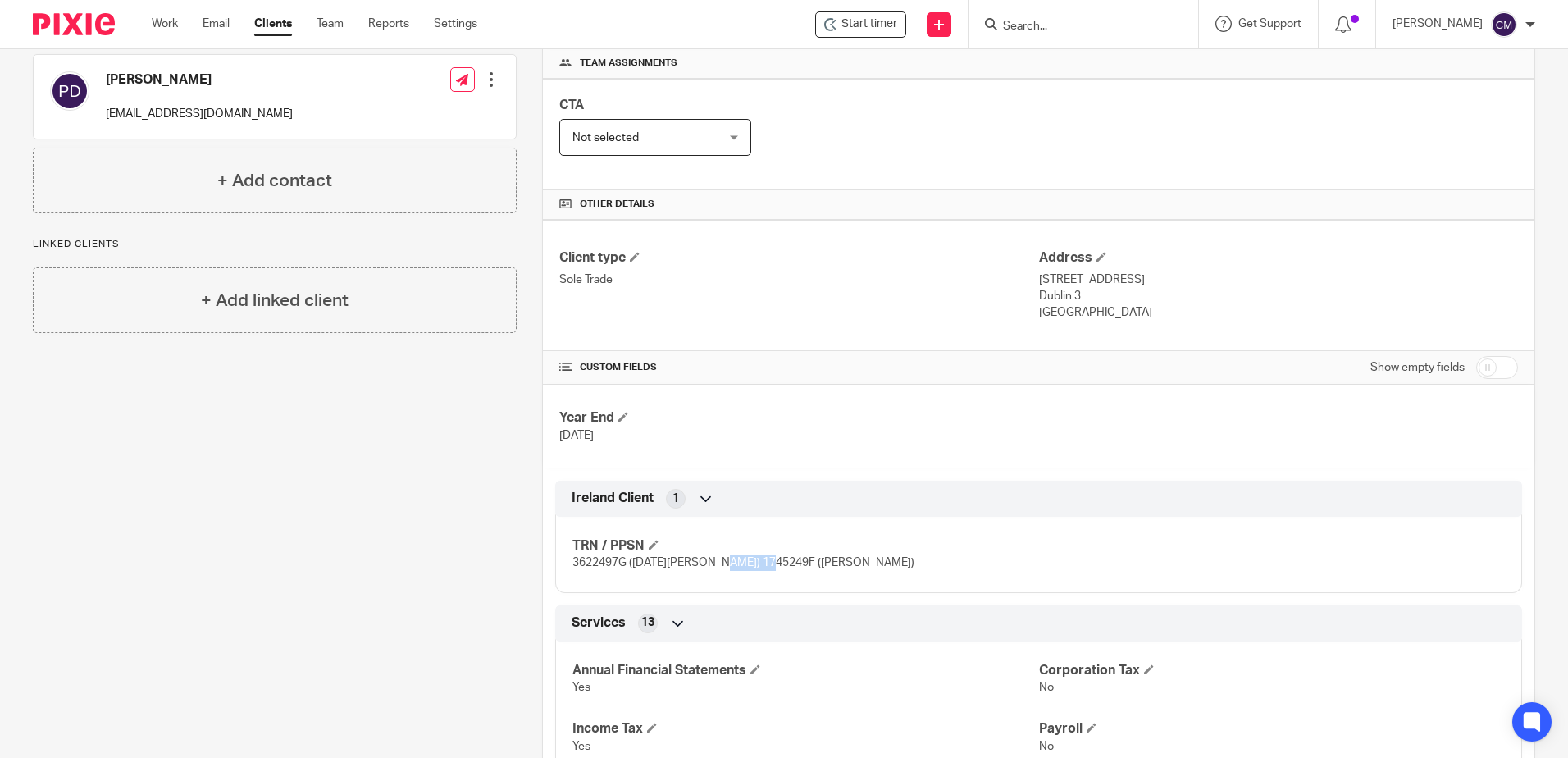
drag, startPoint x: 706, startPoint y: 558, endPoint x: 760, endPoint y: 556, distance: 54.0
click at [760, 556] on p "3622497G (Noel Donnelly) 1745249F (Patricia Donnelly)" at bounding box center [806, 563] width 466 height 16
copy span "1745249F"
drag, startPoint x: 627, startPoint y: 562, endPoint x: 563, endPoint y: 562, distance: 64.0
click at [563, 562] on div "TRN / PPSN 3622497G (Noel Donnelly) 1745249F (Patricia Donnelly)" at bounding box center [1038, 548] width 967 height 88
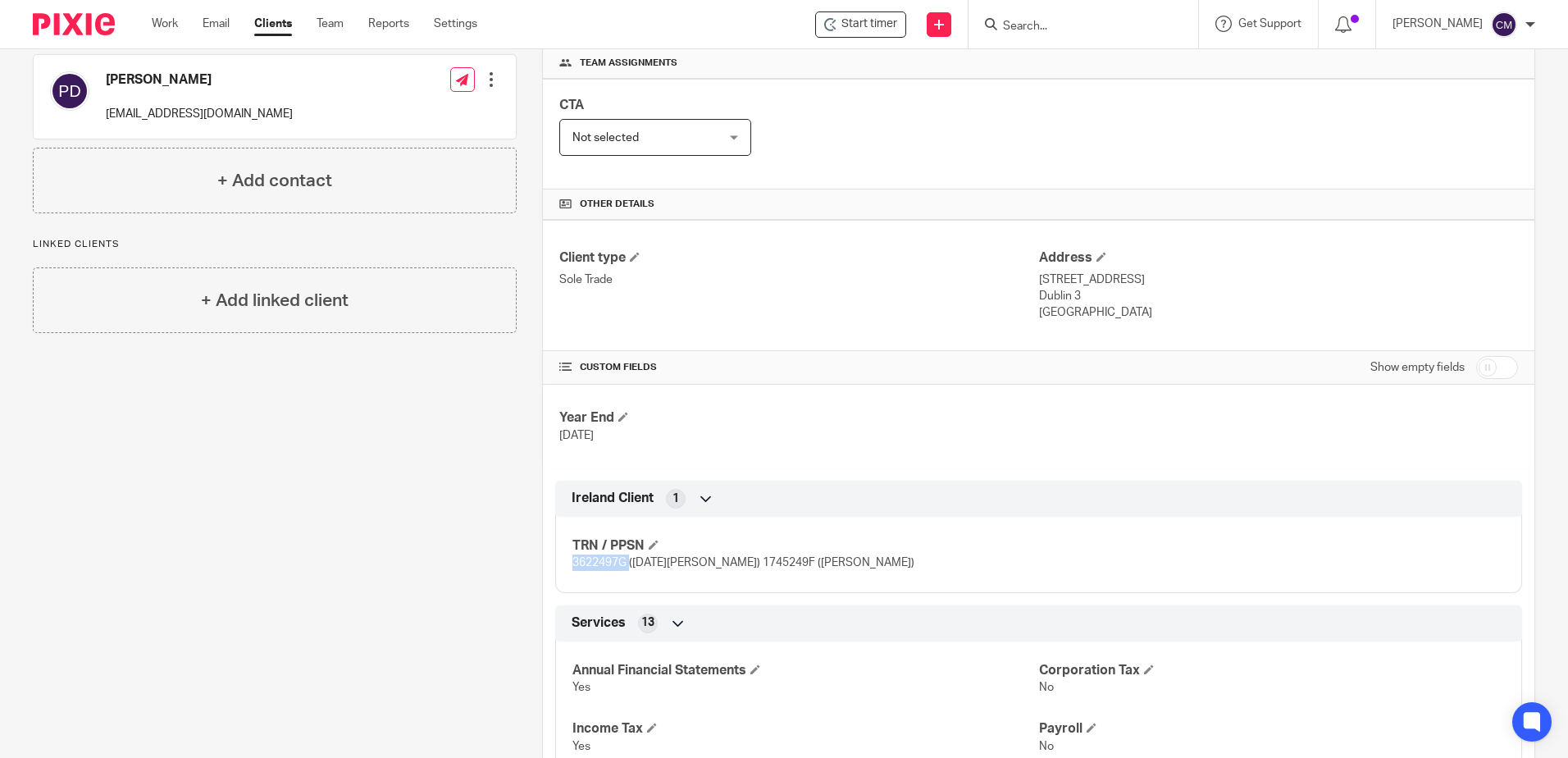
drag, startPoint x: 563, startPoint y: 562, endPoint x: 586, endPoint y: 556, distance: 23.8
copy span "3622497G"
click at [1058, 24] on input "Search" at bounding box center [1076, 27] width 147 height 15
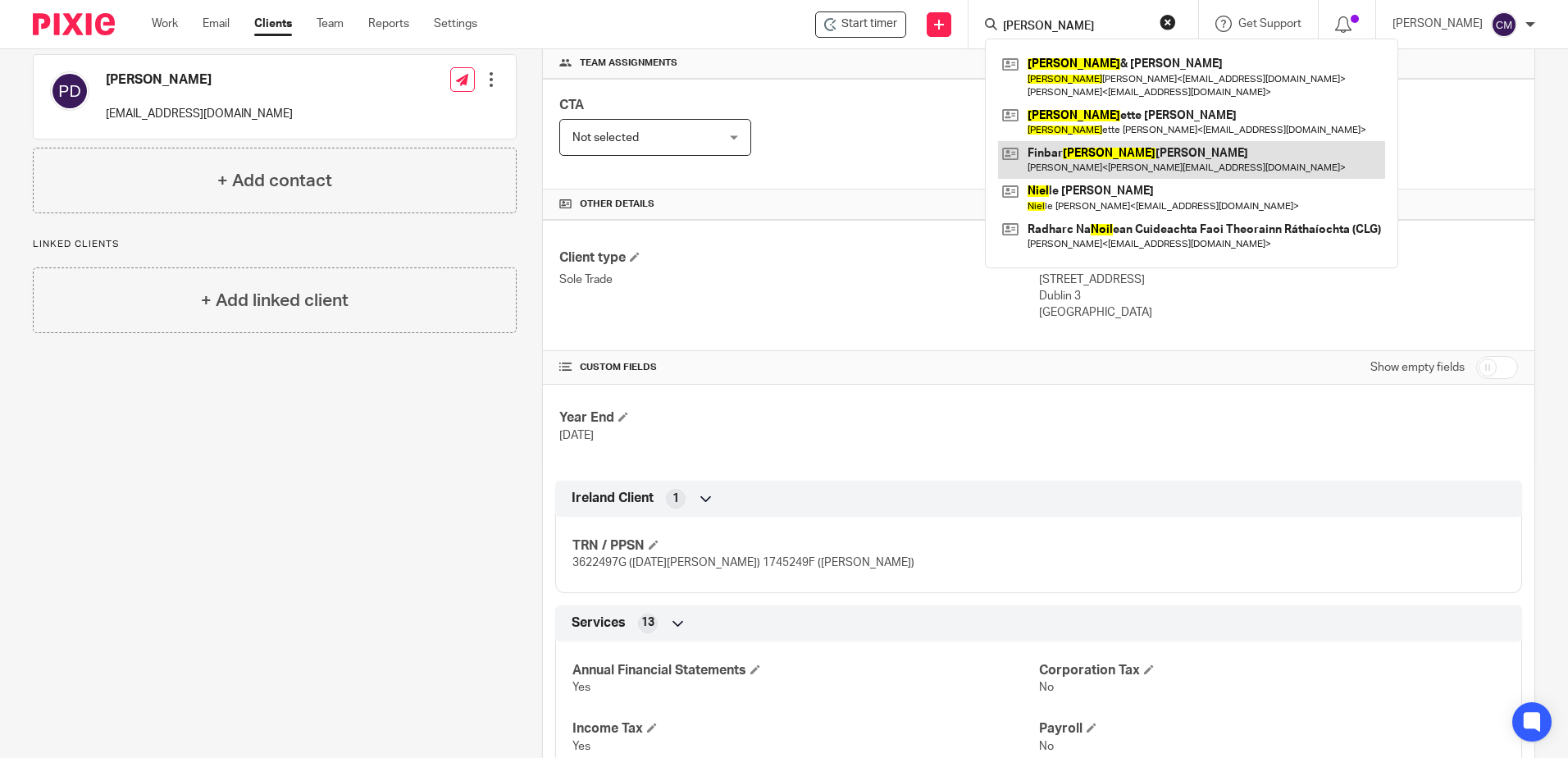
type input "noel"
click at [1070, 142] on link at bounding box center [1192, 160] width 387 height 38
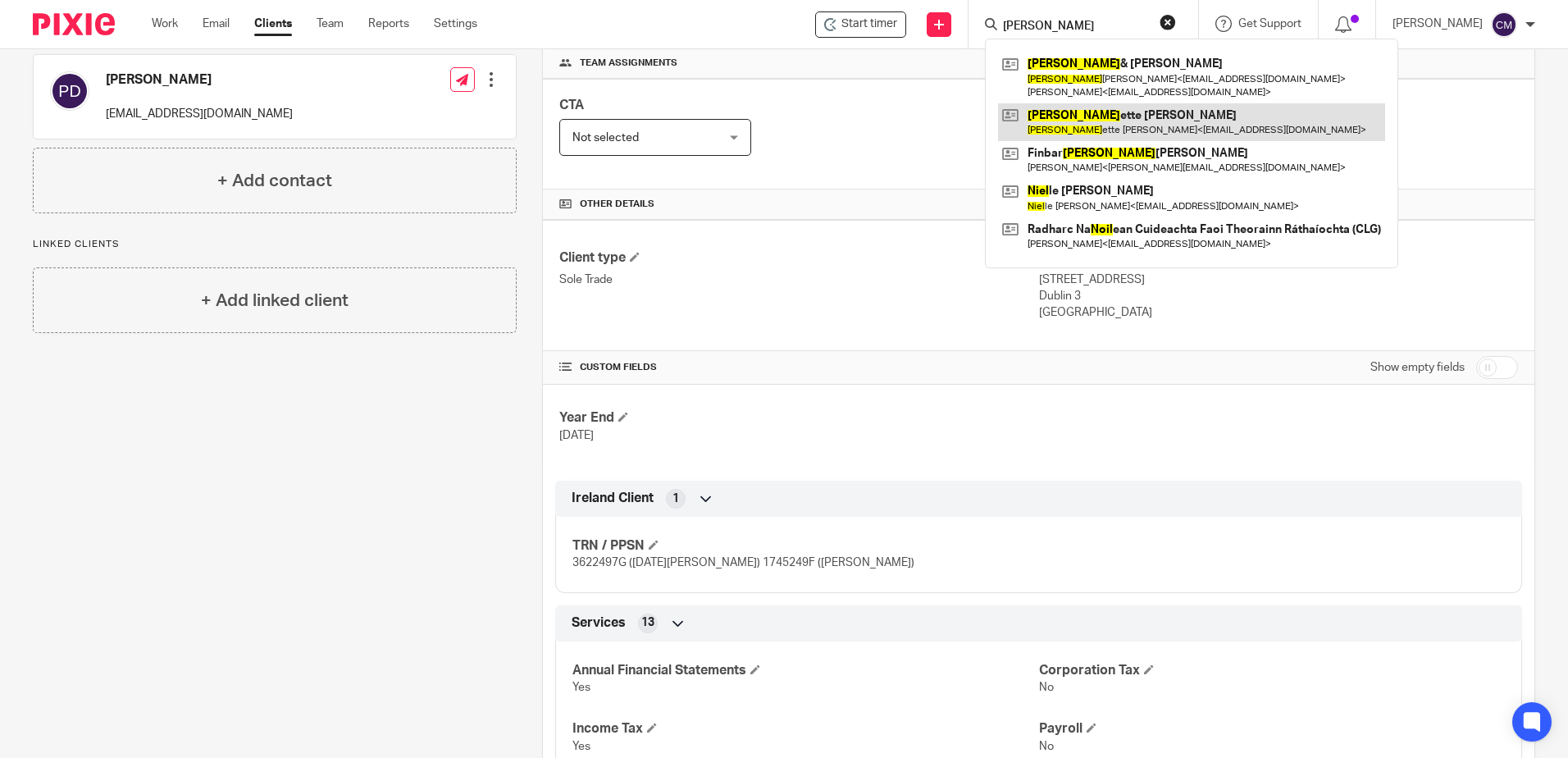
click at [1067, 112] on link at bounding box center [1192, 122] width 387 height 38
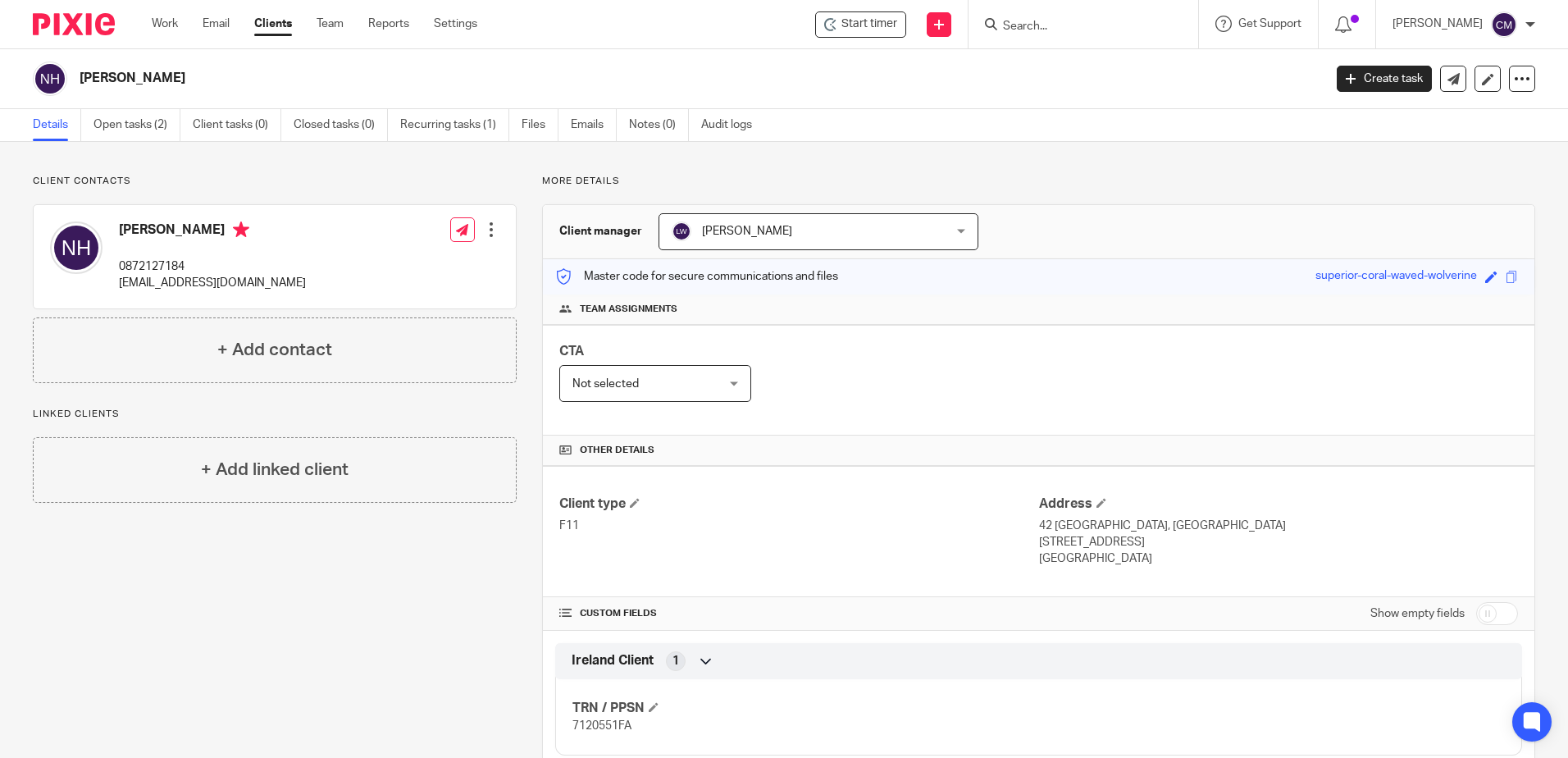
click at [1042, 34] on form at bounding box center [1089, 24] width 175 height 21
click at [1042, 29] on input "Search" at bounding box center [1076, 27] width 147 height 15
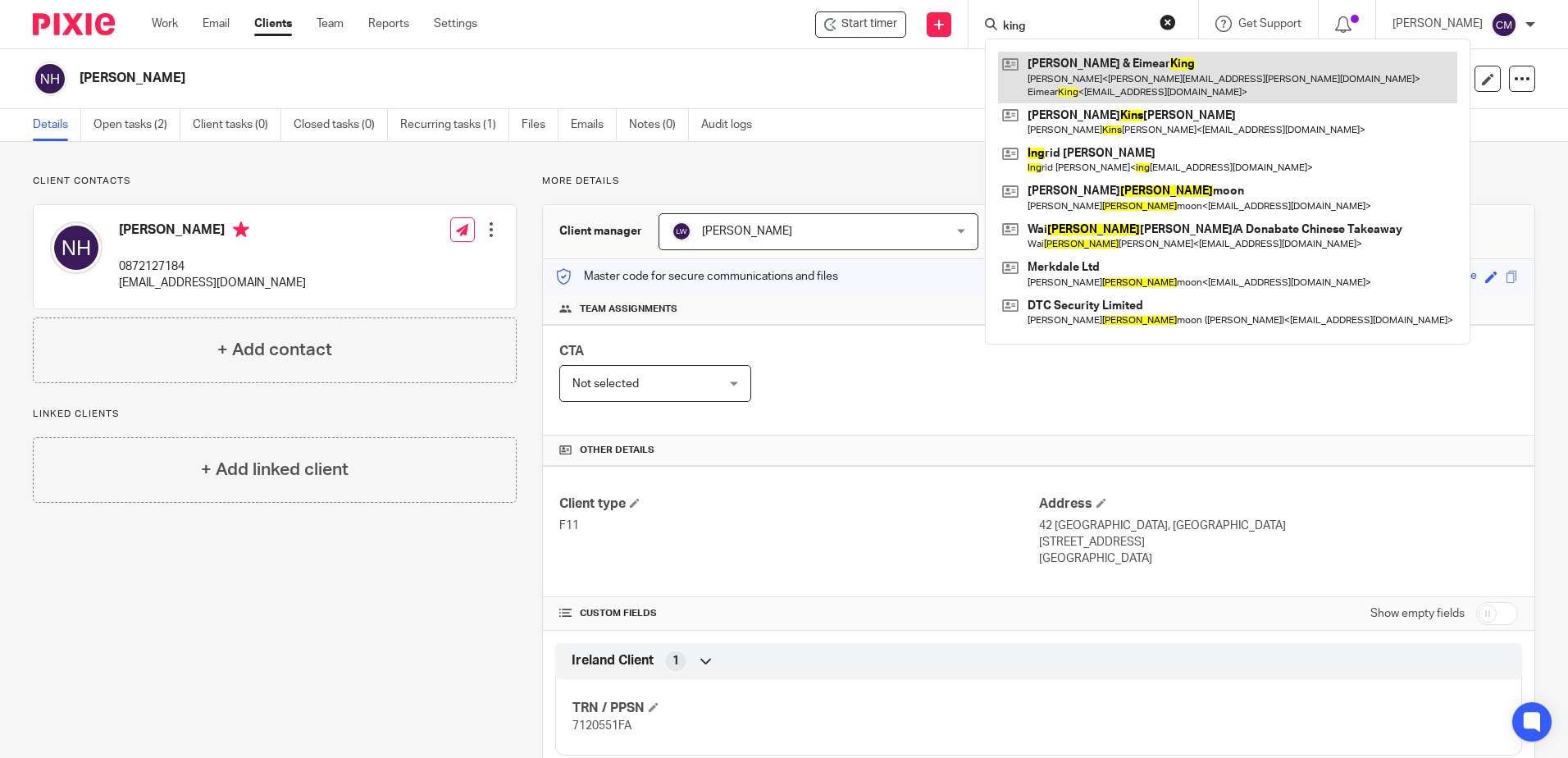
type input "king"
click at [1106, 91] on link at bounding box center [1228, 76] width 459 height 51
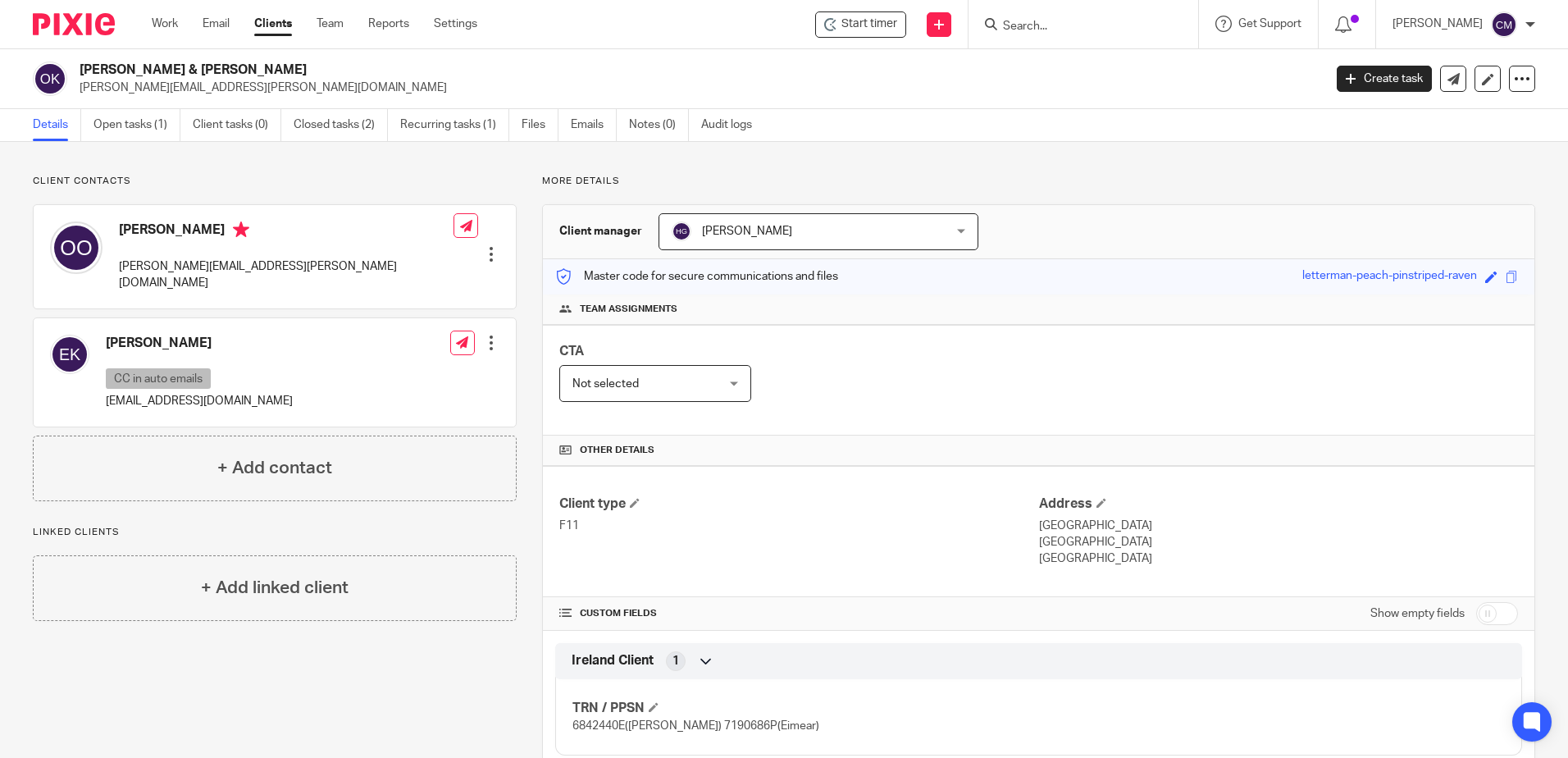
drag, startPoint x: 1084, startPoint y: 560, endPoint x: 1130, endPoint y: 527, distance: 56.6
click at [1130, 527] on div "Address Old Monivea Road, Ballybrit Galway Ireland" at bounding box center [1279, 532] width 479 height 72
copy div "Ballybrit Galway Ireland"
click at [1024, 24] on input "Search" at bounding box center [1076, 27] width 147 height 15
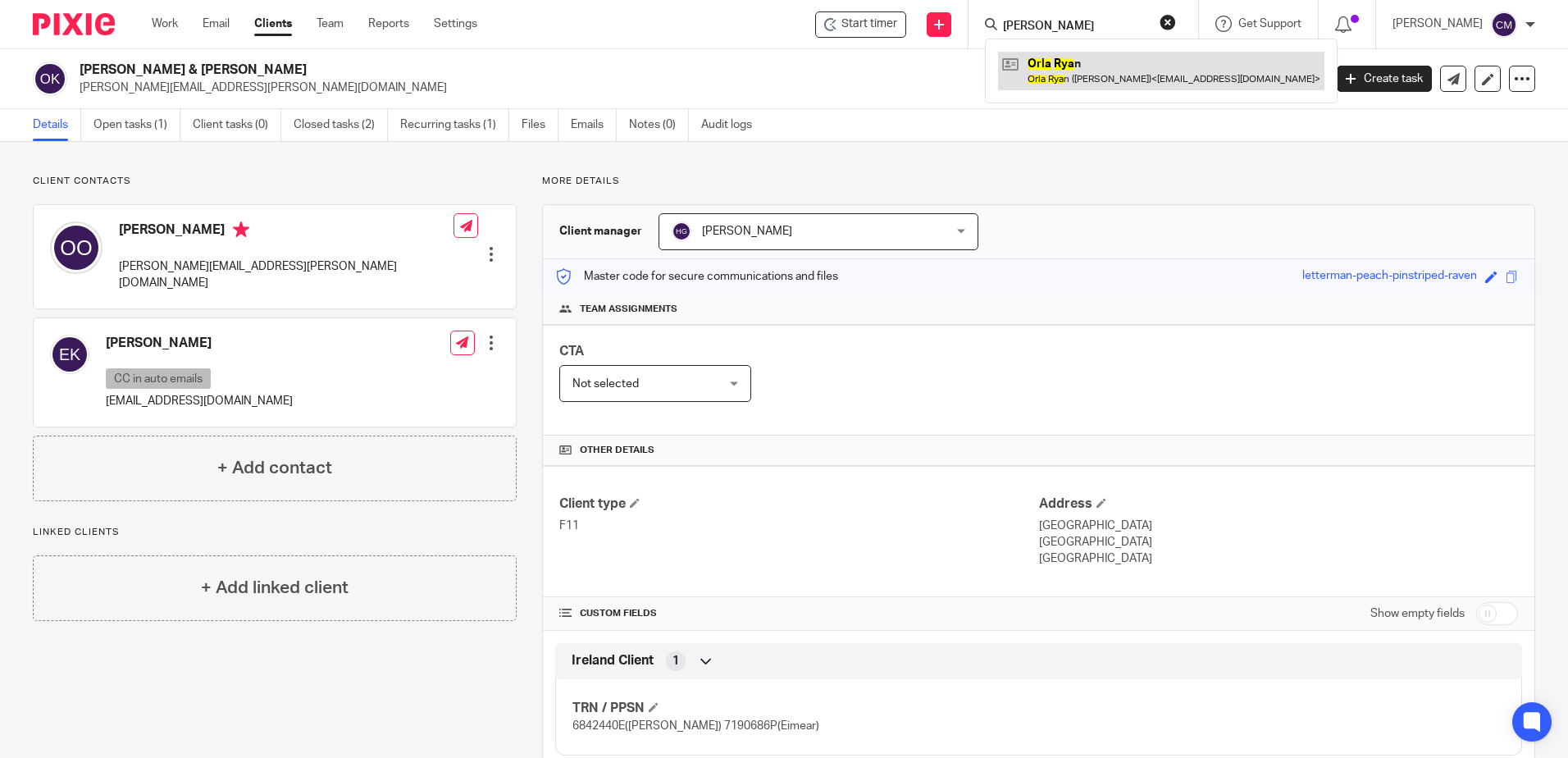
type input "orla rya"
click at [1040, 53] on link at bounding box center [1161, 70] width 326 height 38
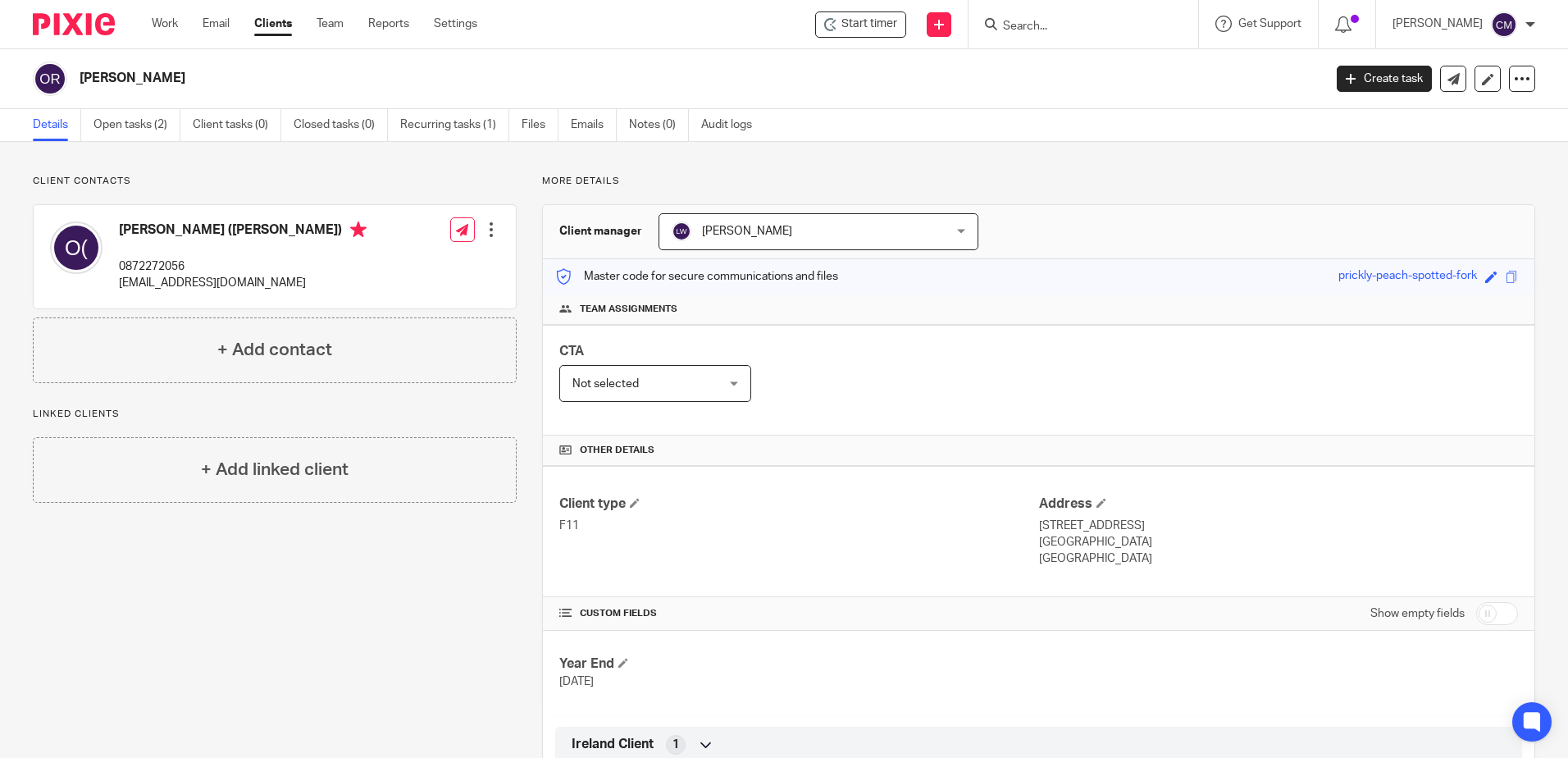
click at [1072, 39] on div at bounding box center [1083, 24] width 230 height 49
click at [1061, 14] on form at bounding box center [1089, 24] width 175 height 21
click at [1064, 24] on input "Search" at bounding box center [1076, 27] width 147 height 15
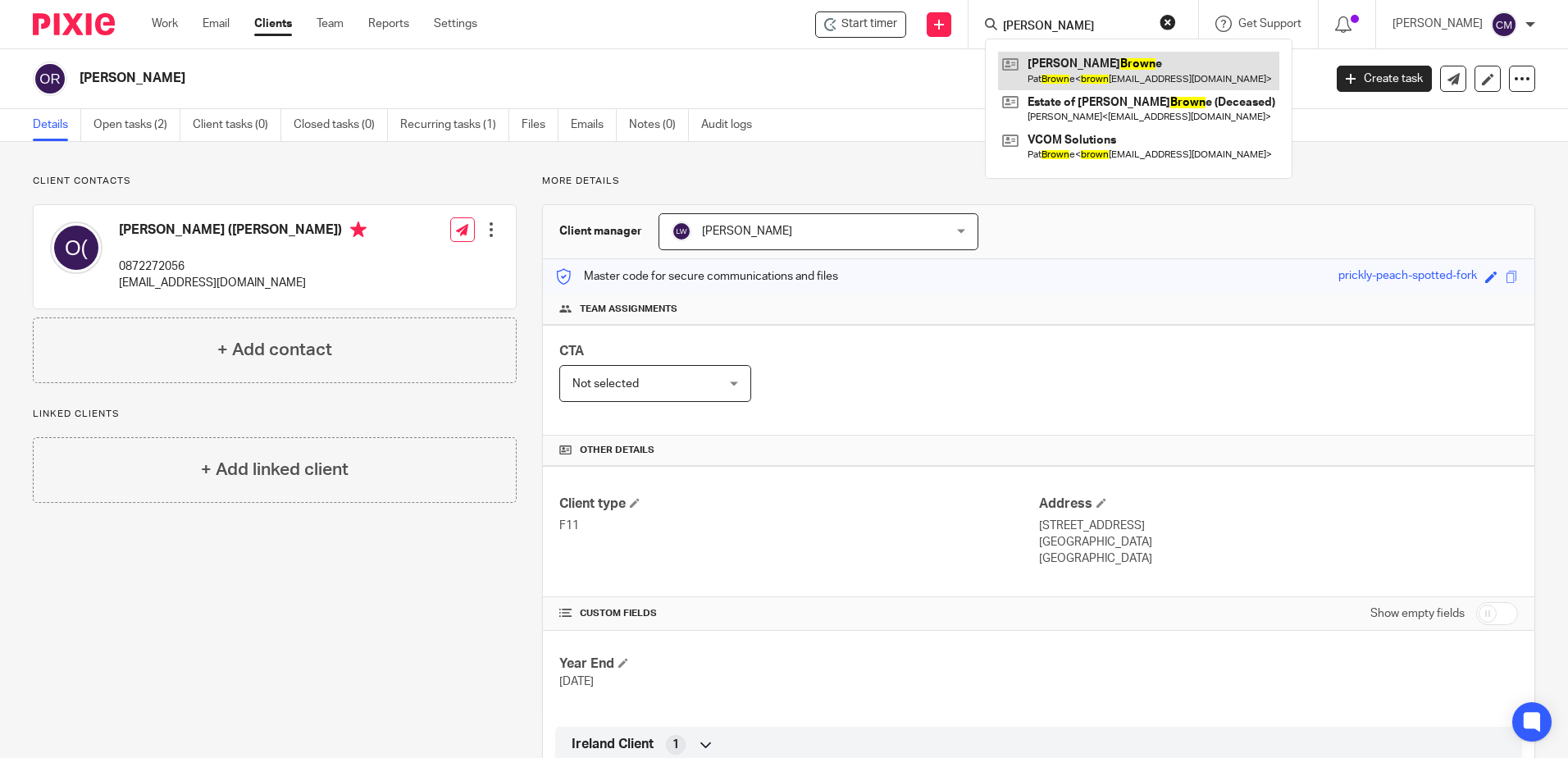
type input "[PERSON_NAME]"
click at [1022, 84] on link at bounding box center [1139, 70] width 282 height 38
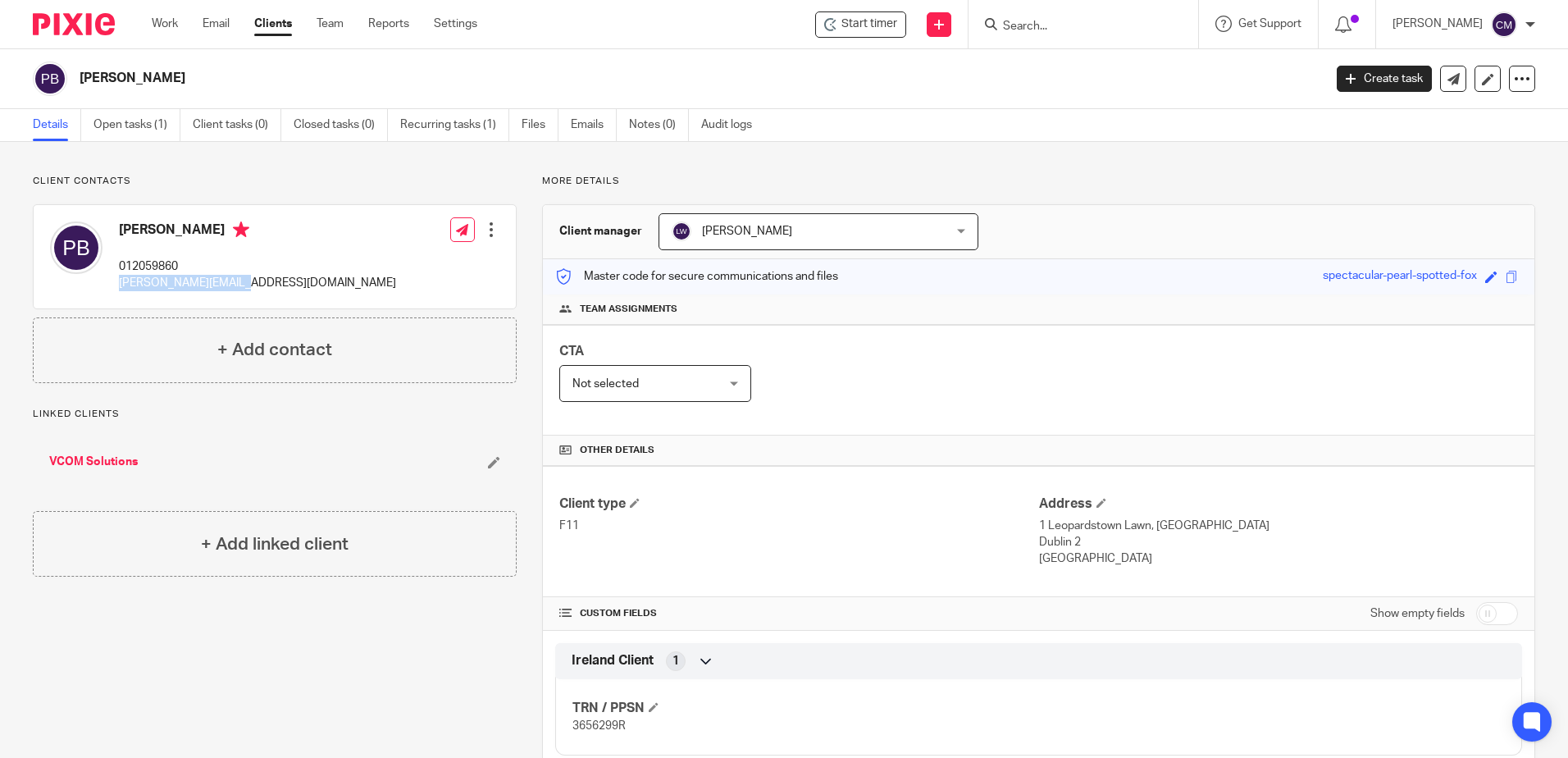
drag, startPoint x: 268, startPoint y: 283, endPoint x: 114, endPoint y: 281, distance: 154.0
click at [114, 281] on div "[PERSON_NAME] 012059860 [PERSON_NAME][EMAIL_ADDRESS][PERSON_NAME][DOMAIN_NAME] …" at bounding box center [274, 256] width 482 height 104
drag, startPoint x: 114, startPoint y: 281, endPoint x: 130, endPoint y: 285, distance: 16.5
copy p "[PERSON_NAME][EMAIL_ADDRESS][DOMAIN_NAME]"
click at [1051, 22] on input "Search" at bounding box center [1076, 27] width 147 height 15
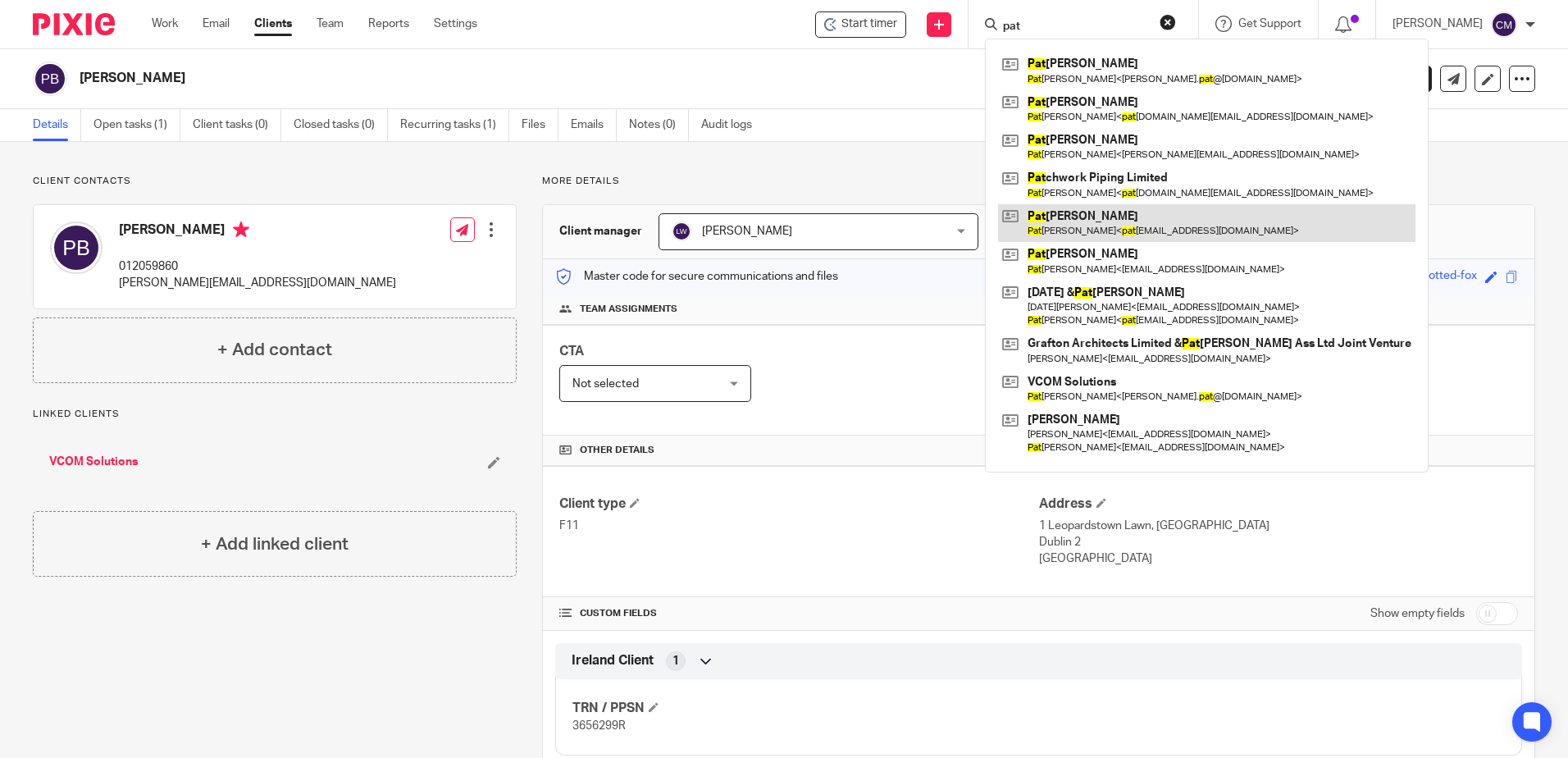
type input "pat"
click at [1057, 224] on link at bounding box center [1207, 224] width 418 height 38
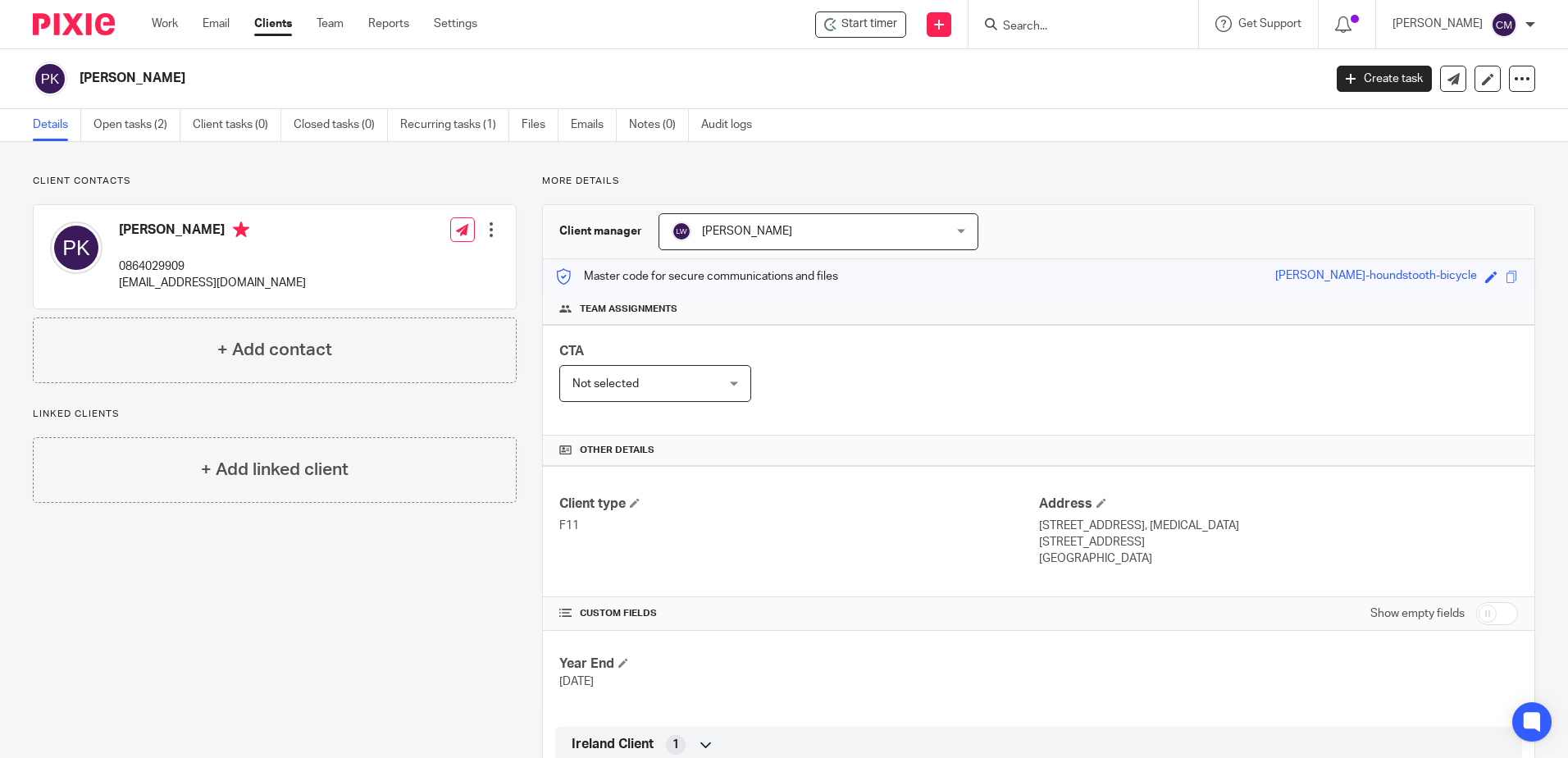
click at [1082, 47] on div at bounding box center [1083, 24] width 230 height 49
click at [1081, 36] on div at bounding box center [1083, 24] width 230 height 49
click at [1079, 30] on input "Search" at bounding box center [1076, 27] width 147 height 15
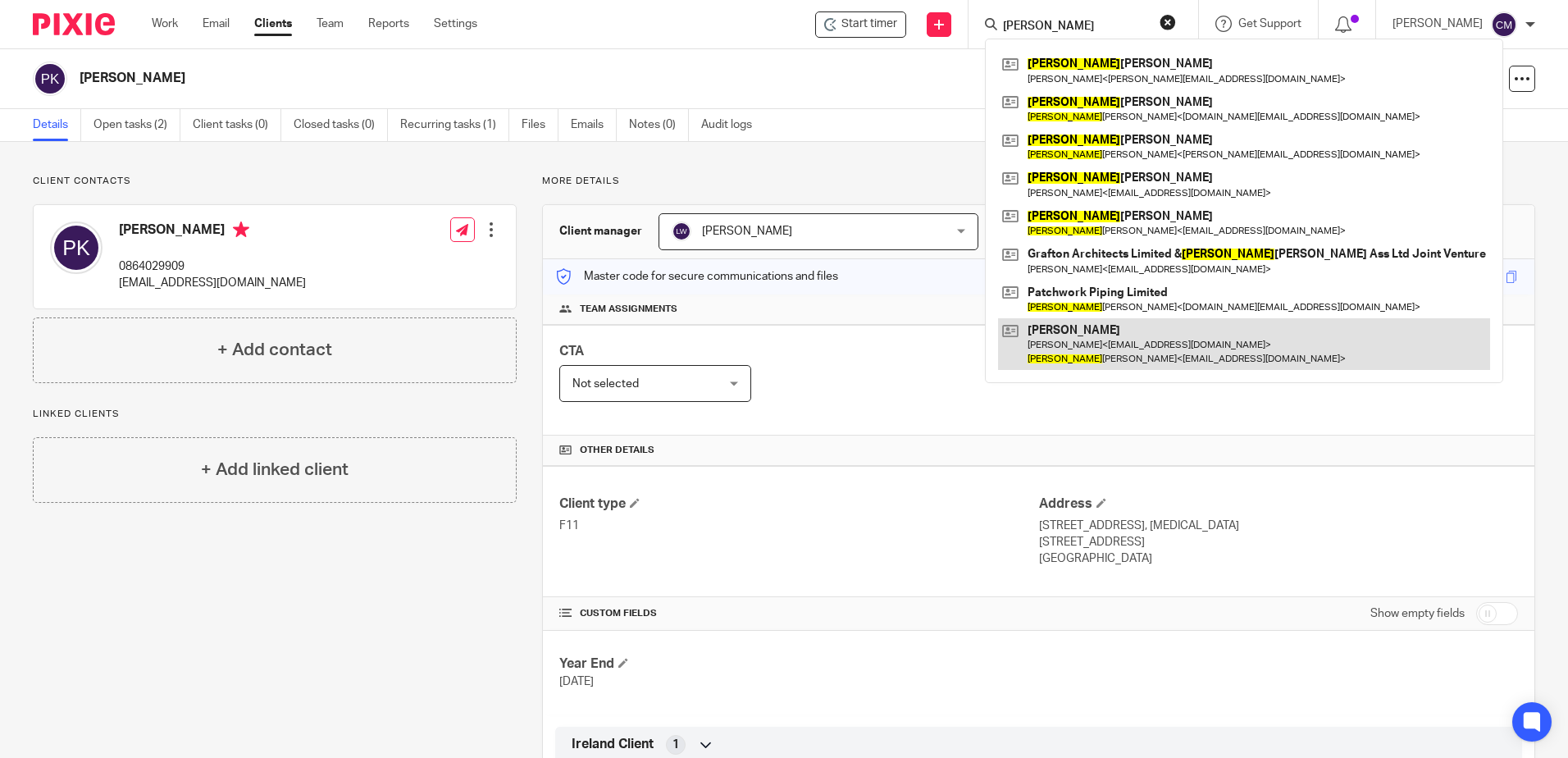
type input "[PERSON_NAME]"
click at [1059, 337] on link at bounding box center [1244, 343] width 492 height 51
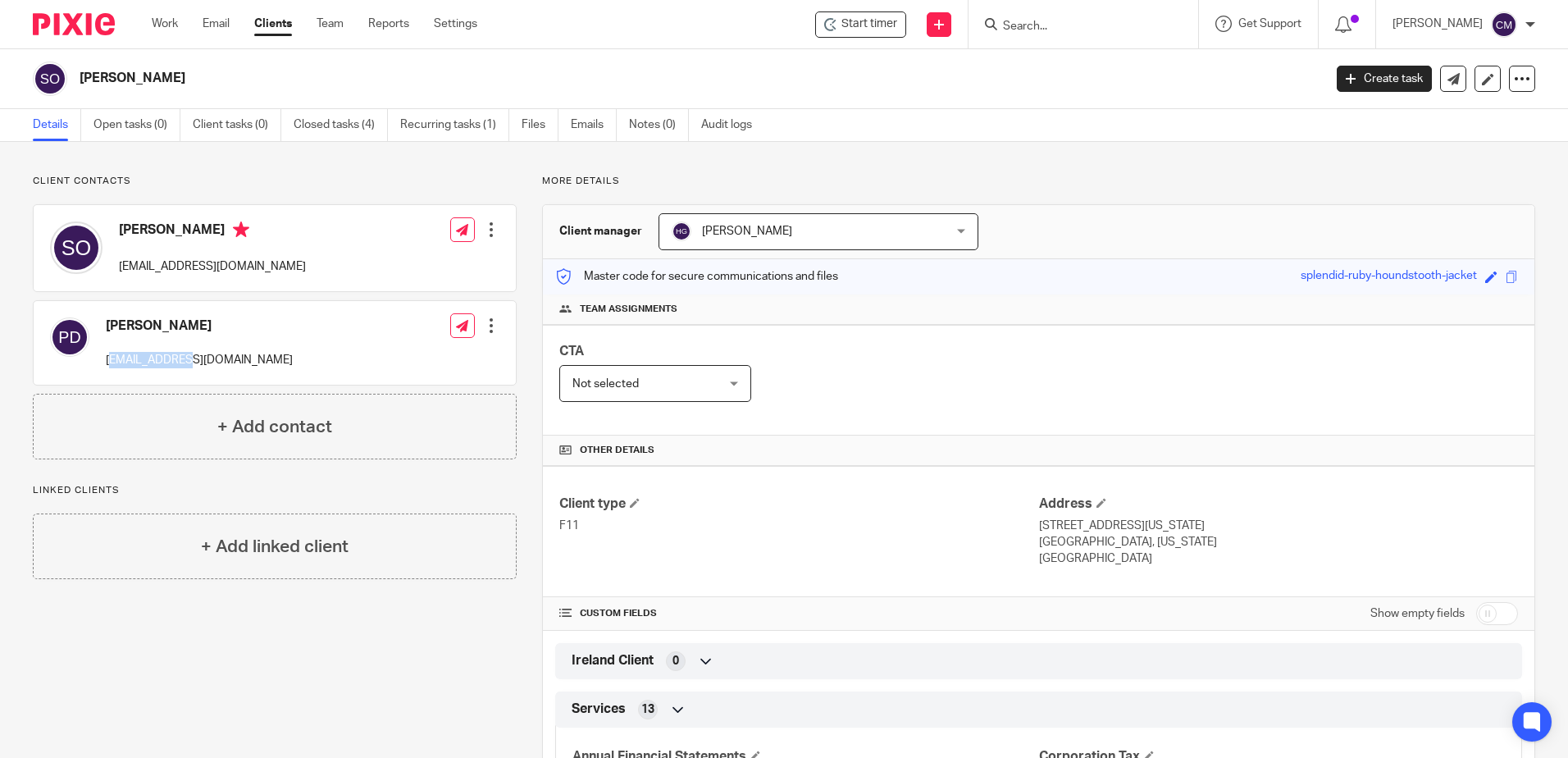
drag, startPoint x: 192, startPoint y: 359, endPoint x: 110, endPoint y: 353, distance: 82.2
click at [110, 353] on div "Patrick Duffy duffp3@tcd.ie Edit contact Create client from contact Export data…" at bounding box center [274, 343] width 482 height 84
drag, startPoint x: 110, startPoint y: 353, endPoint x: 139, endPoint y: 366, distance: 31.8
click at [139, 366] on p "duffp3@tcd.ie" at bounding box center [200, 360] width 187 height 16
drag, startPoint x: 103, startPoint y: 361, endPoint x: 192, endPoint y: 358, distance: 89.1
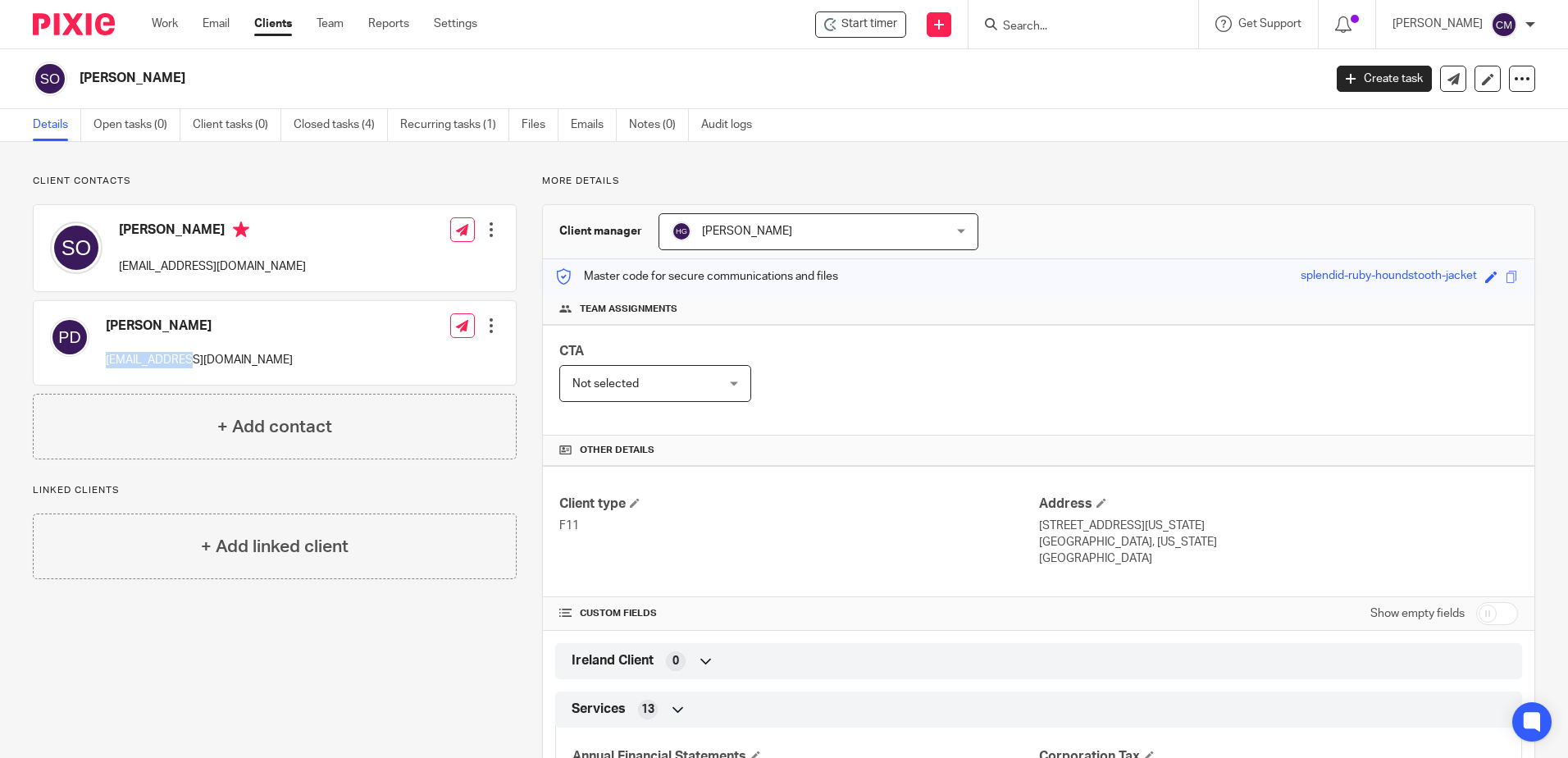
click at [192, 358] on div "Patrick Duffy duffp3@tcd.ie Edit contact Create client from contact Export data…" at bounding box center [274, 343] width 482 height 84
drag, startPoint x: 192, startPoint y: 358, endPoint x: 153, endPoint y: 359, distance: 39.0
copy p "duffp3@tcd.ie"
click at [1076, 43] on div at bounding box center [1083, 24] width 230 height 49
click at [1064, 27] on input "Search" at bounding box center [1076, 27] width 147 height 15
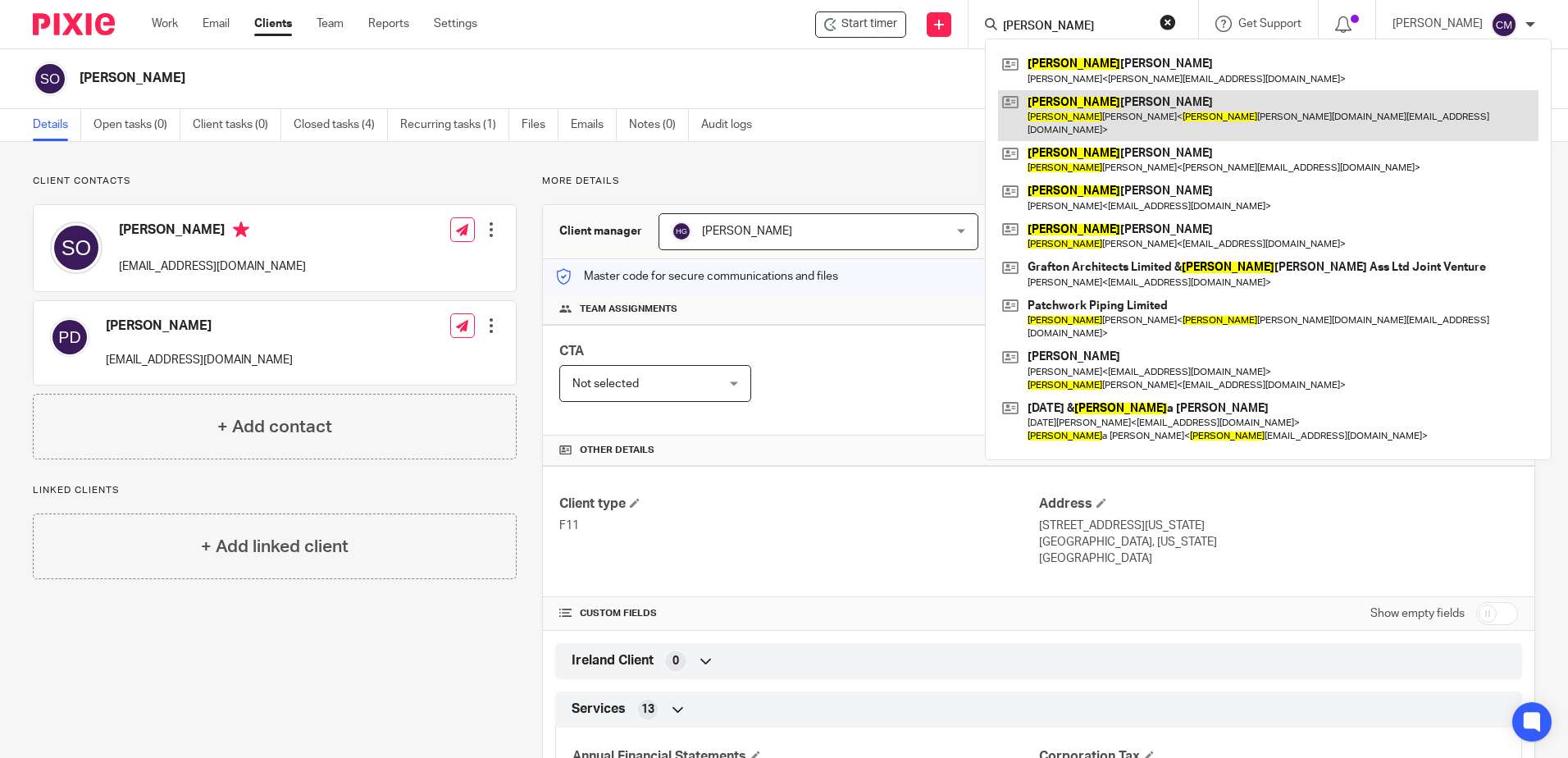
type input "patrick"
click at [1091, 98] on link at bounding box center [1268, 115] width 540 height 51
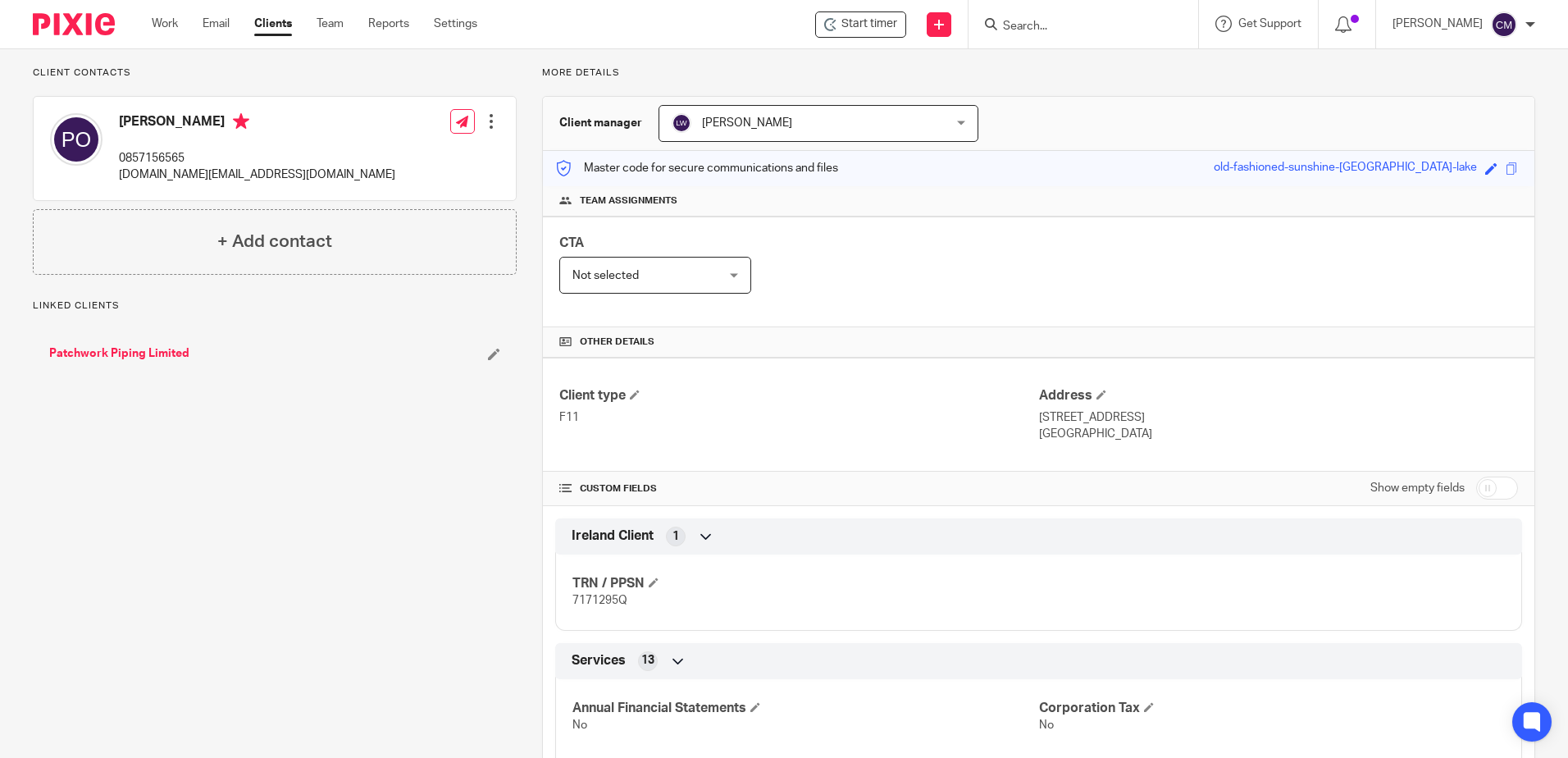
scroll to position [82, 0]
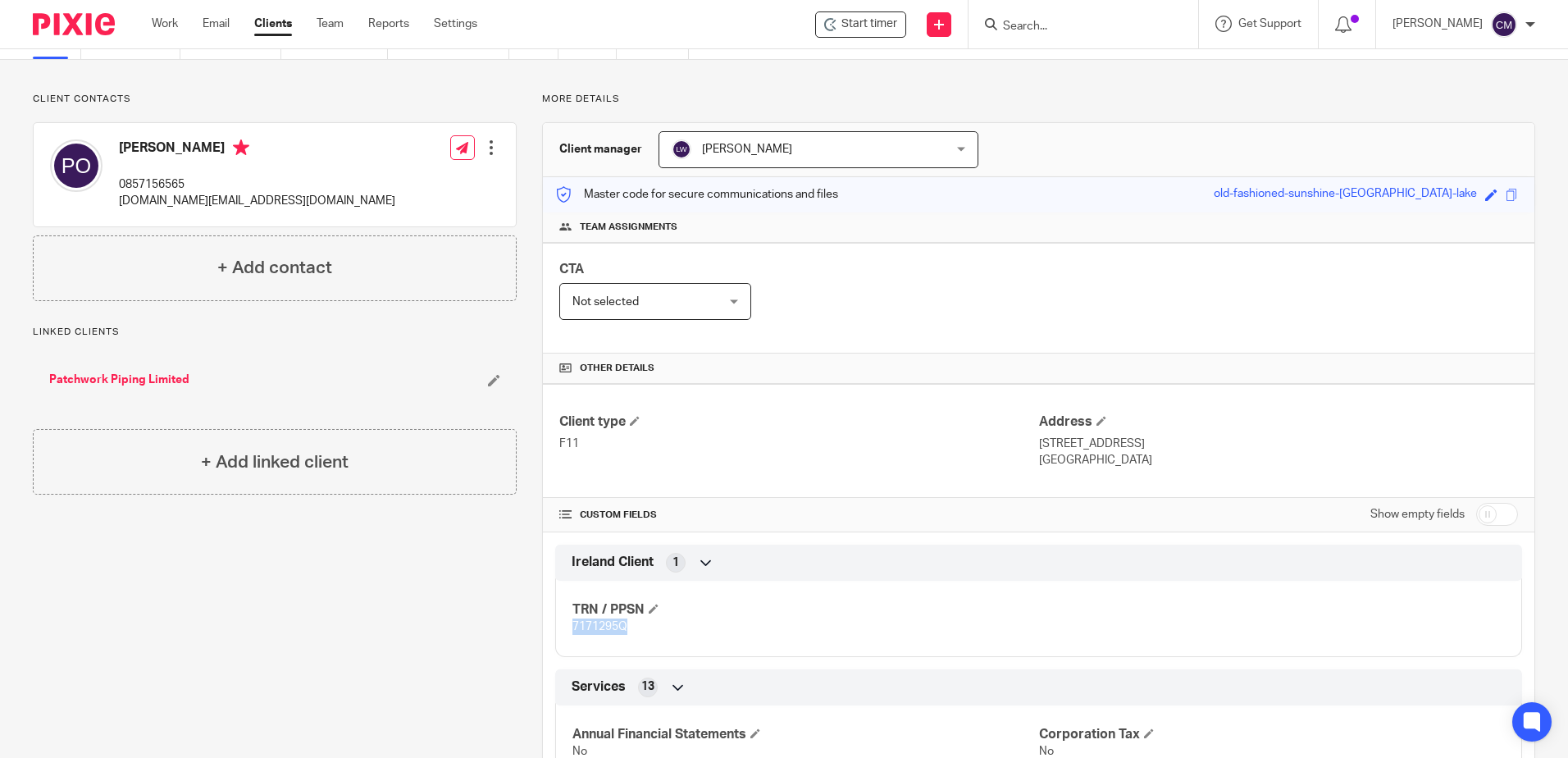
drag, startPoint x: 648, startPoint y: 634, endPoint x: 570, endPoint y: 621, distance: 79.1
click at [573, 621] on p "7171295Q" at bounding box center [806, 626] width 466 height 16
copy span "7171295Q"
drag, startPoint x: 332, startPoint y: 194, endPoint x: 119, endPoint y: 206, distance: 213.3
click at [119, 206] on div "Patrick O'Donnell 0857156565 patrickodonnell.work@gmail.com Edit contact Create…" at bounding box center [274, 175] width 482 height 104
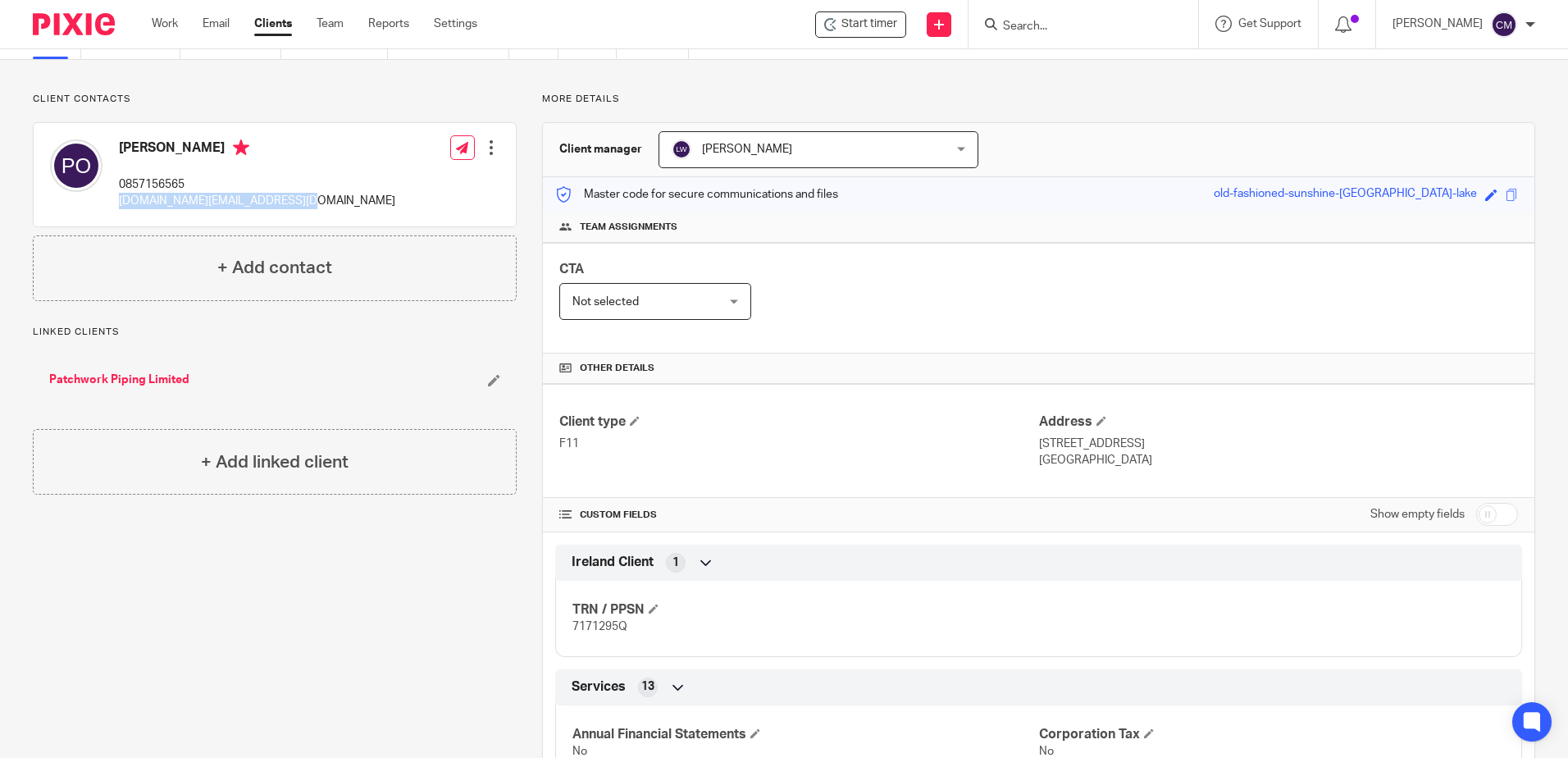
copy p "patrickodonnell.work@gmail.com"
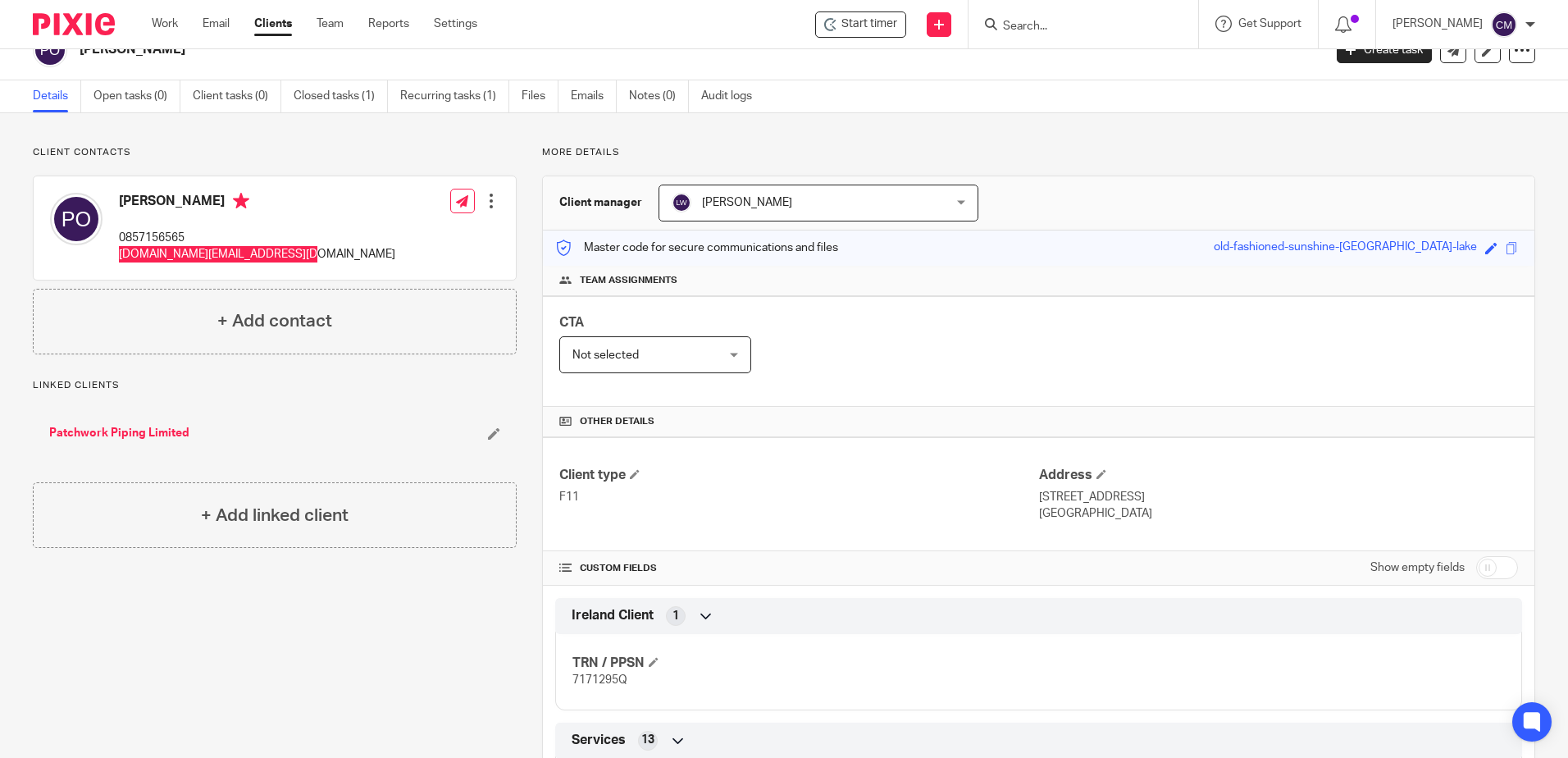
scroll to position [0, 0]
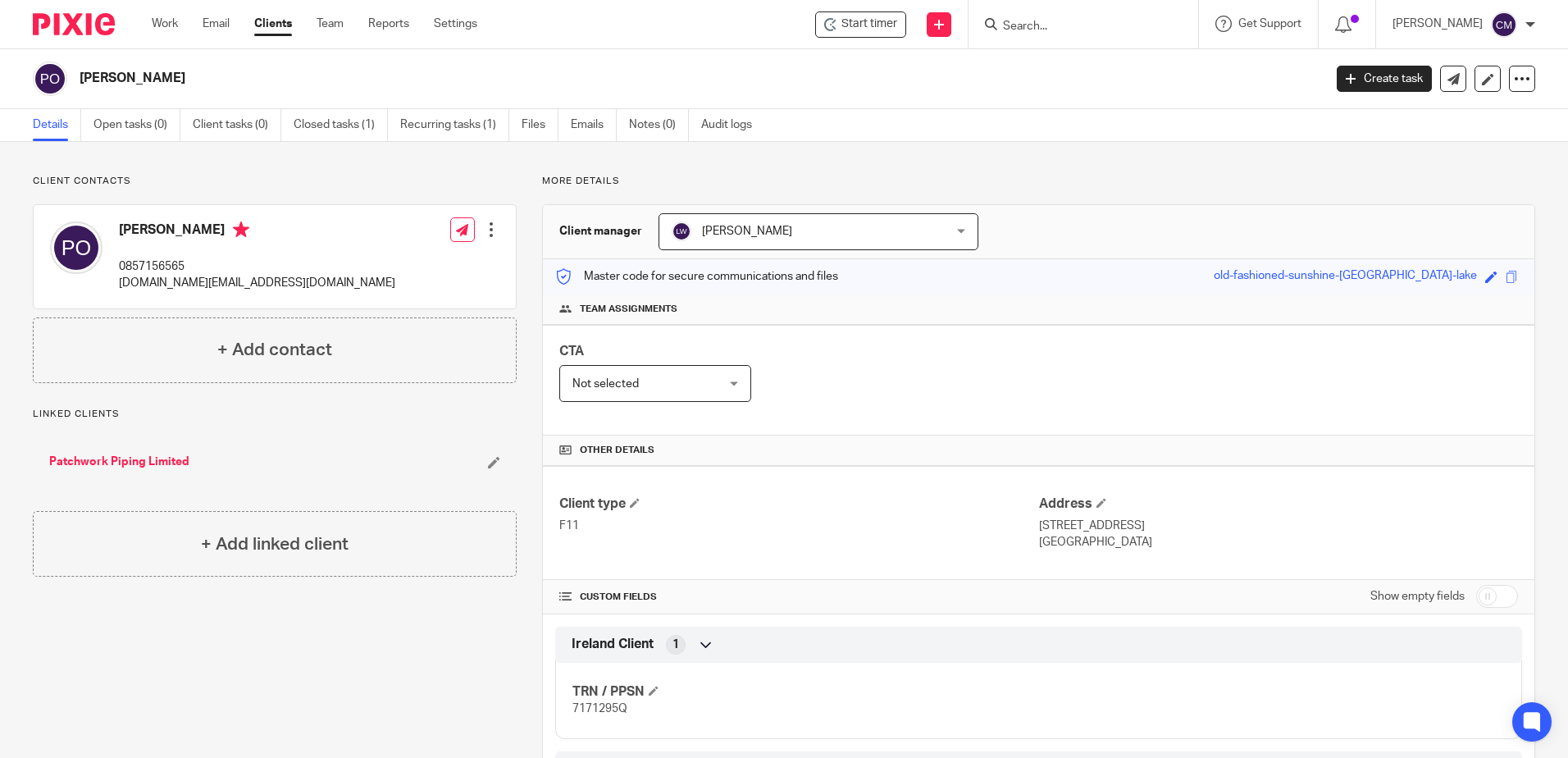
click at [1012, 28] on input "Search" at bounding box center [1076, 27] width 147 height 15
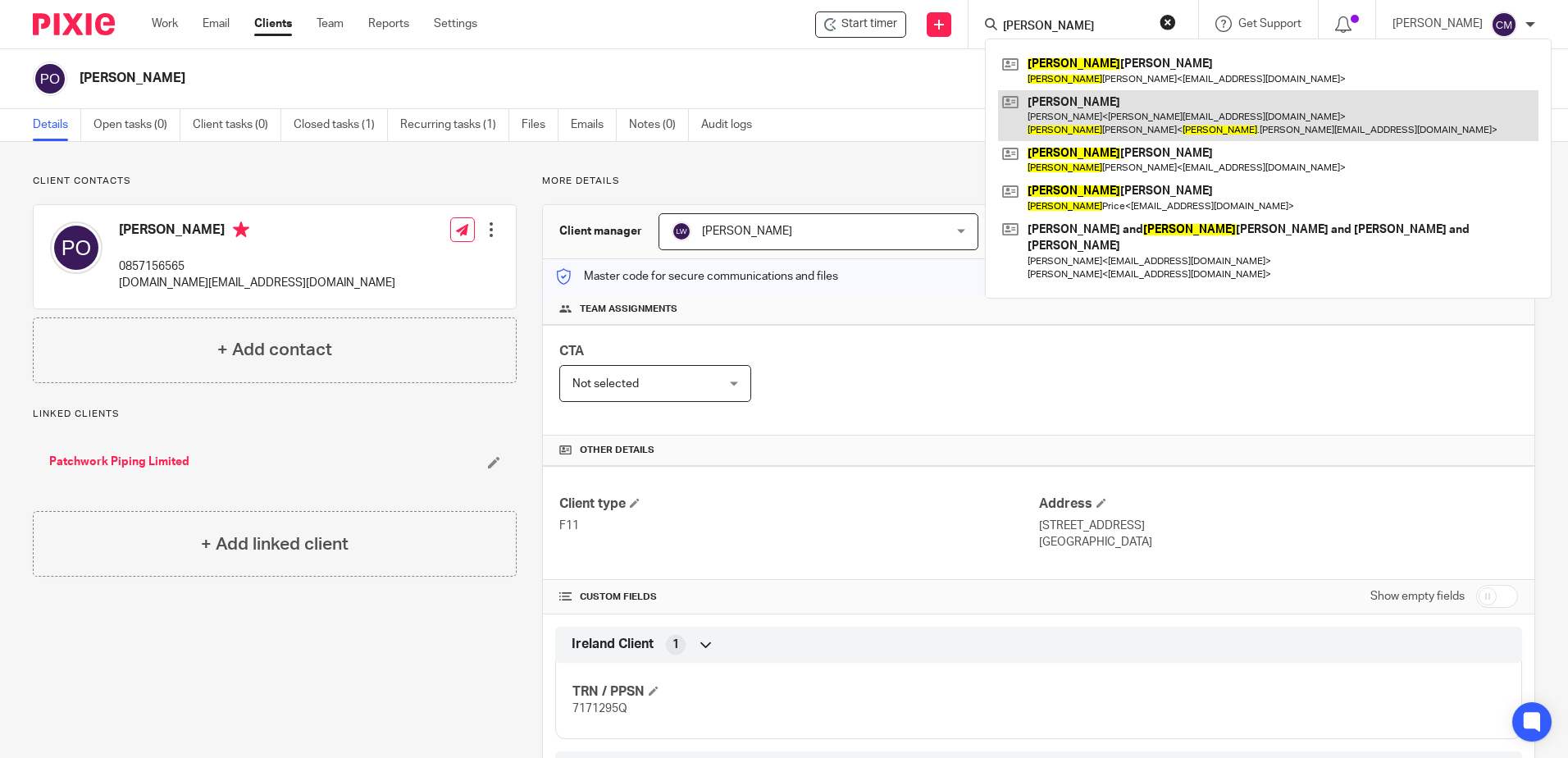
type input "katherine"
click at [1076, 110] on link at bounding box center [1268, 115] width 540 height 51
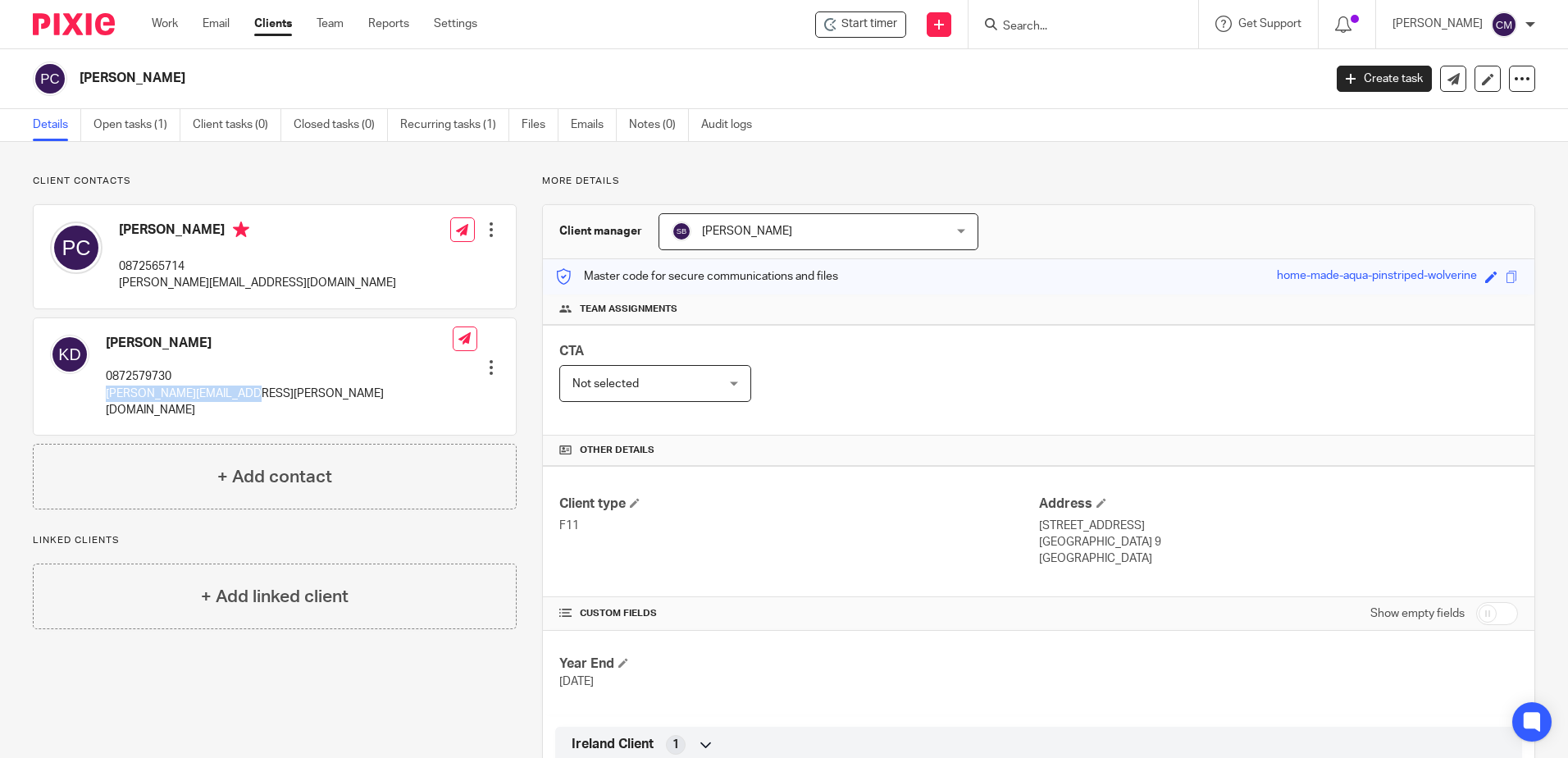
drag, startPoint x: 262, startPoint y: 400, endPoint x: 106, endPoint y: 392, distance: 156.2
click at [106, 392] on div "[PERSON_NAME] 0872579730 [PERSON_NAME][EMAIL_ADDRESS][PERSON_NAME][DOMAIN_NAME]…" at bounding box center [274, 377] width 482 height 117
drag, startPoint x: 106, startPoint y: 392, endPoint x: 119, endPoint y: 396, distance: 13.6
copy p "[PERSON_NAME][EMAIL_ADDRESS][PERSON_NAME][DOMAIN_NAME]"
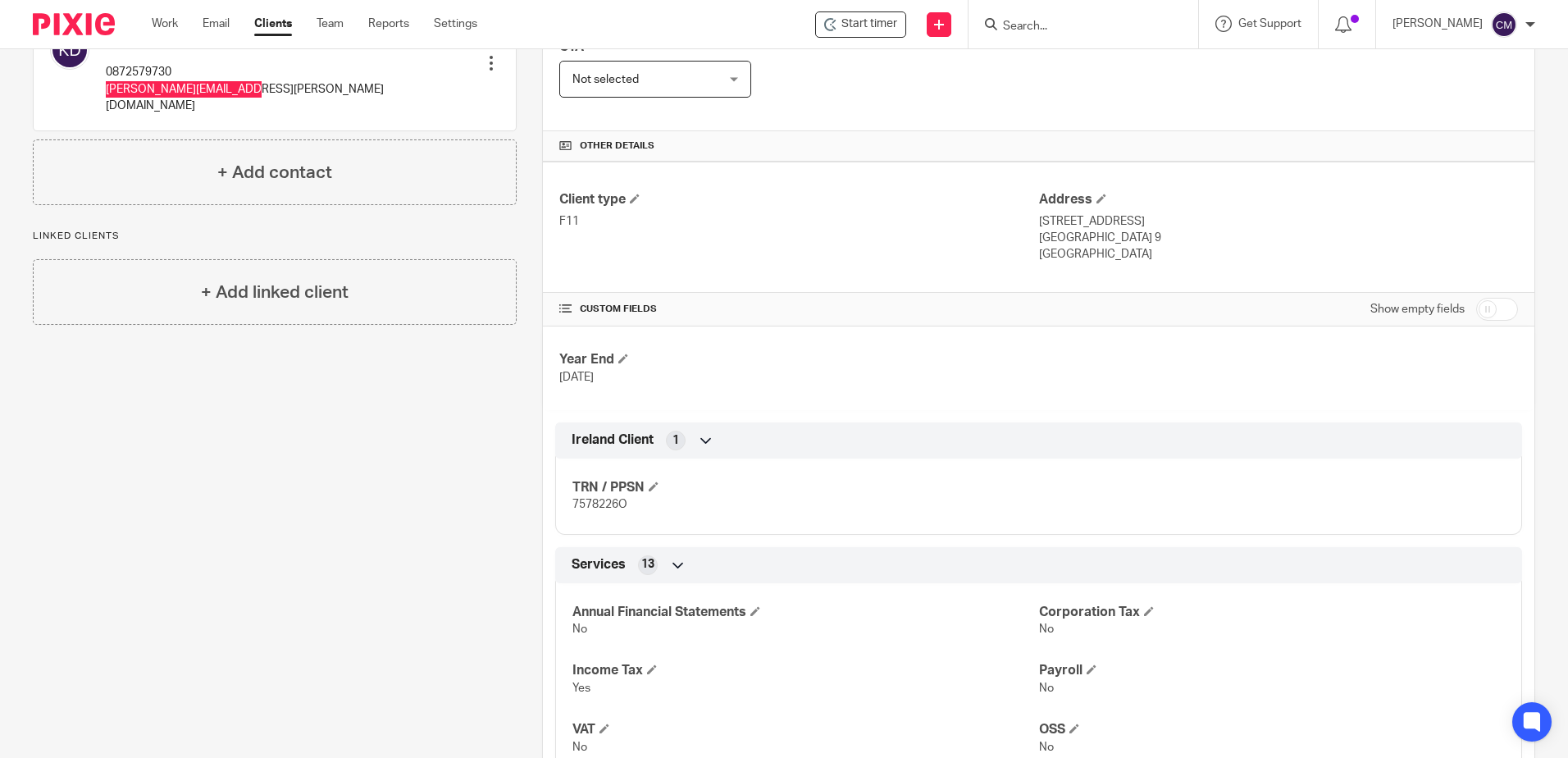
scroll to position [328, 0]
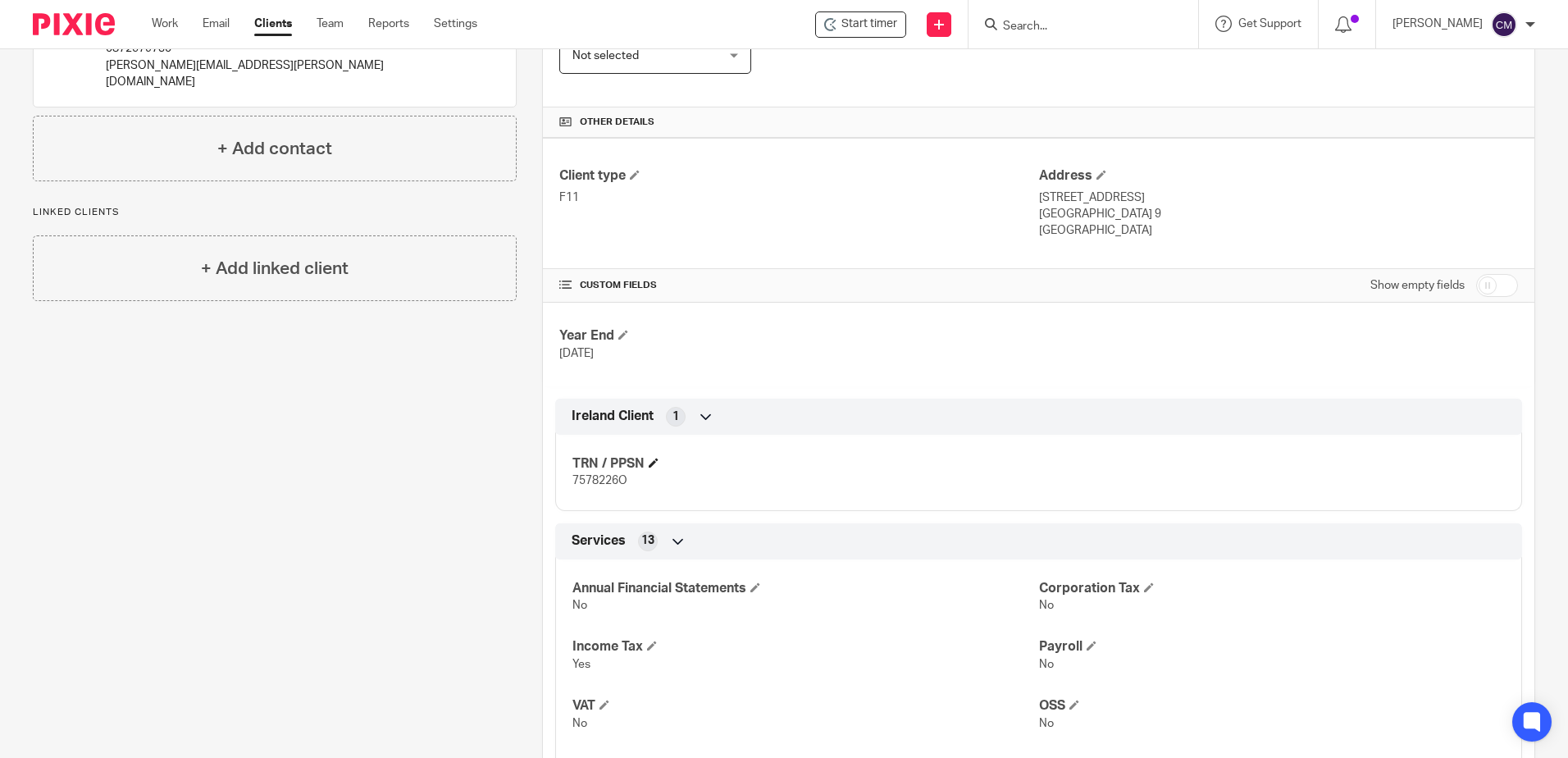
click at [648, 473] on h4 "TRN / PPSN" at bounding box center [806, 464] width 466 height 17
click at [648, 469] on h4 "TRN / PPSN" at bounding box center [806, 464] width 466 height 17
click at [649, 463] on span at bounding box center [653, 462] width 9 height 9
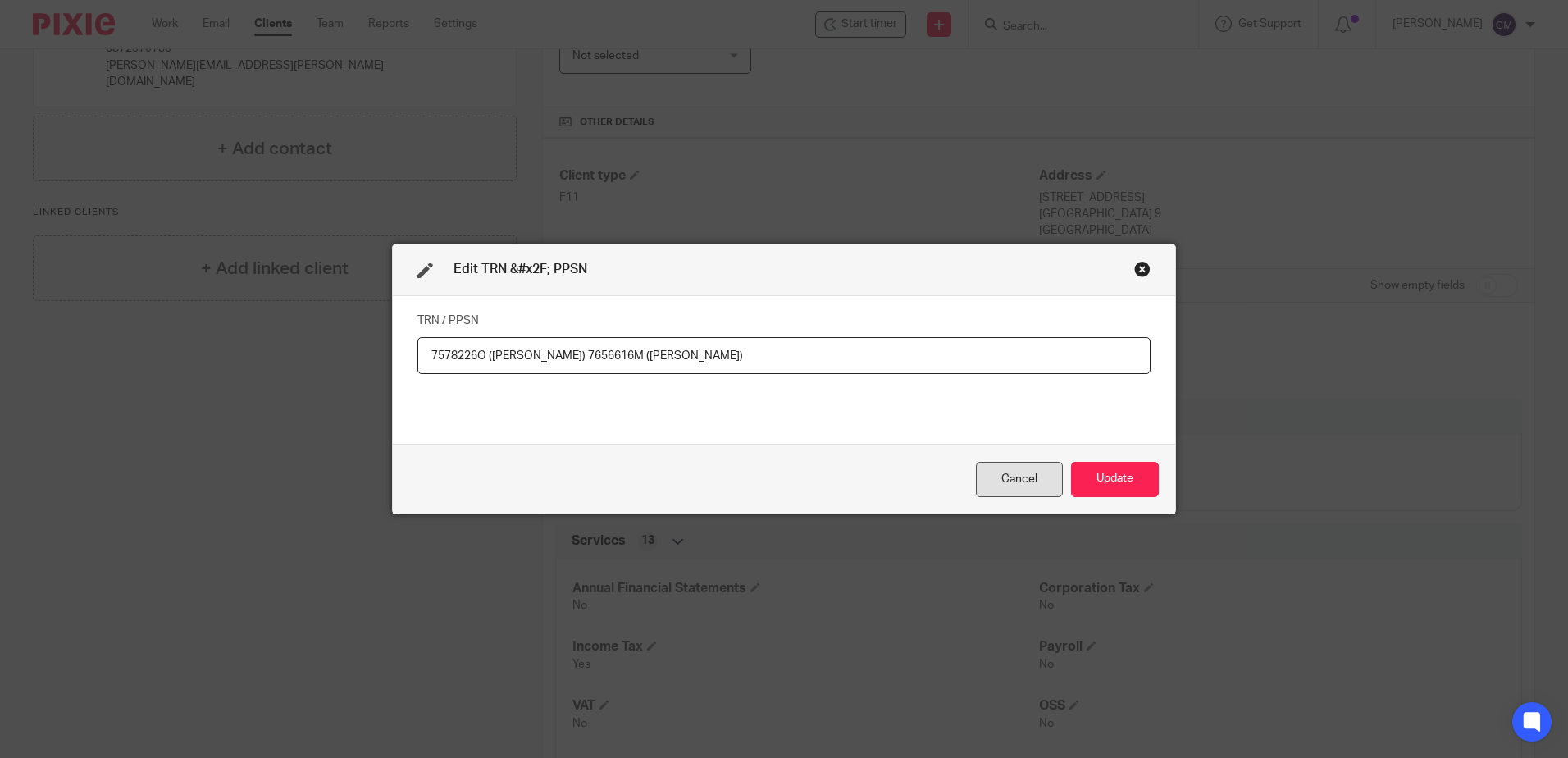
type input "7578226O ([PERSON_NAME]) 7656616M ([PERSON_NAME])"
click at [1049, 478] on div "Cancel" at bounding box center [1020, 479] width 87 height 35
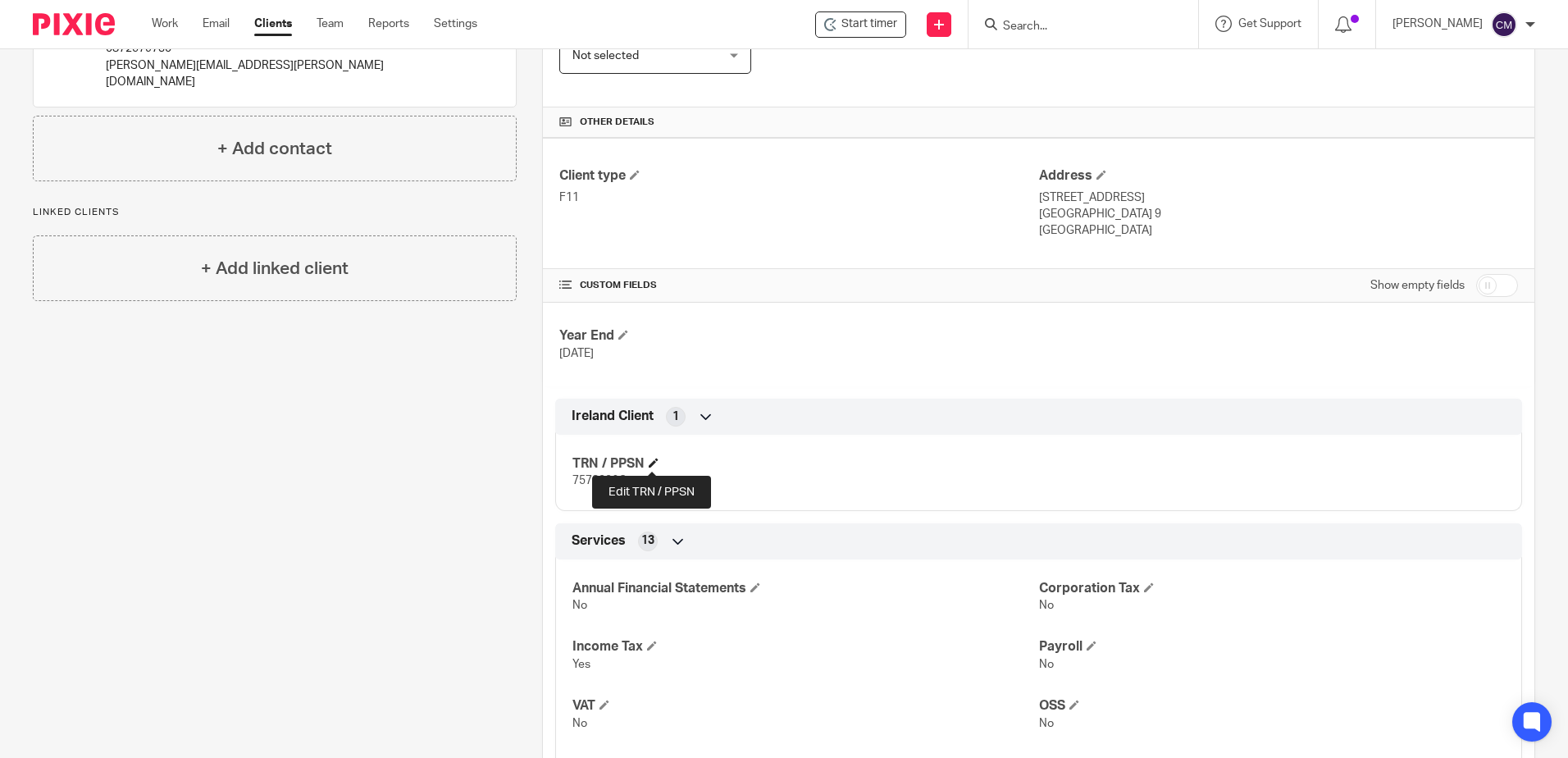
click at [655, 459] on span at bounding box center [653, 462] width 9 height 9
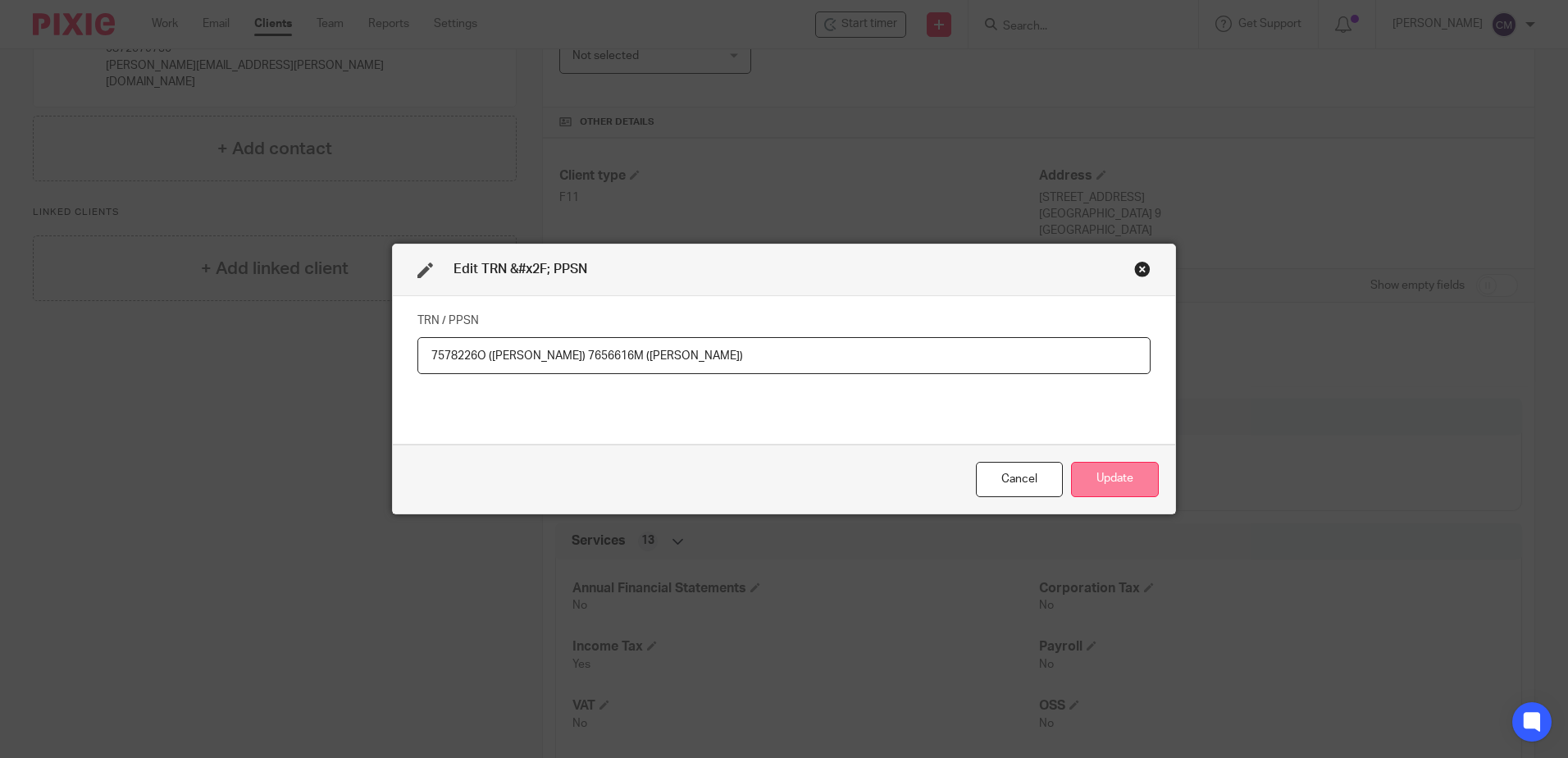
type input "7578226O (Paul) 7656616M (Katherine)"
click at [1100, 474] on button "Update" at bounding box center [1115, 479] width 87 height 35
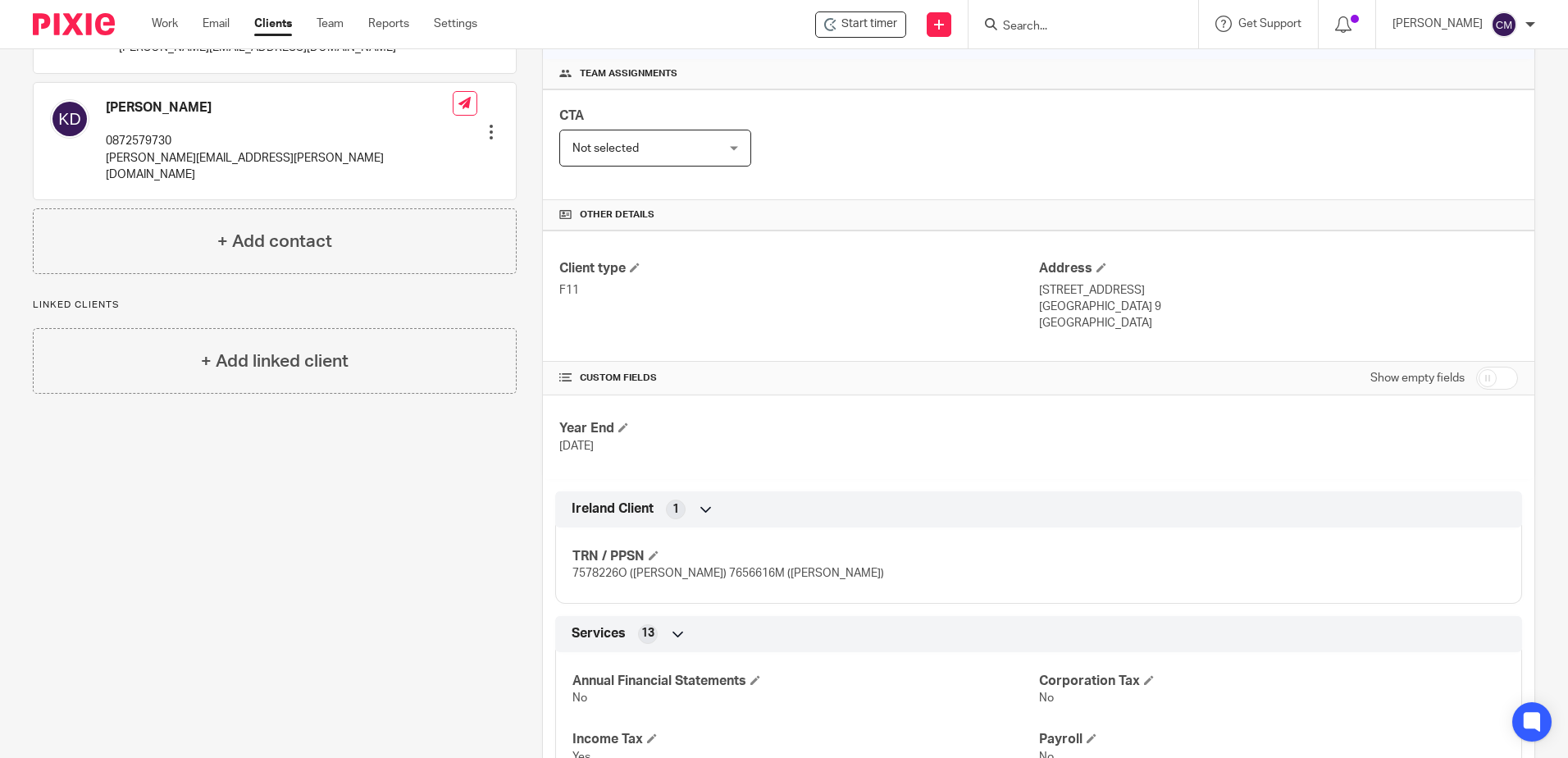
scroll to position [246, 0]
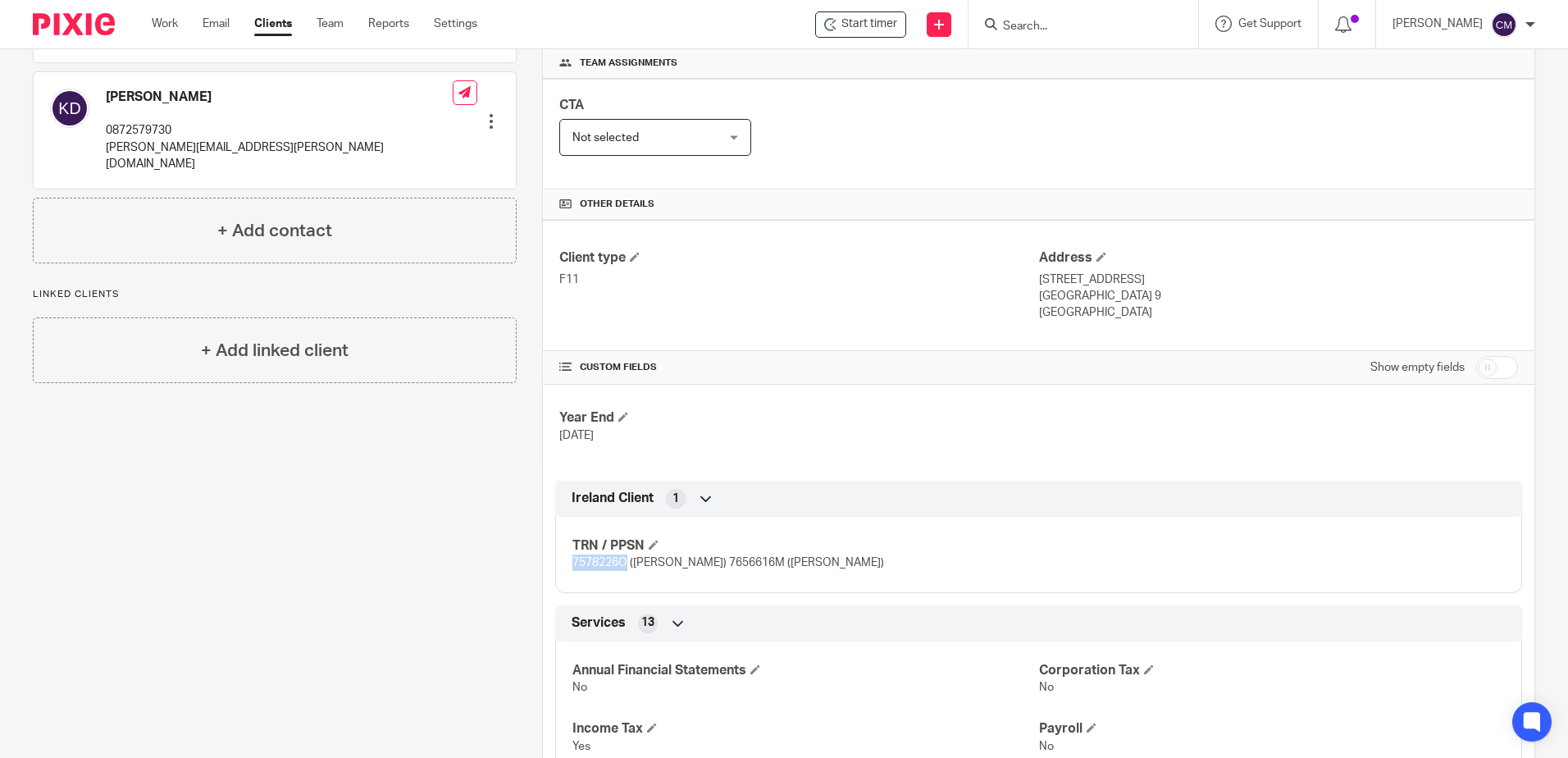
drag, startPoint x: 625, startPoint y: 562, endPoint x: 569, endPoint y: 564, distance: 56.0
click at [573, 564] on span "7578226O (Paul) 7656616M (Katherine)" at bounding box center [729, 562] width 312 height 11
copy span "7578226O"
click at [1042, 29] on input "Search" at bounding box center [1076, 27] width 147 height 15
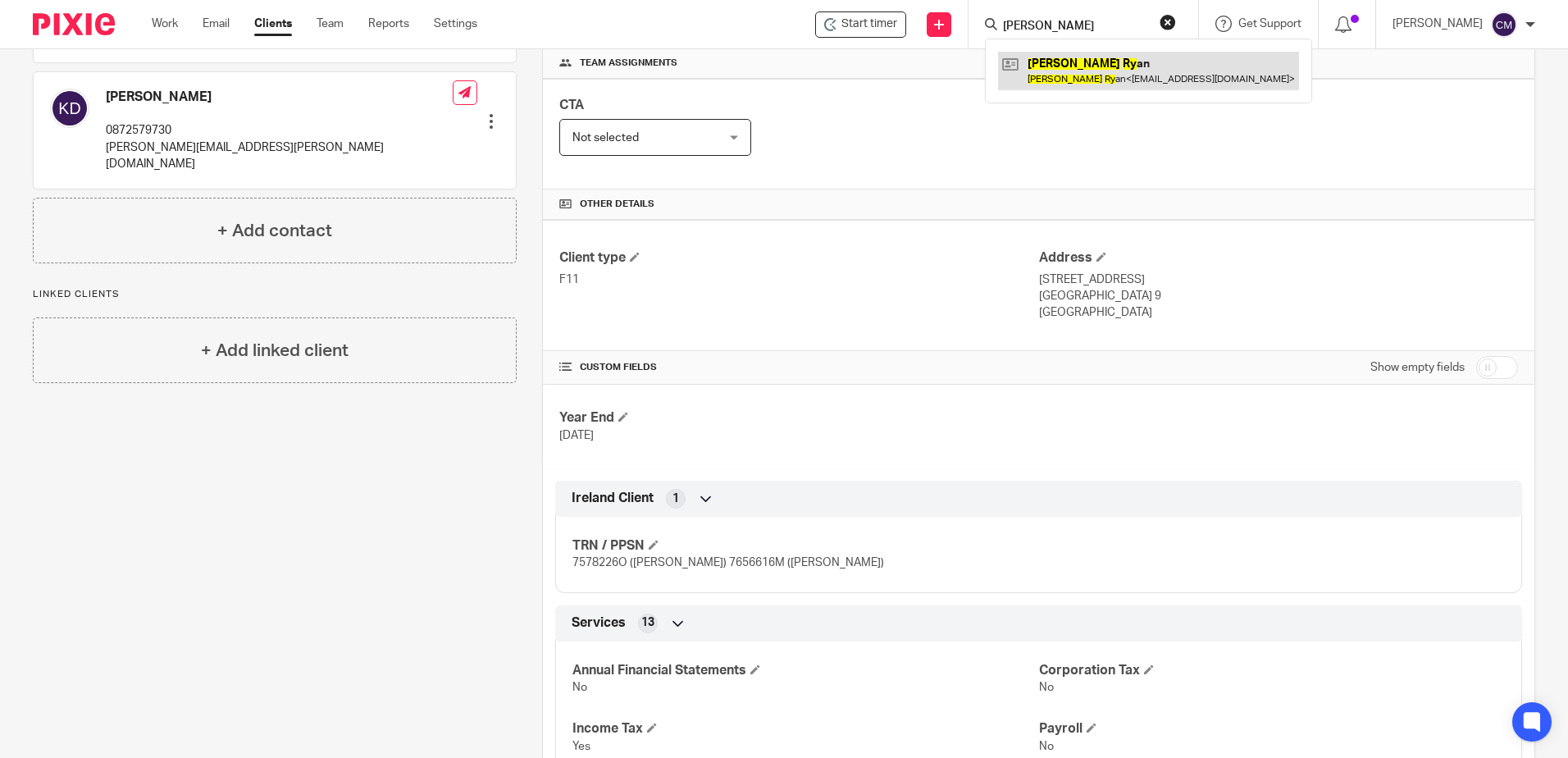
type input "paul ry"
click at [1063, 62] on link at bounding box center [1149, 70] width 301 height 38
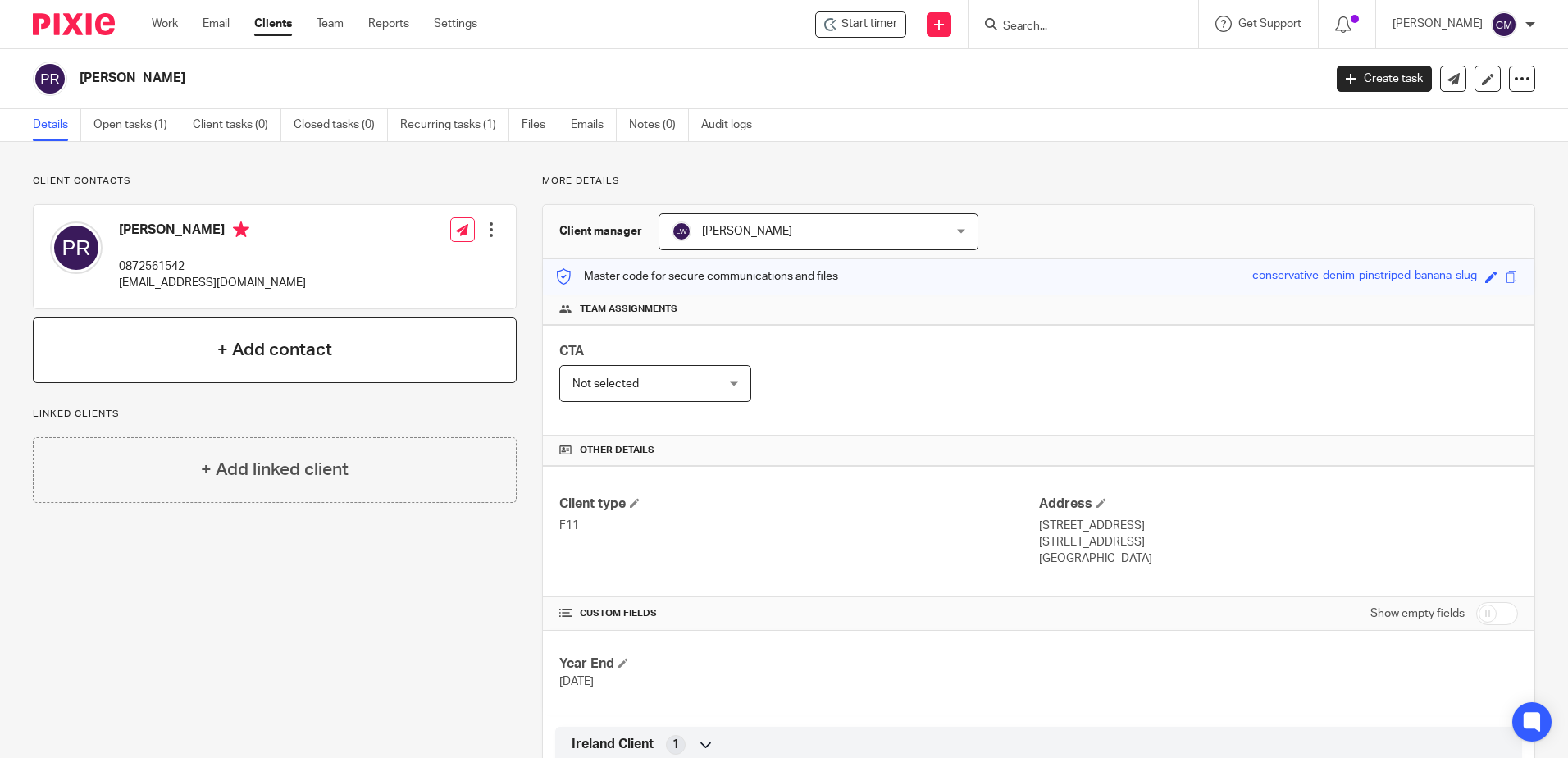
click at [287, 349] on h4 "+ Add contact" at bounding box center [275, 350] width 115 height 26
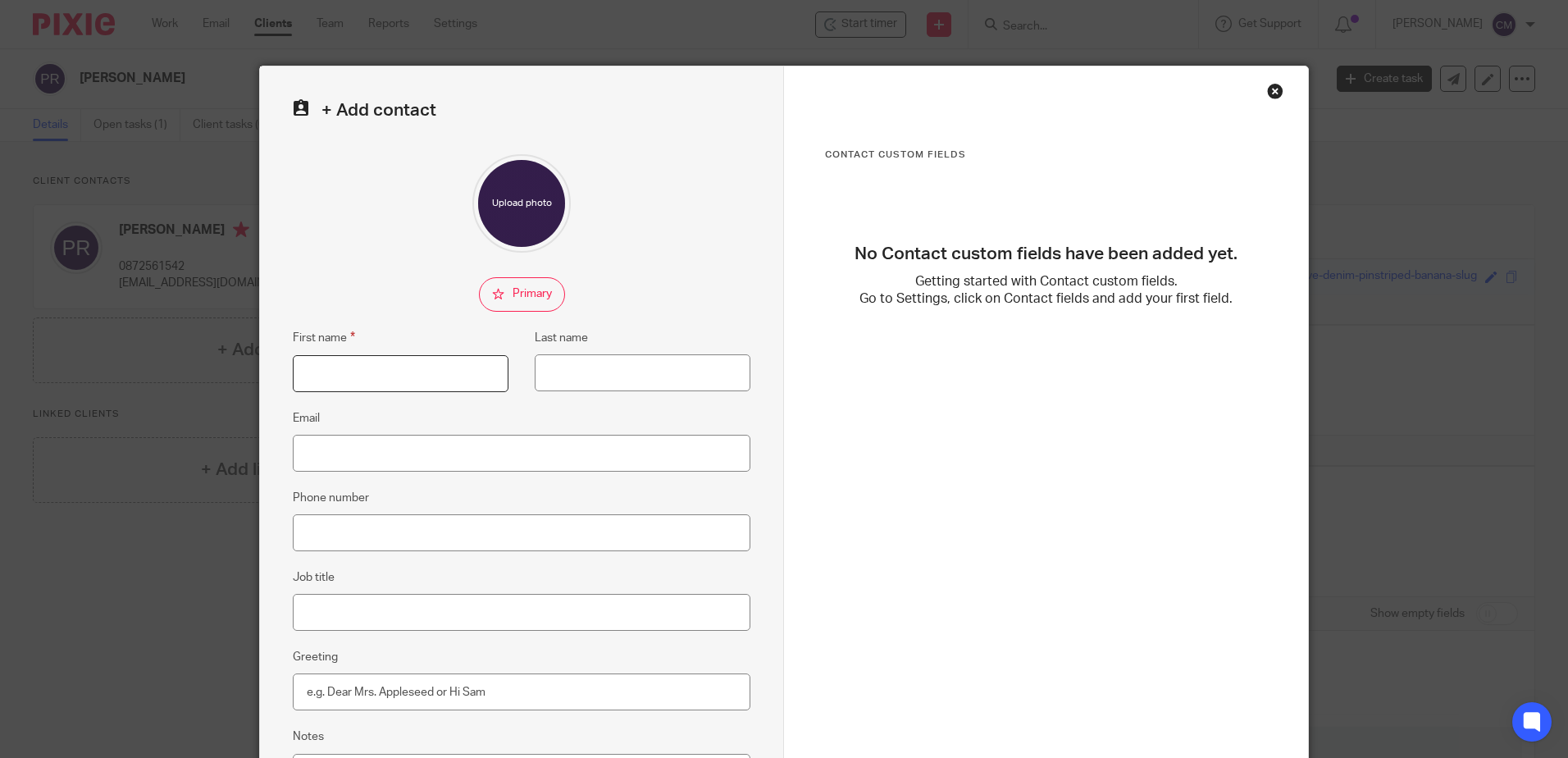
click at [341, 379] on input "First name" at bounding box center [401, 373] width 216 height 37
type input "c"
type input "[PERSON_NAME]"
click at [583, 363] on input "Last name" at bounding box center [643, 373] width 216 height 37
type input "E"
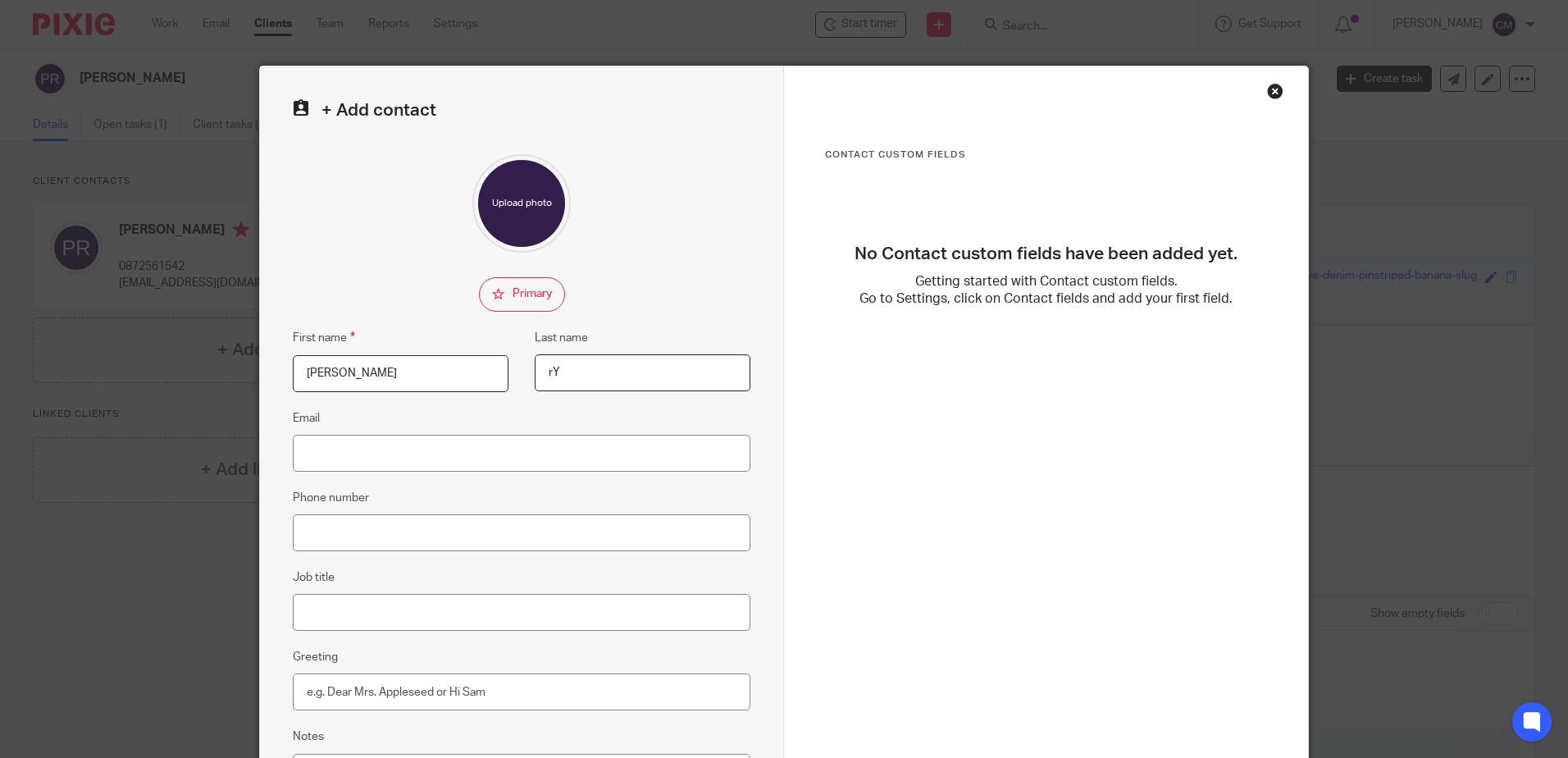
type input "r"
type input "[PERSON_NAME]"
click at [699, 266] on div "+ Add contact First name [PERSON_NAME] Last name [PERSON_NAME] Email Phone numb…" at bounding box center [522, 465] width 524 height 797
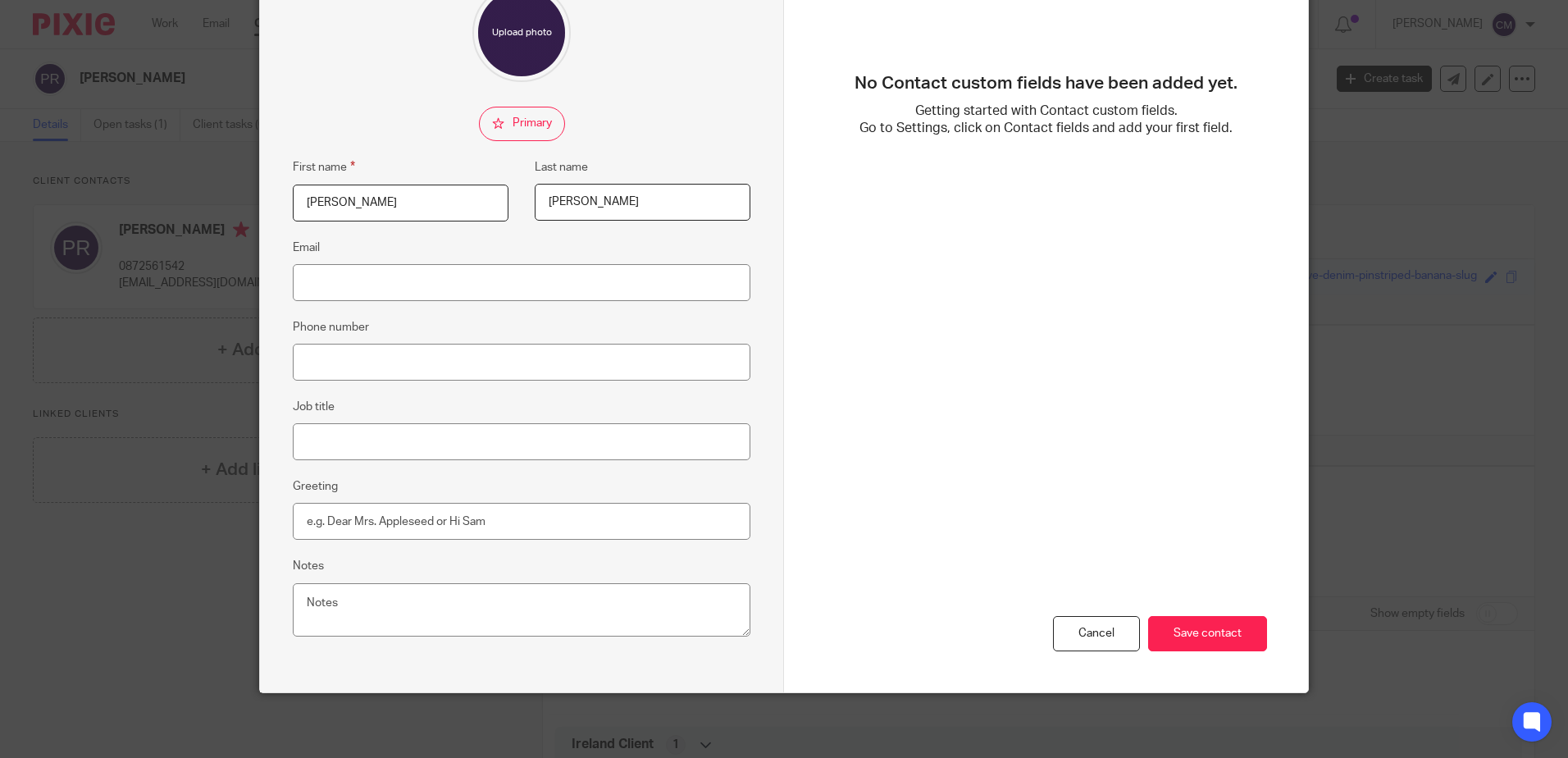
scroll to position [171, 0]
click at [1231, 637] on input "Save contact" at bounding box center [1207, 632] width 119 height 35
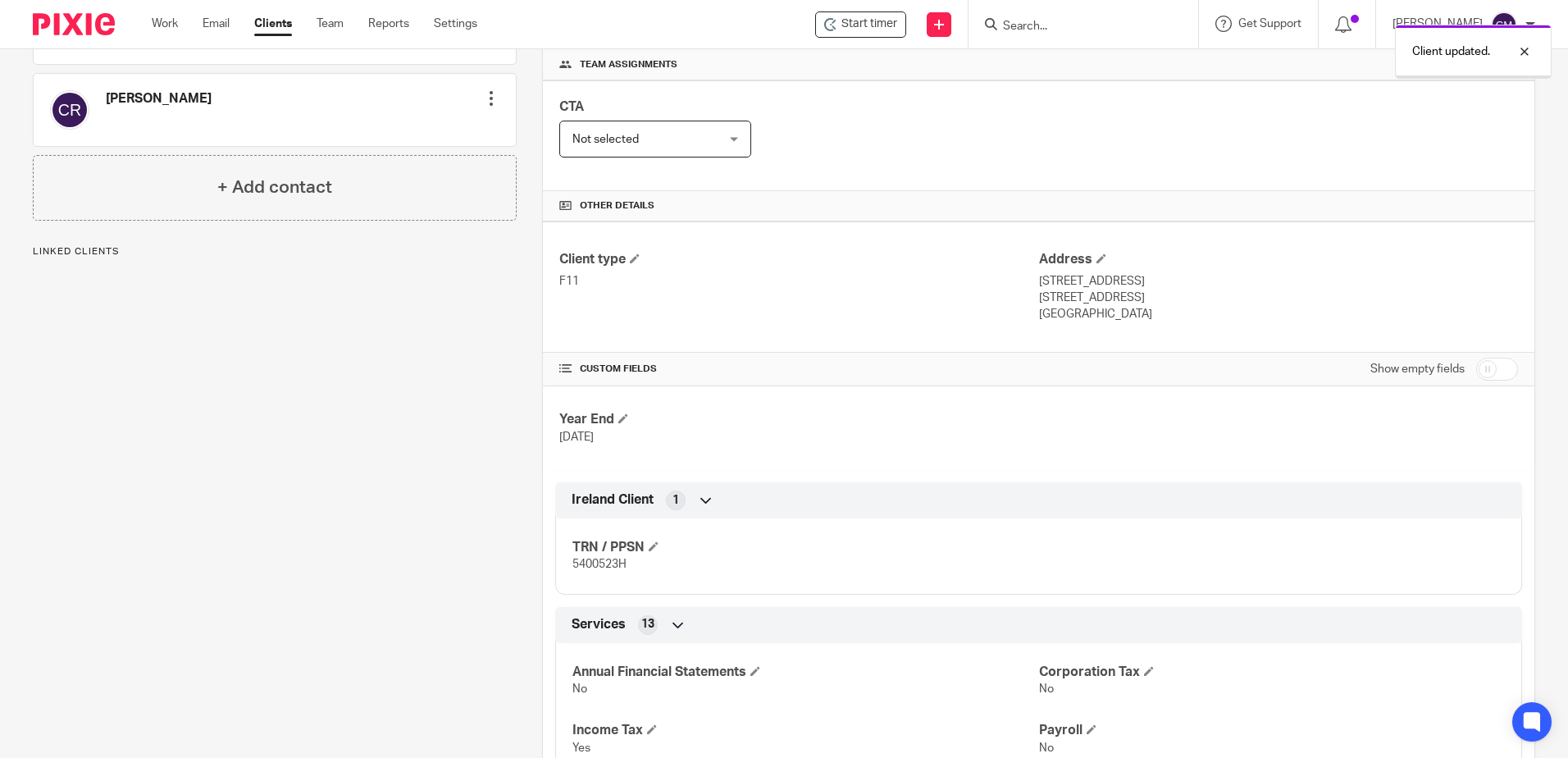
scroll to position [246, 0]
click at [651, 543] on span at bounding box center [653, 544] width 9 height 9
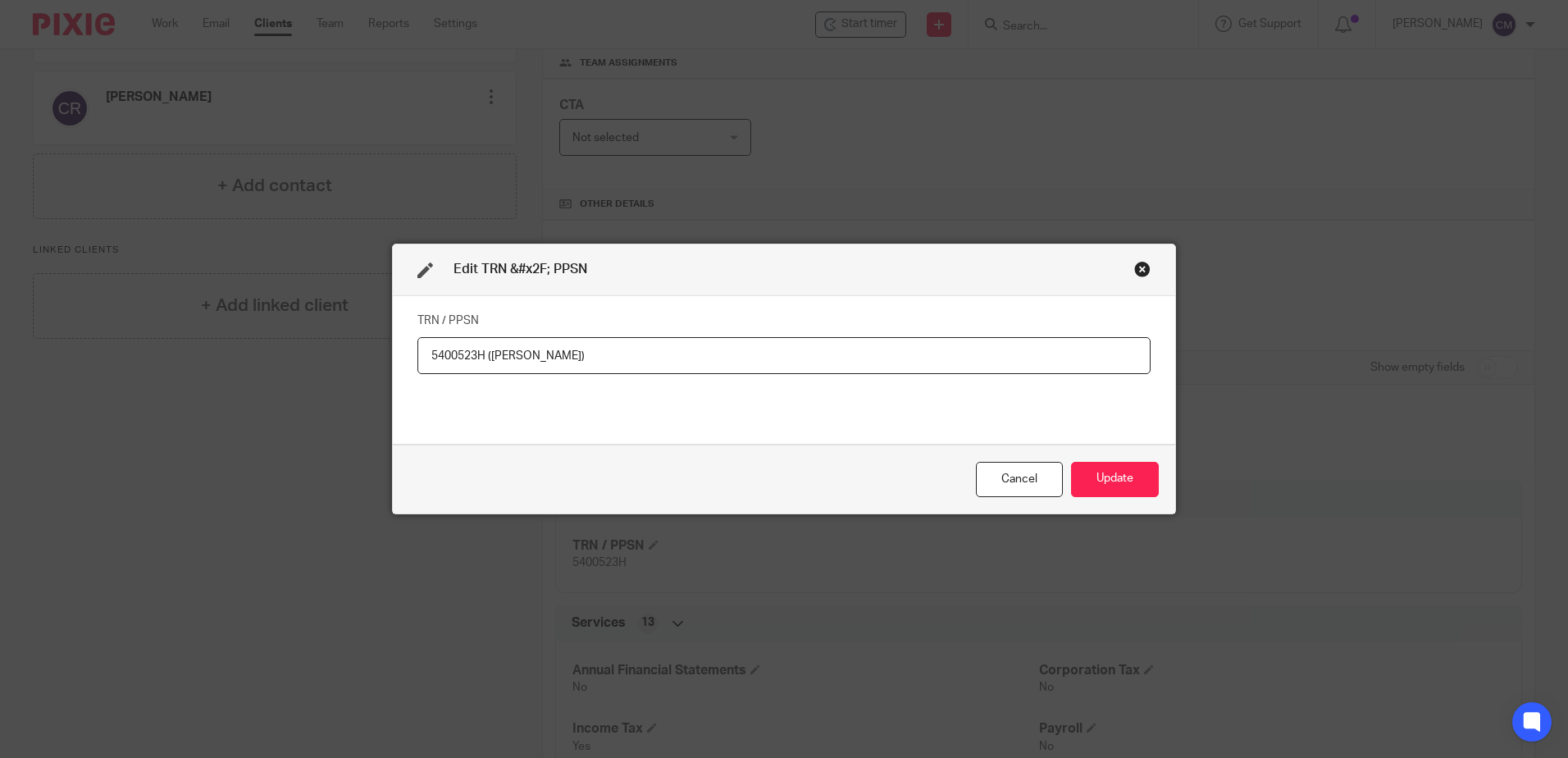
drag, startPoint x: 518, startPoint y: 379, endPoint x: 535, endPoint y: 389, distance: 19.7
click at [526, 427] on div "TRN / PPSN 5400523H ([PERSON_NAME])" at bounding box center [784, 370] width 733 height 123
click at [534, 359] on input "5400523H ([PERSON_NAME])" at bounding box center [784, 355] width 733 height 37
paste input "7578226O"
type input "5400523H (Paul) 7578226O (Ciara)"
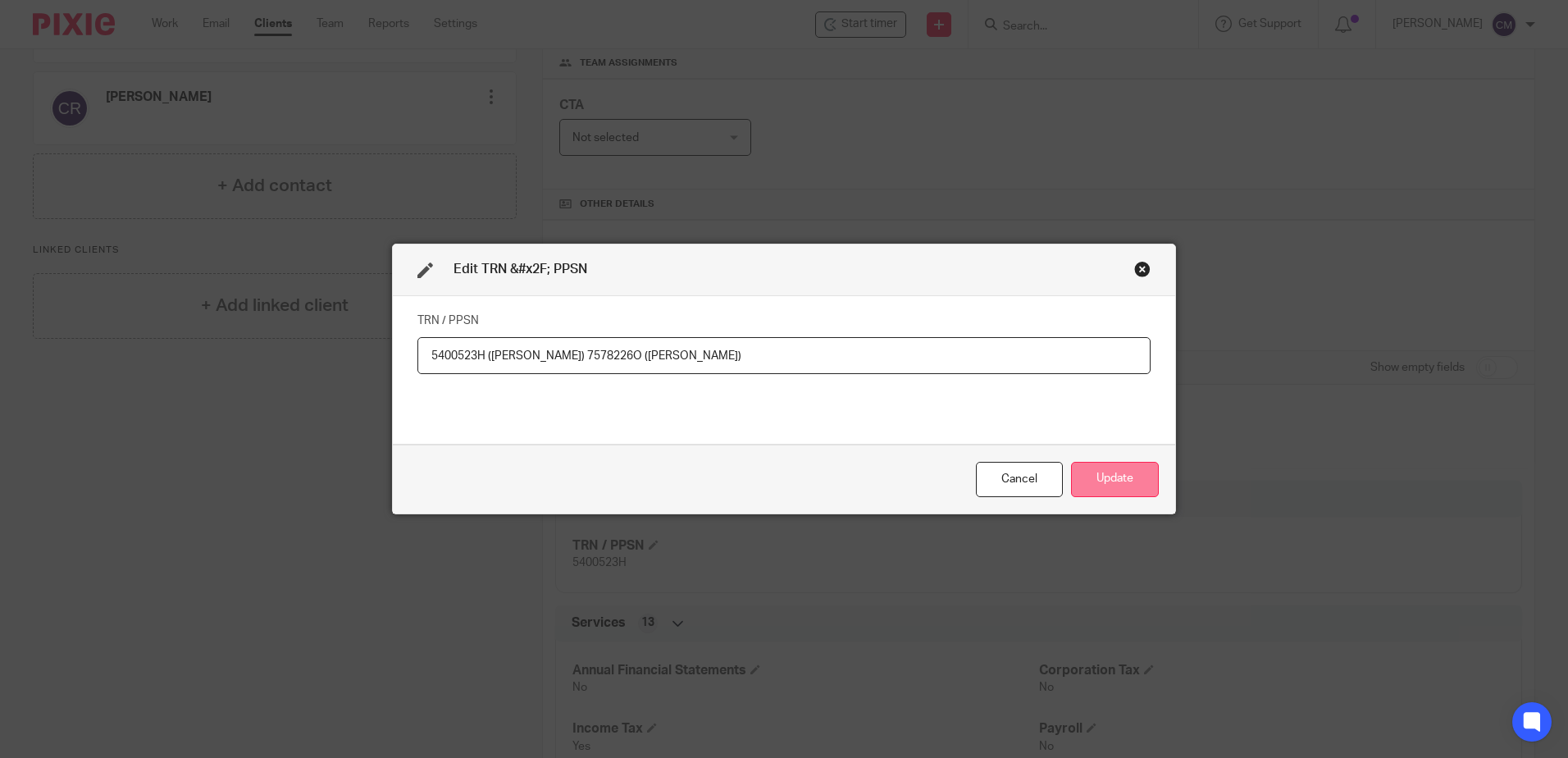
click at [1128, 478] on button "Update" at bounding box center [1115, 479] width 87 height 35
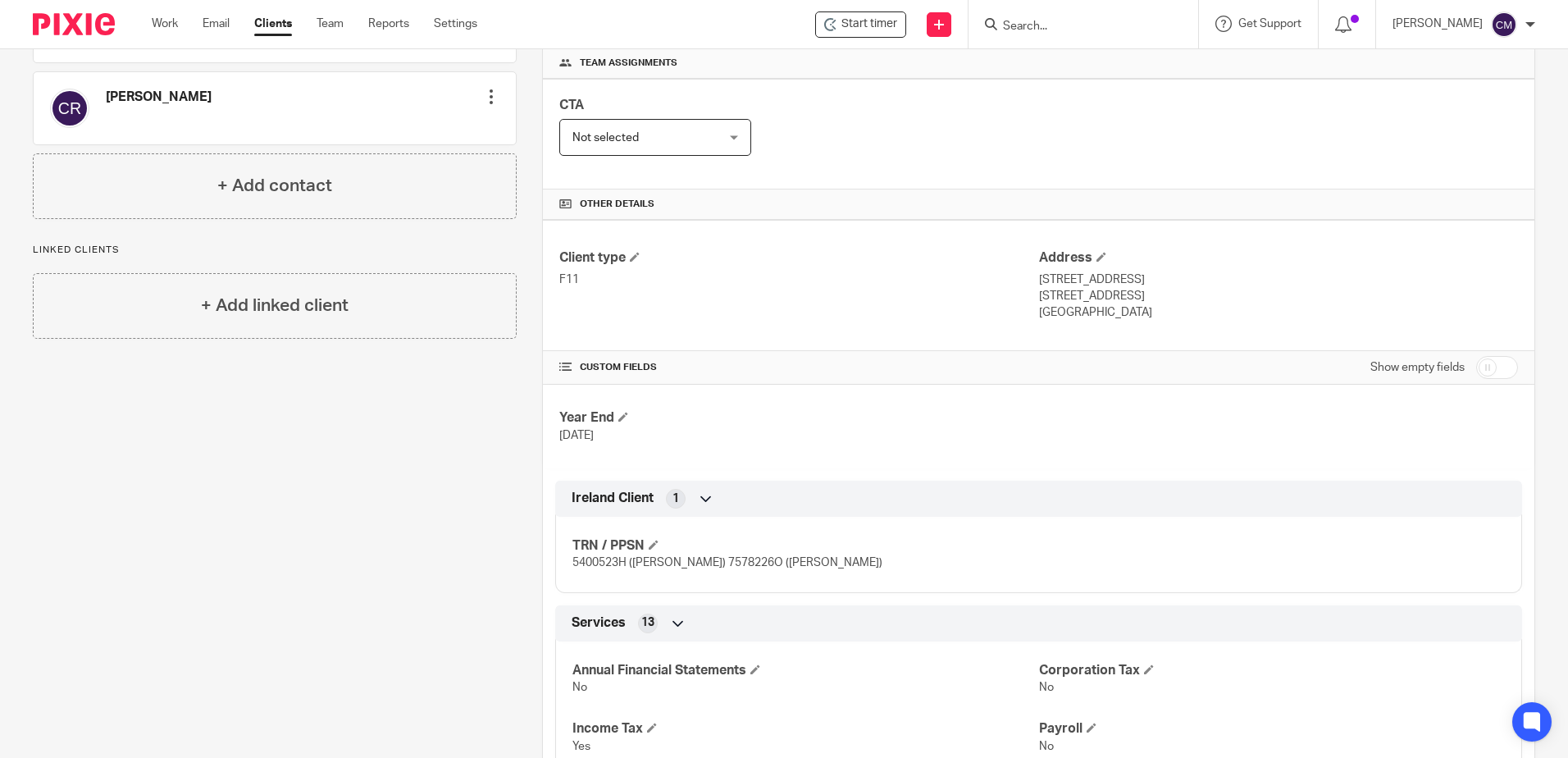
click at [1082, 38] on div at bounding box center [1083, 24] width 230 height 49
click at [1081, 25] on input "Search" at bounding box center [1076, 27] width 147 height 15
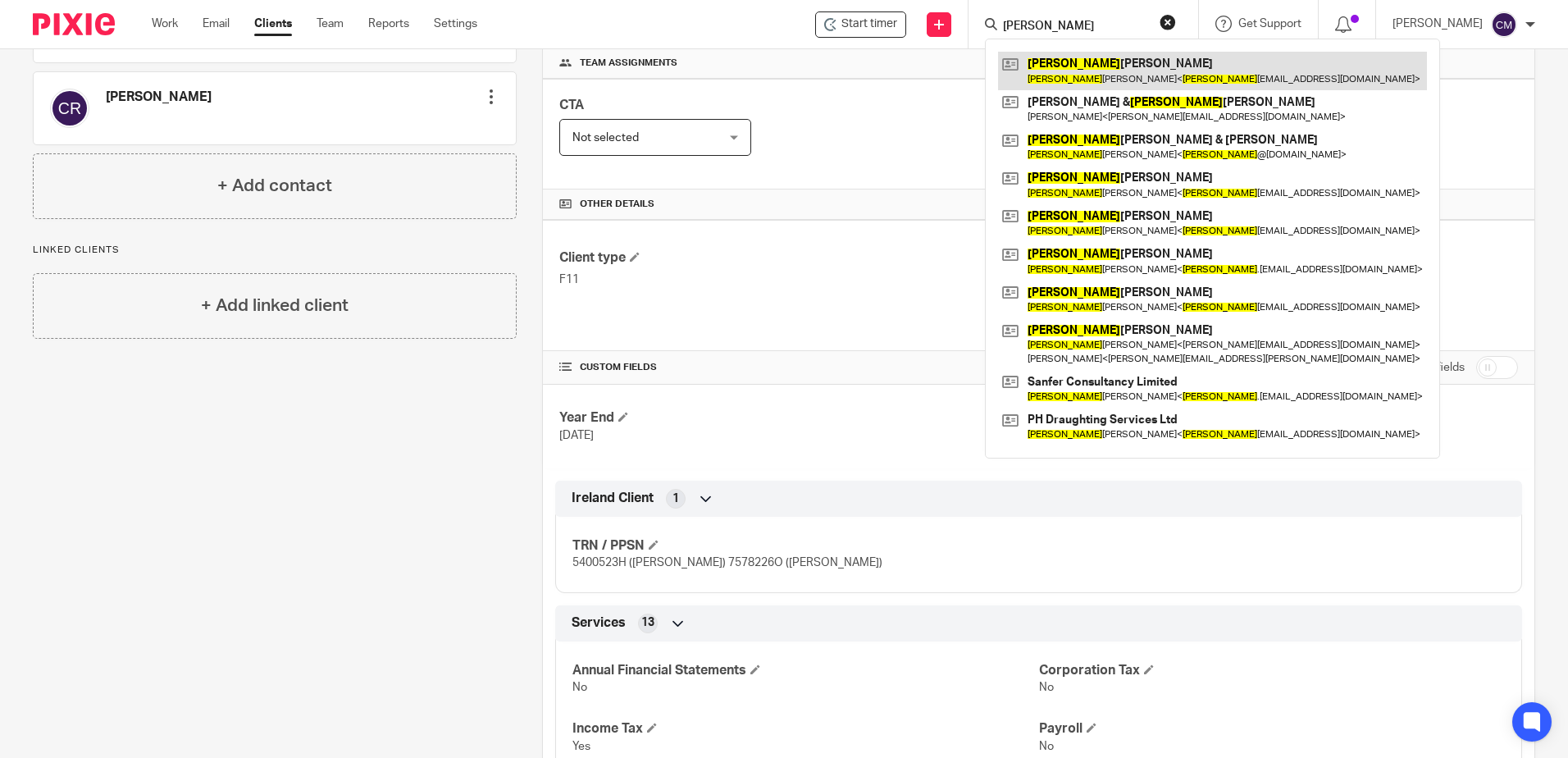
type input "paula"
click at [1096, 62] on link at bounding box center [1213, 70] width 429 height 38
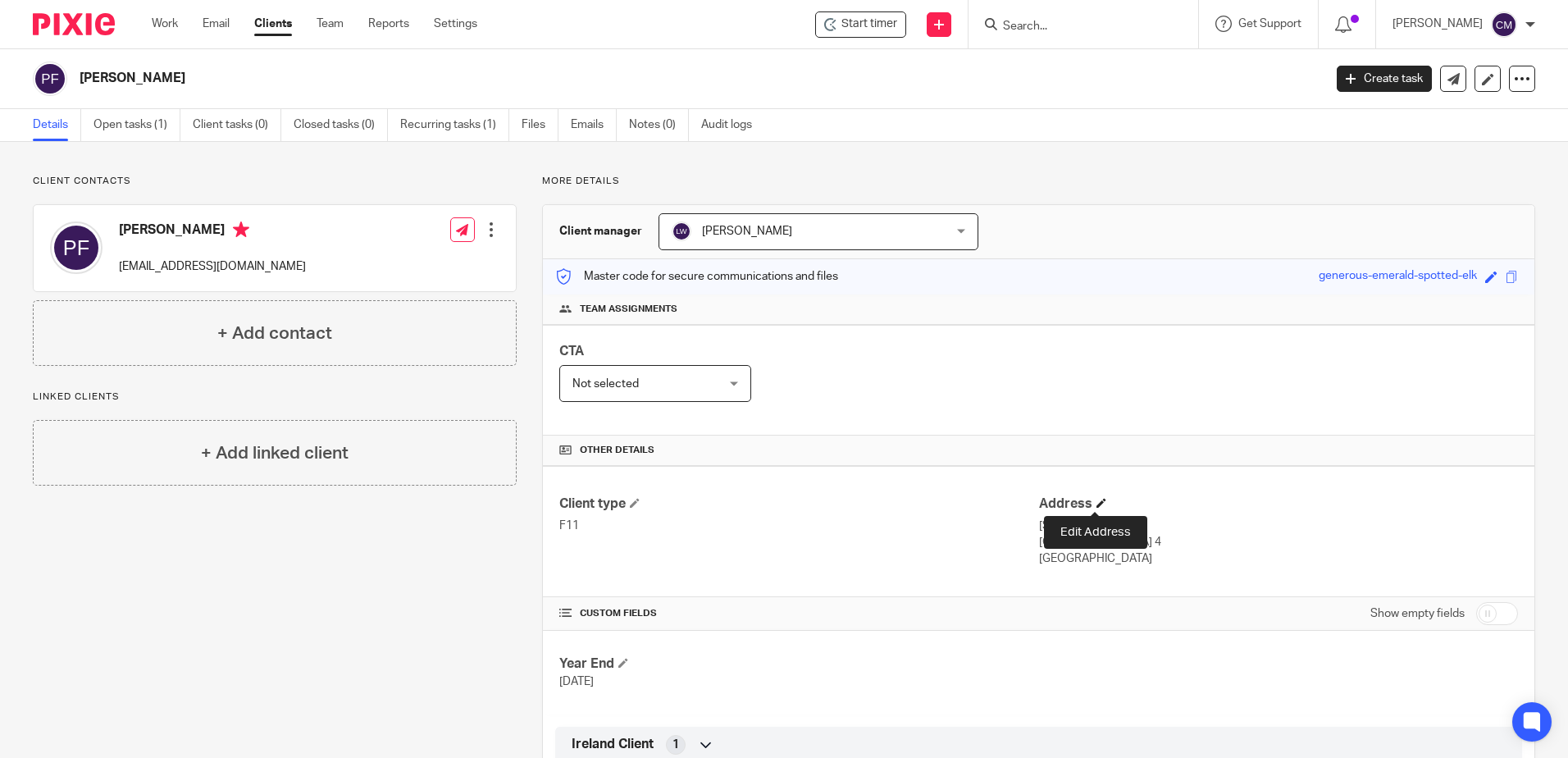
click at [1097, 504] on span at bounding box center [1101, 502] width 9 height 9
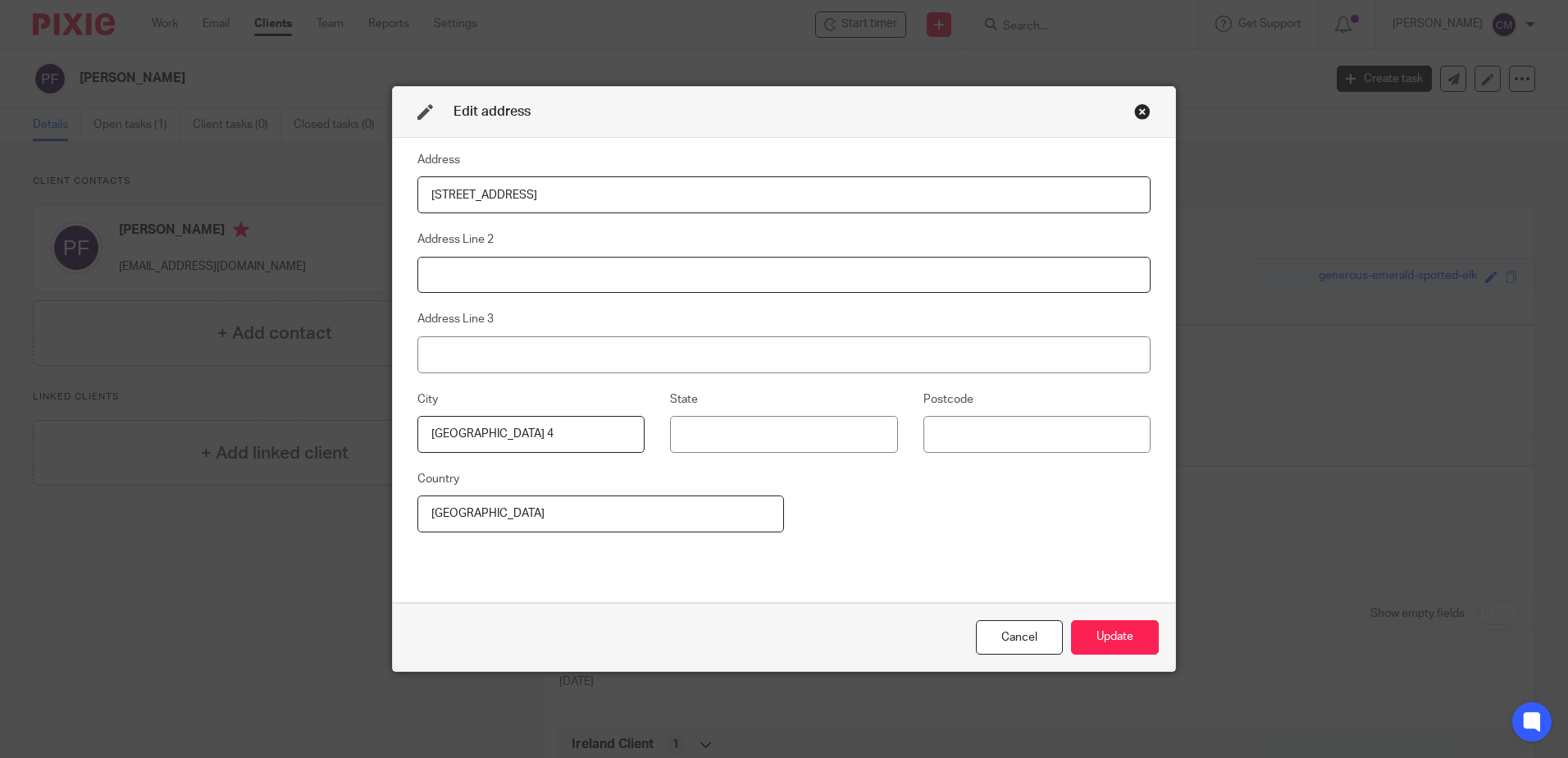
click at [528, 264] on input at bounding box center [784, 275] width 733 height 37
type input "Ringsend"
click at [1138, 624] on button "Update" at bounding box center [1115, 637] width 87 height 35
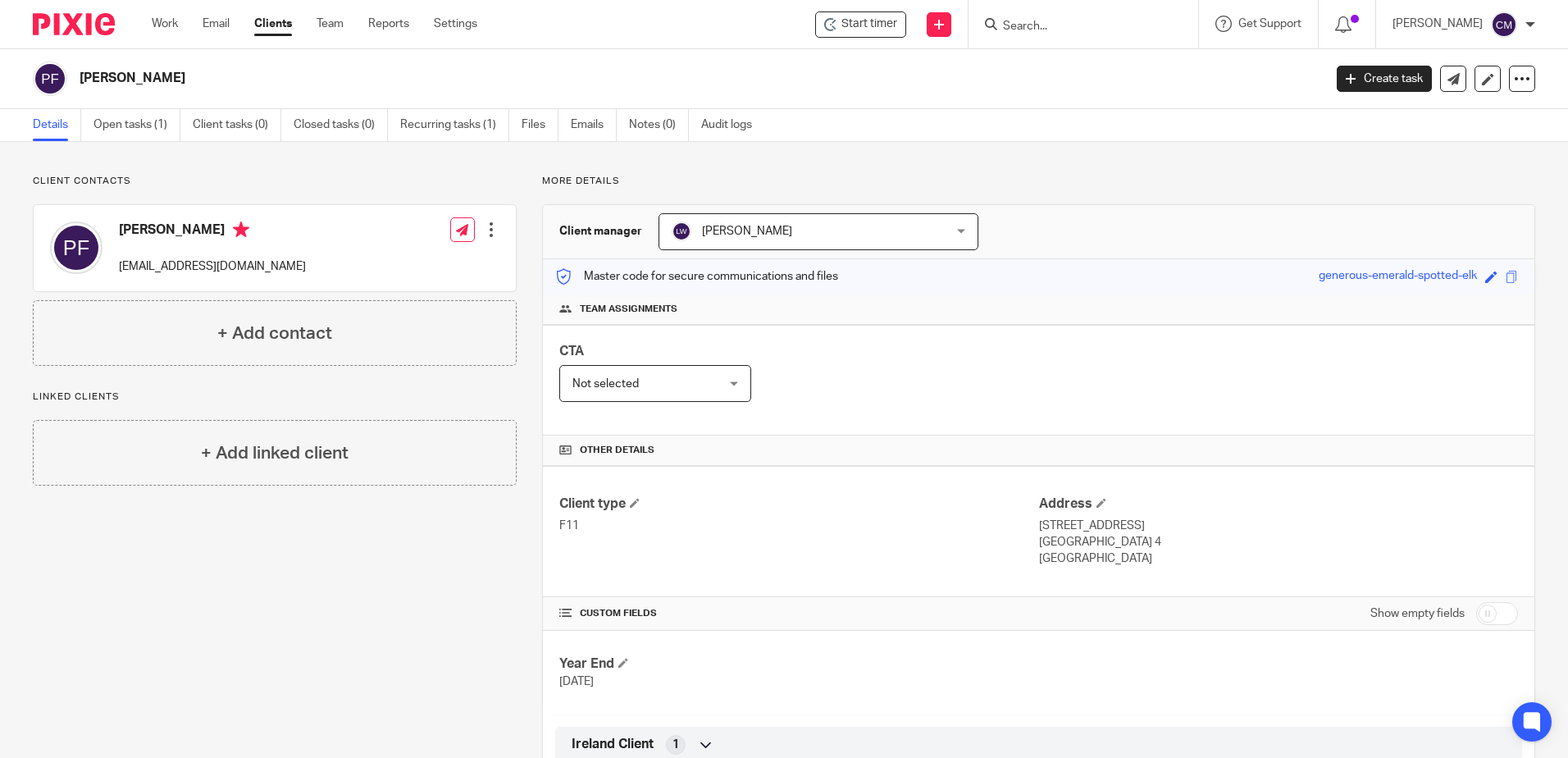
click at [313, 276] on div "Paula Farrell paulafarrelldesign@gmail.com Edit contact Create client from cont…" at bounding box center [274, 248] width 482 height 87
drag, startPoint x: -364, startPoint y: 272, endPoint x: 122, endPoint y: 278, distance: 486.0
click at [122, 278] on div "Paula Farrell paulafarrelldesign@gmail.com Edit contact Create client from cont…" at bounding box center [274, 248] width 482 height 87
drag, startPoint x: 122, startPoint y: 278, endPoint x: 128, endPoint y: 272, distance: 8.5
copy p "paulafarrelldesign@gmail.com"
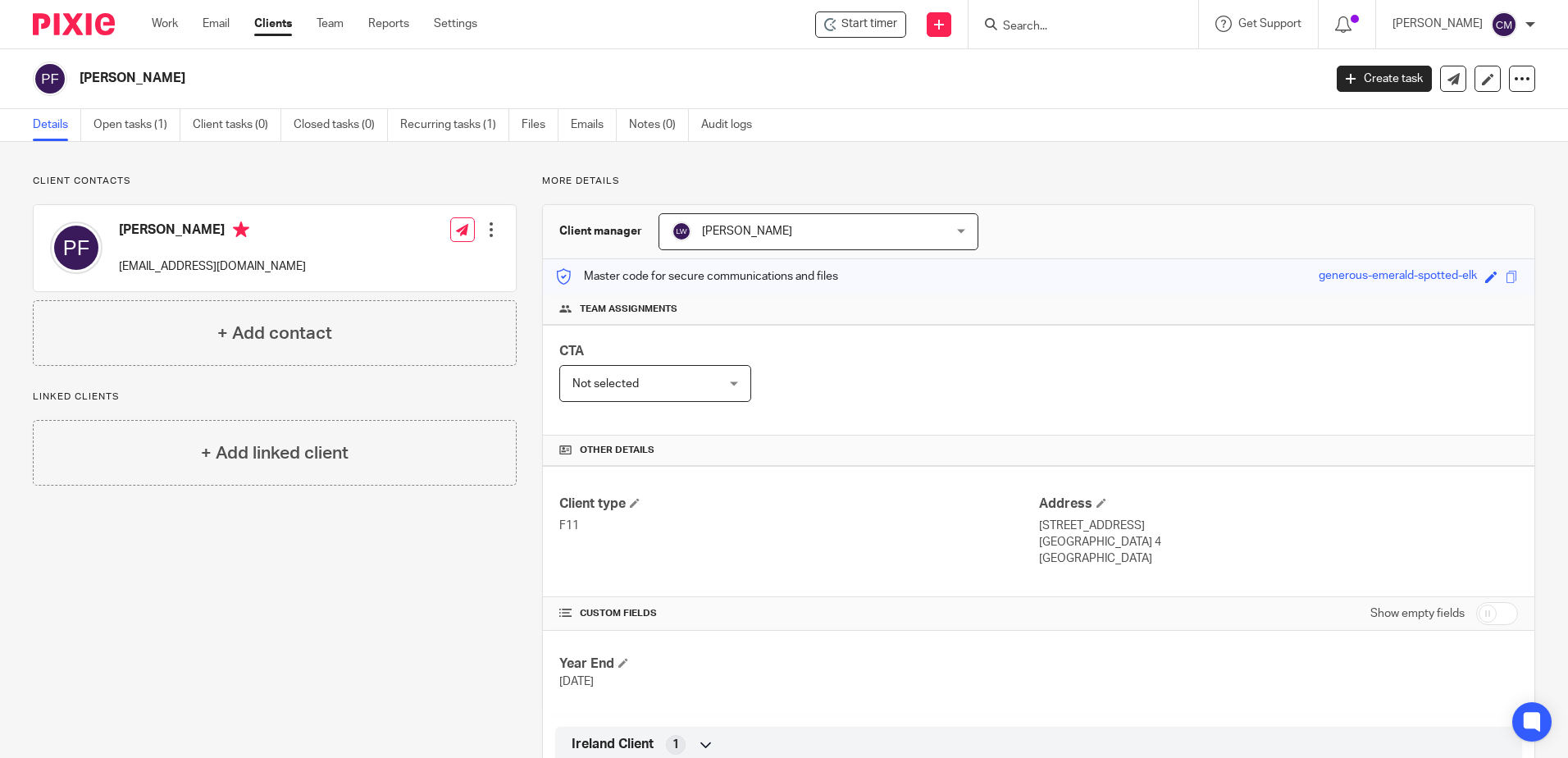
click at [1019, 33] on input "Search" at bounding box center [1076, 27] width 147 height 15
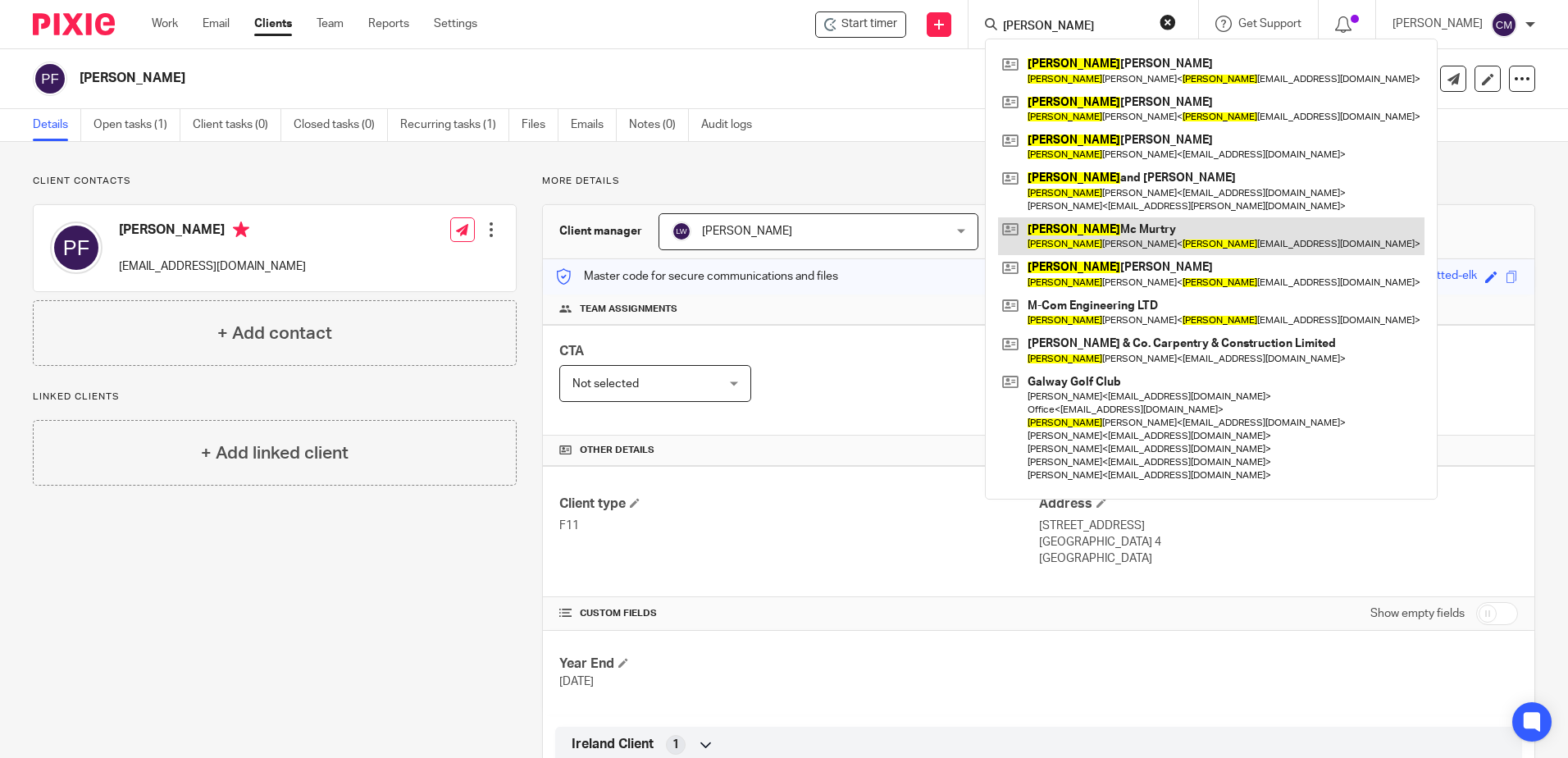
type input "peter"
click at [1079, 241] on link at bounding box center [1212, 236] width 426 height 38
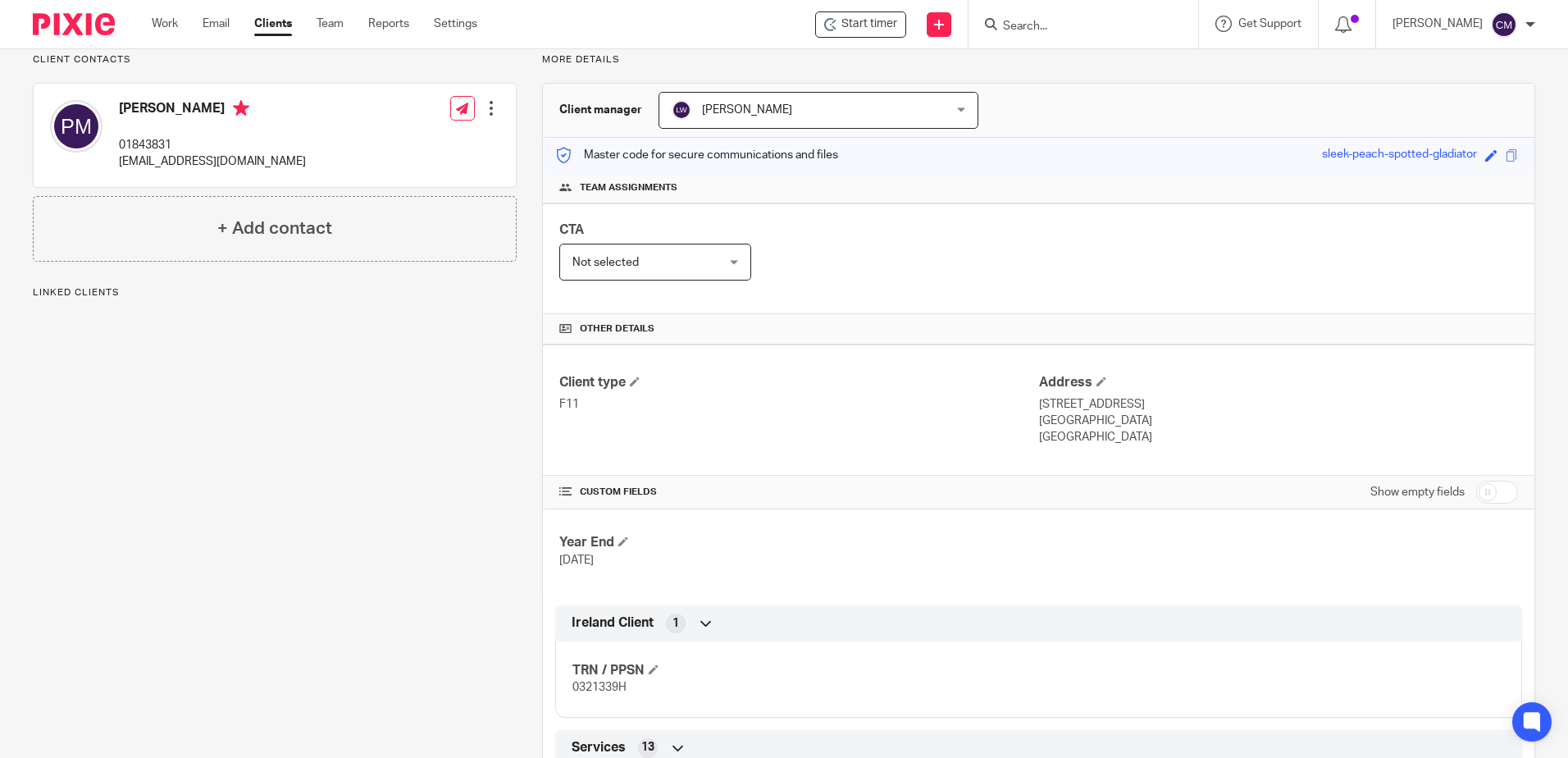
scroll to position [164, 0]
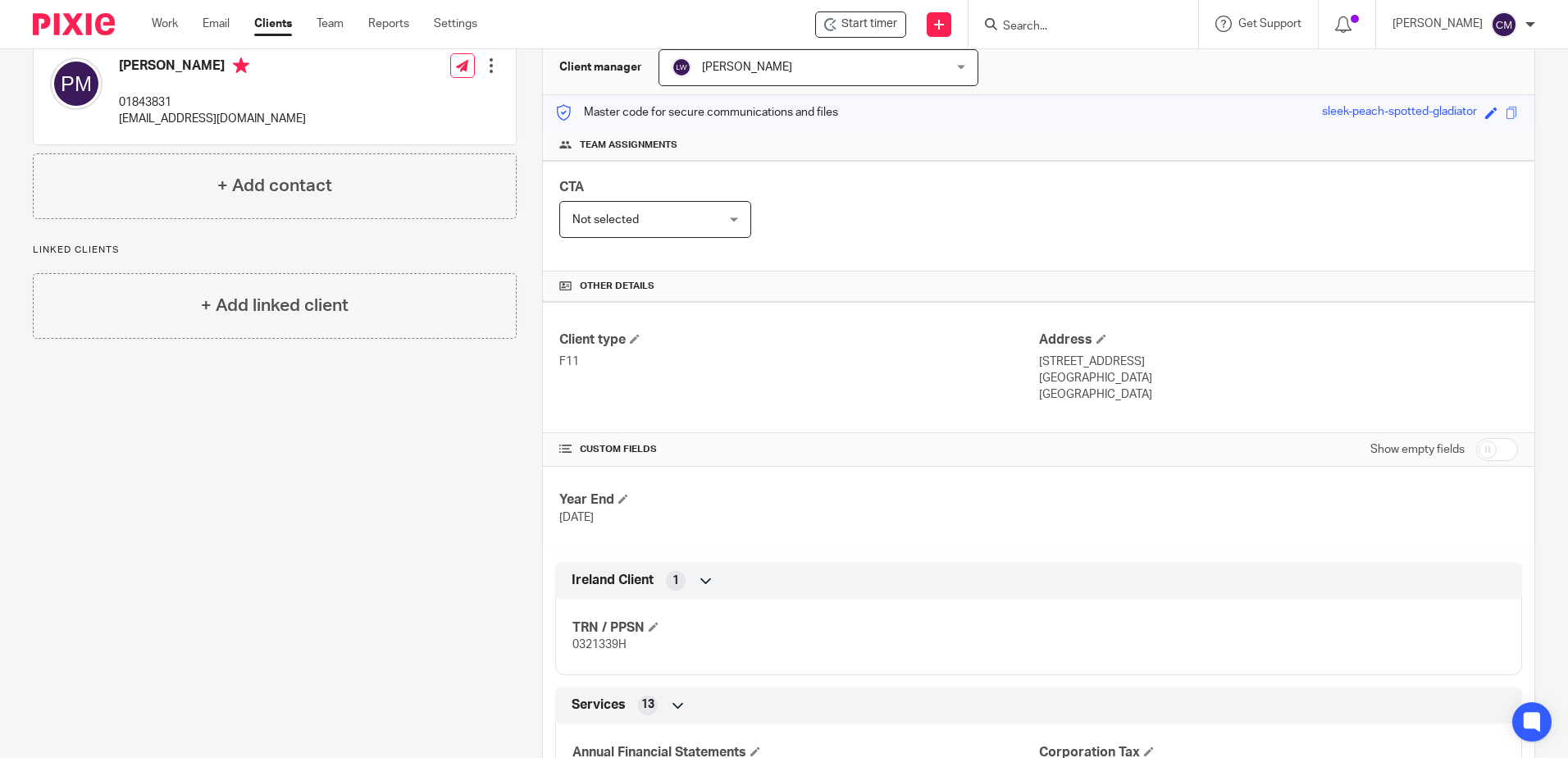
drag, startPoint x: 325, startPoint y: 121, endPoint x: 122, endPoint y: 127, distance: 203.1
click at [122, 127] on div "Peter McMurtry 01843831 peteranddorothymcmurtry@gmail.com Edit contact Create c…" at bounding box center [274, 93] width 482 height 104
drag, startPoint x: 122, startPoint y: 127, endPoint x: 125, endPoint y: 117, distance: 10.4
copy p "peteranddorothymcmurtry@gmail.com"
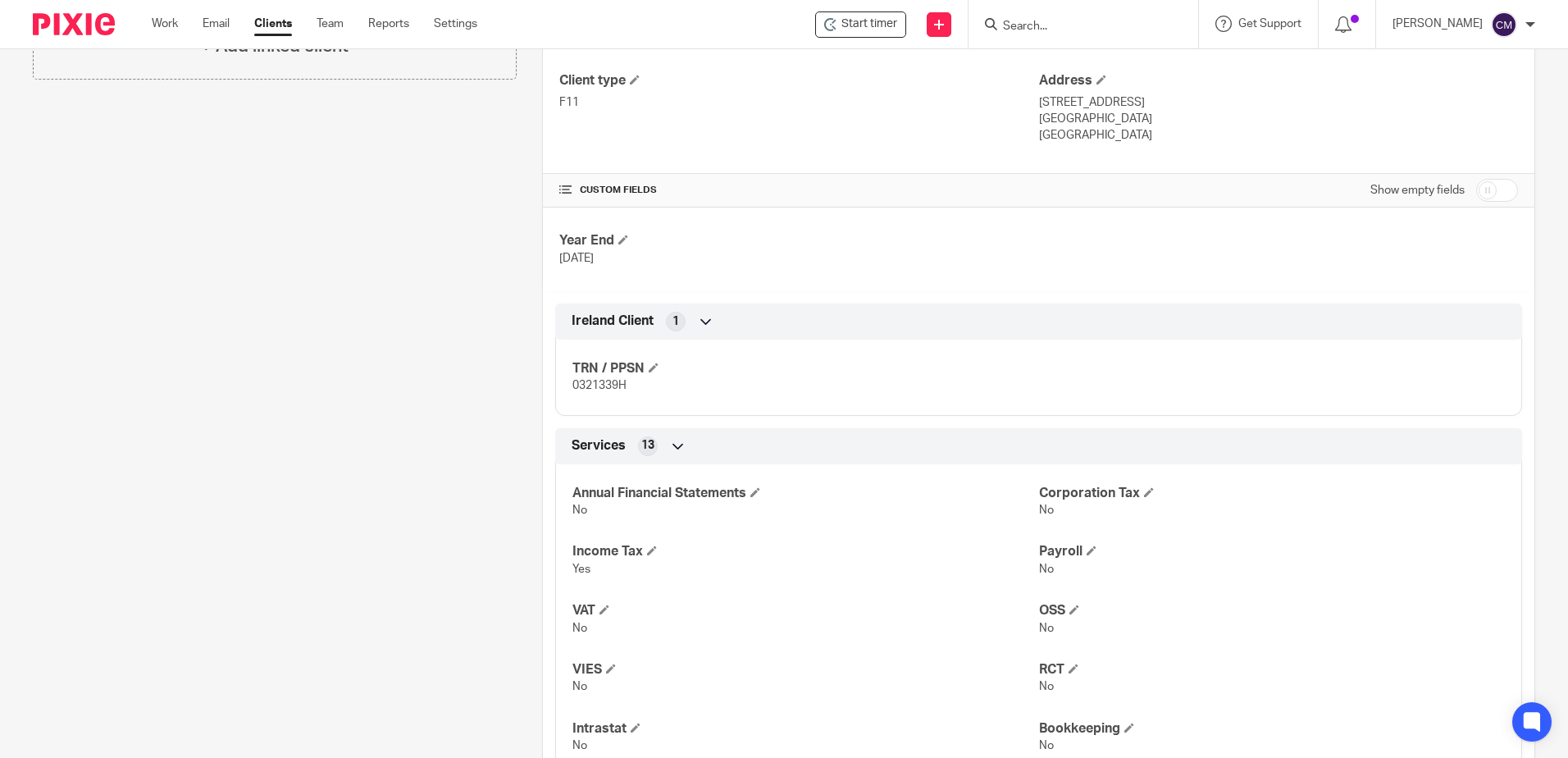
scroll to position [492, 0]
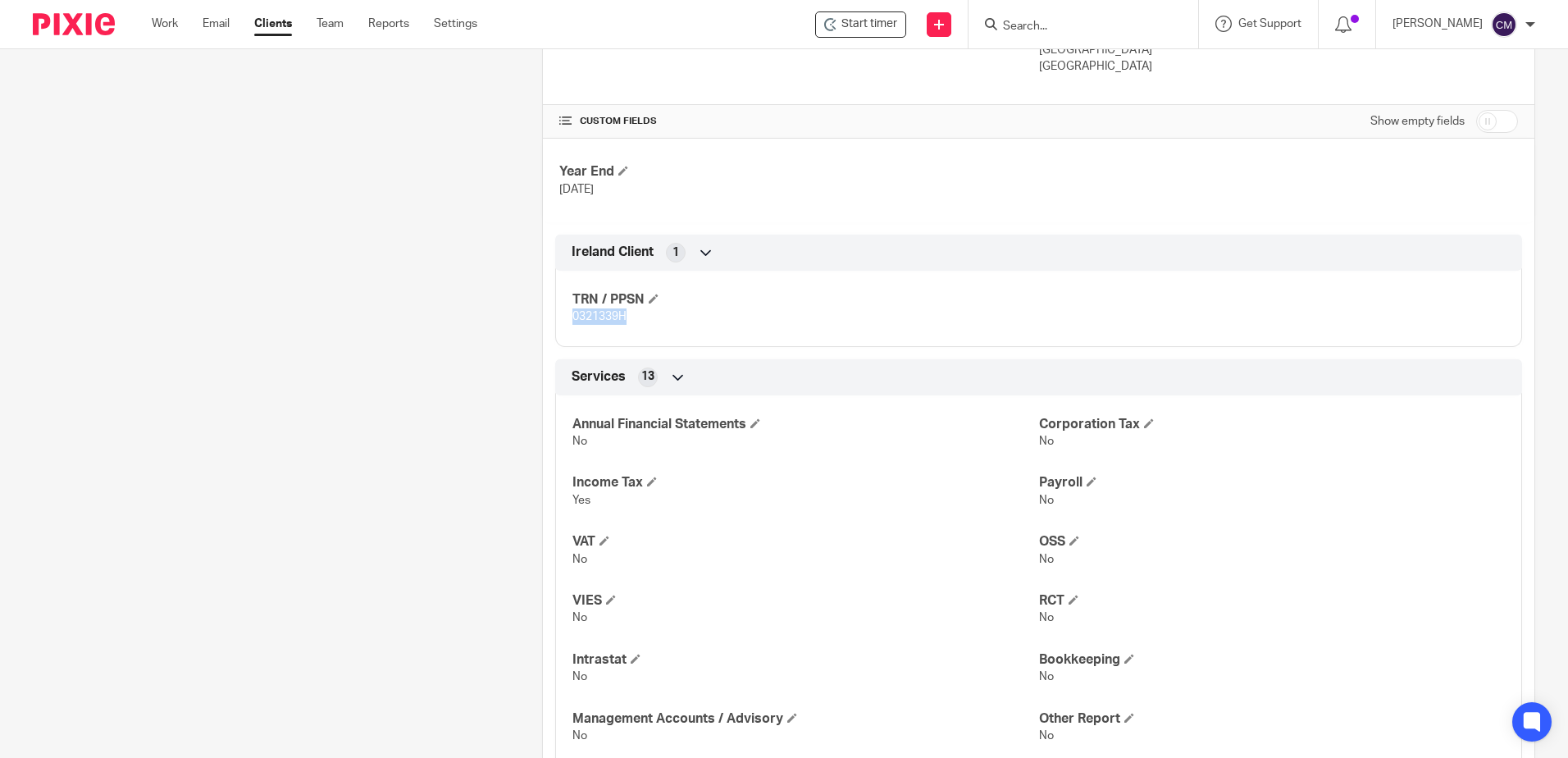
drag, startPoint x: 642, startPoint y: 318, endPoint x: 557, endPoint y: 327, distance: 85.5
click at [557, 327] on div "TRN / PPSN 0321339H" at bounding box center [1038, 302] width 967 height 88
drag, startPoint x: 557, startPoint y: 327, endPoint x: 571, endPoint y: 321, distance: 15.2
copy span "0321339H"
click at [1027, 33] on input "Search" at bounding box center [1076, 27] width 147 height 15
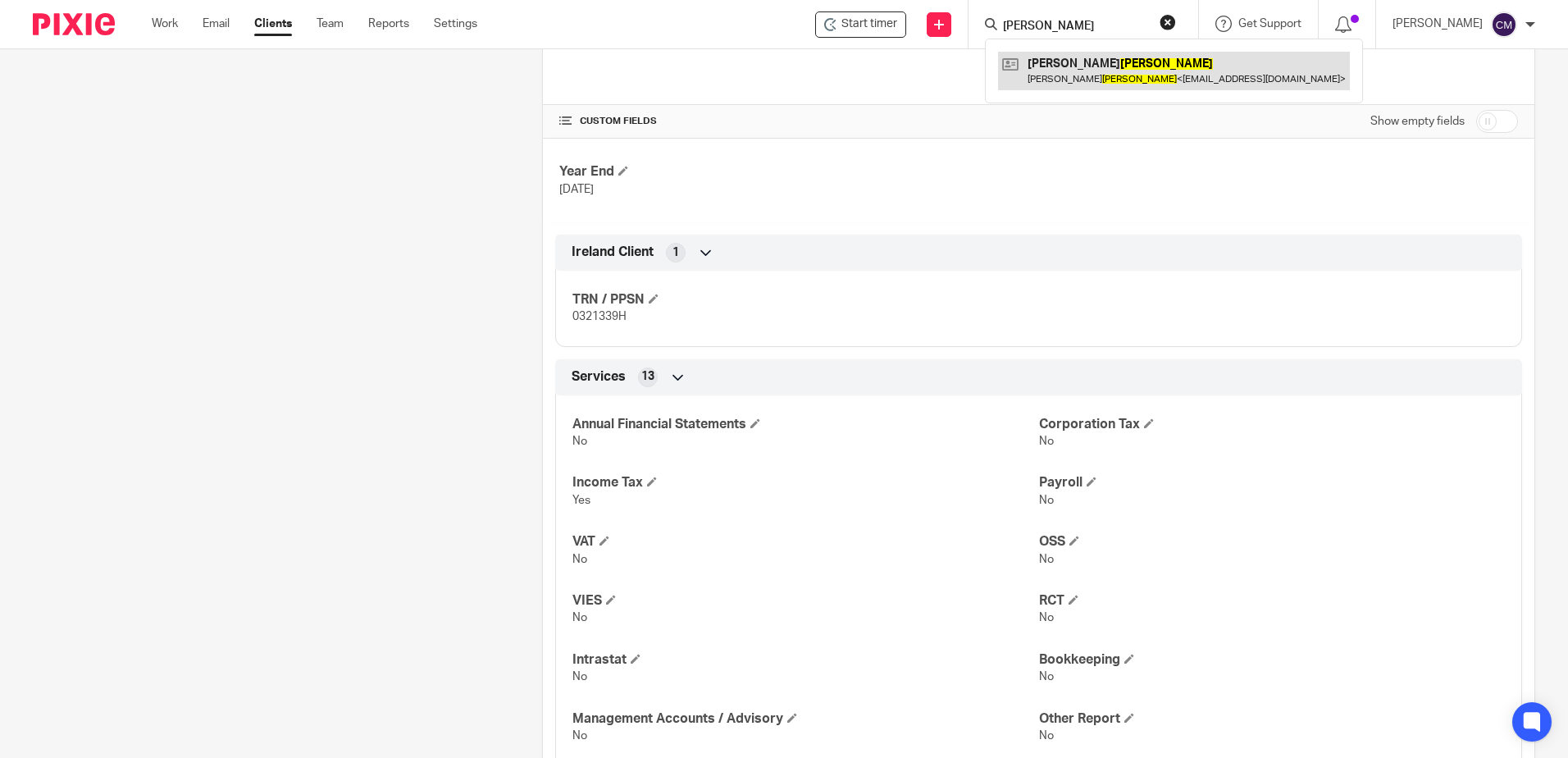
type input "hogan"
click at [1095, 69] on link at bounding box center [1174, 70] width 352 height 38
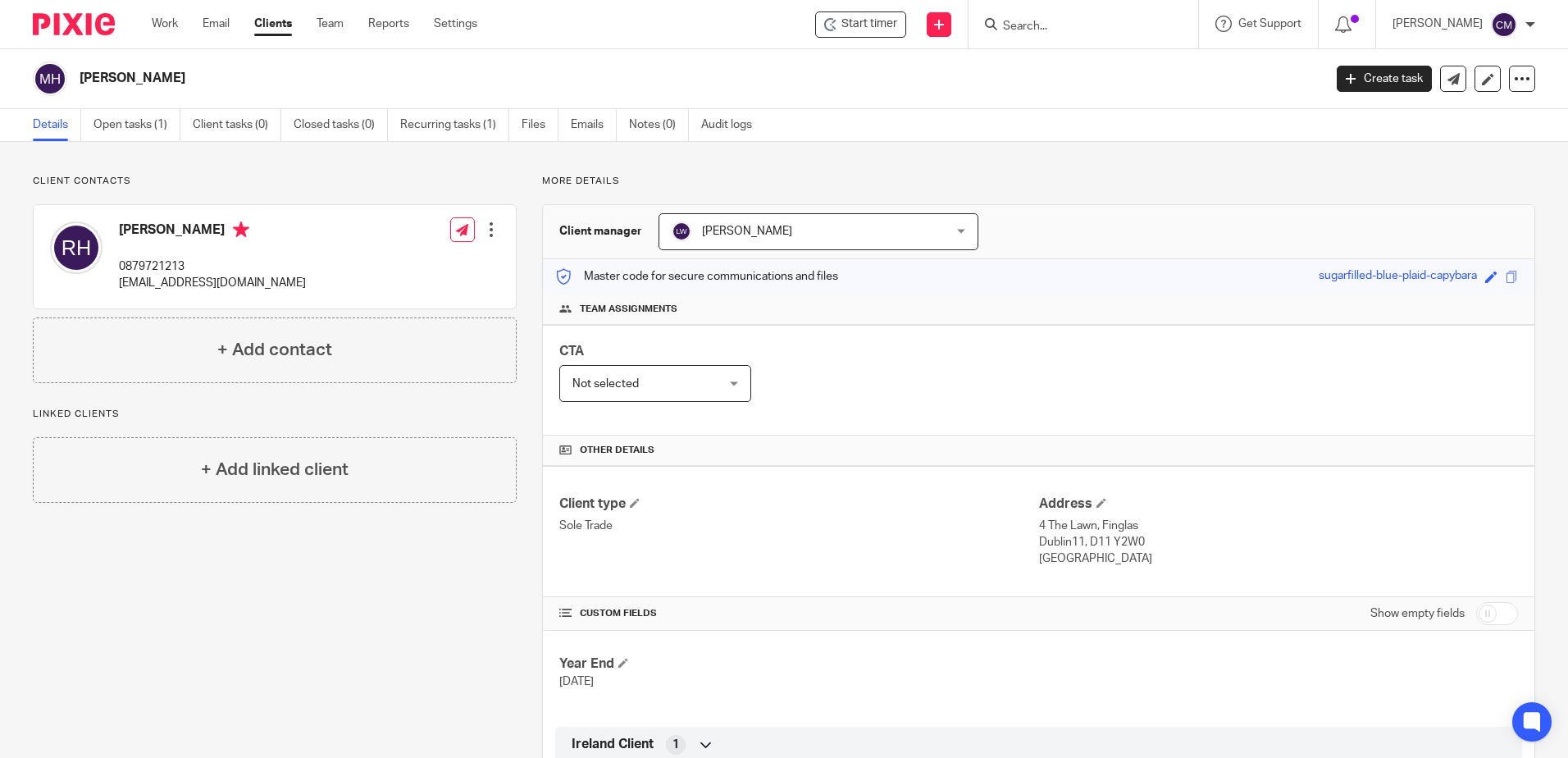
drag, startPoint x: 1074, startPoint y: 558, endPoint x: 1096, endPoint y: 522, distance: 42.2
click at [1096, 522] on div "Address 4 The Lawn, Finglas Dublin11, D11 Y2W0 [GEOGRAPHIC_DATA]" at bounding box center [1279, 532] width 479 height 72
copy div "Finglas Dublin11, [GEOGRAPHIC_DATA] [GEOGRAPHIC_DATA]"
drag, startPoint x: 258, startPoint y: 283, endPoint x: 118, endPoint y: 280, distance: 140.0
click at [118, 280] on div "[PERSON_NAME] 0879721213 [EMAIL_ADDRESS][DOMAIN_NAME] Edit contact Create clien…" at bounding box center [274, 256] width 482 height 104
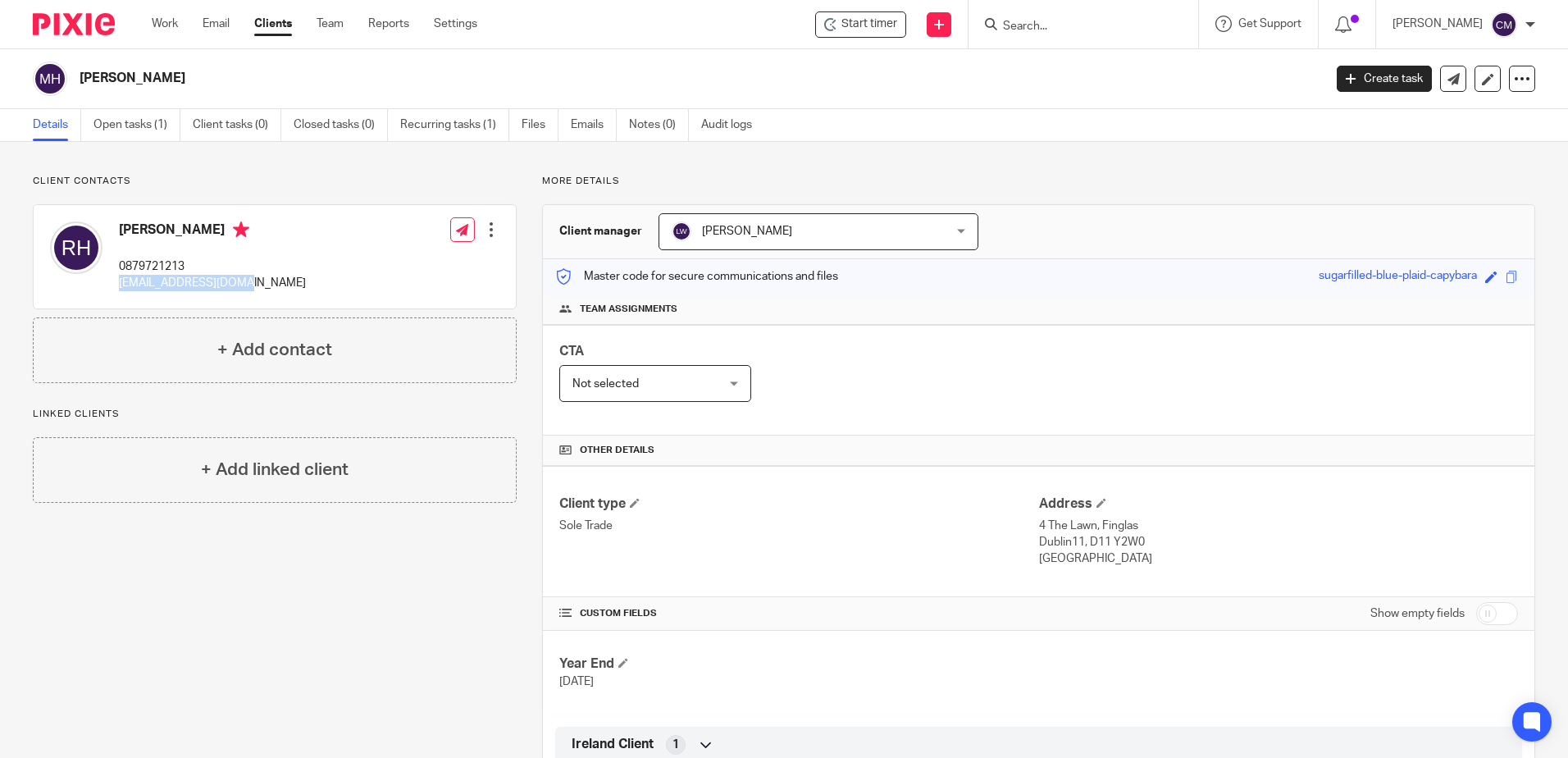
drag, startPoint x: 118, startPoint y: 280, endPoint x: 135, endPoint y: 282, distance: 17.1
copy p "[EMAIL_ADDRESS][DOMAIN_NAME]"
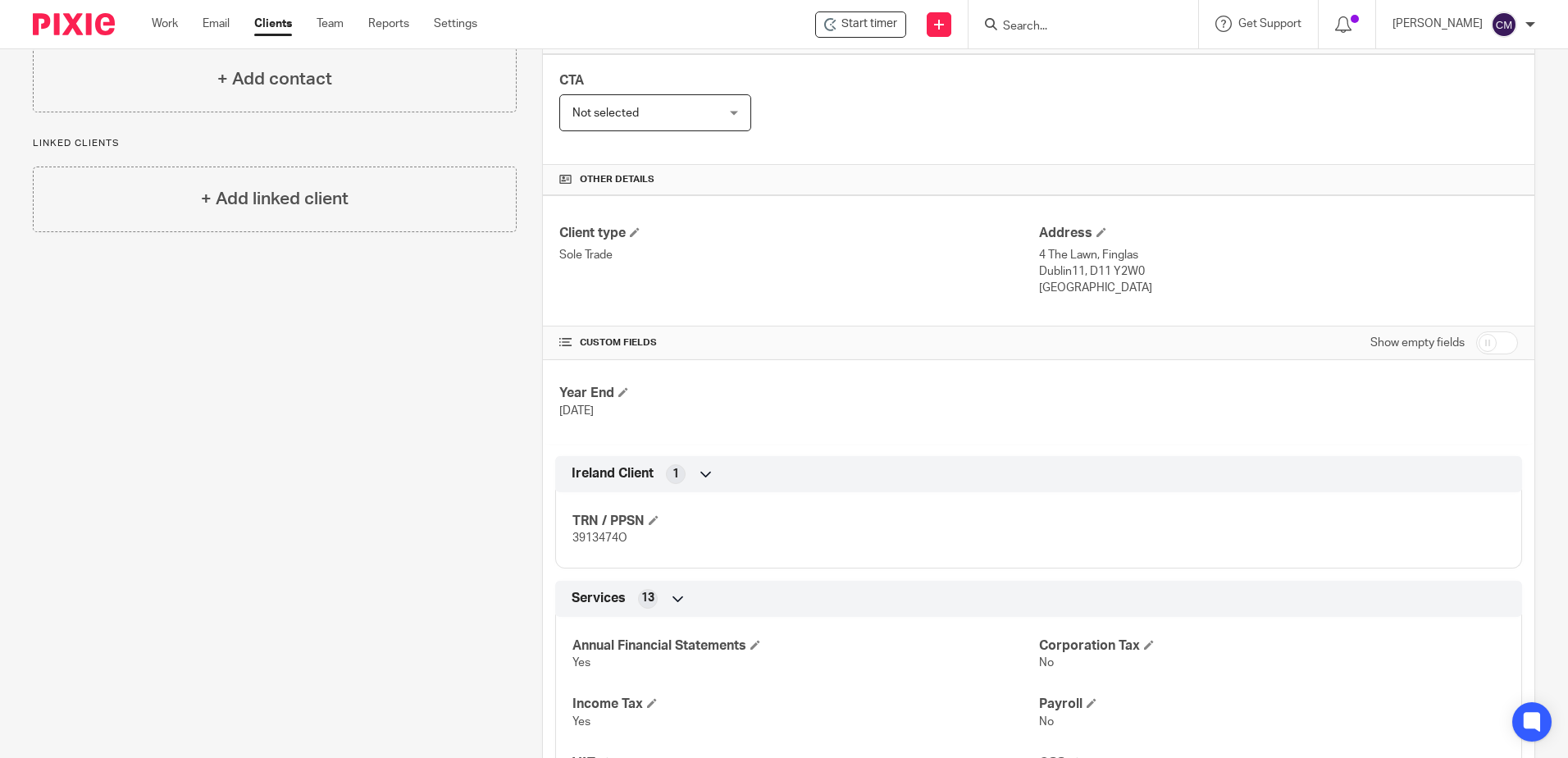
scroll to position [328, 0]
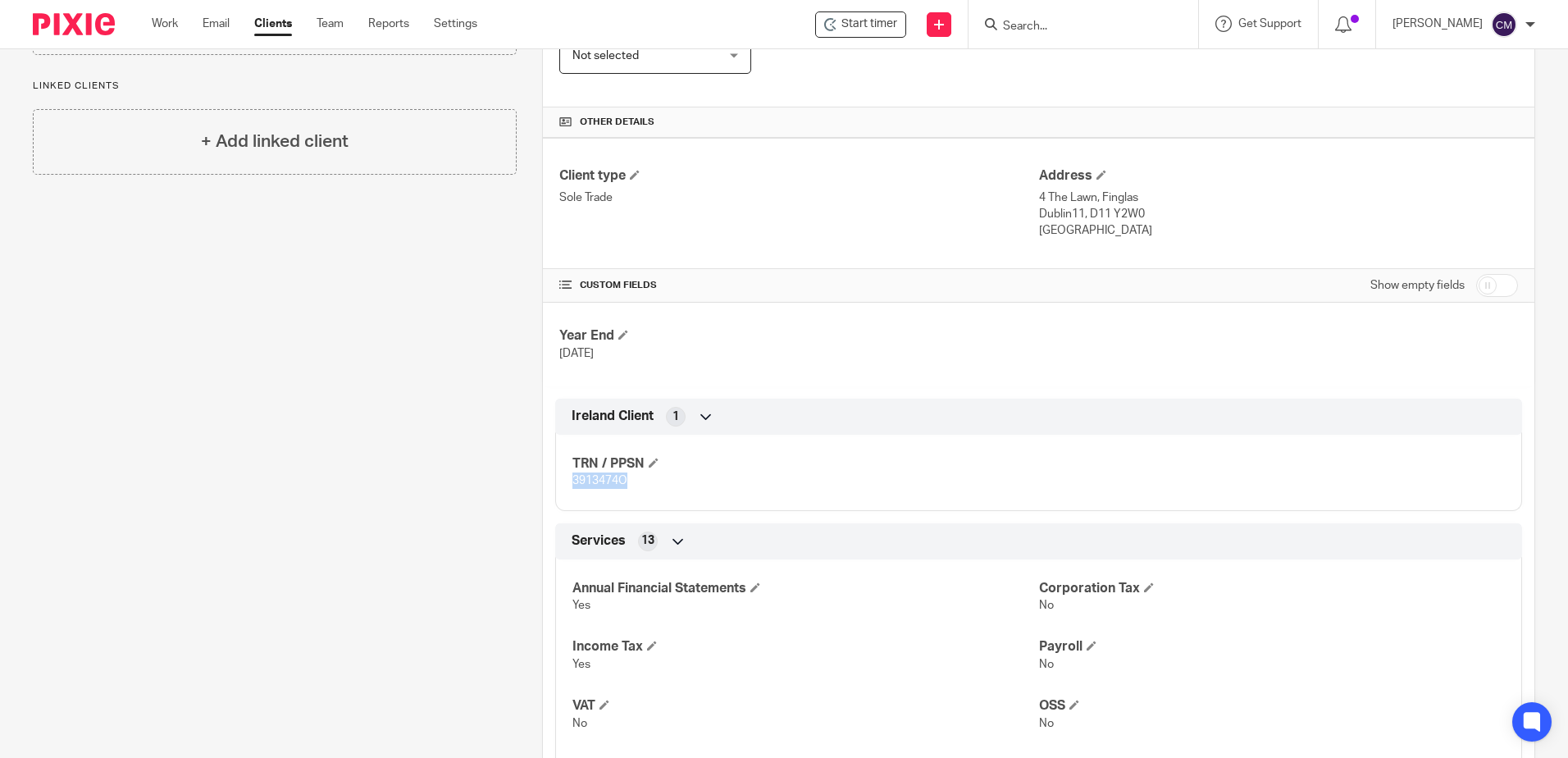
drag, startPoint x: 636, startPoint y: 476, endPoint x: 563, endPoint y: 477, distance: 73.0
click at [563, 477] on div "TRN / PPSN 3913474O" at bounding box center [1038, 466] width 967 height 88
drag, startPoint x: 563, startPoint y: 477, endPoint x: 577, endPoint y: 485, distance: 16.1
copy span "3913474O"
click at [1065, 25] on input "Search" at bounding box center [1076, 27] width 147 height 15
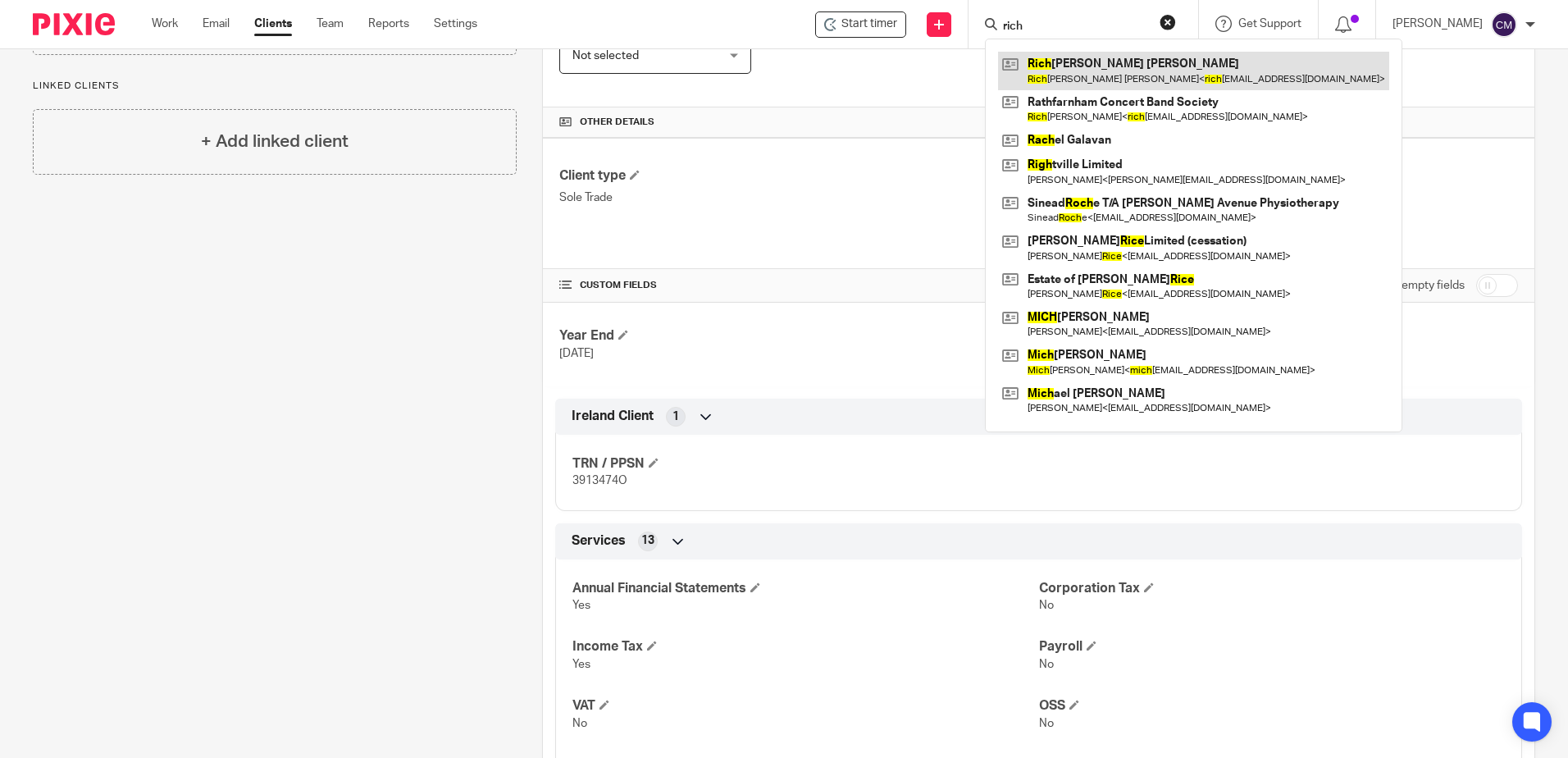
type input "rich"
click at [1067, 85] on link at bounding box center [1194, 70] width 391 height 38
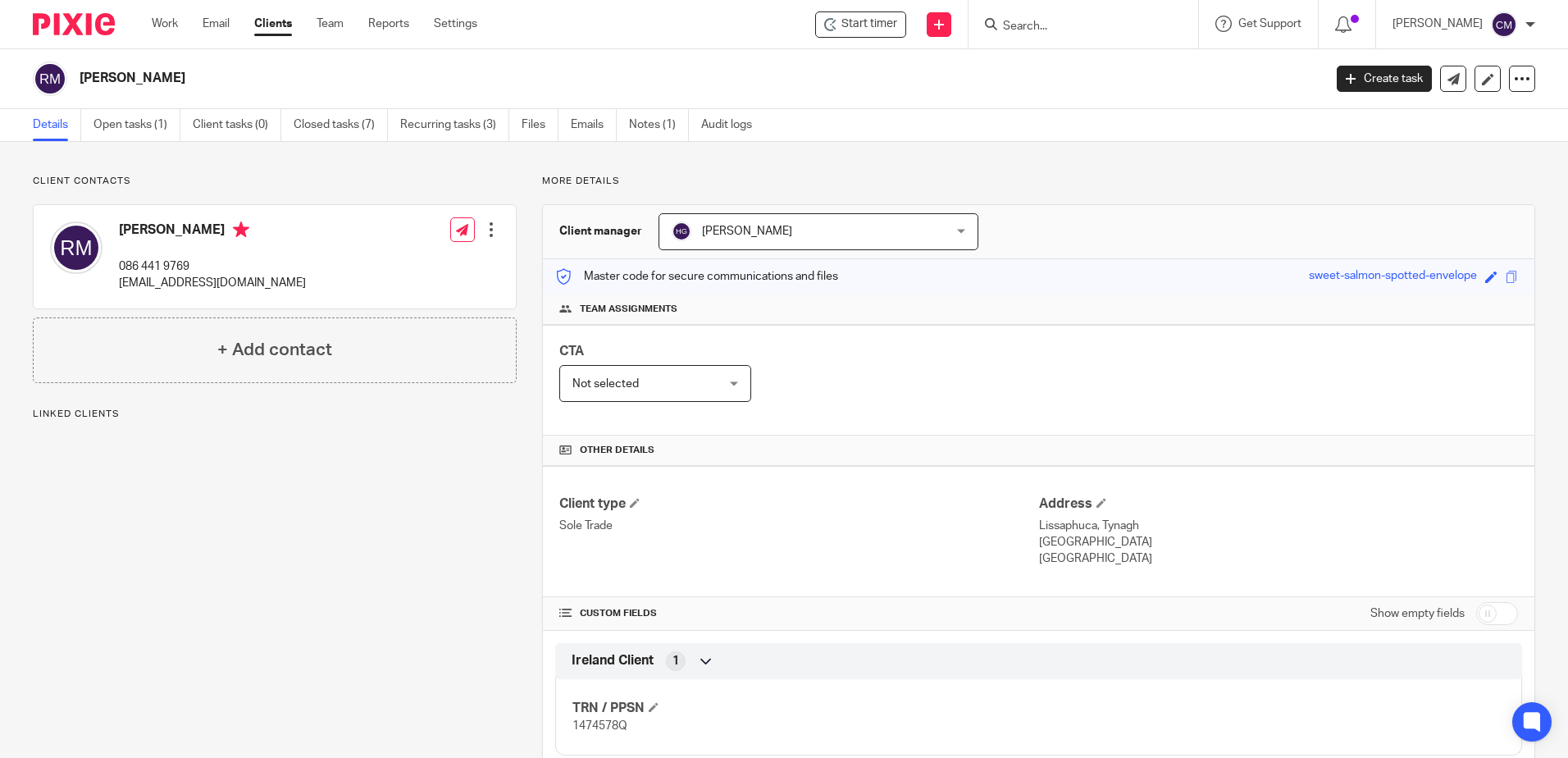
drag, startPoint x: 1081, startPoint y: 572, endPoint x: 1099, endPoint y: 529, distance: 46.6
click at [1099, 529] on div "Client type Sole Trade Address [GEOGRAPHIC_DATA], [GEOGRAPHIC_DATA] [GEOGRAPHIC…" at bounding box center [1039, 531] width 992 height 131
click at [1099, 525] on p "Lissaphuca, Tynagh" at bounding box center [1279, 525] width 479 height 16
drag, startPoint x: 1099, startPoint y: 525, endPoint x: 1108, endPoint y: 558, distance: 34.2
click at [1108, 558] on div "Address [GEOGRAPHIC_DATA], [GEOGRAPHIC_DATA] [GEOGRAPHIC_DATA] [GEOGRAPHIC_DATA]" at bounding box center [1279, 532] width 479 height 72
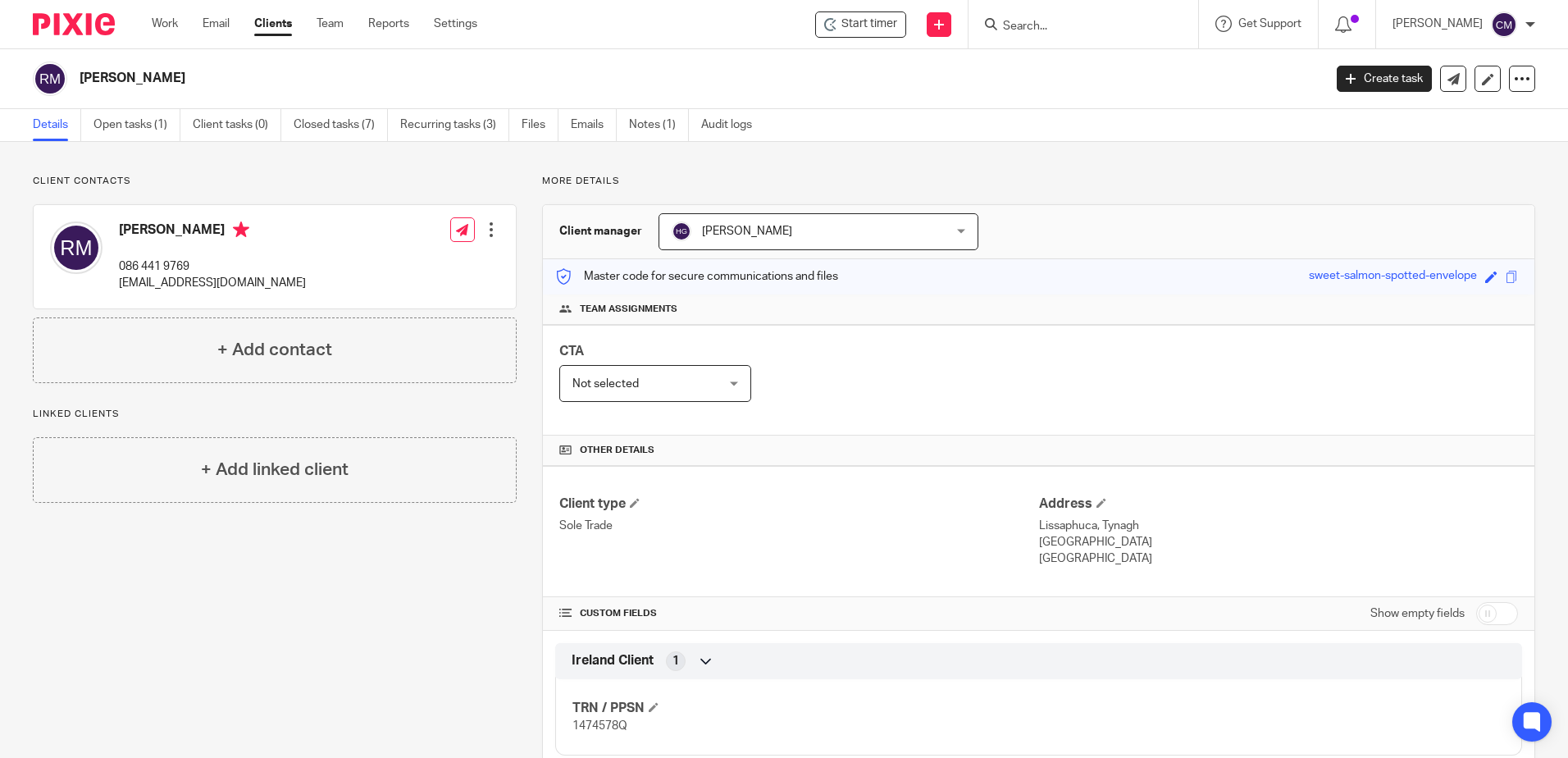
drag, startPoint x: 1108, startPoint y: 558, endPoint x: 1058, endPoint y: 554, distance: 50.2
copy div "Tynagh [GEOGRAPHIC_DATA] [GEOGRAPHIC_DATA]"
click at [1075, 21] on input "Search" at bounding box center [1076, 27] width 147 height 15
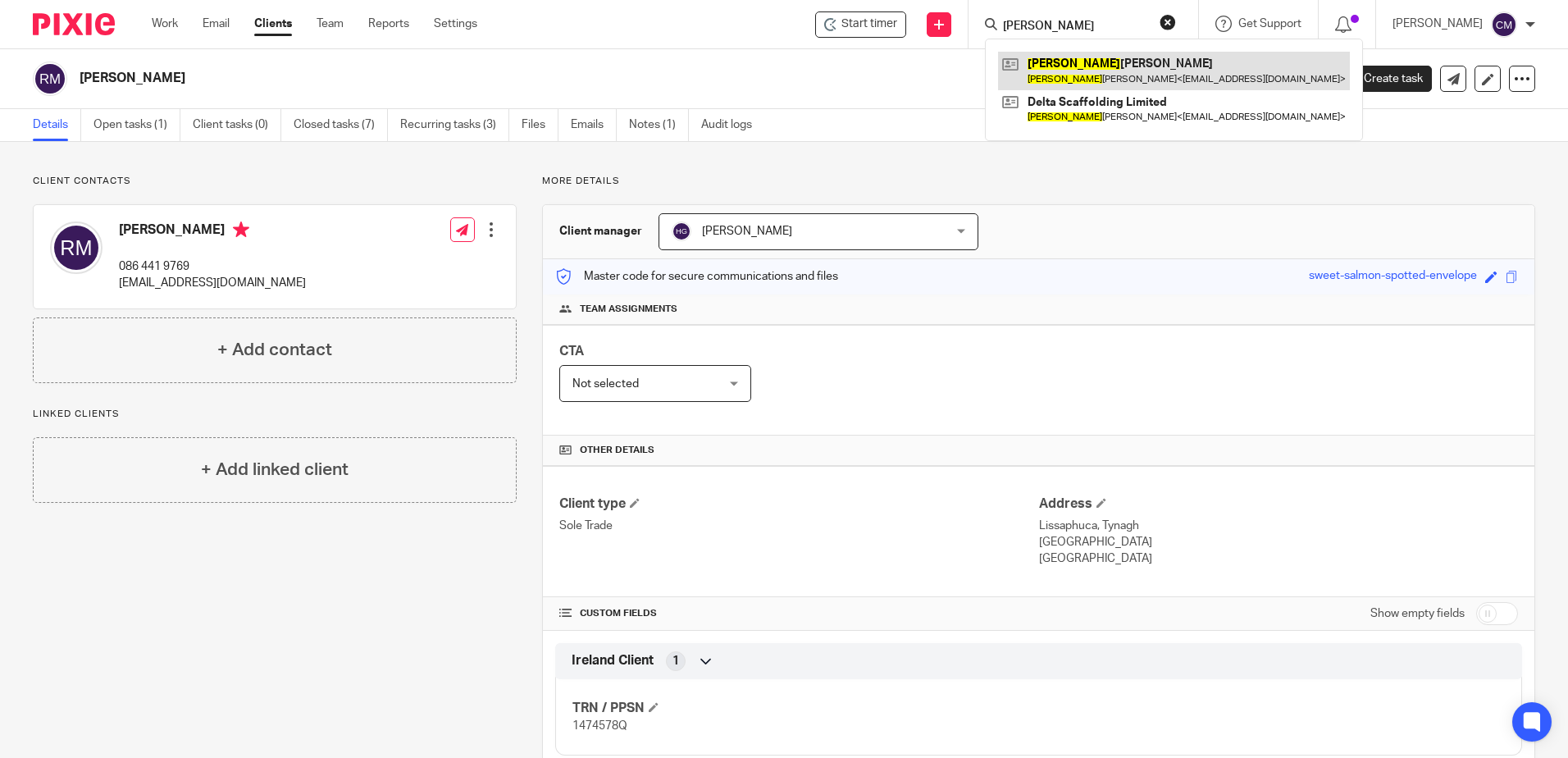
type input "[PERSON_NAME]"
click at [1085, 69] on link at bounding box center [1174, 70] width 352 height 38
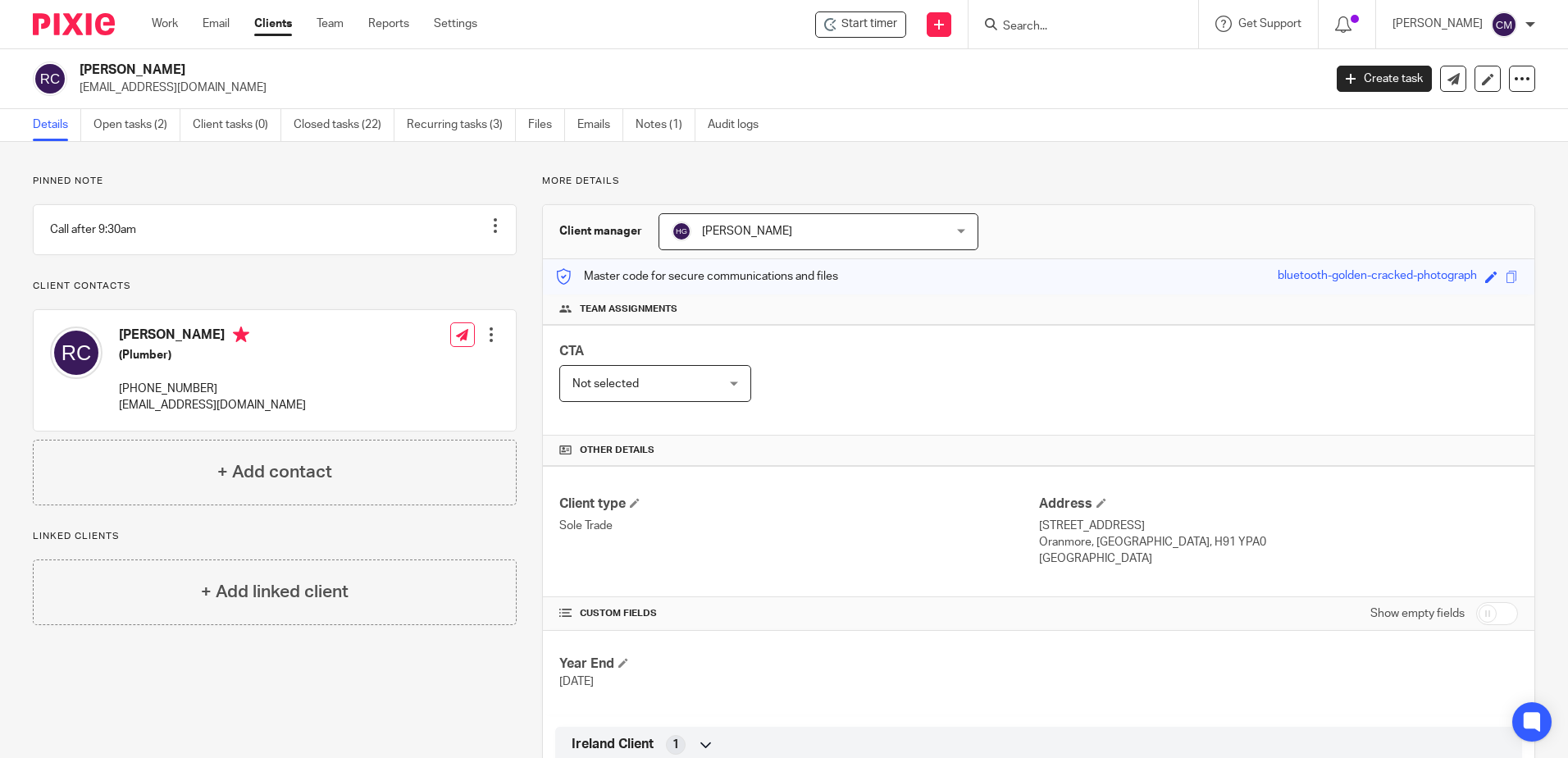
drag, startPoint x: 1090, startPoint y: 562, endPoint x: 1106, endPoint y: 522, distance: 43.1
click at [1106, 522] on div "Address [STREET_ADDRESS] [GEOGRAPHIC_DATA], [GEOGRAPHIC_DATA], [GEOGRAPHIC_DATA…" at bounding box center [1279, 532] width 479 height 72
copy div "[STREET_ADDRESS]"
click at [1128, 22] on input "Search" at bounding box center [1076, 27] width 147 height 15
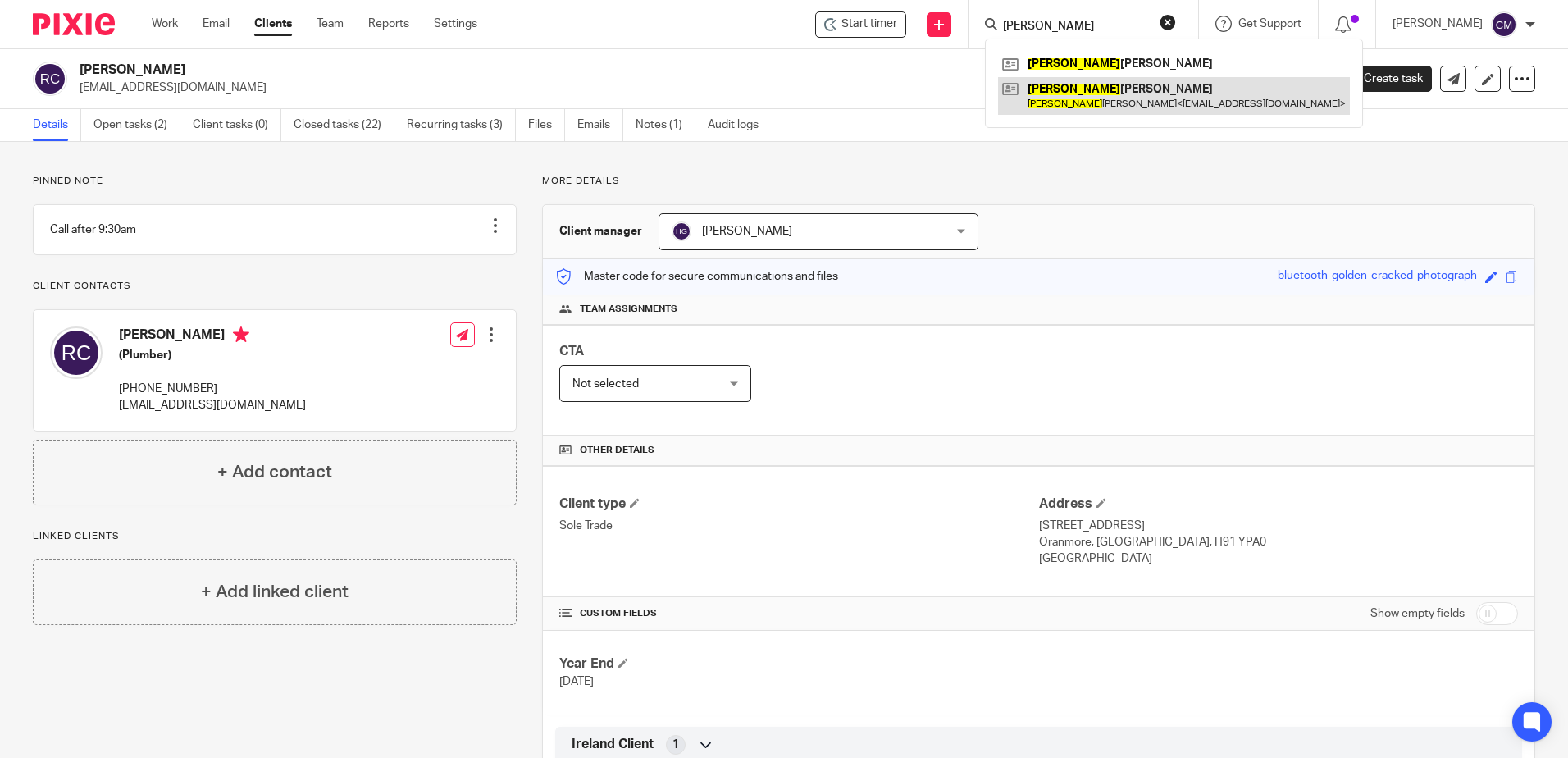
type input "[PERSON_NAME]"
click at [1099, 81] on link at bounding box center [1174, 96] width 352 height 38
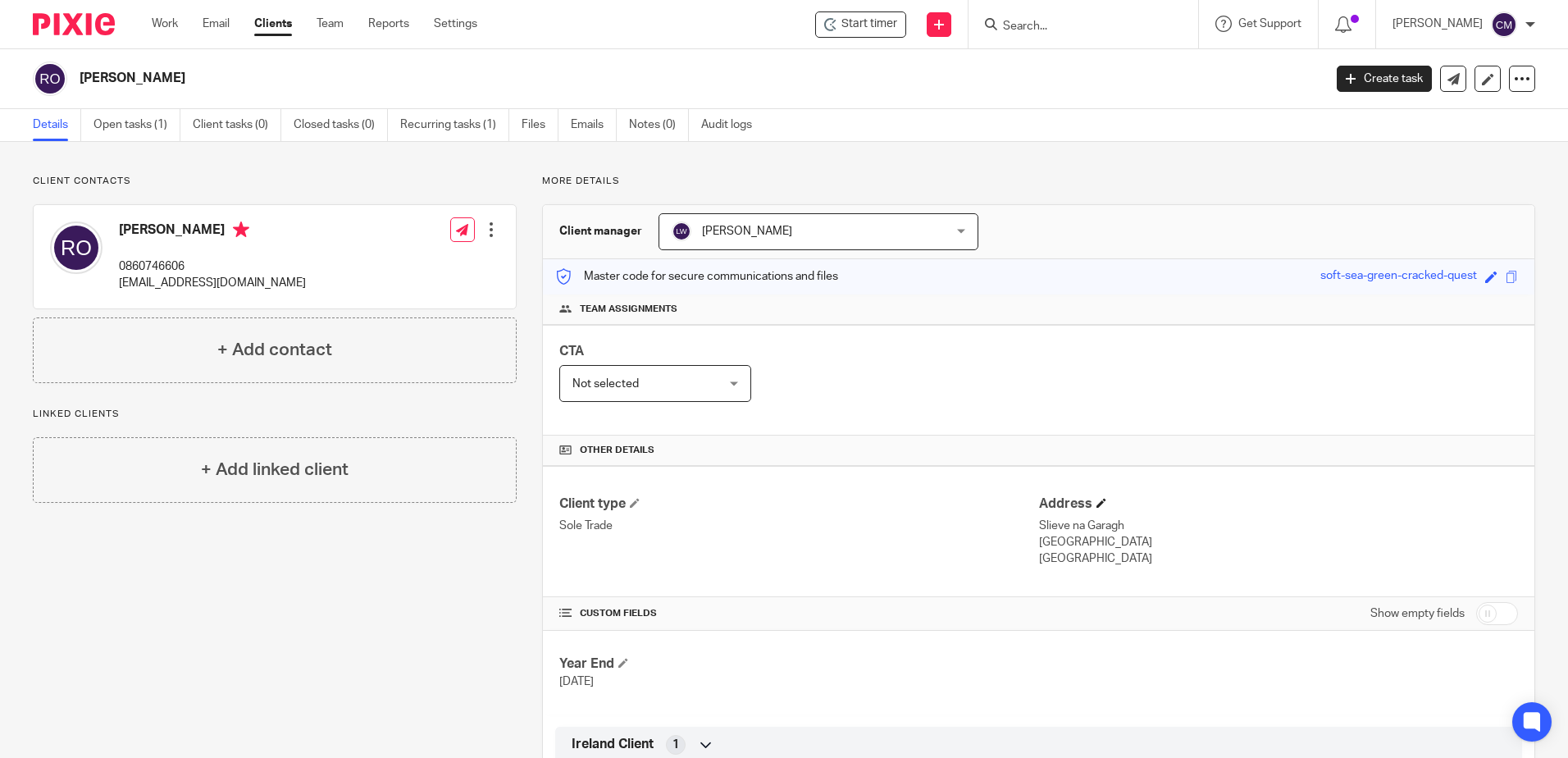
click at [1100, 496] on h4 "Address" at bounding box center [1279, 504] width 479 height 17
click at [1097, 505] on span at bounding box center [1101, 502] width 9 height 9
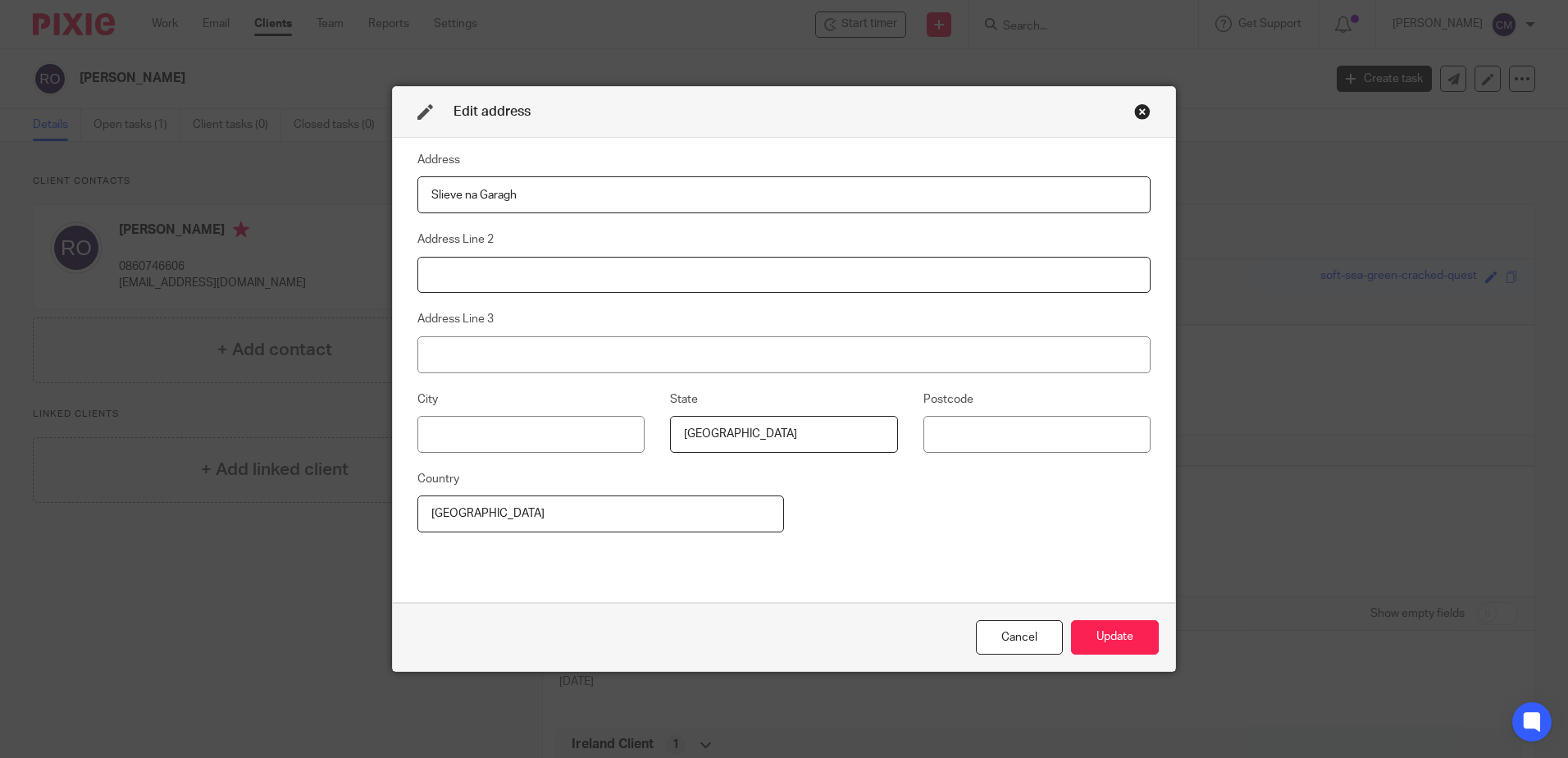
click at [545, 277] on input at bounding box center [784, 275] width 733 height 37
paste input "Balscadden Naul Dublin K32 PY52"
type input "Balscadden Naul Dublin K32 PY52"
drag, startPoint x: 739, startPoint y: 446, endPoint x: 652, endPoint y: 451, distance: 87.1
click at [652, 451] on fieldset "State [GEOGRAPHIC_DATA]" at bounding box center [771, 421] width 253 height 63
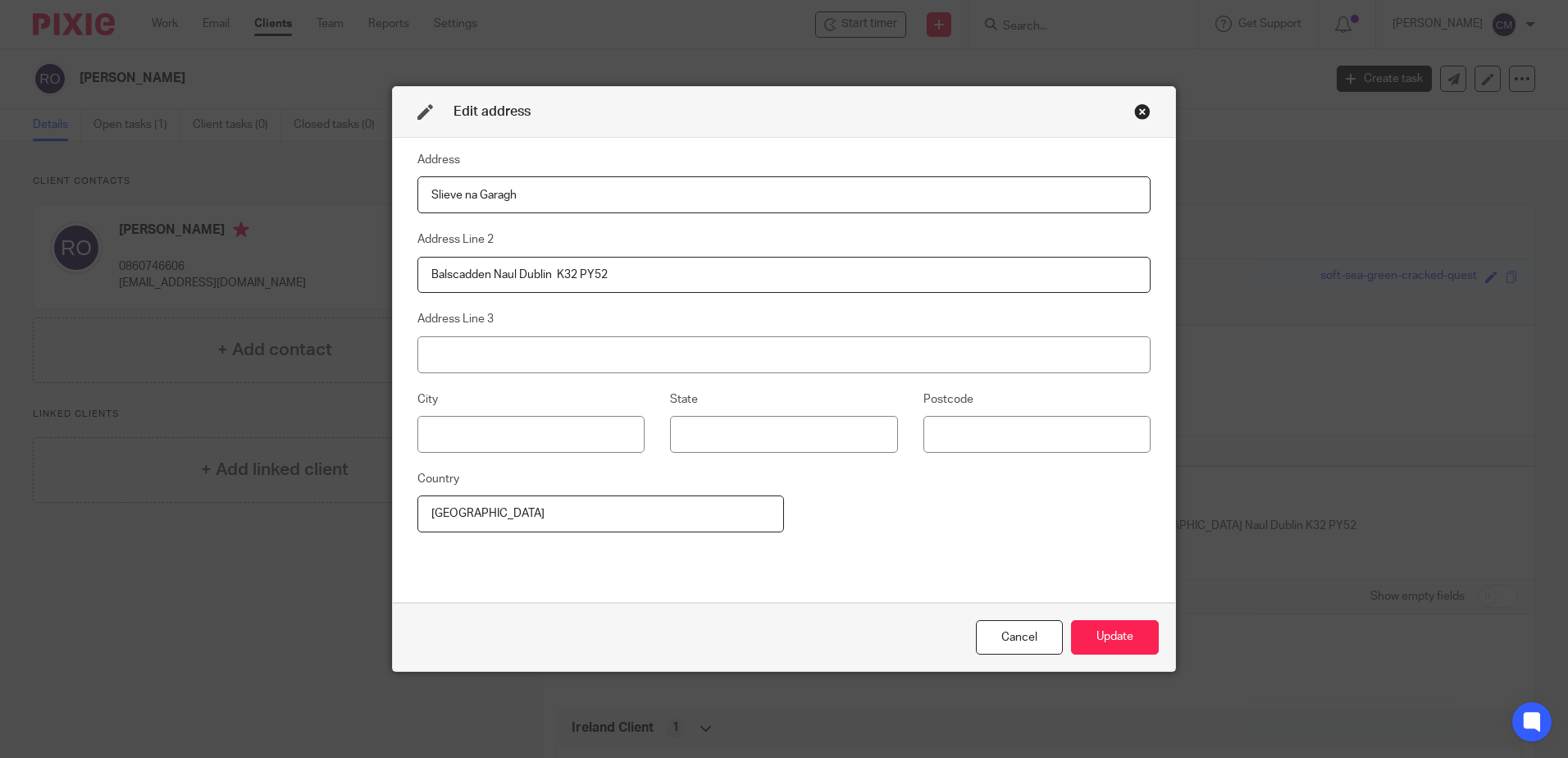
drag, startPoint x: 584, startPoint y: 512, endPoint x: 373, endPoint y: 517, distance: 211.1
click at [349, 513] on div "Edit address Address Slieve na Garagh Address Line [GEOGRAPHIC_DATA] K32 PY52 A…" at bounding box center [784, 379] width 1568 height 758
click at [1096, 648] on button "Update" at bounding box center [1115, 637] width 87 height 35
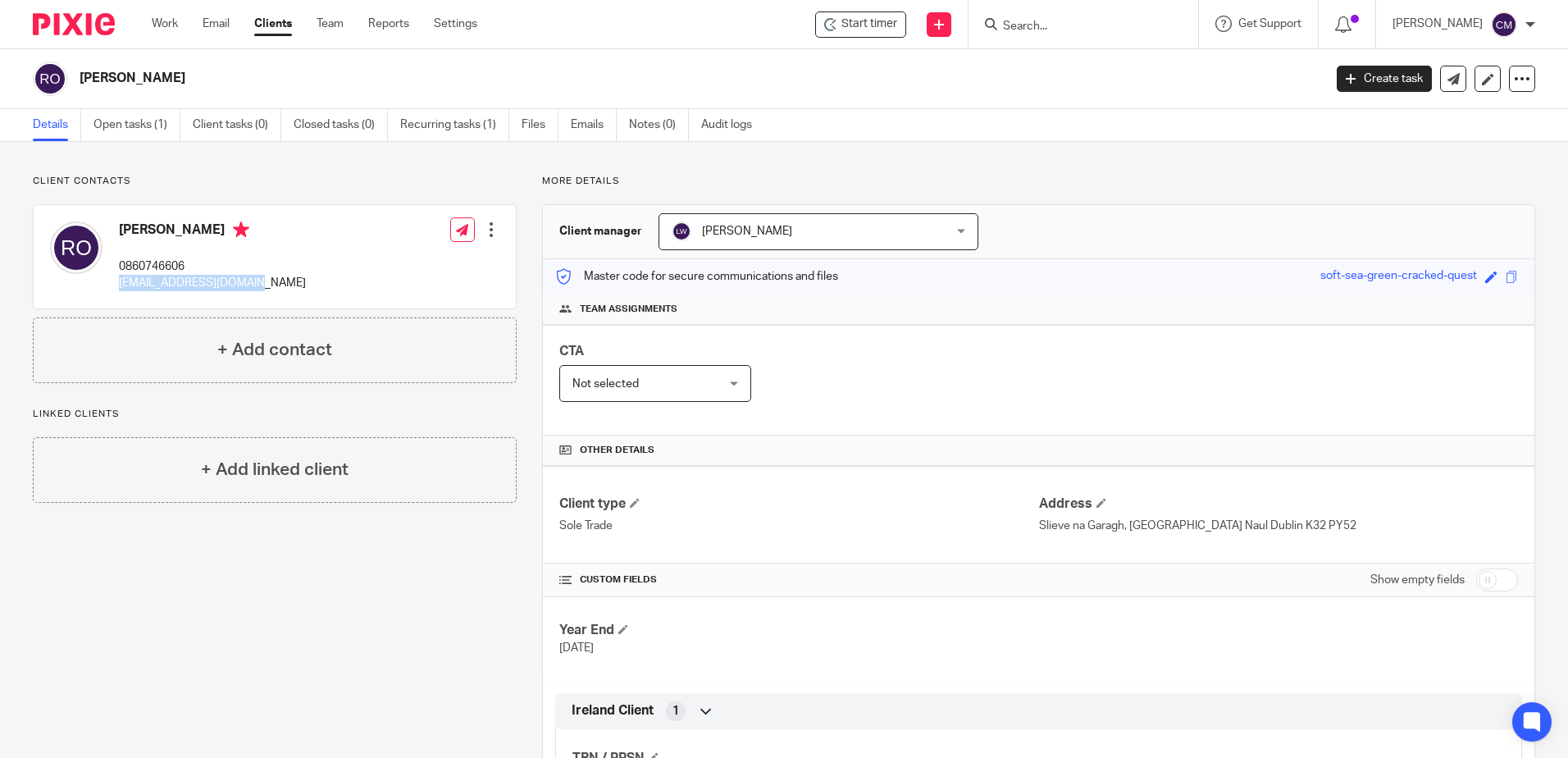
drag, startPoint x: 251, startPoint y: 280, endPoint x: 118, endPoint y: 287, distance: 133.2
click at [118, 287] on div "[PERSON_NAME] 0860746606 [EMAIL_ADDRESS][DOMAIN_NAME] Edit contact Create clien…" at bounding box center [274, 256] width 482 height 104
copy p "[EMAIL_ADDRESS][DOMAIN_NAME]"
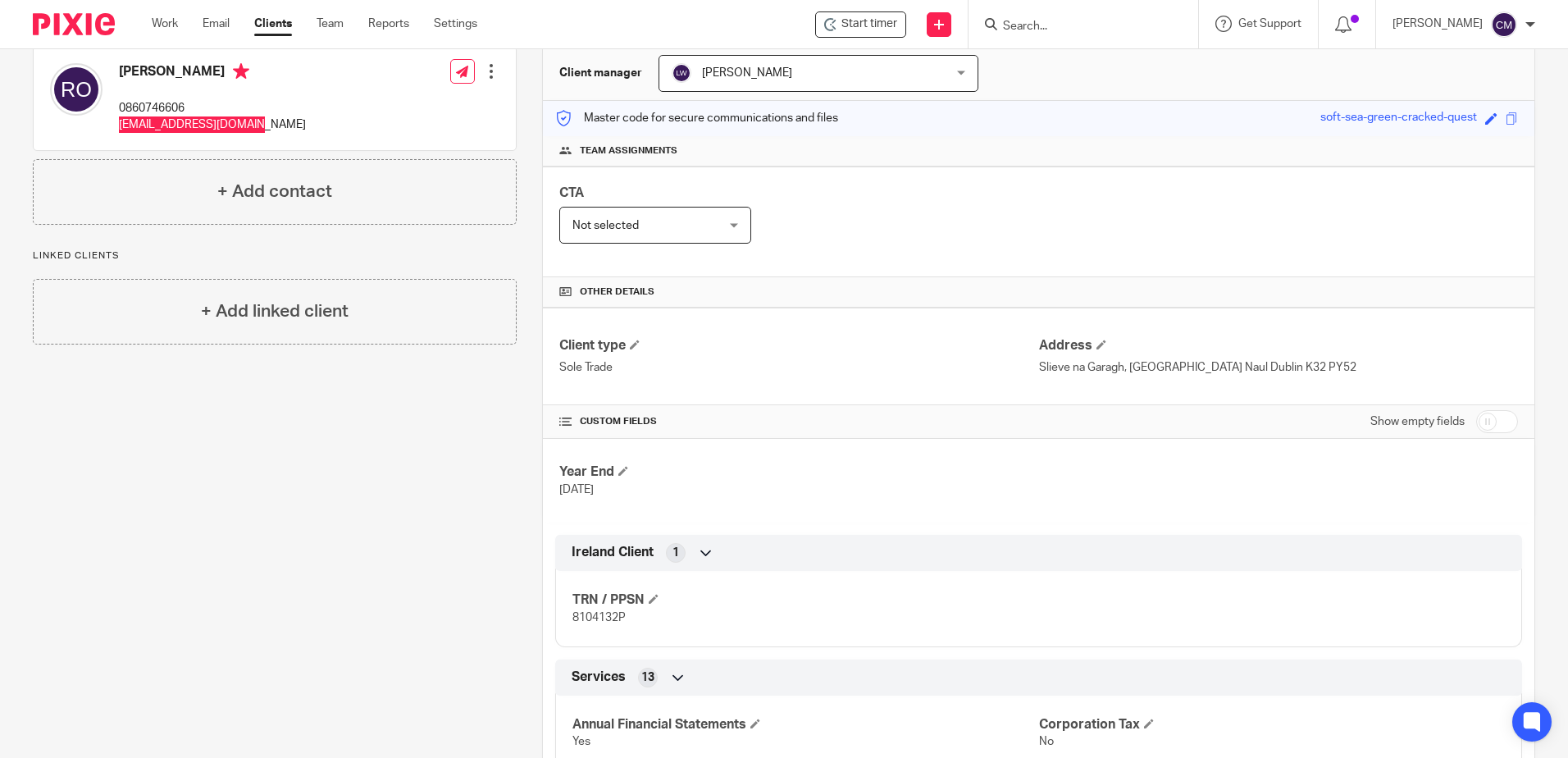
scroll to position [164, 0]
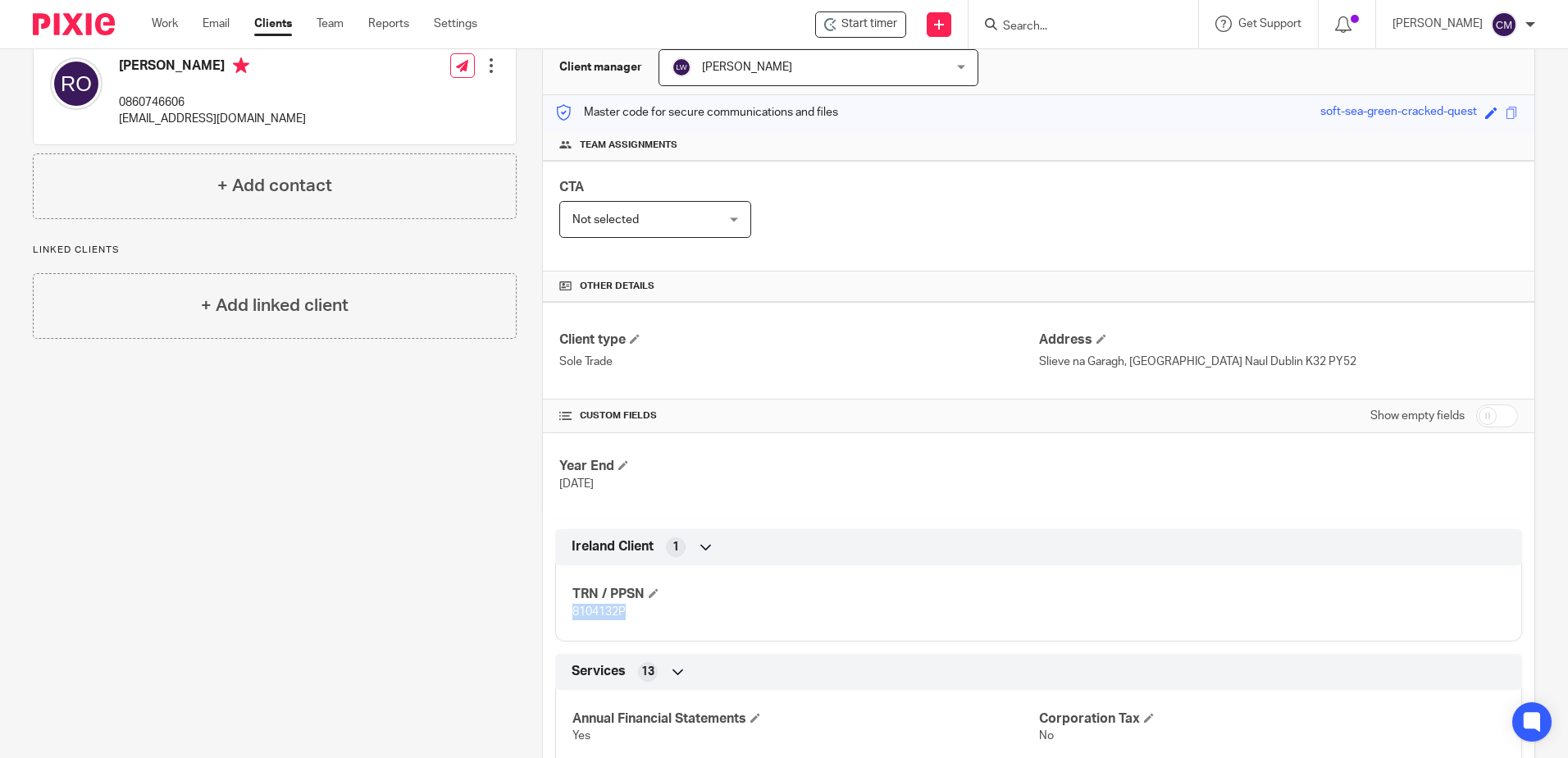
drag, startPoint x: 643, startPoint y: 620, endPoint x: 567, endPoint y: 611, distance: 76.5
click at [567, 611] on div "TRN / PPSN 8104132P" at bounding box center [1038, 597] width 967 height 88
copy span "8104132P"
